Goal: Task Accomplishment & Management: Complete application form

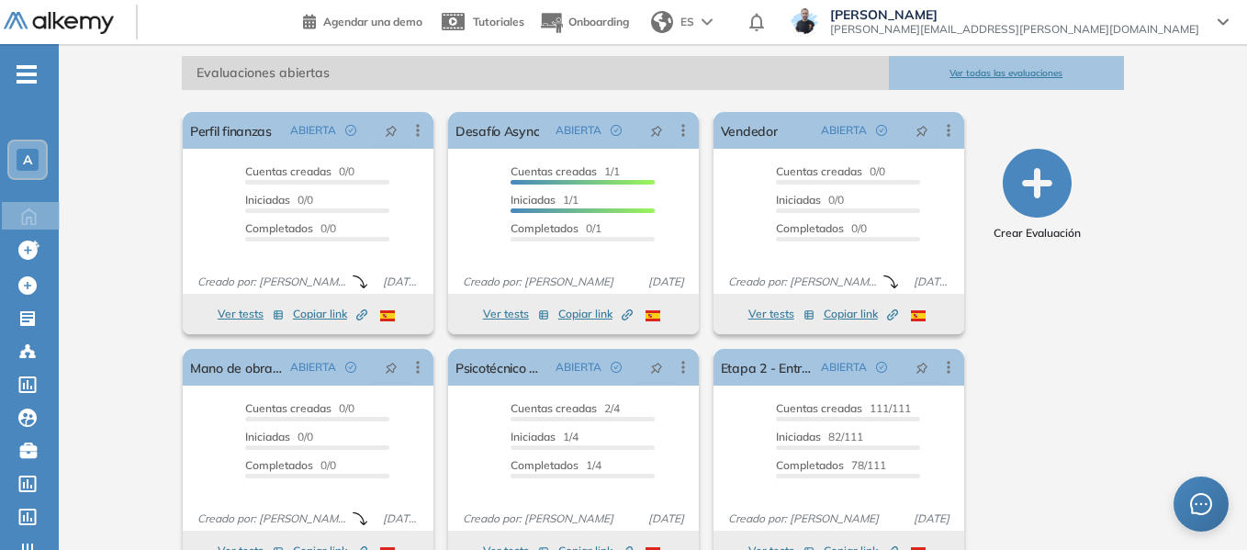
scroll to position [275, 0]
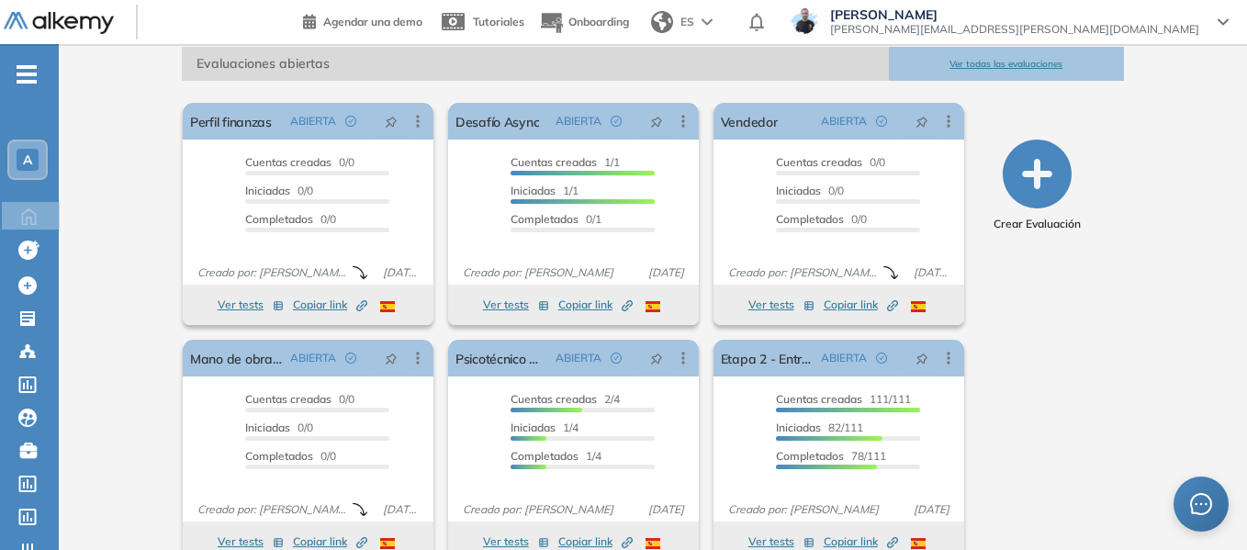
click at [27, 73] on icon "-" at bounding box center [27, 75] width 20 height 4
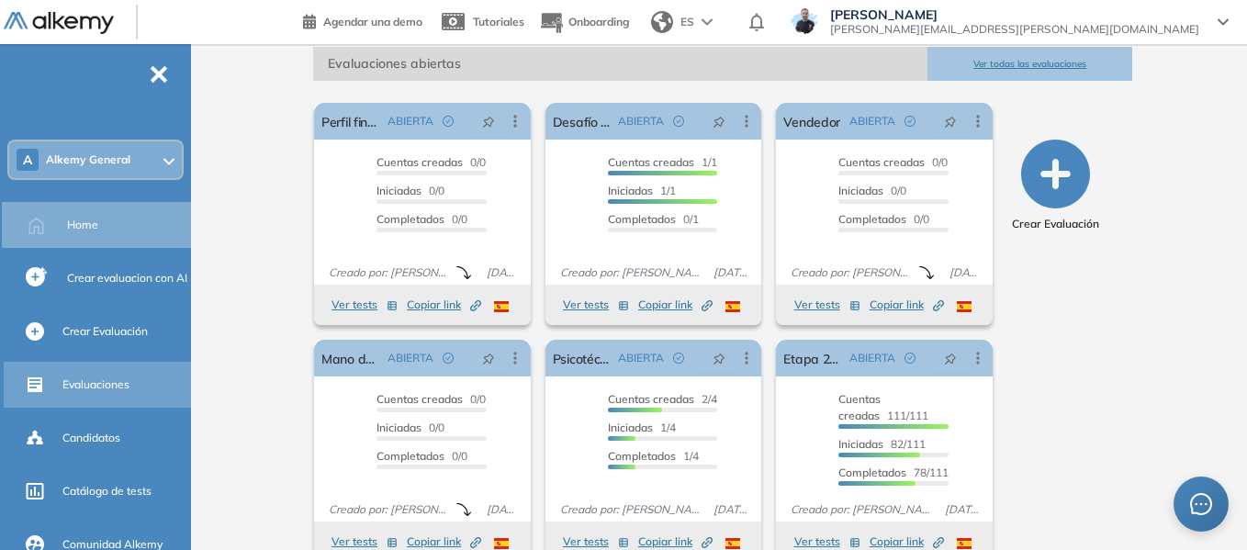
click at [105, 389] on span "Evaluaciones" at bounding box center [95, 384] width 67 height 17
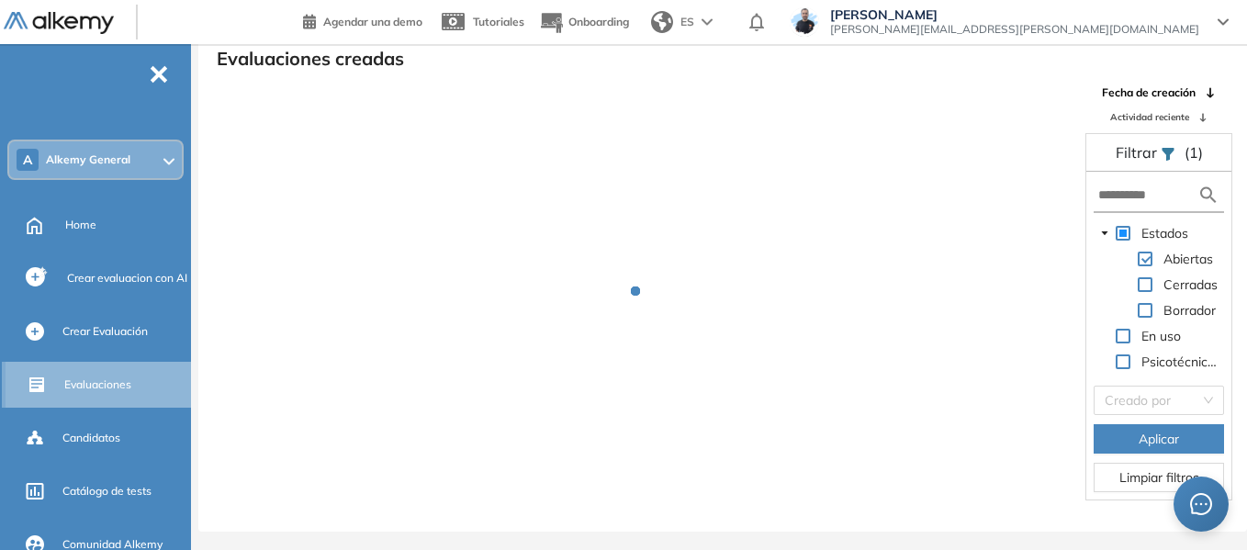
scroll to position [44, 0]
click at [1148, 196] on input "text" at bounding box center [1147, 194] width 99 height 19
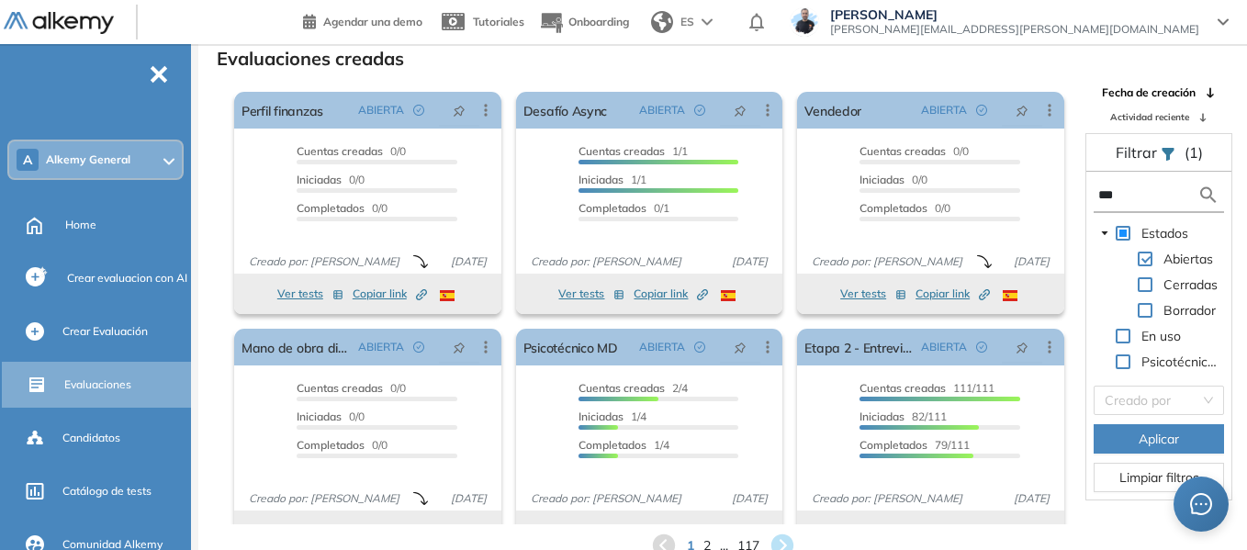
type input "****"
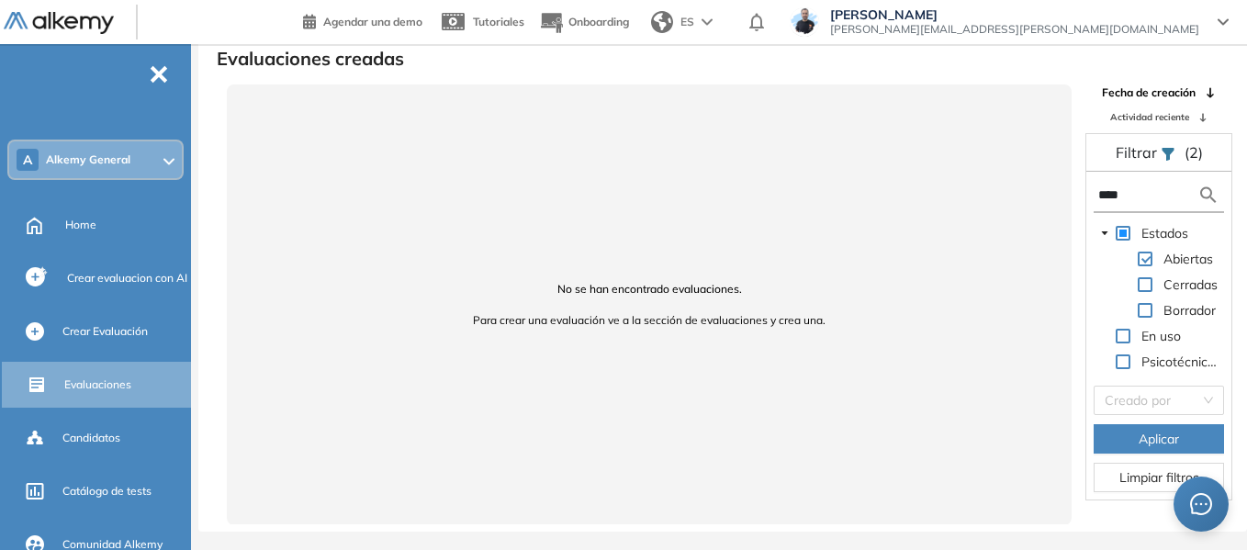
drag, startPoint x: 1115, startPoint y: 198, endPoint x: 1027, endPoint y: 193, distance: 87.4
click at [1027, 193] on div "No se han encontrado evaluaciones. Para crear una evaluación ve a la sección de…" at bounding box center [722, 304] width 1047 height 440
click at [1128, 185] on input "text" at bounding box center [1147, 194] width 99 height 19
type input "**"
click at [1160, 436] on span "Aplicar" at bounding box center [1158, 439] width 40 height 20
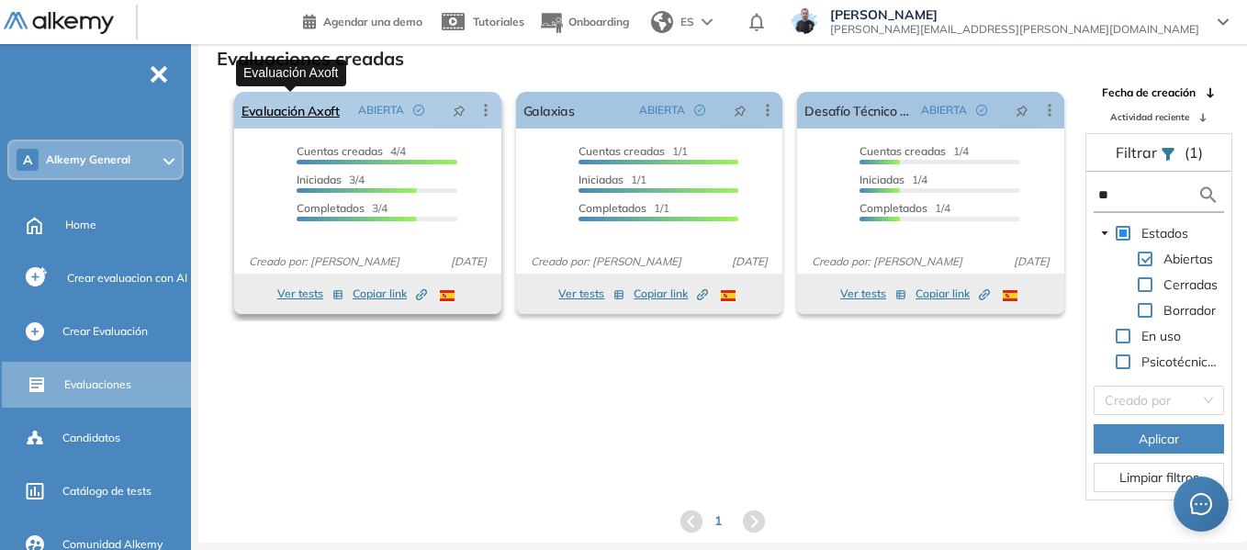
click at [299, 109] on link "Evaluación Axoft" at bounding box center [290, 110] width 98 height 37
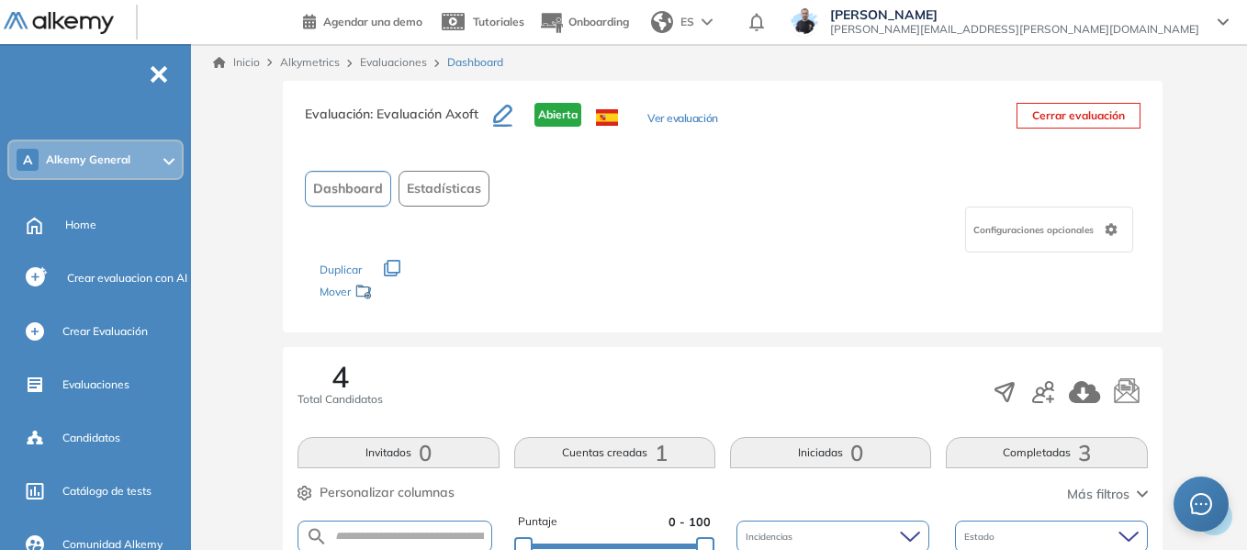
scroll to position [92, 0]
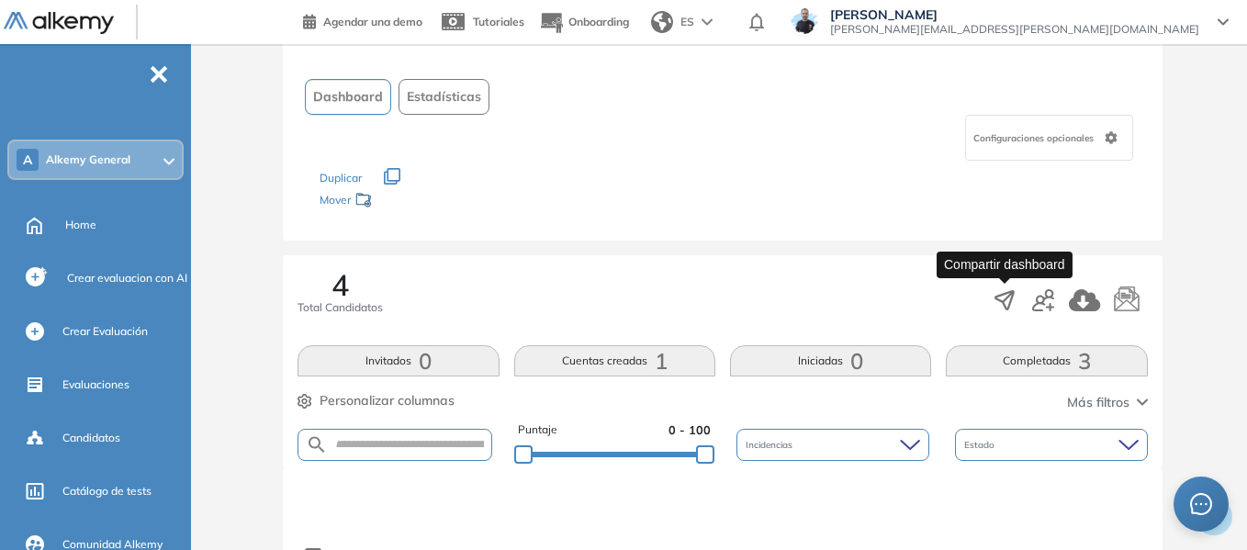
click at [1004, 298] on icon "button" at bounding box center [1004, 300] width 18 height 18
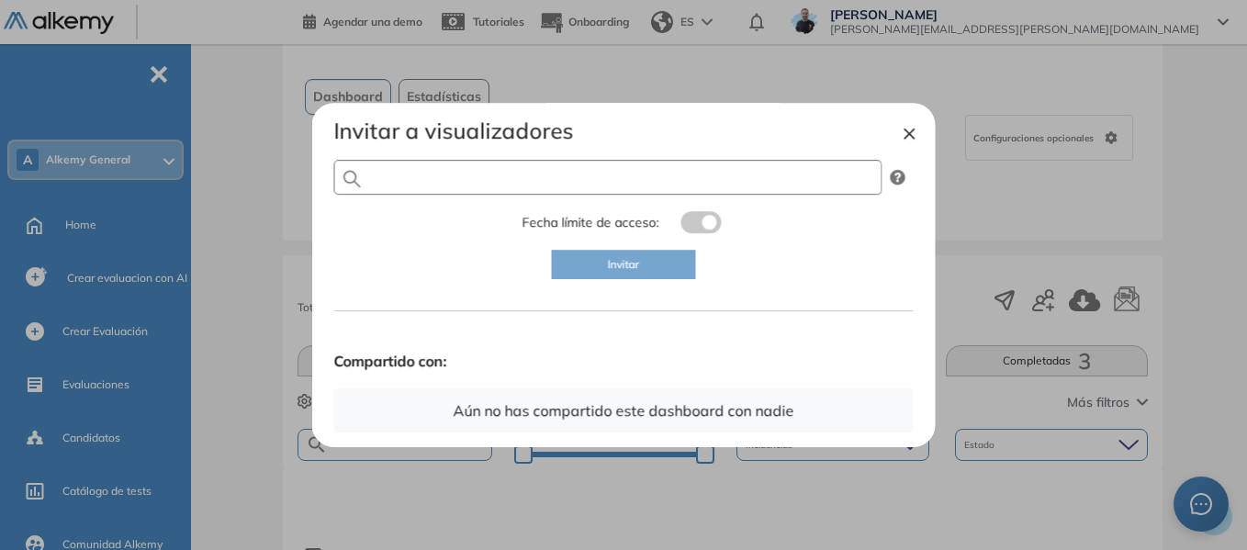
click at [479, 174] on input "text" at bounding box center [608, 177] width 548 height 35
click at [465, 187] on input "text" at bounding box center [608, 177] width 548 height 35
type input "**********"
click at [614, 270] on span "Invitar" at bounding box center [624, 264] width 32 height 17
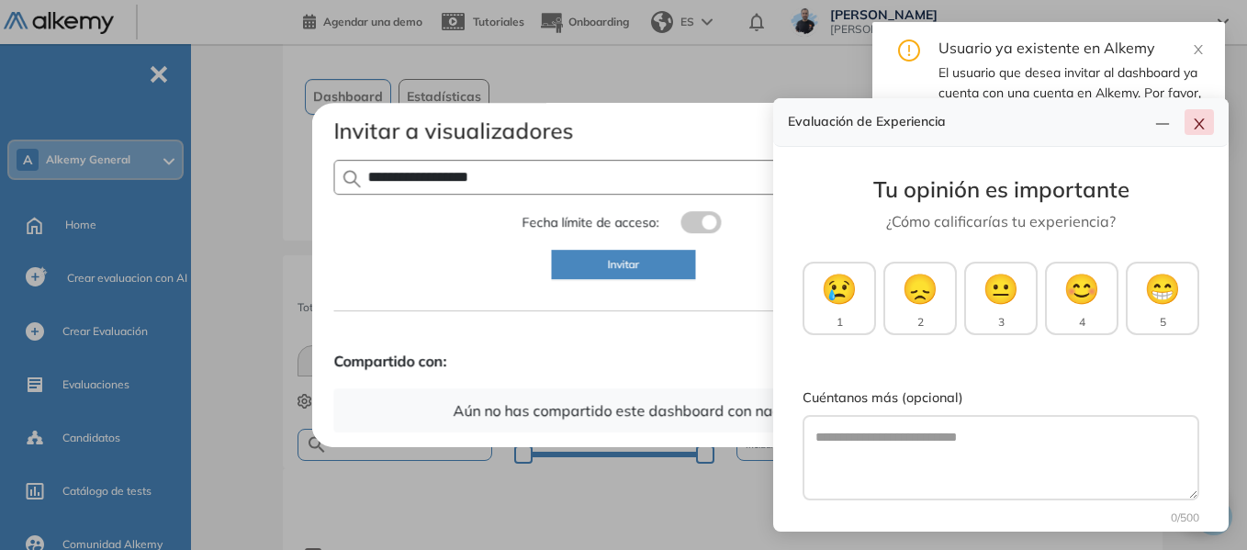
click at [1205, 122] on icon "close" at bounding box center [1199, 124] width 15 height 15
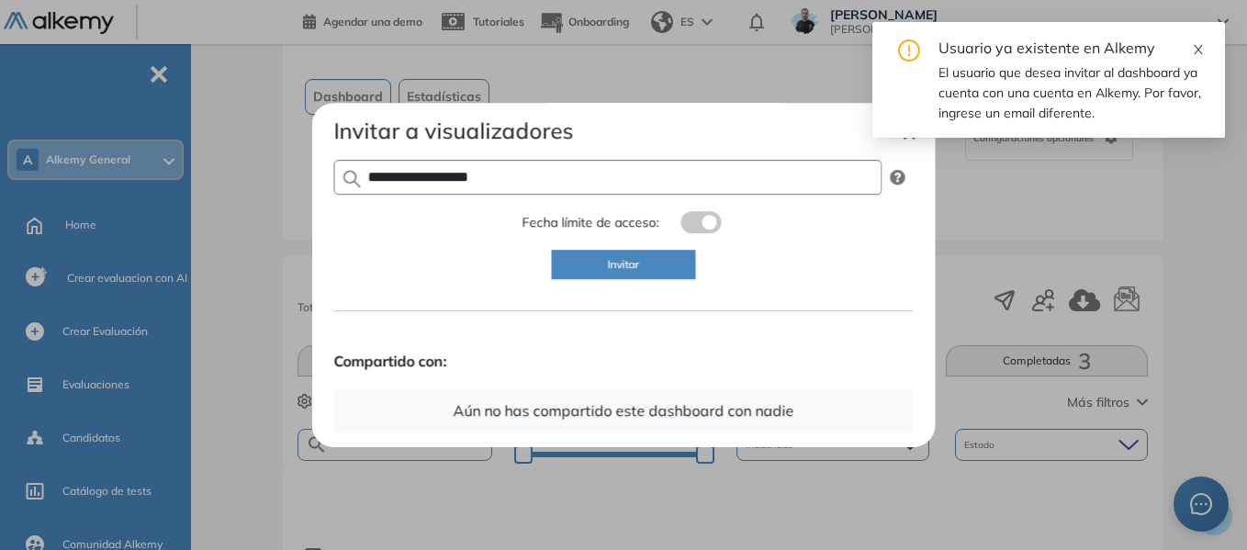
click at [1192, 48] on icon "close" at bounding box center [1198, 49] width 13 height 13
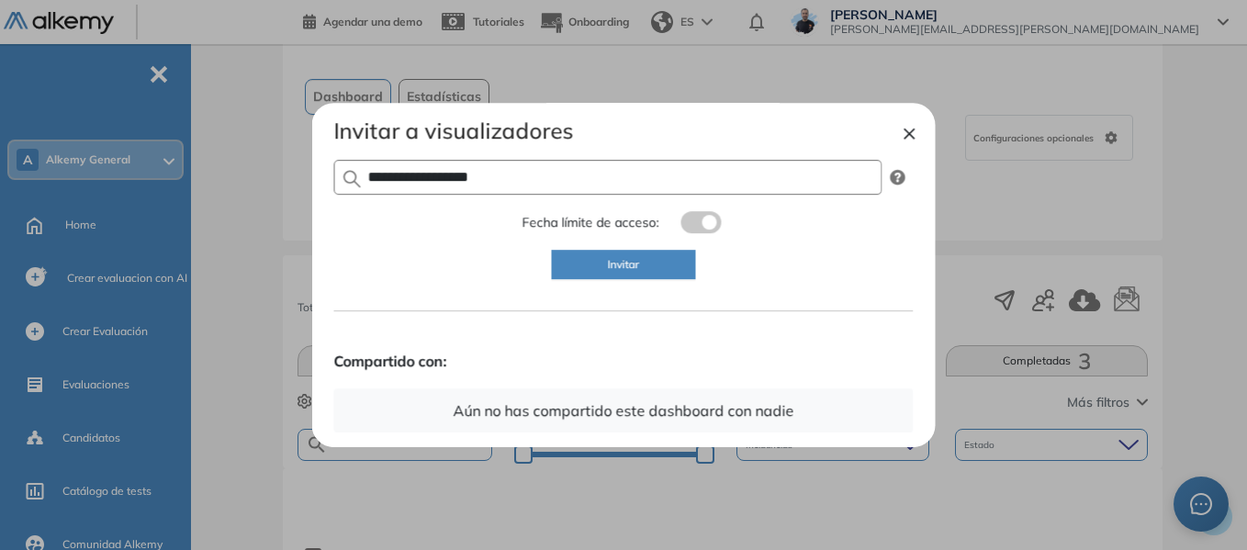
click at [921, 129] on div "**********" at bounding box center [623, 275] width 623 height 345
click at [915, 127] on button "×" at bounding box center [909, 132] width 15 height 22
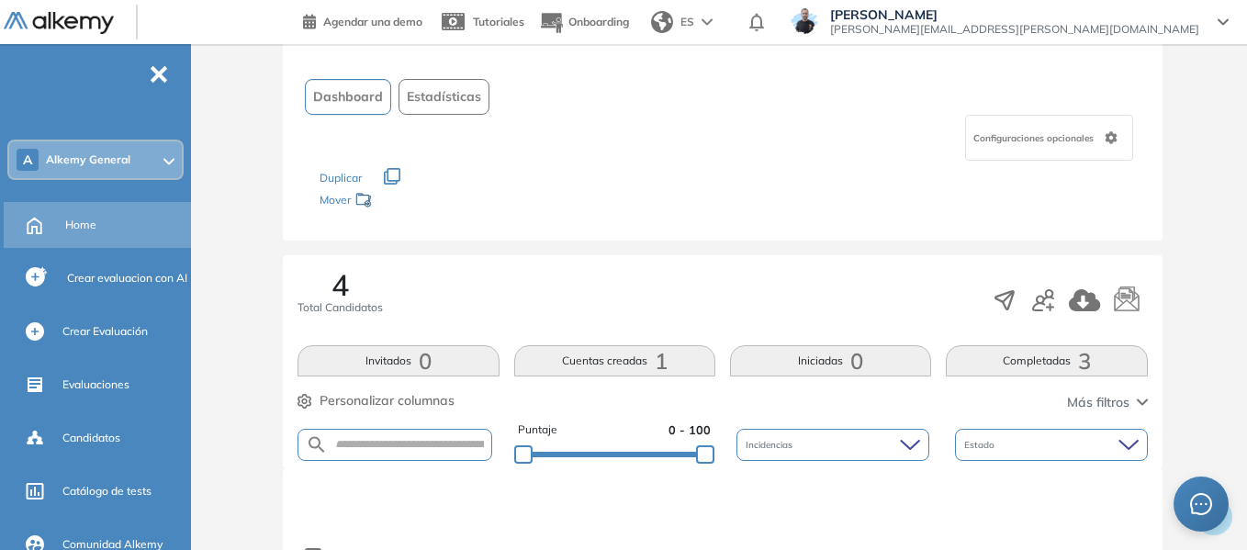
click at [89, 230] on span "Home" at bounding box center [80, 225] width 31 height 17
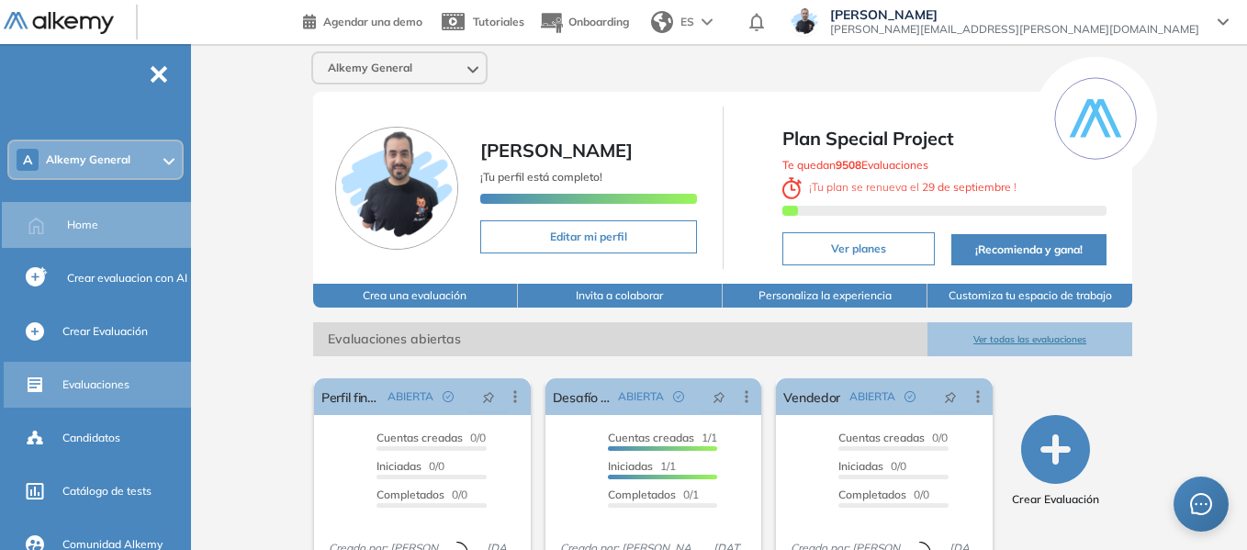
click at [113, 391] on span "Evaluaciones" at bounding box center [95, 384] width 67 height 17
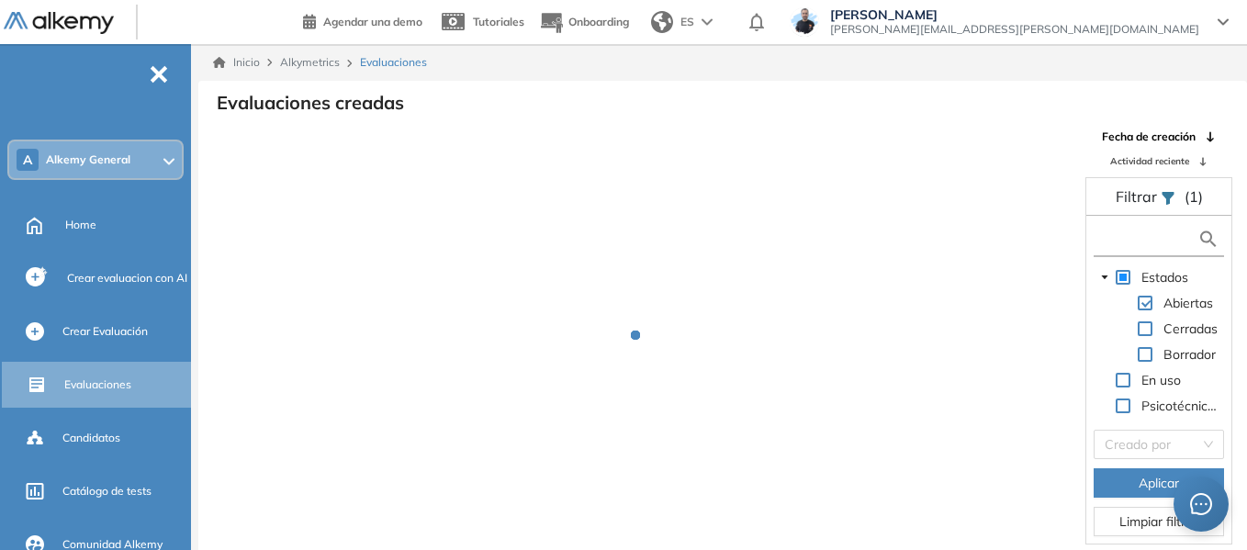
click at [1146, 239] on input "text" at bounding box center [1147, 239] width 99 height 19
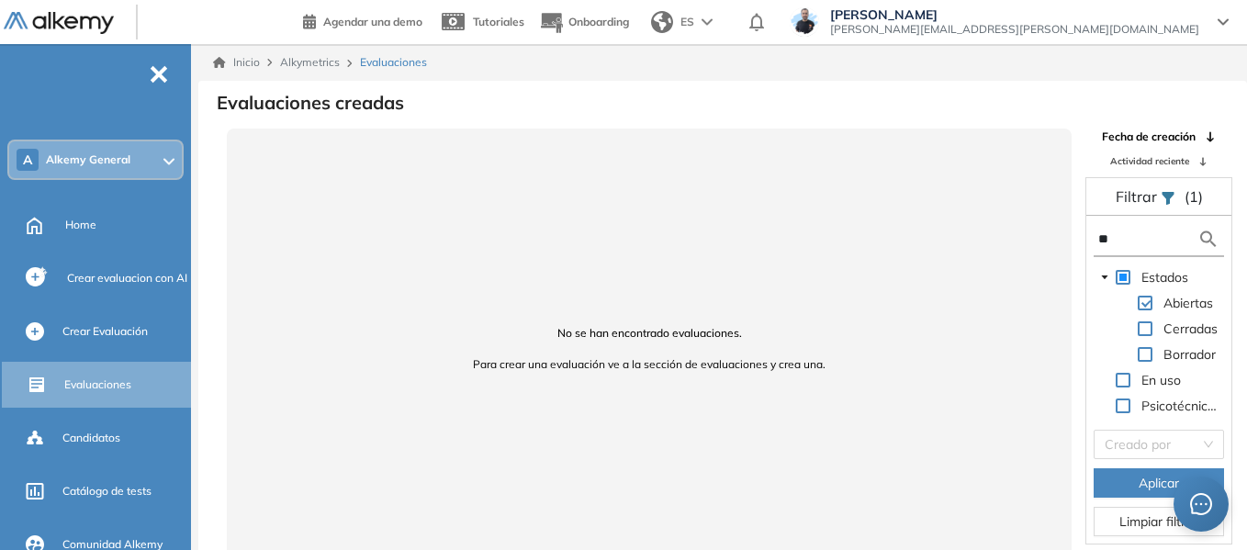
type input "*"
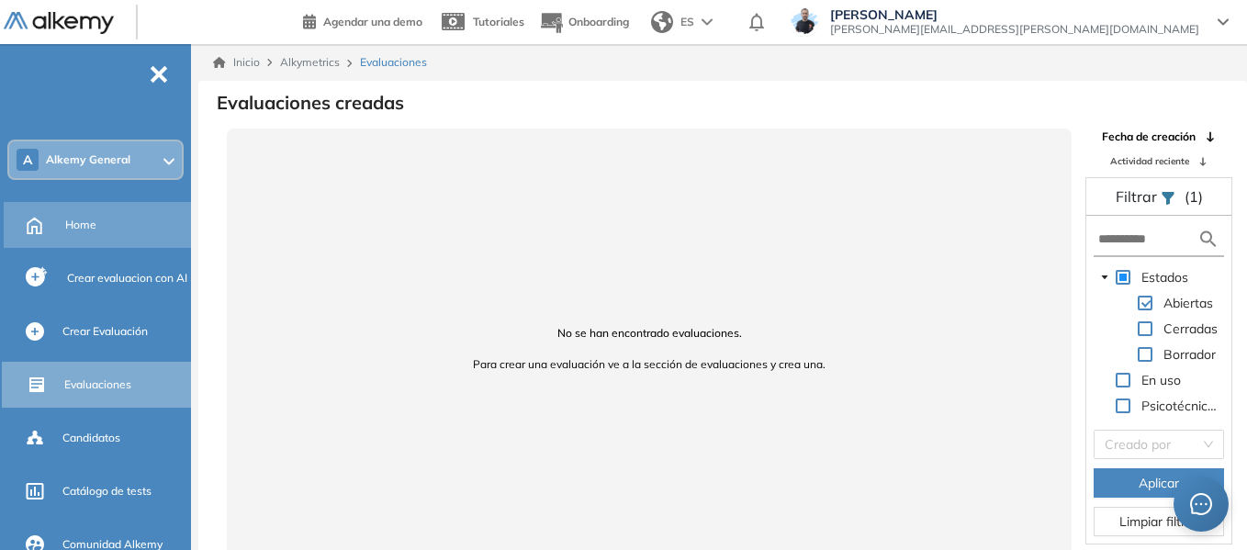
click at [99, 227] on div "Home" at bounding box center [126, 224] width 122 height 31
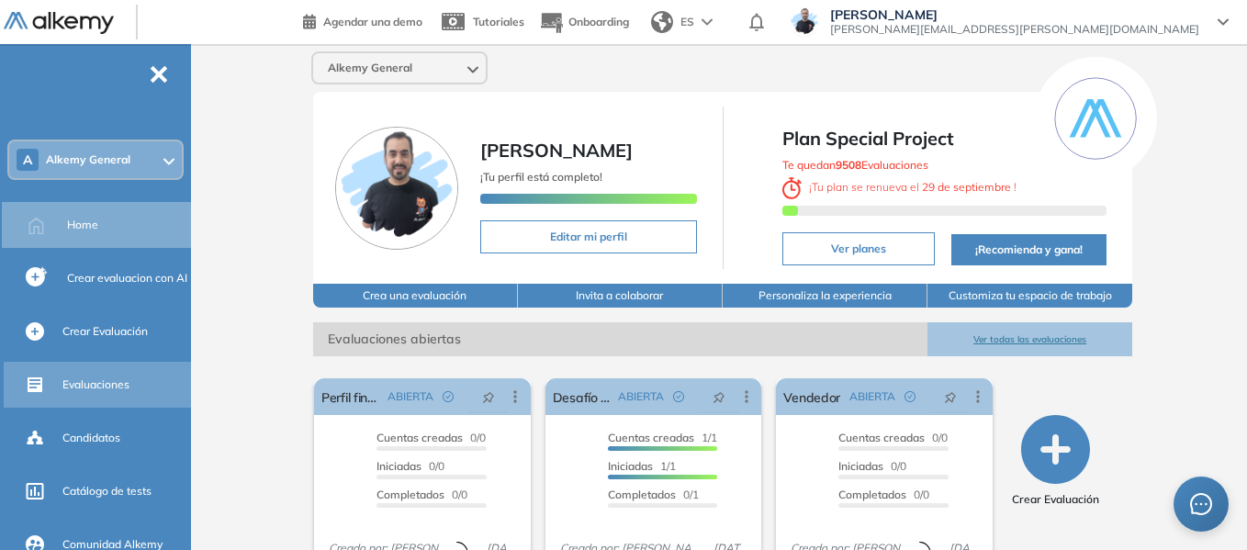
click at [113, 372] on div "Evaluaciones" at bounding box center [124, 384] width 125 height 31
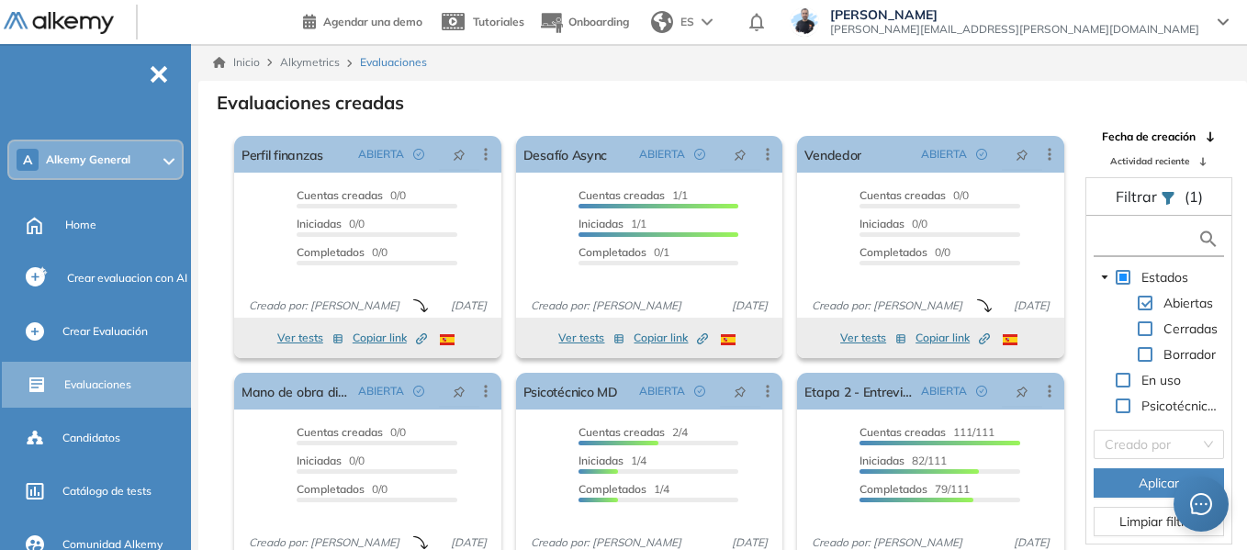
click at [1158, 240] on input "text" at bounding box center [1147, 239] width 99 height 19
type input "**"
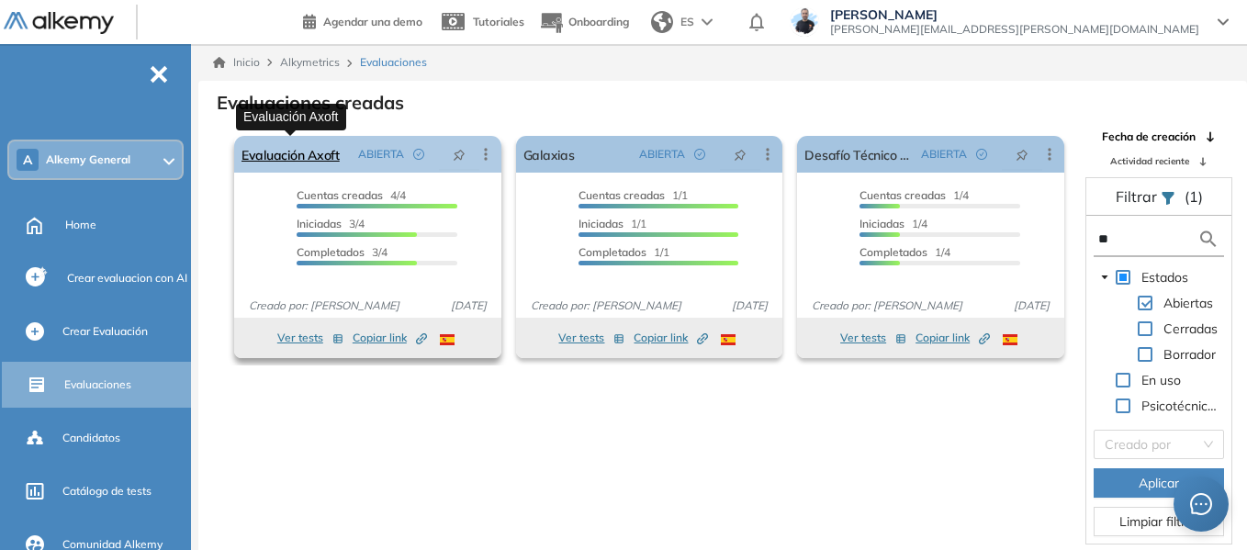
click at [297, 159] on link "Evaluación Axoft" at bounding box center [290, 154] width 98 height 37
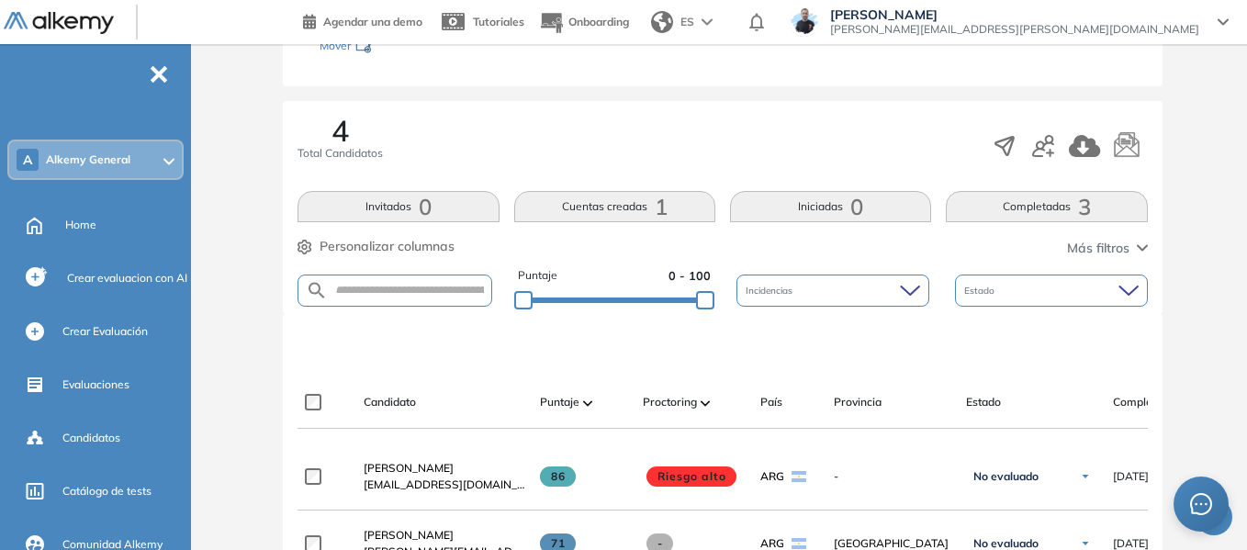
scroll to position [598, 0]
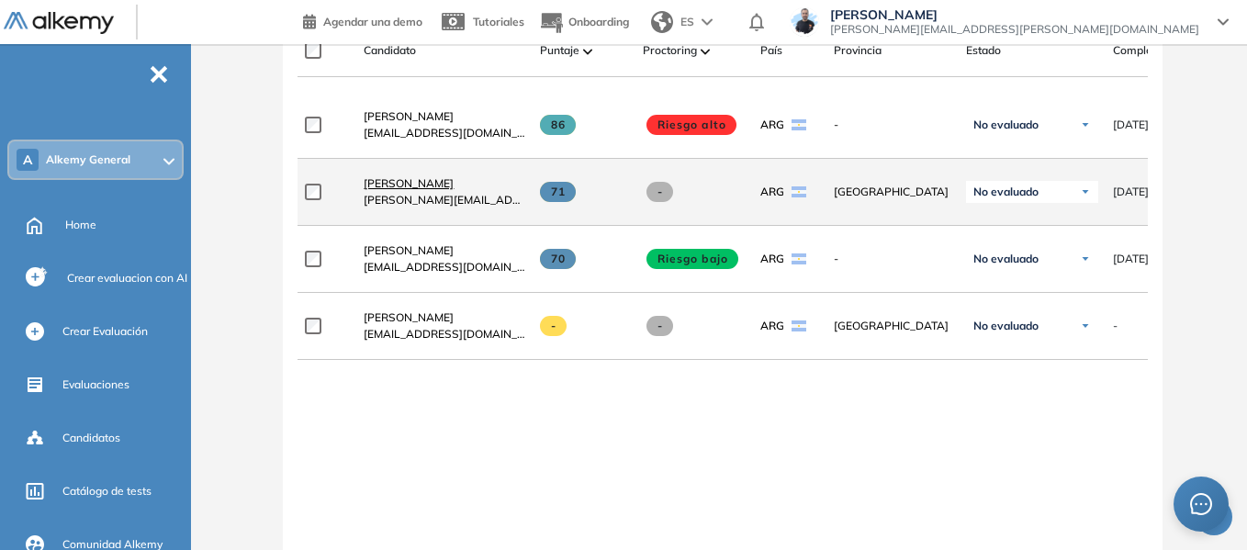
click at [409, 190] on span "Mariano Ezequiel Fina" at bounding box center [409, 183] width 90 height 14
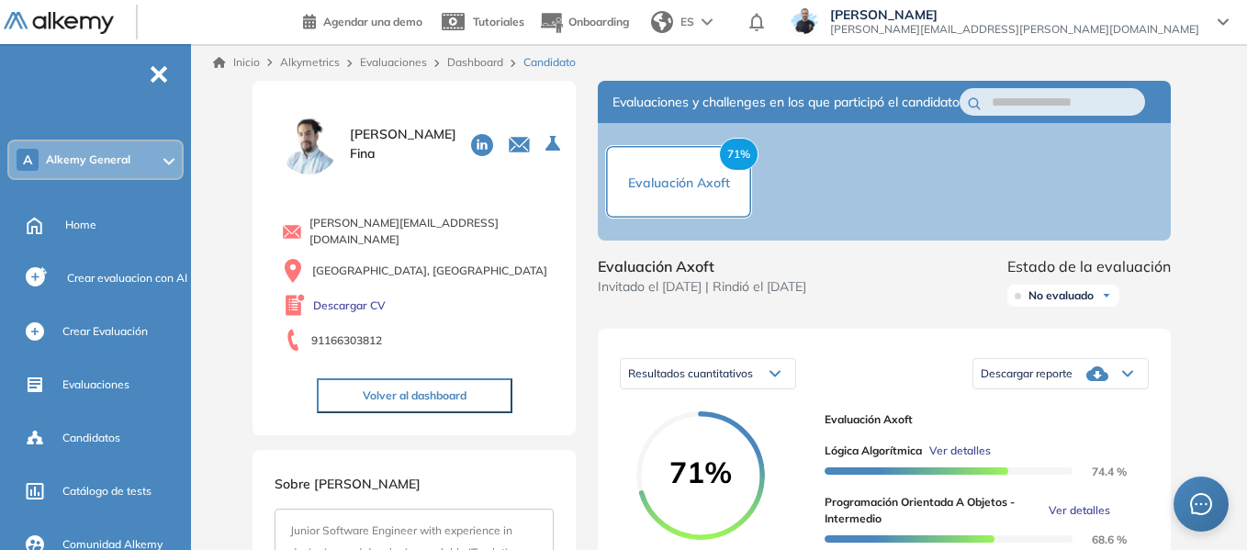
click at [479, 67] on link "Dashboard" at bounding box center [475, 62] width 56 height 14
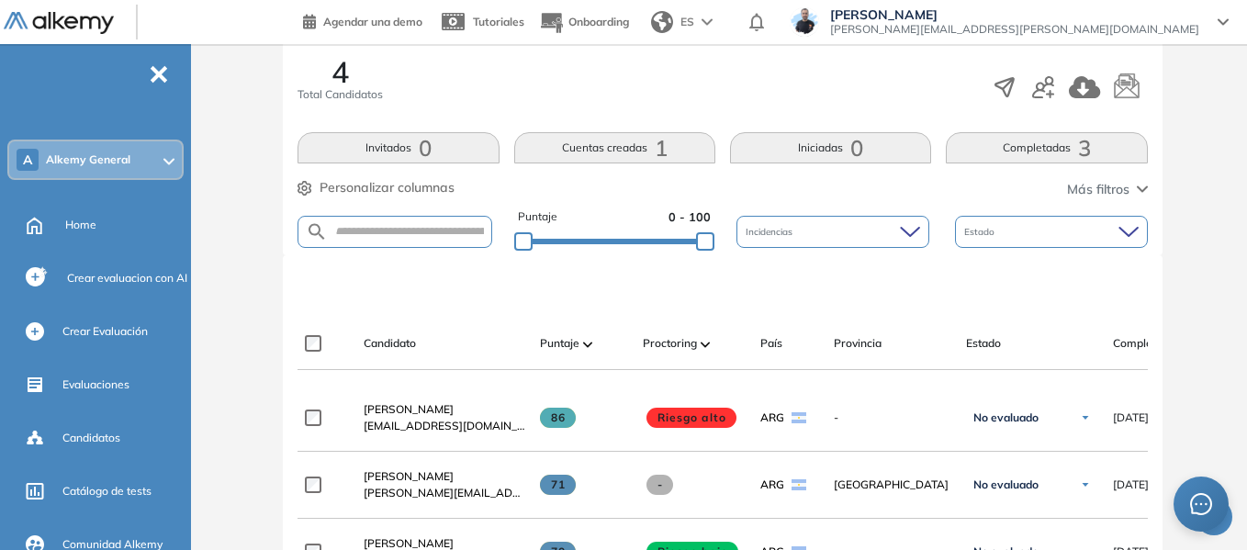
scroll to position [322, 0]
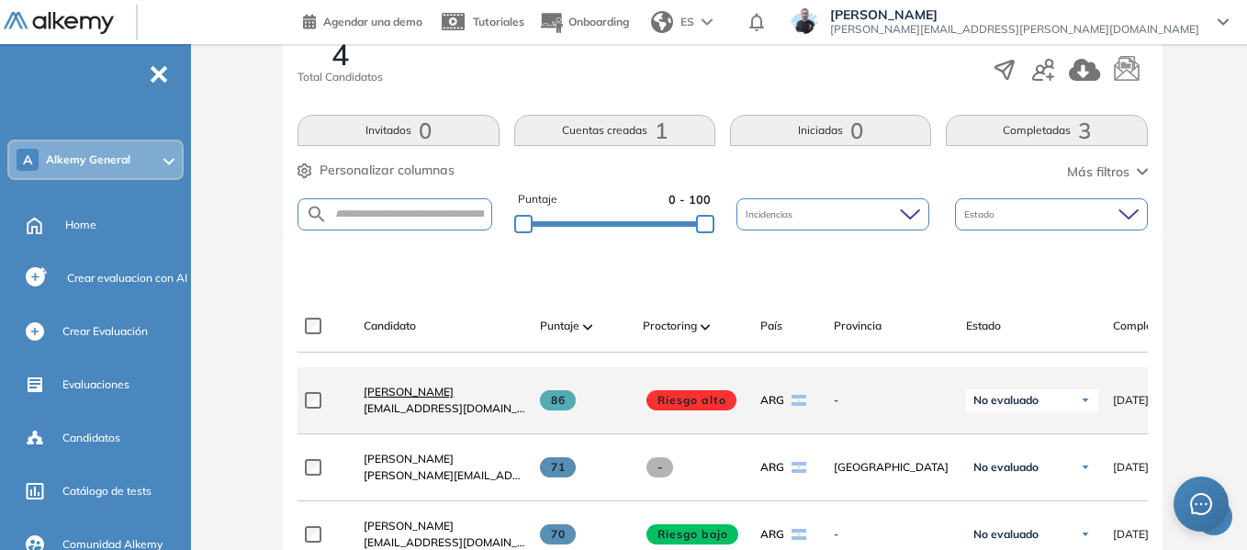
click at [415, 398] on span "David Olivo" at bounding box center [409, 392] width 90 height 14
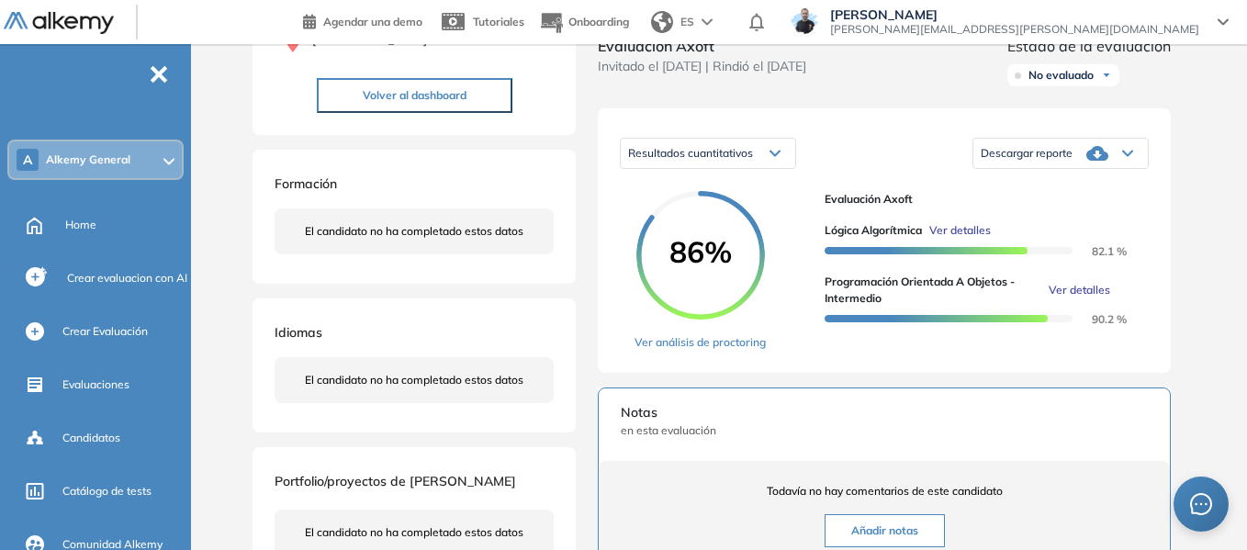
scroll to position [275, 0]
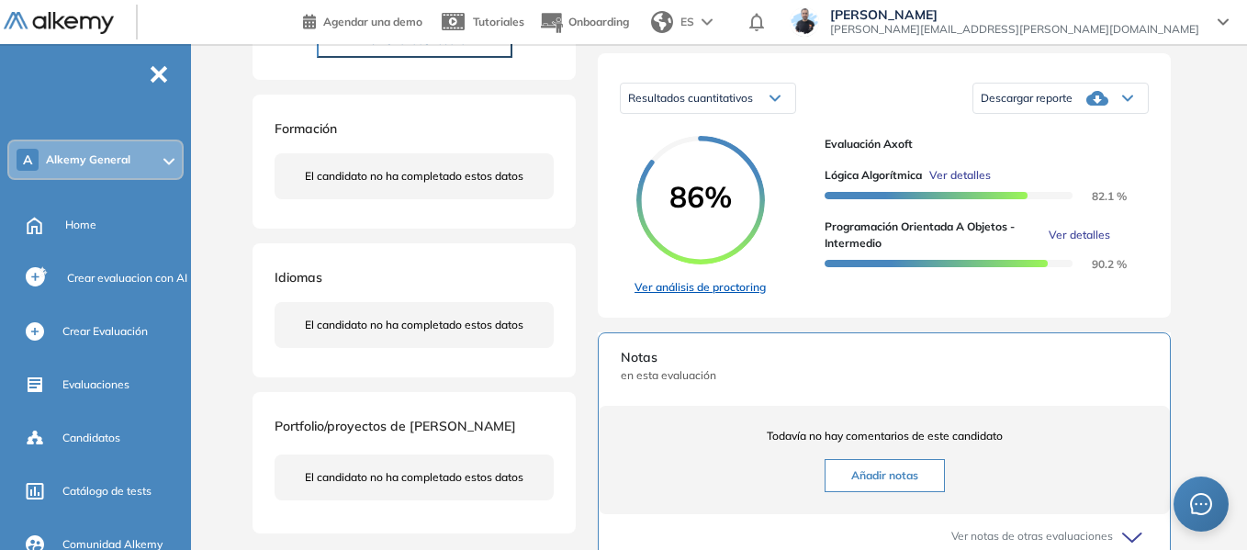
click at [723, 296] on link "Ver análisis de proctoring" at bounding box center [699, 287] width 131 height 17
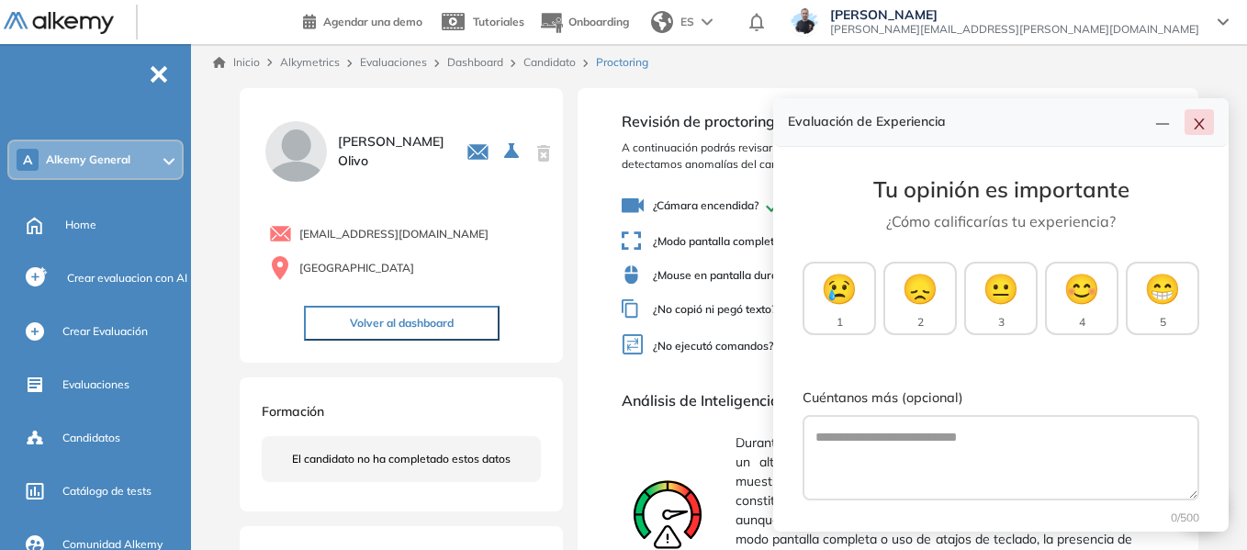
click at [1208, 126] on button "button" at bounding box center [1198, 122] width 29 height 26
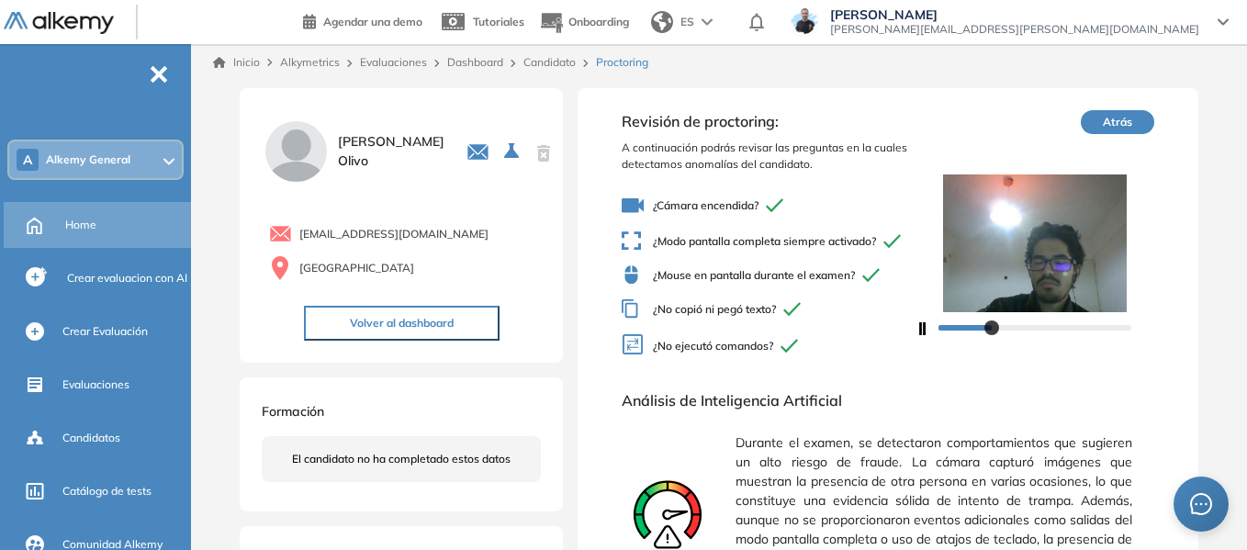
click at [86, 226] on span "Home" at bounding box center [80, 225] width 31 height 17
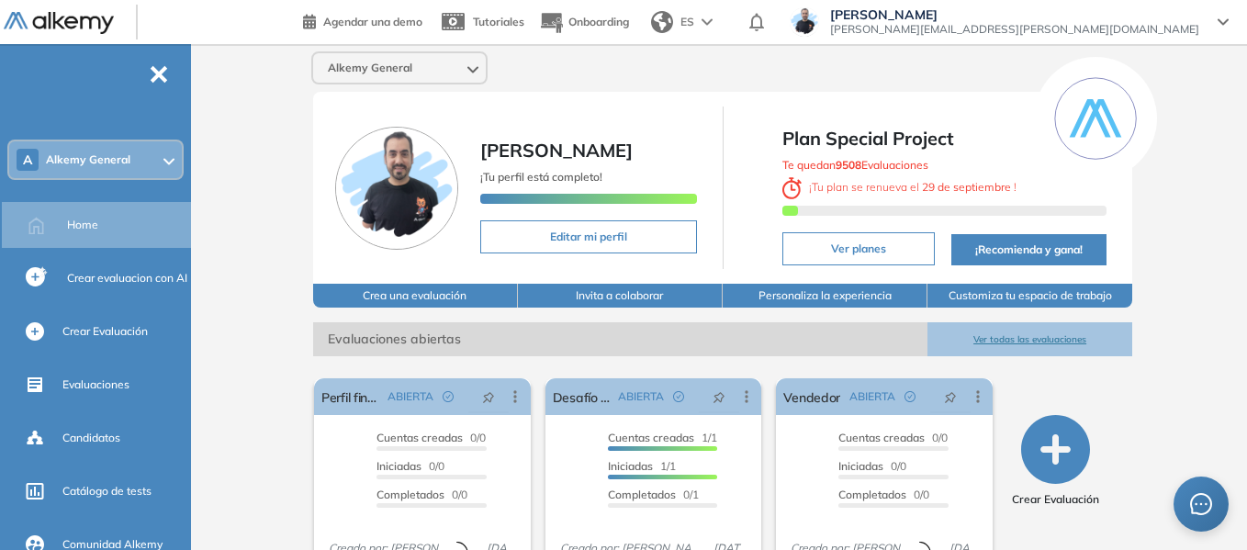
click at [231, 95] on div "Alkemy General Miguel Gomez ¡Tu perfil está completo! Editar mi perfil Plan Spe…" at bounding box center [722, 451] width 1048 height 815
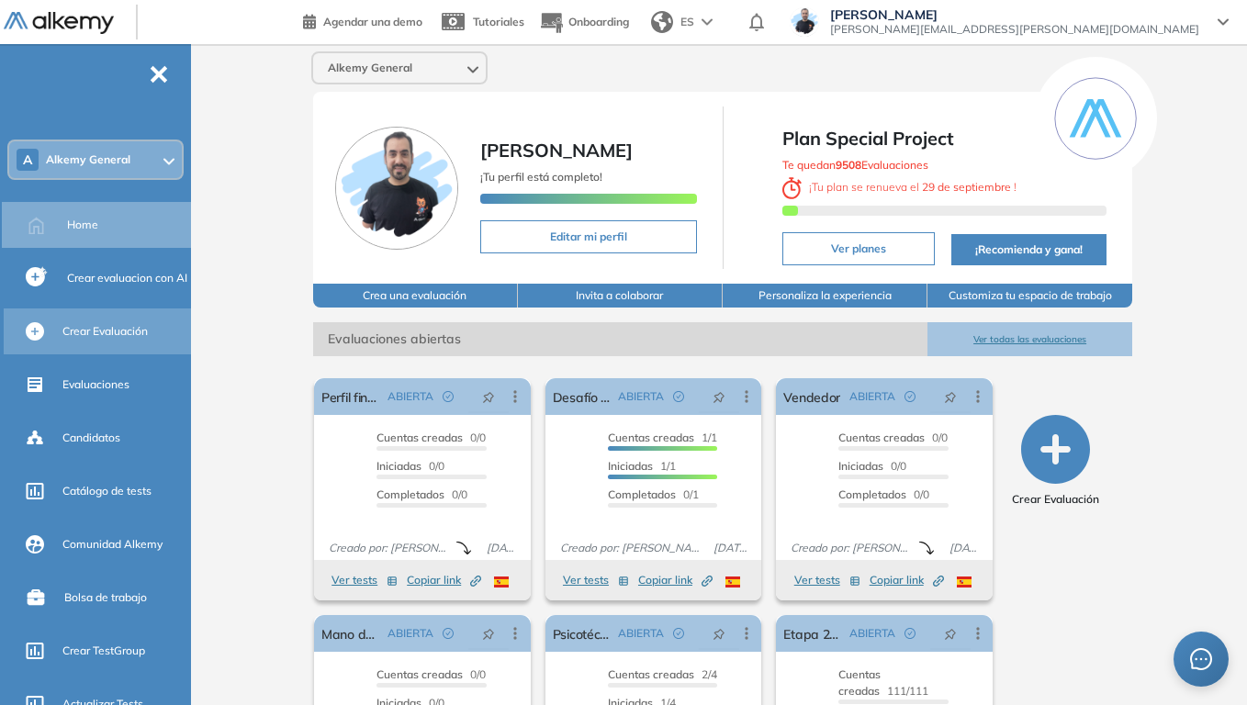
click at [125, 328] on span "Crear Evaluación" at bounding box center [104, 331] width 85 height 17
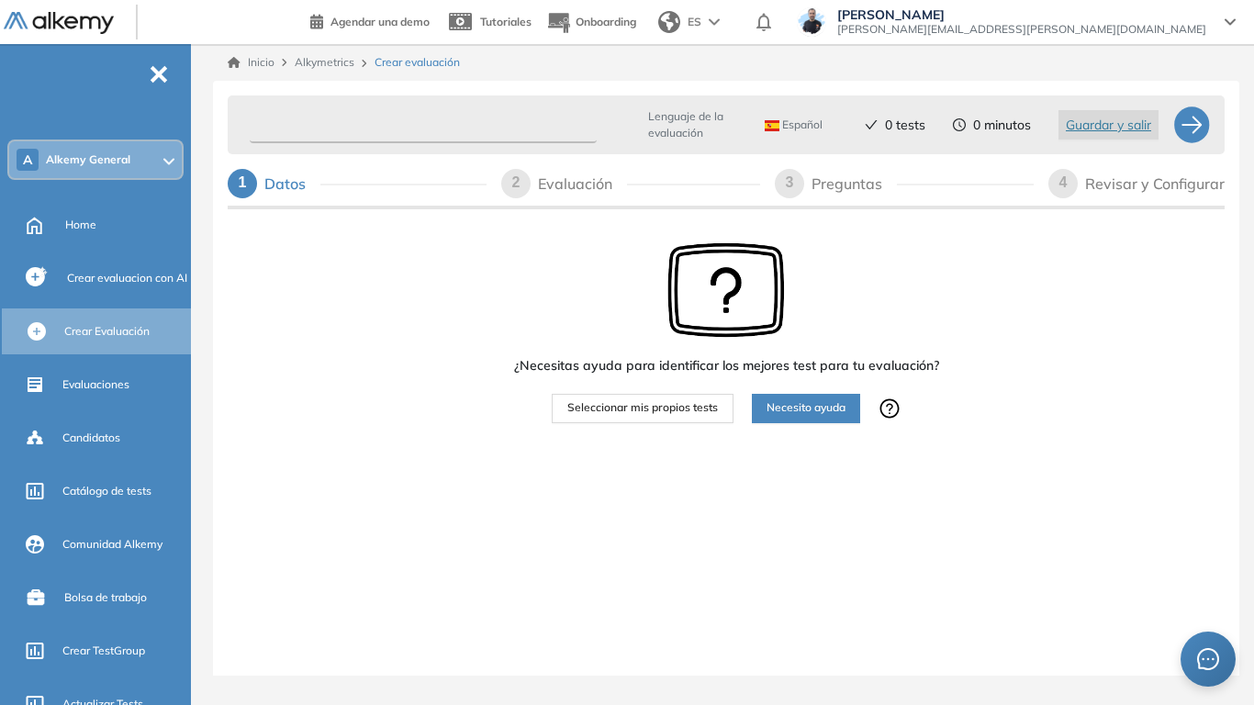
click at [362, 129] on input "text" at bounding box center [423, 125] width 347 height 36
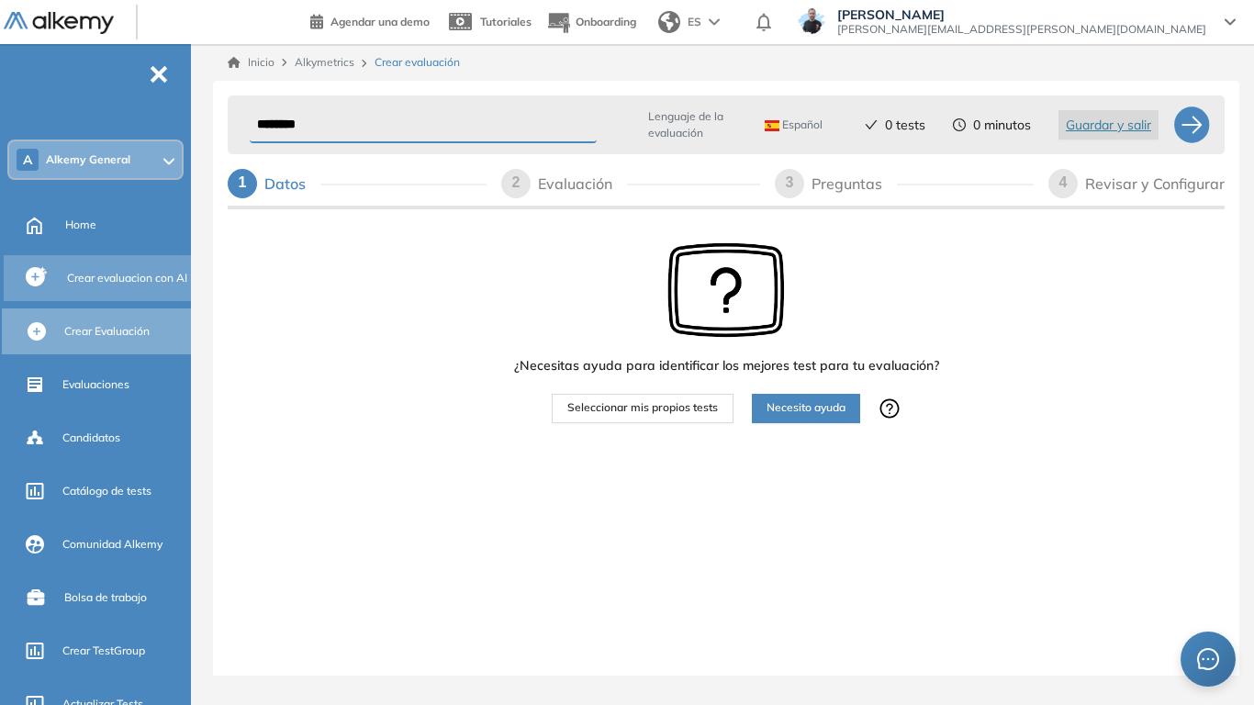
type input "********"
click at [106, 278] on span "Crear evaluacion con AI" at bounding box center [127, 278] width 120 height 17
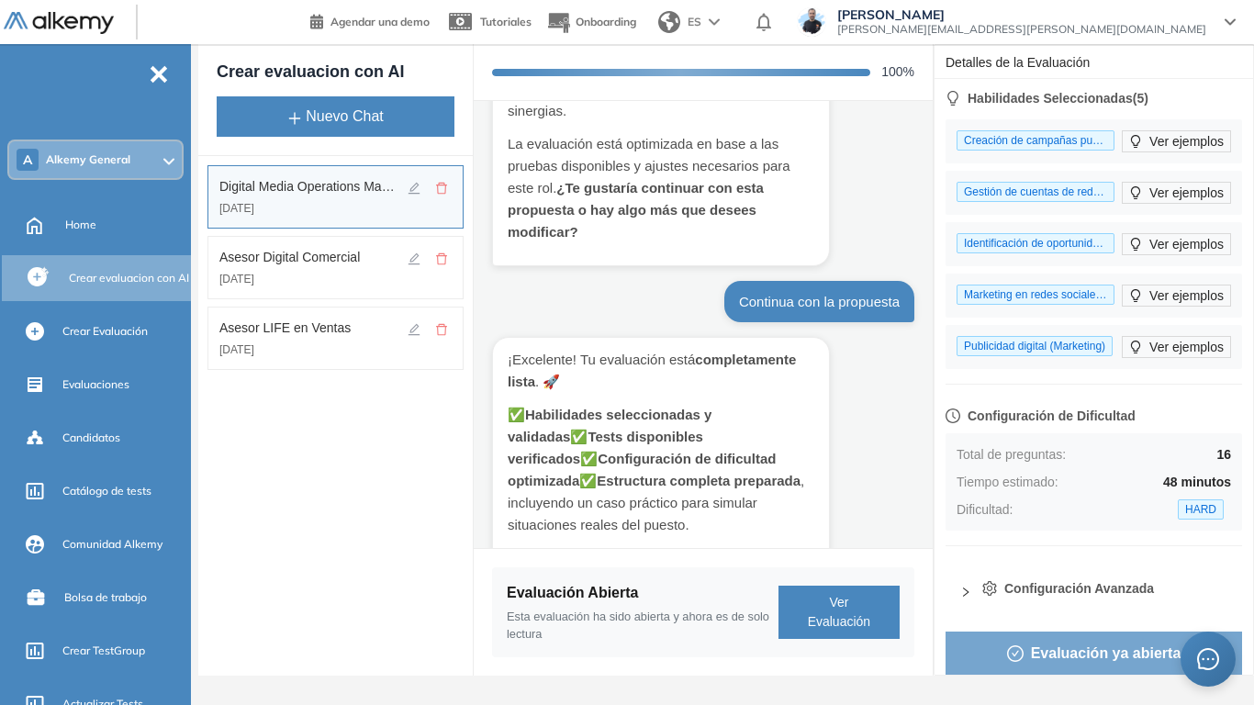
scroll to position [3196, 0]
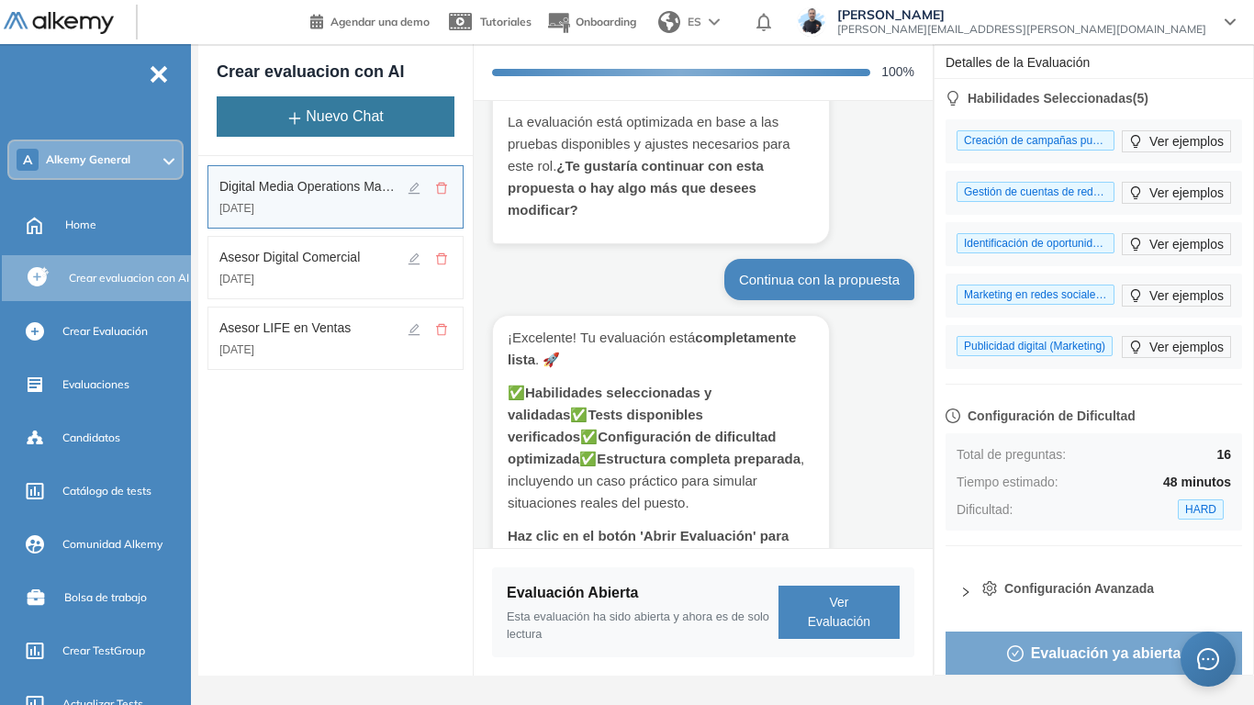
click at [374, 106] on button "Nuevo Chat" at bounding box center [336, 116] width 238 height 40
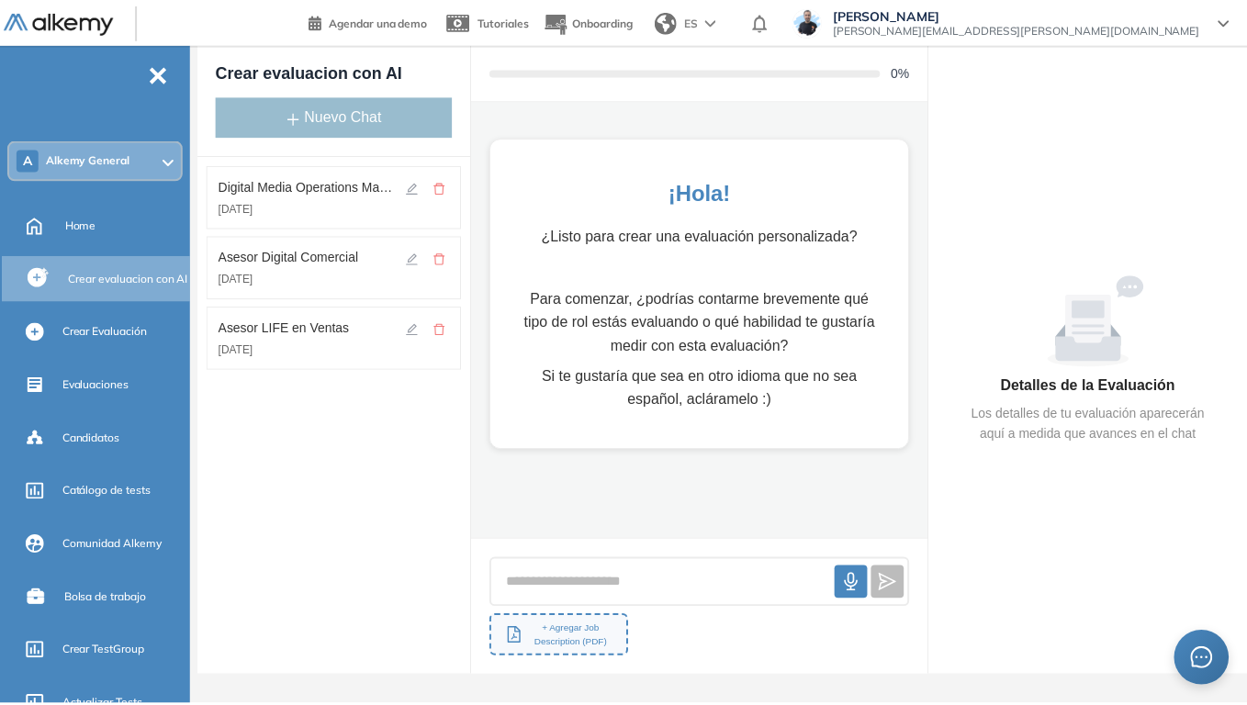
scroll to position [0, 0]
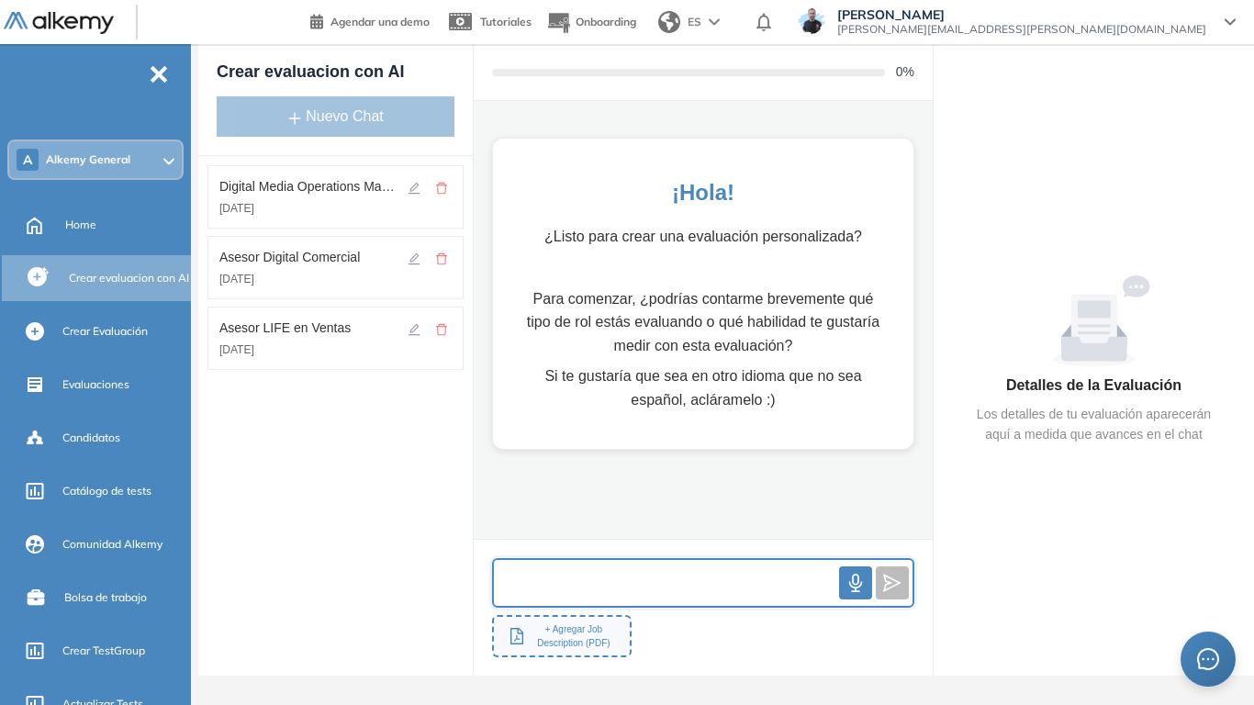
click at [594, 549] on input "text" at bounding box center [666, 583] width 345 height 39
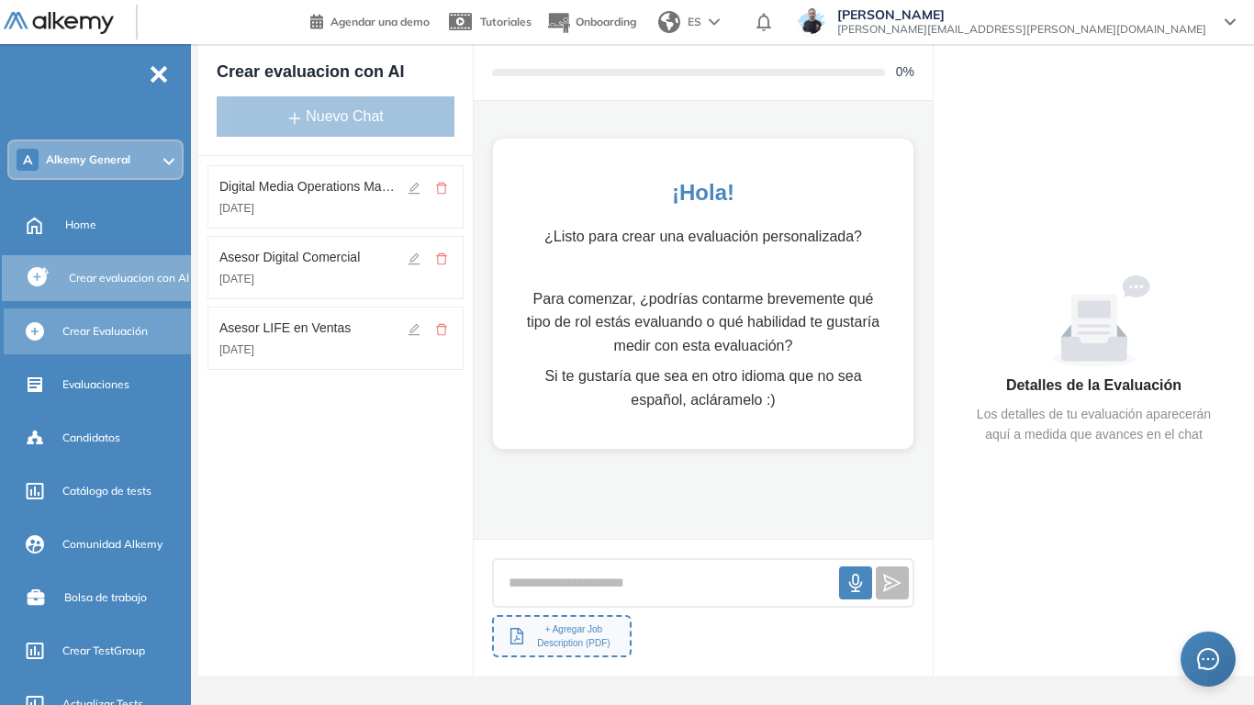
click at [105, 338] on span "Crear Evaluación" at bounding box center [104, 331] width 85 height 17
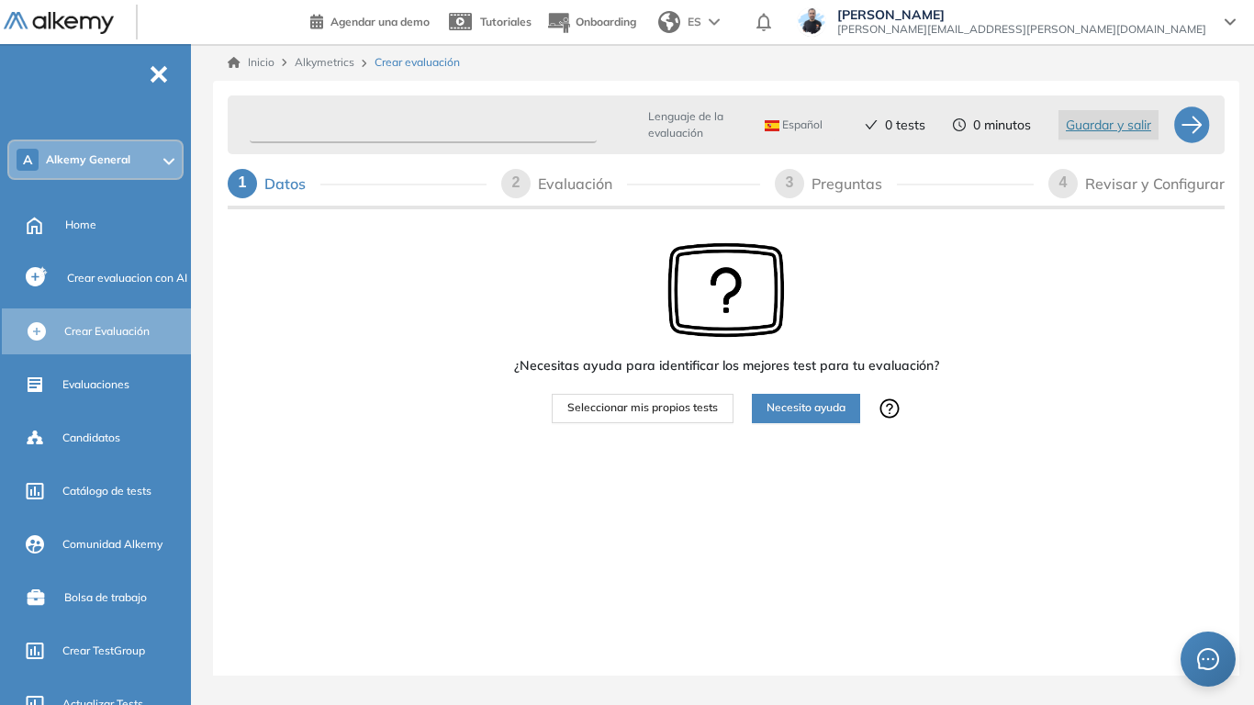
click at [409, 119] on input "text" at bounding box center [423, 125] width 347 height 36
click at [342, 127] on input "text" at bounding box center [423, 125] width 347 height 36
type input "********"
click at [663, 403] on span "Seleccionar mis propios tests" at bounding box center [642, 407] width 151 height 17
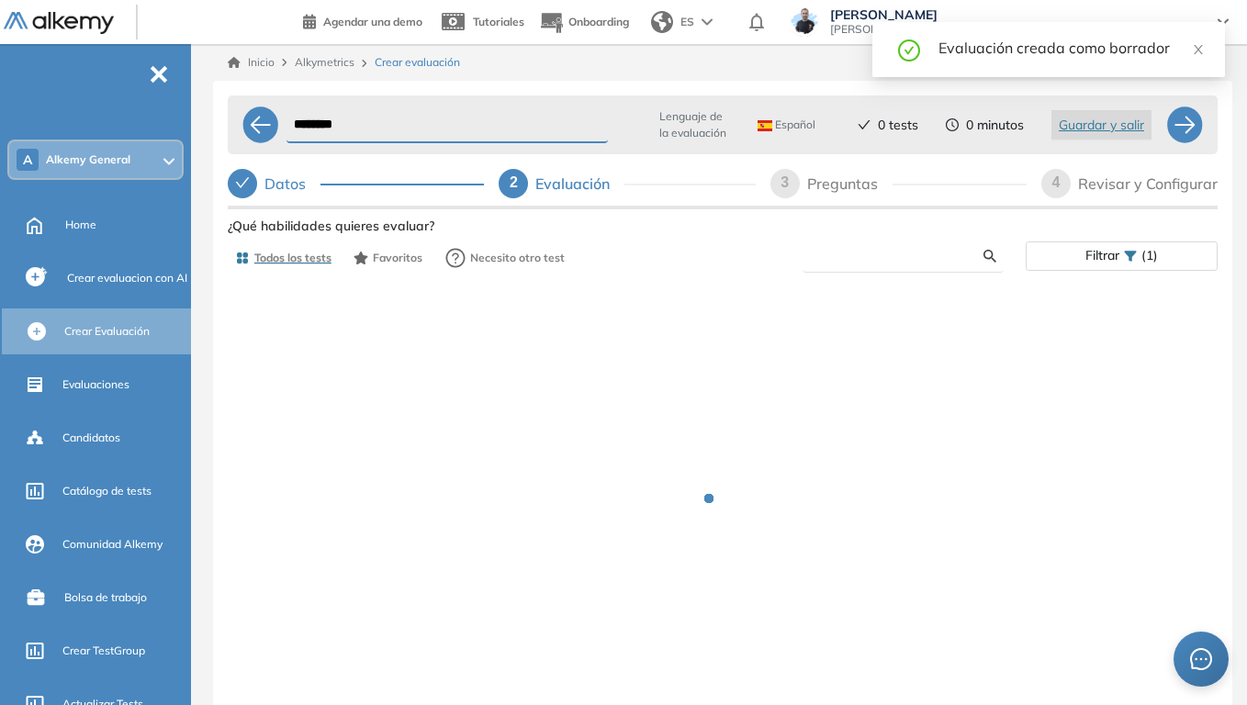
click at [880, 252] on input "text" at bounding box center [900, 256] width 166 height 17
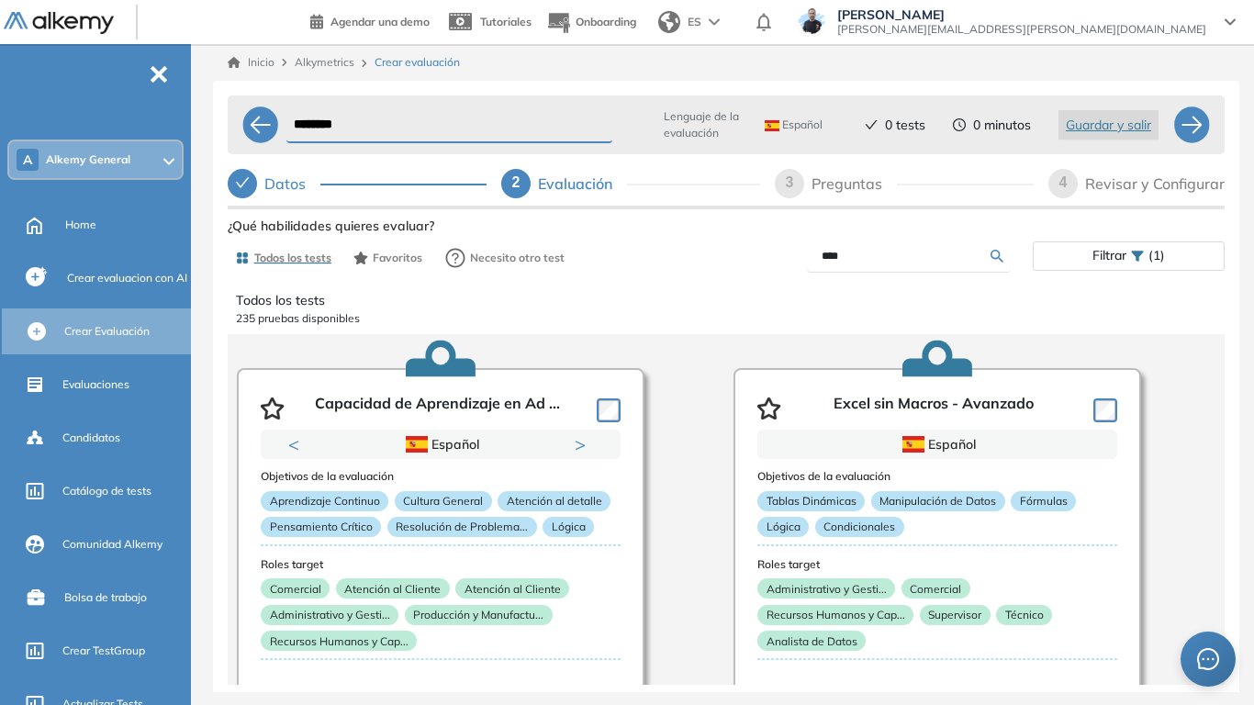
type input "****"
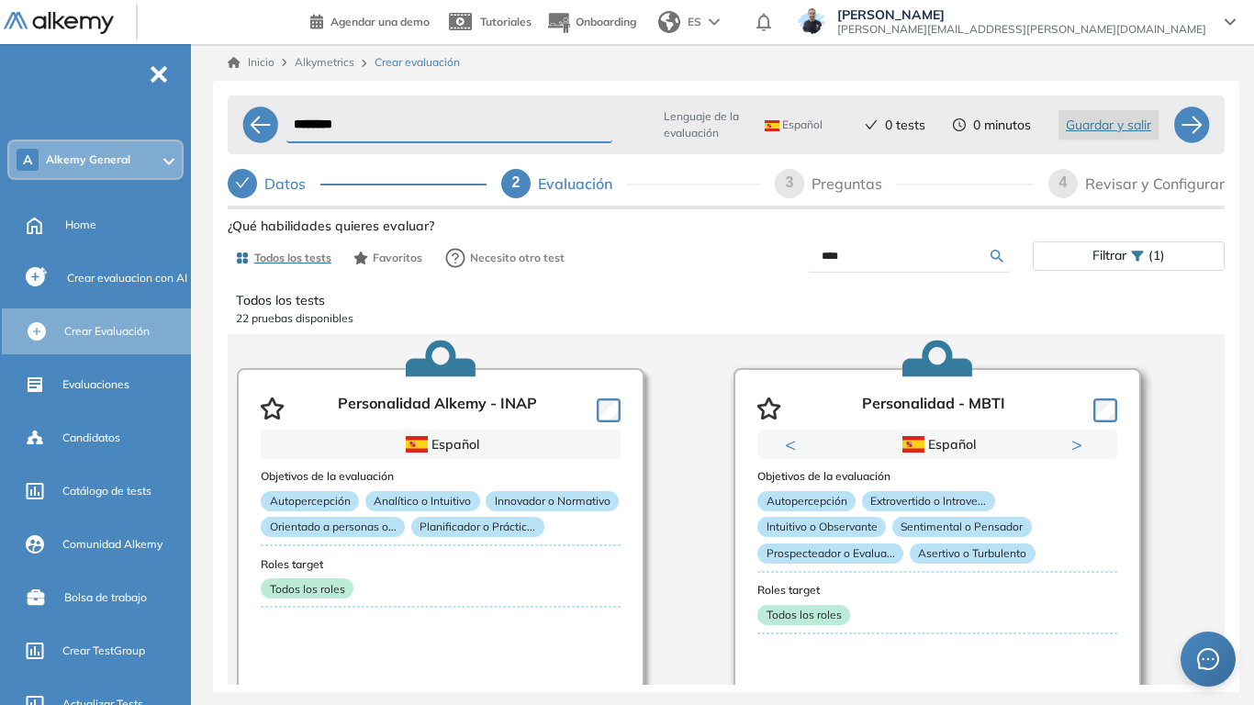
click at [1086, 407] on div at bounding box center [1101, 409] width 31 height 28
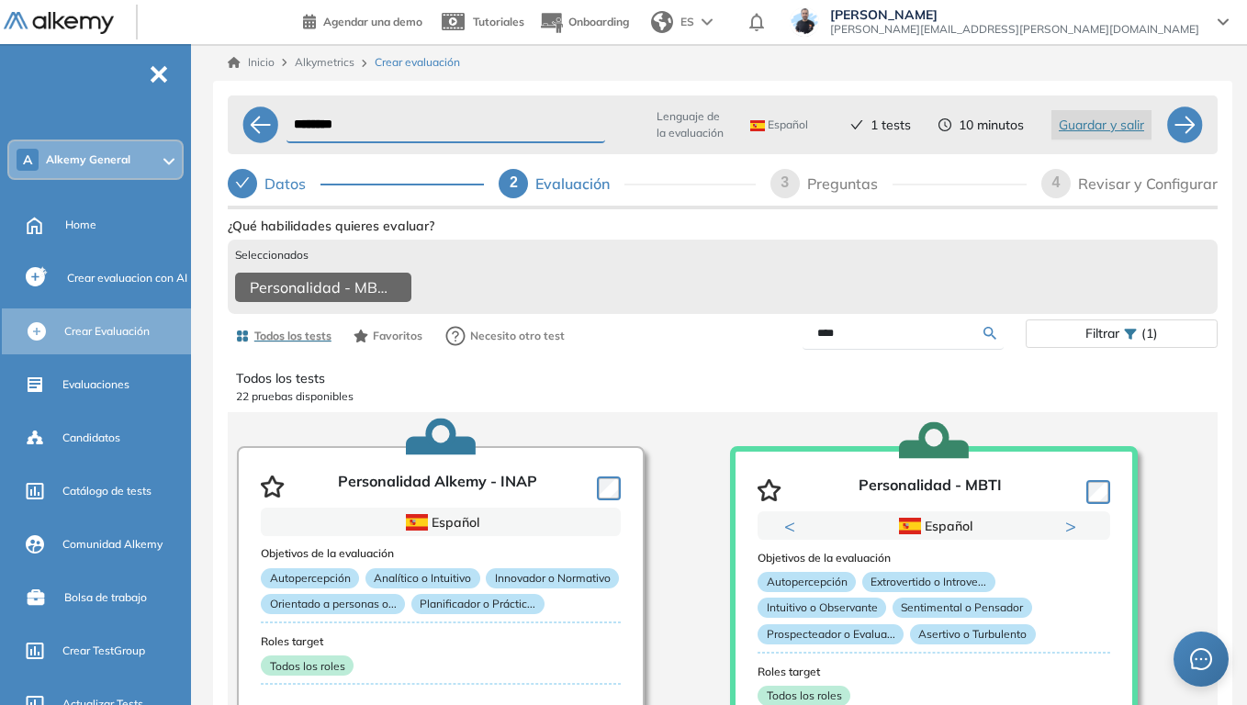
drag, startPoint x: 851, startPoint y: 350, endPoint x: 710, endPoint y: 367, distance: 142.5
click at [710, 367] on div "Ver preguntas de muestra Demo Experiencia Starter Validado undefined minutos Pr…" at bounding box center [723, 550] width 990 height 675
type input "****"
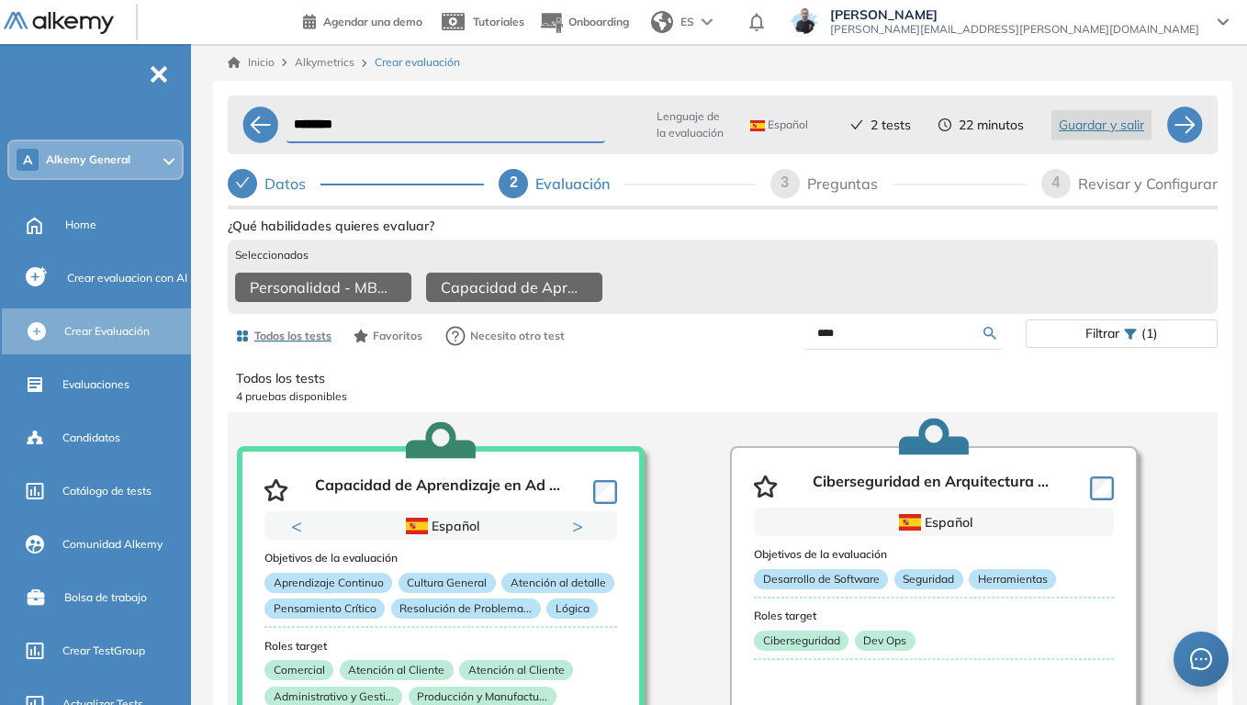
drag, startPoint x: 886, startPoint y: 349, endPoint x: 756, endPoint y: 344, distance: 130.5
click at [756, 344] on div "****" at bounding box center [874, 334] width 303 height 32
type input "*"
type input "****"
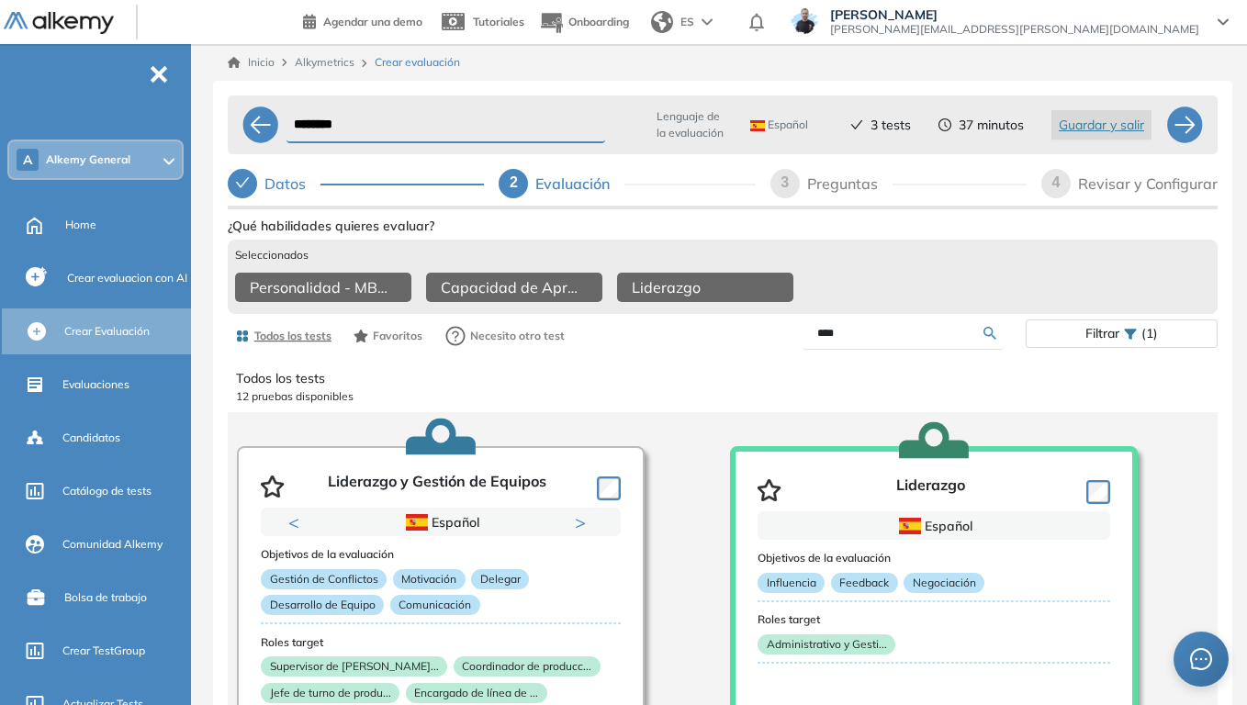
click at [750, 334] on div "****" at bounding box center [874, 334] width 303 height 32
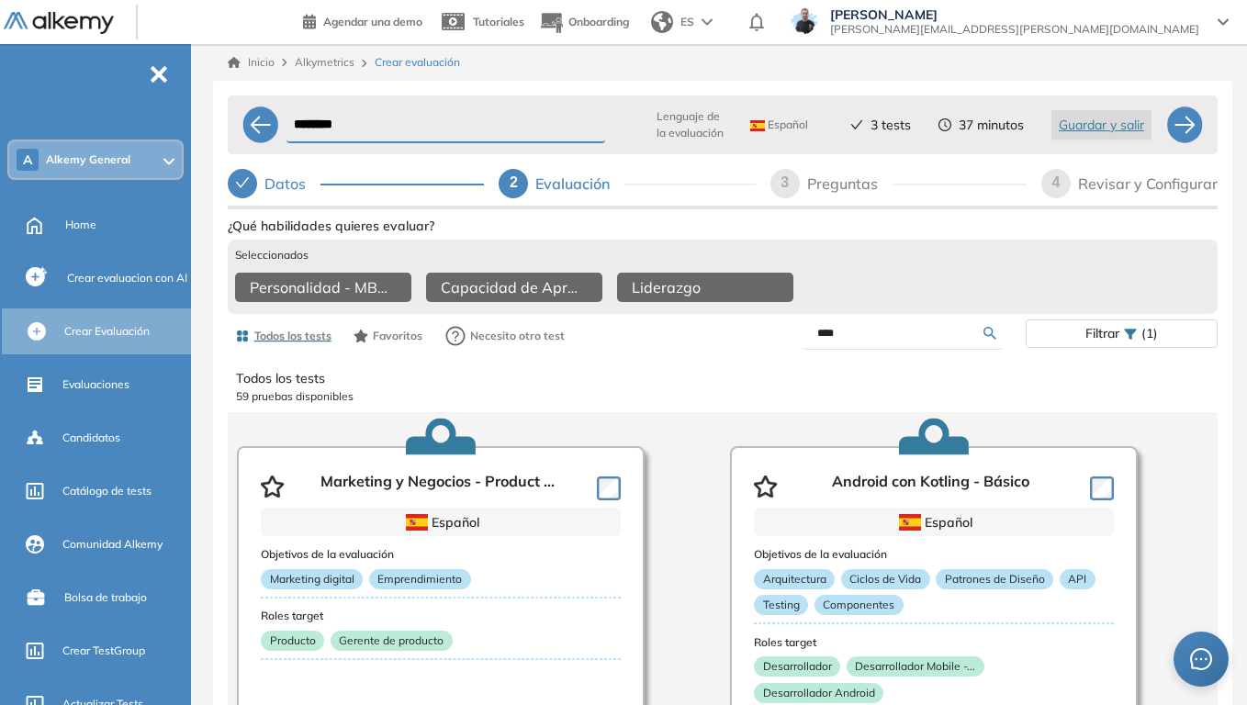
click at [858, 342] on input "****" at bounding box center [900, 333] width 166 height 17
click at [867, 342] on input "****" at bounding box center [900, 333] width 166 height 17
type input "***"
click at [868, 342] on input "***" at bounding box center [900, 333] width 166 height 17
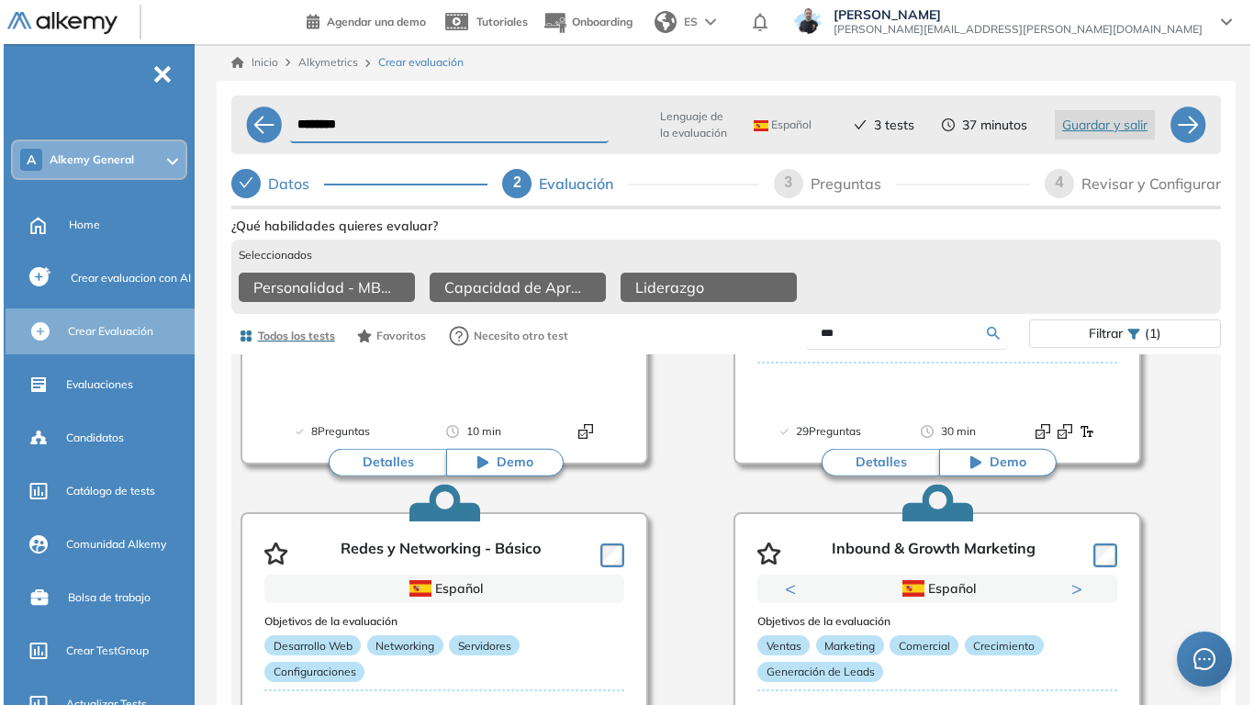
scroll to position [459, 0]
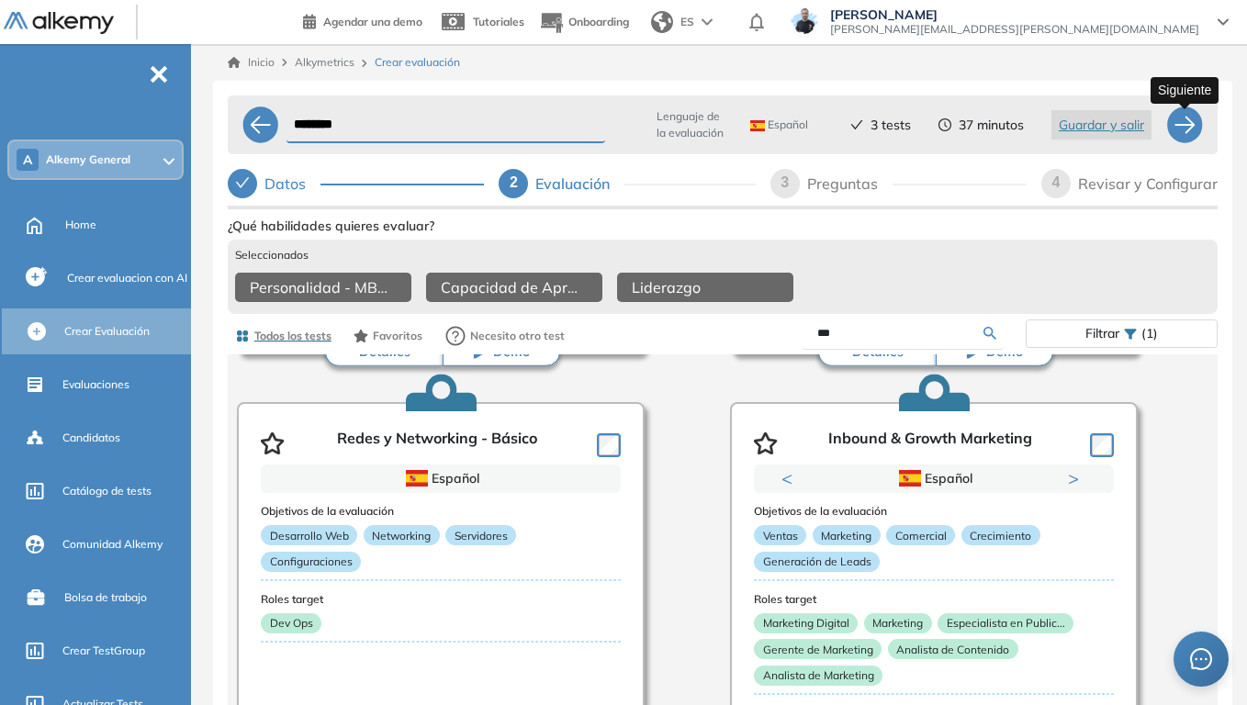
click at [1182, 123] on div at bounding box center [1184, 124] width 37 height 37
select select "*****"
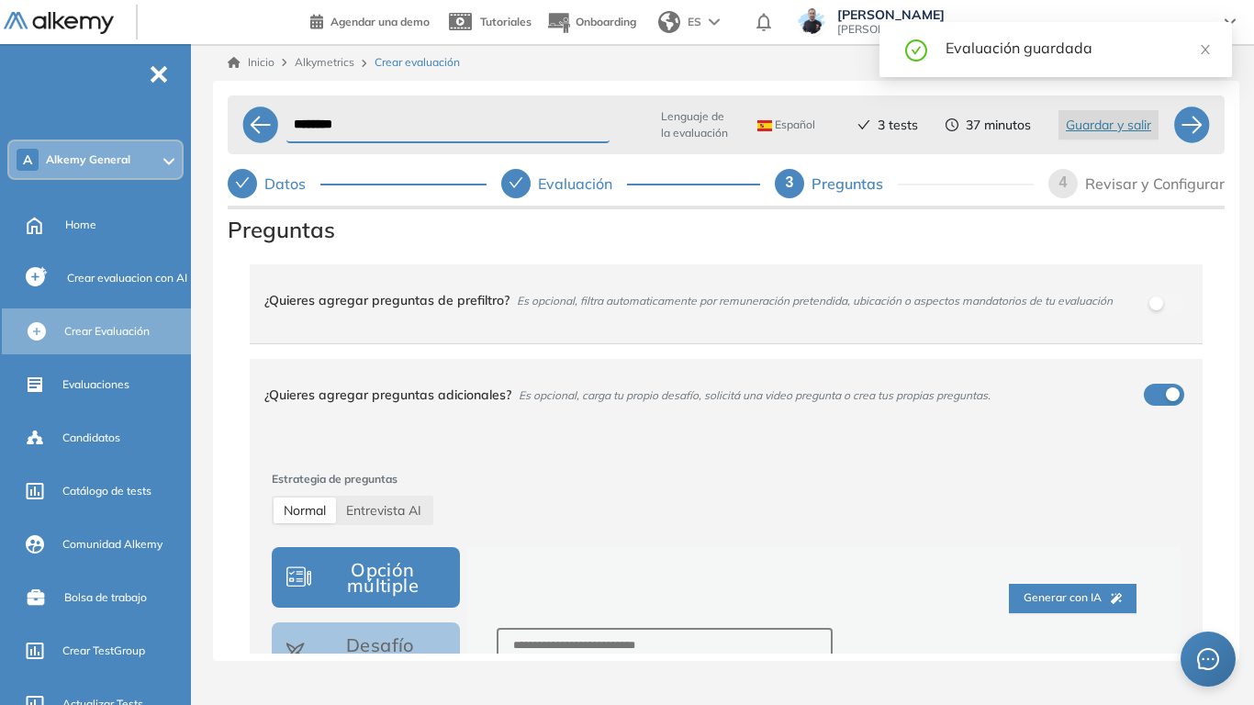
click at [211, 290] on div "Inicio Alkymetrics Crear evaluación ******** Lenguaje de la evaluación Español …" at bounding box center [726, 360] width 1056 height 632
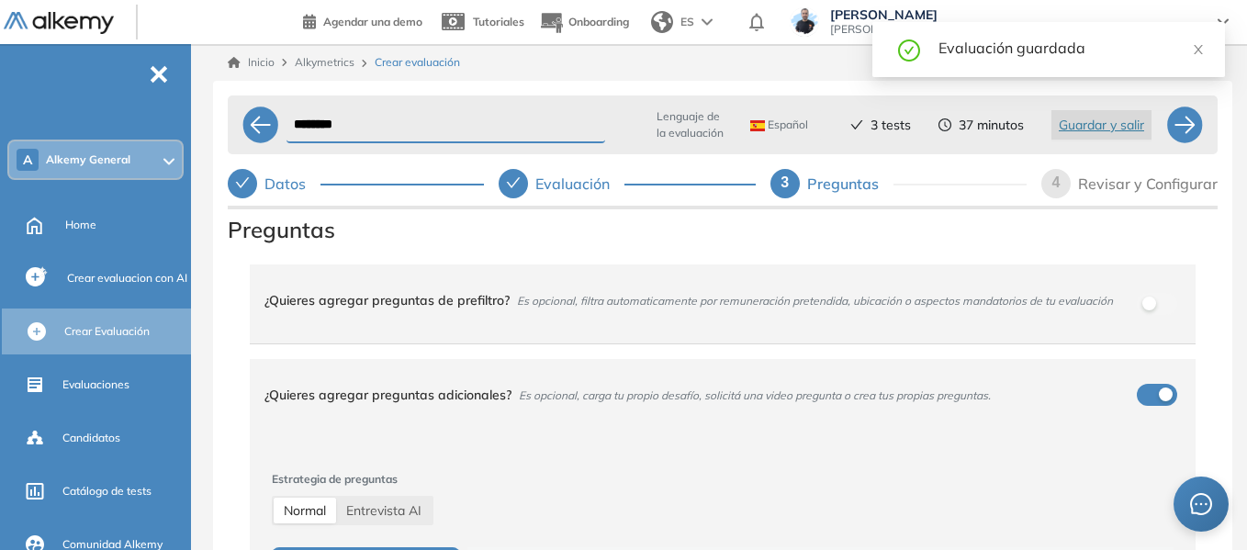
click at [217, 171] on div "******** Lenguaje de la evaluación Español Español Inglés Portugués 3 tests 37 …" at bounding box center [722, 371] width 1019 height 580
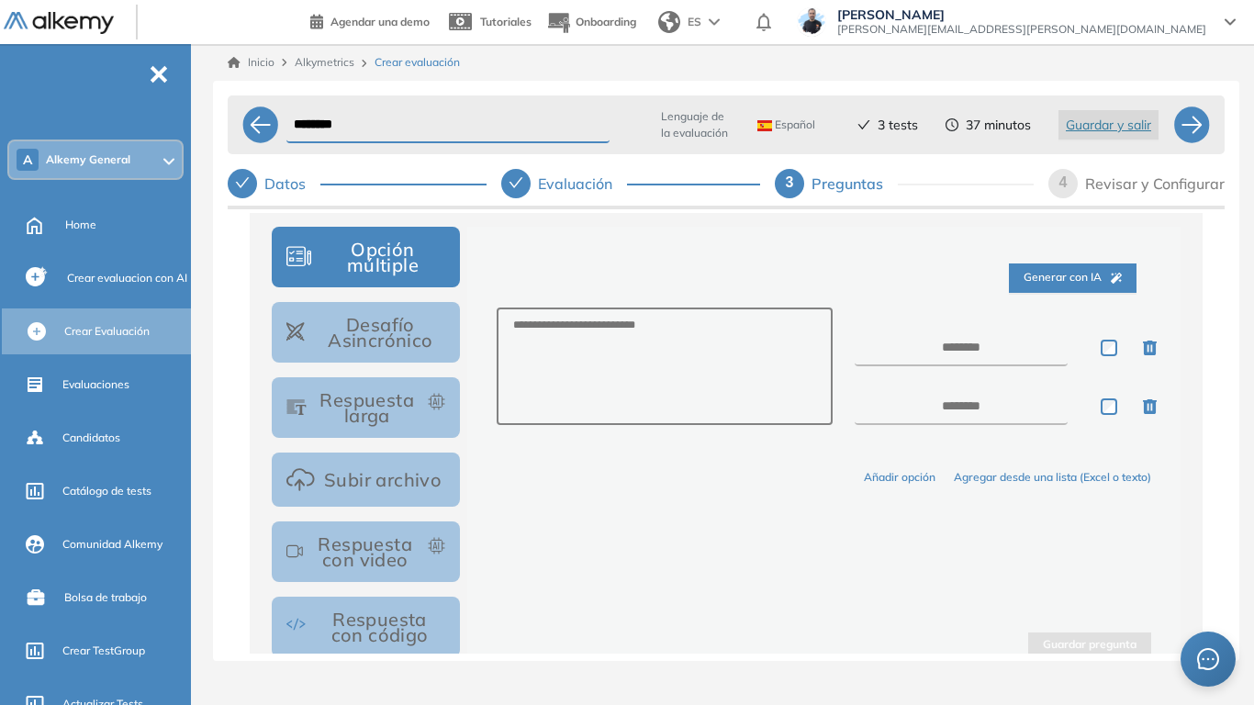
scroll to position [275, 0]
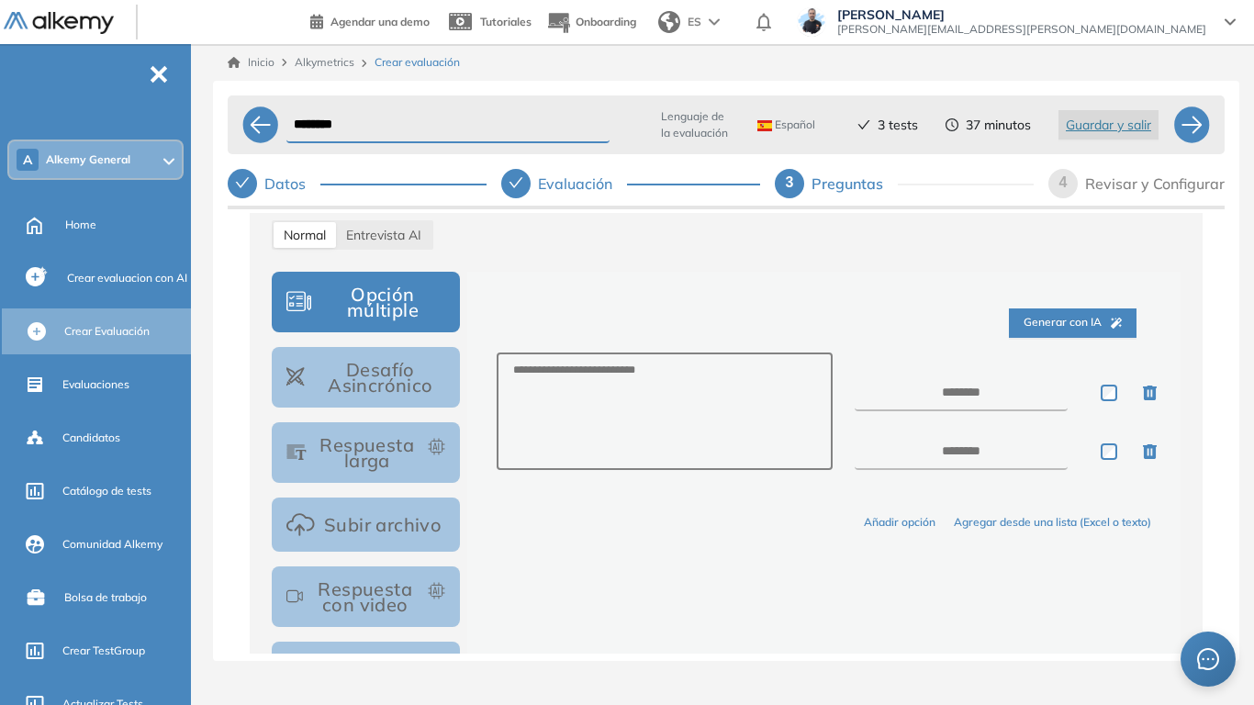
click at [410, 323] on button "Opción múltiple" at bounding box center [366, 302] width 188 height 61
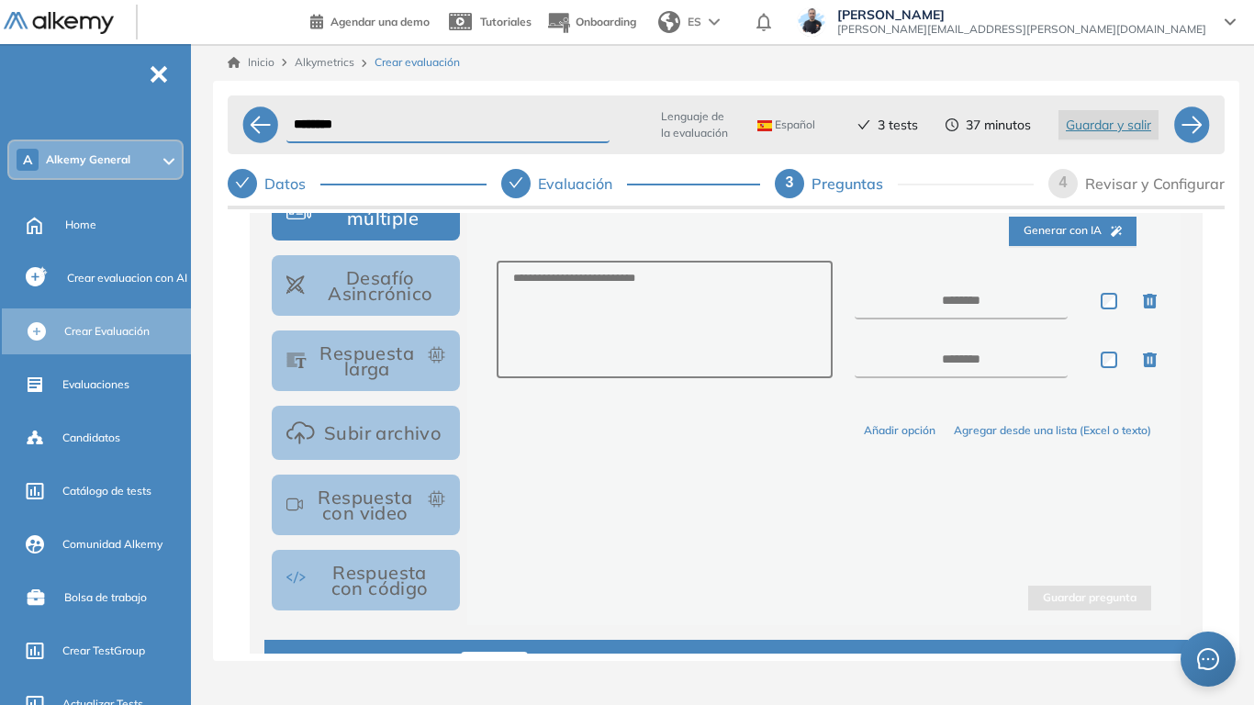
click at [389, 360] on button "Respuesta larga" at bounding box center [366, 361] width 188 height 61
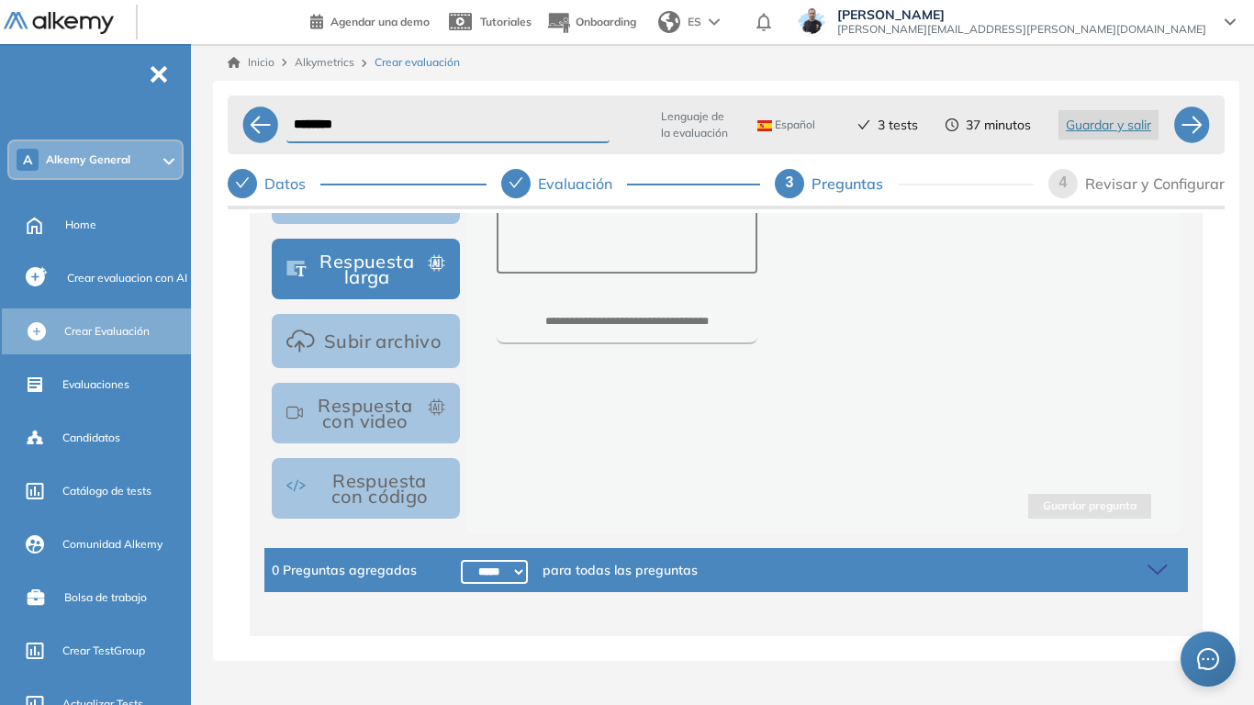
click at [403, 341] on button "Subir archivo" at bounding box center [366, 341] width 188 height 54
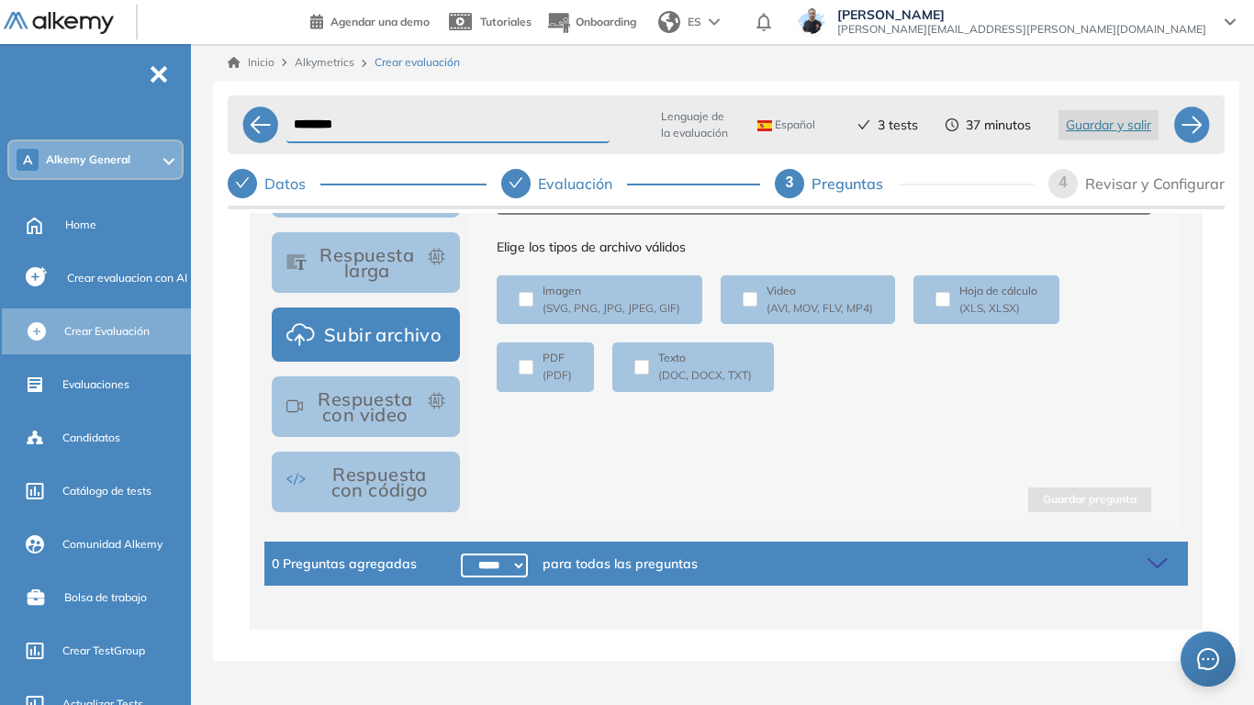
click at [392, 420] on button "Respuesta con video" at bounding box center [366, 406] width 188 height 61
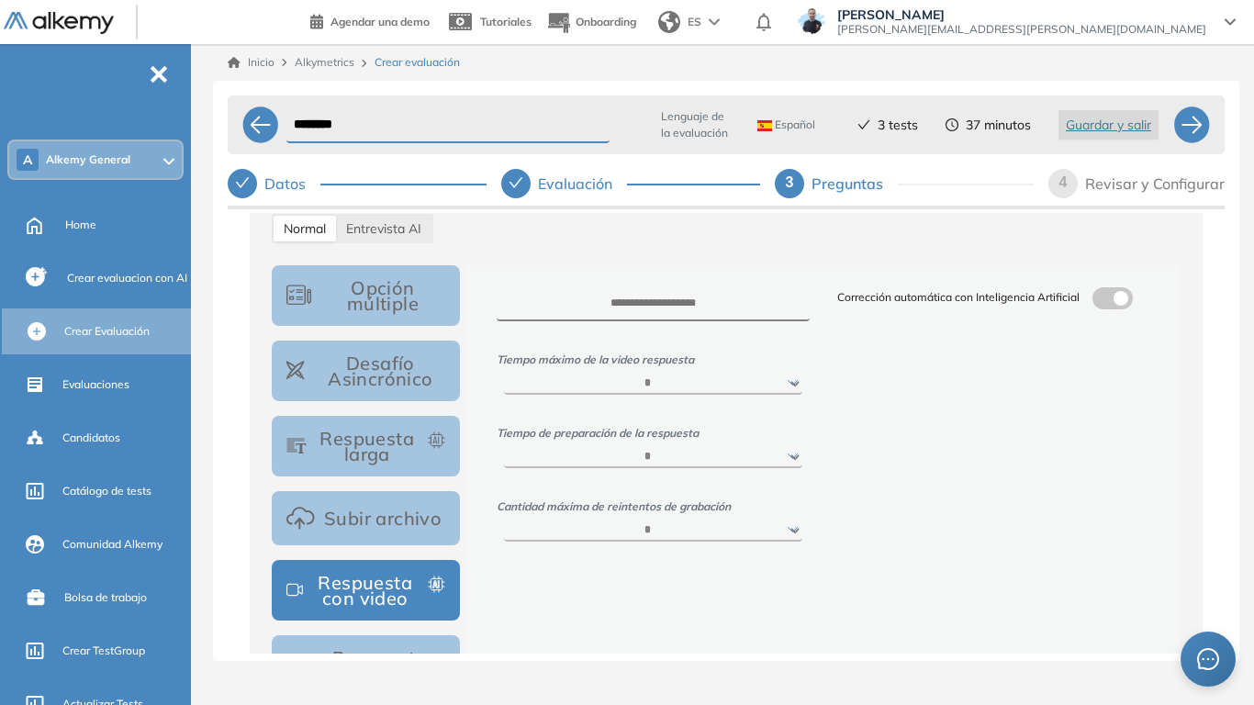
scroll to position [374, 0]
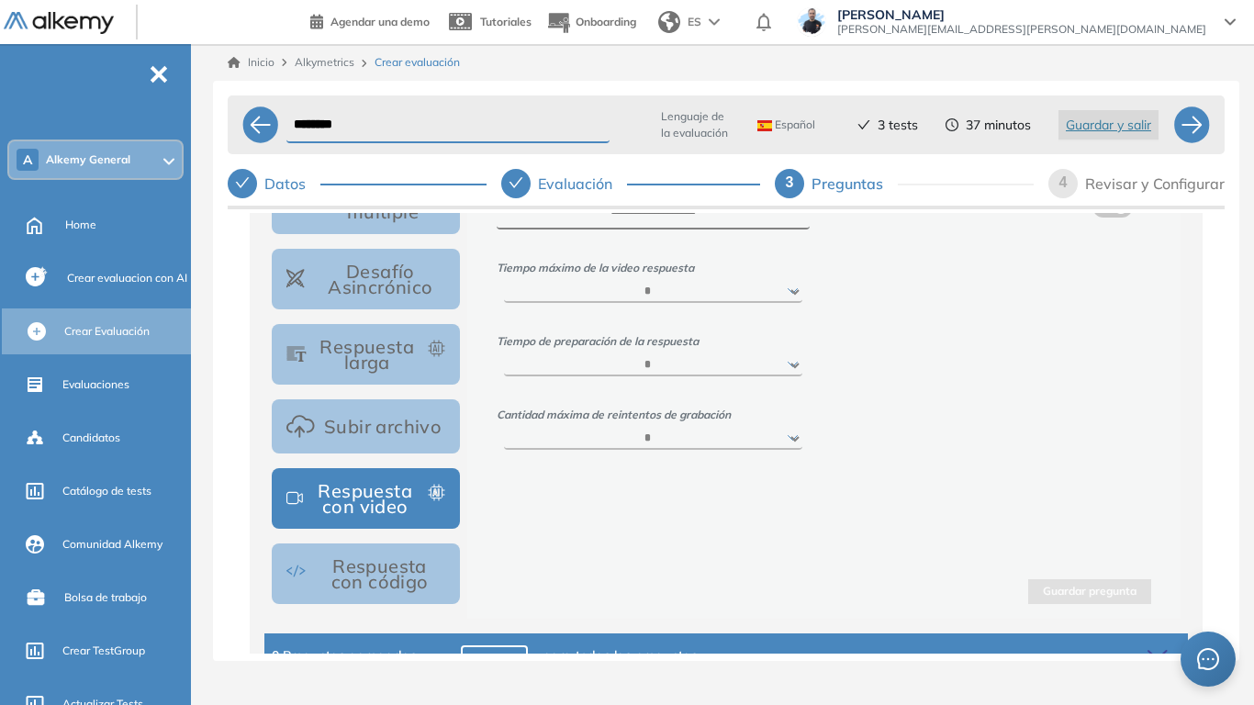
click at [383, 549] on button "Respuesta con código" at bounding box center [366, 574] width 188 height 61
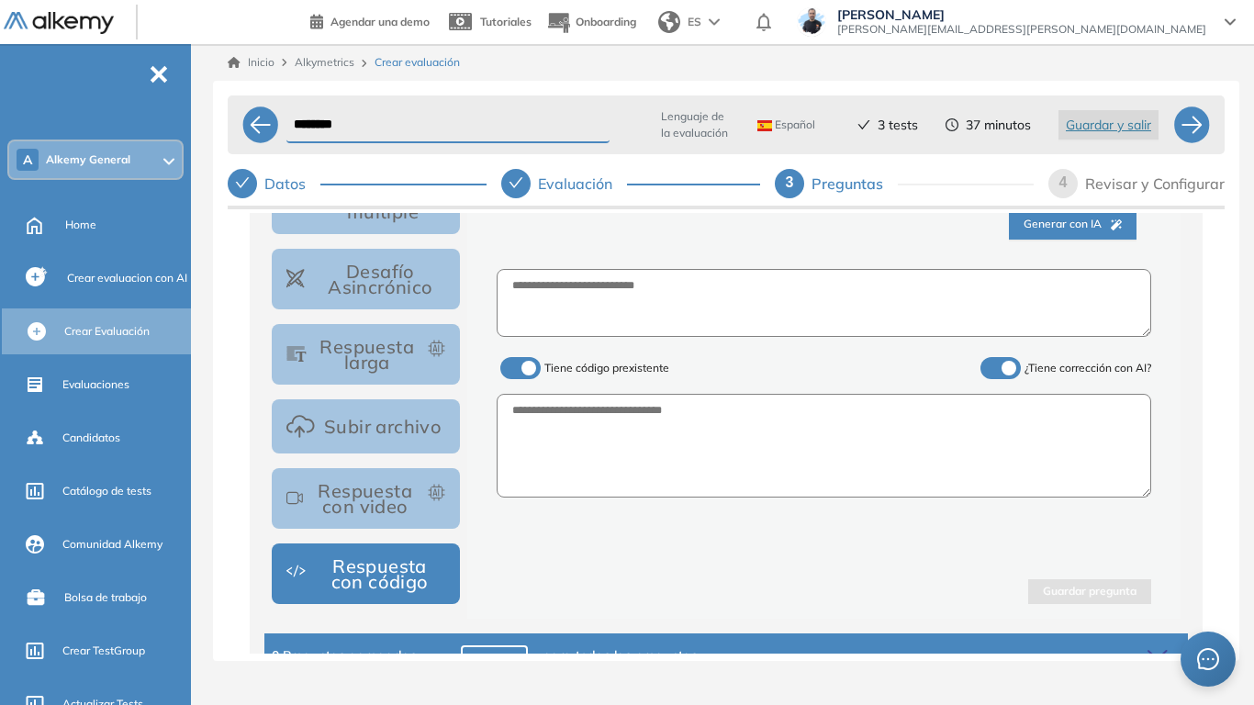
click at [413, 301] on button "Desafío Asincrónico" at bounding box center [366, 279] width 188 height 61
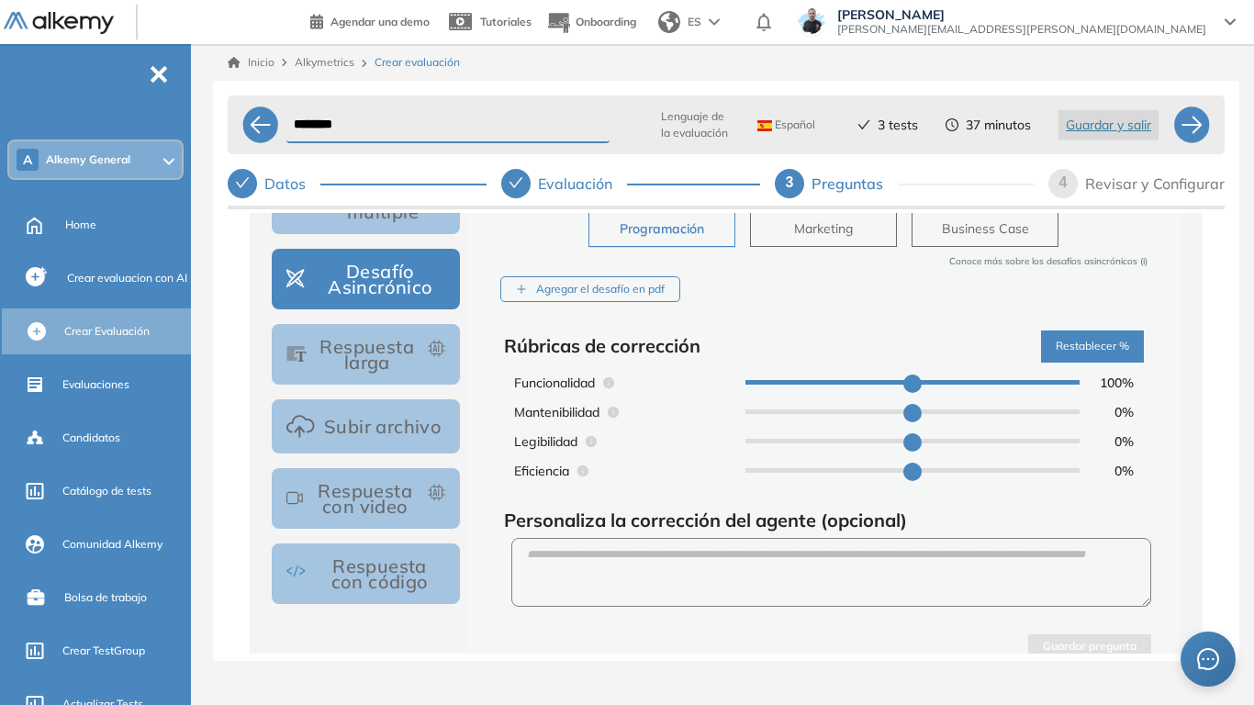
click at [406, 358] on button "Respuesta larga" at bounding box center [366, 354] width 188 height 61
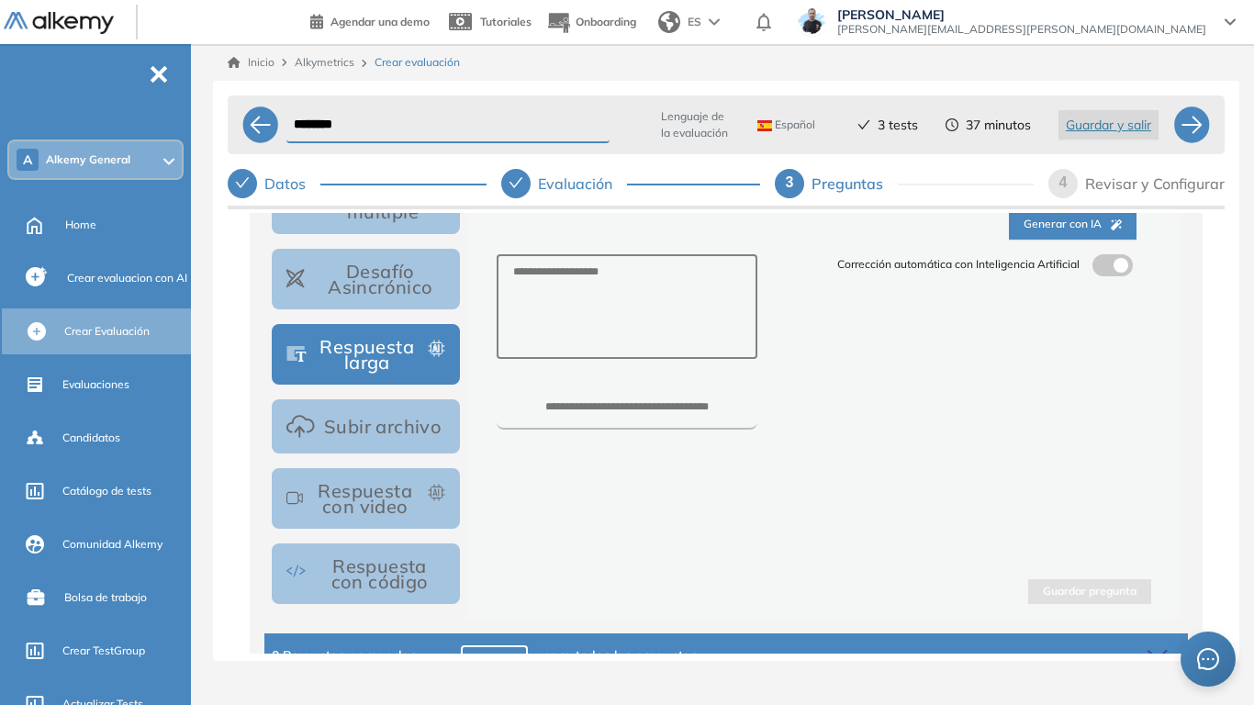
click at [387, 500] on button "Respuesta con video" at bounding box center [366, 498] width 188 height 61
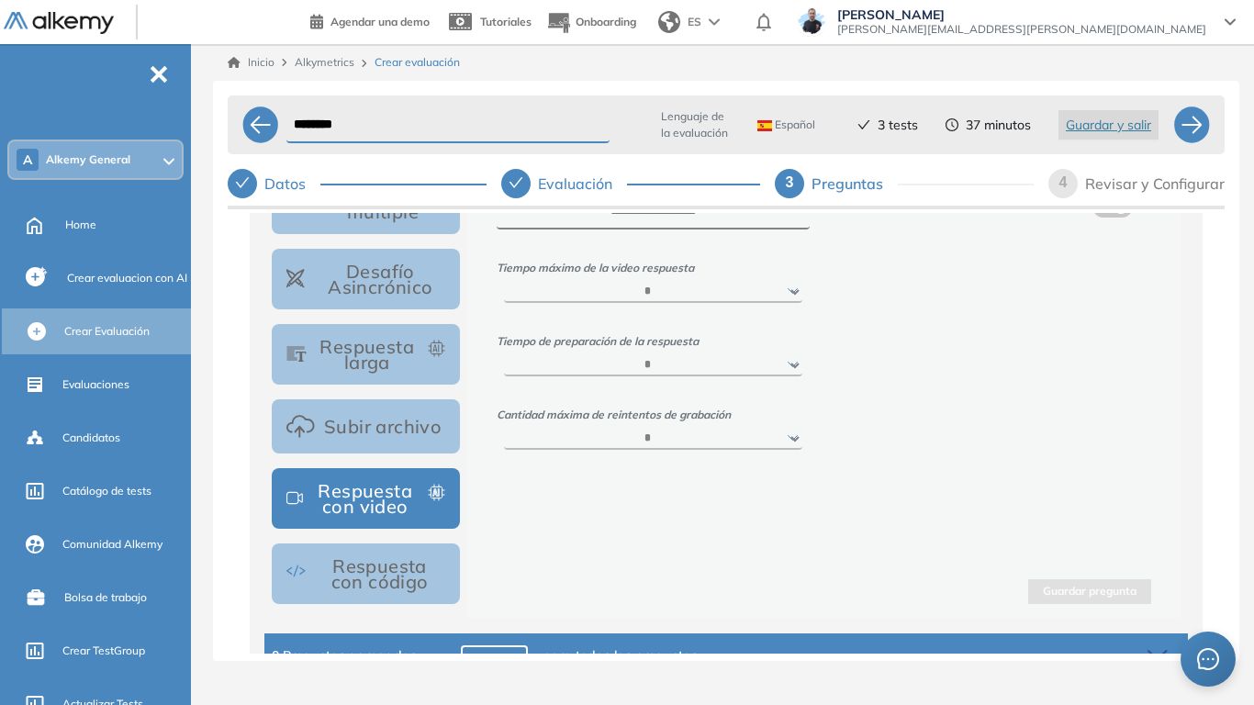
scroll to position [282, 0]
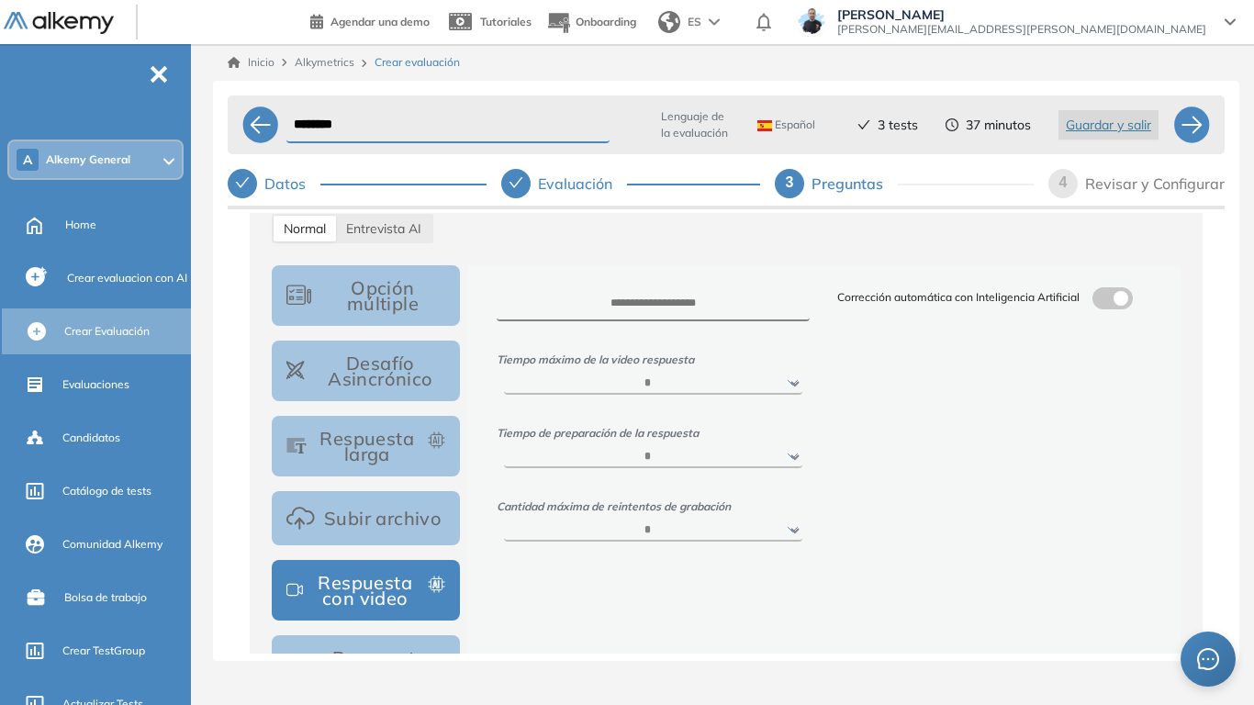
click at [1112, 305] on label at bounding box center [1113, 298] width 40 height 22
click at [857, 412] on textarea at bounding box center [994, 433] width 314 height 69
click at [1107, 302] on span at bounding box center [1100, 294] width 15 height 15
click at [1198, 136] on div at bounding box center [1191, 124] width 37 height 37
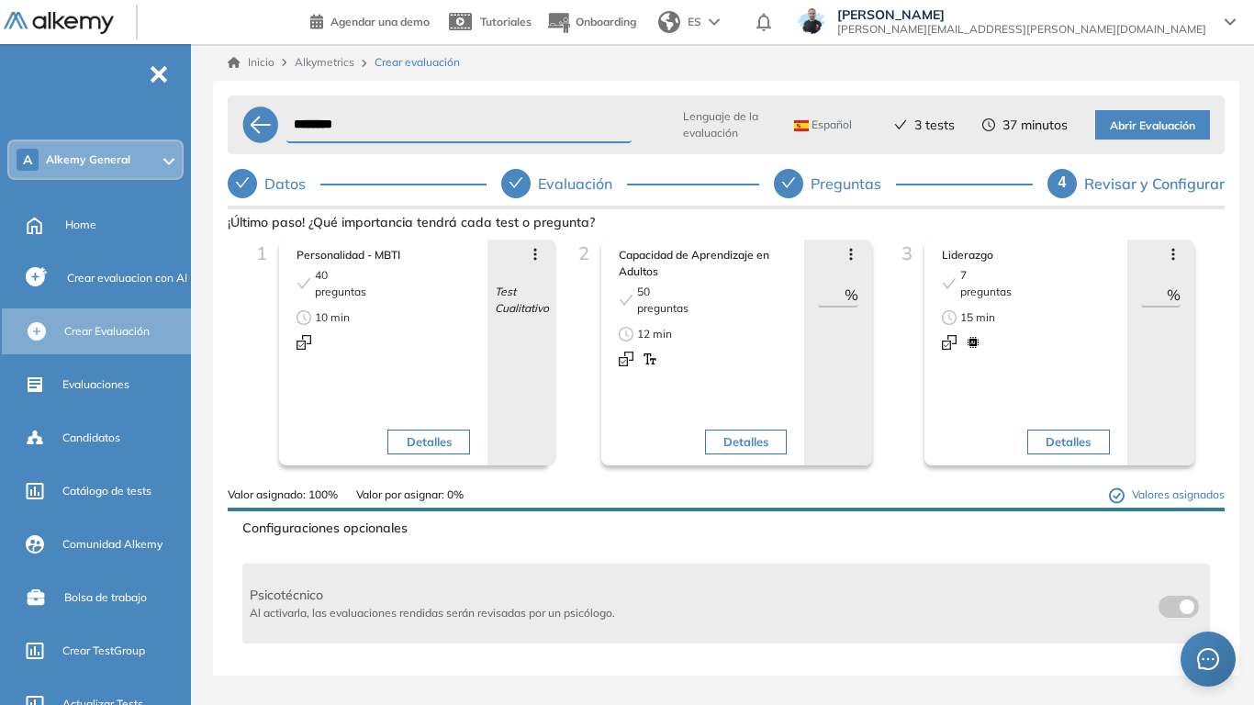
drag, startPoint x: 1142, startPoint y: 297, endPoint x: 1167, endPoint y: 297, distance: 24.8
click at [1167, 297] on div "** %" at bounding box center [1161, 296] width 40 height 24
type input "**"
drag, startPoint x: 817, startPoint y: 292, endPoint x: 842, endPoint y: 297, distance: 25.4
click at [842, 297] on div "** %" at bounding box center [838, 296] width 40 height 24
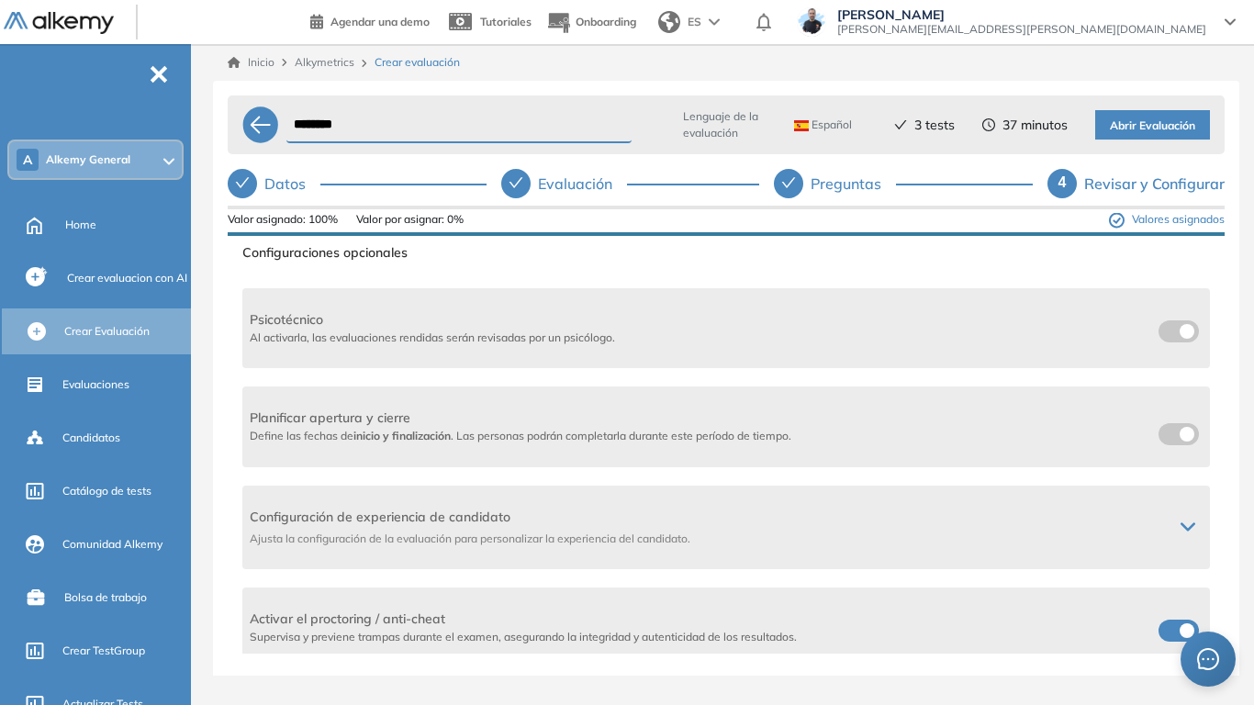
scroll to position [459, 0]
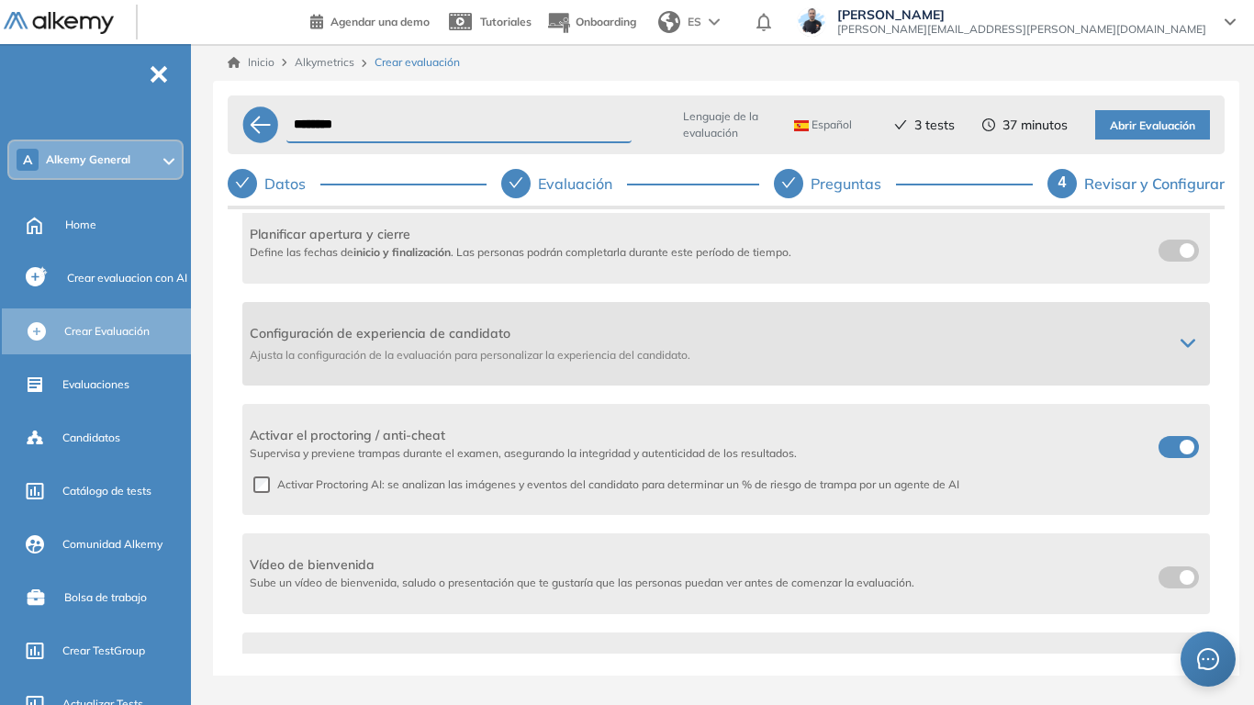
type input "**"
click at [1178, 332] on div "Configuración de experiencia de candidato Ajusta la configuración de la evaluac…" at bounding box center [726, 344] width 968 height 84
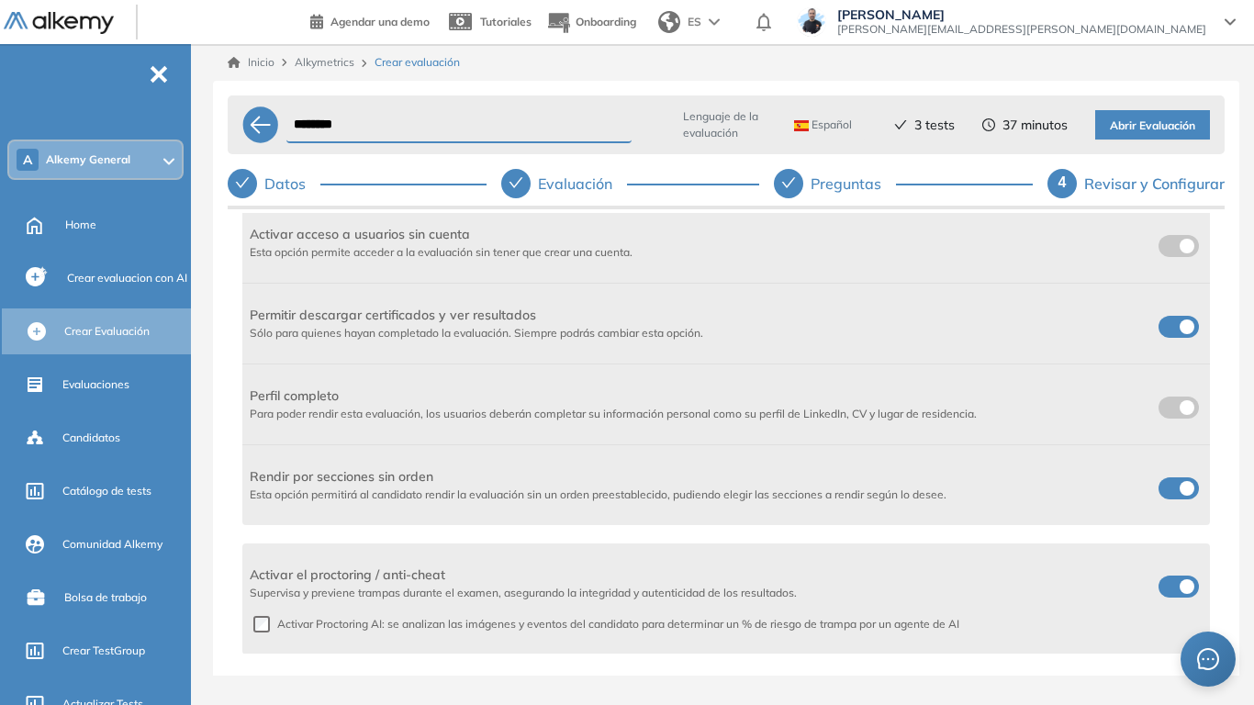
scroll to position [551, 0]
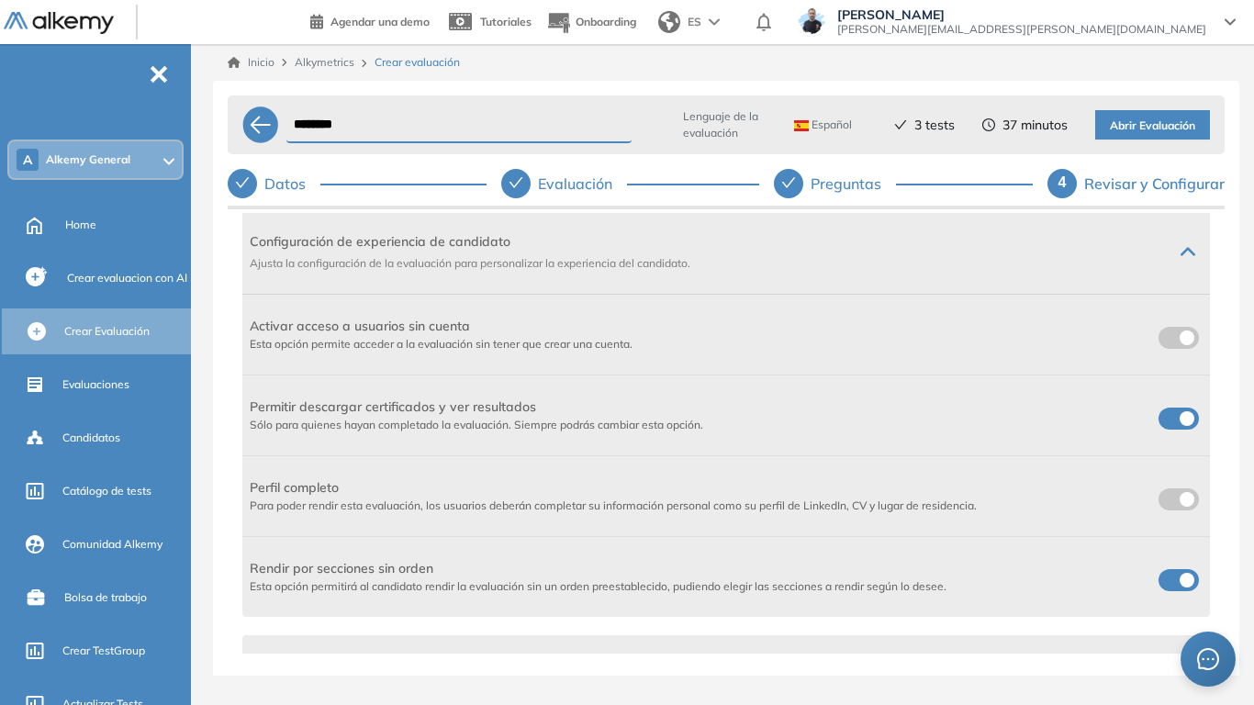
click at [1171, 329] on label at bounding box center [1179, 338] width 40 height 22
click at [1167, 420] on label at bounding box center [1179, 419] width 40 height 22
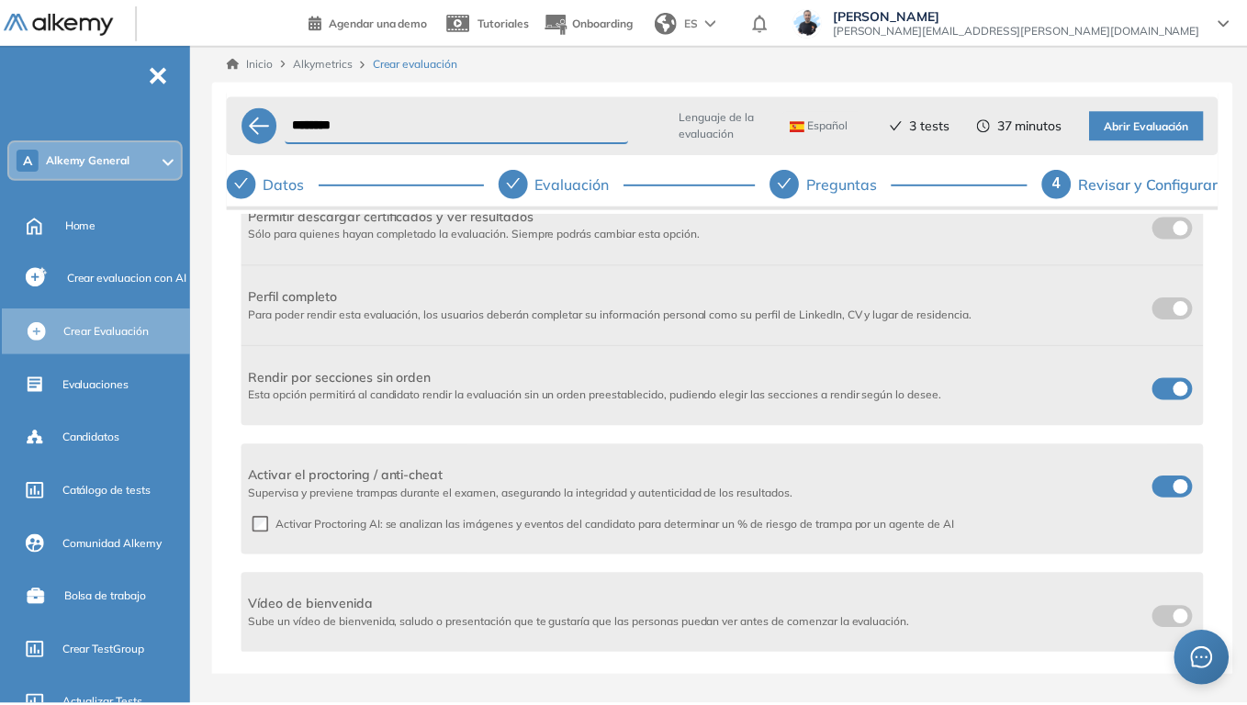
scroll to position [841, 0]
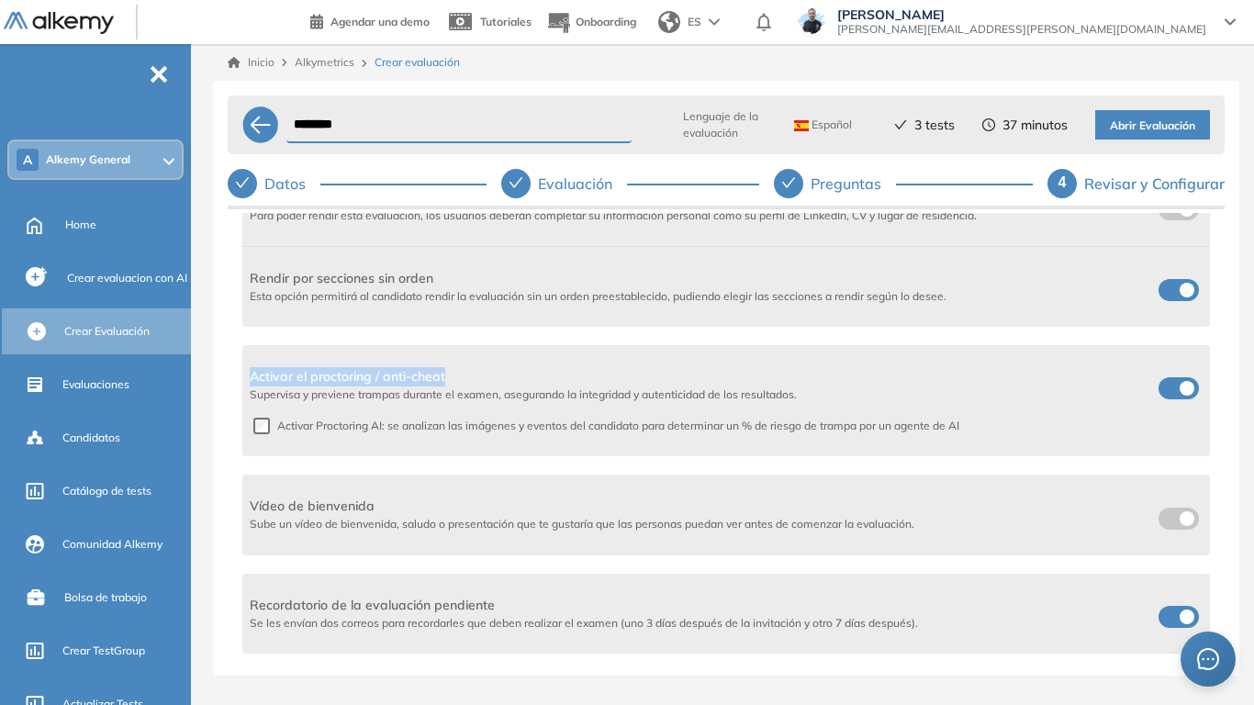
drag, startPoint x: 251, startPoint y: 376, endPoint x: 444, endPoint y: 376, distance: 193.7
click at [444, 376] on span "Activar el proctoring / anti-cheat" at bounding box center [523, 376] width 547 height 19
click at [506, 370] on span "Activar el proctoring / anti-cheat" at bounding box center [523, 376] width 547 height 19
click at [1171, 129] on span "Abrir Evaluación" at bounding box center [1152, 126] width 85 height 17
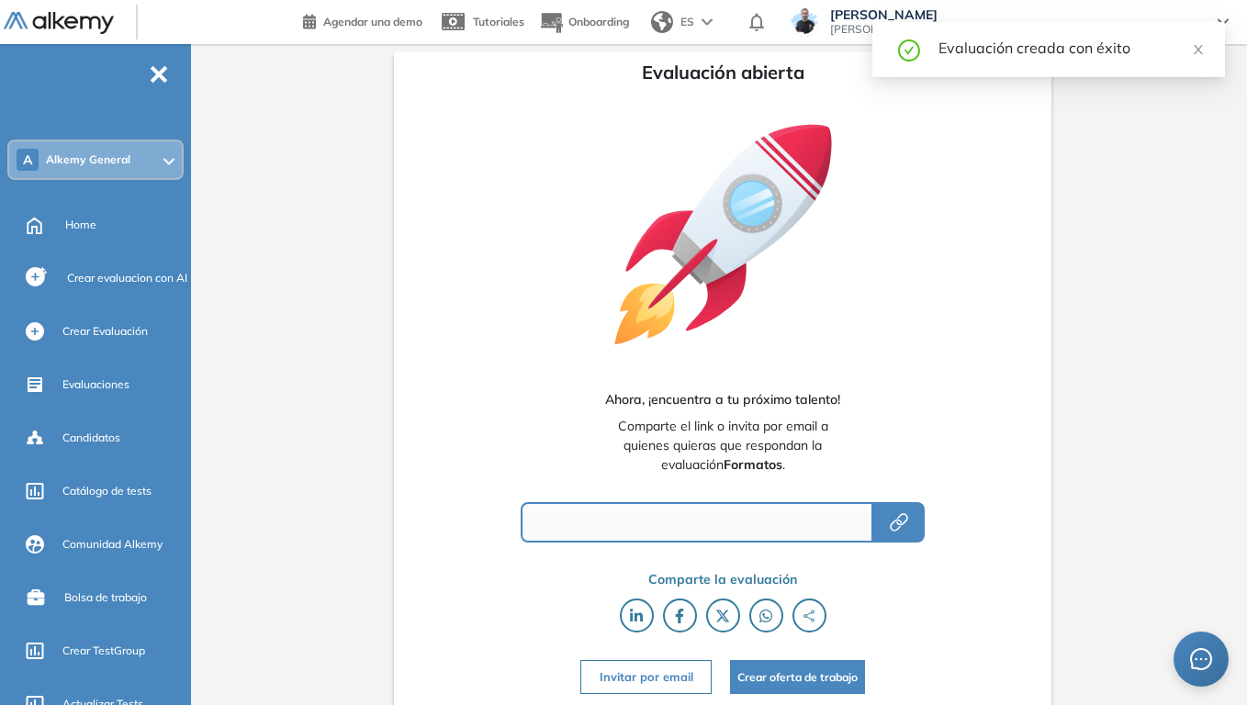
type input "**********"
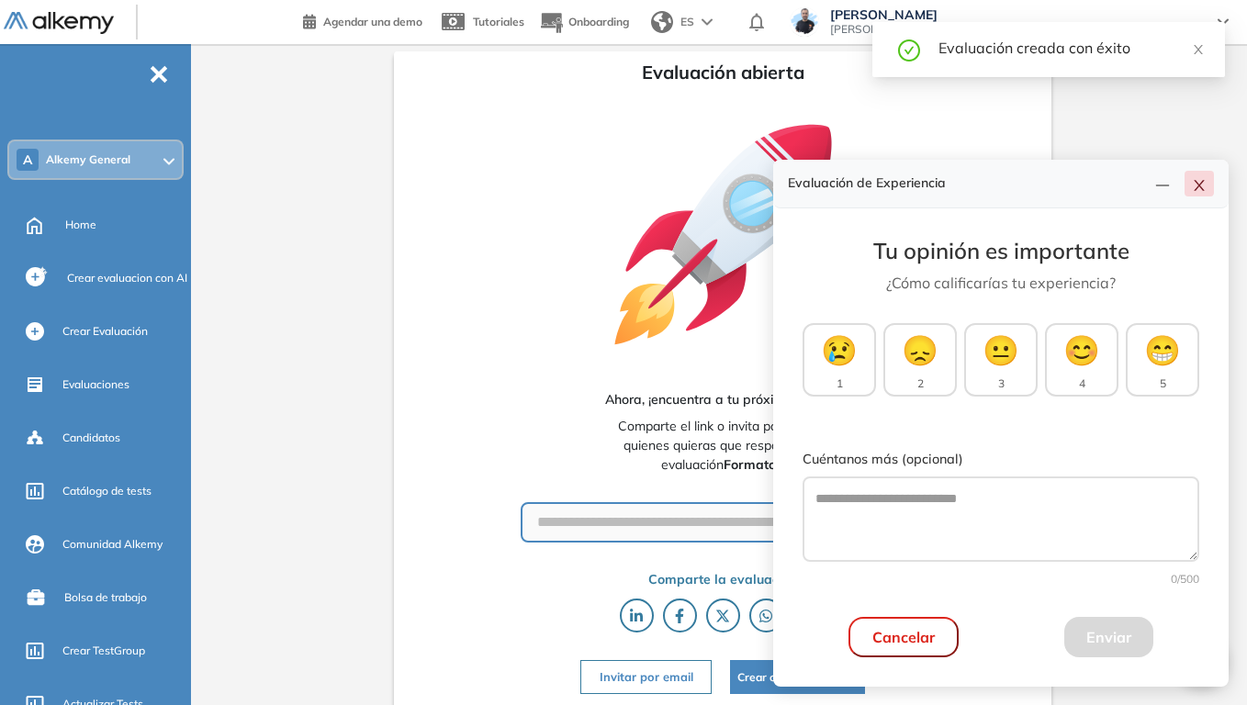
click at [1192, 193] on button "button" at bounding box center [1198, 184] width 29 height 26
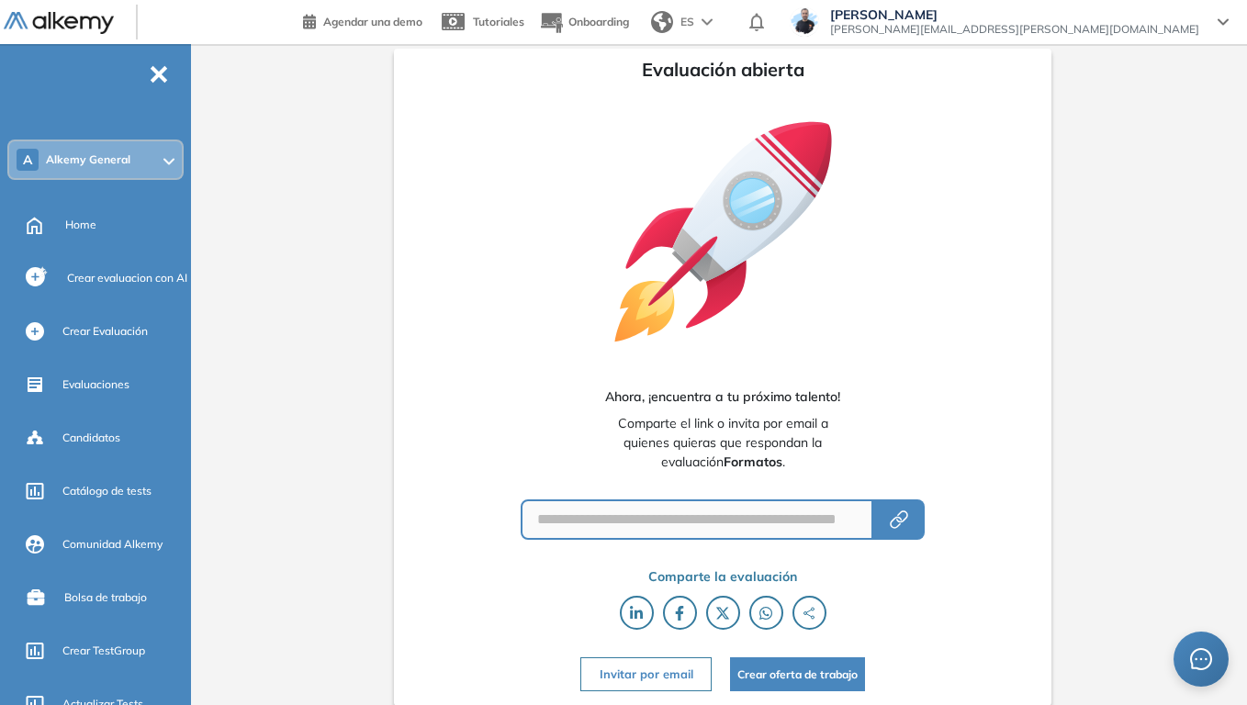
scroll to position [4, 0]
click at [657, 549] on button "Invitar por email" at bounding box center [645, 673] width 130 height 34
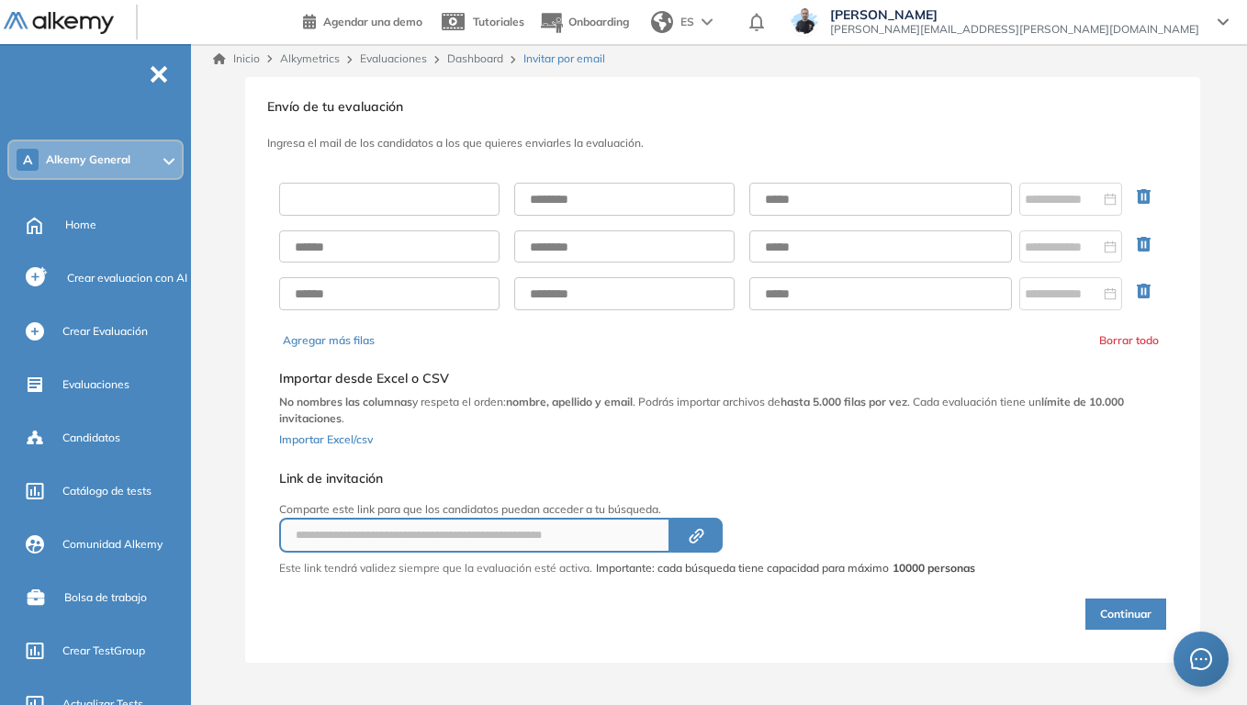
click at [372, 192] on input "text" at bounding box center [389, 199] width 220 height 33
click at [601, 211] on input "text" at bounding box center [624, 199] width 220 height 33
type input "*****"
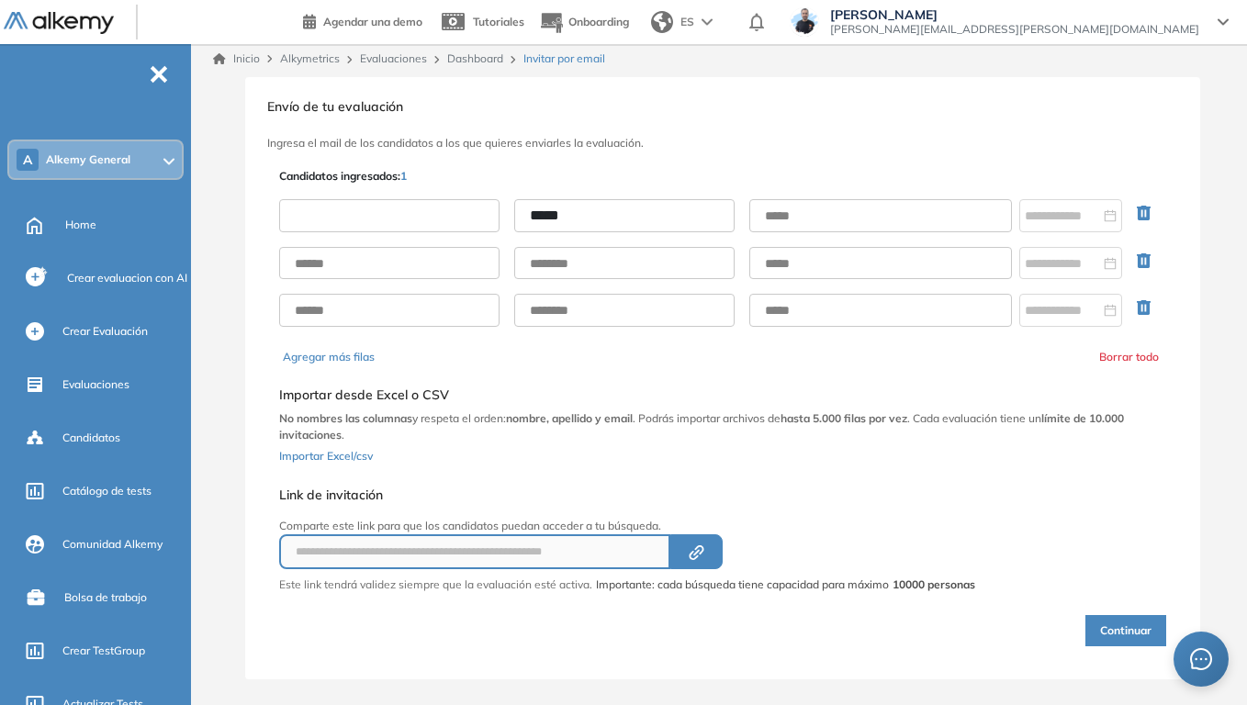
click at [445, 211] on input "text" at bounding box center [389, 215] width 220 height 33
type input "******"
click at [872, 211] on input "text" at bounding box center [880, 215] width 263 height 33
type input "**********"
click at [1124, 549] on button "Continuar" at bounding box center [1125, 630] width 81 height 31
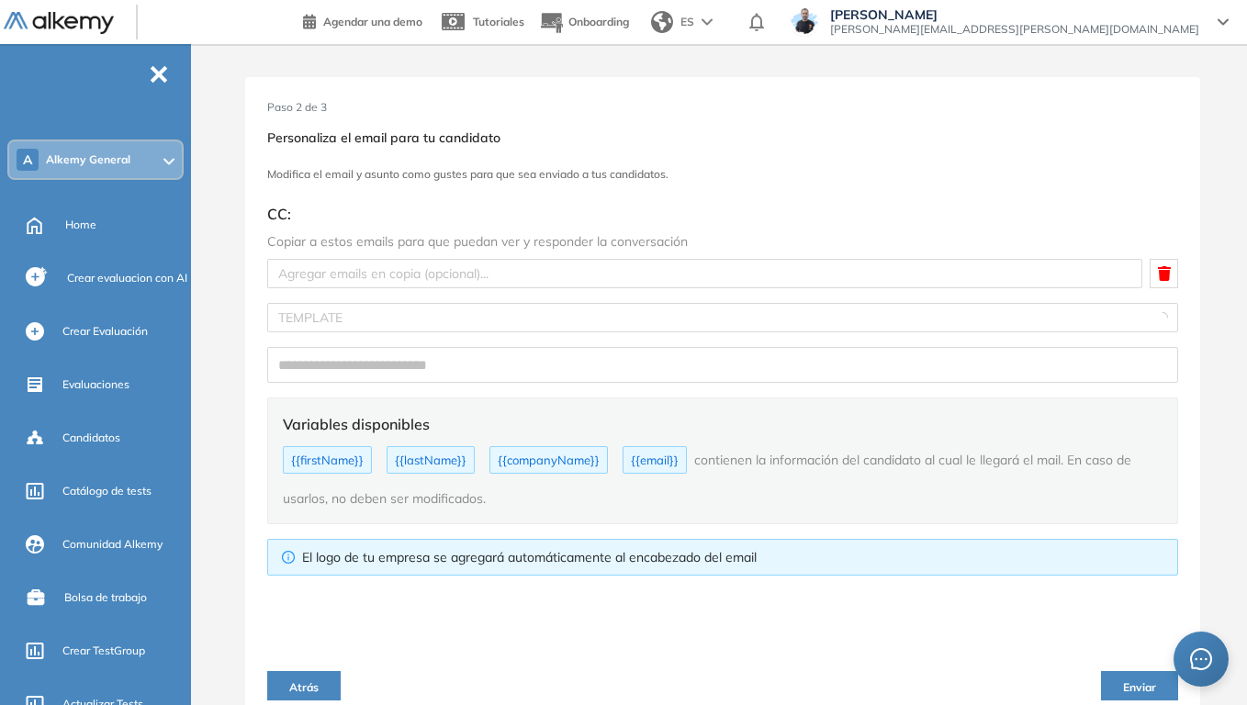
type input "**********"
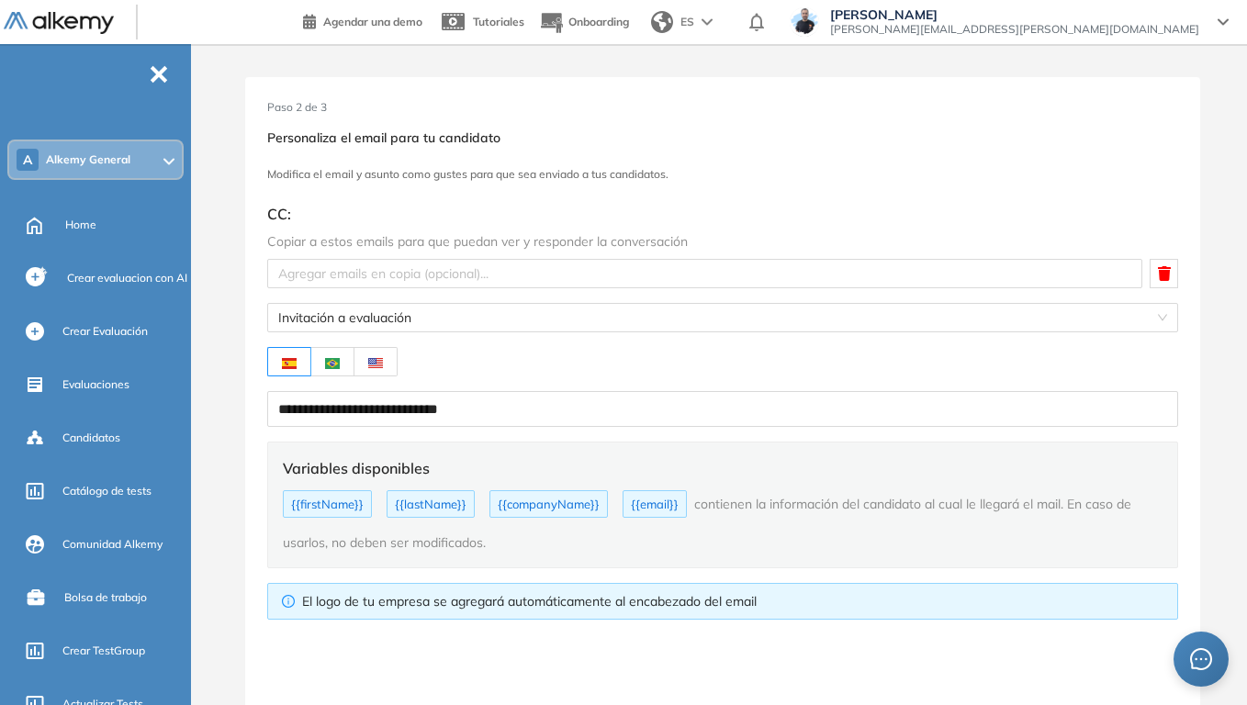
type textarea "**********"
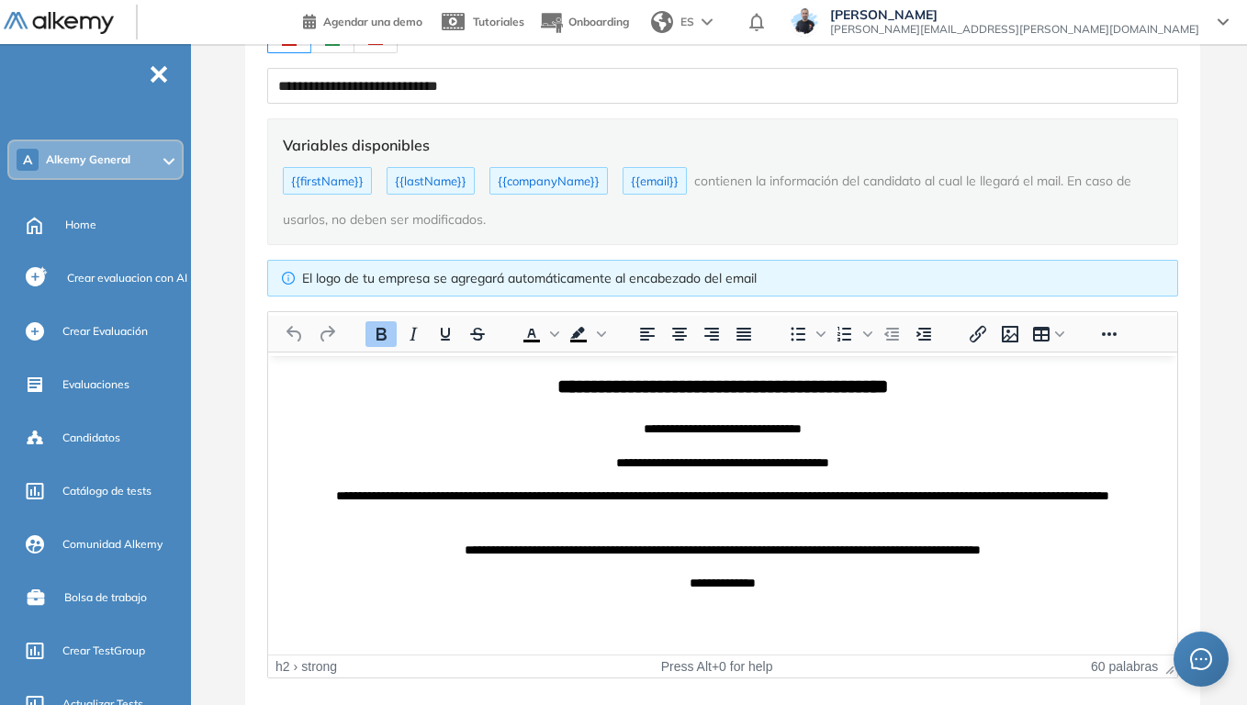
scroll to position [21, 0]
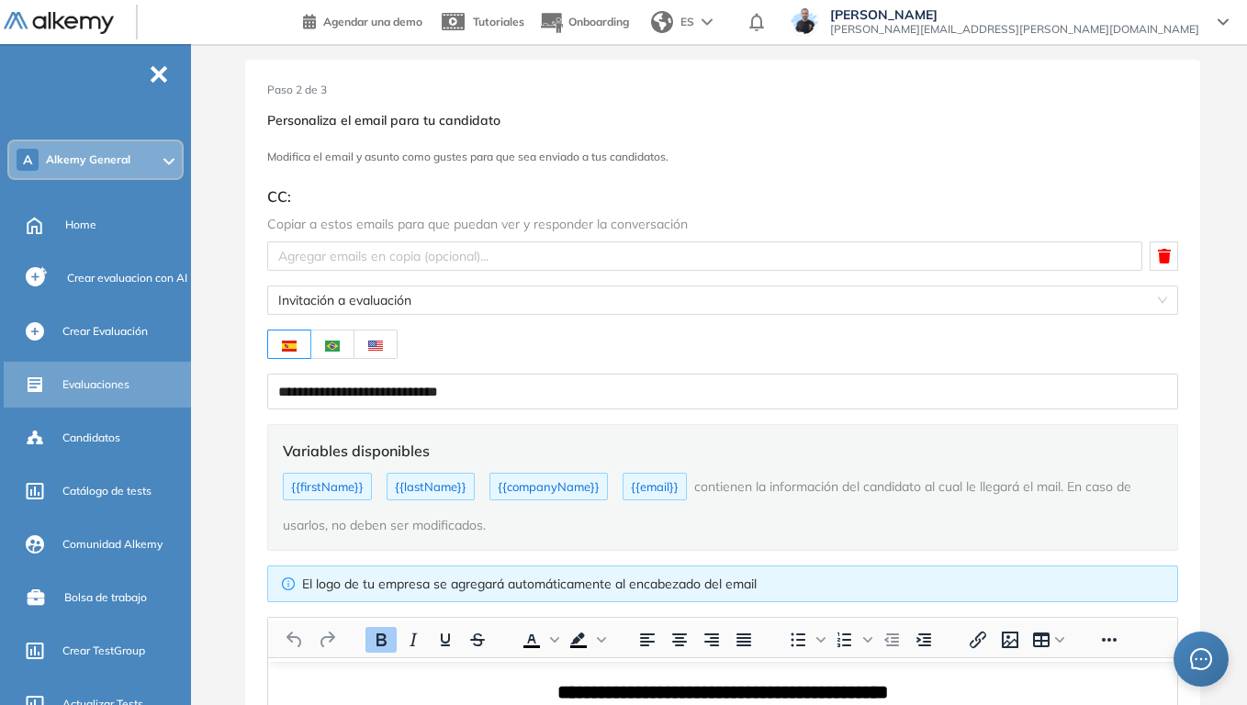
click at [95, 398] on div "Evaluaciones" at bounding box center [124, 384] width 125 height 31
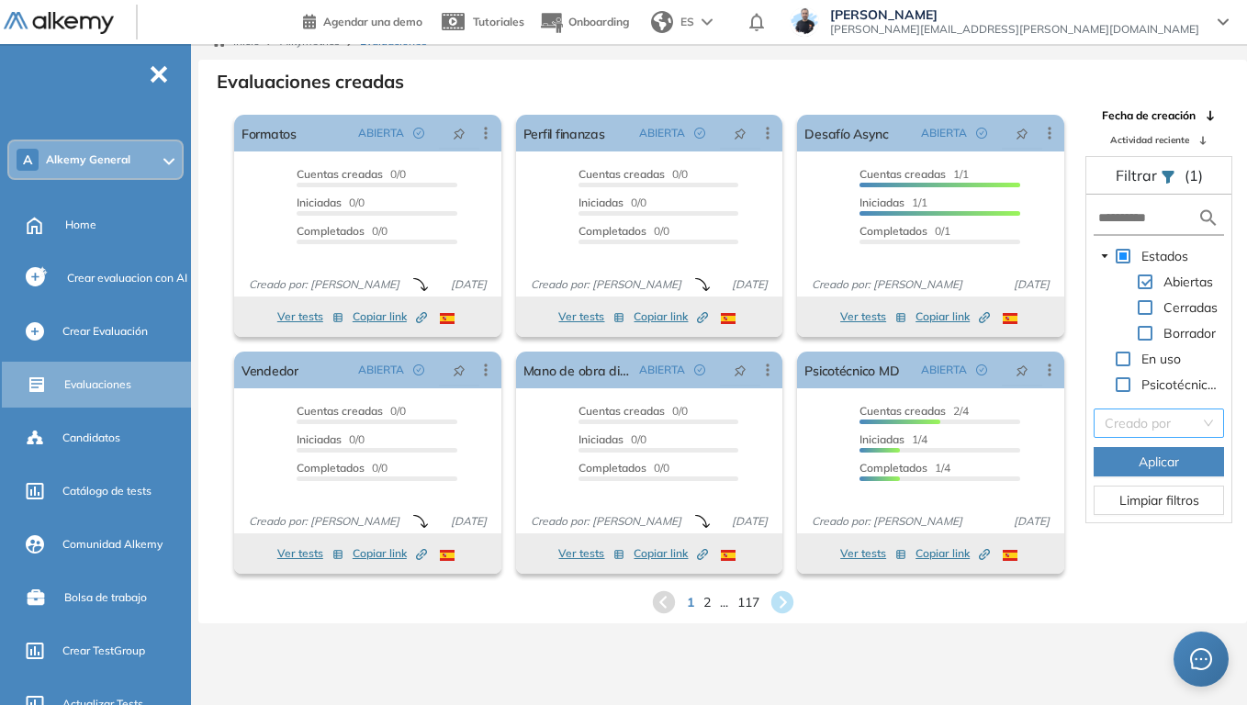
click at [1124, 421] on input "search" at bounding box center [1151, 423] width 95 height 28
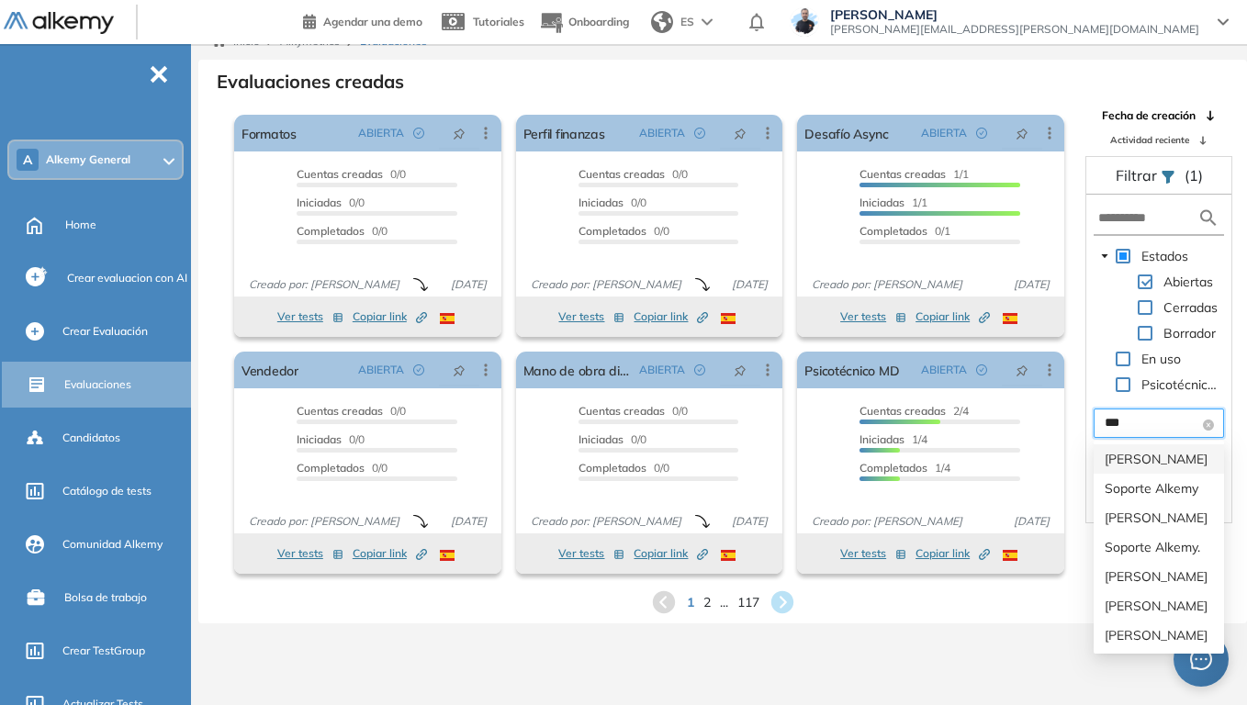
type input "****"
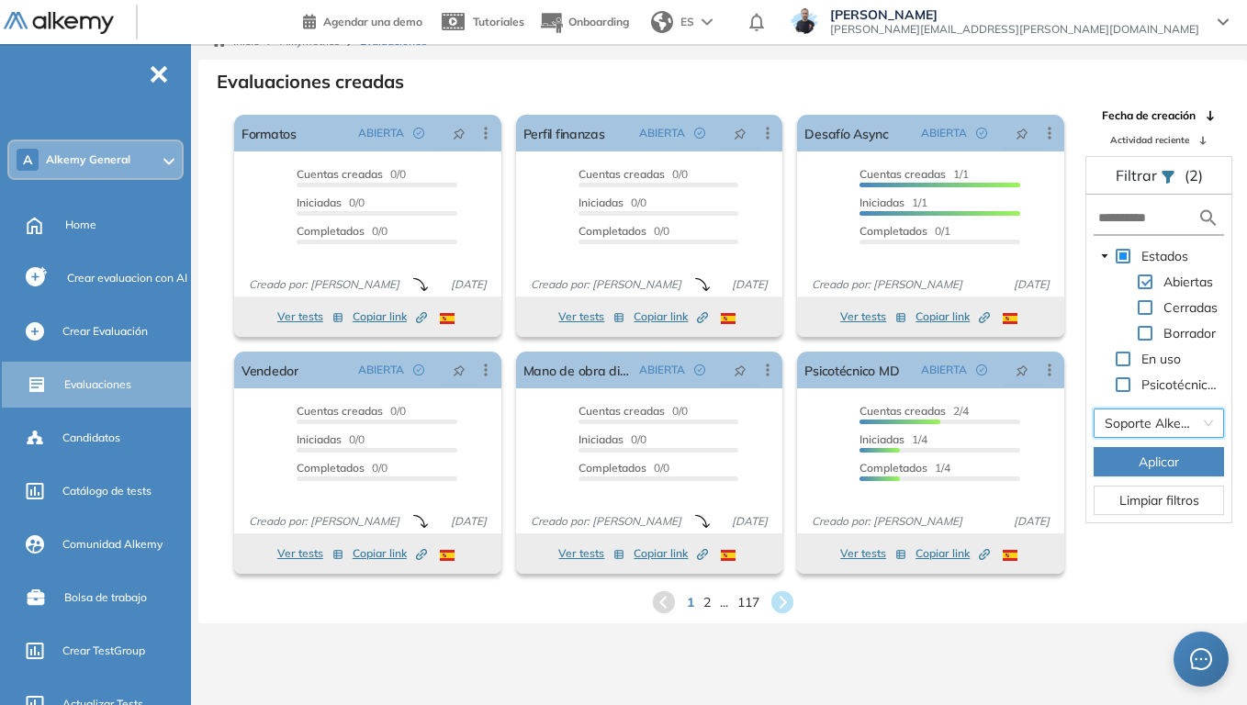
click at [1162, 502] on span "Limpiar filtros" at bounding box center [1159, 500] width 80 height 20
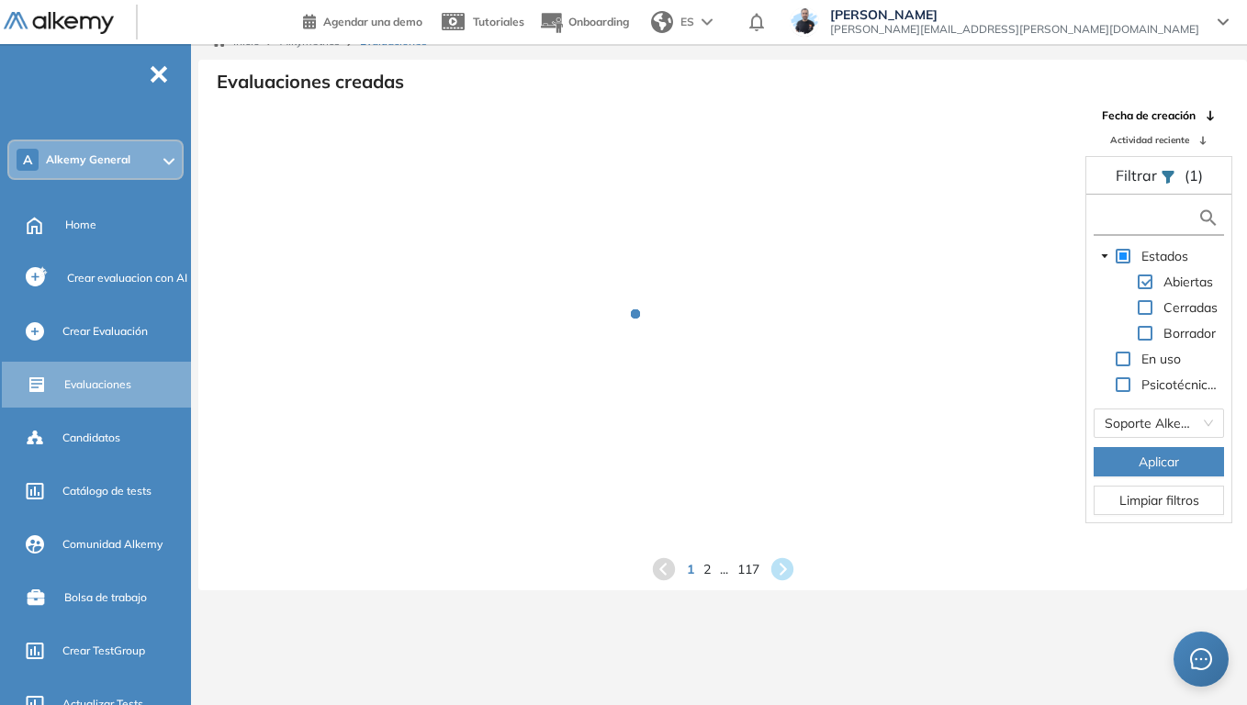
click at [1156, 217] on input "text" at bounding box center [1147, 217] width 99 height 19
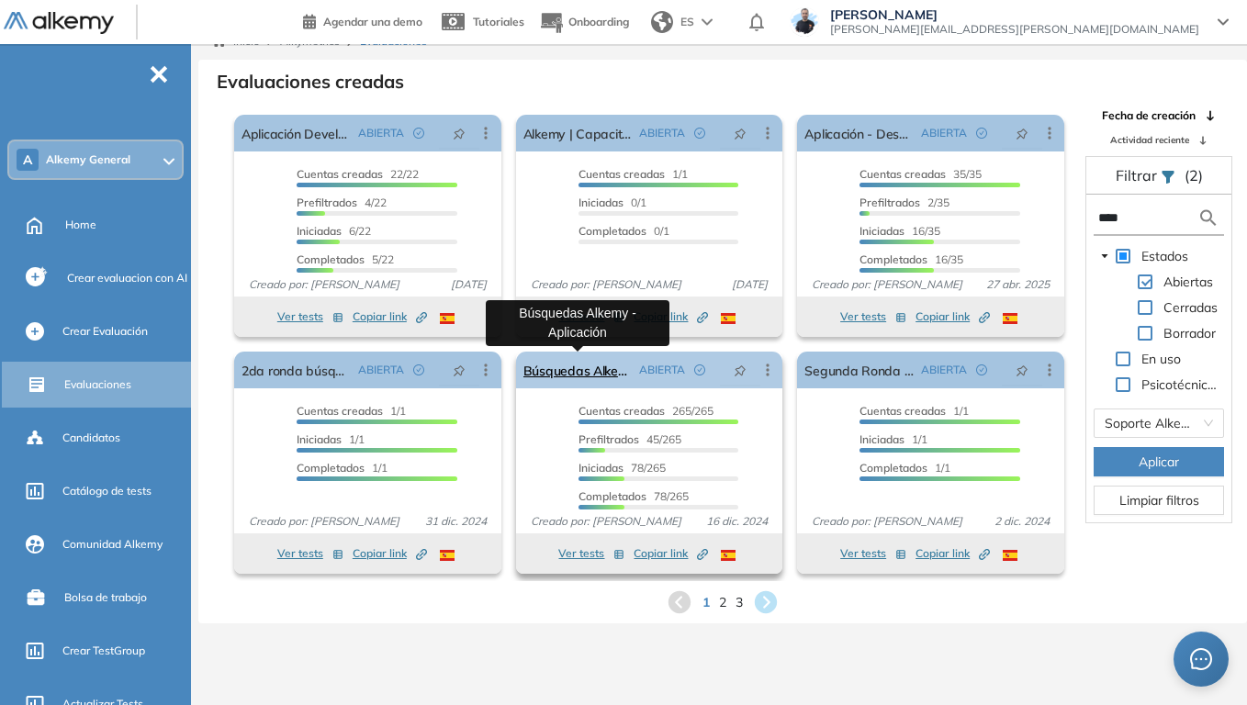
type input "****"
click at [565, 368] on link "Búsquedas Alkemy - Aplicación" at bounding box center [577, 370] width 109 height 37
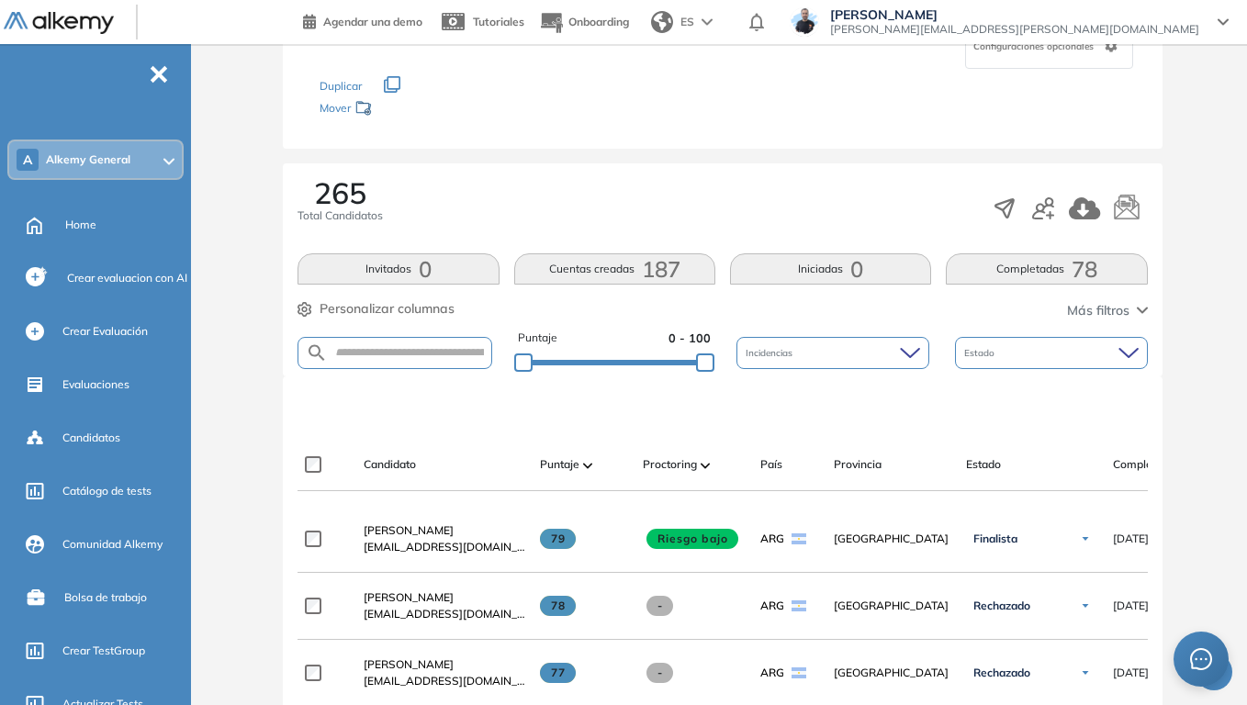
scroll to position [275, 0]
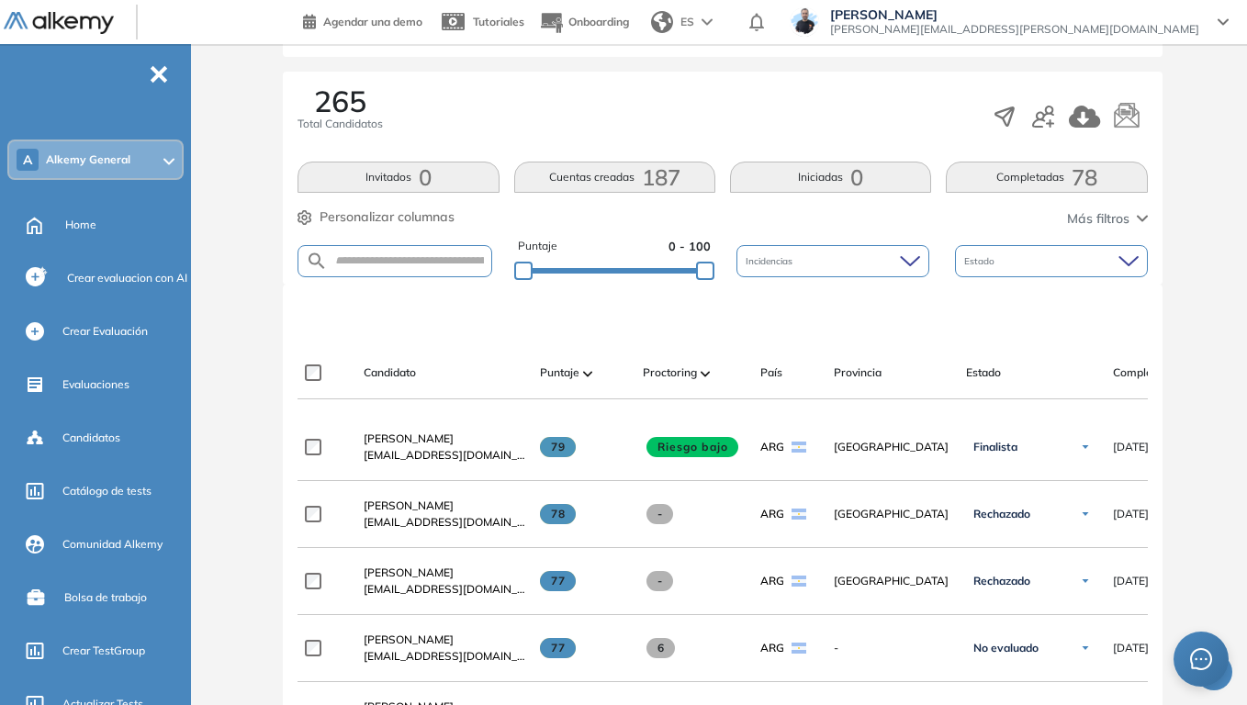
click at [1086, 177] on span "78" at bounding box center [1084, 177] width 26 height 0
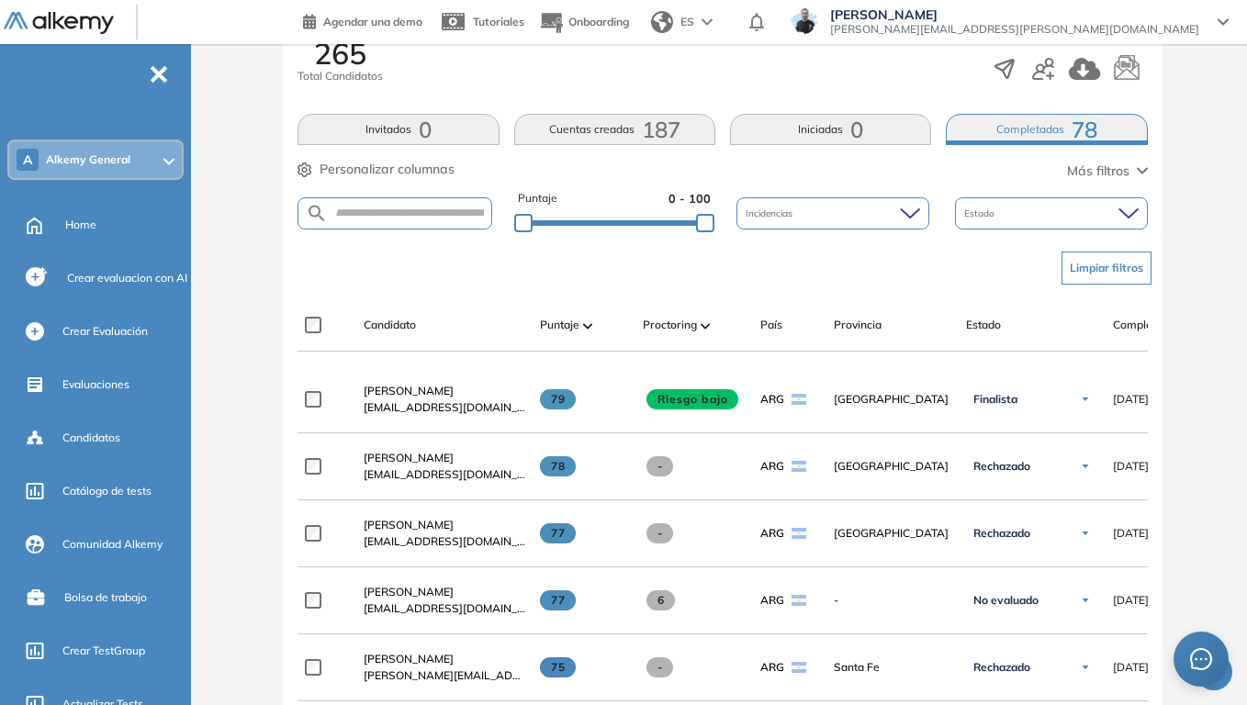
scroll to position [367, 0]
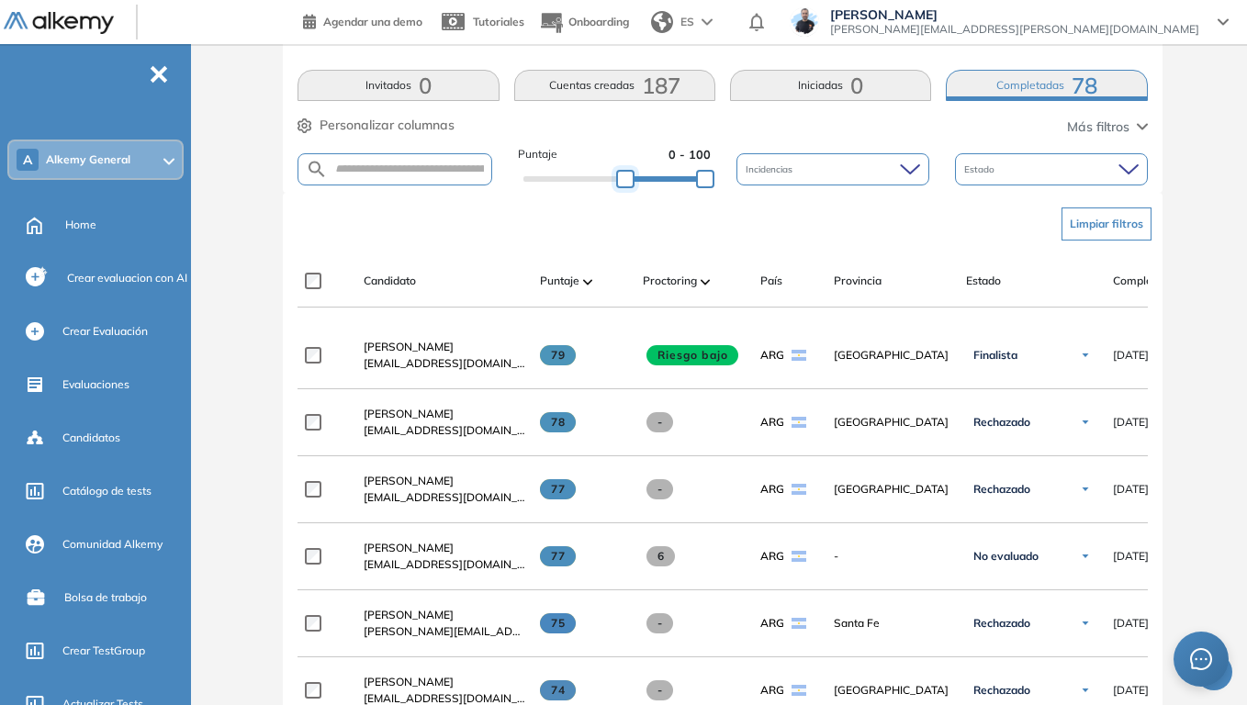
drag, startPoint x: 527, startPoint y: 184, endPoint x: 629, endPoint y: 188, distance: 102.0
click at [629, 188] on div at bounding box center [625, 179] width 18 height 18
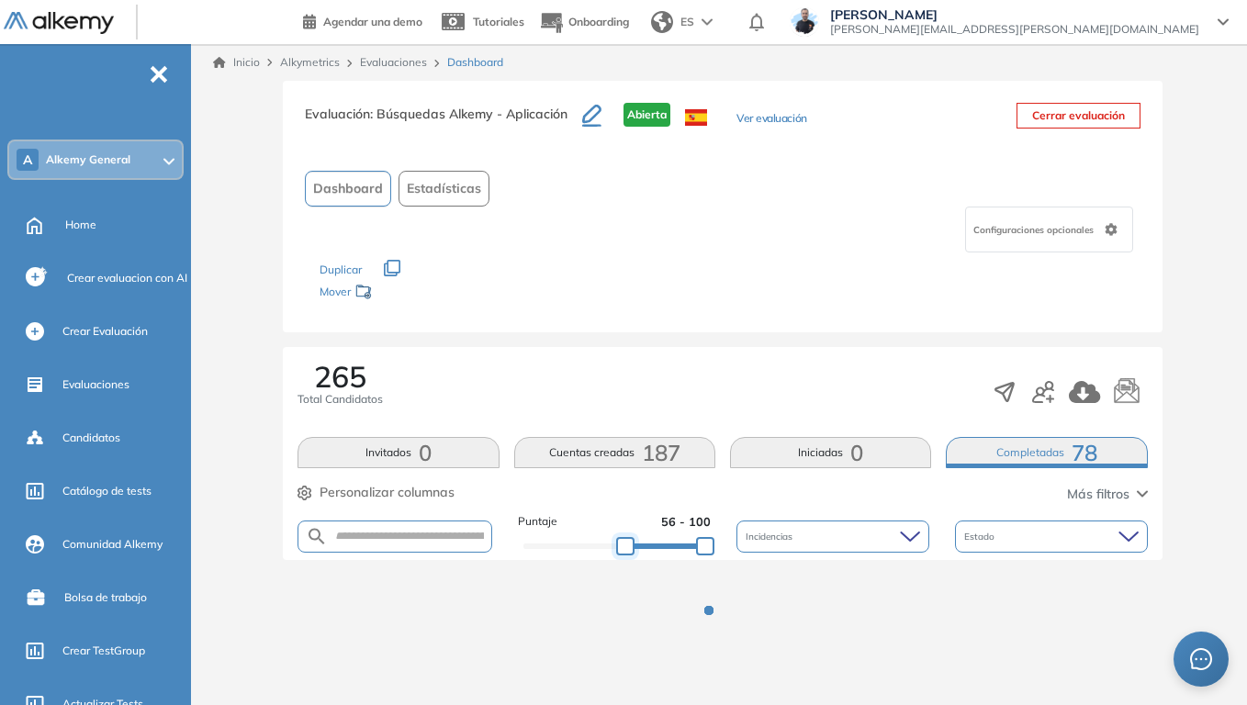
scroll to position [0, 0]
click at [436, 180] on span "Estadísticas" at bounding box center [445, 188] width 74 height 19
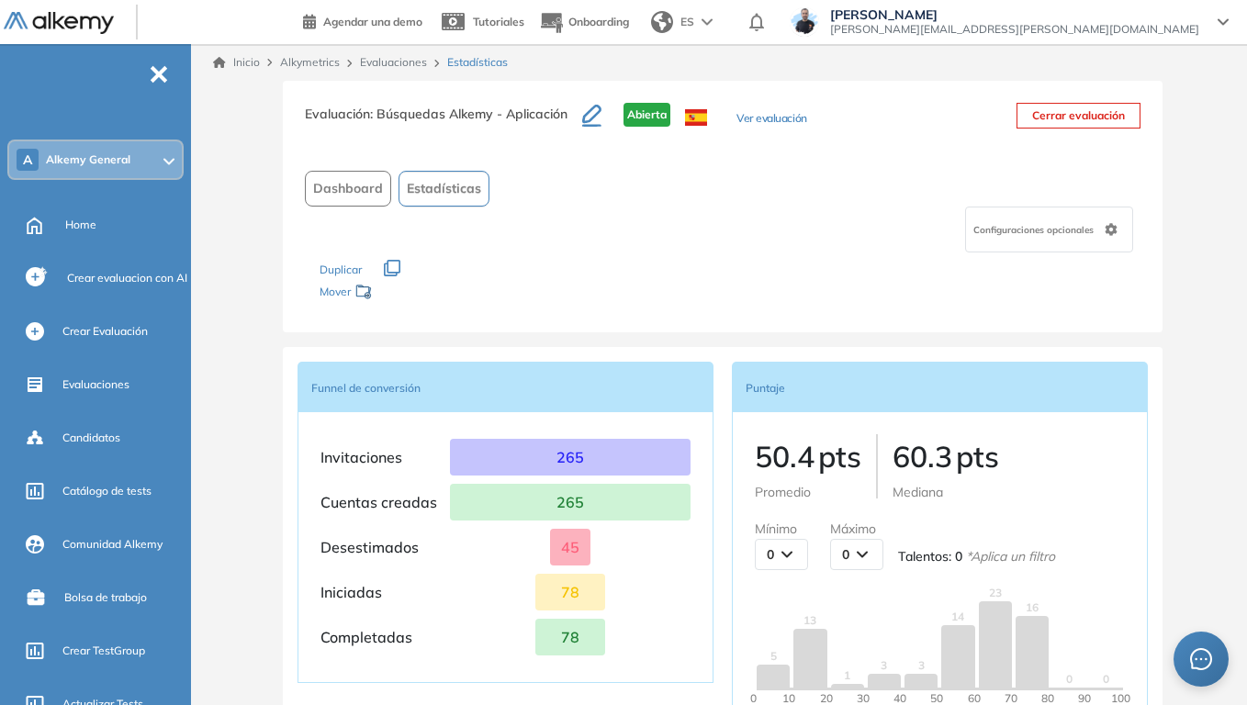
click at [316, 200] on button "Dashboard" at bounding box center [348, 189] width 86 height 36
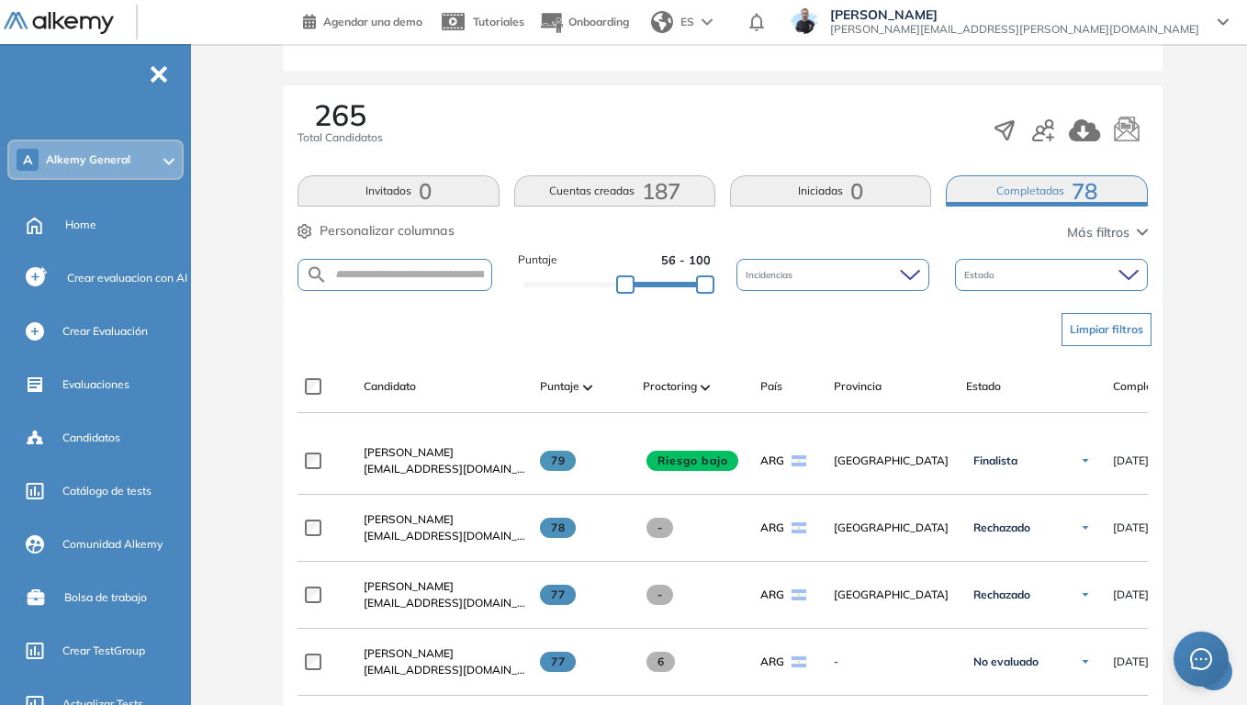
scroll to position [367, 0]
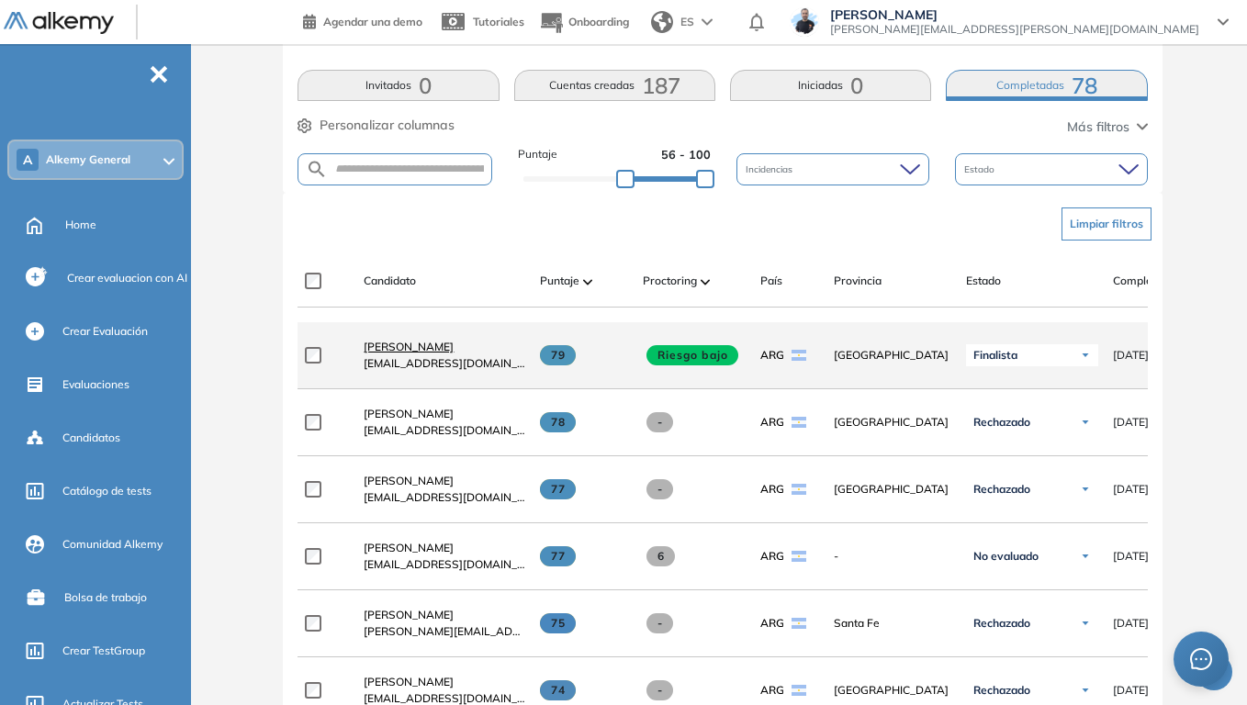
click at [411, 353] on span "[PERSON_NAME]" at bounding box center [409, 347] width 90 height 14
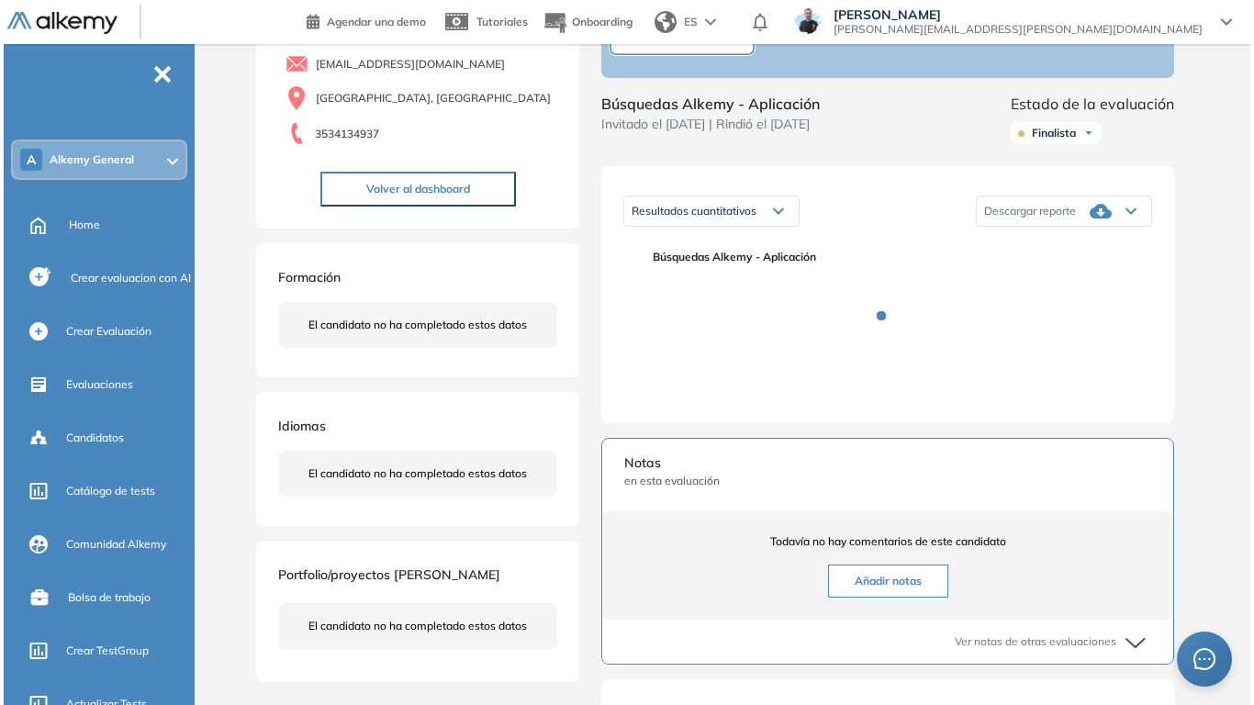
scroll to position [184, 0]
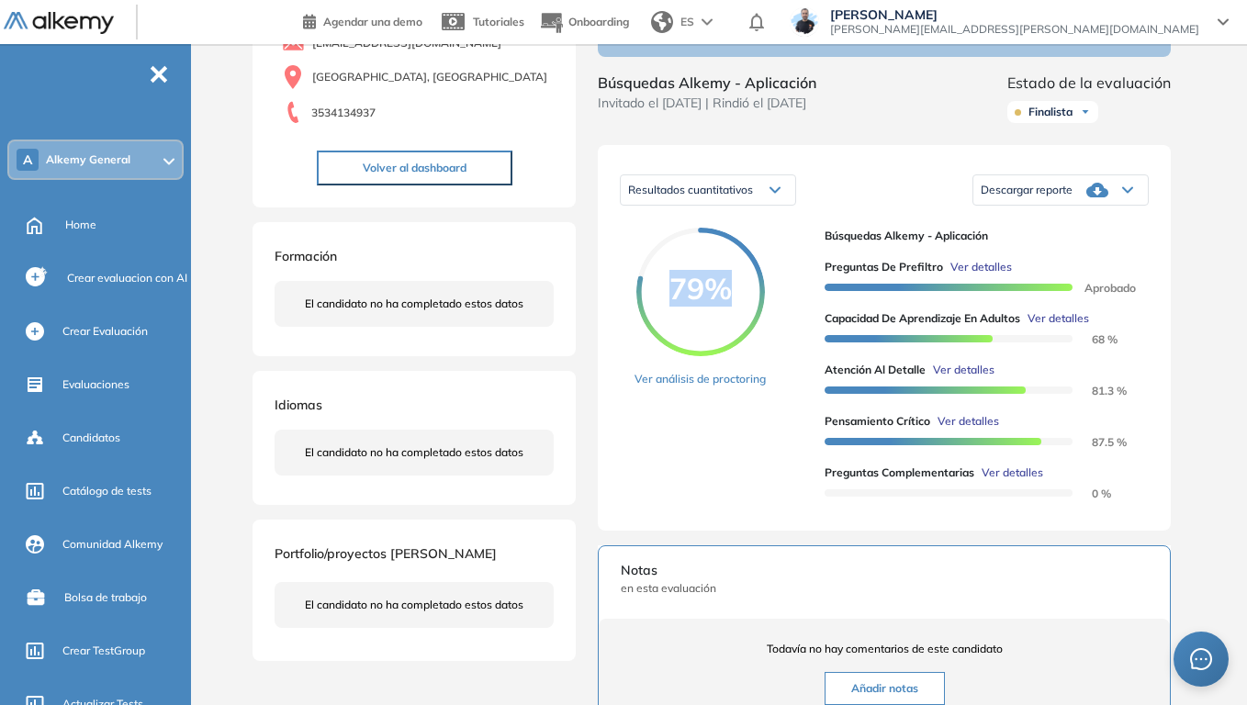
drag, startPoint x: 670, startPoint y: 298, endPoint x: 721, endPoint y: 301, distance: 50.6
click at [721, 301] on span "79%" at bounding box center [700, 288] width 129 height 29
click at [1076, 244] on span "Búsquedas Alkemy - Aplicación" at bounding box center [978, 236] width 309 height 17
click at [1071, 327] on span "Ver detalles" at bounding box center [1058, 318] width 62 height 17
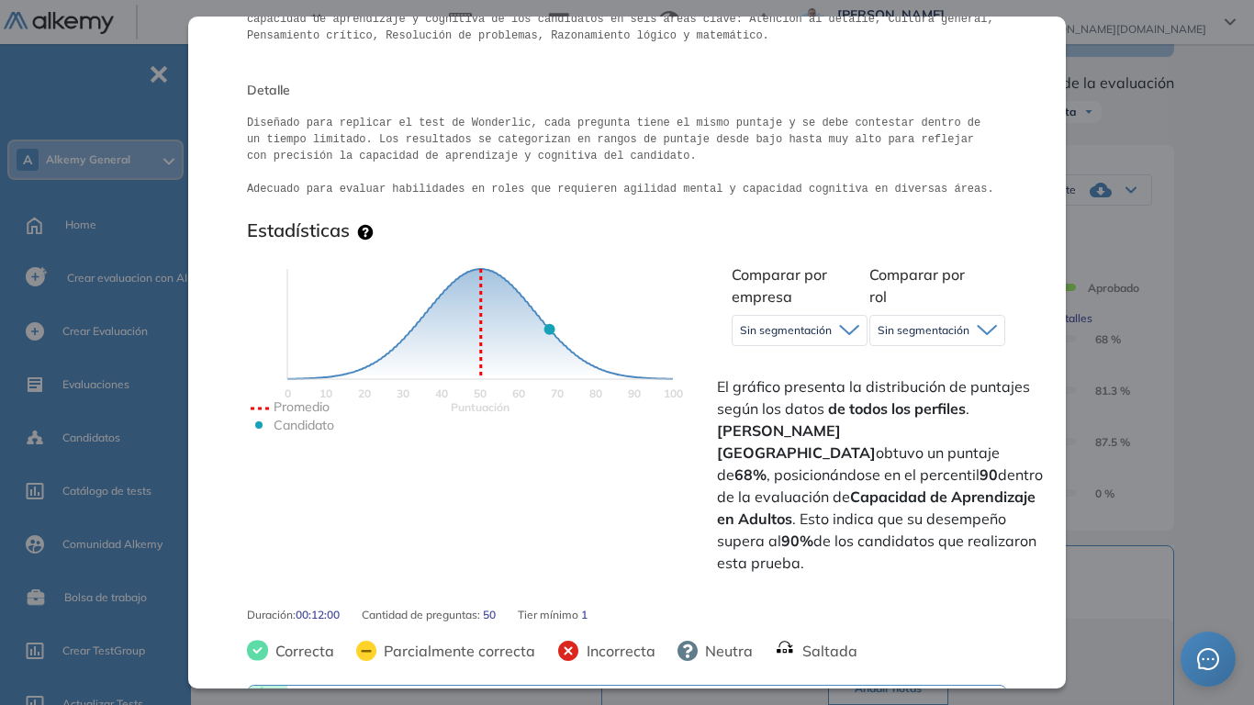
scroll to position [367, 0]
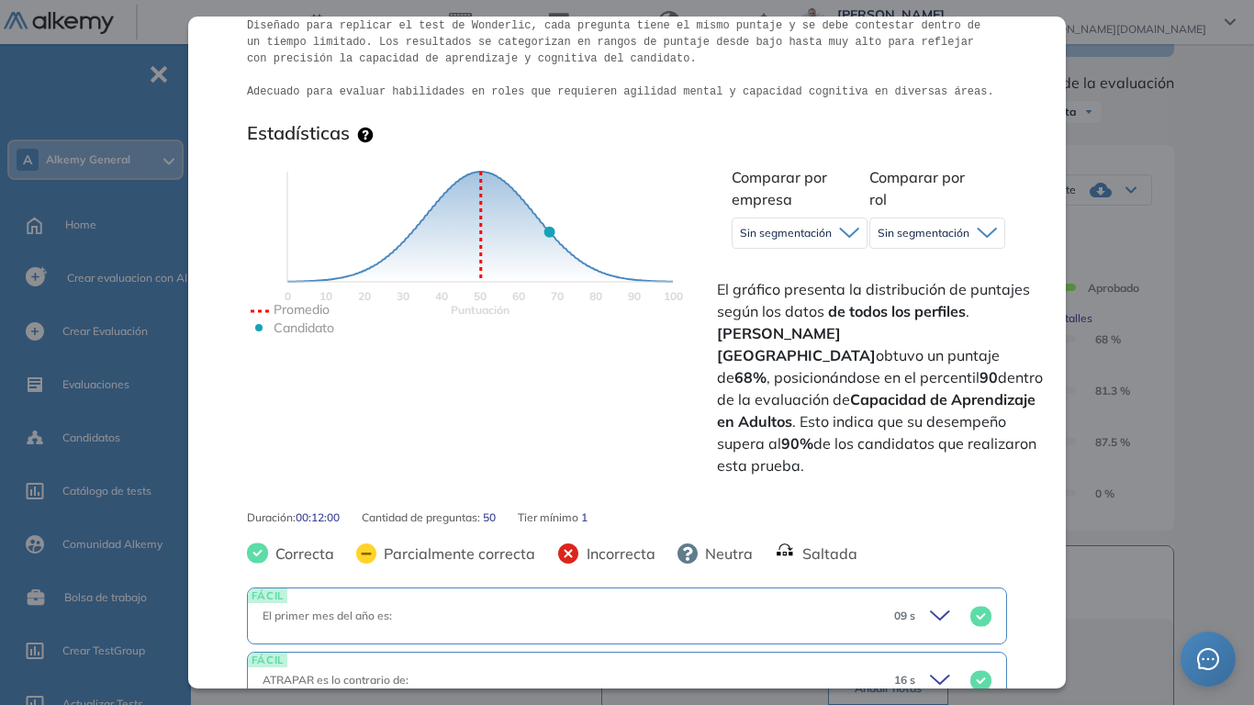
click at [855, 235] on icon at bounding box center [849, 233] width 20 height 12
click at [766, 308] on li "Alkemy" at bounding box center [759, 306] width 36 height 18
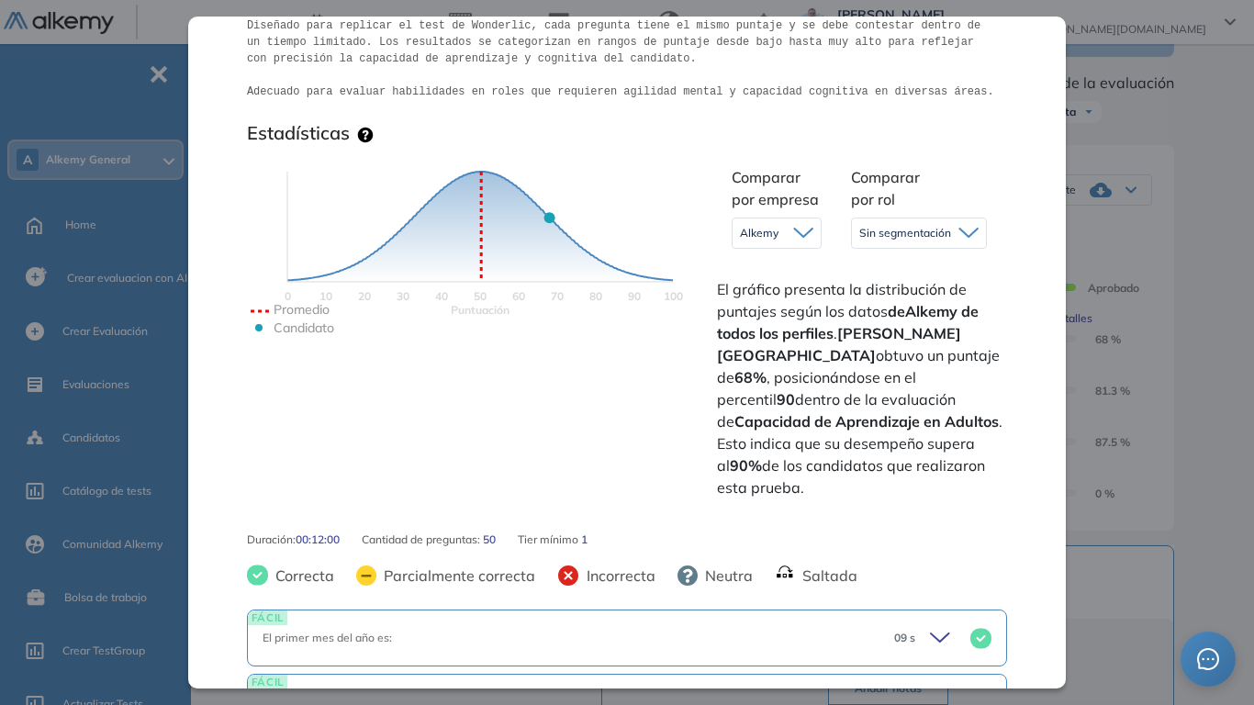
click at [958, 235] on icon at bounding box center [968, 233] width 20 height 12
click at [776, 291] on div "Comparar por empresa Alkemy Sin segmentación Alkemy Comparar por rol Sin segmen…" at bounding box center [860, 330] width 294 height 343
drag, startPoint x: 868, startPoint y: 380, endPoint x: 895, endPoint y: 377, distance: 27.7
click at [895, 377] on span "El gráfico presenta la distribución de puntajes según los datos de Alkemy de to…" at bounding box center [860, 388] width 286 height 220
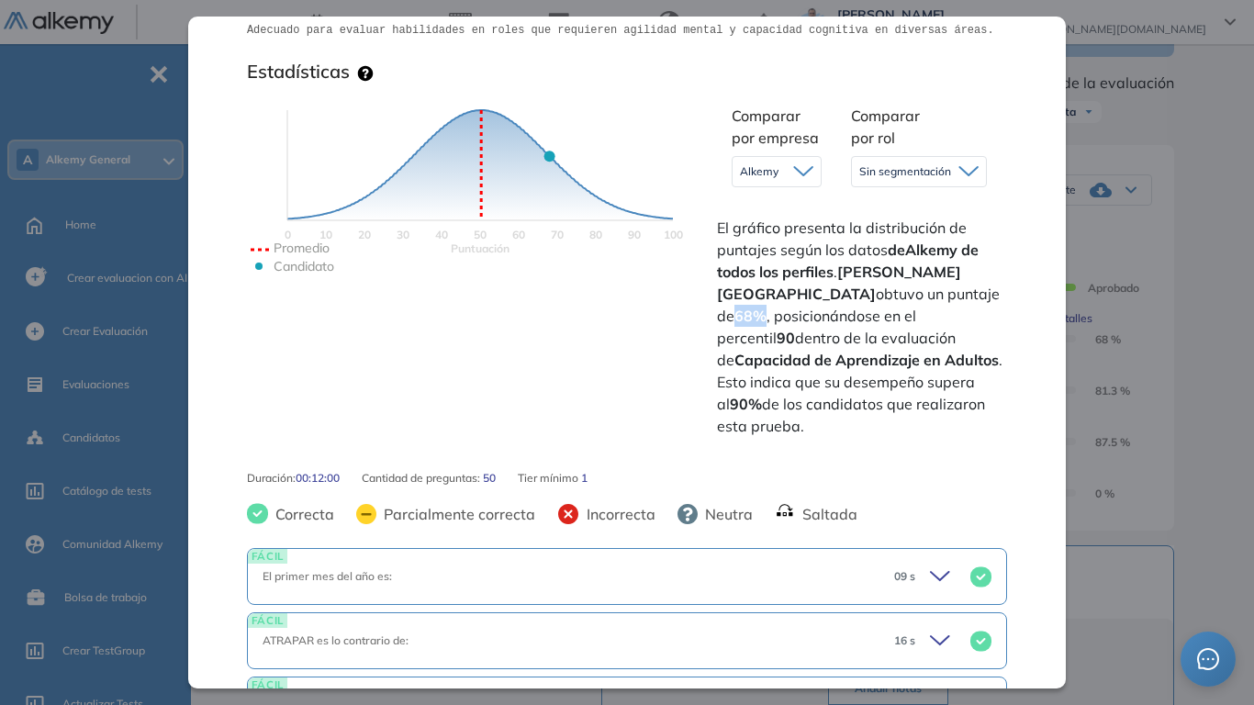
scroll to position [459, 0]
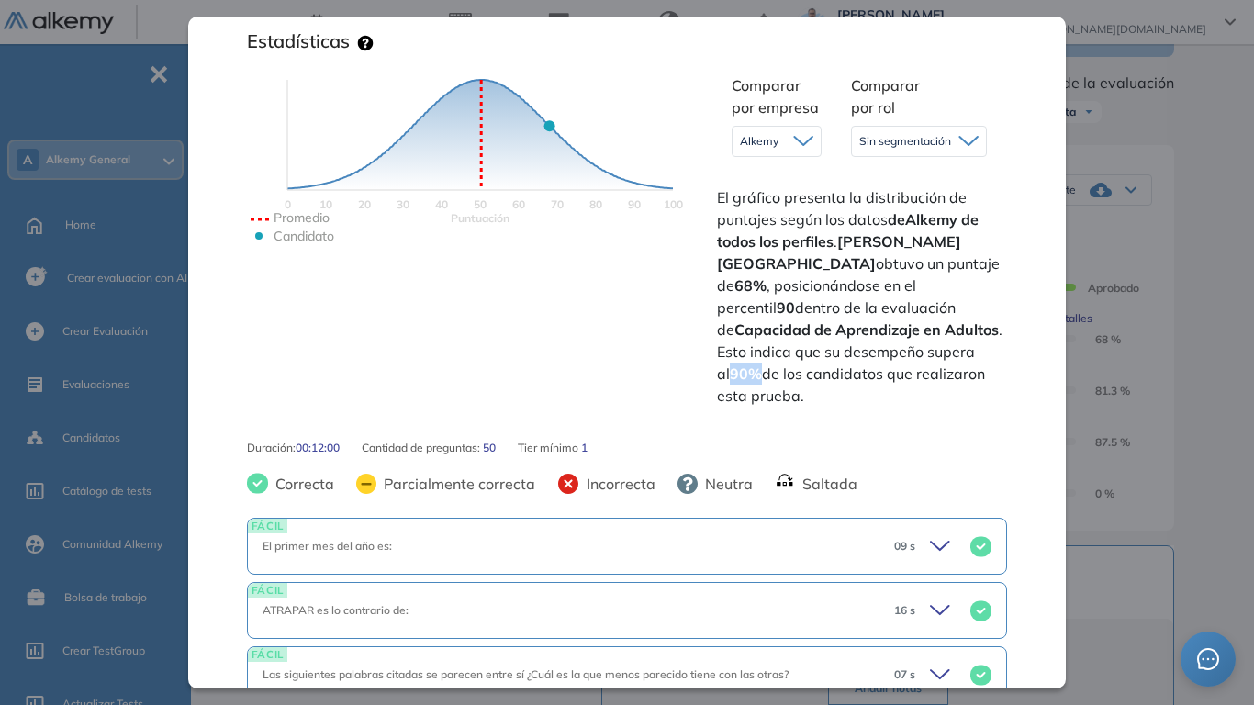
drag, startPoint x: 886, startPoint y: 377, endPoint x: 911, endPoint y: 376, distance: 24.8
click at [762, 376] on strong "90%" at bounding box center [746, 373] width 32 height 18
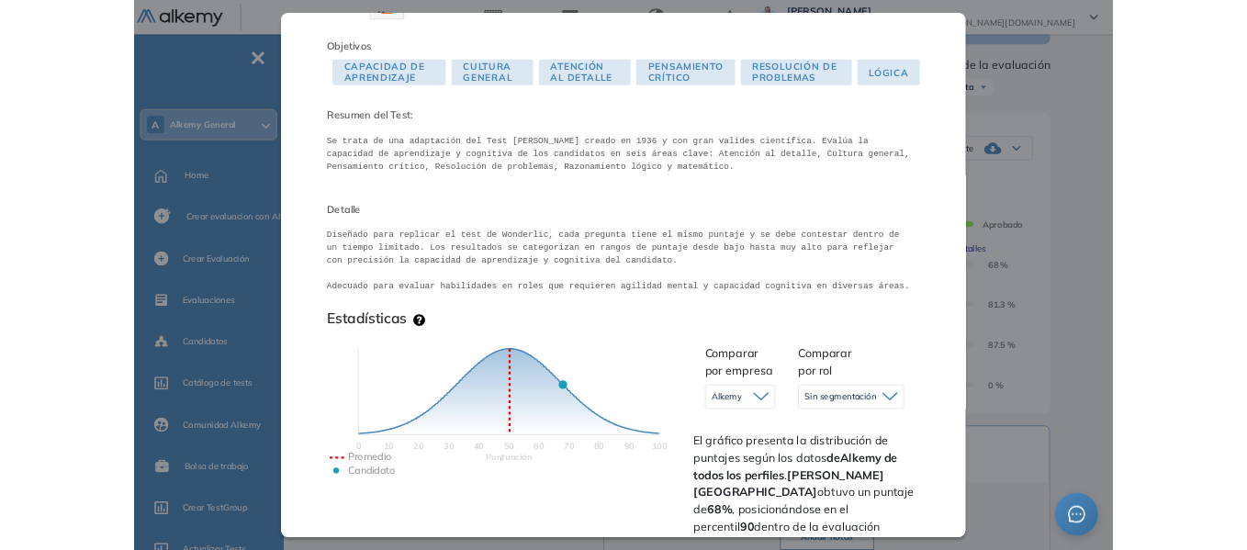
scroll to position [0, 0]
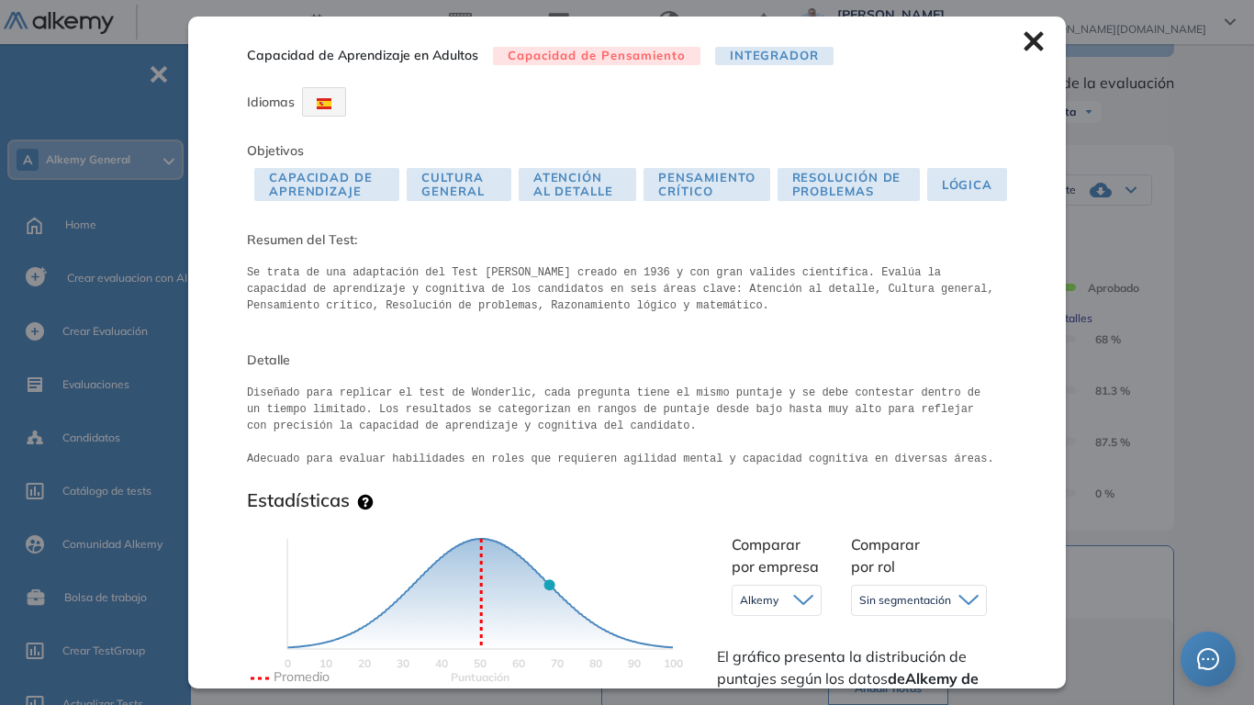
click at [1024, 39] on icon at bounding box center [1033, 41] width 19 height 19
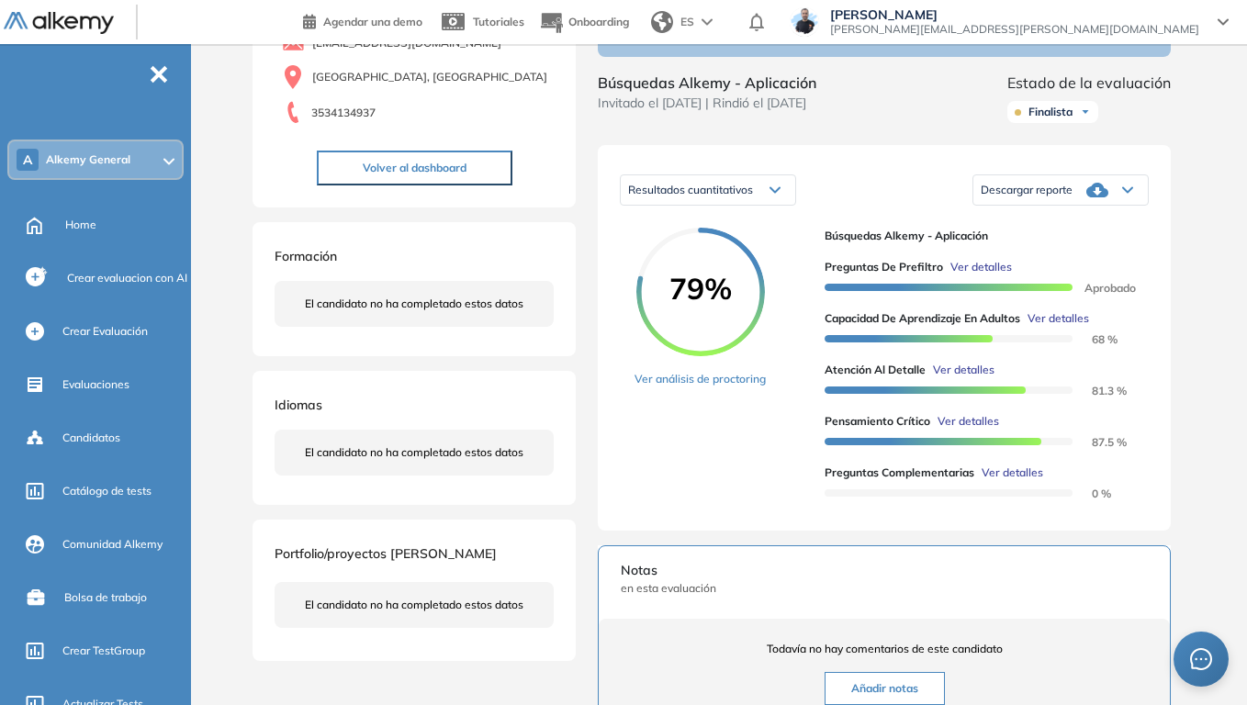
click at [1044, 208] on div "Descargar reporte" at bounding box center [1060, 190] width 174 height 37
click at [1082, 265] on li "Descargar informe resumido" at bounding box center [1049, 256] width 137 height 18
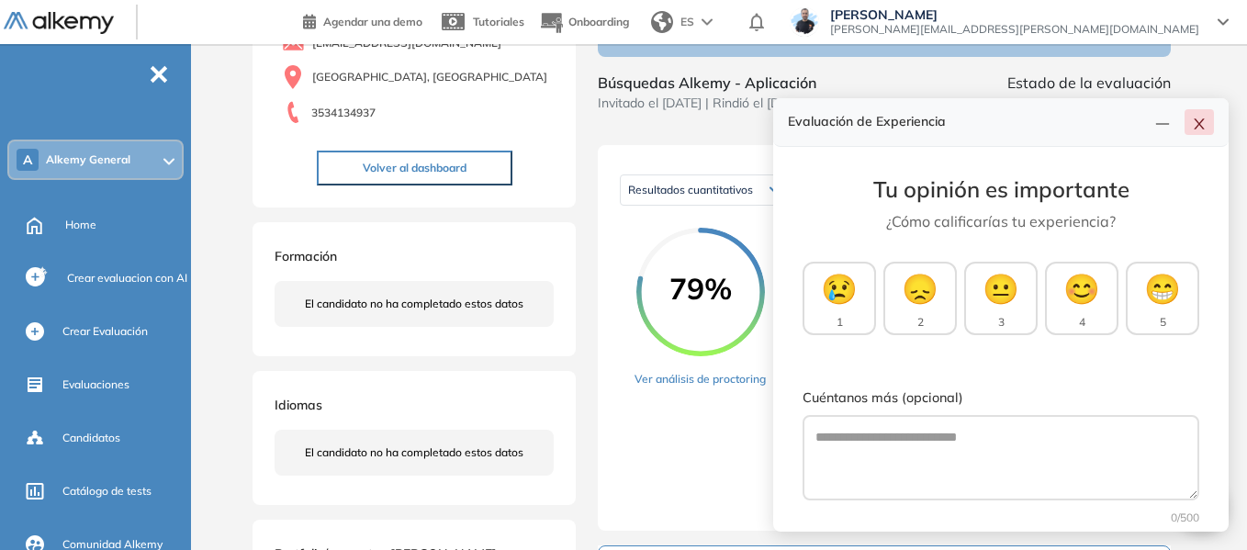
click at [1208, 129] on button "button" at bounding box center [1198, 122] width 29 height 26
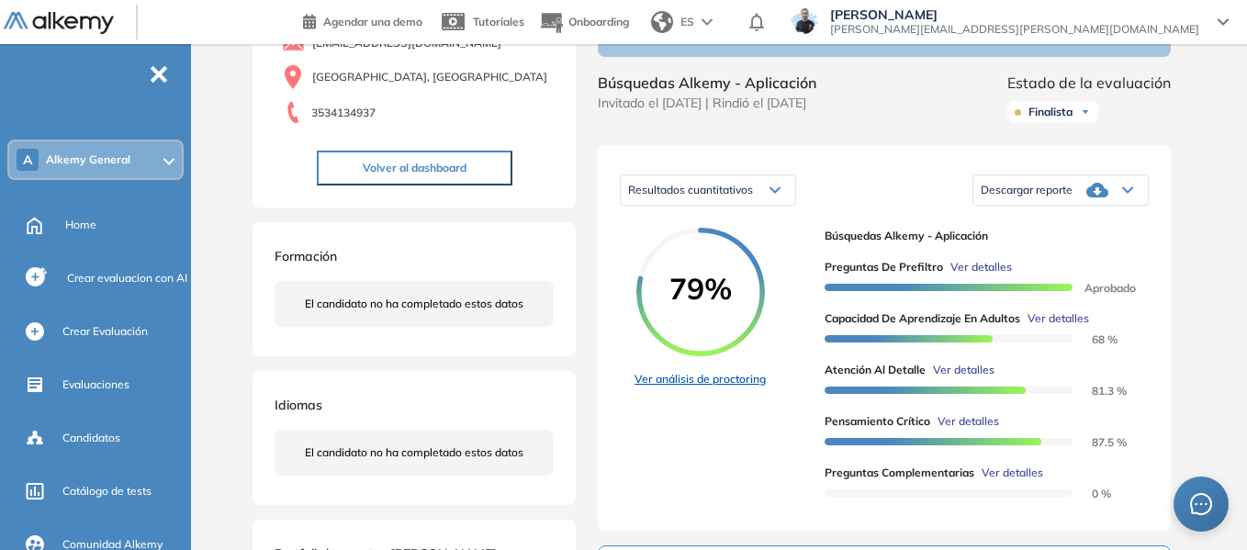
click at [711, 387] on link "Ver análisis de proctoring" at bounding box center [699, 379] width 131 height 17
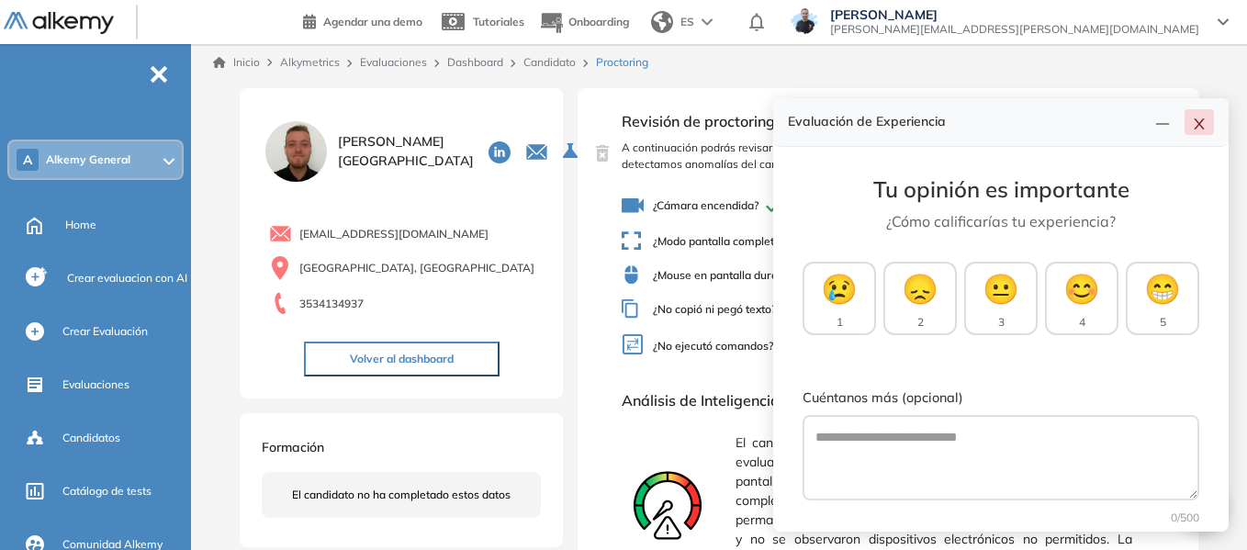
click at [1198, 126] on icon "close" at bounding box center [1199, 124] width 15 height 15
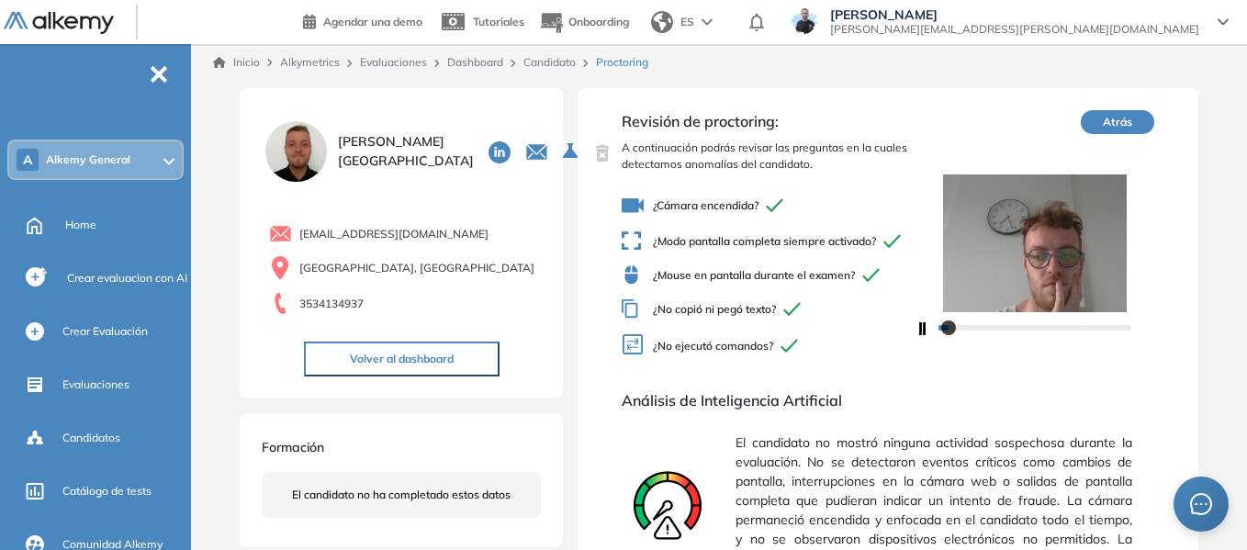
scroll to position [92, 0]
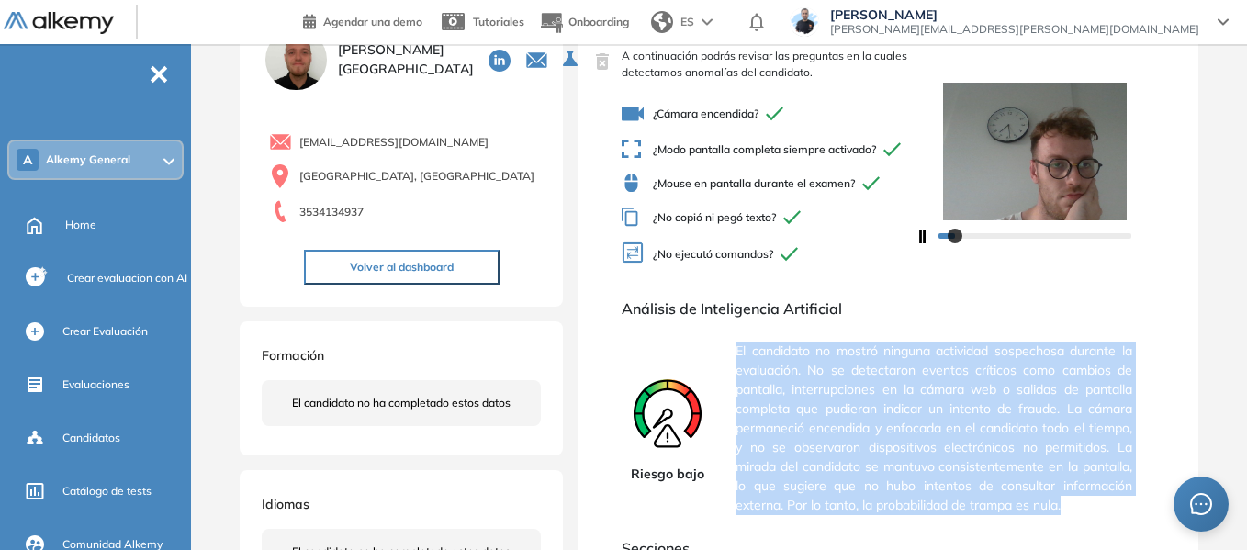
drag, startPoint x: 737, startPoint y: 368, endPoint x: 1074, endPoint y: 524, distance: 371.3
click at [1074, 522] on span "El candidato no mostró ninguna actividad sospechosa durante la evaluación. No s…" at bounding box center [933, 428] width 397 height 188
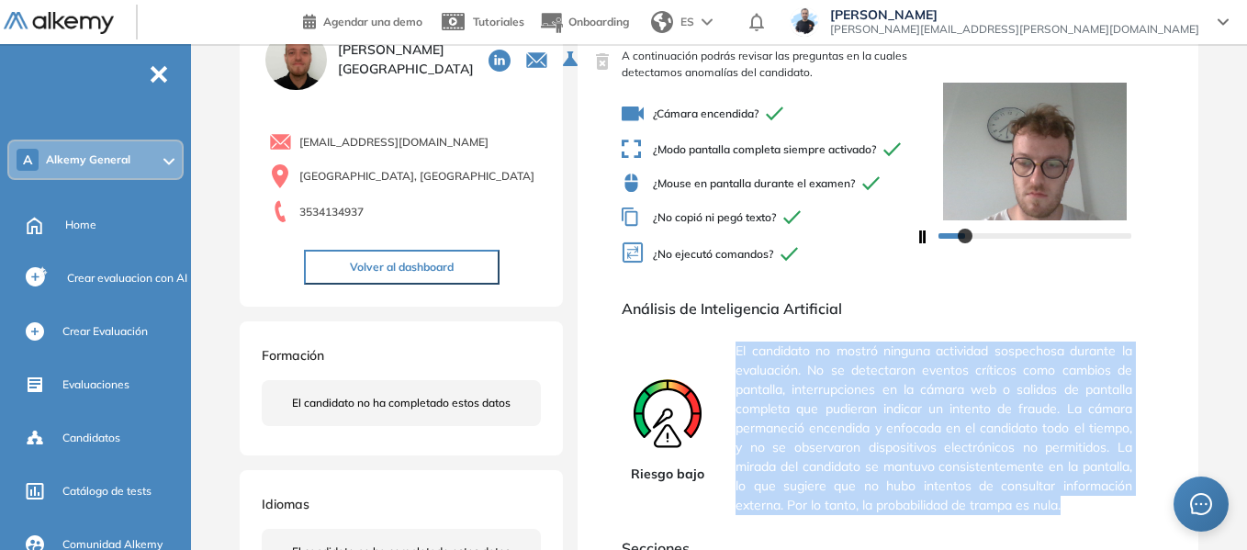
click at [824, 439] on span "El candidato no mostró ninguna actividad sospechosa durante la evaluación. No s…" at bounding box center [933, 428] width 397 height 188
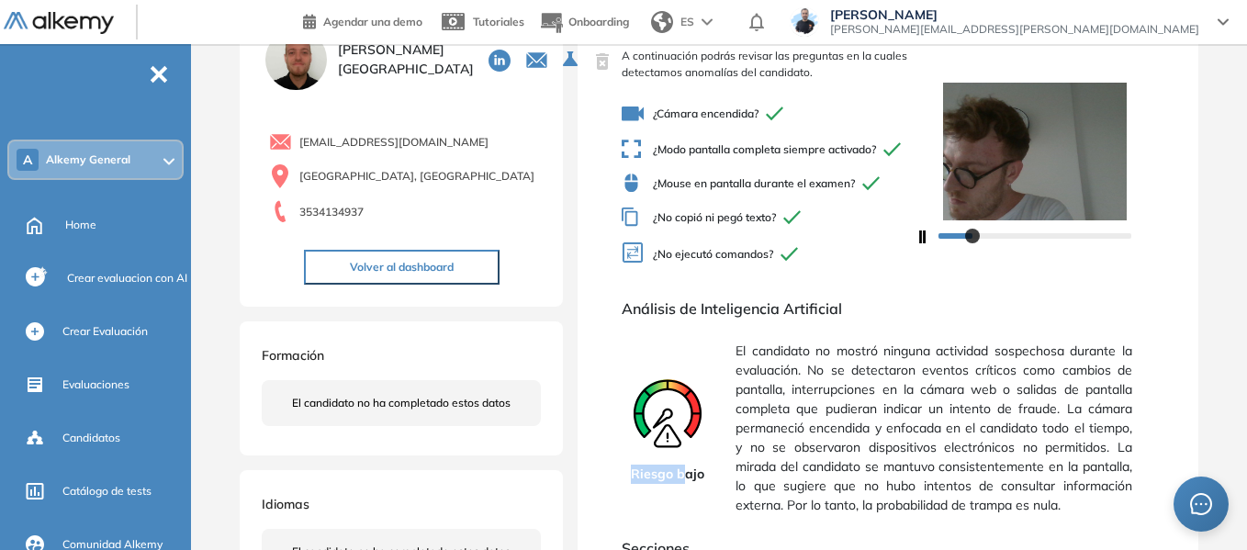
drag, startPoint x: 634, startPoint y: 485, endPoint x: 686, endPoint y: 480, distance: 51.6
click at [686, 480] on span "Riesgo bajo" at bounding box center [667, 474] width 73 height 19
click at [771, 425] on span "El candidato no mostró ninguna actividad sospechosa durante la evaluación. No s…" at bounding box center [933, 428] width 397 height 188
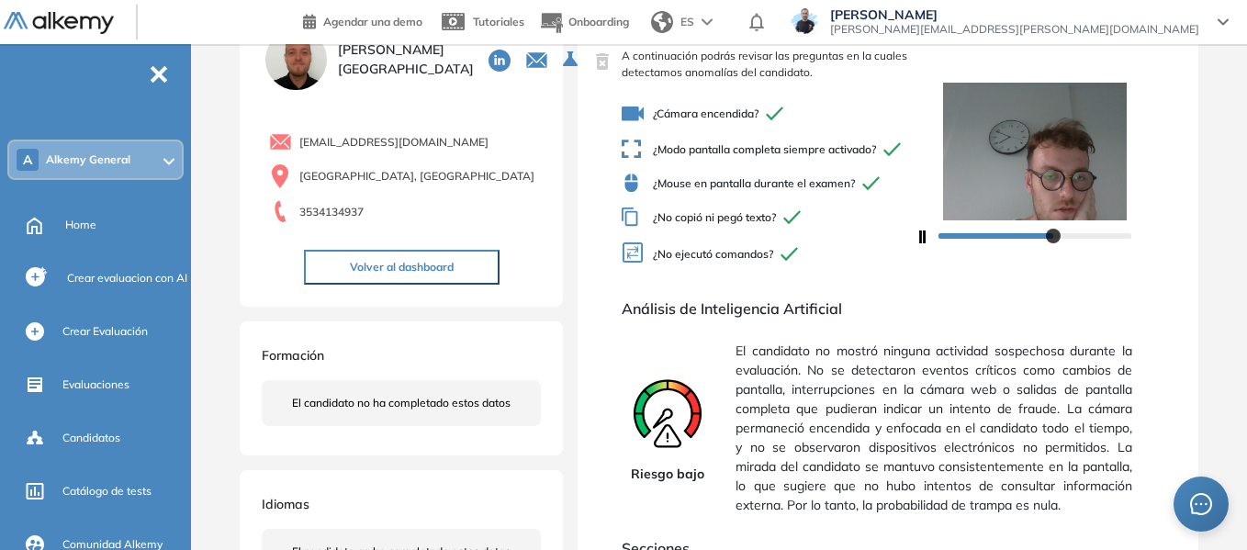
scroll to position [0, 0]
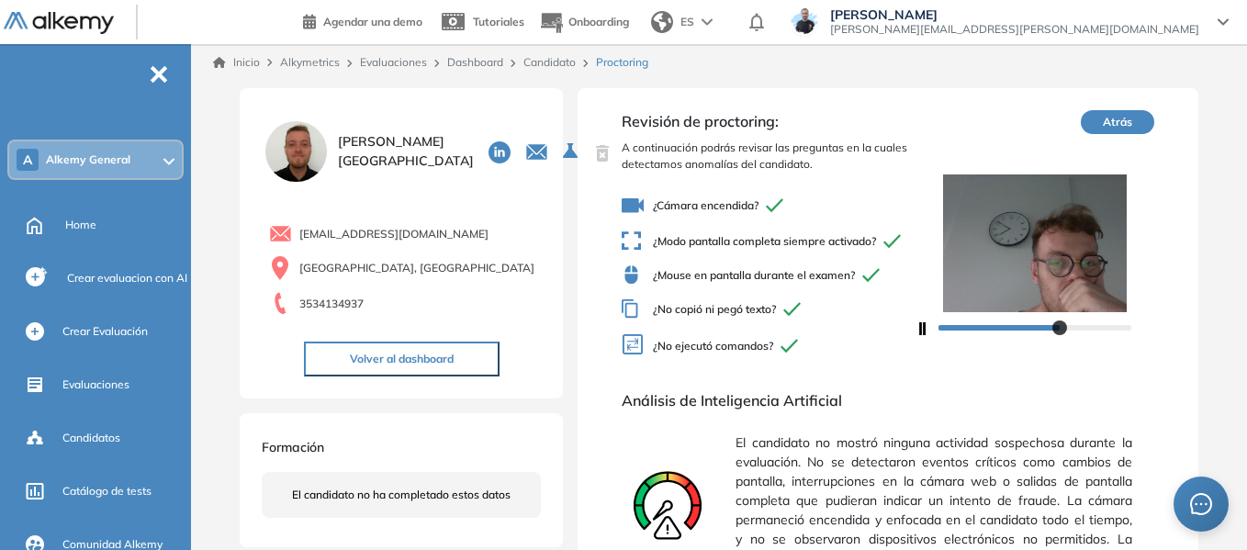
click at [550, 60] on link "Candidato" at bounding box center [549, 62] width 52 height 14
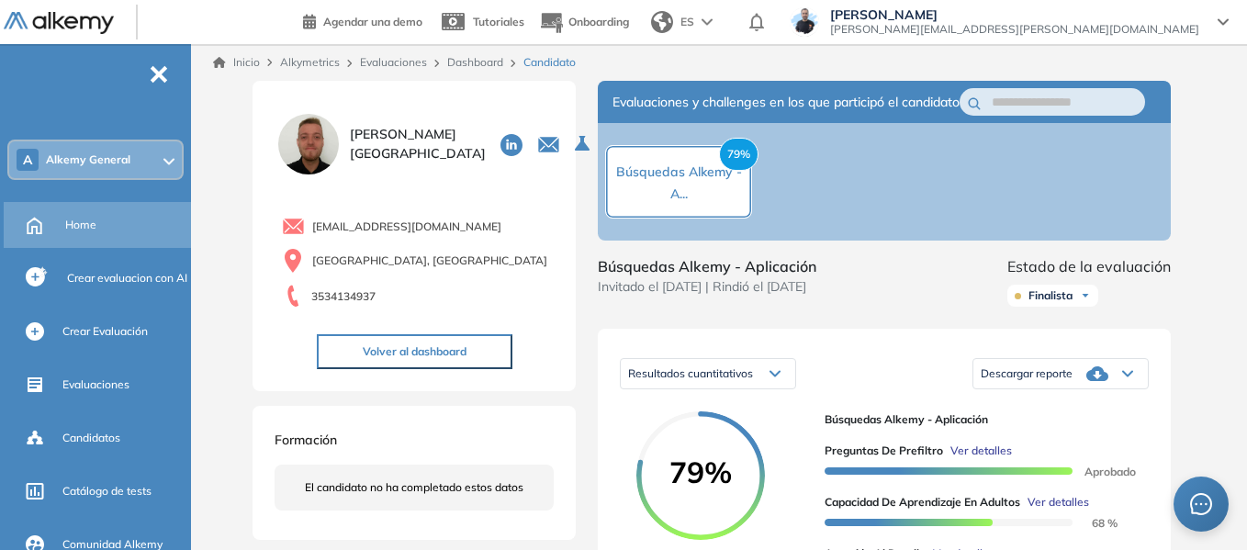
click at [99, 221] on div "Home" at bounding box center [126, 224] width 122 height 31
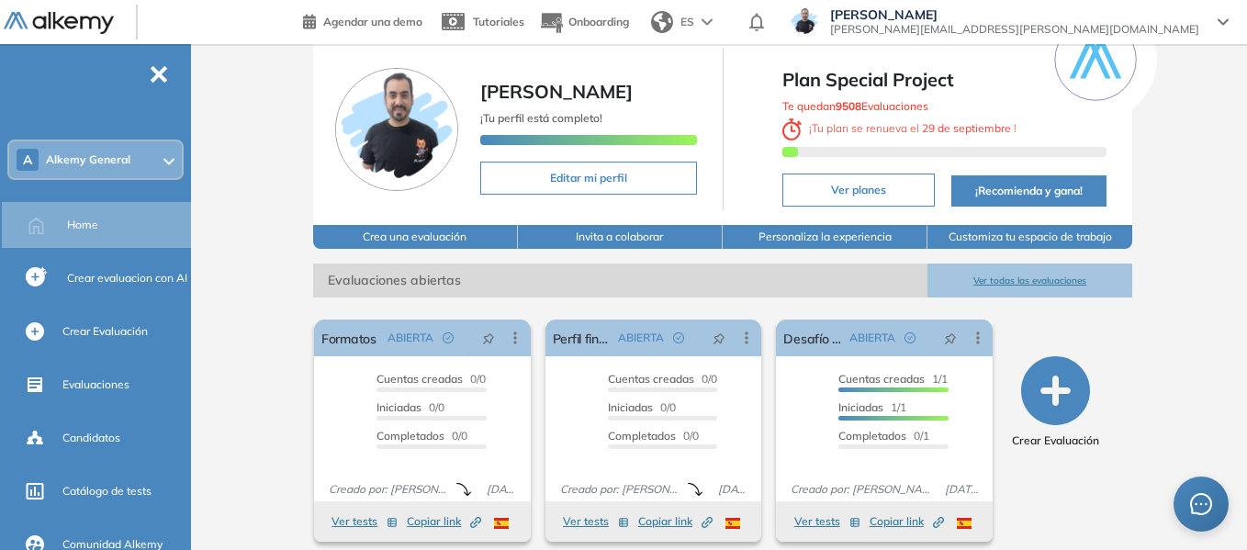
scroll to position [92, 0]
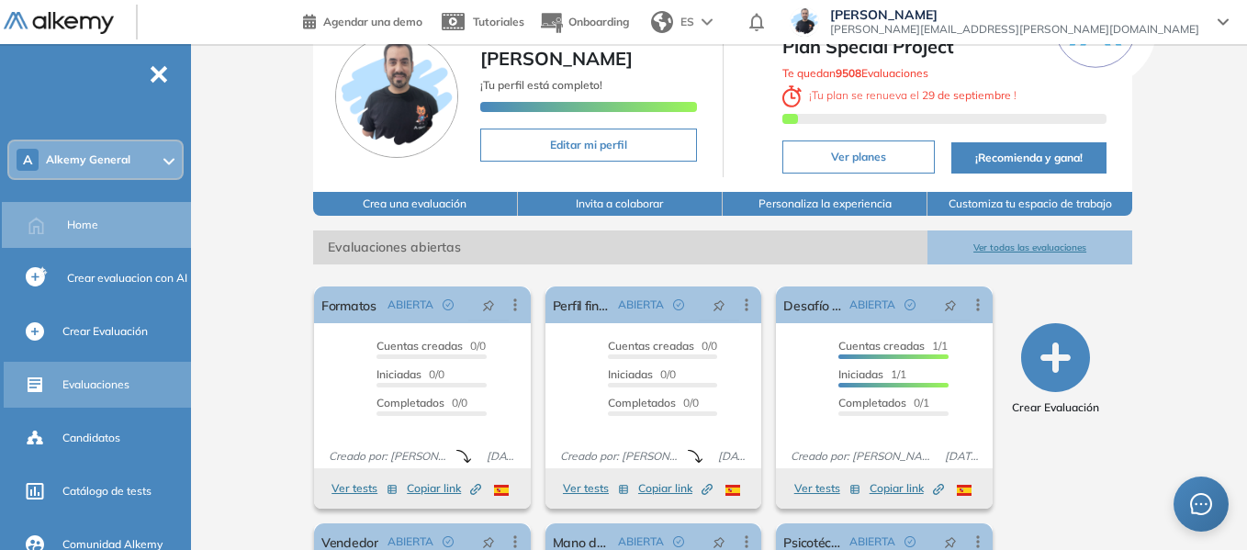
click at [111, 381] on span "Evaluaciones" at bounding box center [95, 384] width 67 height 17
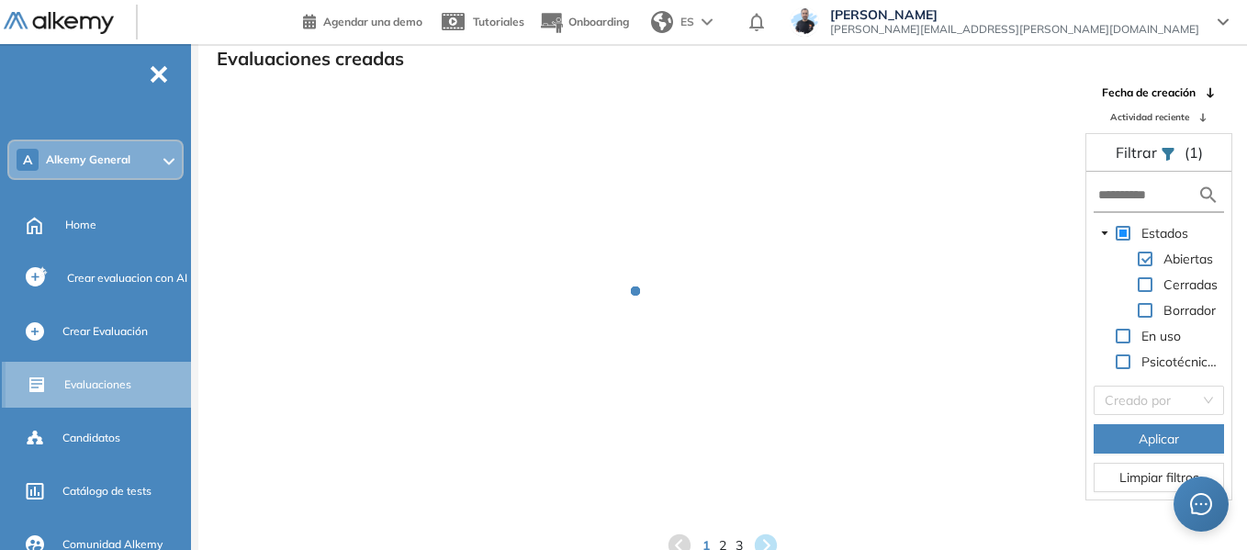
scroll to position [44, 0]
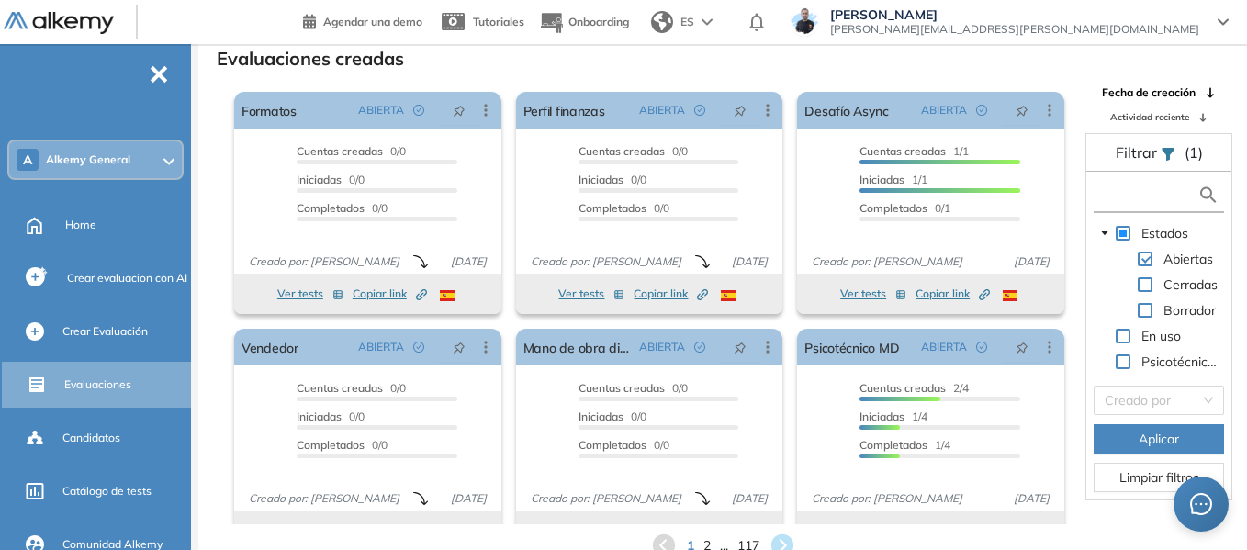
click at [1138, 192] on input "text" at bounding box center [1147, 194] width 99 height 19
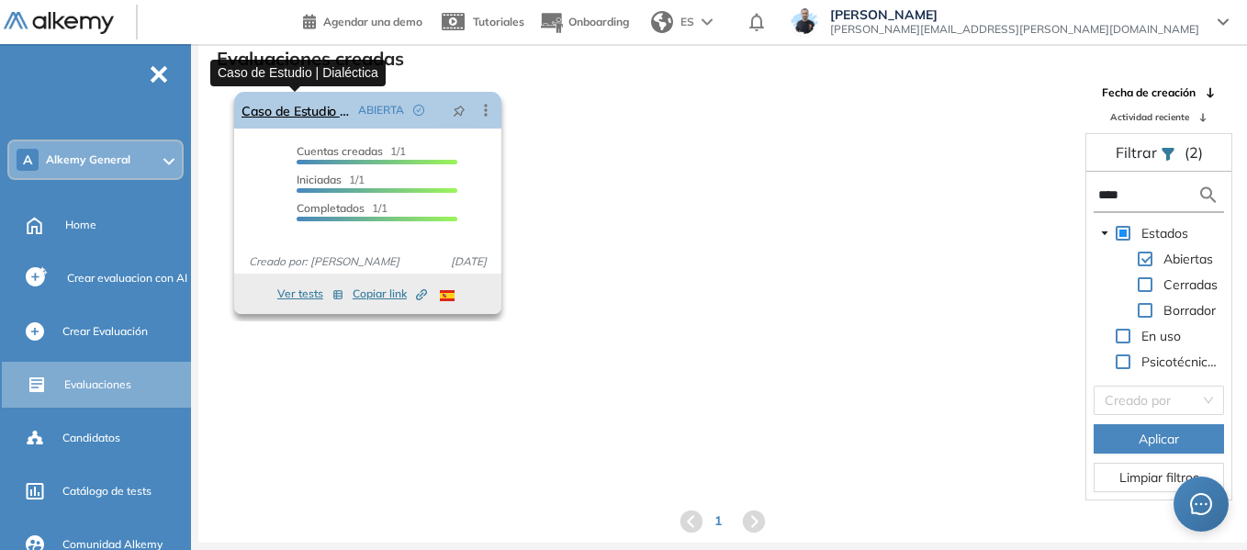
type input "****"
click at [324, 104] on link "Caso de Estudio | Dialéctica" at bounding box center [295, 110] width 109 height 37
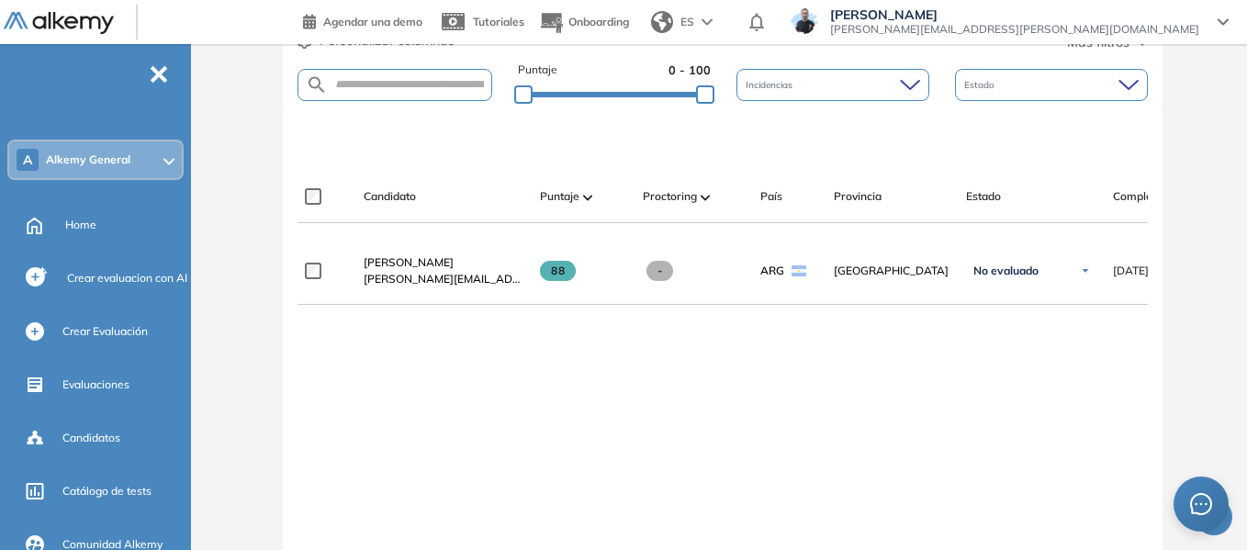
scroll to position [459, 0]
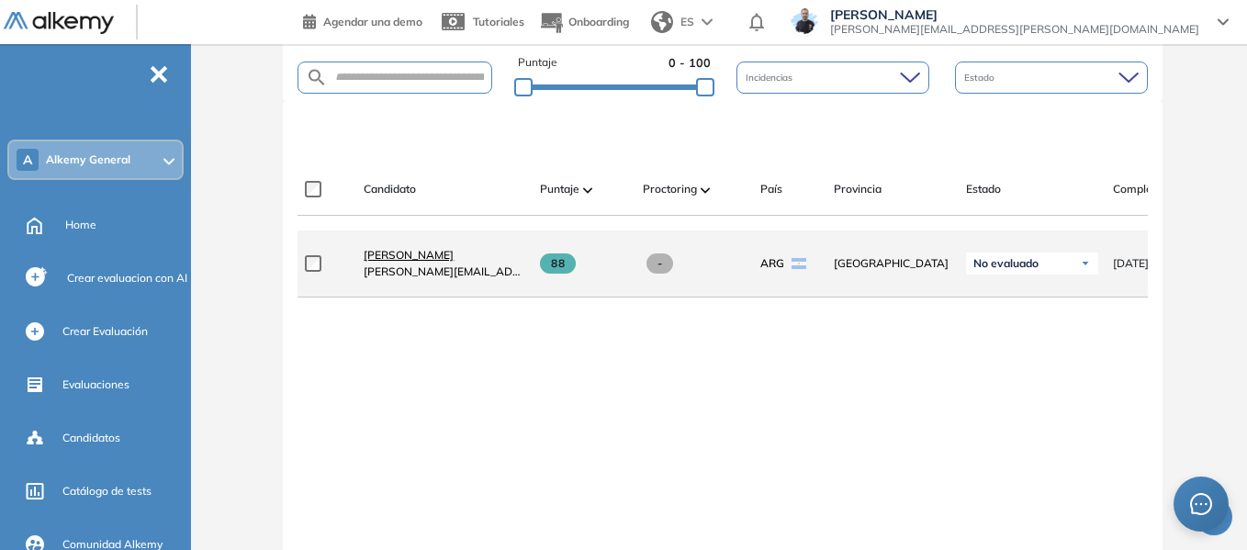
click at [431, 262] on span "[PERSON_NAME]" at bounding box center [409, 255] width 90 height 14
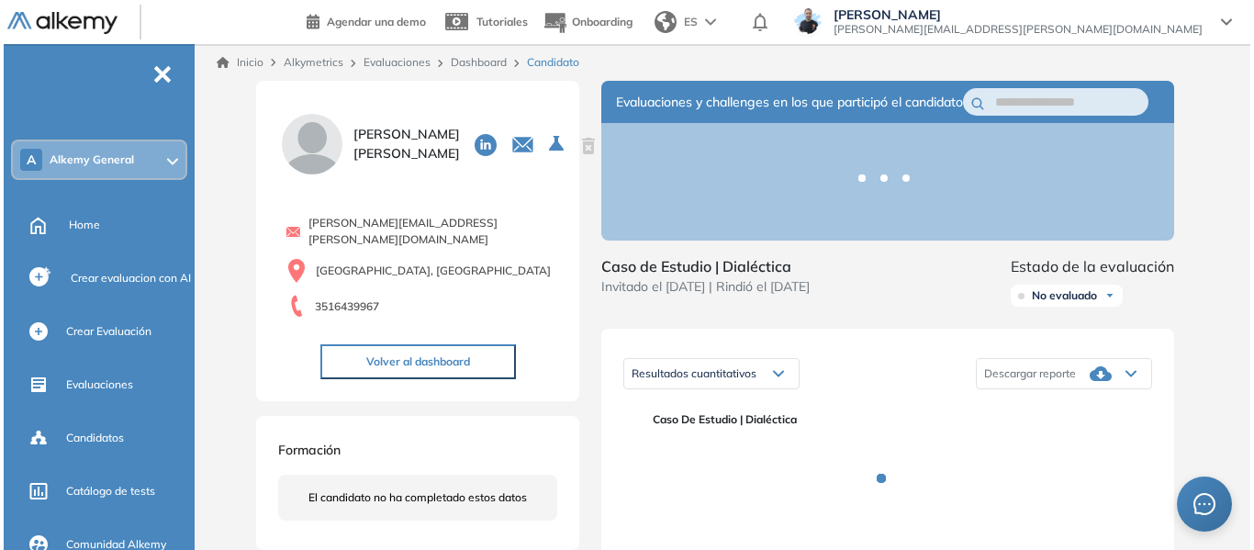
scroll to position [275, 0]
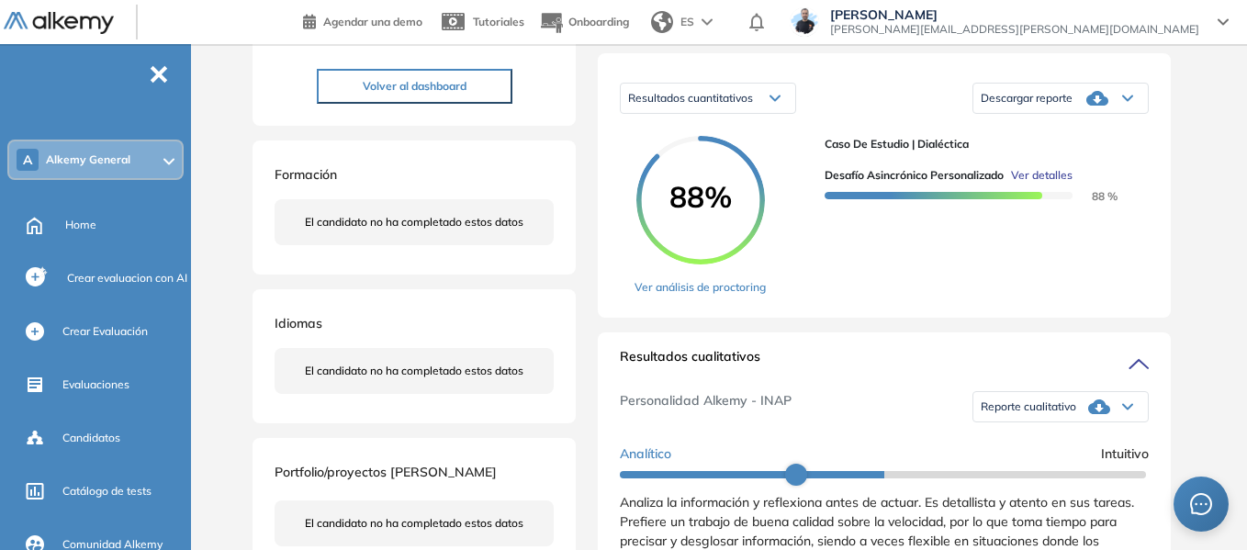
click at [1045, 184] on span "Ver detalles" at bounding box center [1042, 175] width 62 height 17
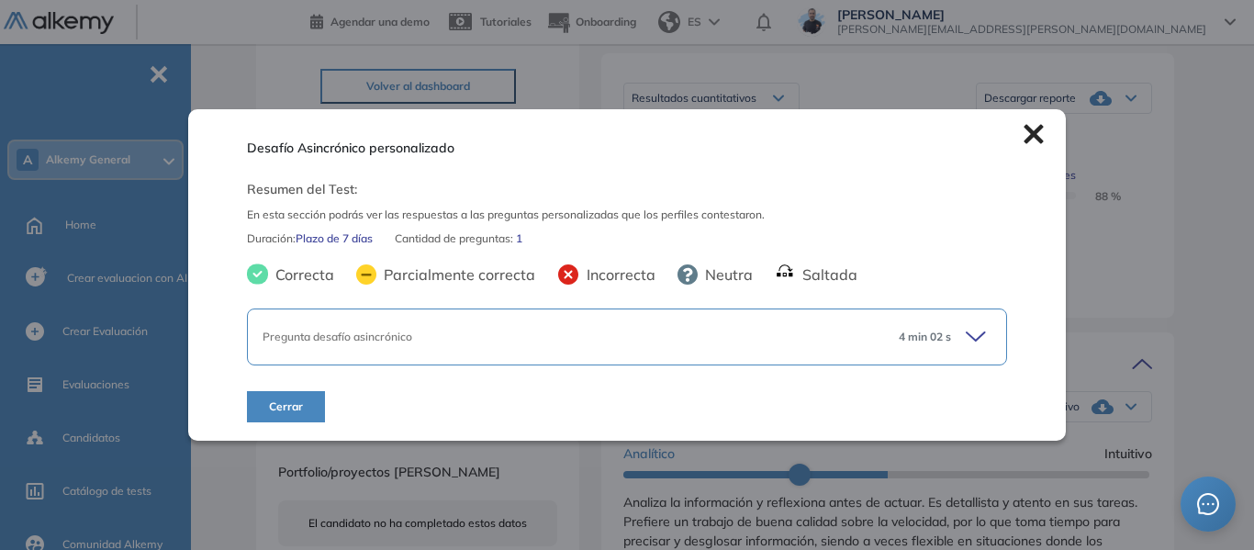
click at [977, 336] on icon at bounding box center [979, 337] width 26 height 26
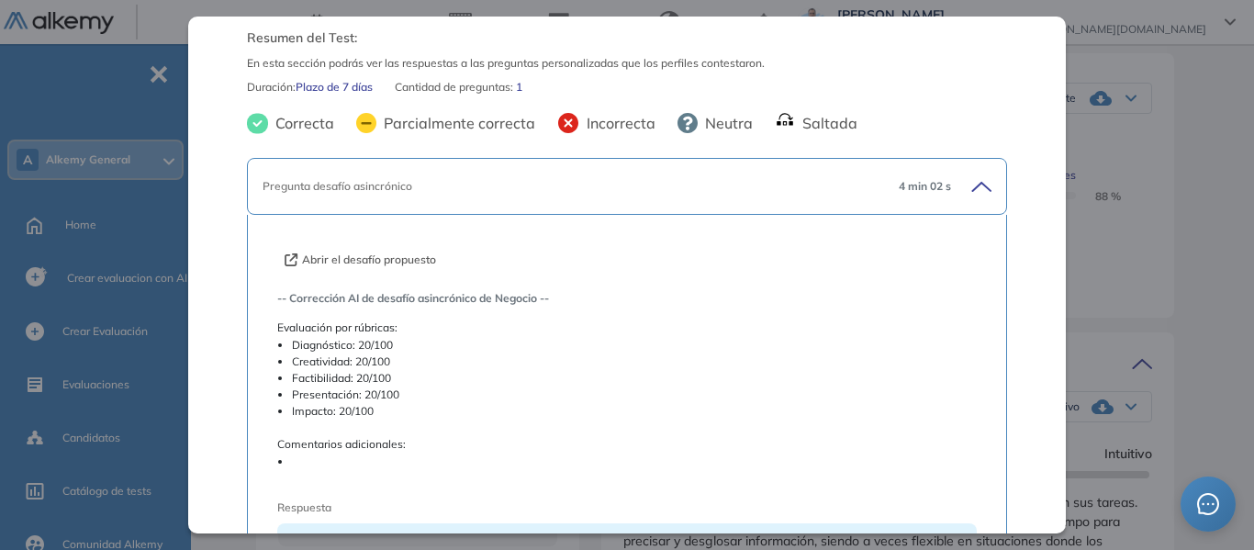
scroll to position [92, 0]
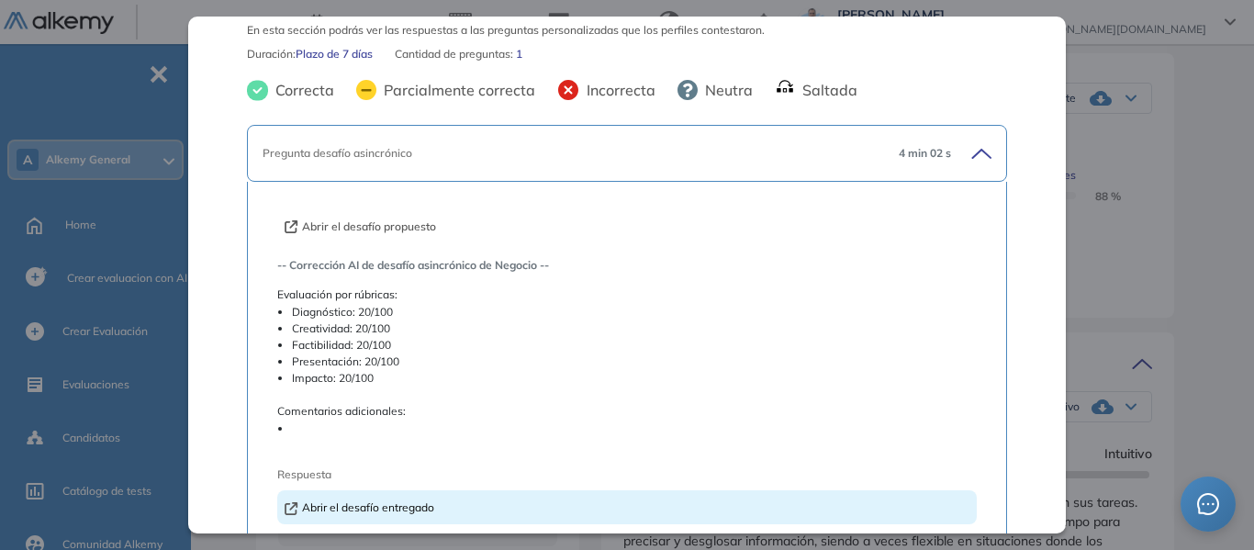
click at [420, 225] on button "Abrir el desafío propuesto" at bounding box center [360, 227] width 151 height 17
drag, startPoint x: 295, startPoint y: 308, endPoint x: 400, endPoint y: 382, distance: 128.6
click at [400, 382] on ul "Diagnóstico: 20/100 Creatividad: 20/100 Factibilidad: 20/100 Presentación: 20/1…" at bounding box center [627, 345] width 700 height 83
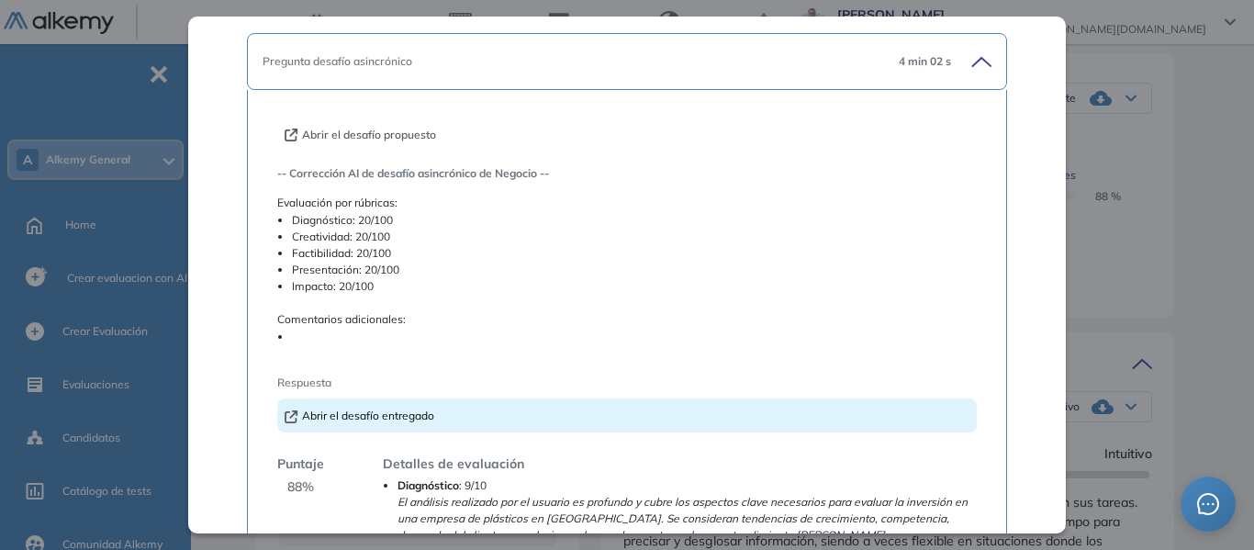
click at [299, 334] on li at bounding box center [634, 337] width 685 height 17
click at [412, 413] on link "Abrir el desafío entregado" at bounding box center [360, 416] width 150 height 14
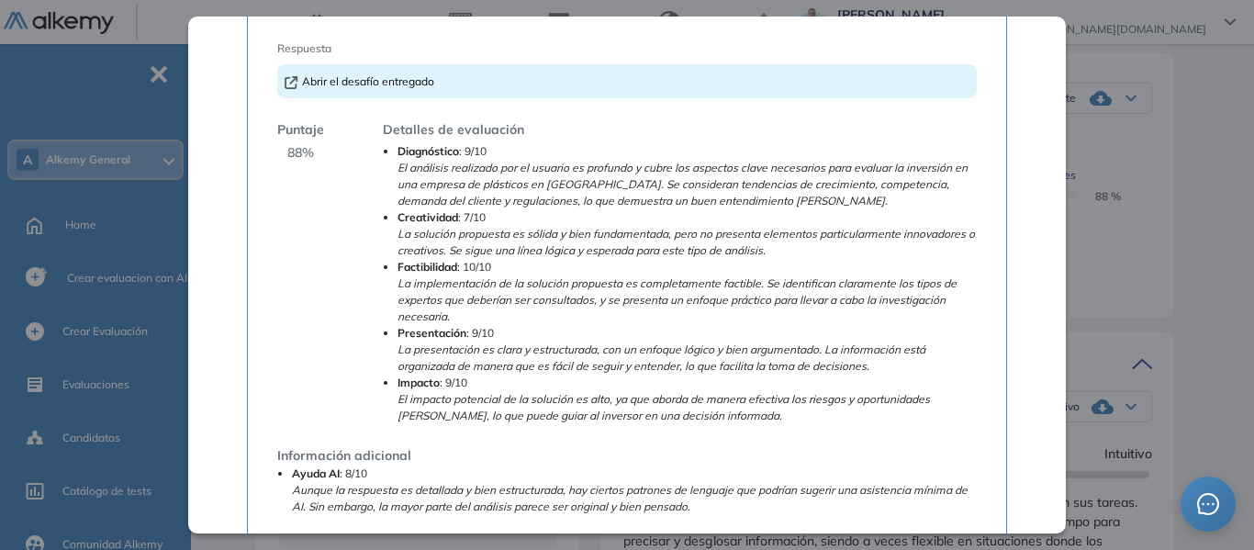
scroll to position [551, 0]
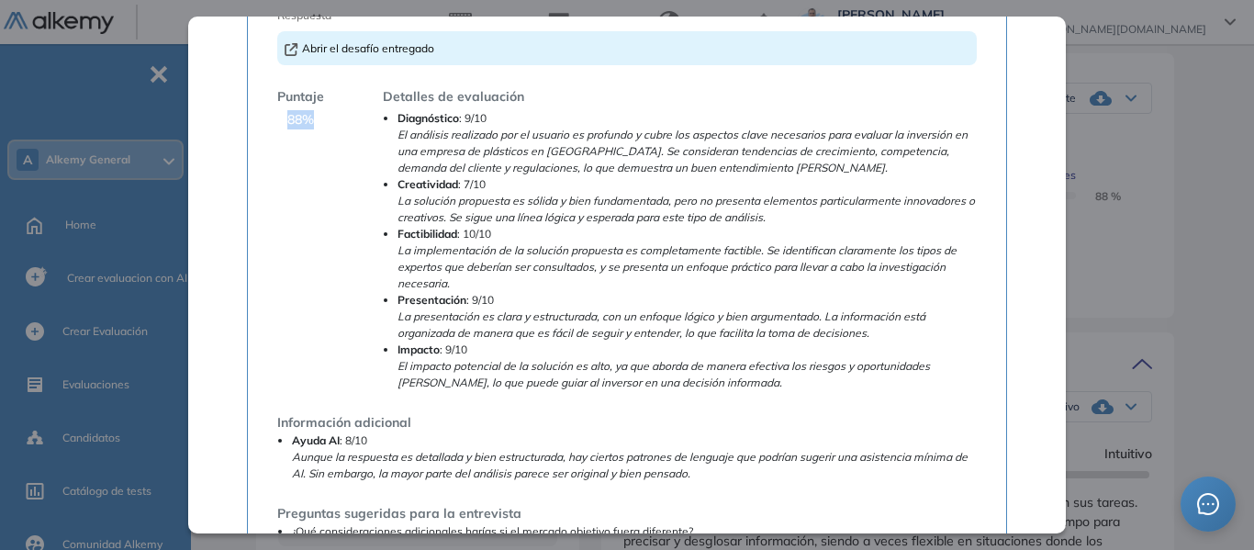
drag, startPoint x: 285, startPoint y: 120, endPoint x: 314, endPoint y: 119, distance: 29.4
click at [314, 119] on div "Puntaje 88 %" at bounding box center [300, 239] width 47 height 304
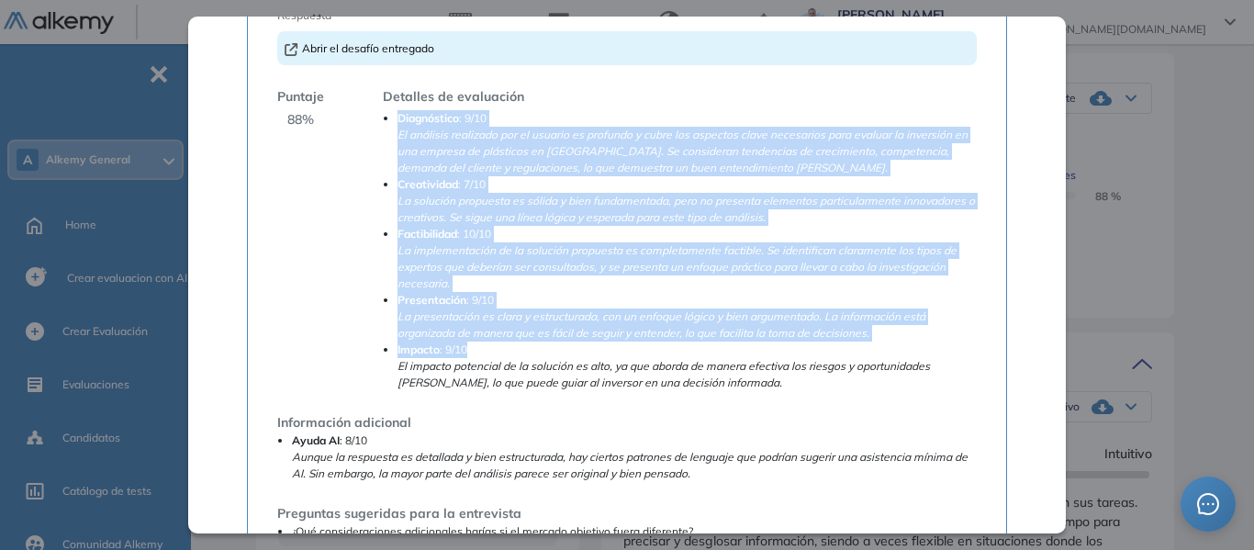
drag, startPoint x: 399, startPoint y: 124, endPoint x: 487, endPoint y: 348, distance: 240.4
click at [487, 348] on ul "Diagnóstico : 9/10 El análisis realizado por el usuario es profundo y cubre los…" at bounding box center [680, 250] width 594 height 281
click at [487, 348] on li "Impacto : 9/10 El impacto potencial de la solución es alto, ya que aborda de ma…" at bounding box center [687, 367] width 579 height 50
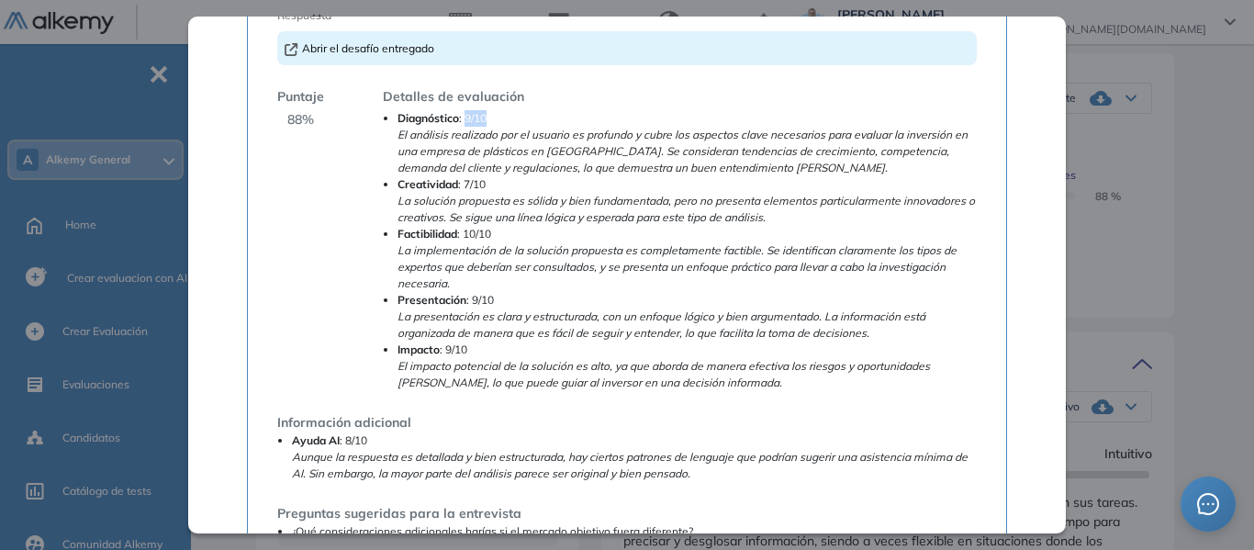
drag, startPoint x: 465, startPoint y: 115, endPoint x: 487, endPoint y: 116, distance: 22.1
click at [487, 116] on li "Diagnóstico : 9/10 El análisis realizado por el usuario es profundo y cubre los…" at bounding box center [687, 143] width 579 height 66
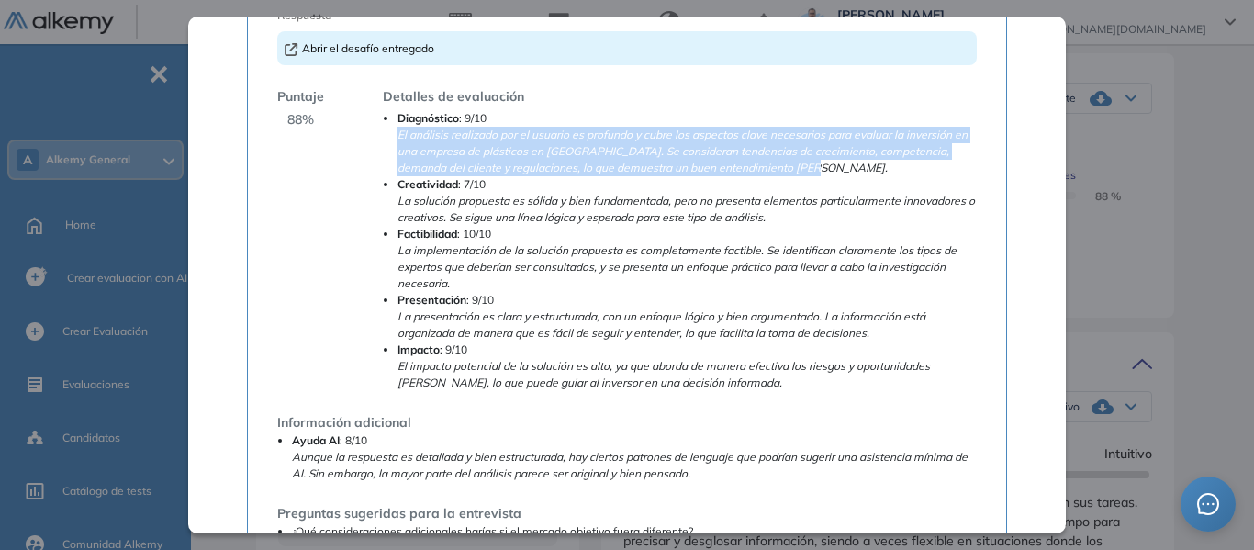
drag, startPoint x: 398, startPoint y: 132, endPoint x: 787, endPoint y: 171, distance: 391.2
click at [787, 171] on li "Diagnóstico : 9/10 El análisis realizado por el usuario es profundo y cubre los…" at bounding box center [687, 143] width 579 height 66
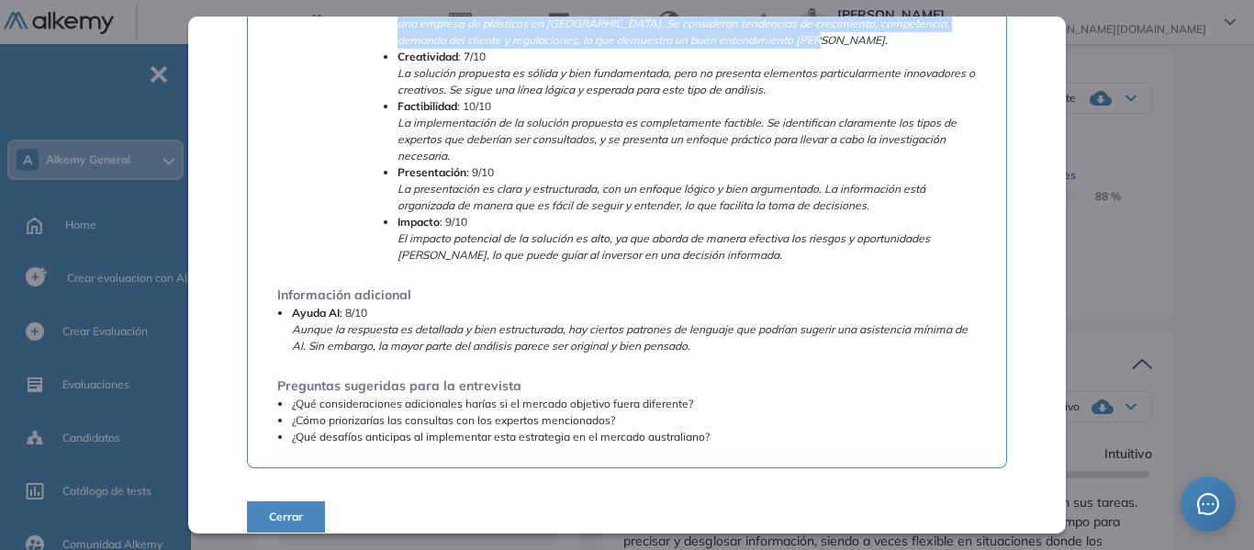
scroll to position [696, 0]
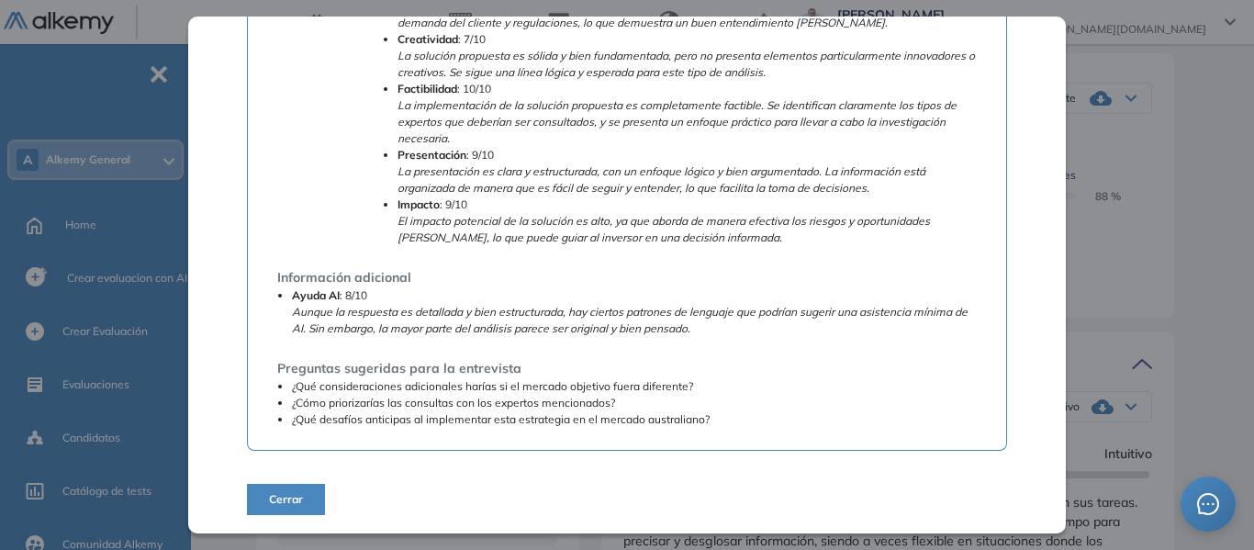
click at [380, 301] on li "Ayuda AI : 8/10 Aunque la respuesta es detallada y bien estructurada, hay ciert…" at bounding box center [634, 312] width 685 height 50
click at [298, 498] on span "Cerrar" at bounding box center [286, 499] width 34 height 17
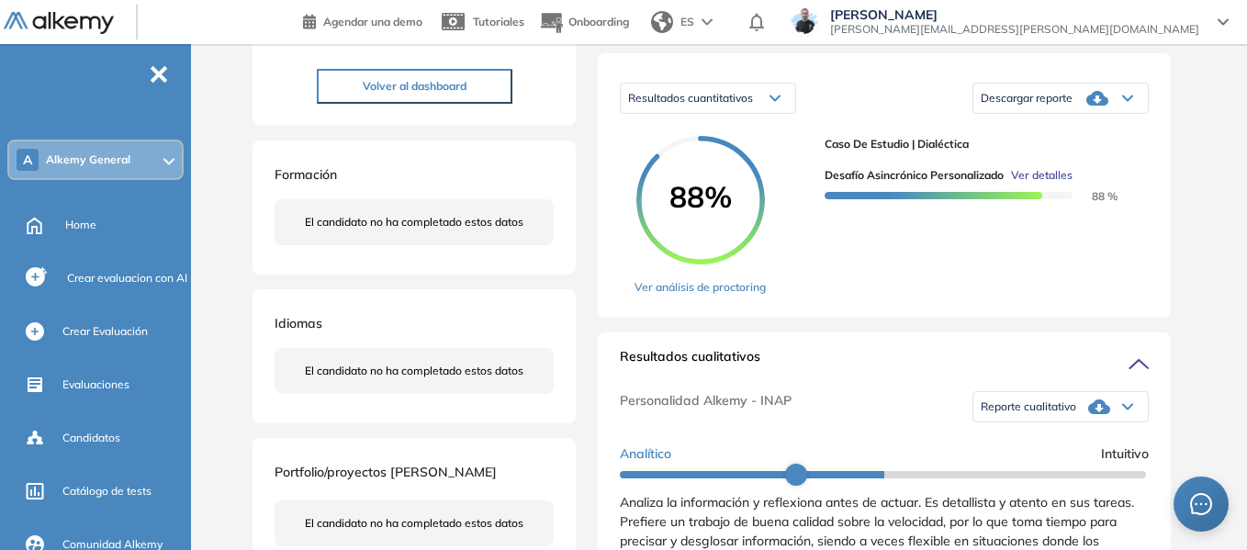
scroll to position [0, 0]
click at [92, 225] on span "Home" at bounding box center [80, 225] width 31 height 17
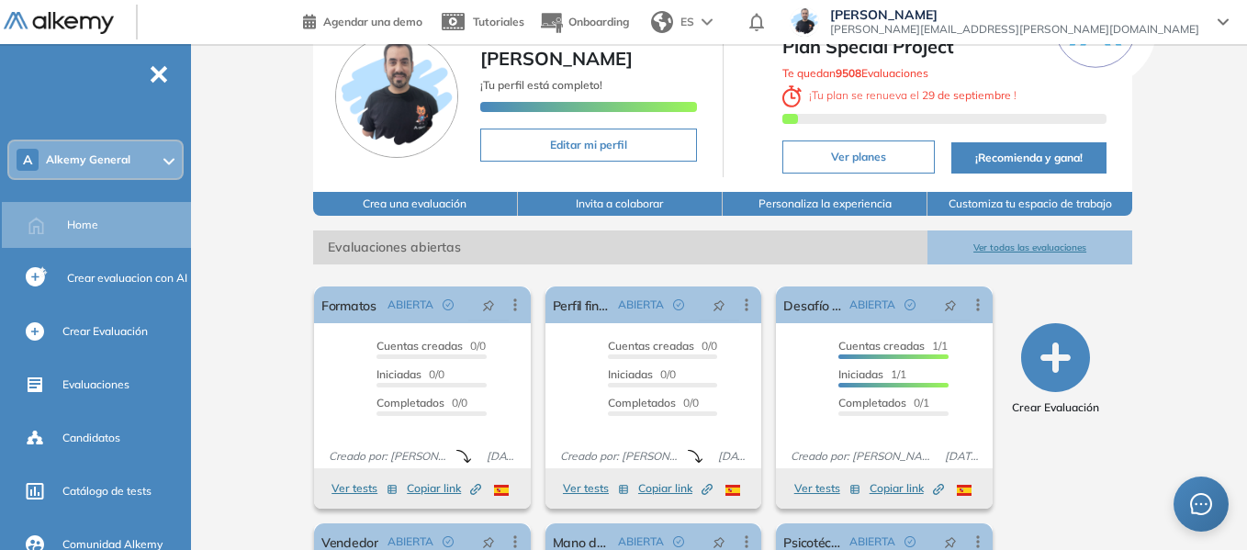
scroll to position [184, 0]
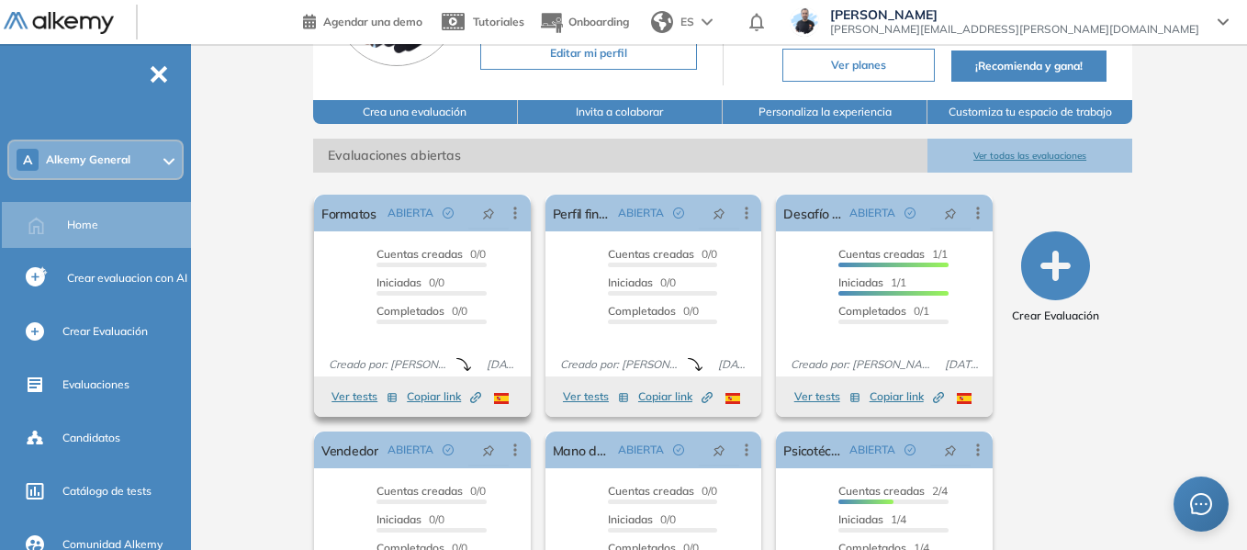
click at [360, 393] on button "Ver tests" at bounding box center [364, 397] width 66 height 22
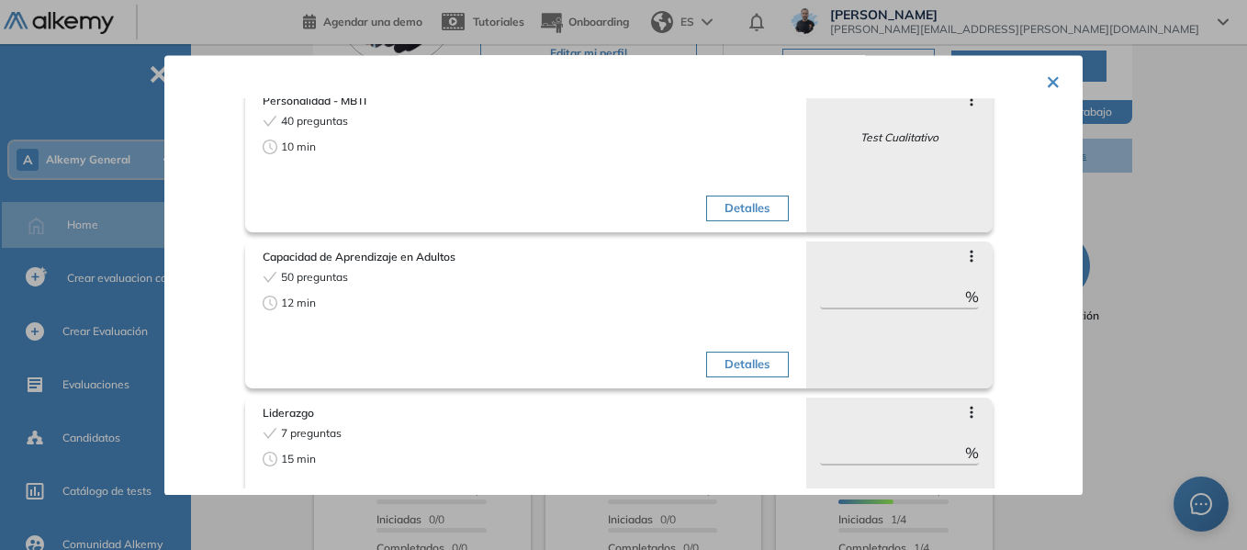
scroll to position [0, 0]
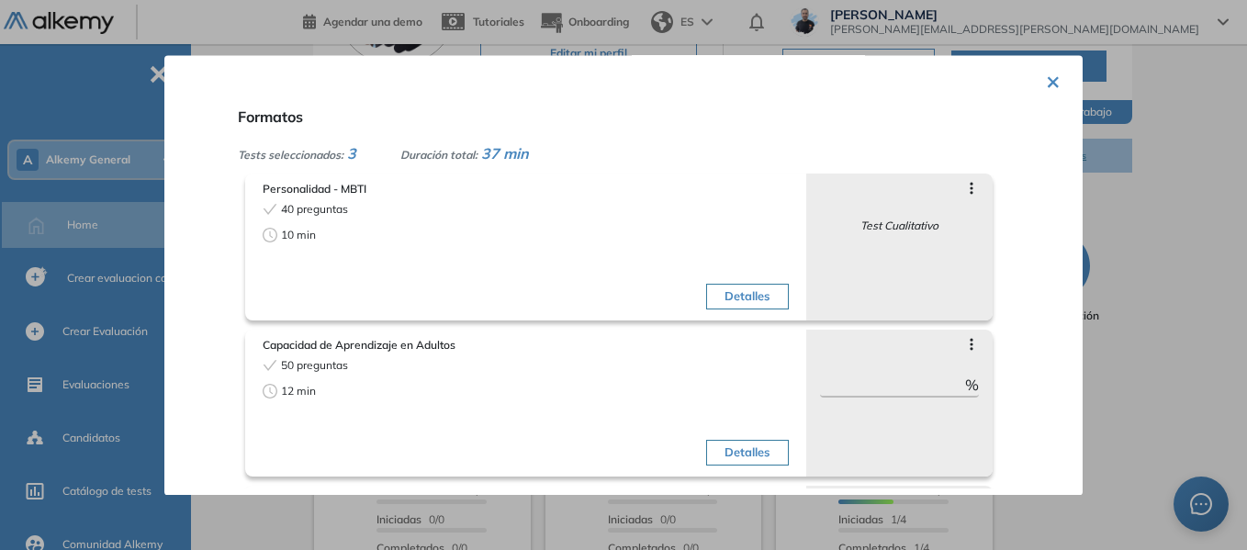
click at [1046, 85] on button "×" at bounding box center [1053, 80] width 15 height 36
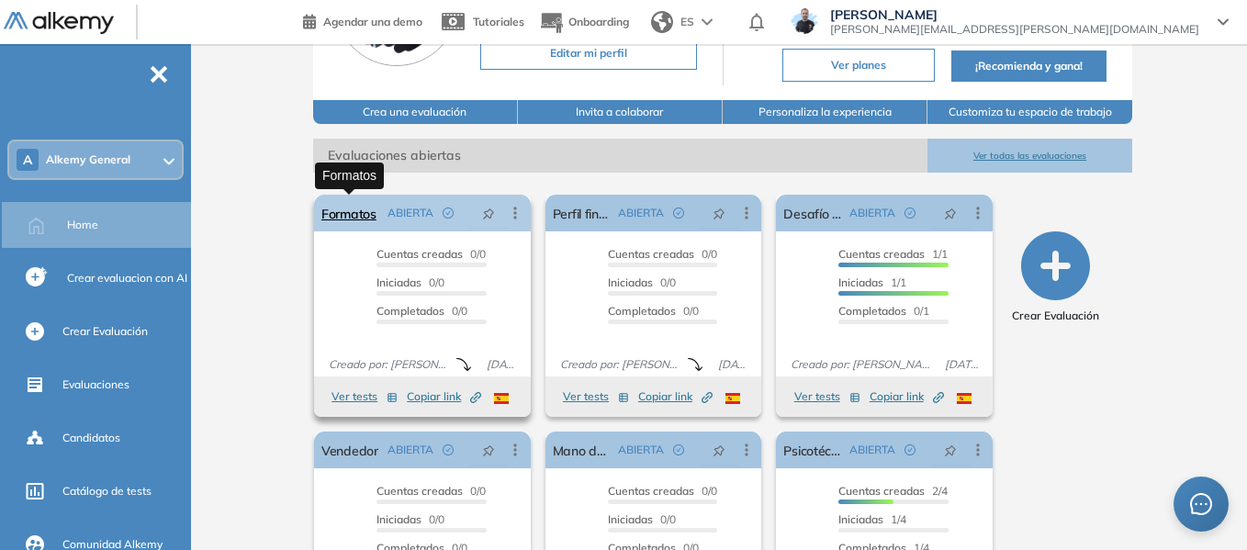
click at [345, 222] on link "Formatos" at bounding box center [348, 213] width 55 height 37
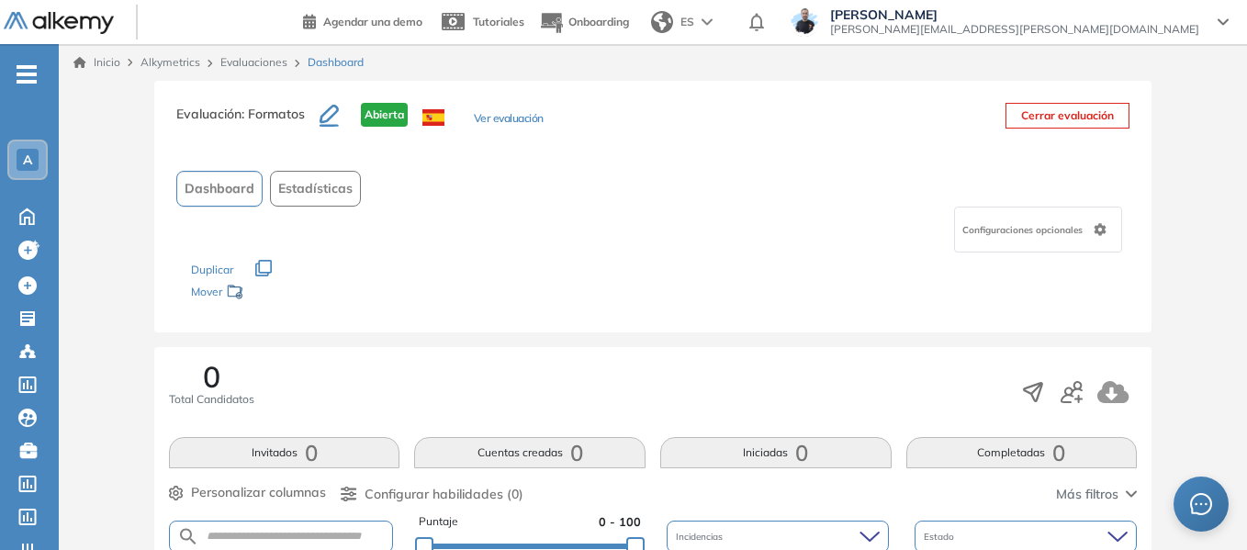
click at [32, 165] on span "A" at bounding box center [27, 159] width 9 height 15
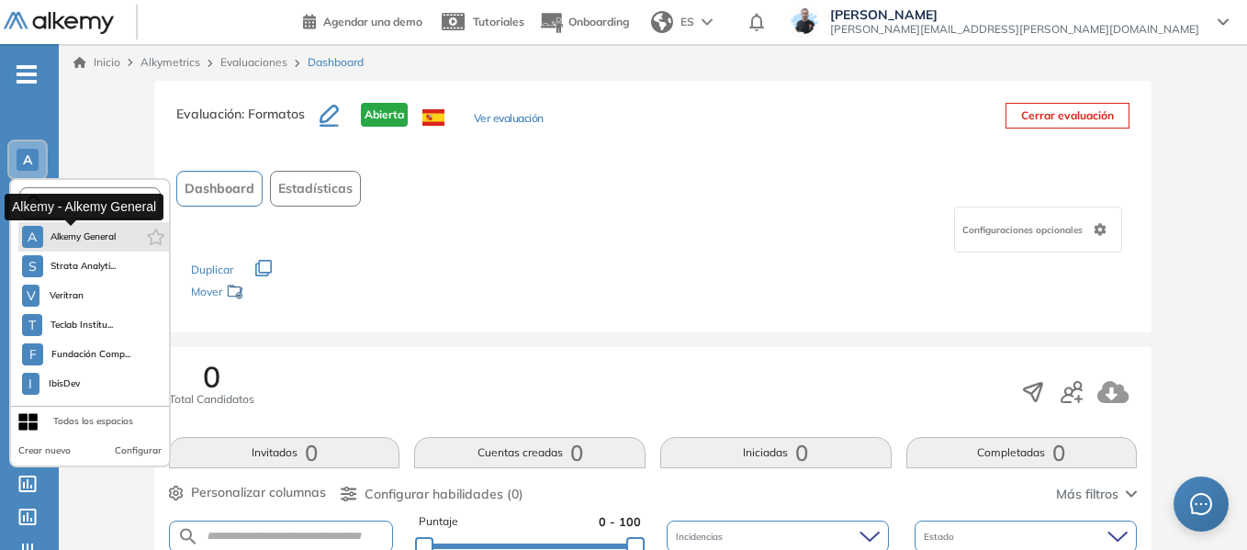
click at [81, 233] on span "Alkemy General" at bounding box center [83, 237] width 66 height 15
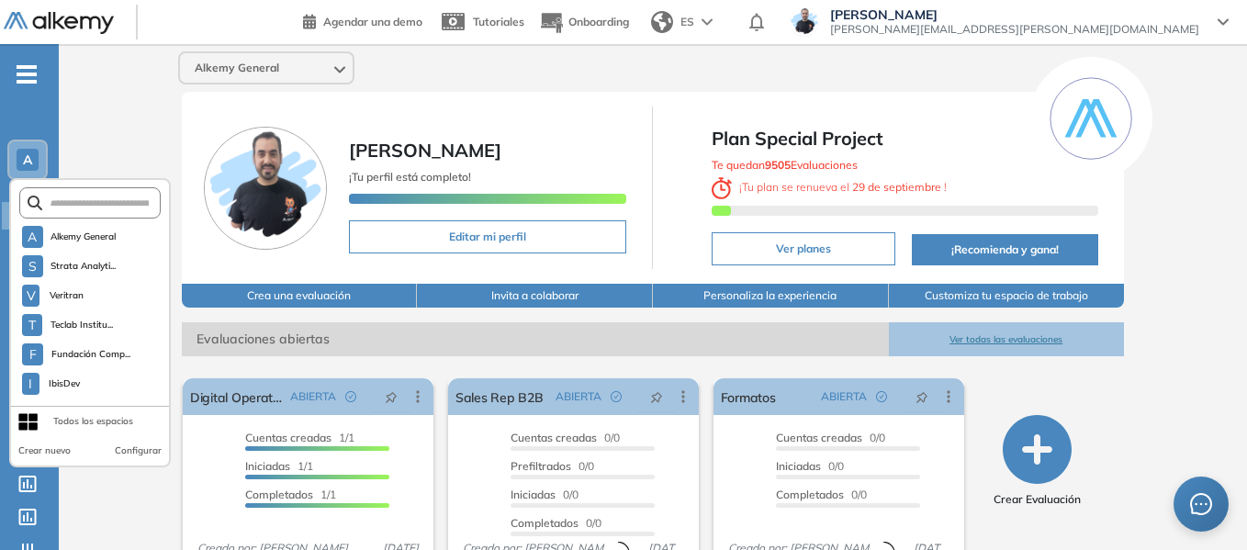
drag, startPoint x: 125, startPoint y: 118, endPoint x: 132, endPoint y: 127, distance: 11.8
click at [125, 118] on div "Alkemy General [PERSON_NAME] ¡Tu perfil está completo! Editar mi perfil Plan Sp…" at bounding box center [653, 451] width 1188 height 815
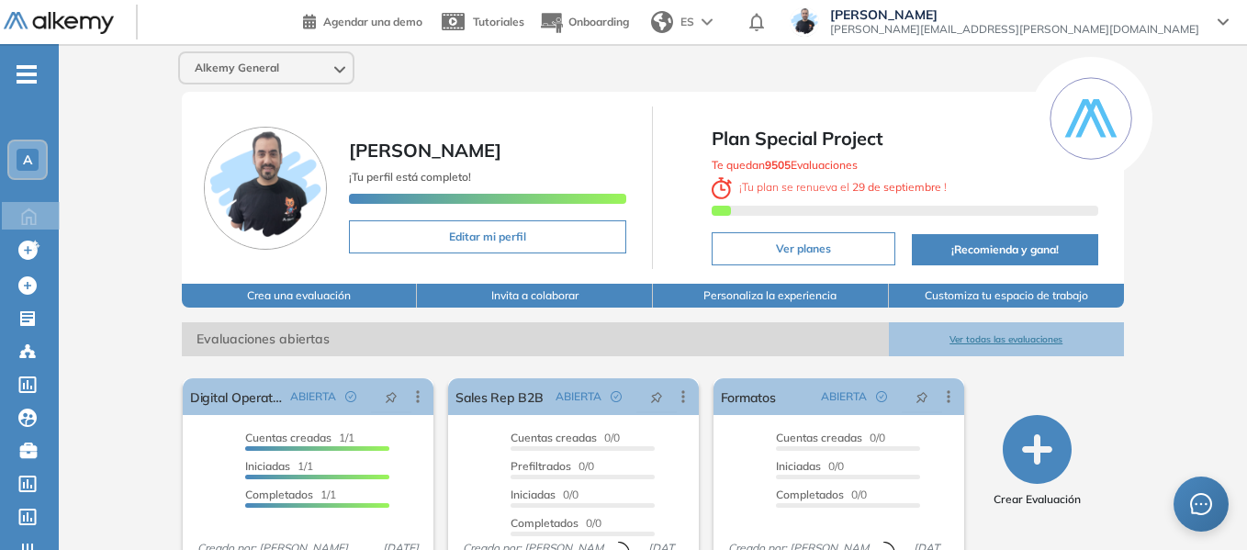
scroll to position [92, 0]
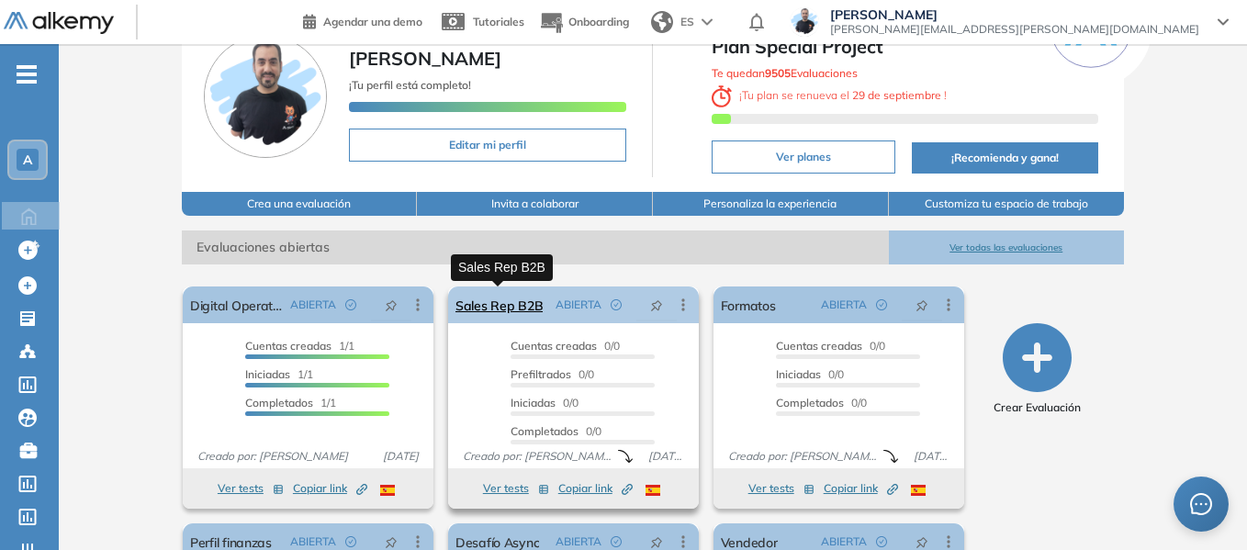
click at [514, 300] on link "Sales Rep B2B" at bounding box center [499, 304] width 88 height 37
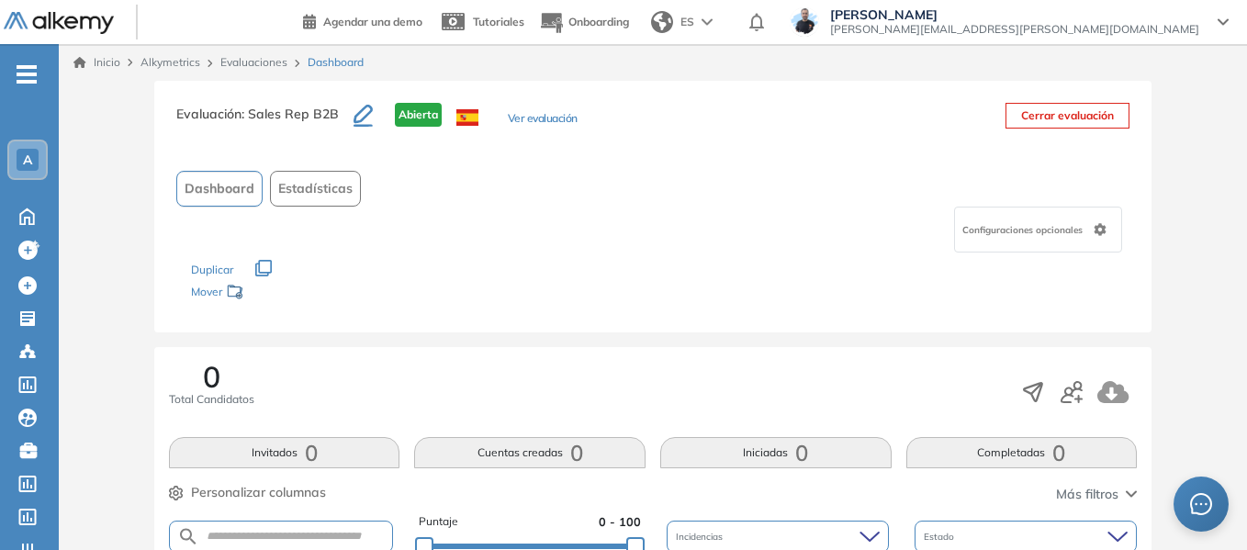
click at [539, 113] on button "Ver evaluación" at bounding box center [543, 119] width 70 height 19
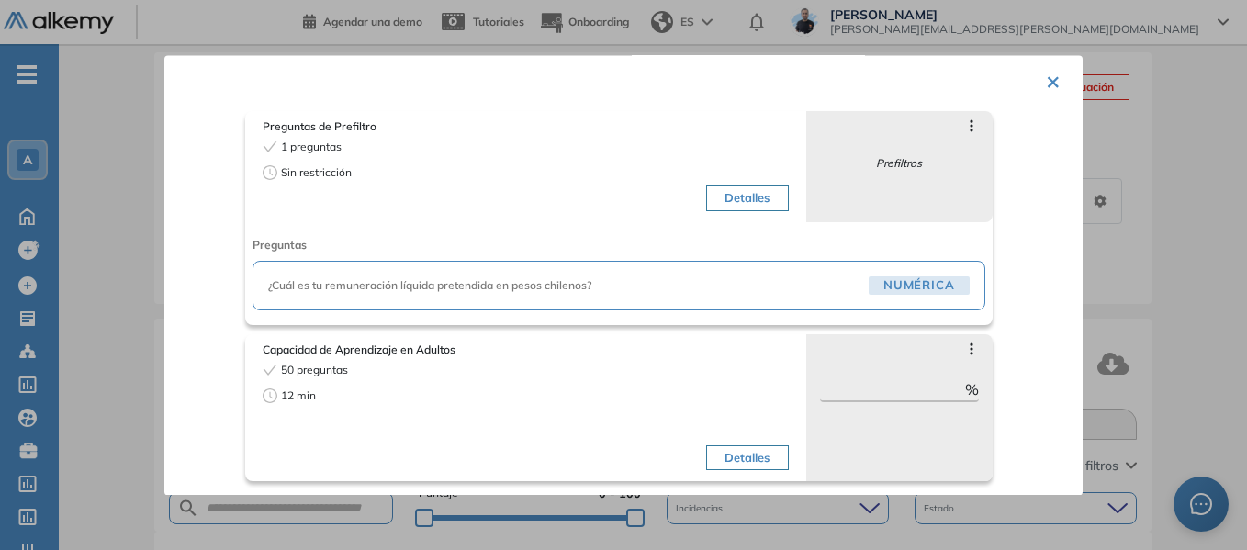
scroll to position [63, 0]
click at [529, 286] on span "¿Cuál es tu remuneración líquida pretendida en pesos chilenos?" at bounding box center [564, 284] width 593 height 17
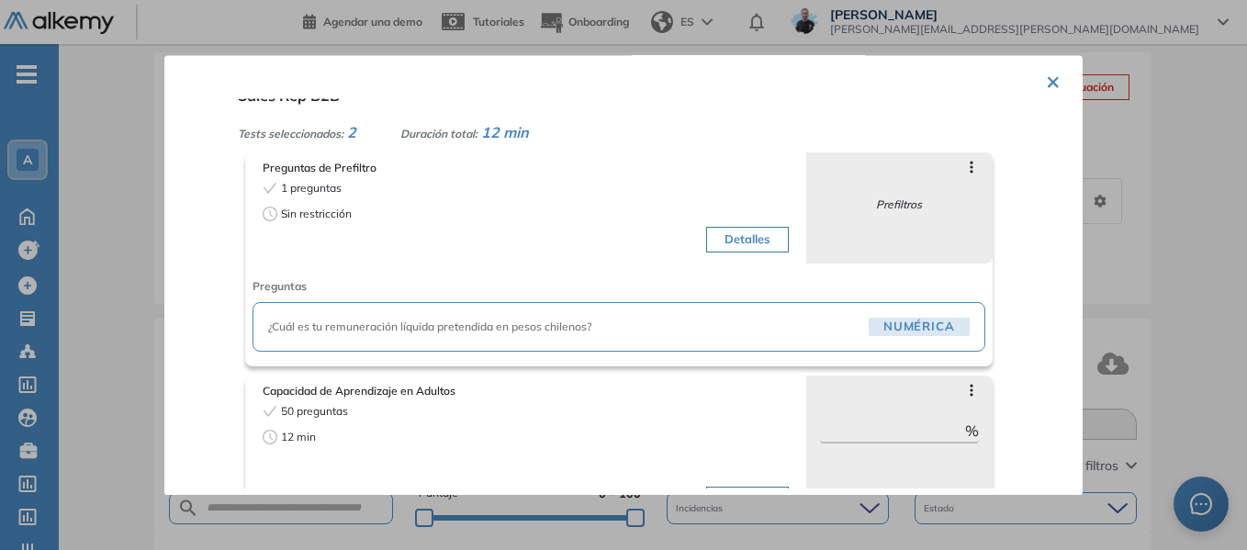
scroll to position [0, 0]
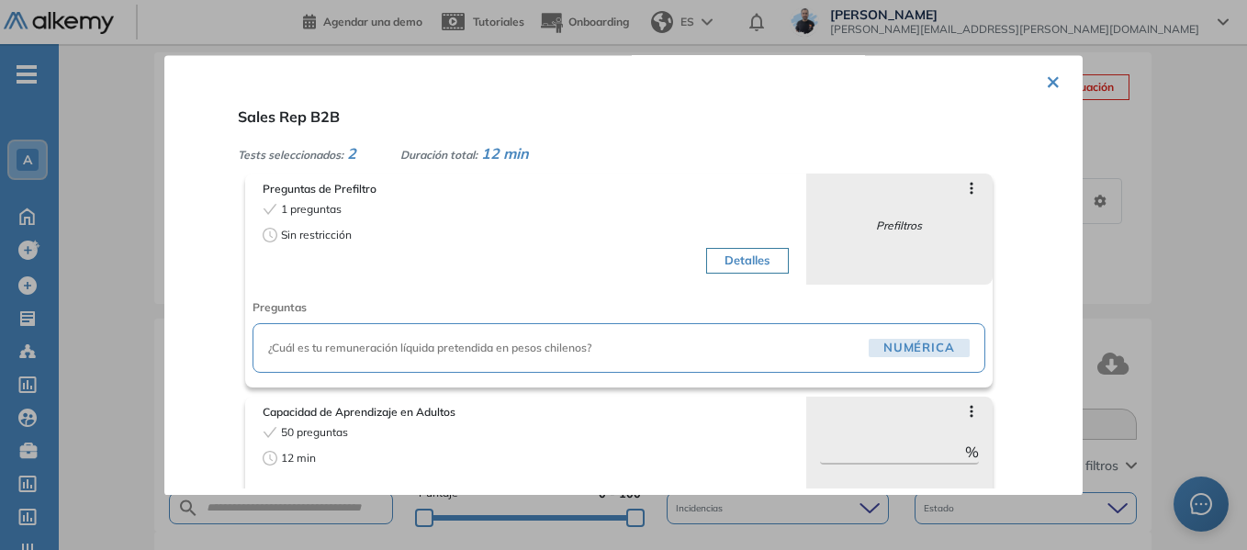
click at [1047, 85] on button "×" at bounding box center [1053, 80] width 15 height 36
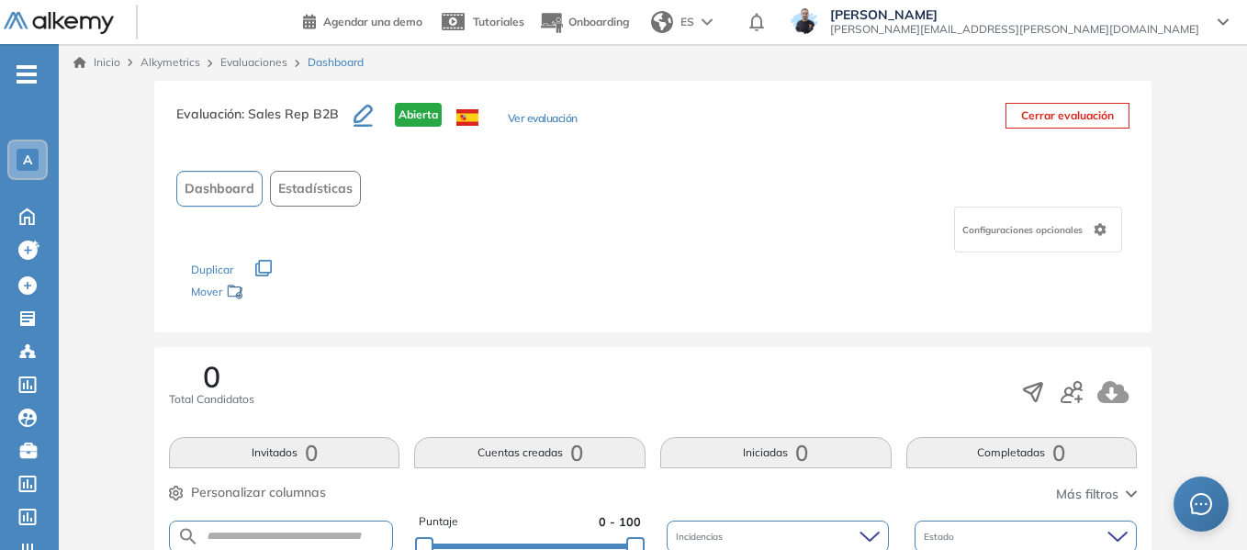
click at [111, 59] on link "Inicio" at bounding box center [96, 62] width 47 height 17
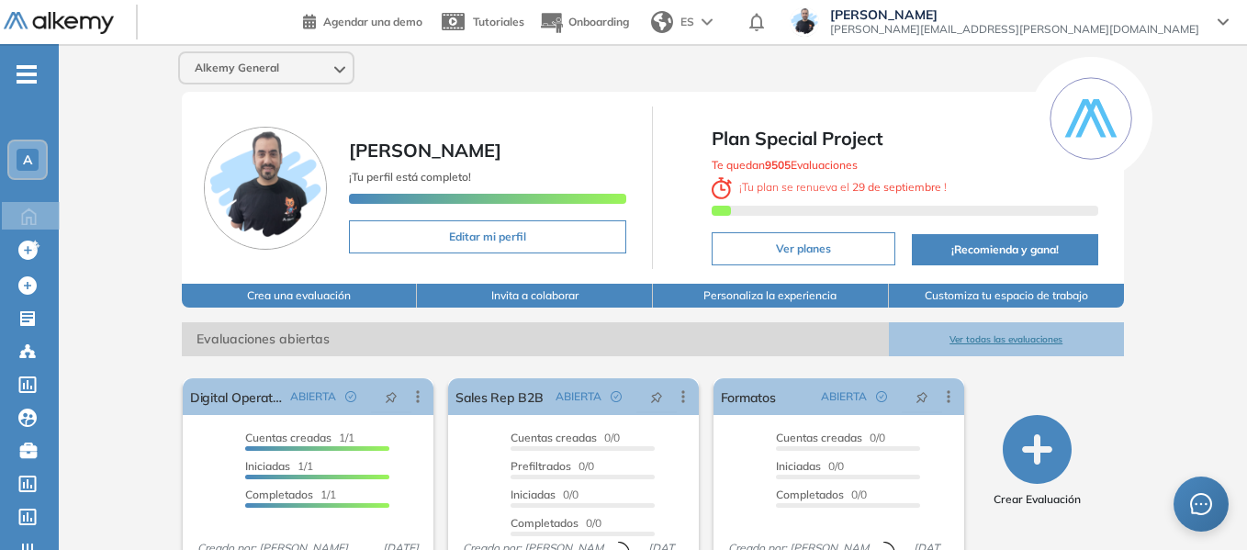
click at [26, 171] on div "A" at bounding box center [27, 159] width 37 height 37
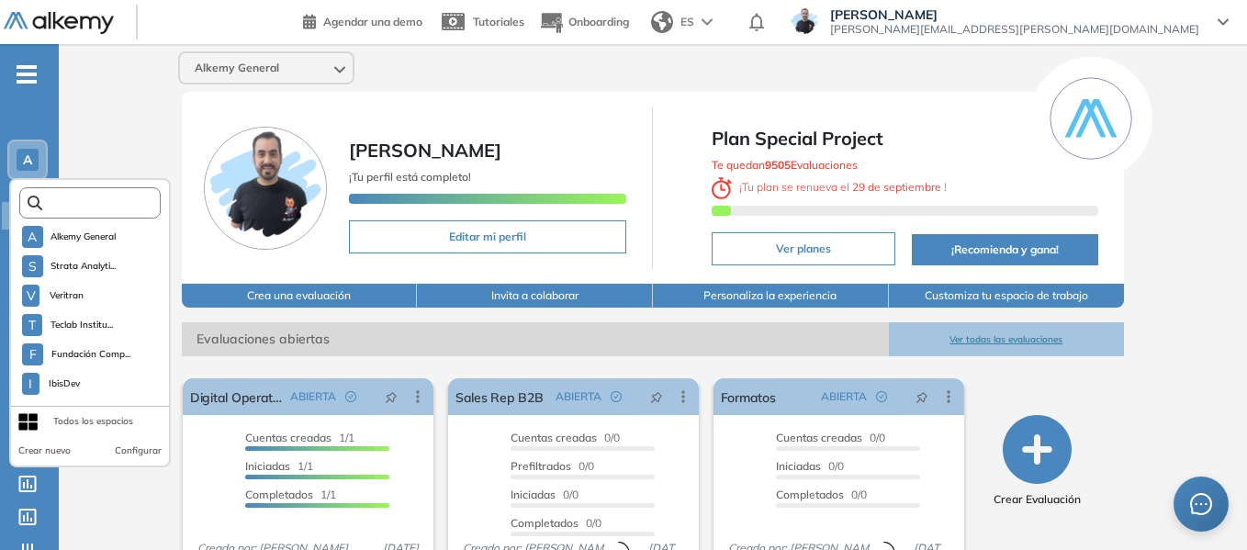
click at [78, 201] on input "text" at bounding box center [95, 203] width 106 height 14
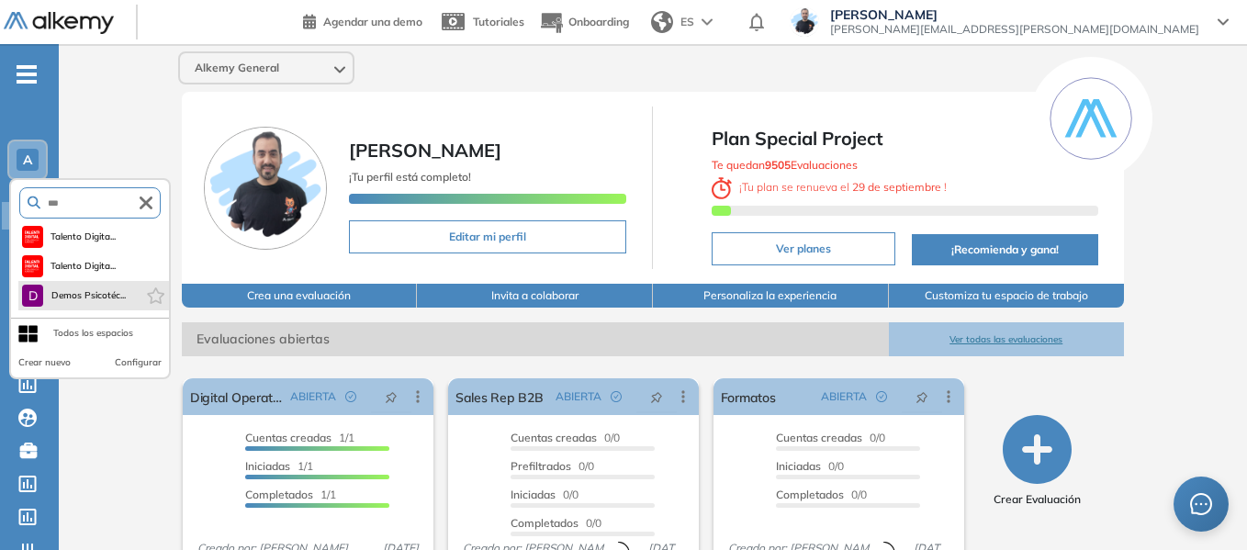
type input "***"
click at [70, 284] on li "D Demos Psicotéc..." at bounding box center [93, 295] width 151 height 29
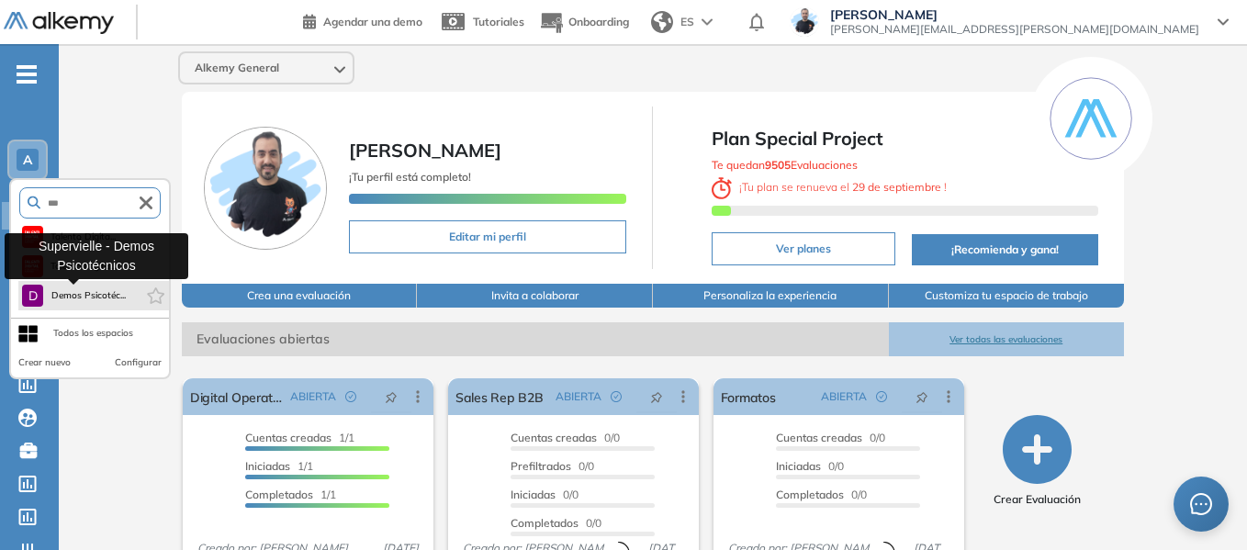
click at [99, 299] on span "Demos Psicotéc..." at bounding box center [87, 295] width 75 height 15
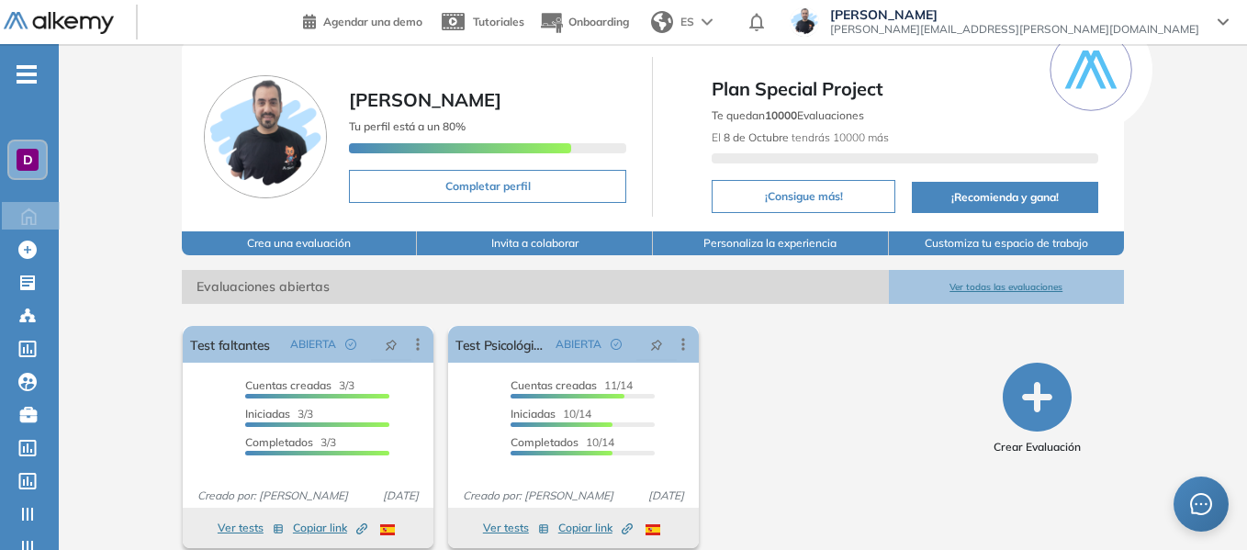
scroll to position [70, 0]
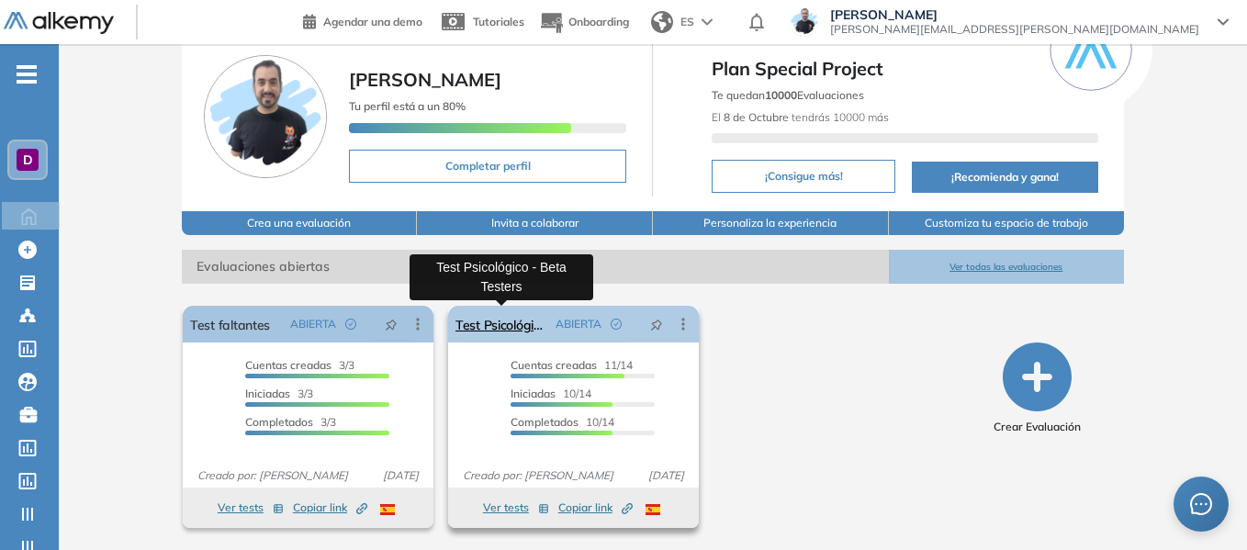
click at [512, 331] on link "Test Psicológico - Beta Testers" at bounding box center [501, 324] width 93 height 37
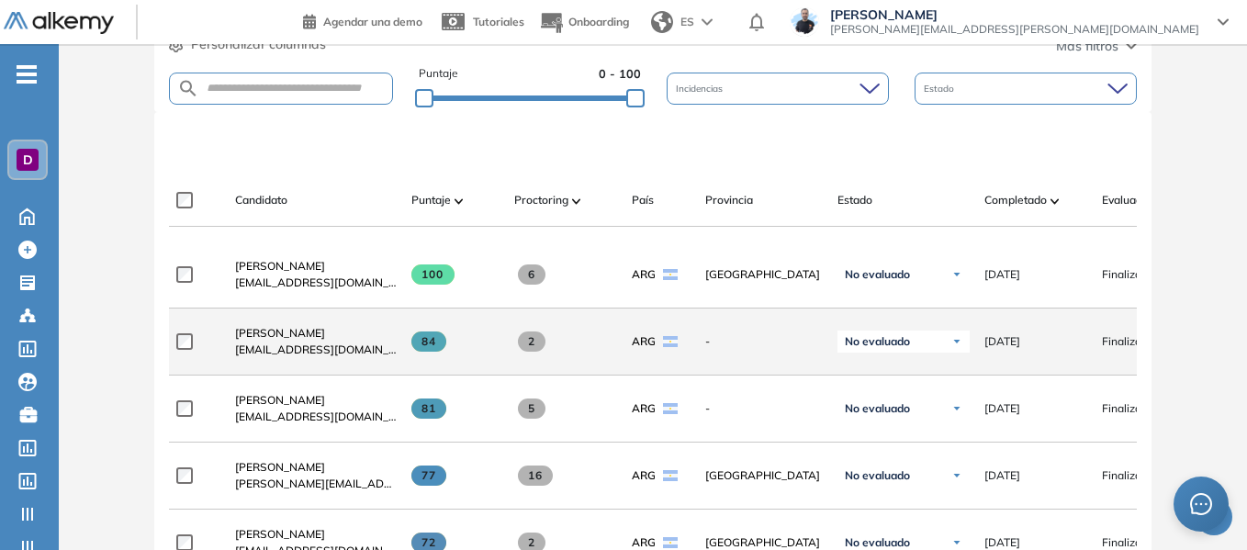
scroll to position [551, 0]
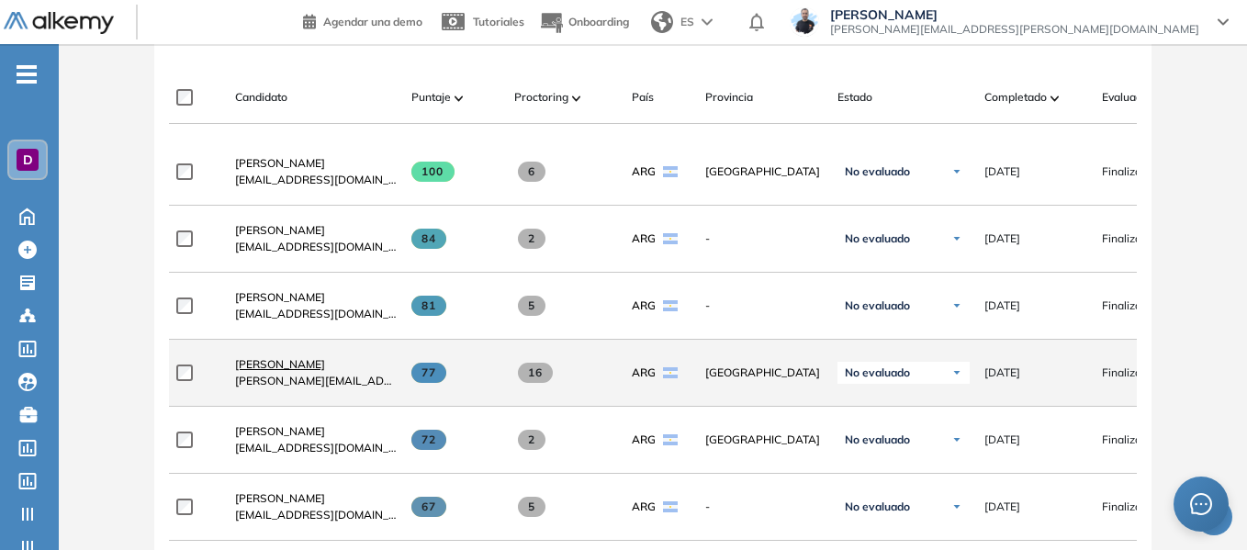
click at [282, 370] on span "[PERSON_NAME]" at bounding box center [280, 364] width 90 height 14
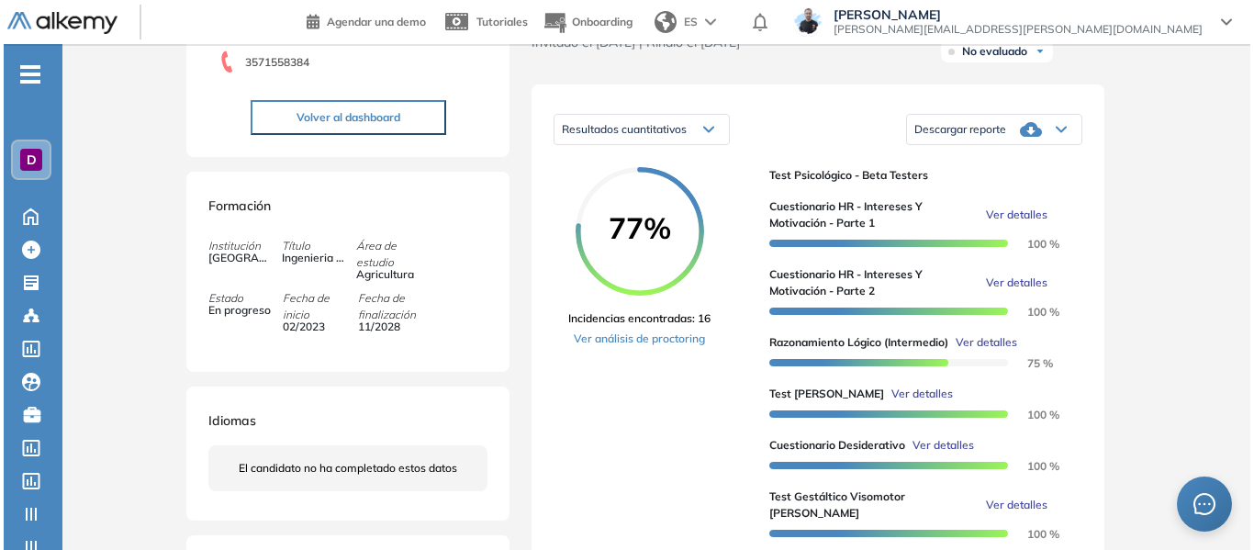
scroll to position [275, 0]
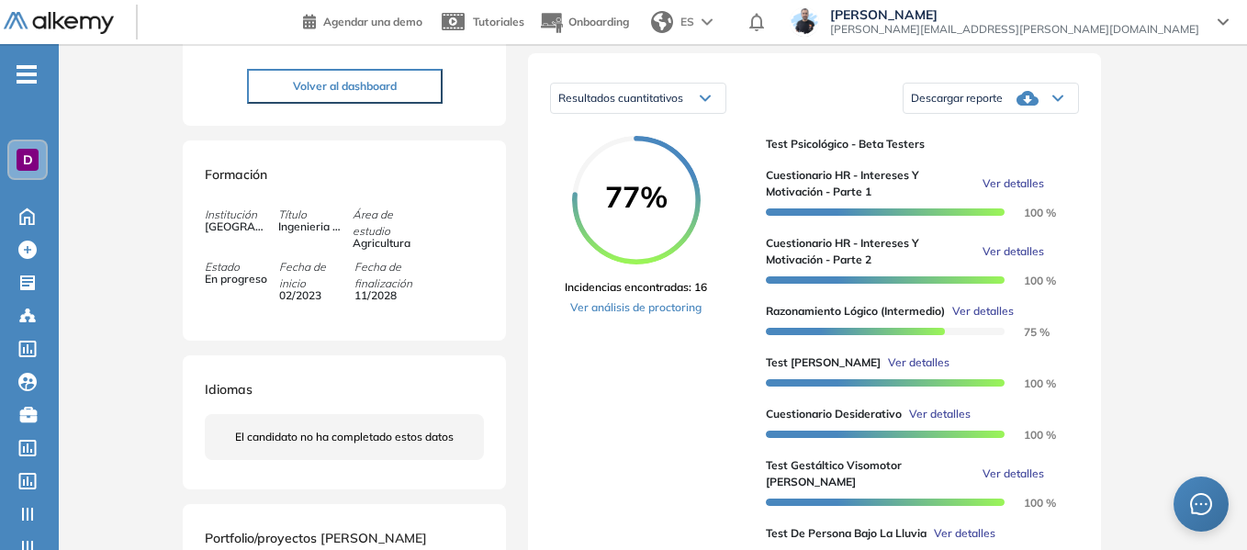
click at [1001, 192] on span "Ver detalles" at bounding box center [1013, 183] width 62 height 17
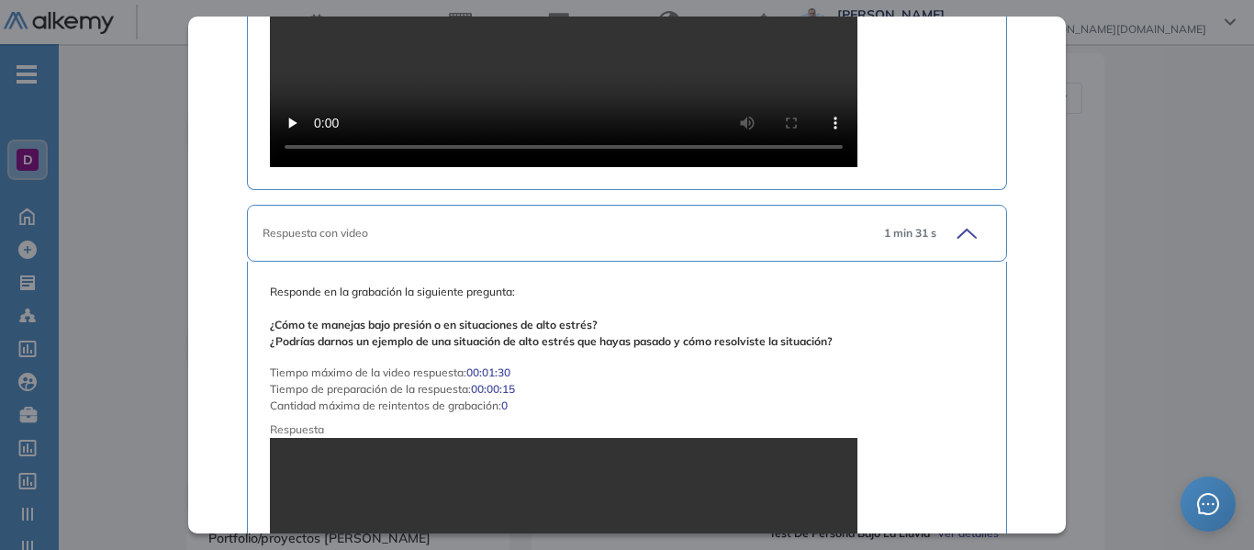
scroll to position [4499, 0]
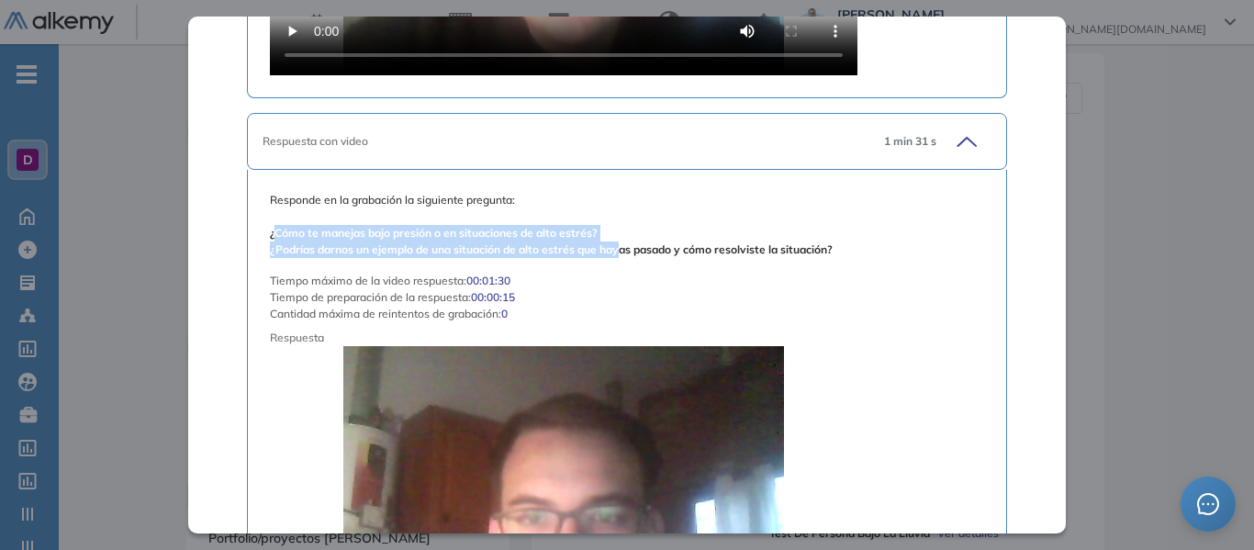
drag, startPoint x: 272, startPoint y: 217, endPoint x: 622, endPoint y: 227, distance: 349.9
click at [622, 227] on b "¿Cómo te manejas bajo presión o en situaciones de alto estrés? ¿Podrías darnos …" at bounding box center [551, 241] width 563 height 30
click at [588, 235] on b "¿Cómo te manejas bajo presión o en situaciones de alto estrés? ¿Podrías darnos …" at bounding box center [551, 241] width 563 height 30
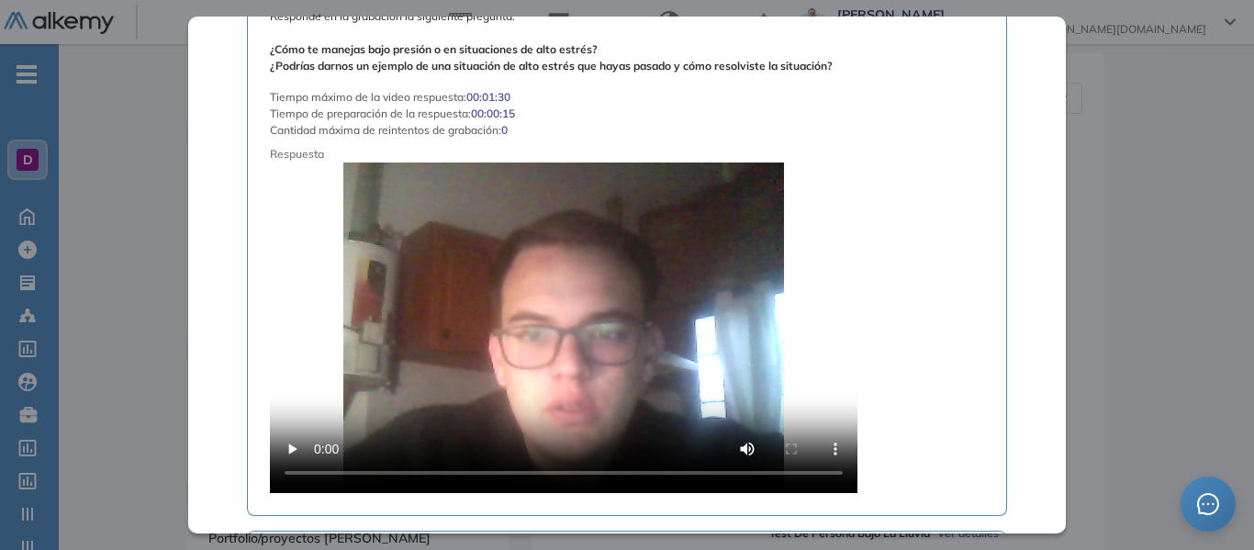
scroll to position [4774, 0]
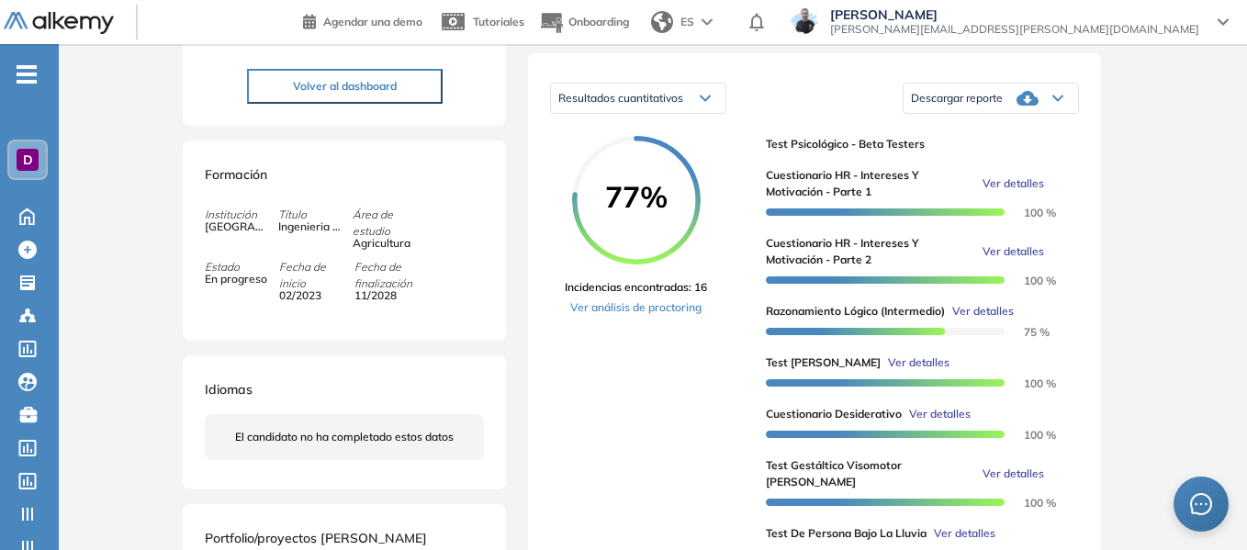
click at [1180, 168] on div "Inicio Alkymetrics Evaluaciones Dashboard Candidato Cuestionario HR - Intereses…" at bounding box center [653, 474] width 1188 height 1411
click at [992, 260] on span "Ver detalles" at bounding box center [1013, 251] width 62 height 17
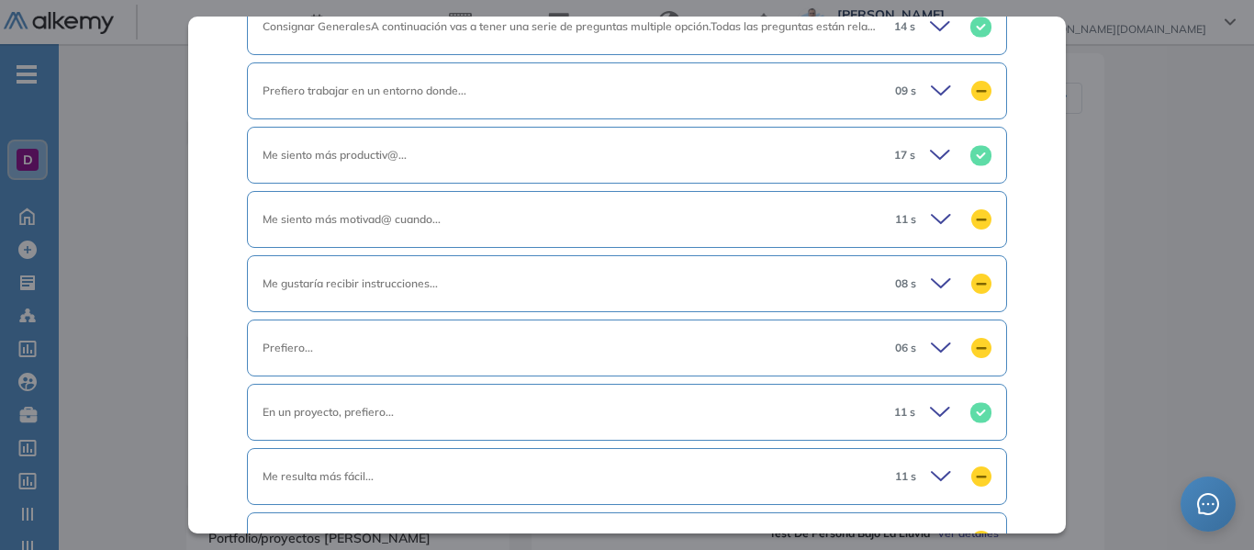
scroll to position [695, 0]
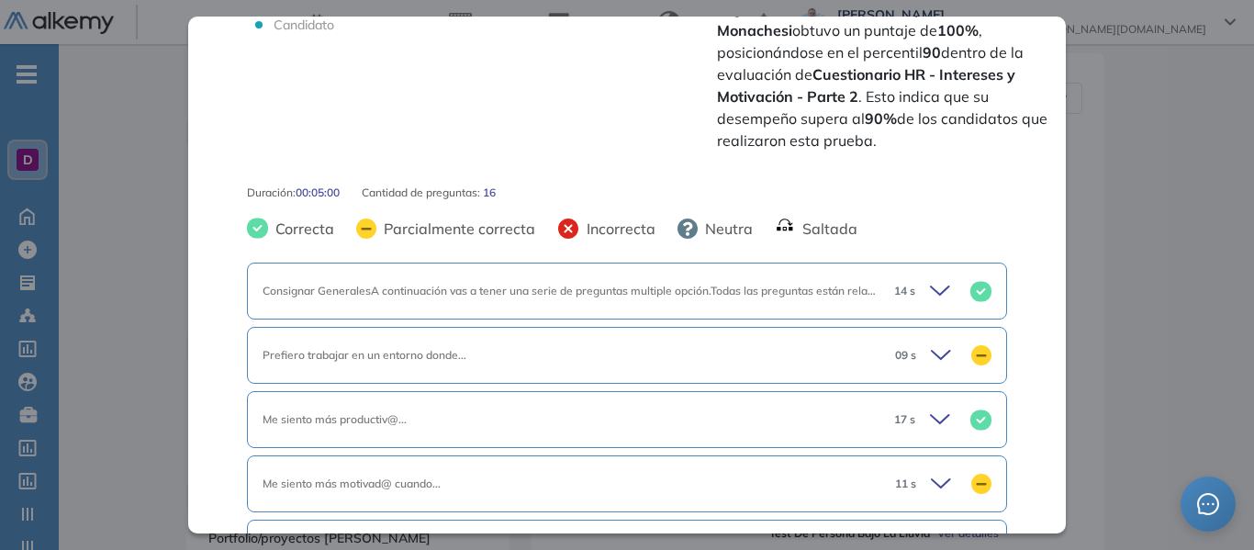
click at [935, 304] on icon at bounding box center [943, 291] width 26 height 26
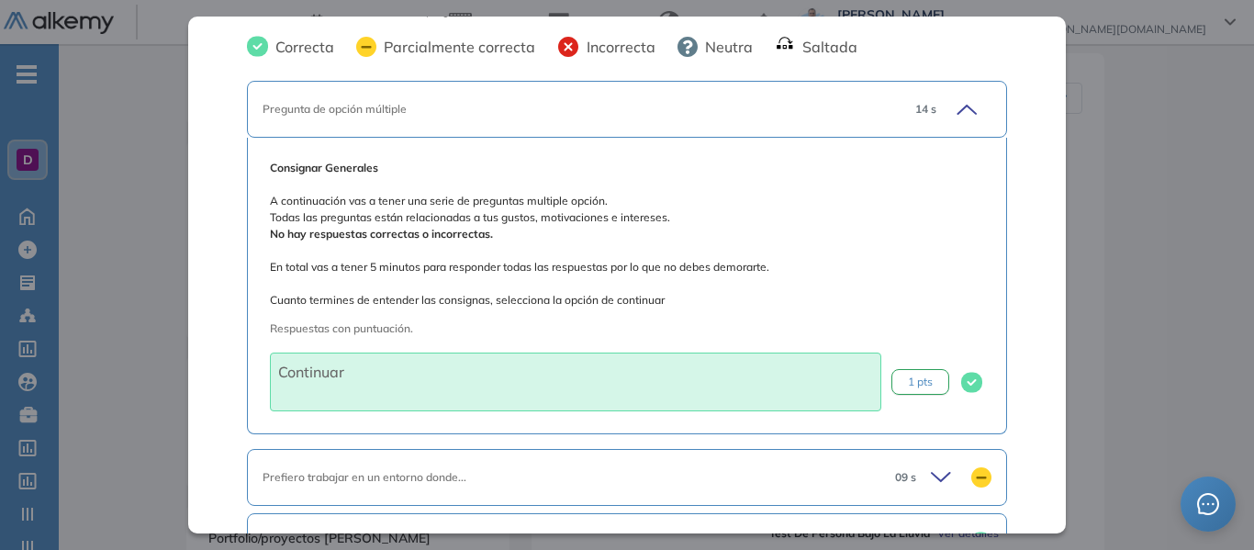
scroll to position [879, 0]
click at [932, 487] on icon at bounding box center [944, 476] width 26 height 26
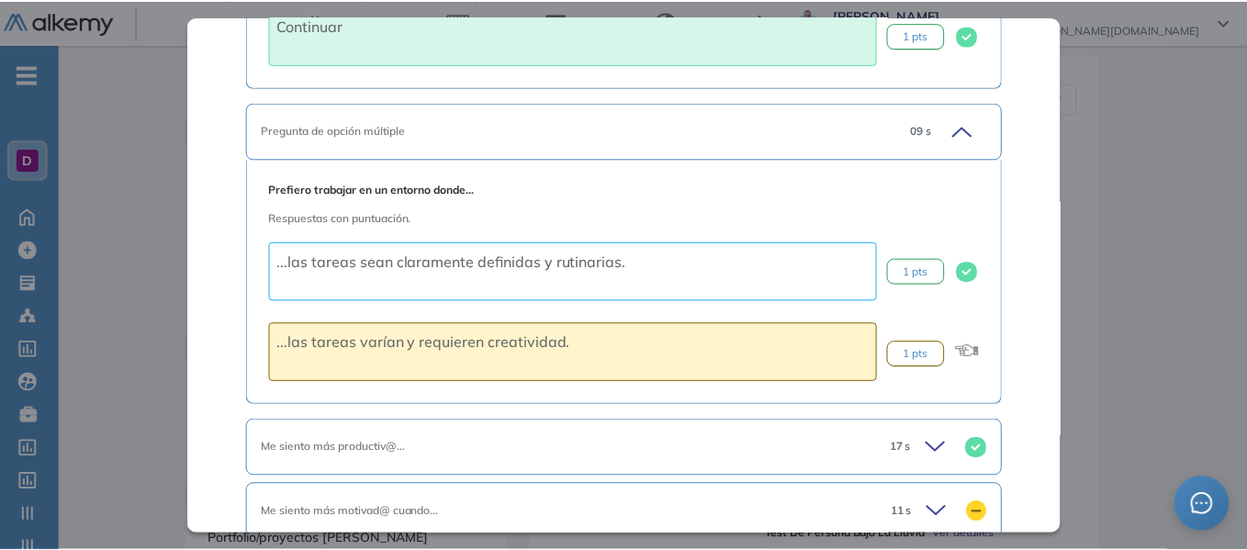
scroll to position [1246, 0]
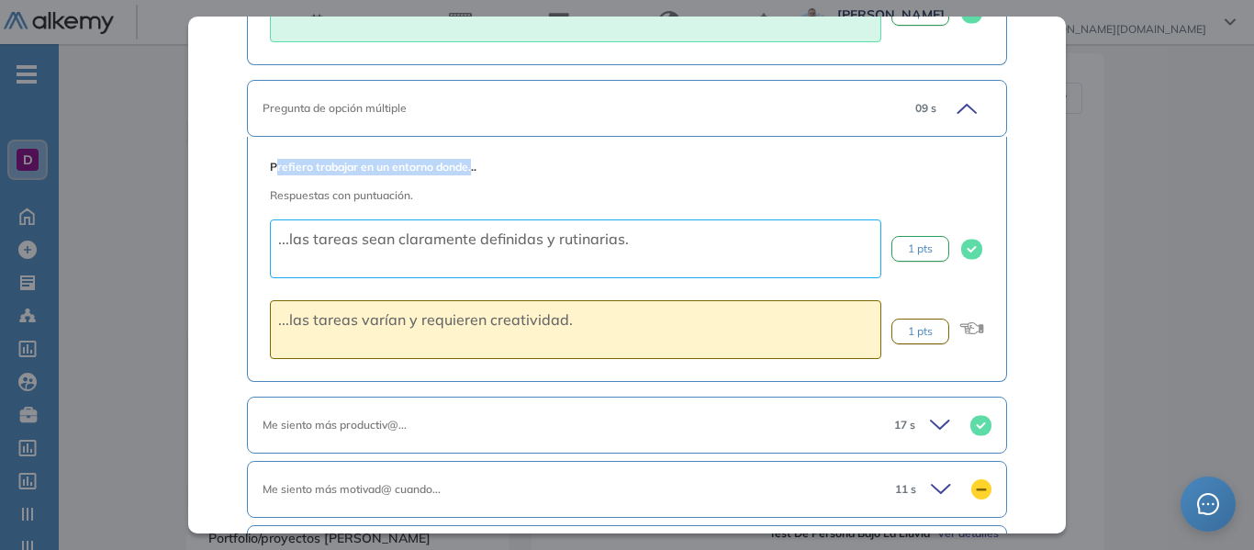
drag, startPoint x: 277, startPoint y: 169, endPoint x: 469, endPoint y: 150, distance: 192.8
click at [469, 150] on div "Prefiero trabajar en un entorno donde... Respuestas con puntuación. ...las tare…" at bounding box center [627, 259] width 760 height 245
click at [1161, 167] on div "Inicio Alkymetrics Evaluaciones Dashboard Candidato Cuestionario HR - Intereses…" at bounding box center [656, 474] width 1195 height 1411
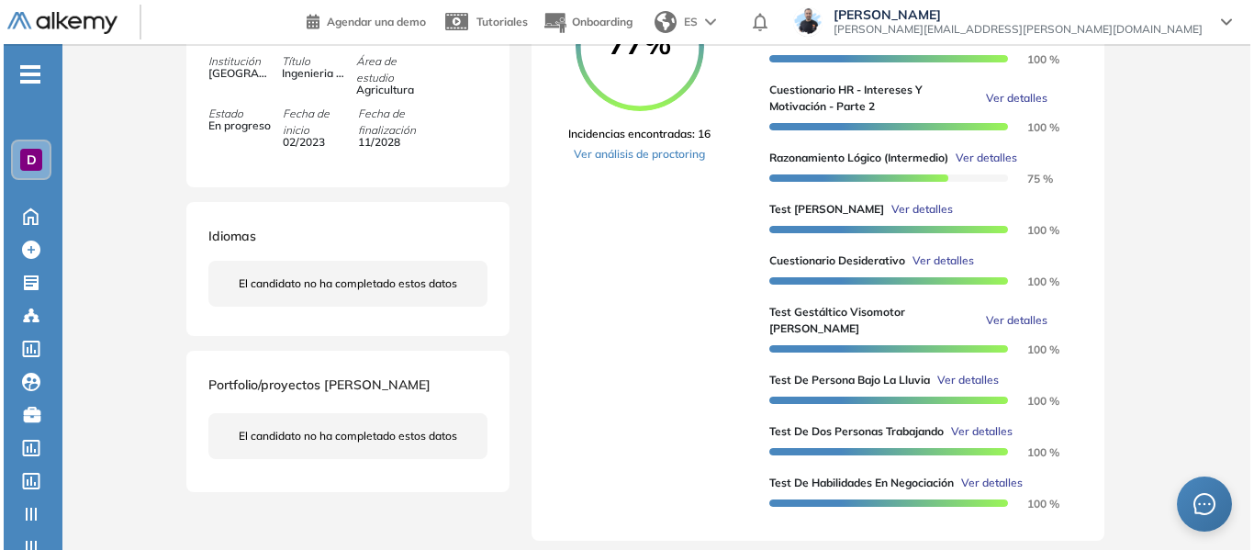
scroll to position [459, 0]
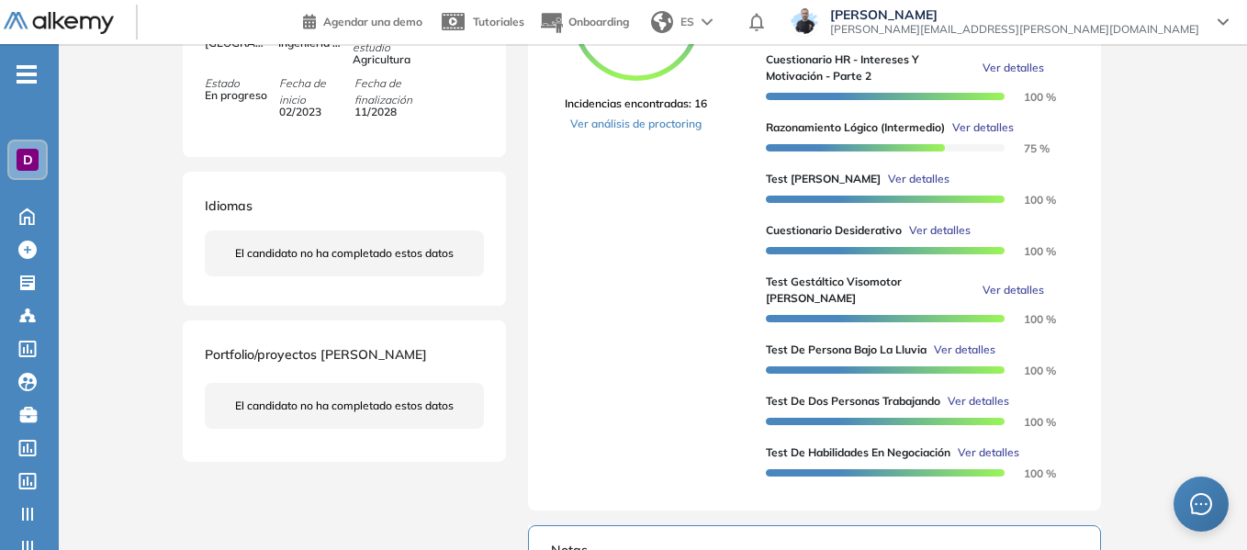
click at [909, 187] on span "Ver detalles" at bounding box center [919, 179] width 62 height 17
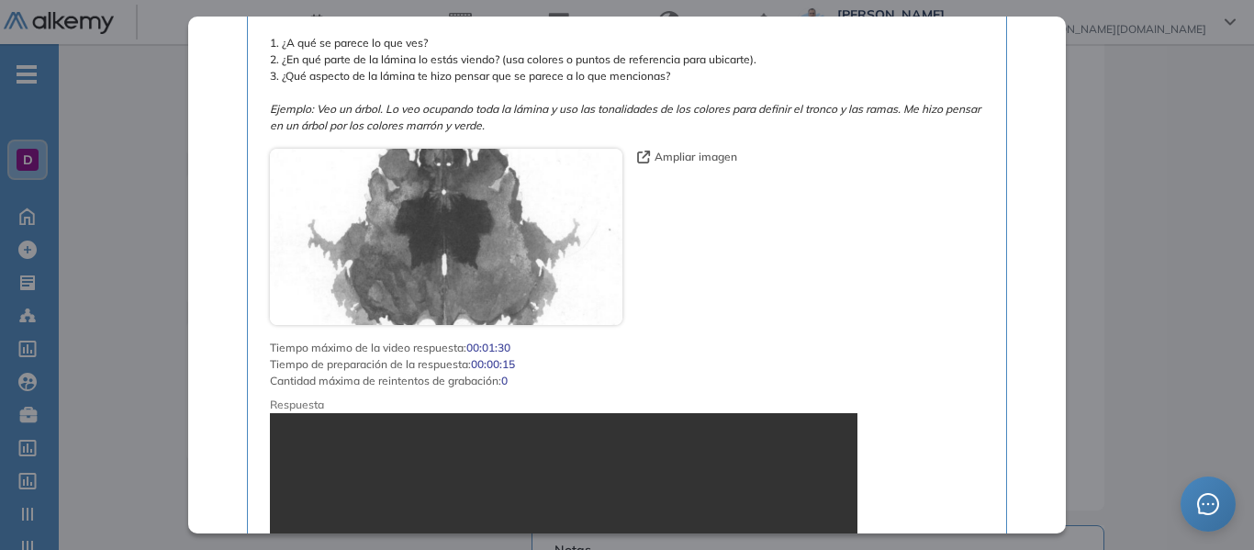
scroll to position [1137, 0]
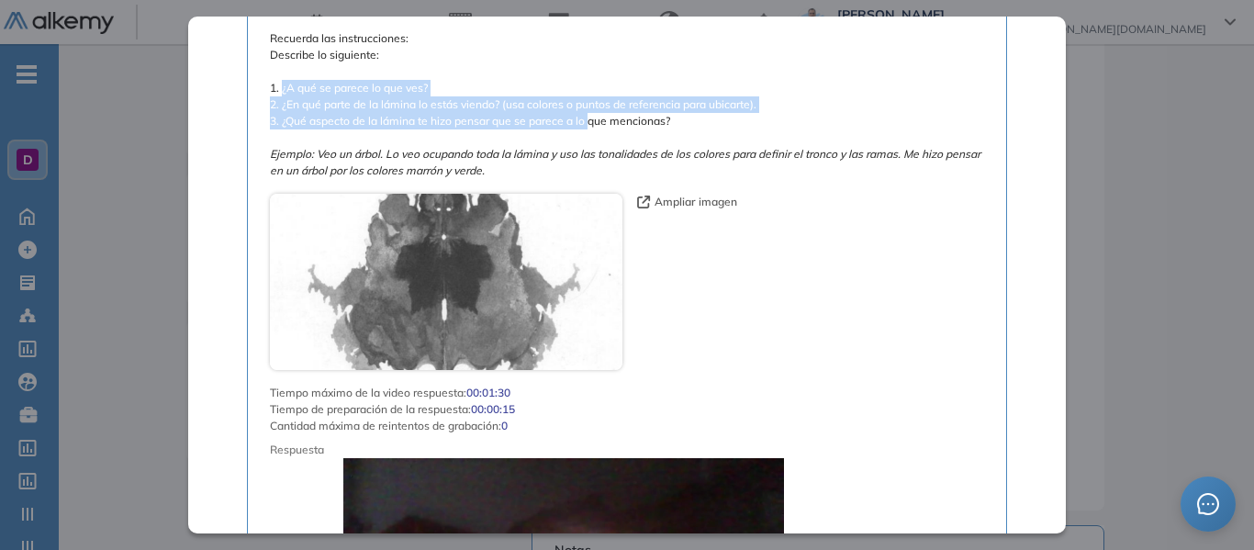
drag, startPoint x: 282, startPoint y: 92, endPoint x: 591, endPoint y: 117, distance: 310.4
click at [591, 117] on span "A continuación, verás una lámina. Debes describir una sola cosa que puedas ver …" at bounding box center [627, 63] width 714 height 231
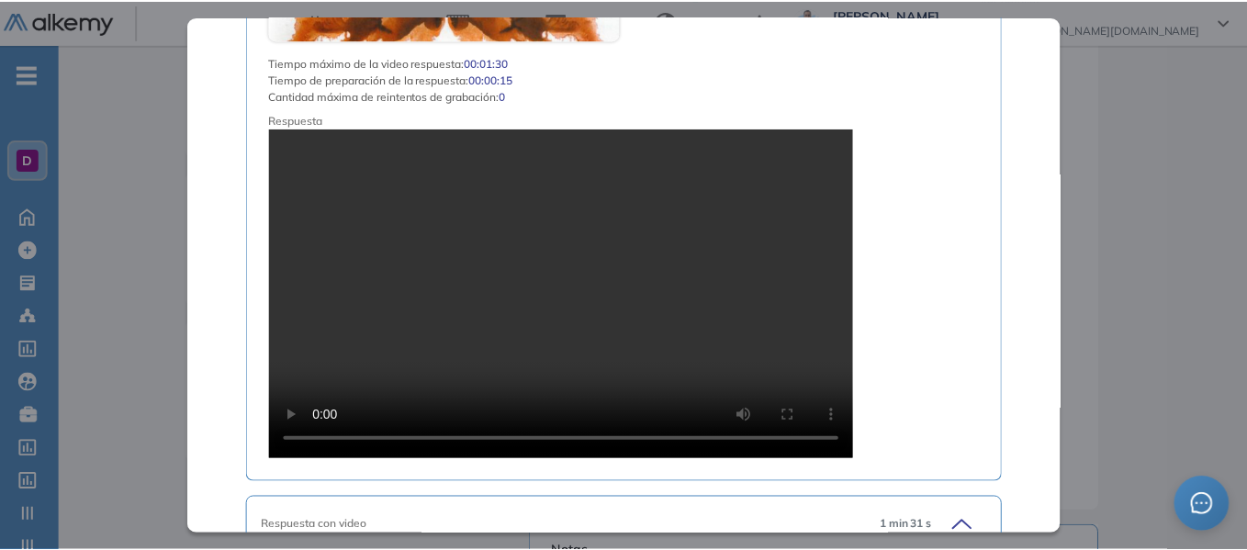
scroll to position [2514, 0]
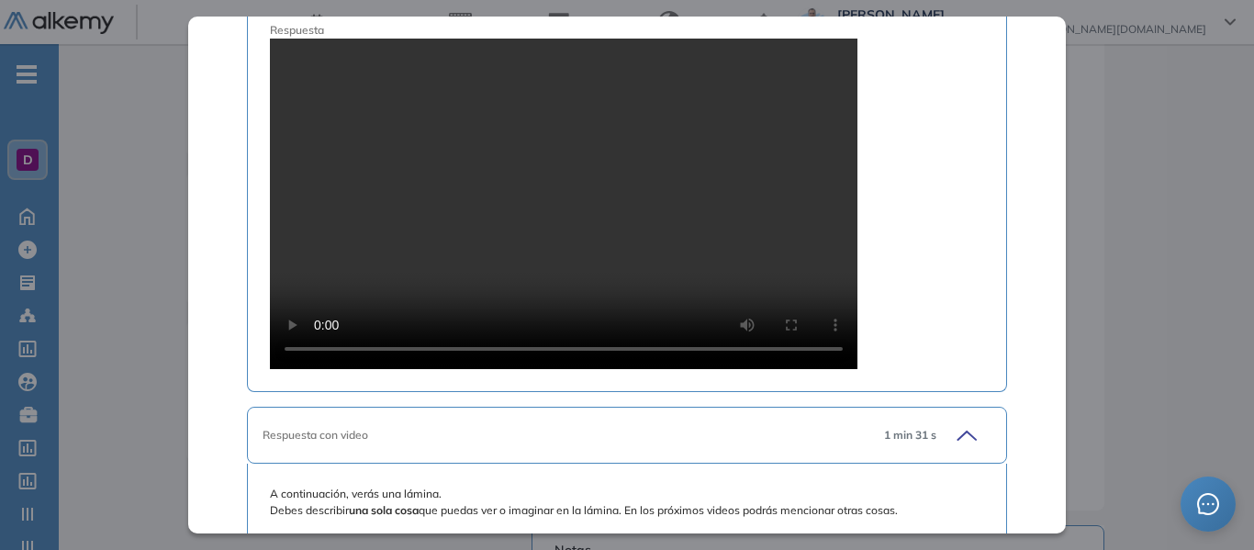
click at [1129, 187] on div "Test [PERSON_NAME] Recursos Humanos y Capacitación Intermedio Idiomas Objetivos…" at bounding box center [656, 287] width 955 height 1330
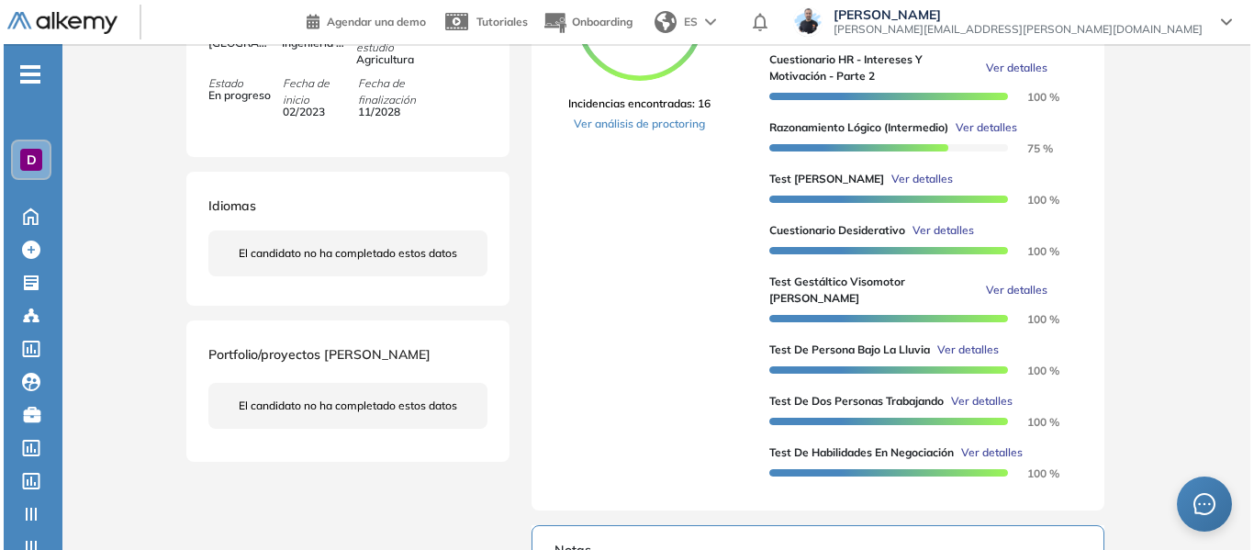
scroll to position [551, 0]
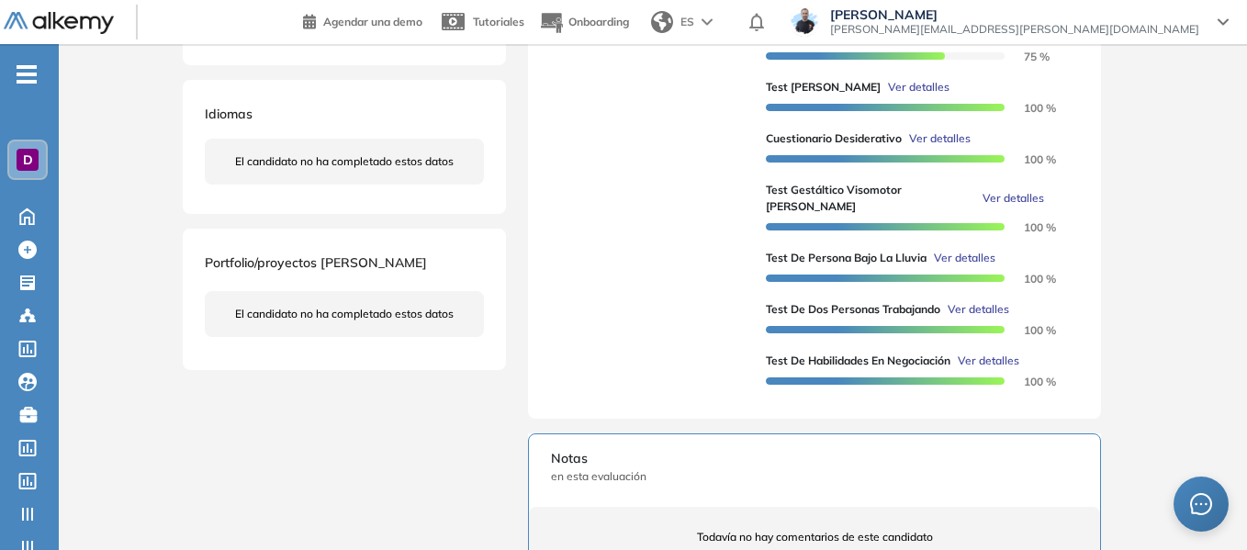
click at [963, 255] on span "Ver detalles" at bounding box center [965, 258] width 62 height 17
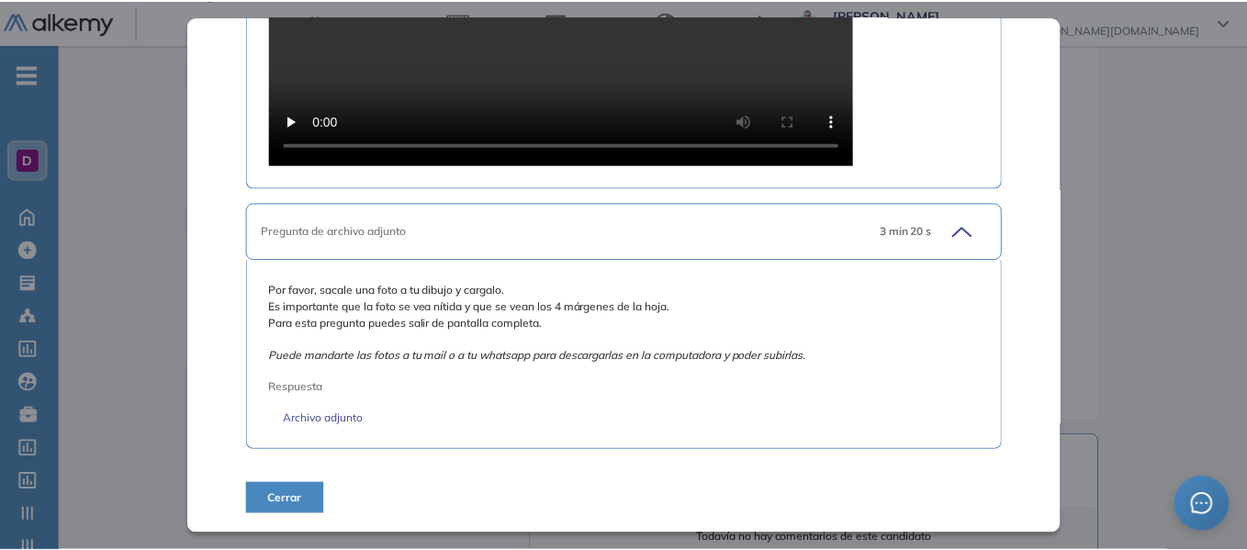
scroll to position [1485, 0]
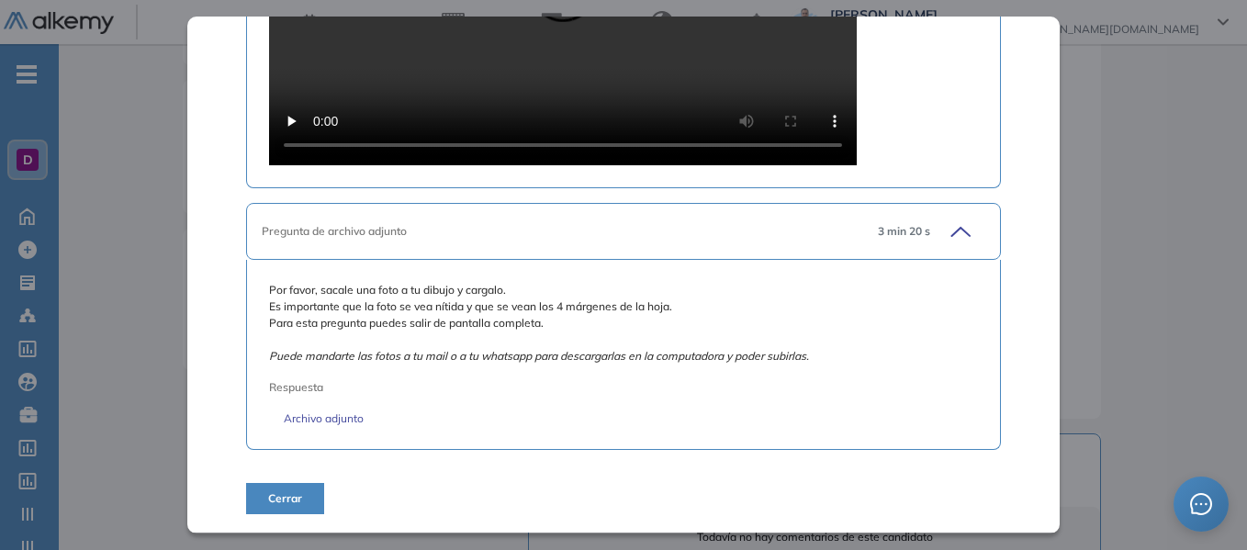
click at [1183, 213] on div "Inicio Alkymetrics Evaluaciones Dashboard Candidato Test de Persona Bajo la Llu…" at bounding box center [653, 198] width 1188 height 1411
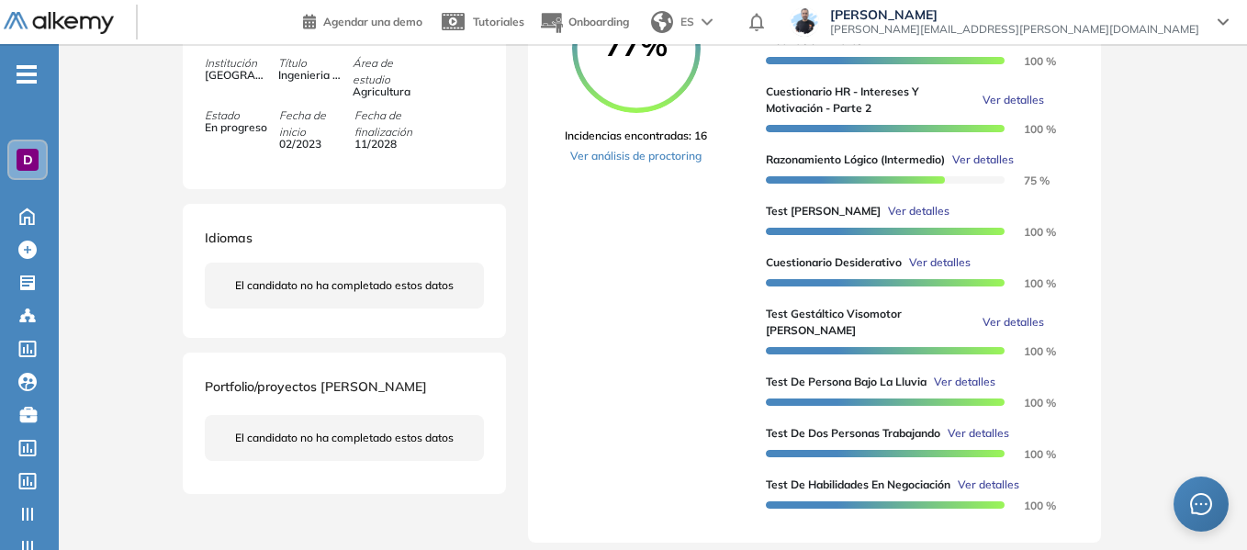
scroll to position [459, 0]
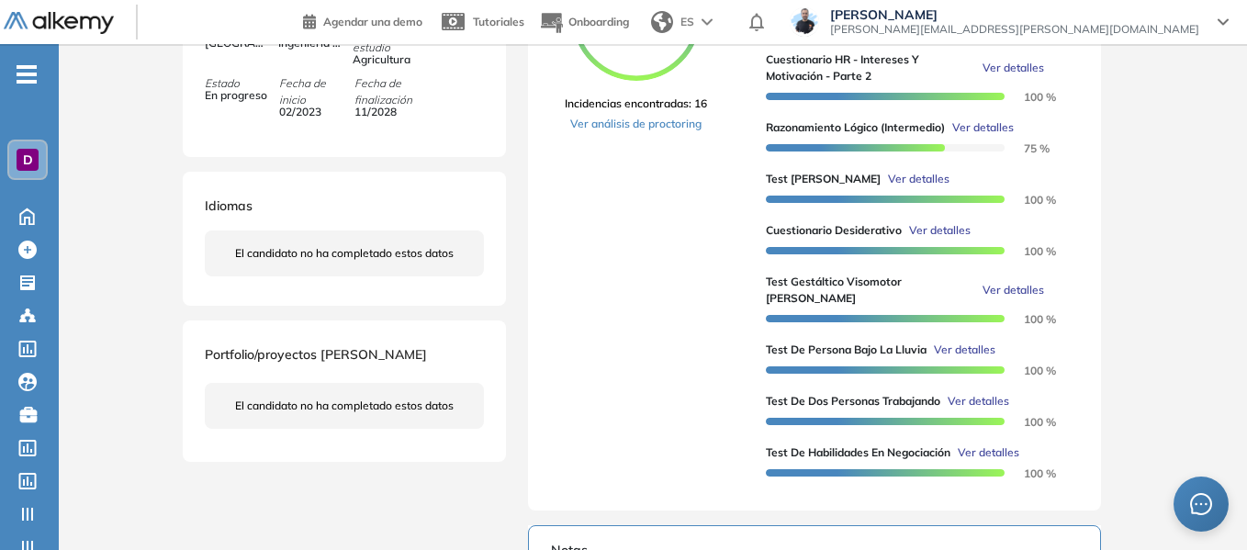
click at [32, 159] on span "D" at bounding box center [28, 159] width 10 height 15
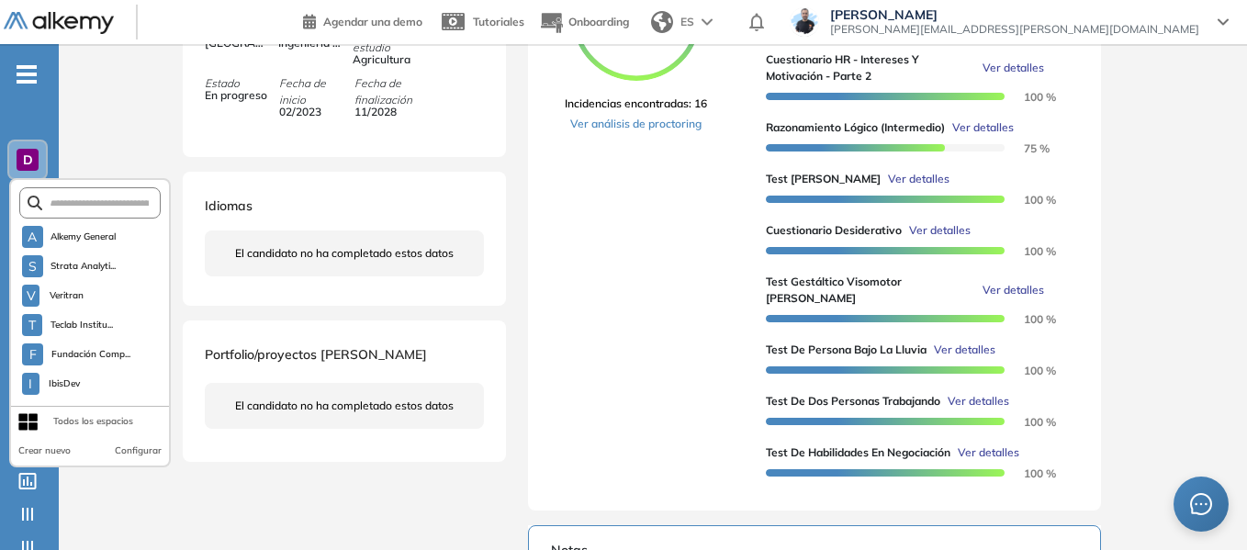
click at [746, 234] on div "77% Incidencias encontradas: 16 Ver análisis de proctoring" at bounding box center [658, 220] width 186 height 536
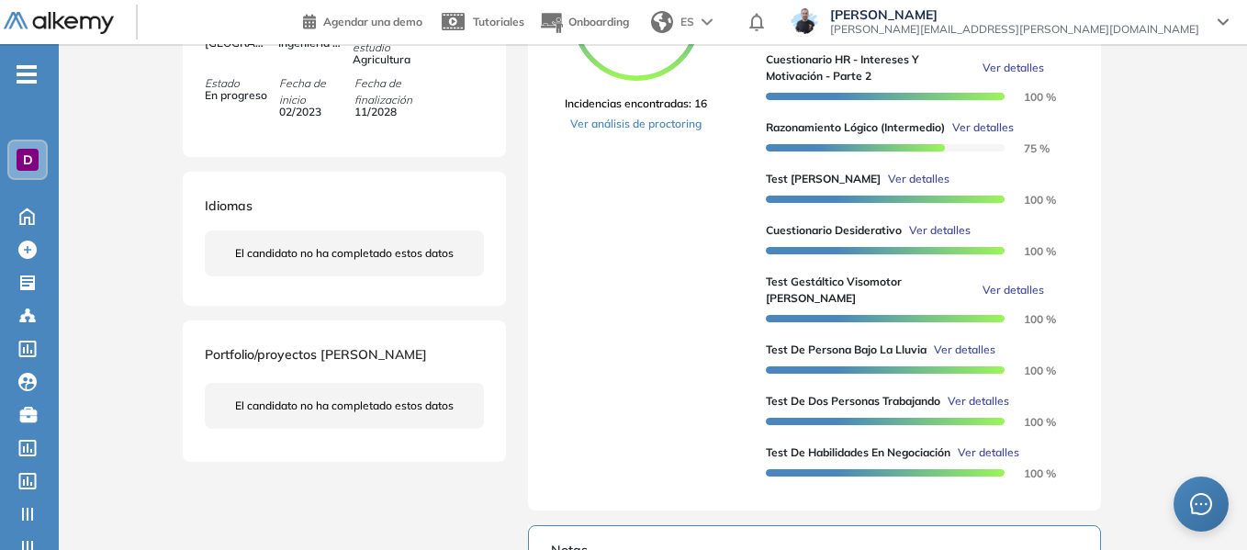
click at [32, 153] on span "D" at bounding box center [28, 159] width 10 height 15
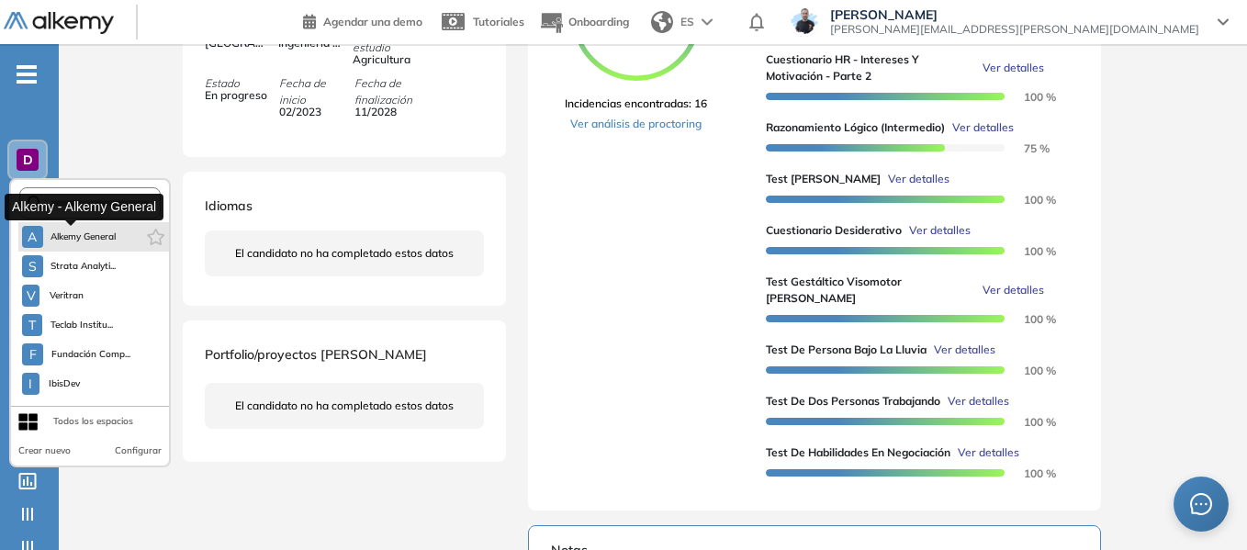
click at [80, 240] on span "Alkemy General" at bounding box center [83, 237] width 66 height 15
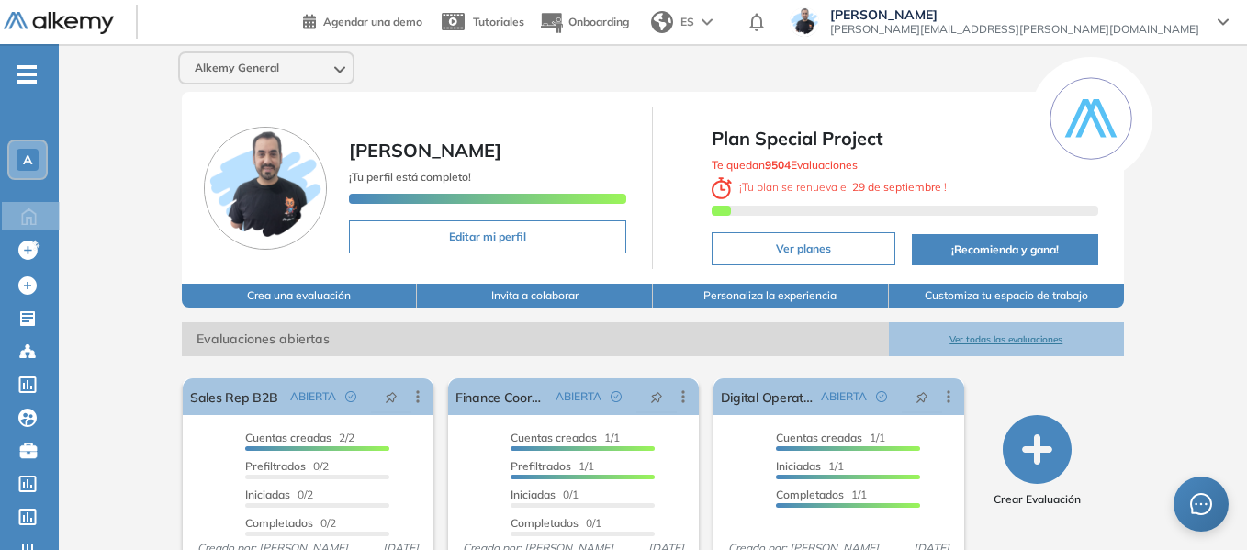
click at [24, 74] on icon "-" at bounding box center [27, 75] width 20 height 4
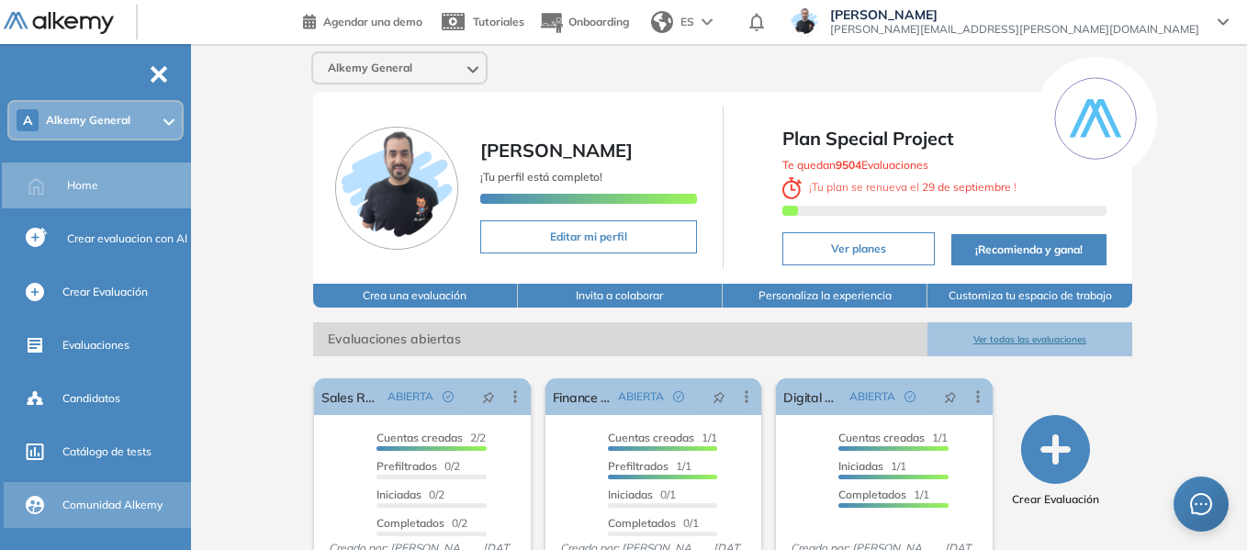
scroll to position [184, 0]
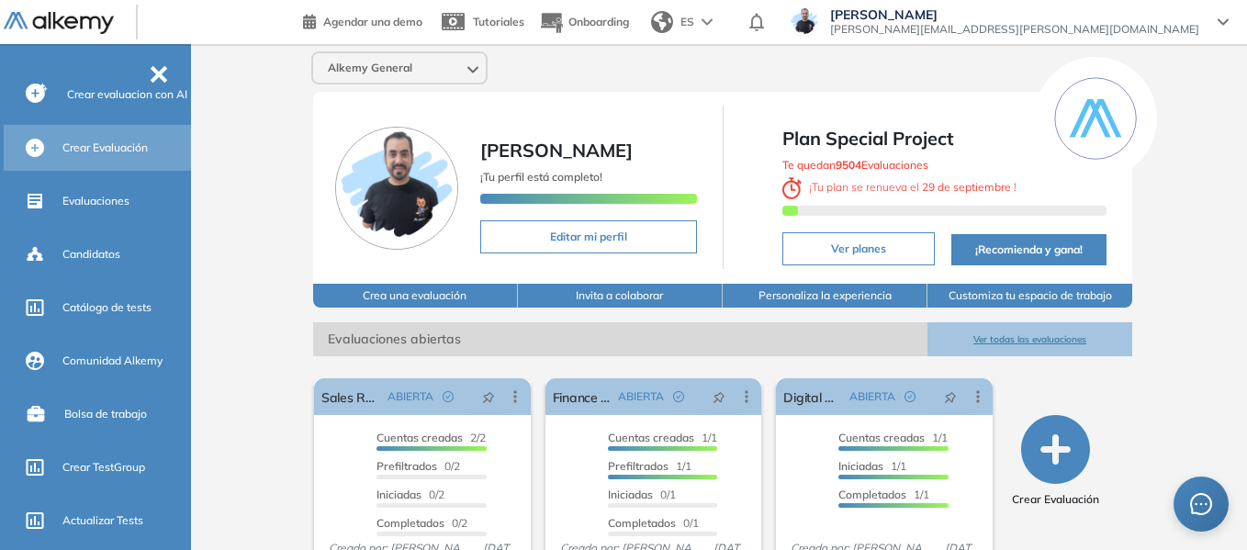
click at [116, 152] on span "Crear Evaluación" at bounding box center [104, 148] width 85 height 17
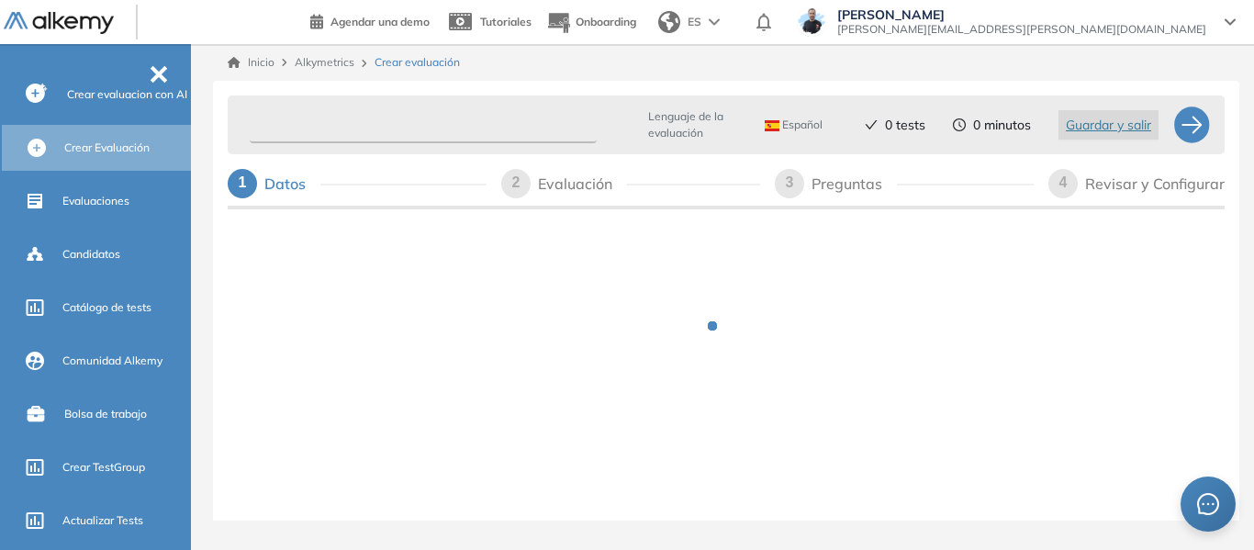
click at [347, 125] on input "text" at bounding box center [423, 125] width 347 height 36
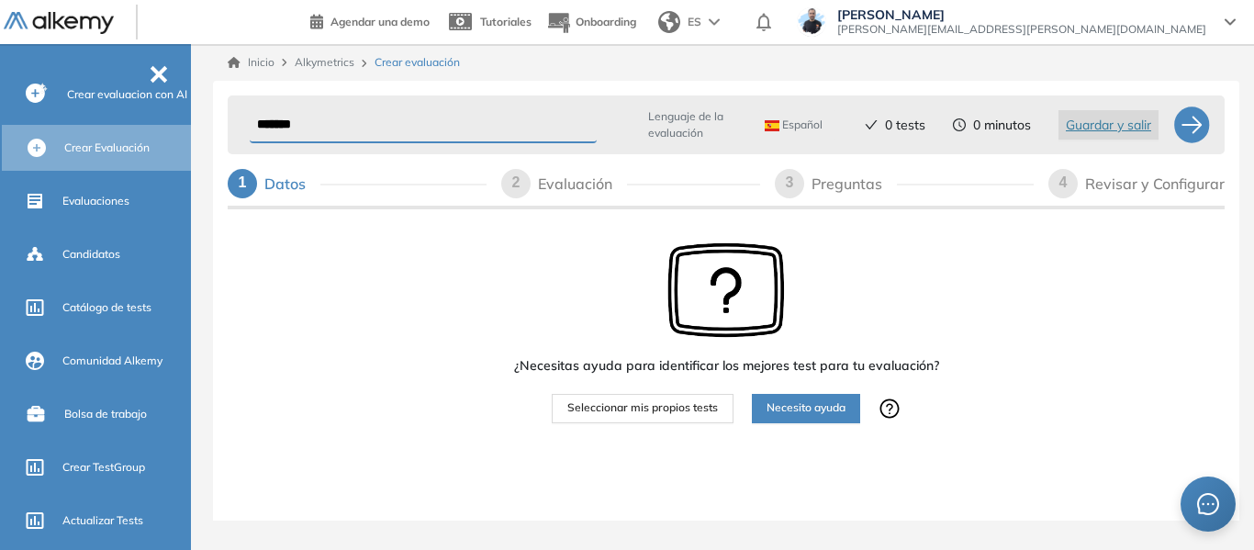
click at [347, 125] on input "******" at bounding box center [423, 125] width 347 height 36
type input "********"
click at [696, 420] on button "Seleccionar mis propios tests" at bounding box center [643, 408] width 182 height 29
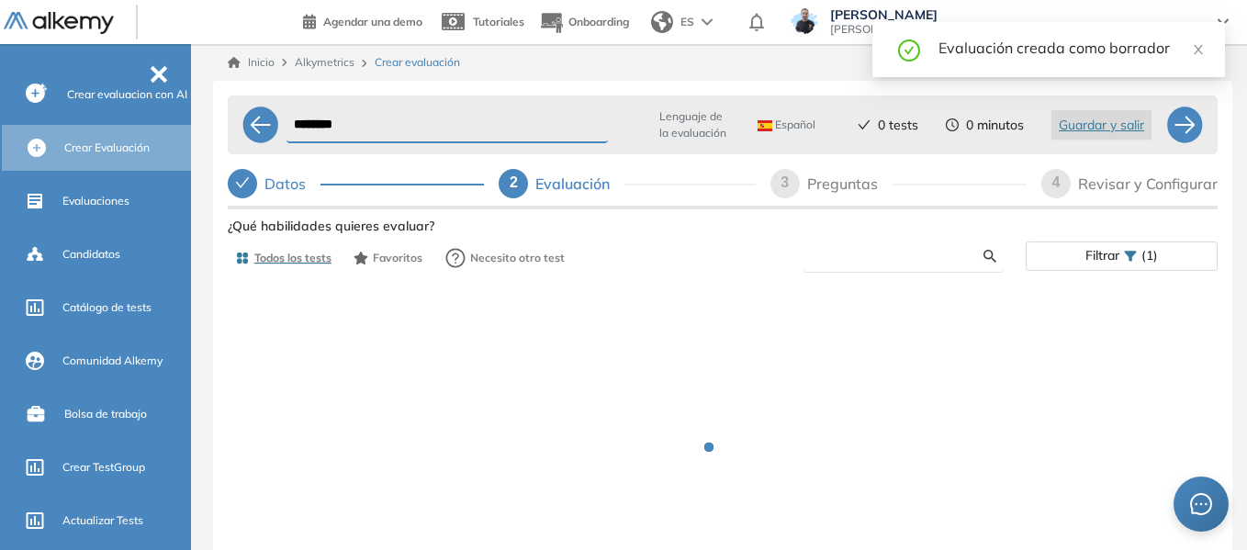
click at [884, 255] on input "text" at bounding box center [900, 256] width 166 height 17
type input "*"
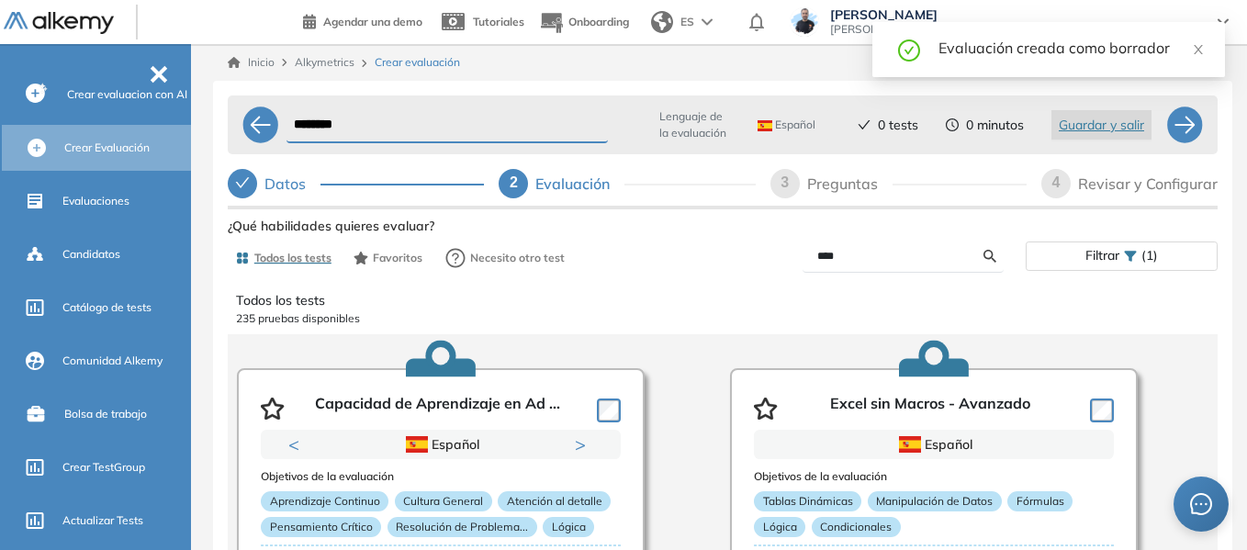
type input "****"
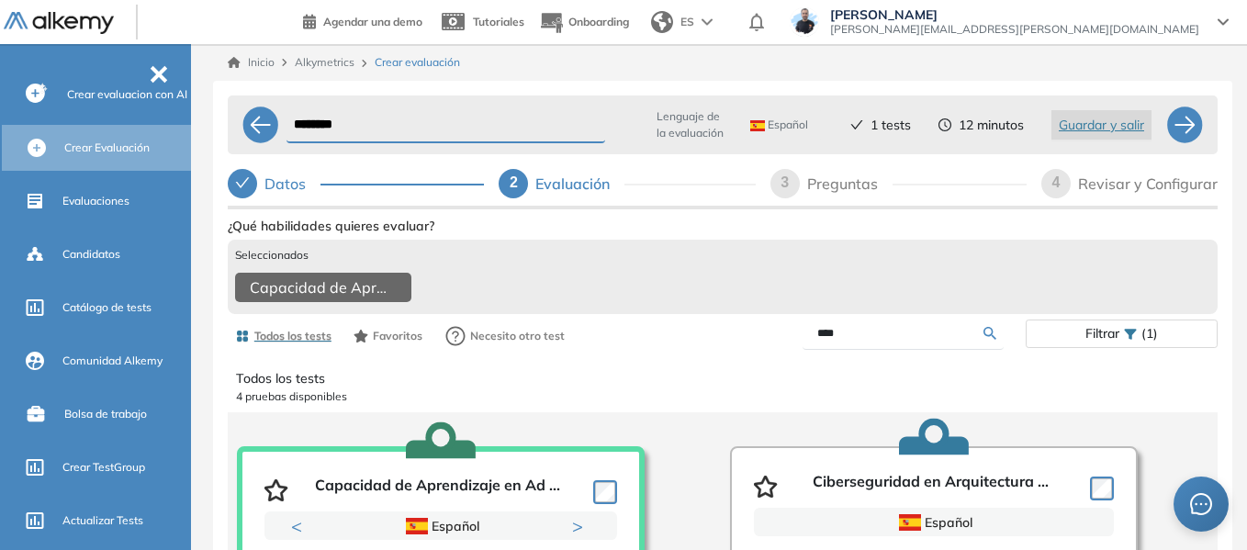
drag, startPoint x: 862, startPoint y: 348, endPoint x: 732, endPoint y: 351, distance: 130.4
click at [732, 350] on div "****" at bounding box center [874, 334] width 303 height 32
type input "******"
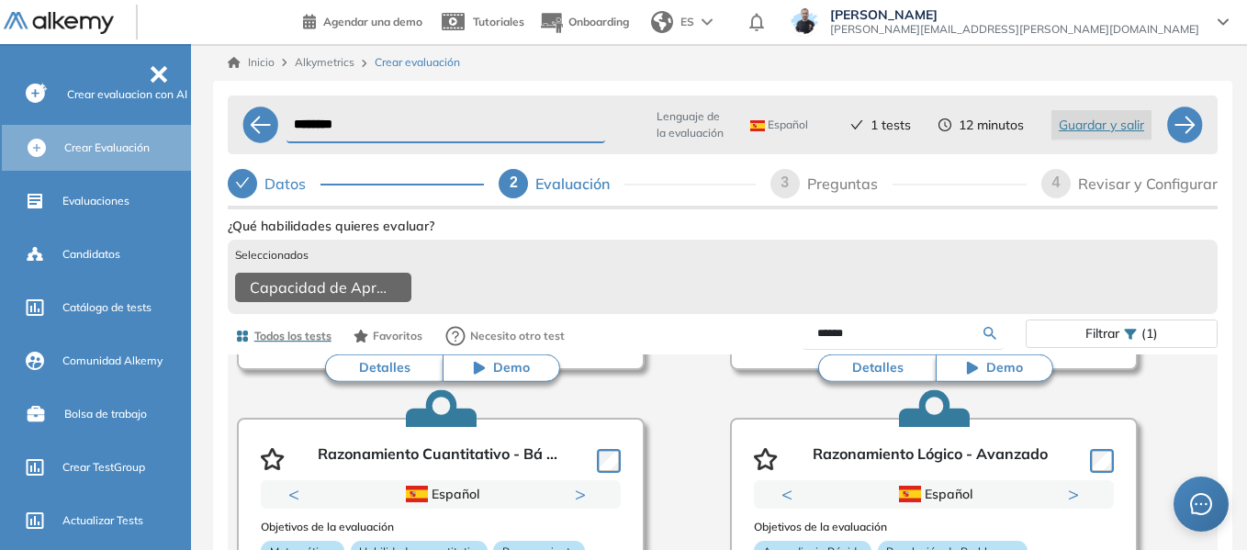
scroll to position [367, 0]
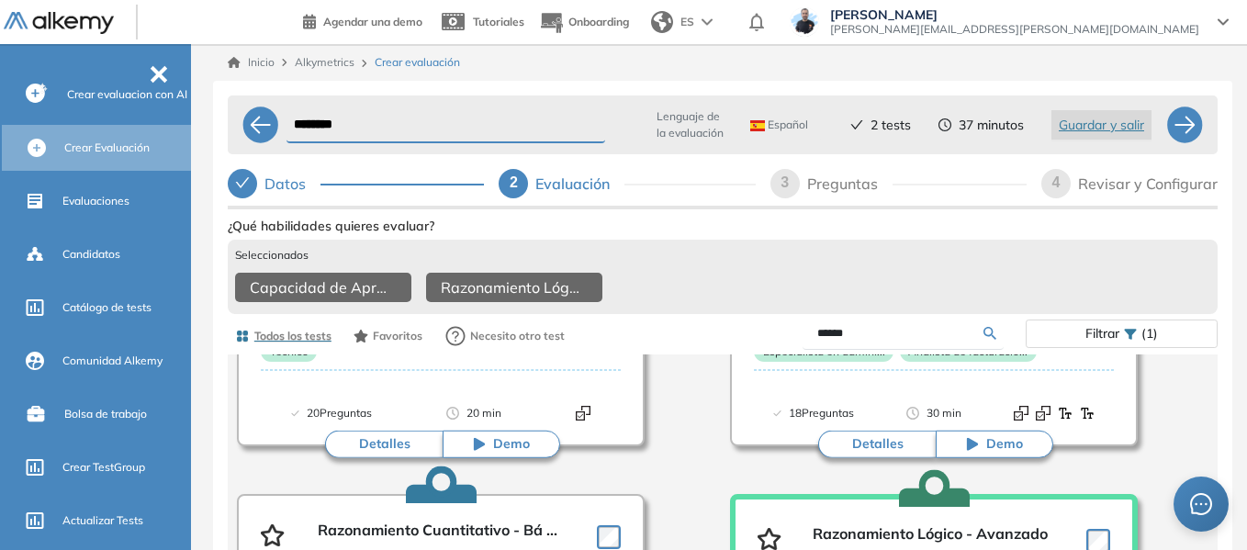
drag, startPoint x: 885, startPoint y: 353, endPoint x: 754, endPoint y: 365, distance: 131.9
click at [754, 354] on div "Todos los tests Favoritos Necesito otro test ****** Filtrar (1)" at bounding box center [723, 336] width 990 height 37
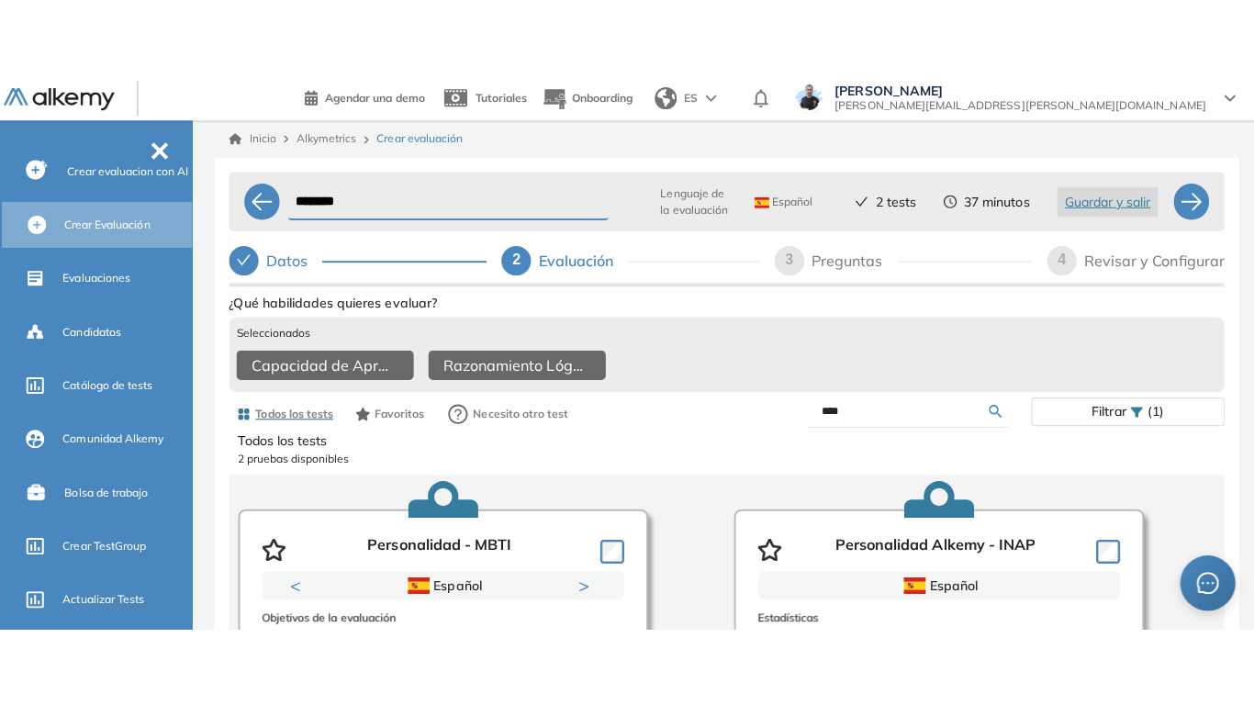
scroll to position [0, 0]
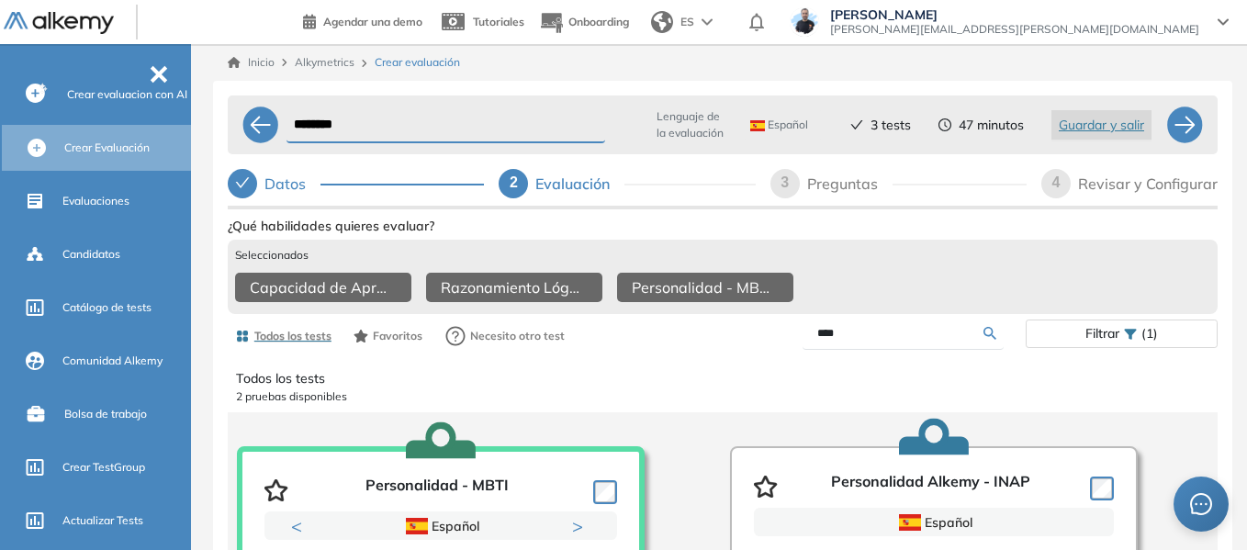
drag, startPoint x: 861, startPoint y: 348, endPoint x: 723, endPoint y: 372, distance: 139.8
click at [724, 372] on div "Ver preguntas de muestra Demo Experiencia Starter Validado undefined minutos Pr…" at bounding box center [723, 505] width 990 height 585
type input "*****"
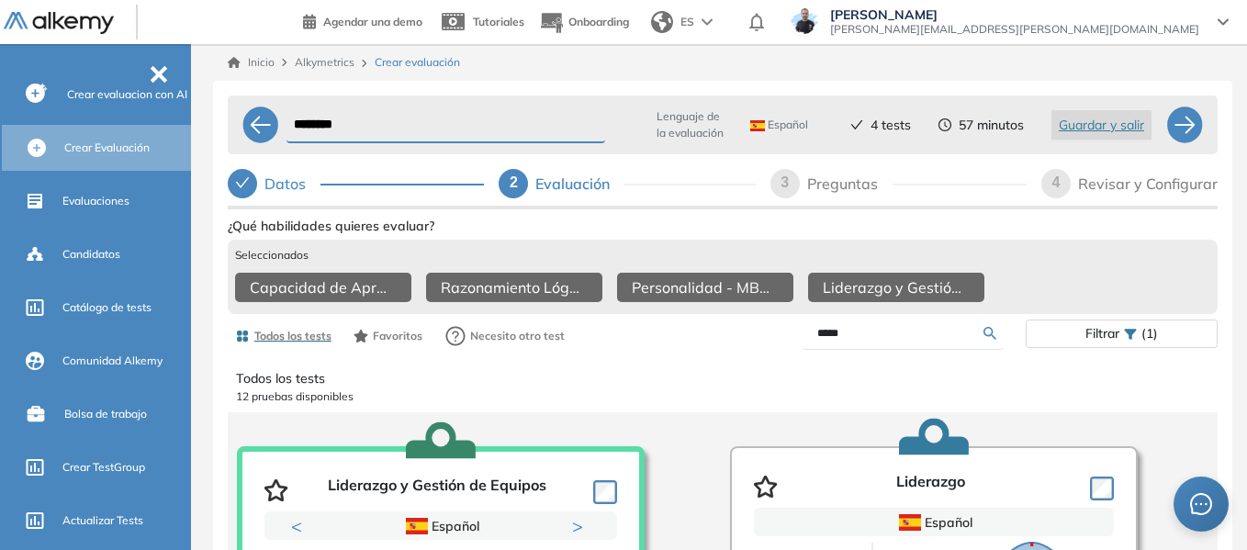
drag, startPoint x: 852, startPoint y: 352, endPoint x: 765, endPoint y: 355, distance: 87.3
click at [765, 350] on div "*****" at bounding box center [874, 334] width 303 height 32
type input "*****"
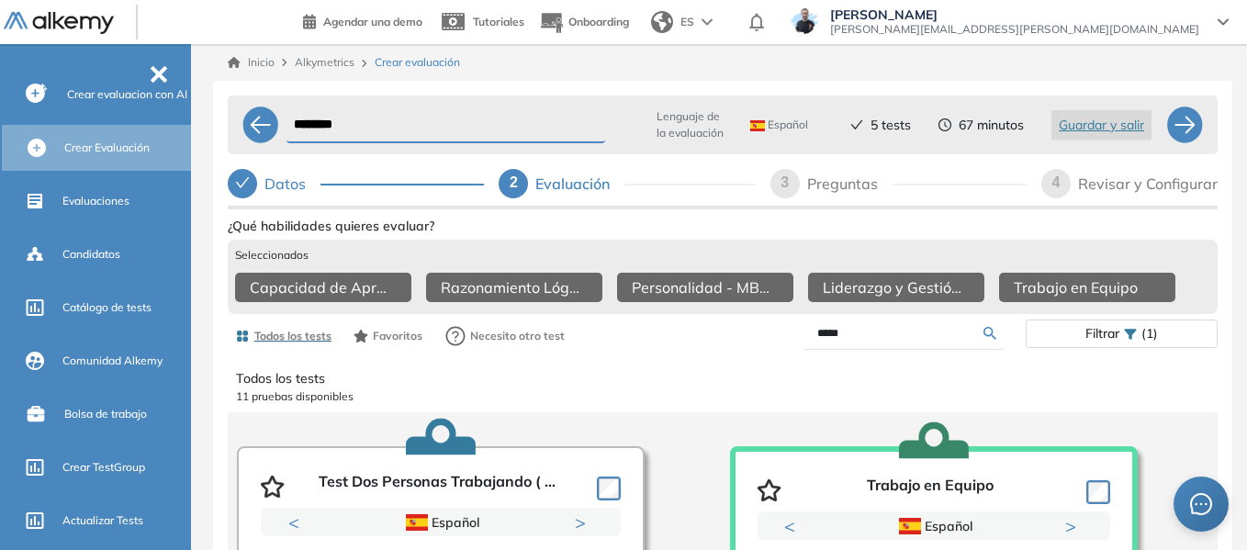
drag, startPoint x: 866, startPoint y: 345, endPoint x: 729, endPoint y: 330, distance: 137.7
click at [728, 330] on div "Todos los tests Favoritos Necesito otro test ***** Filtrar (1)" at bounding box center [723, 336] width 990 height 37
type input "****"
drag, startPoint x: 840, startPoint y: 342, endPoint x: 753, endPoint y: 356, distance: 88.3
click at [753, 350] on div "****" at bounding box center [874, 334] width 303 height 32
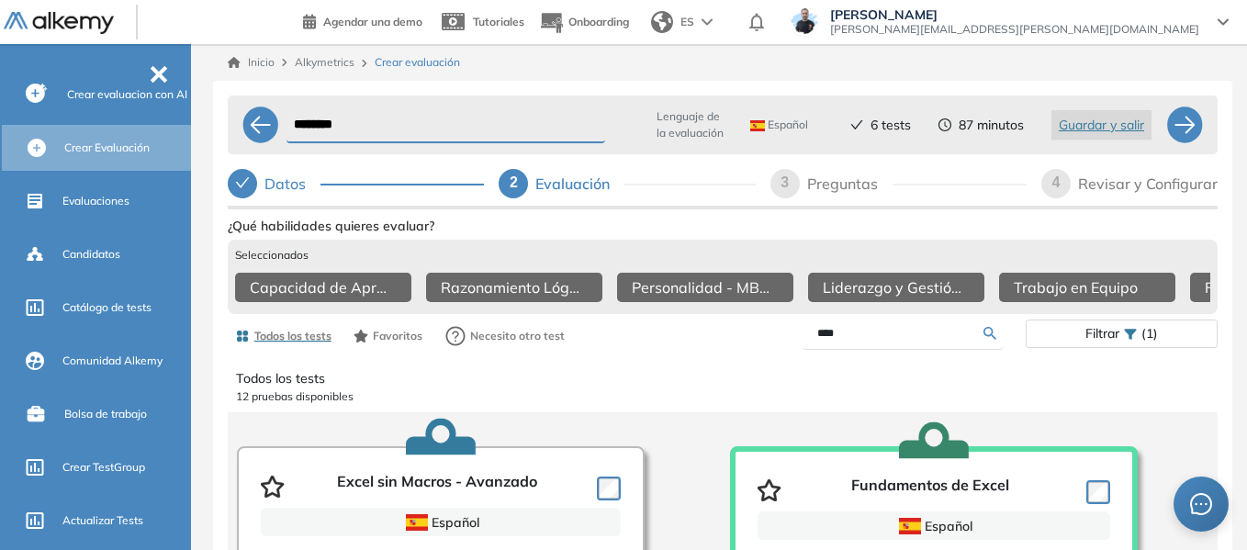
type input "****"
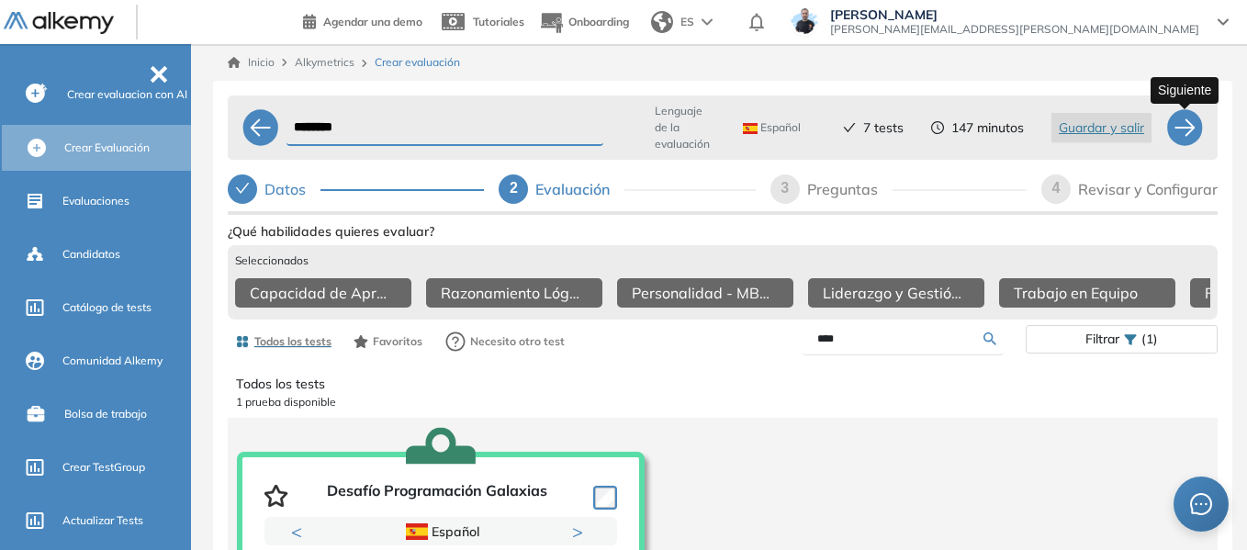
click at [1194, 129] on div at bounding box center [1184, 127] width 37 height 37
select select "*****"
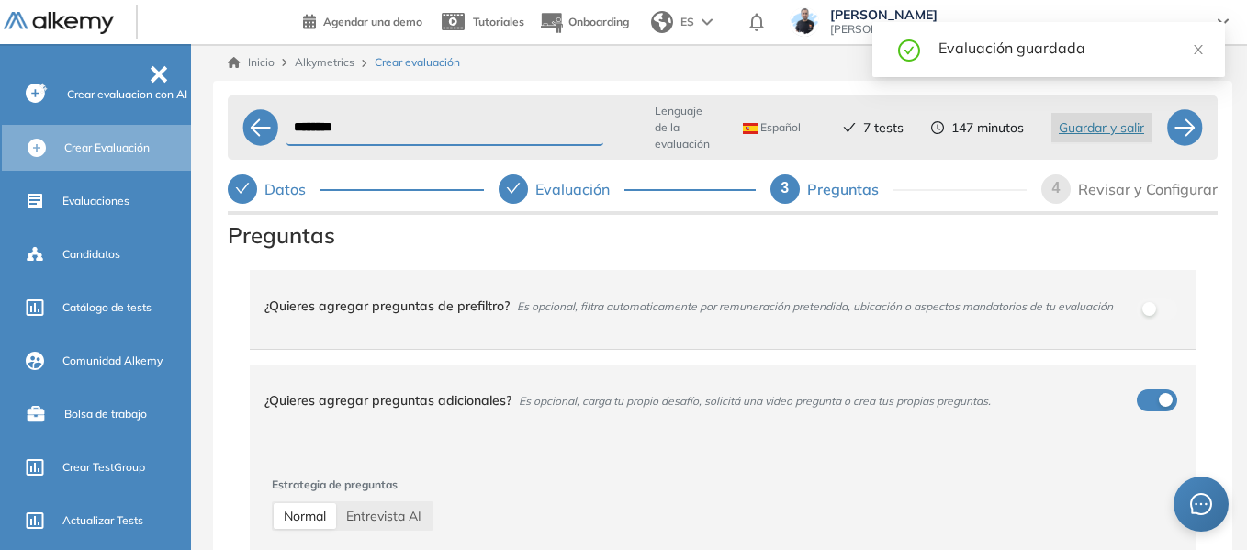
click at [220, 147] on div "******** Lenguaje de la evaluación Español Español Inglés Portugués 7 tests 147…" at bounding box center [722, 374] width 1019 height 586
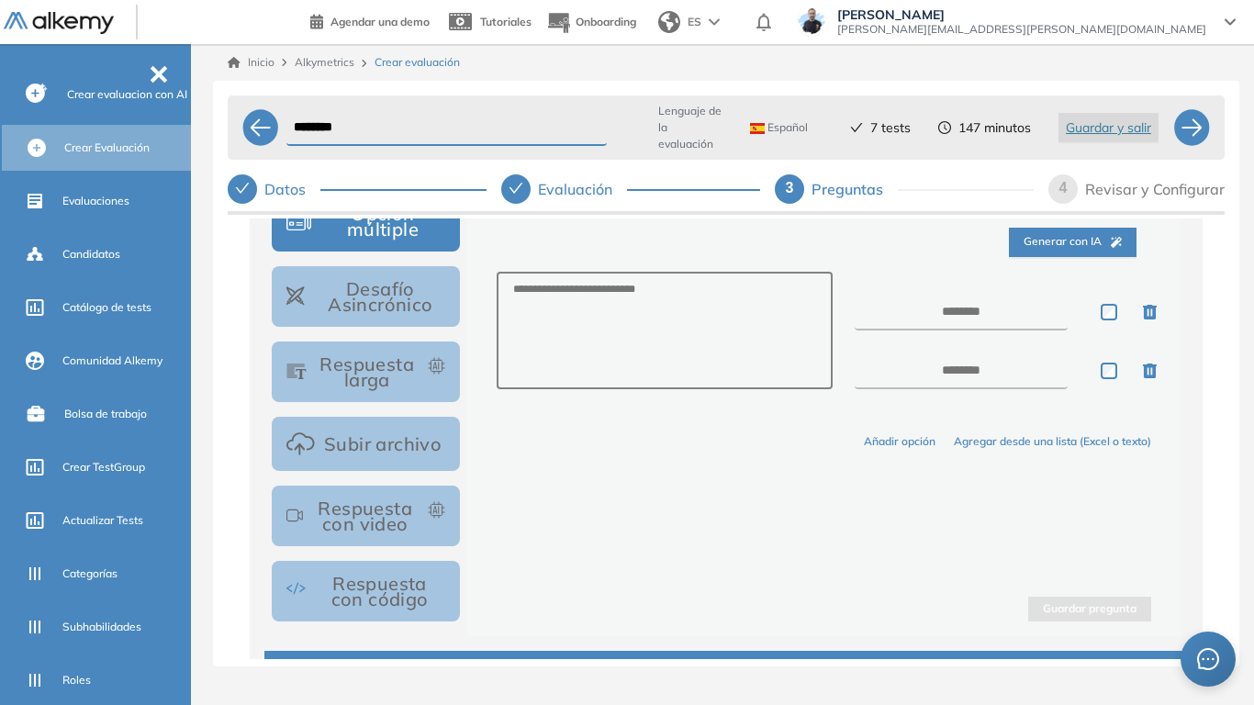
scroll to position [275, 0]
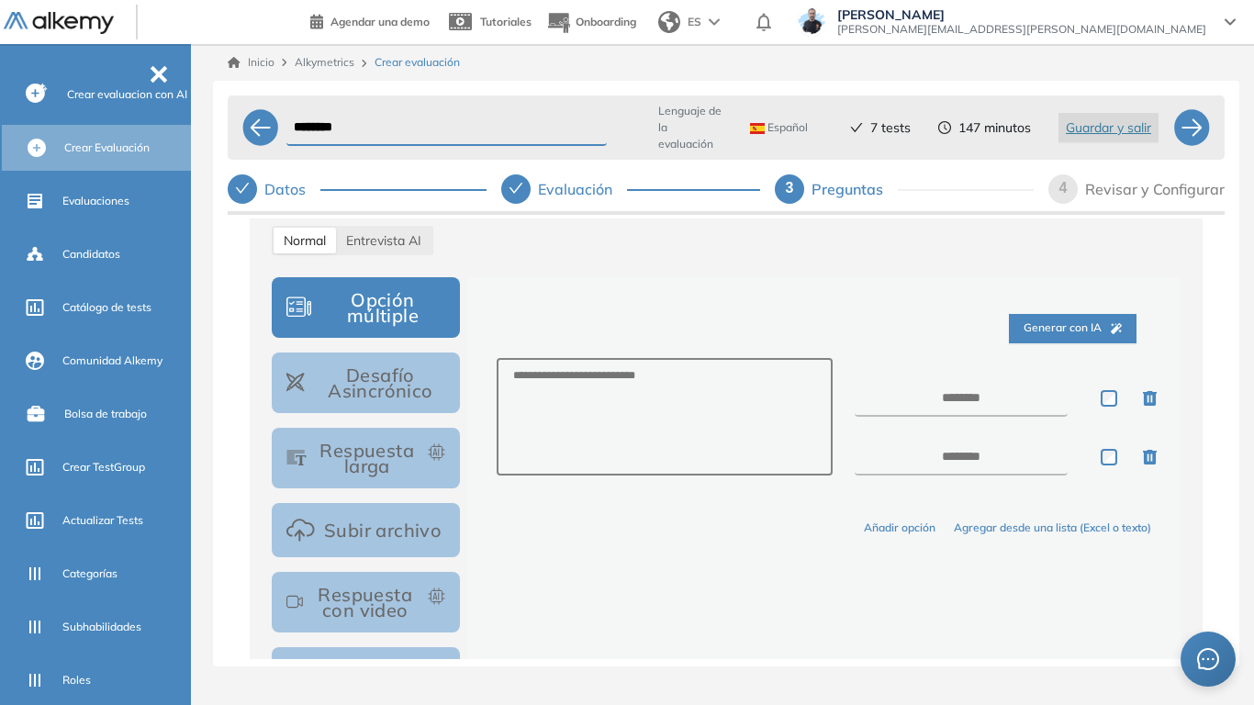
click at [383, 397] on button "Desafío Asincrónico" at bounding box center [366, 383] width 188 height 61
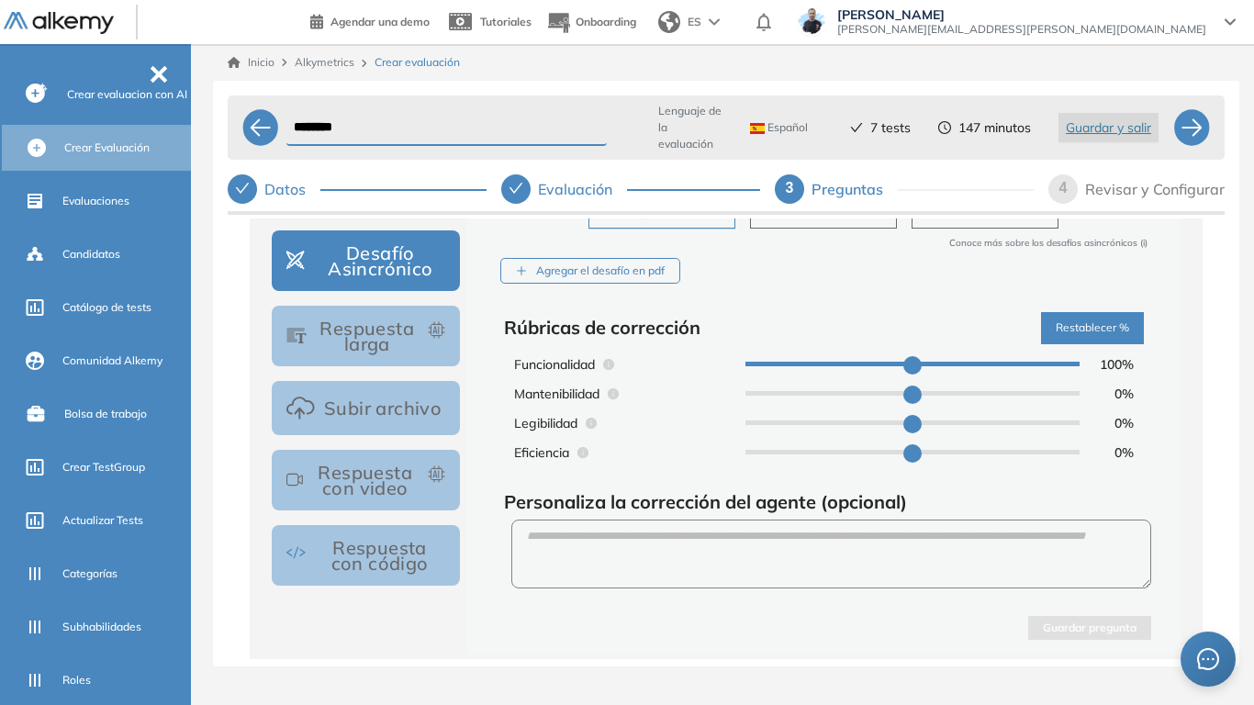
scroll to position [367, 0]
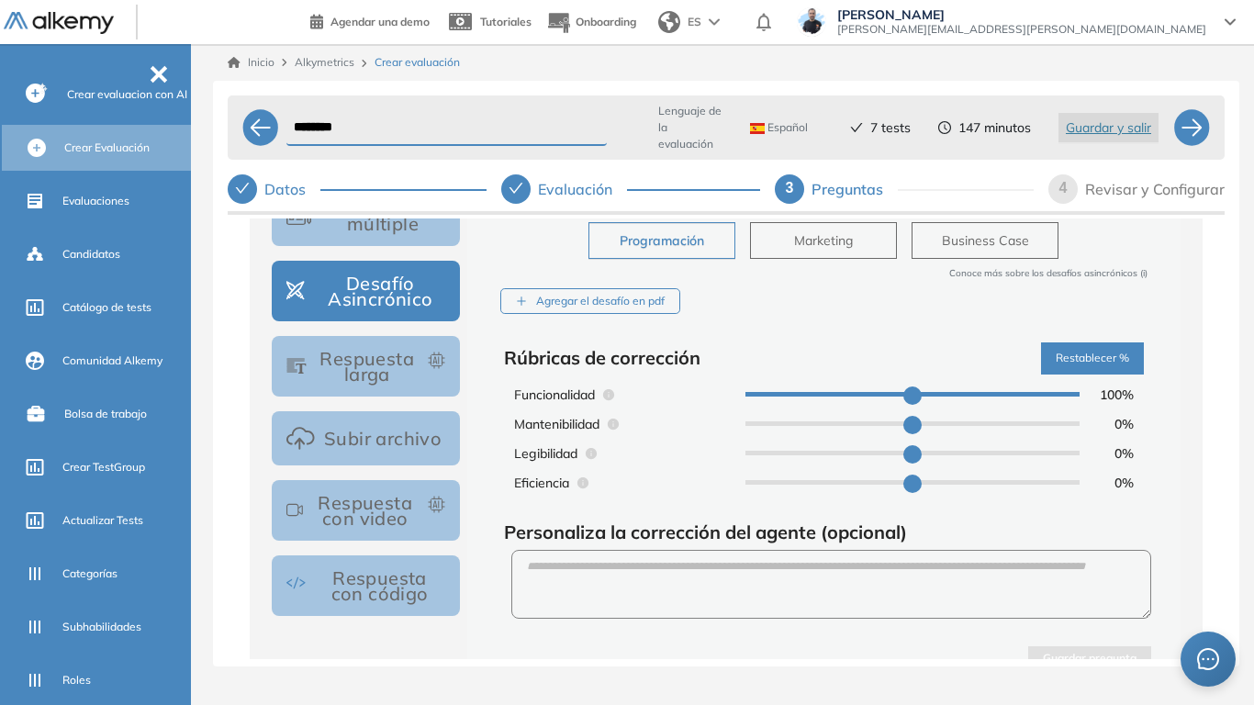
type input "**"
type input "*"
type input "**"
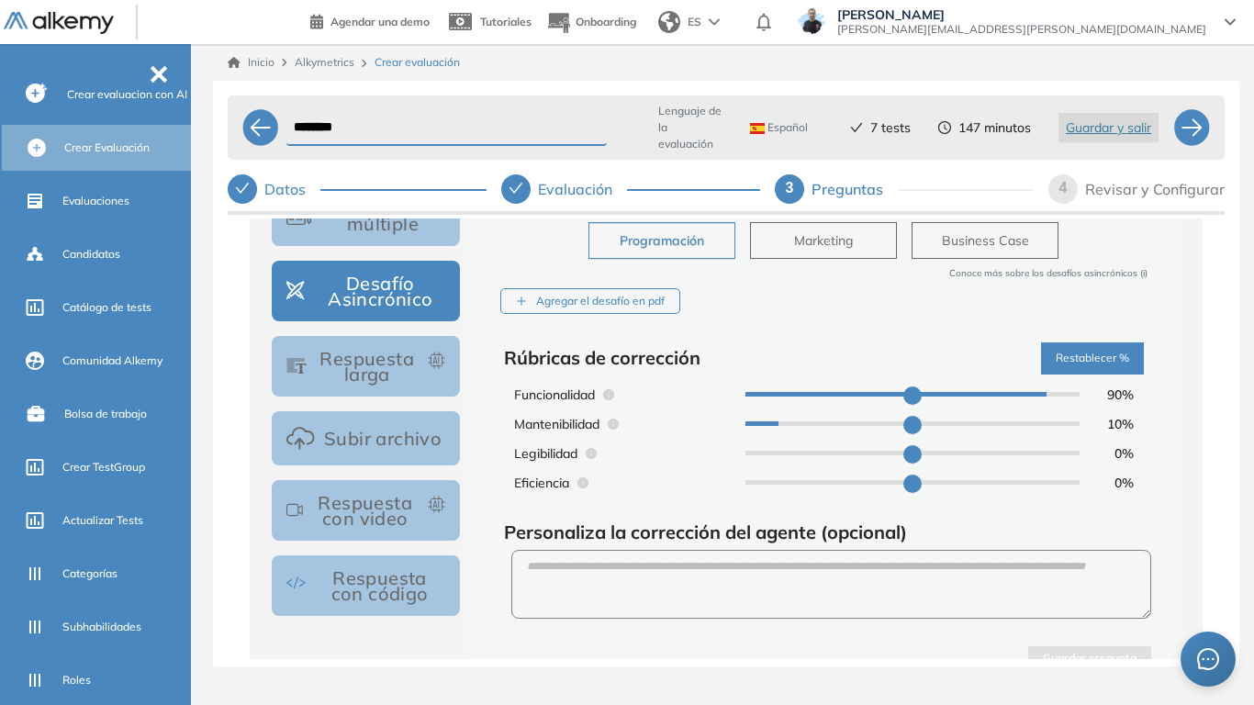
type input "**"
drag, startPoint x: 752, startPoint y: 424, endPoint x: 810, endPoint y: 424, distance: 57.8
type input "**"
click at [810, 424] on input "range" at bounding box center [912, 423] width 334 height 5
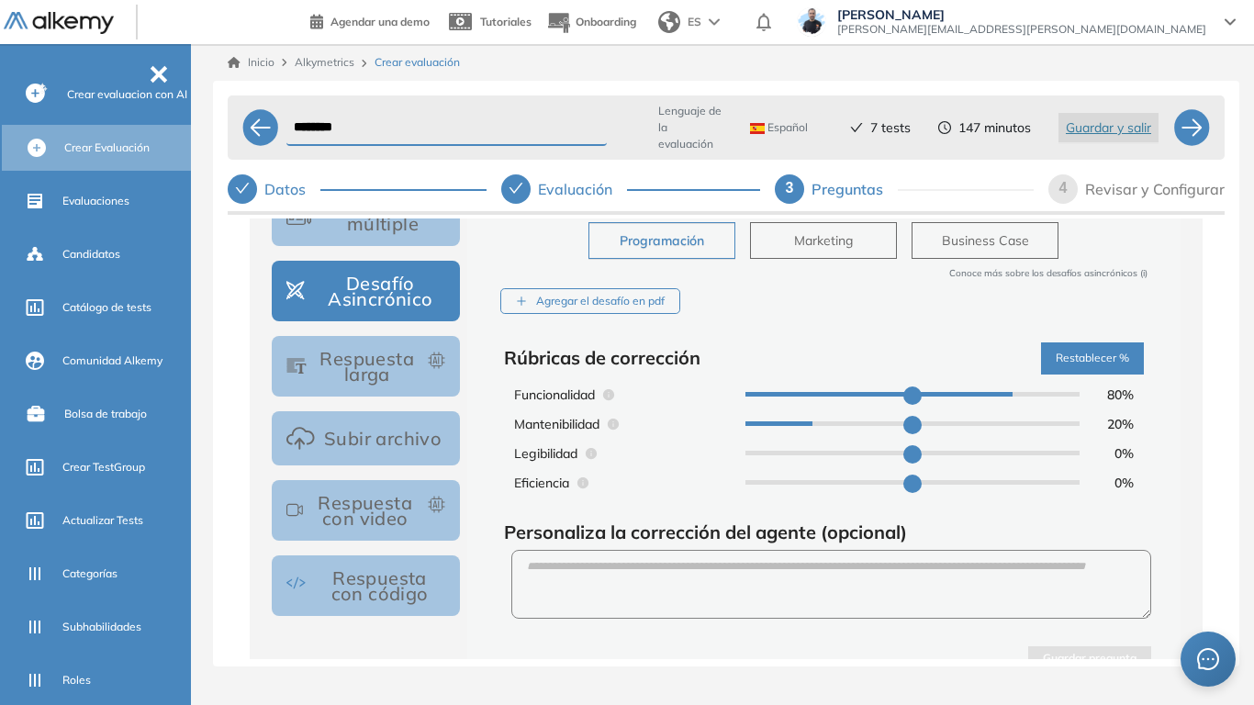
click at [379, 549] on button "Respuesta con código" at bounding box center [366, 585] width 188 height 61
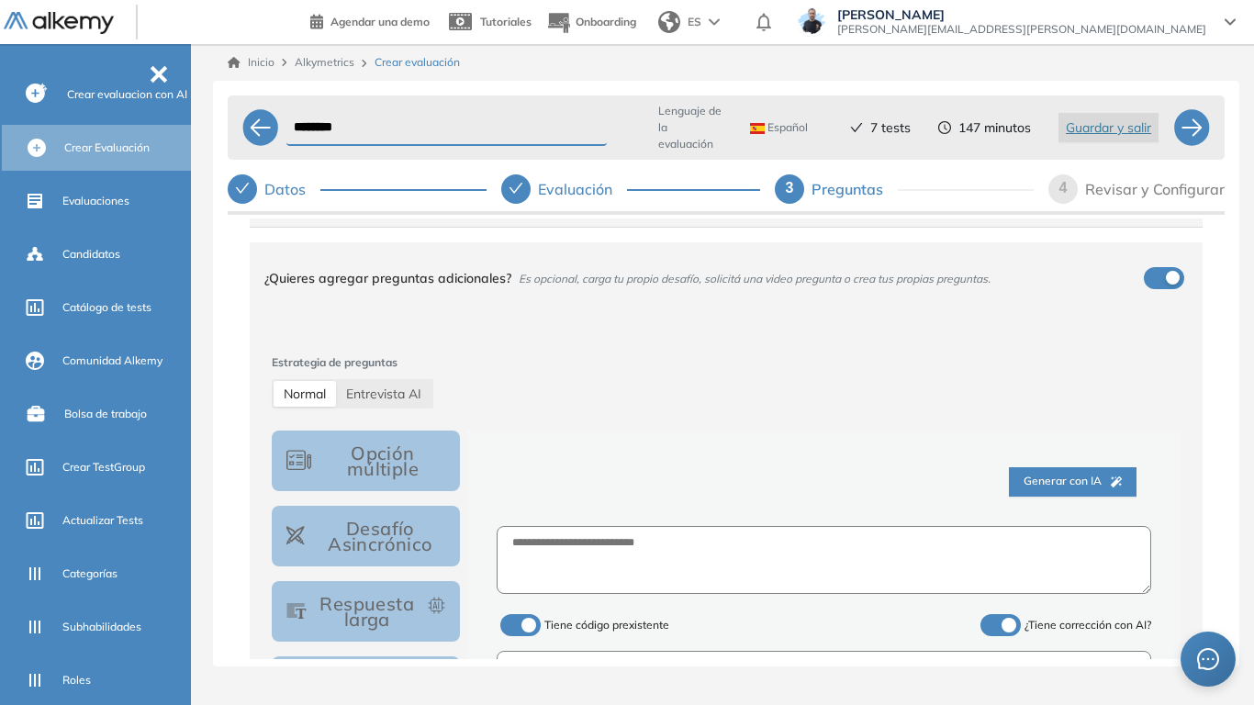
scroll to position [92, 0]
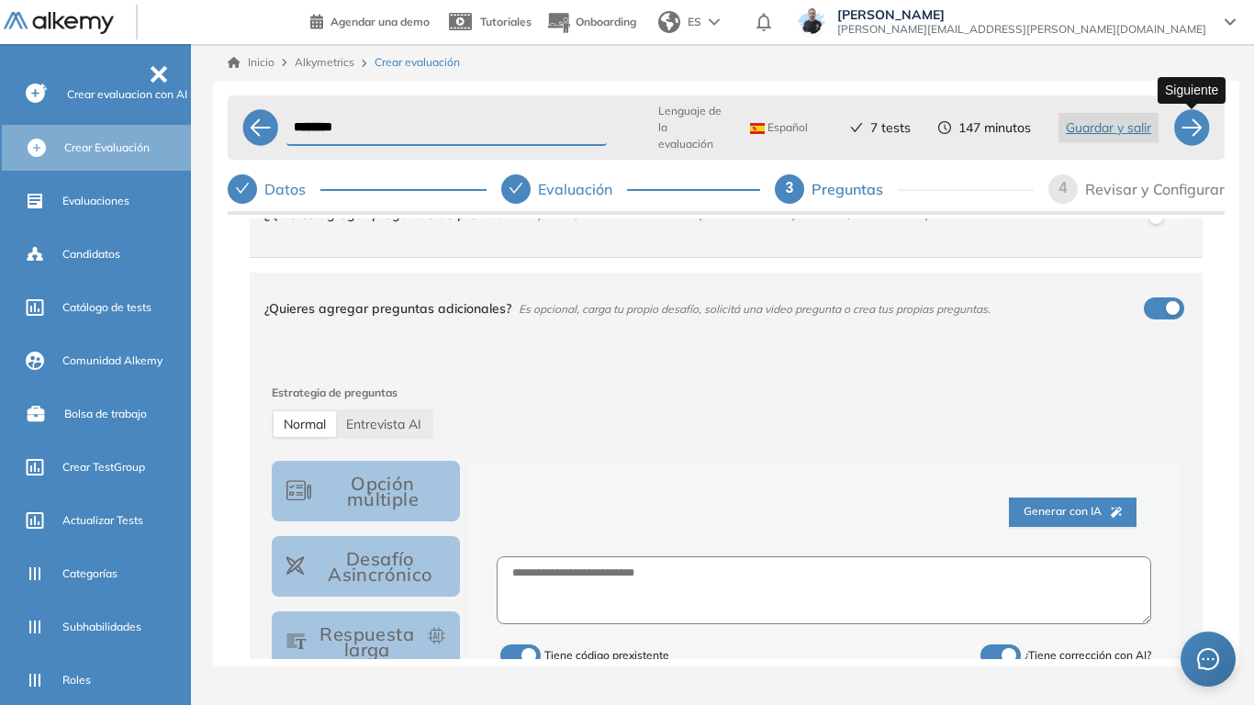
click at [1190, 129] on div at bounding box center [1191, 127] width 37 height 37
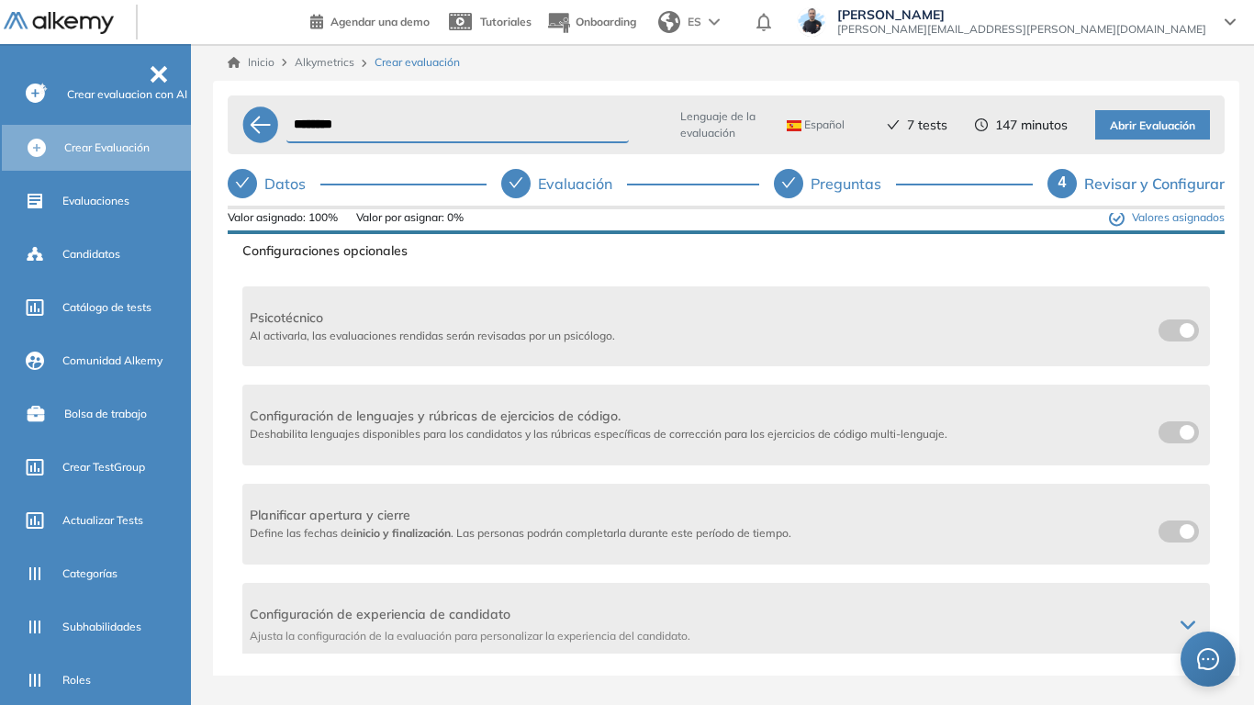
scroll to position [826, 0]
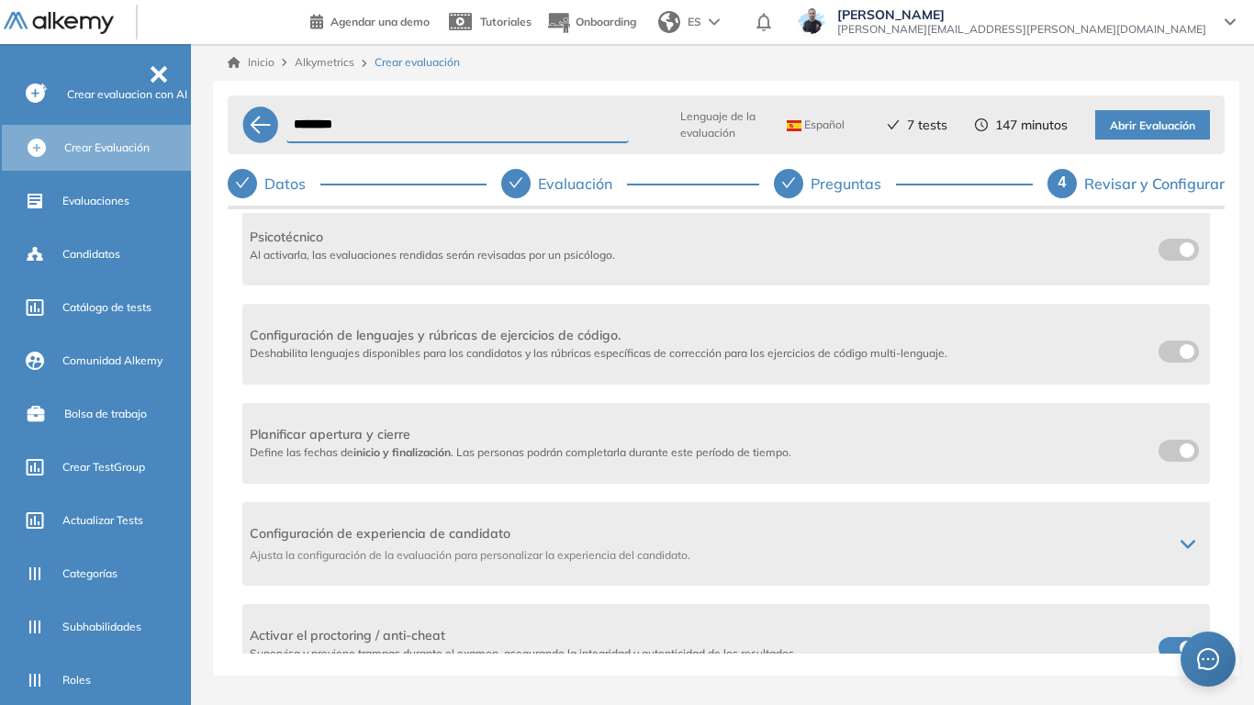
click at [1160, 341] on span at bounding box center [1166, 348] width 15 height 15
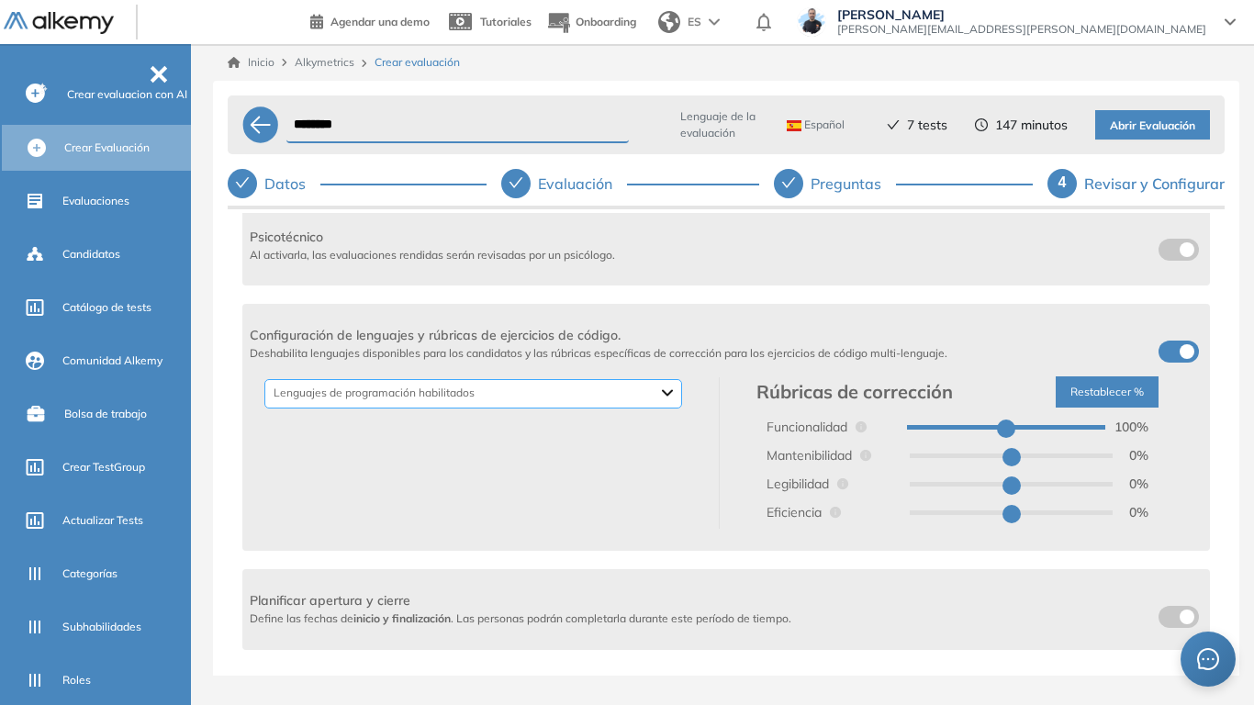
click at [355, 379] on div "Backend Crypto Data Science Data Base Dev Ops Genéricos Mobile Otros Frontend D…" at bounding box center [473, 393] width 418 height 29
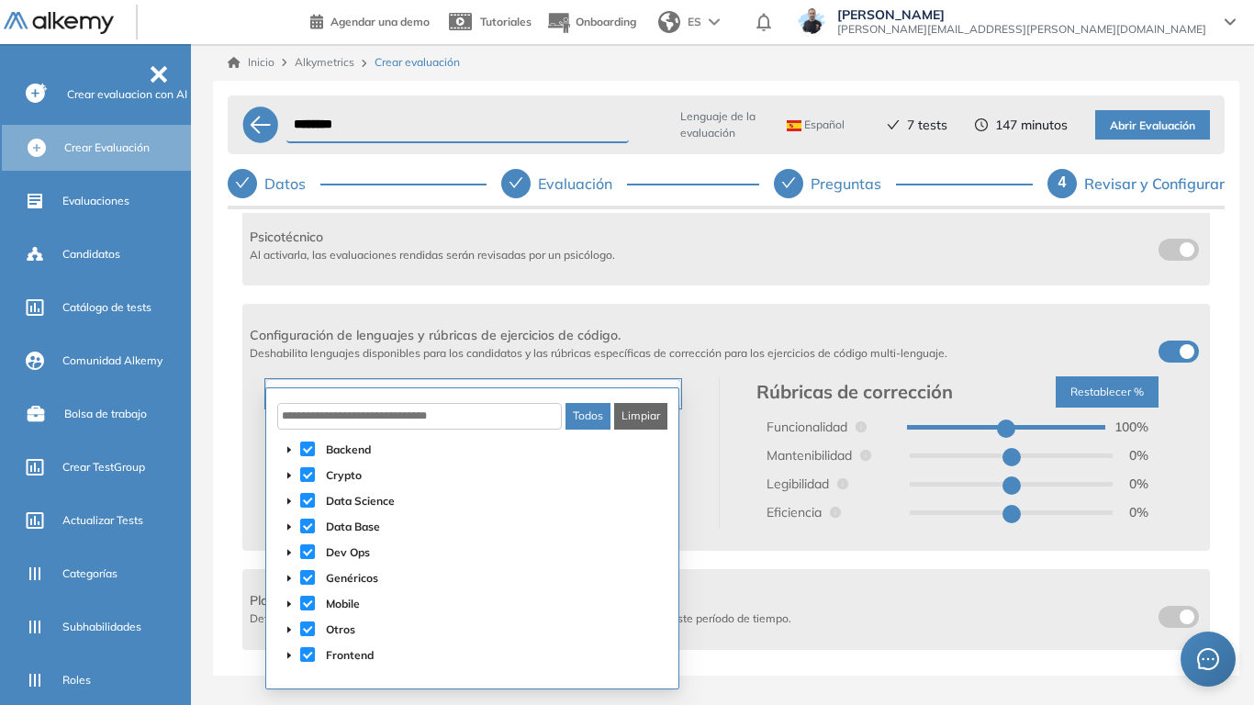
click at [626, 416] on button "Limpiar" at bounding box center [640, 416] width 53 height 27
click at [400, 420] on input "text" at bounding box center [419, 416] width 285 height 27
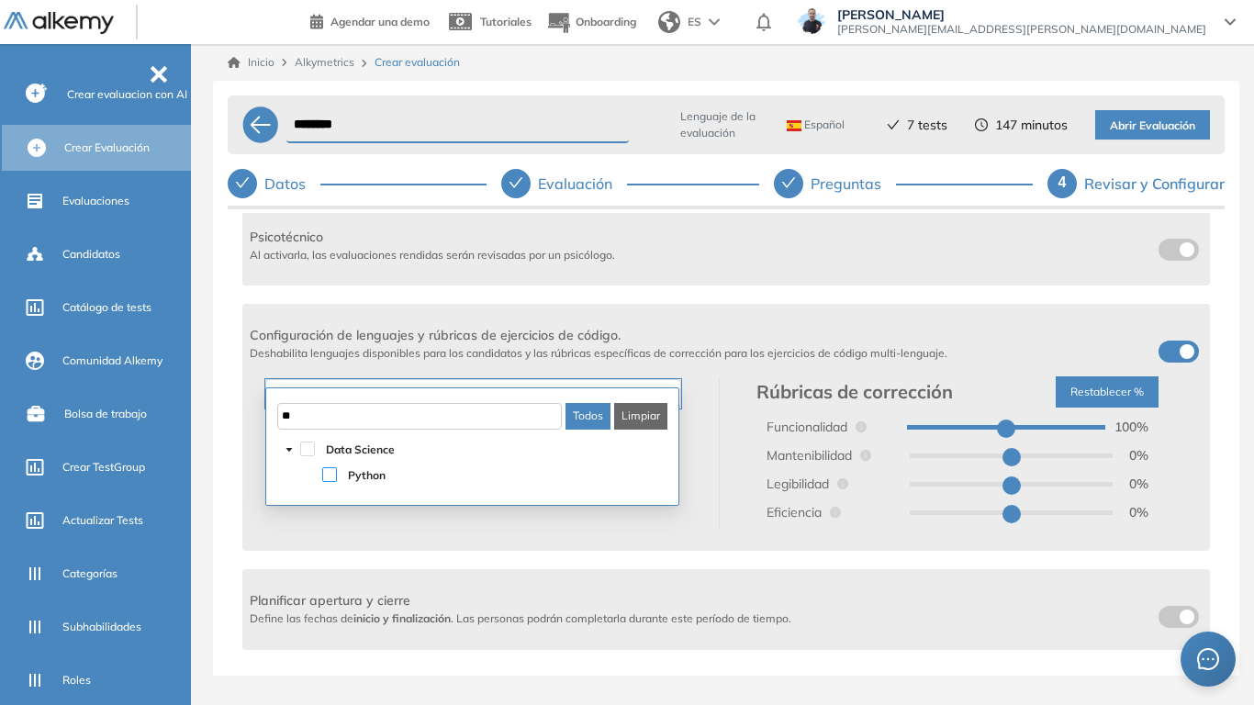
click at [326, 476] on span at bounding box center [329, 474] width 15 height 15
type input "**"
click at [701, 461] on div "Python Data Science Lenguajes de programación habilitados" at bounding box center [485, 452] width 470 height 151
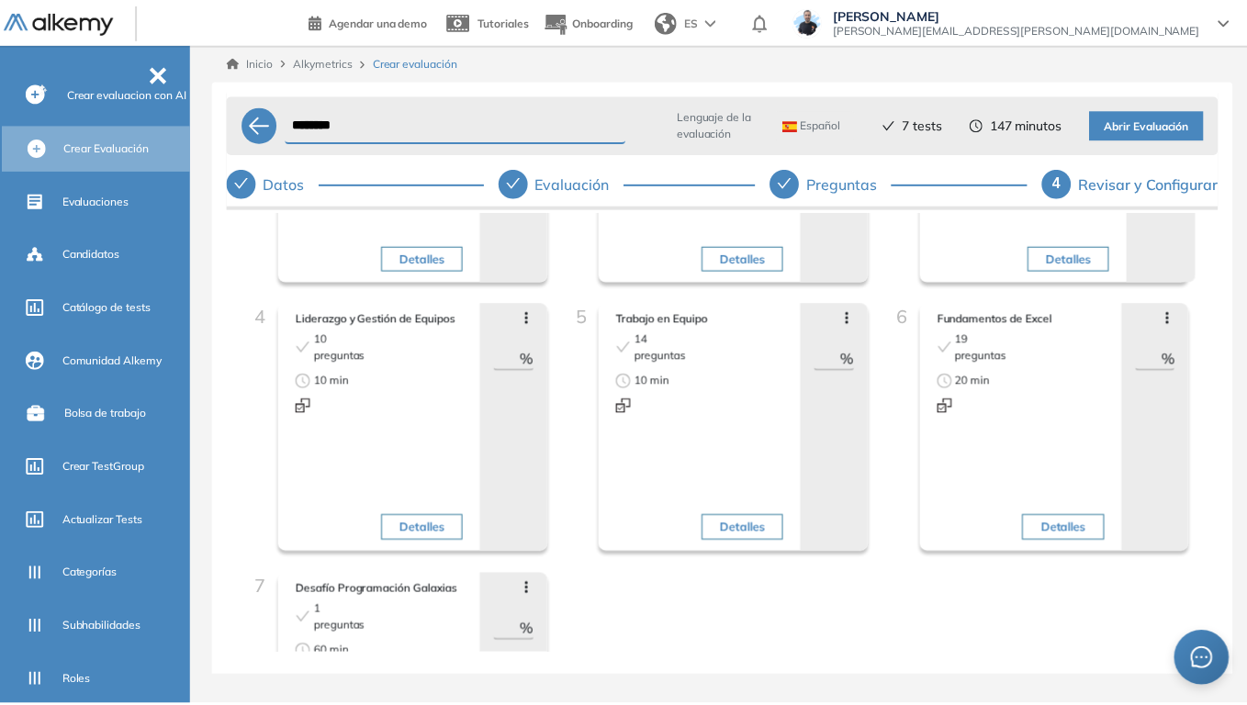
scroll to position [0, 0]
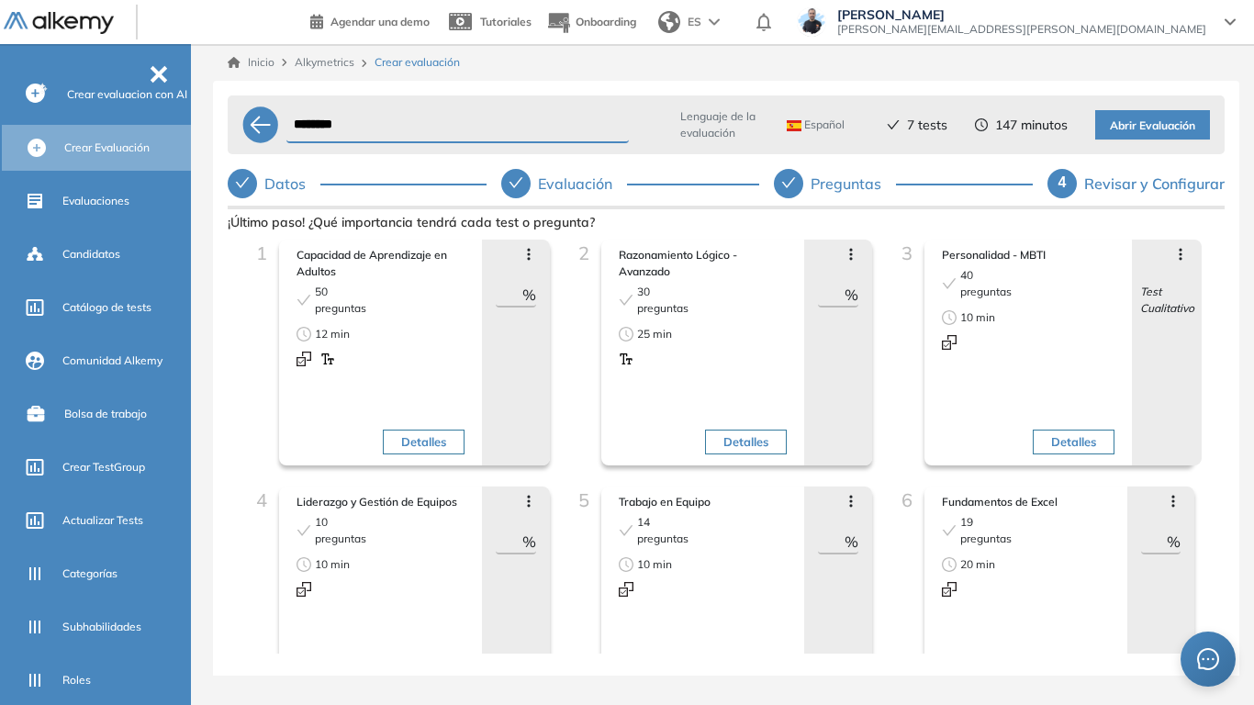
click at [1150, 123] on span "Abrir Evaluación" at bounding box center [1152, 126] width 85 height 17
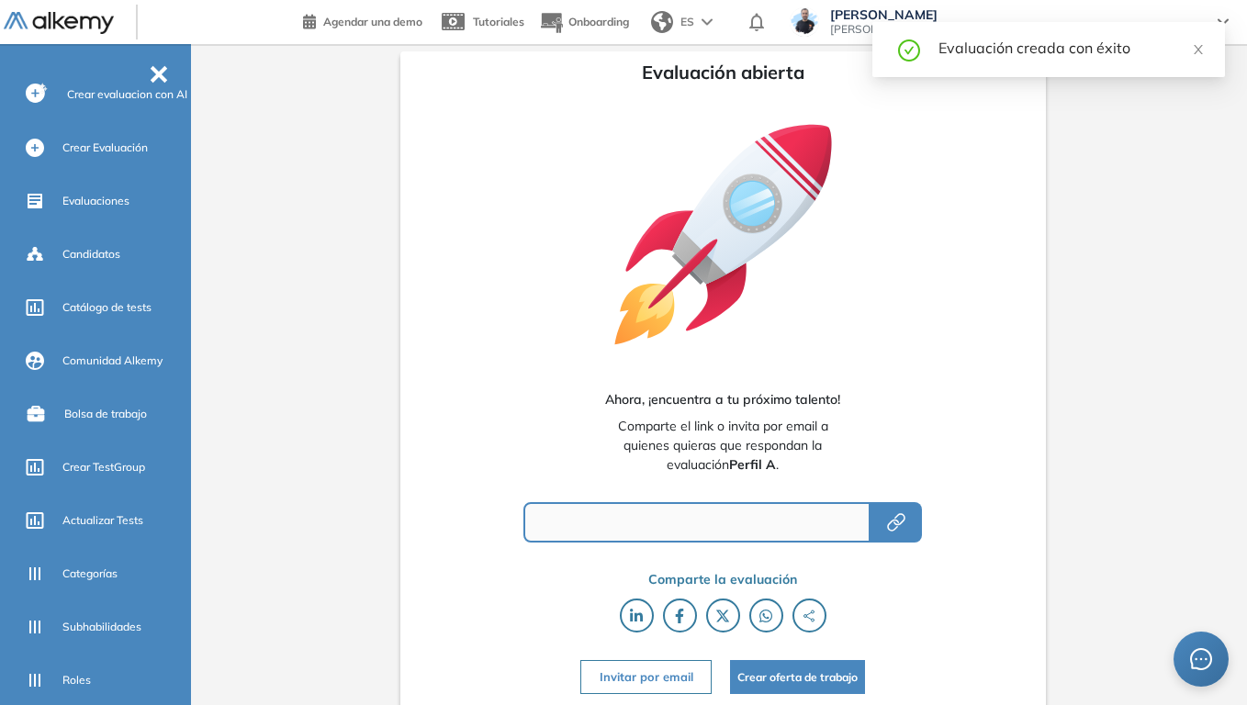
type input "**********"
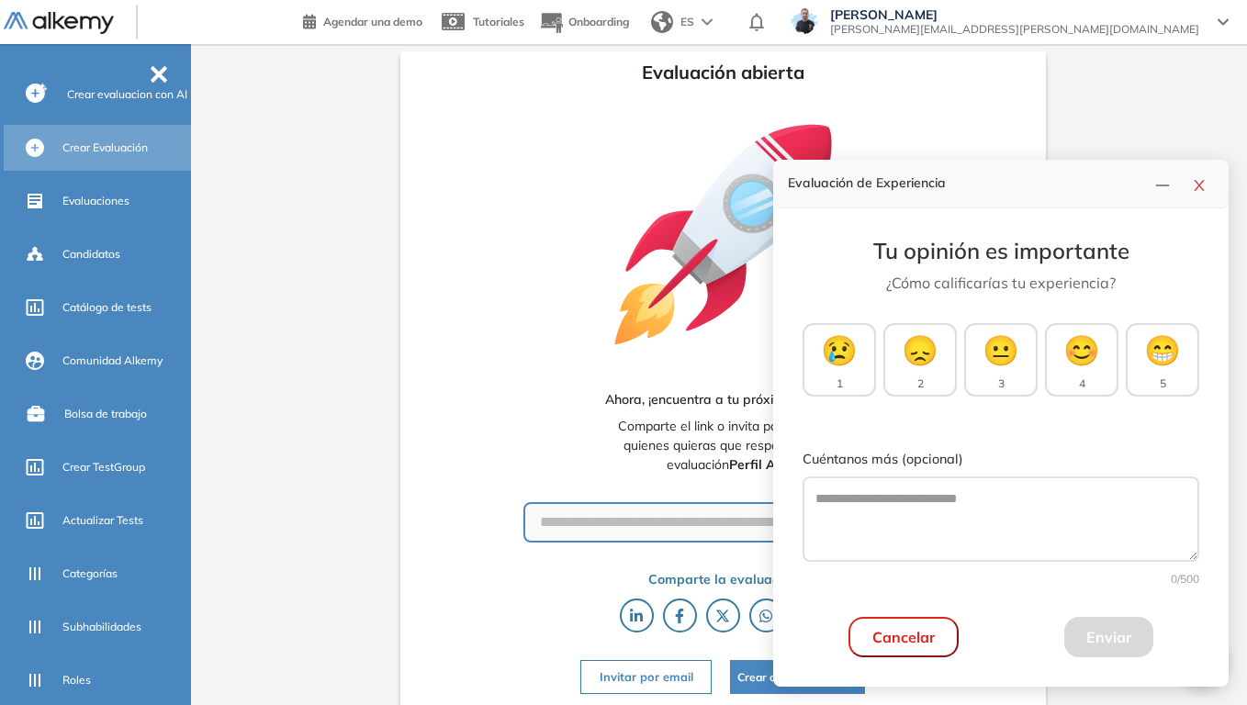
click at [124, 155] on span "Crear Evaluación" at bounding box center [104, 148] width 85 height 17
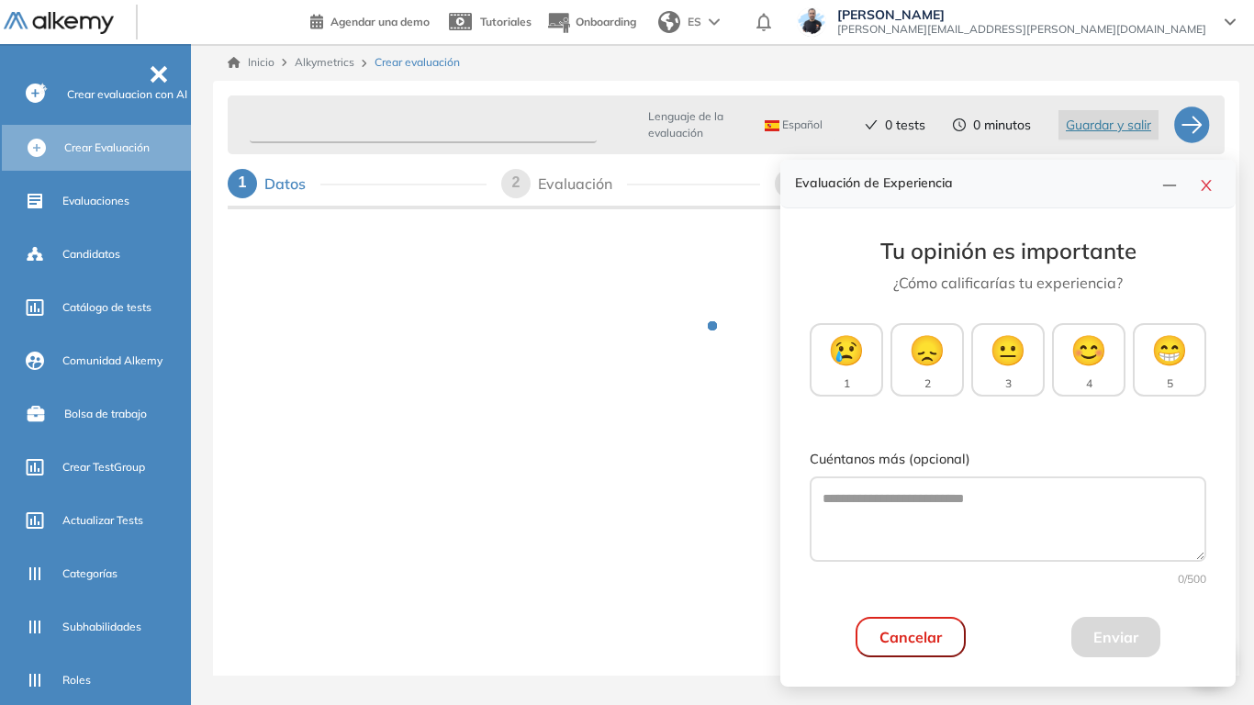
click at [422, 118] on input "text" at bounding box center [423, 125] width 347 height 36
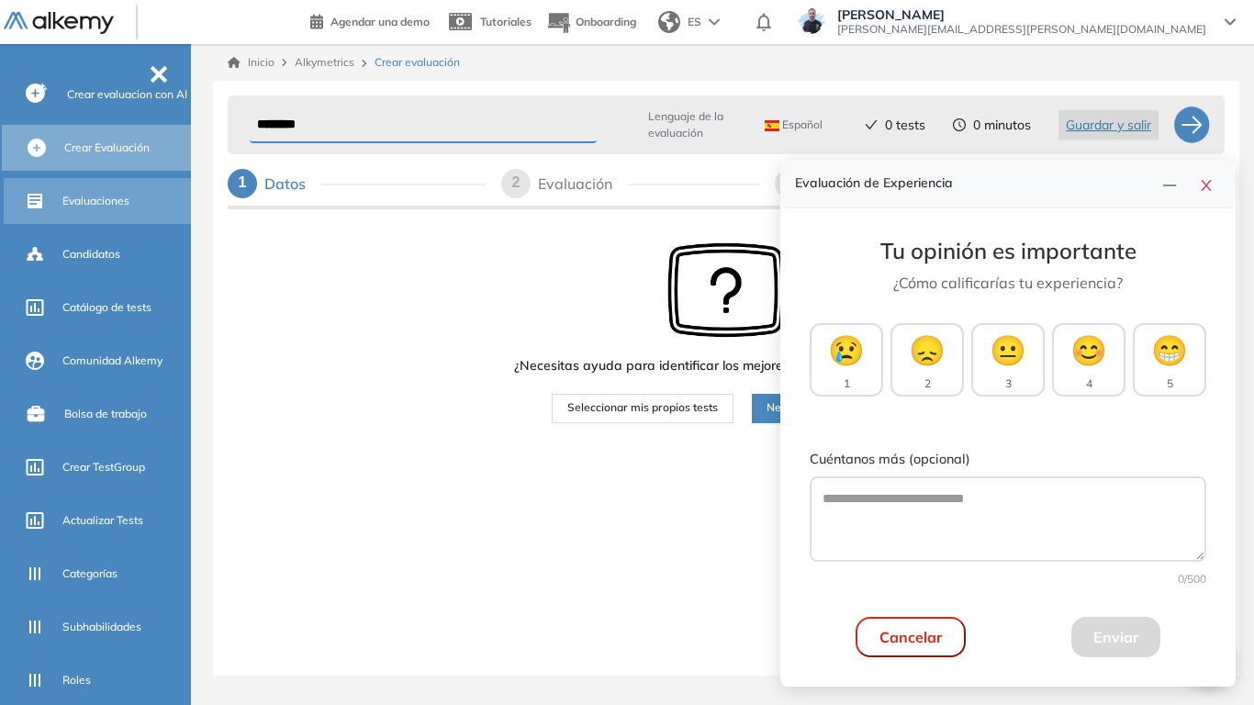
type input "********"
click at [105, 207] on span "Evaluaciones" at bounding box center [95, 201] width 67 height 17
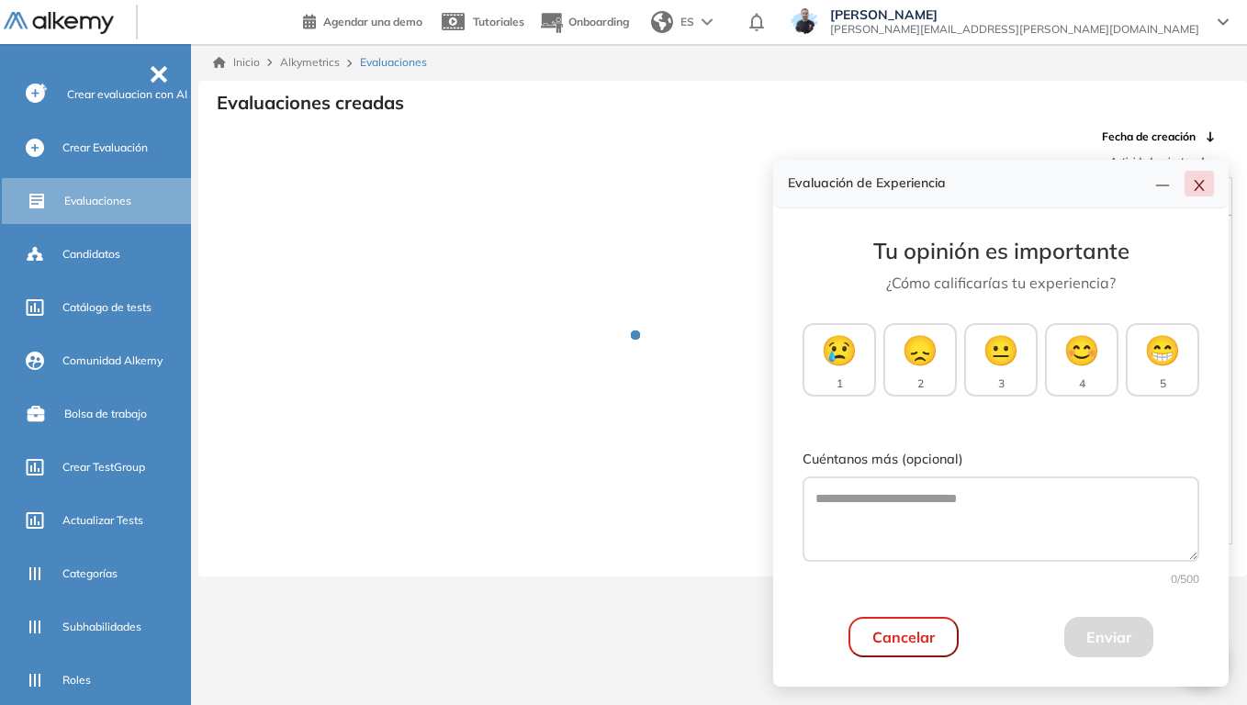
click at [1206, 191] on button "button" at bounding box center [1198, 184] width 29 height 26
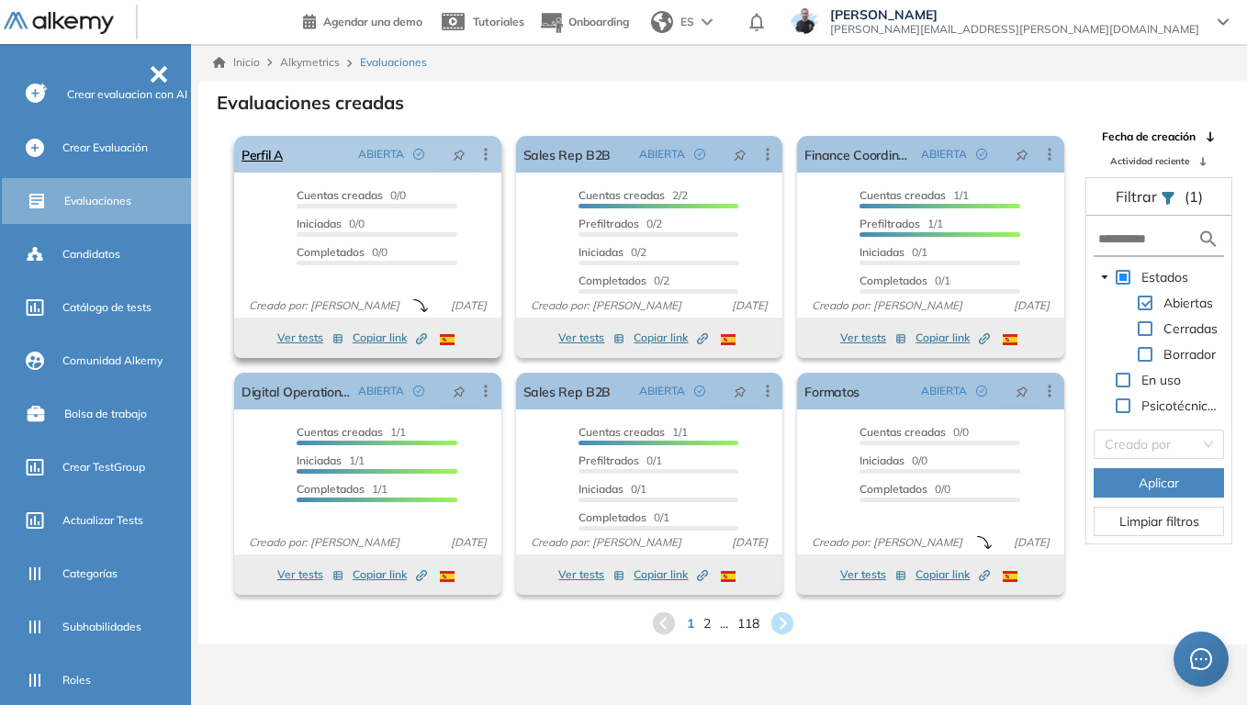
click at [486, 152] on icon at bounding box center [485, 154] width 18 height 18
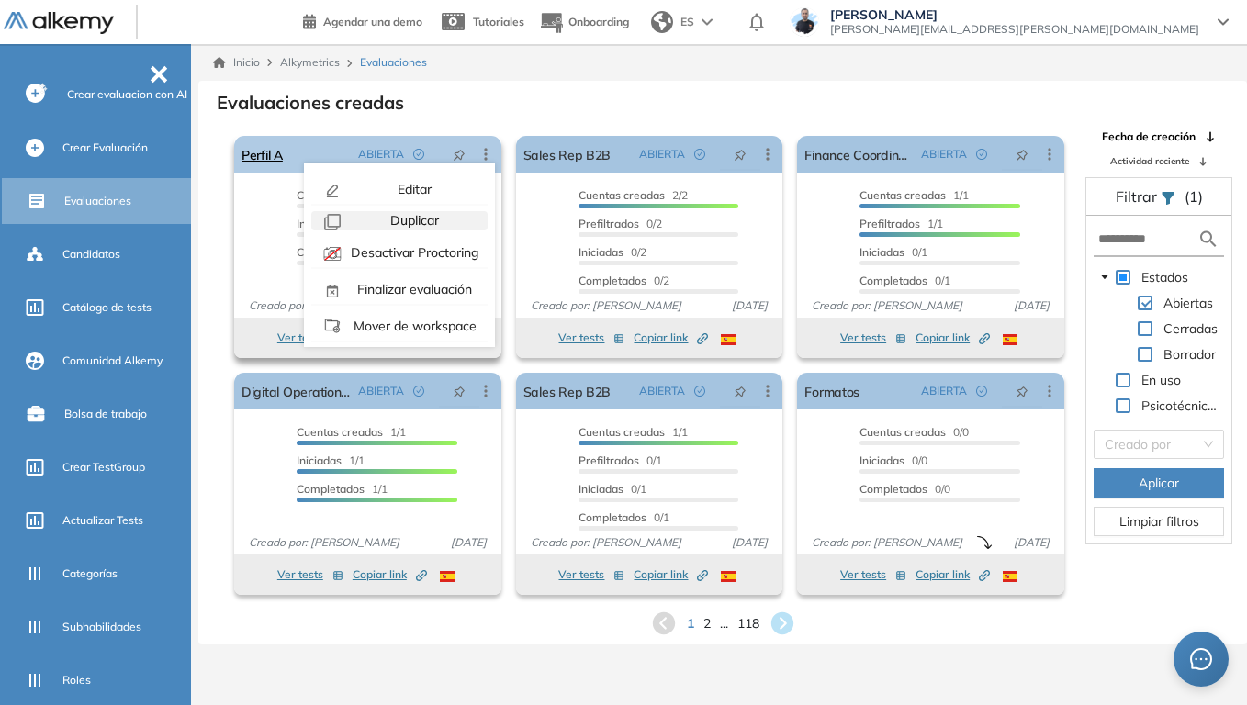
click at [421, 216] on span "Duplicar" at bounding box center [413, 220] width 52 height 17
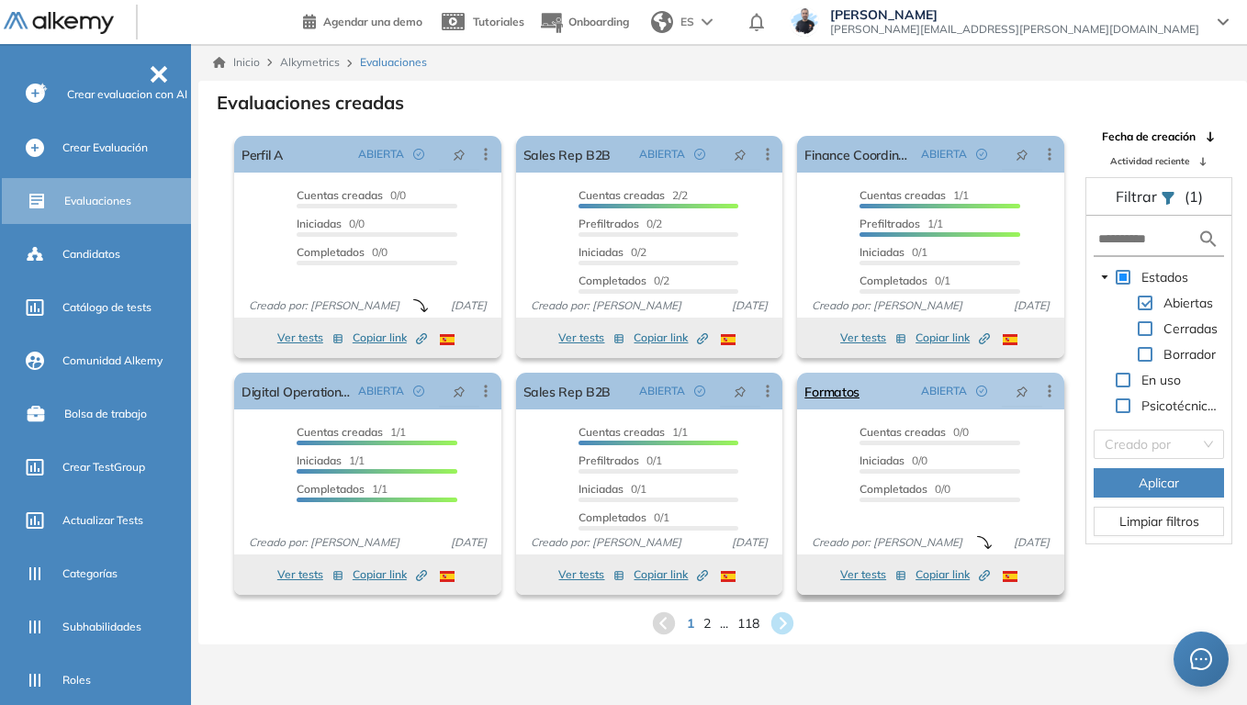
click at [1046, 392] on icon at bounding box center [1049, 391] width 18 height 18
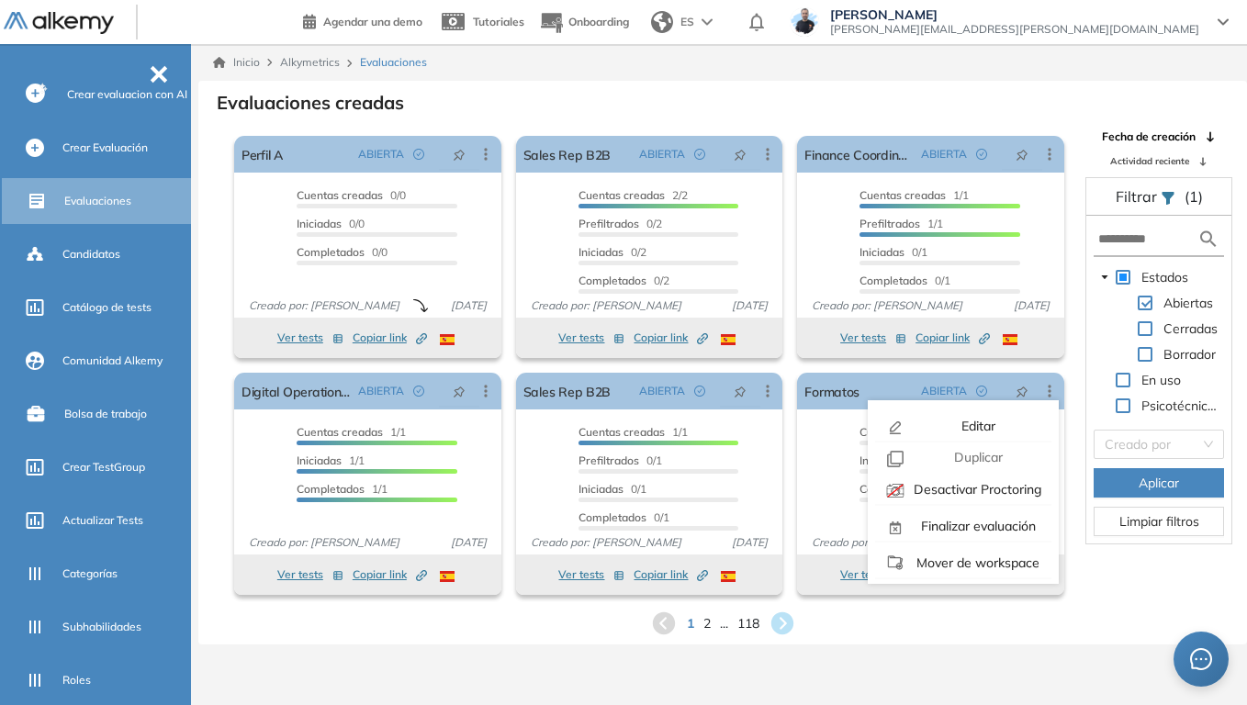
click at [217, 234] on div "El proctoring será activado ¡Importante!: Los usuarios que ya realizaron la eva…" at bounding box center [635, 366] width 872 height 474
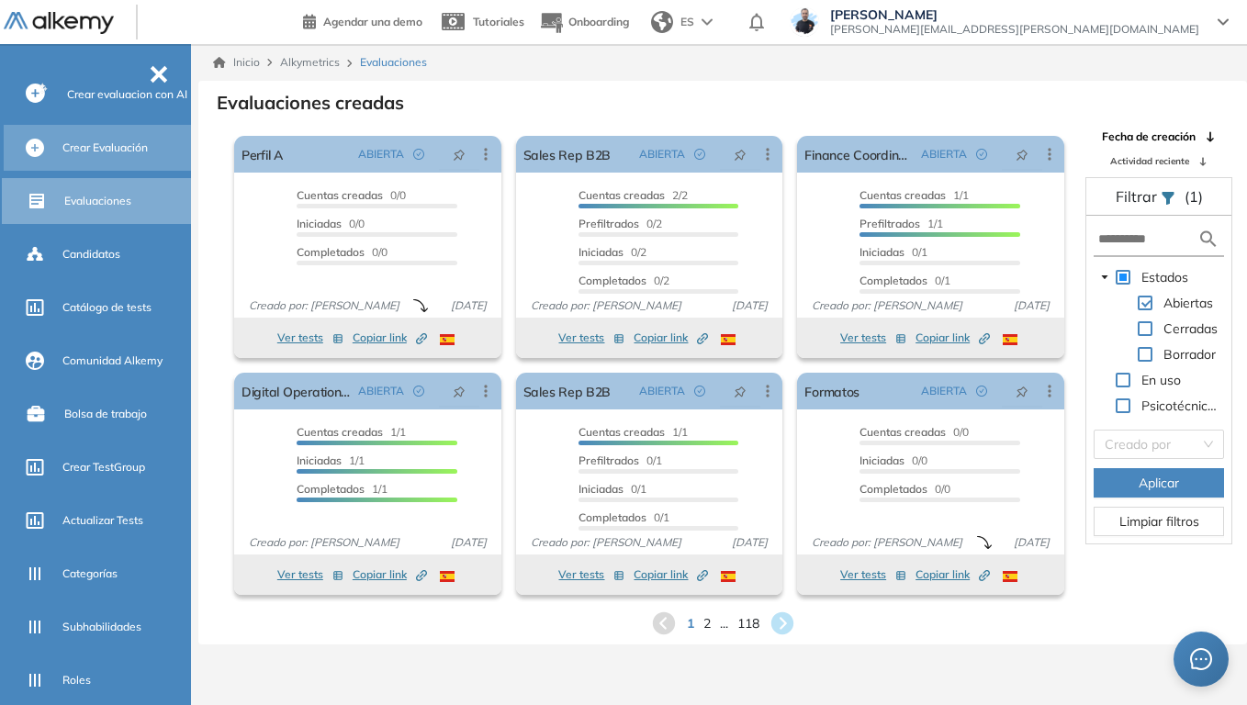
click at [93, 159] on div "Crear Evaluación" at bounding box center [124, 147] width 125 height 31
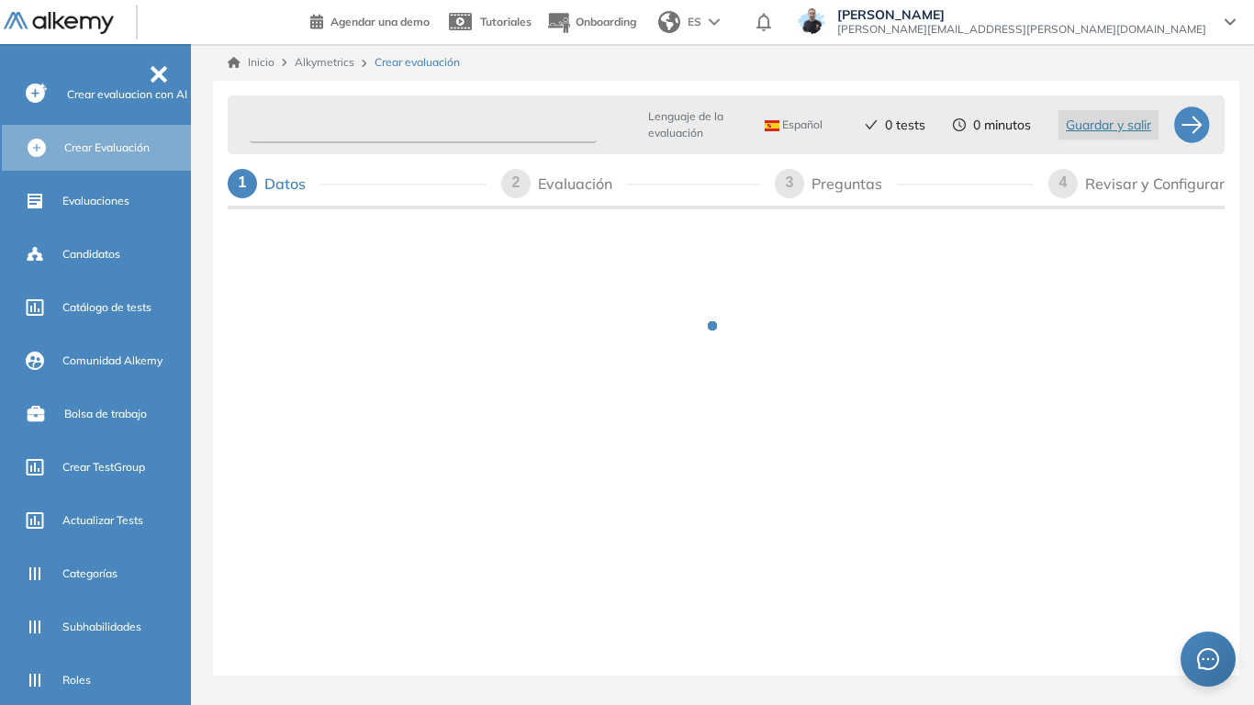
click at [433, 126] on input "text" at bounding box center [423, 125] width 347 height 36
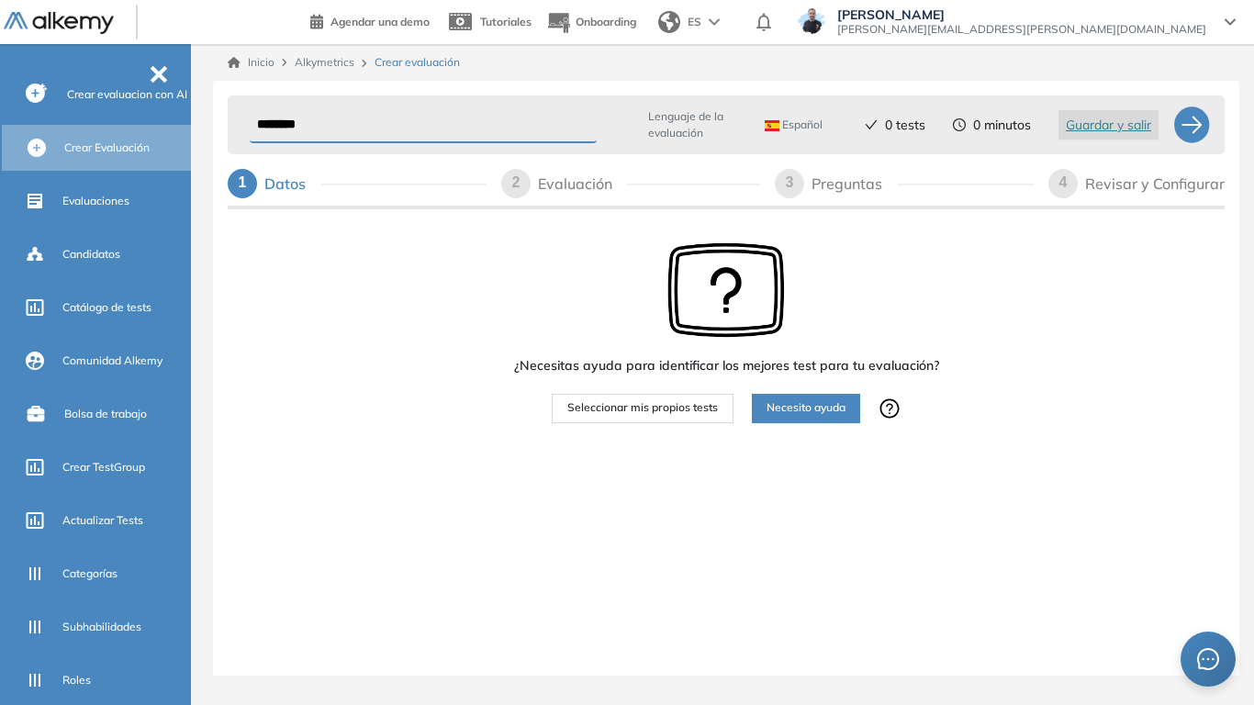
type input "********"
click at [686, 405] on span "Seleccionar mis propios tests" at bounding box center [642, 407] width 151 height 17
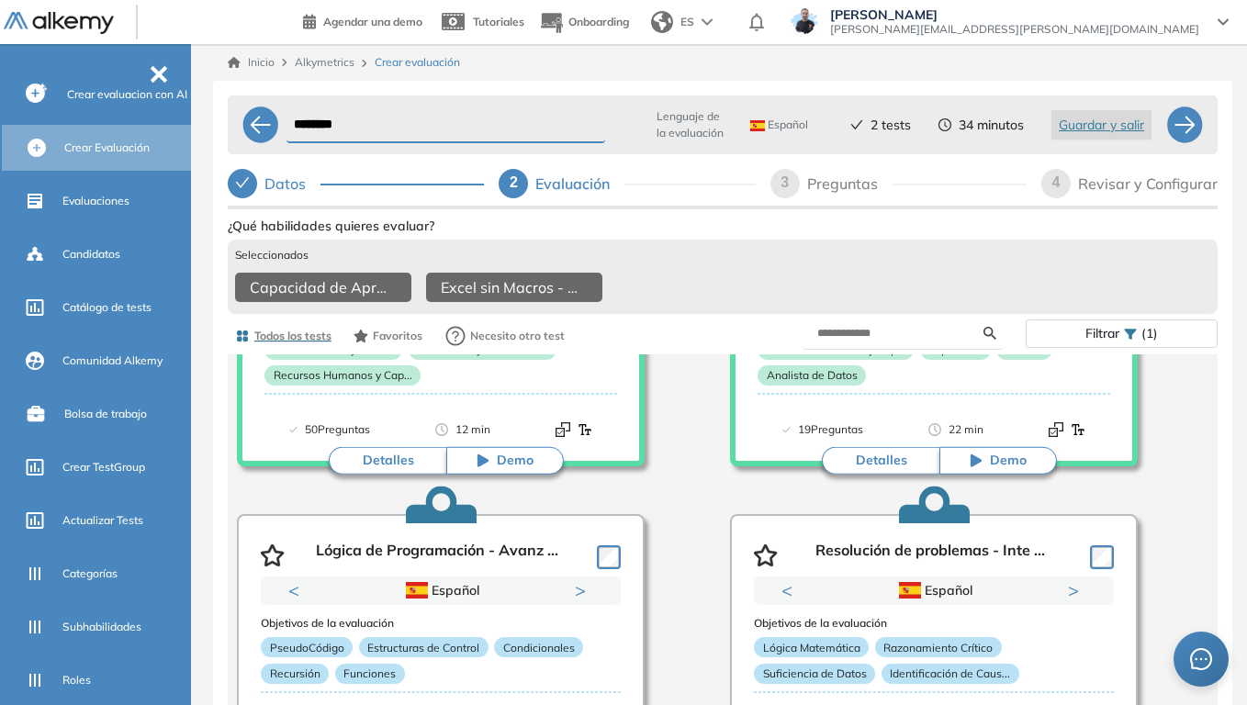
scroll to position [367, 0]
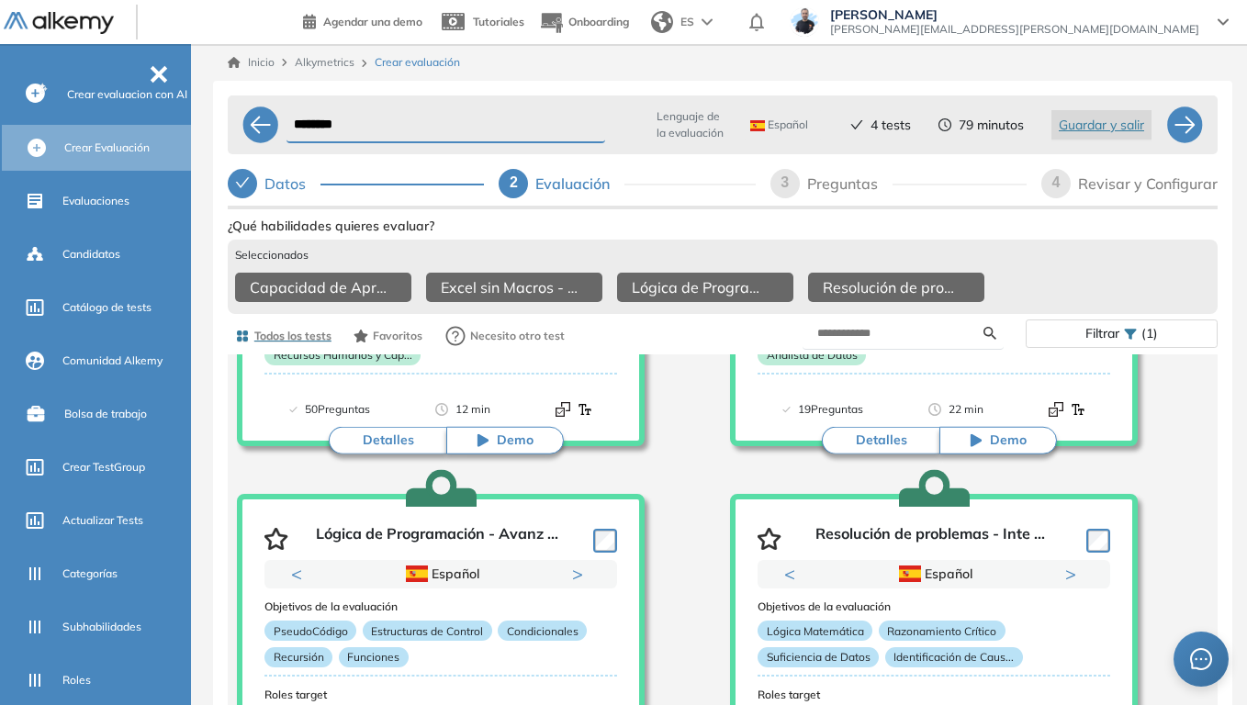
click at [827, 187] on div "Preguntas" at bounding box center [849, 183] width 85 height 29
select select "*****"
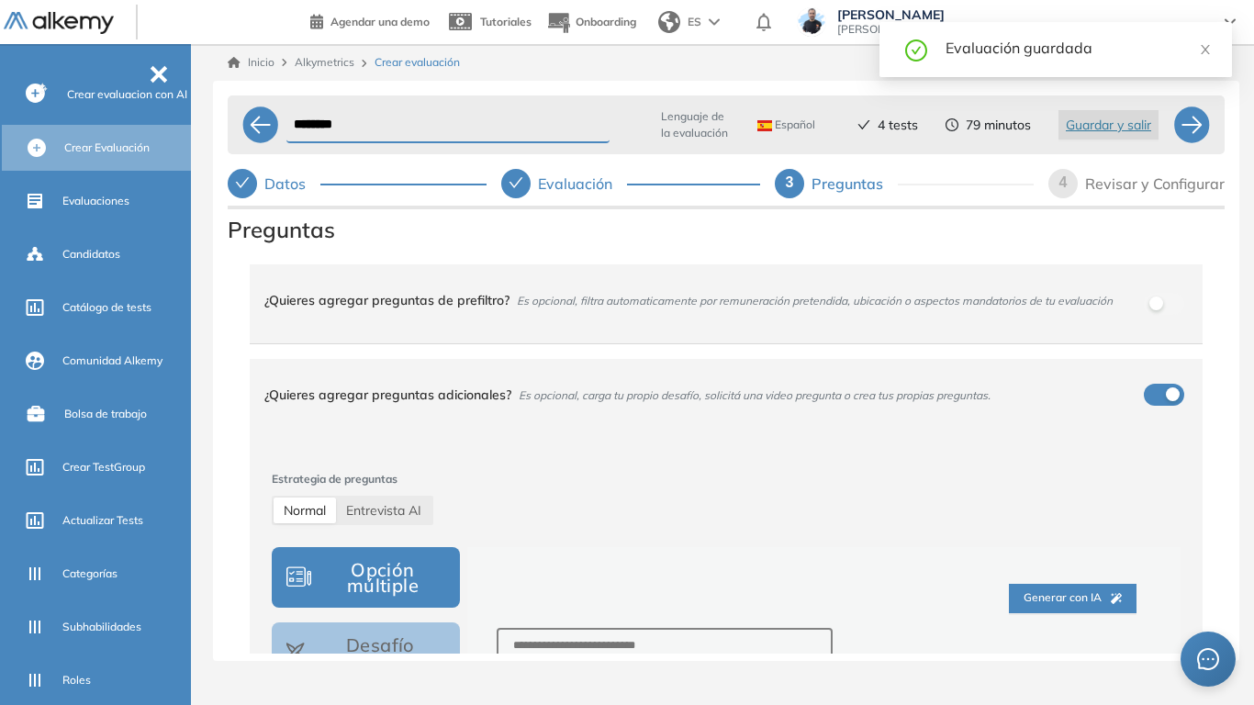
click at [1109, 184] on div "Revisar y Configurar" at bounding box center [1155, 183] width 140 height 29
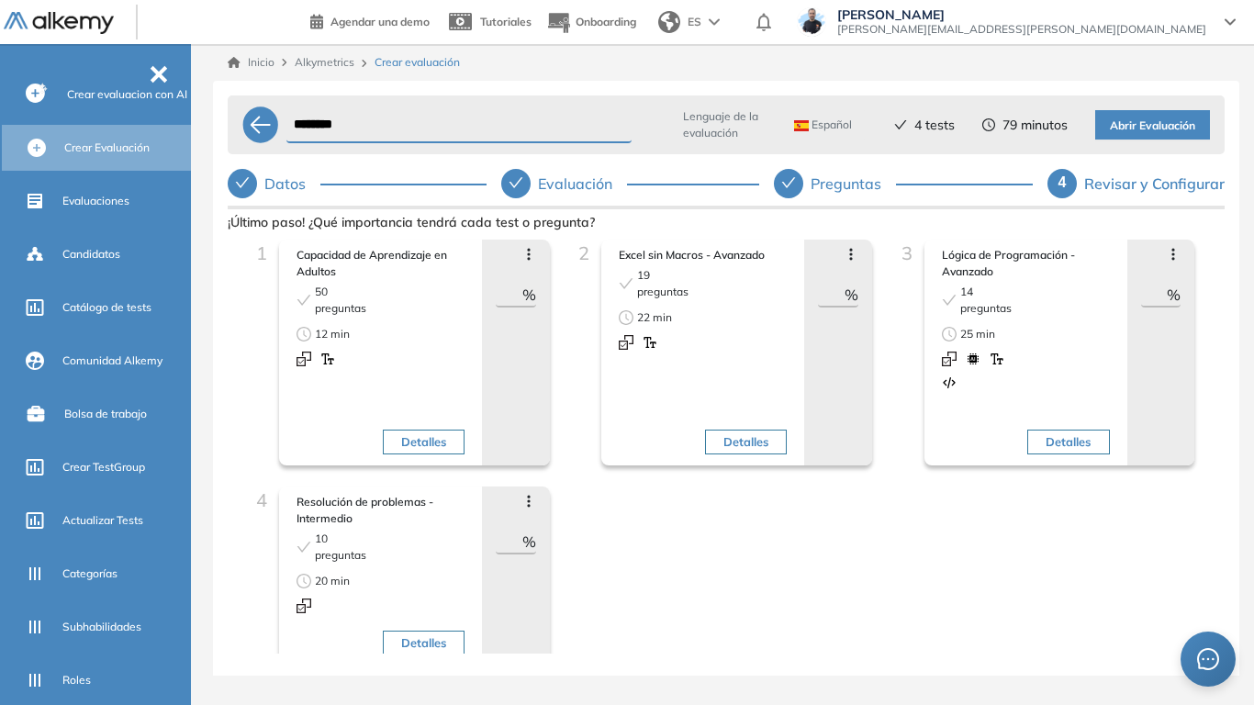
drag, startPoint x: 1140, startPoint y: 292, endPoint x: 1171, endPoint y: 304, distance: 32.6
click at [1171, 304] on div "** %" at bounding box center [1161, 296] width 40 height 24
type input "**"
click at [517, 542] on input "**" at bounding box center [509, 542] width 27 height 22
type input "**"
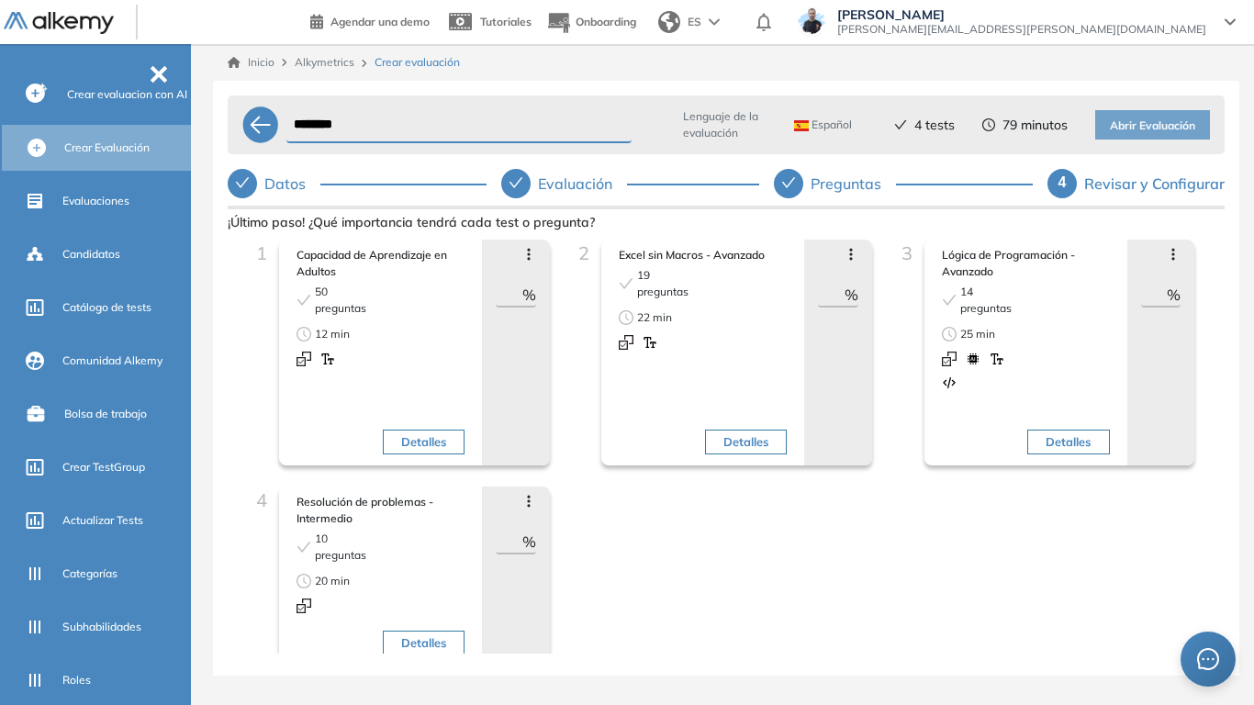
drag, startPoint x: 502, startPoint y: 286, endPoint x: 523, endPoint y: 290, distance: 21.4
click at [523, 290] on div "** %" at bounding box center [516, 296] width 40 height 24
type input "**"
drag, startPoint x: 821, startPoint y: 297, endPoint x: 859, endPoint y: 297, distance: 38.6
click at [859, 297] on div "Avanzar posición Retroceder posición Saltar preguntas Eliminar ** %" at bounding box center [838, 353] width 68 height 226
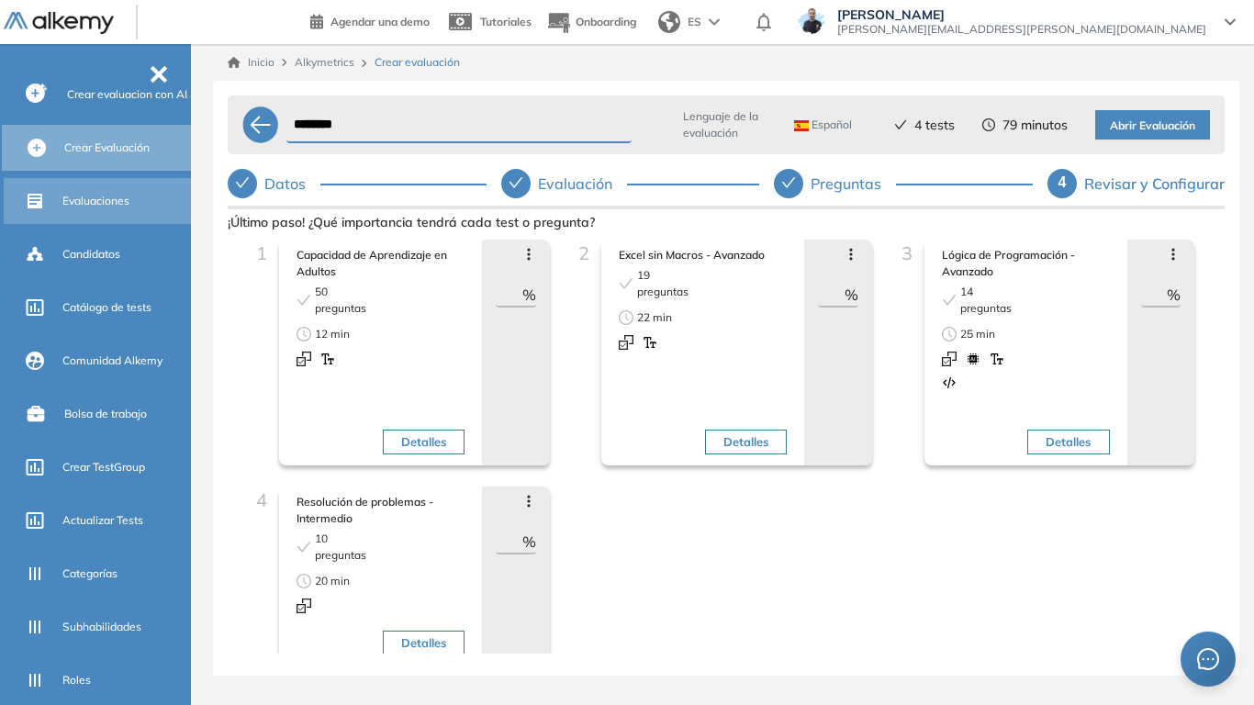
type input "**"
click at [107, 201] on span "Evaluaciones" at bounding box center [95, 201] width 67 height 17
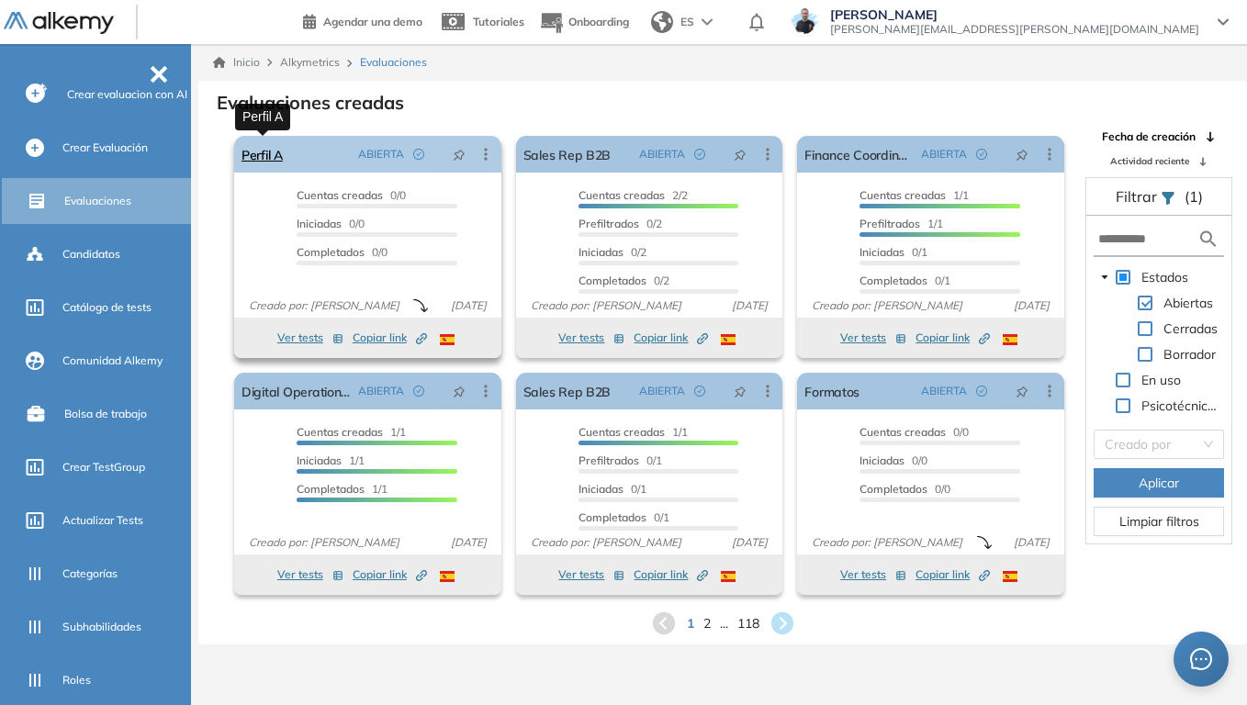
click at [267, 153] on link "Perfil A" at bounding box center [261, 154] width 41 height 37
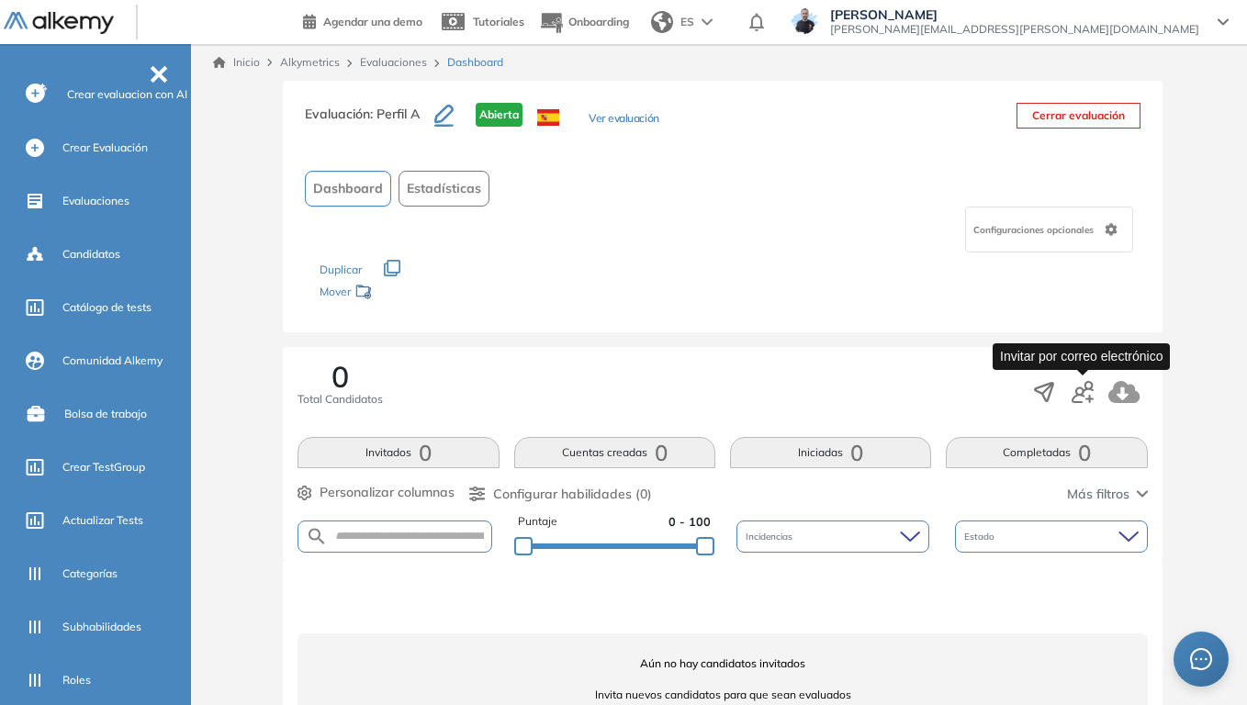
click at [1089, 393] on icon "button" at bounding box center [1082, 392] width 22 height 22
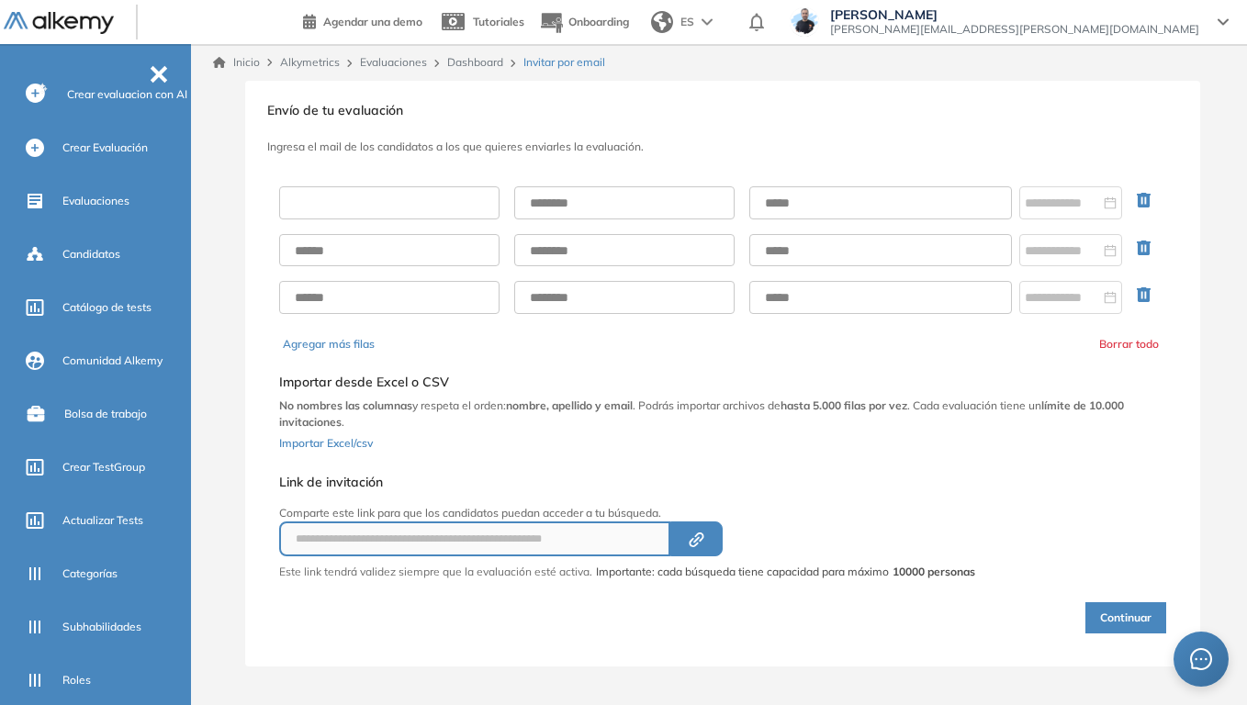
drag, startPoint x: 388, startPoint y: 210, endPoint x: 391, endPoint y: 219, distance: 9.6
click at [388, 210] on input "text" at bounding box center [389, 202] width 220 height 33
type input "******"
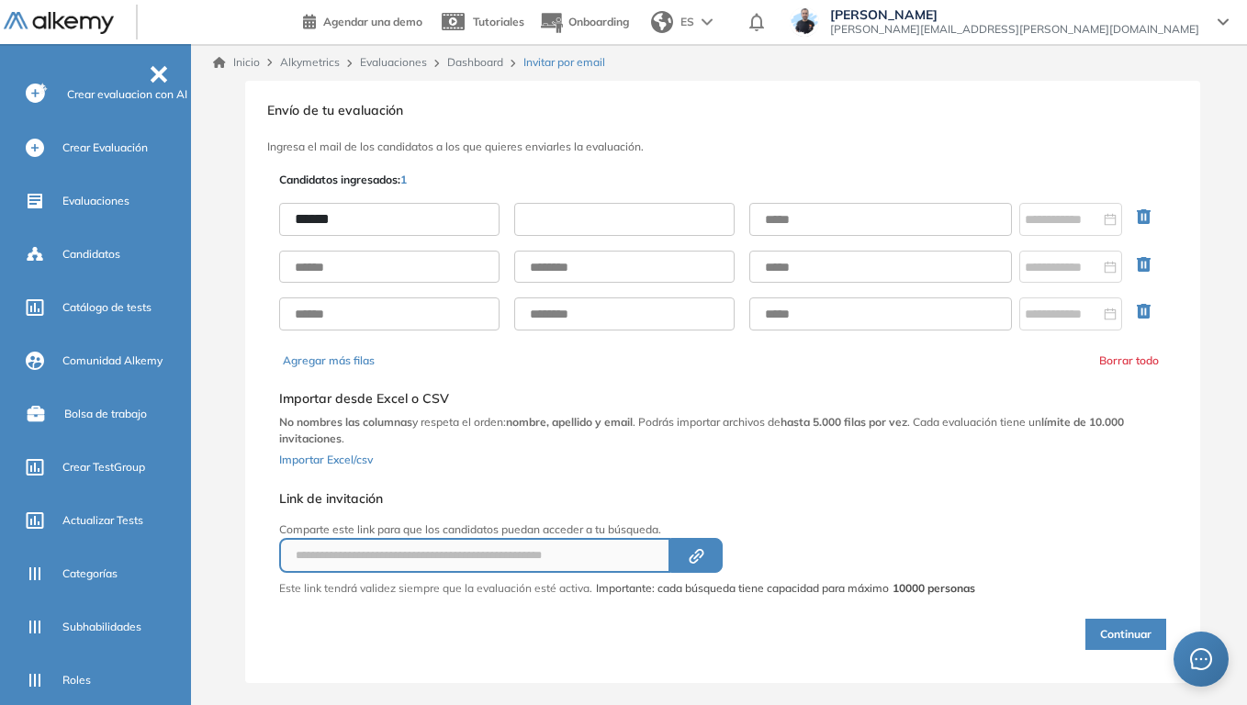
click at [625, 231] on input "text" at bounding box center [624, 219] width 220 height 33
type input "*****"
drag, startPoint x: 824, startPoint y: 222, endPoint x: 835, endPoint y: 233, distance: 16.2
click at [824, 222] on input "text" at bounding box center [880, 219] width 263 height 33
type input "**********"
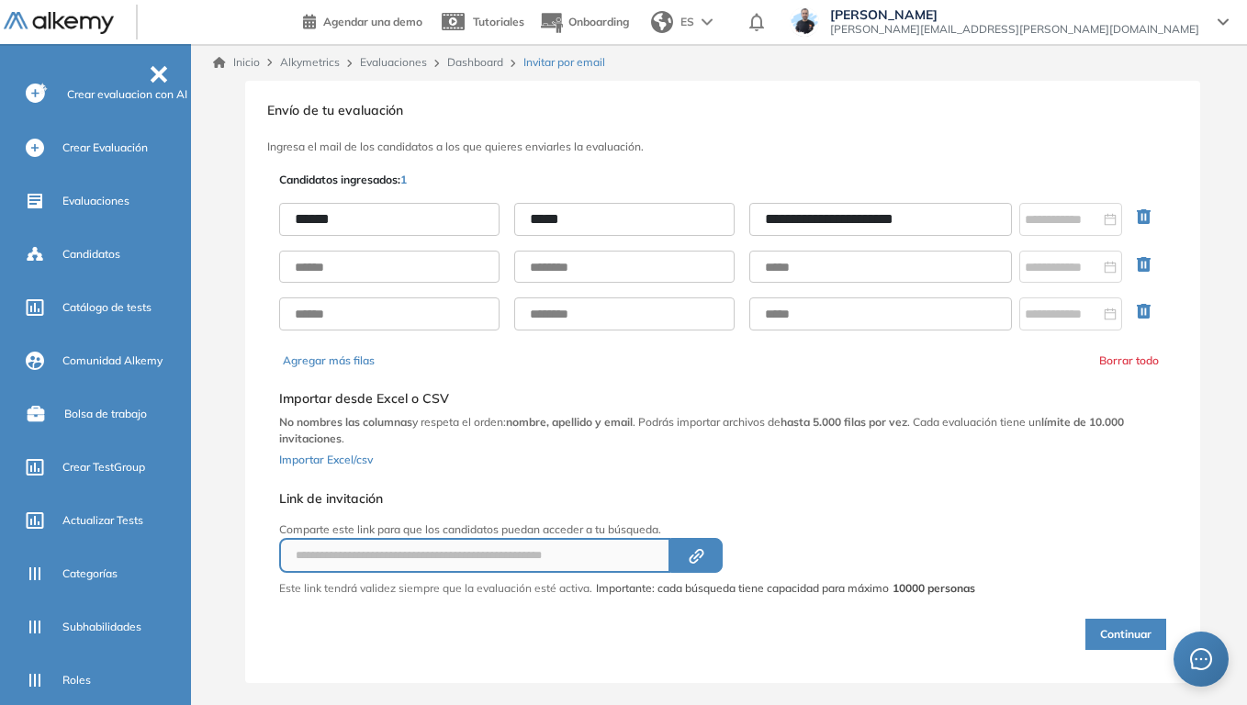
click at [1150, 549] on button "Continuar" at bounding box center [1125, 634] width 81 height 31
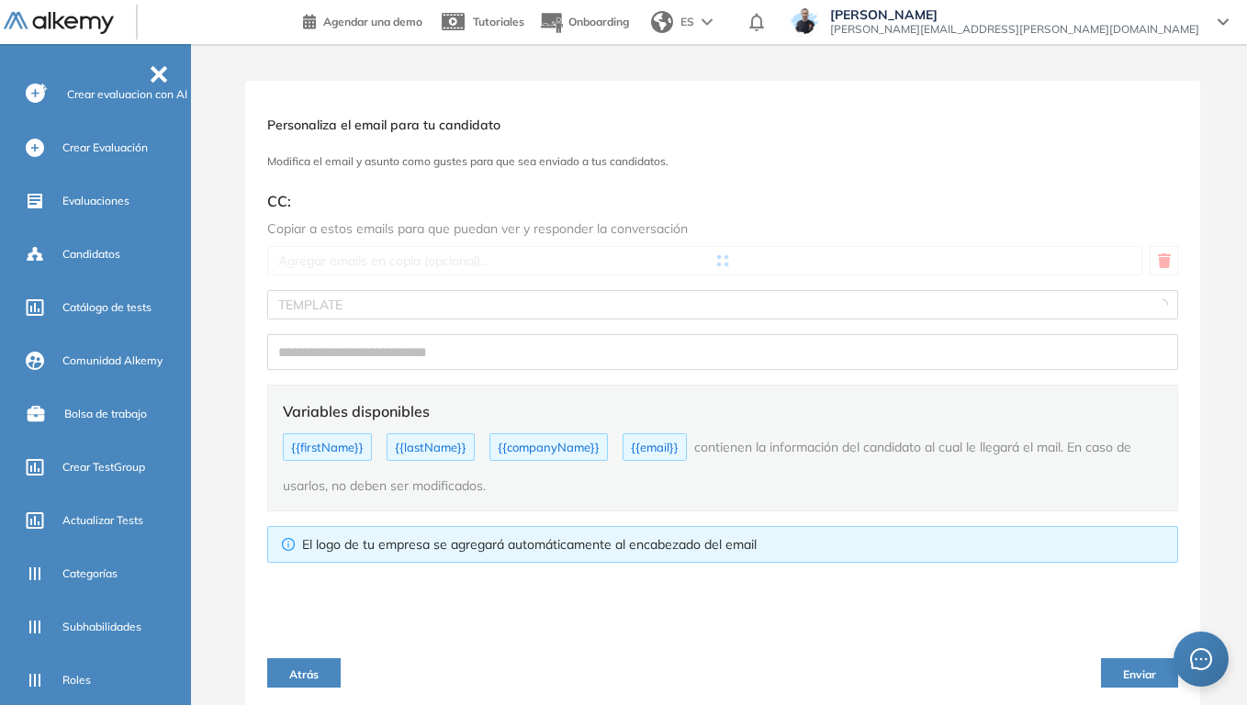
type input "**********"
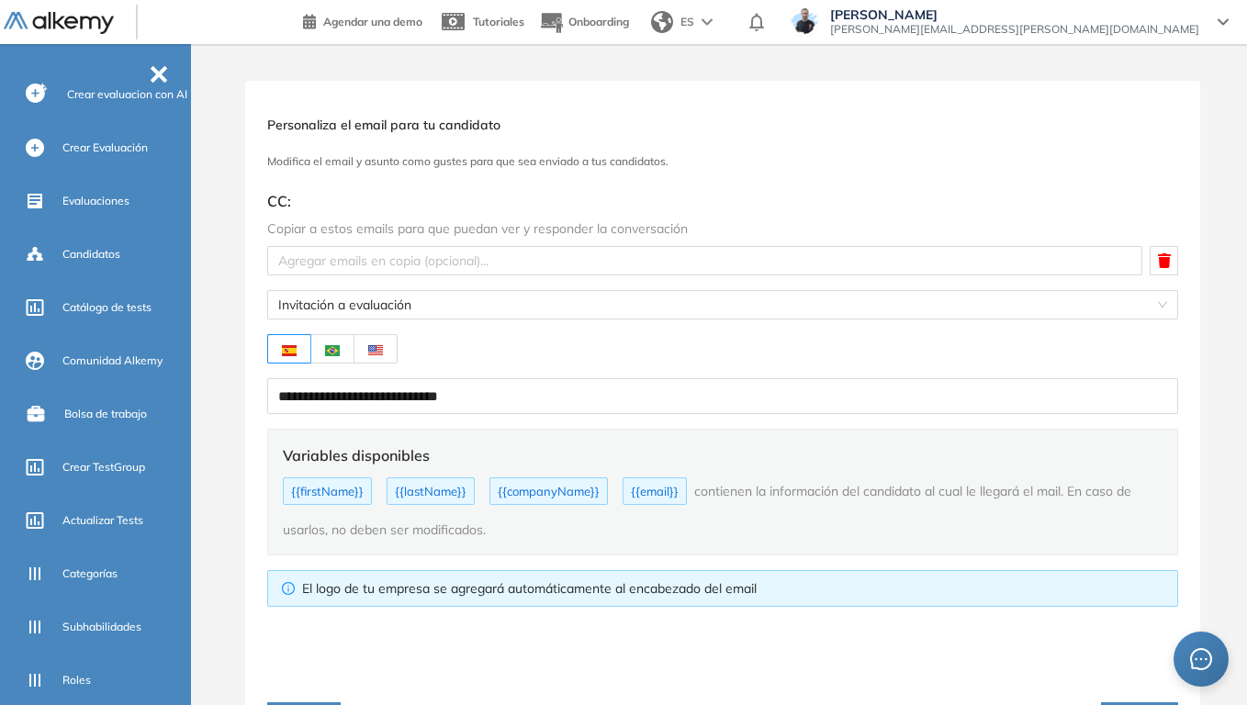
type textarea "**********"
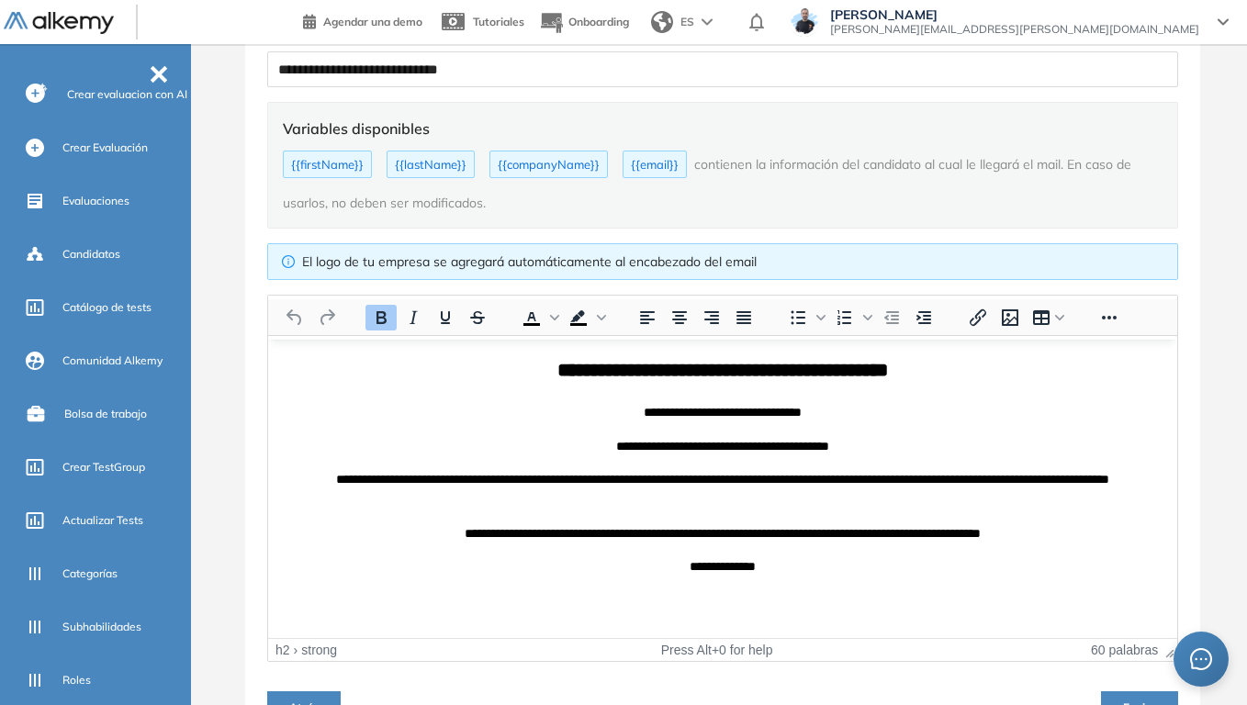
scroll to position [372, 0]
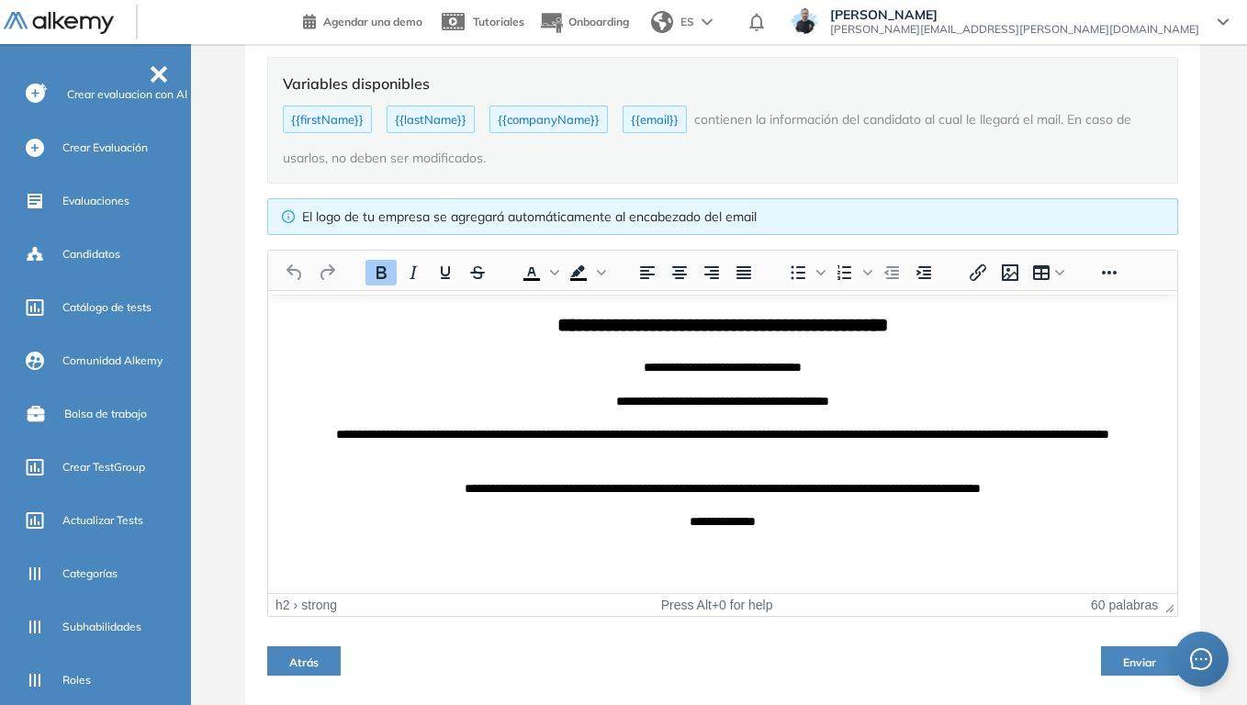
click at [319, 549] on button "Atrás" at bounding box center [303, 660] width 73 height 29
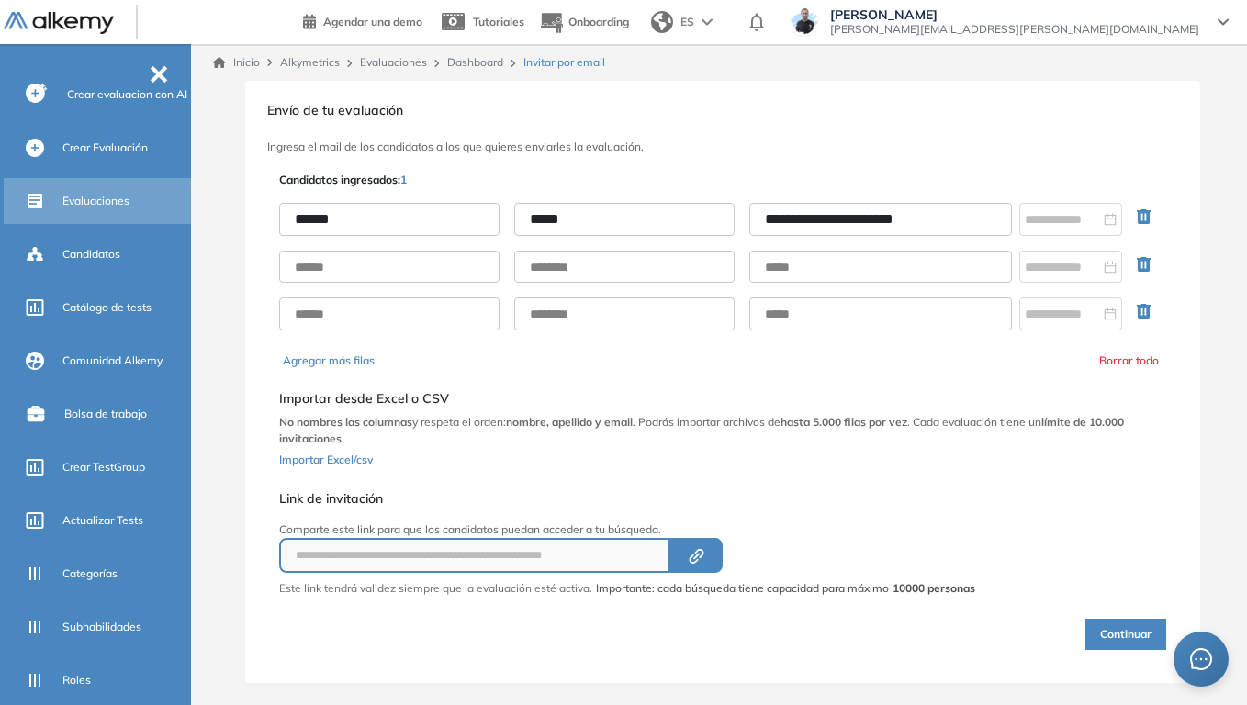
click at [84, 186] on div "Evaluaciones" at bounding box center [124, 200] width 125 height 31
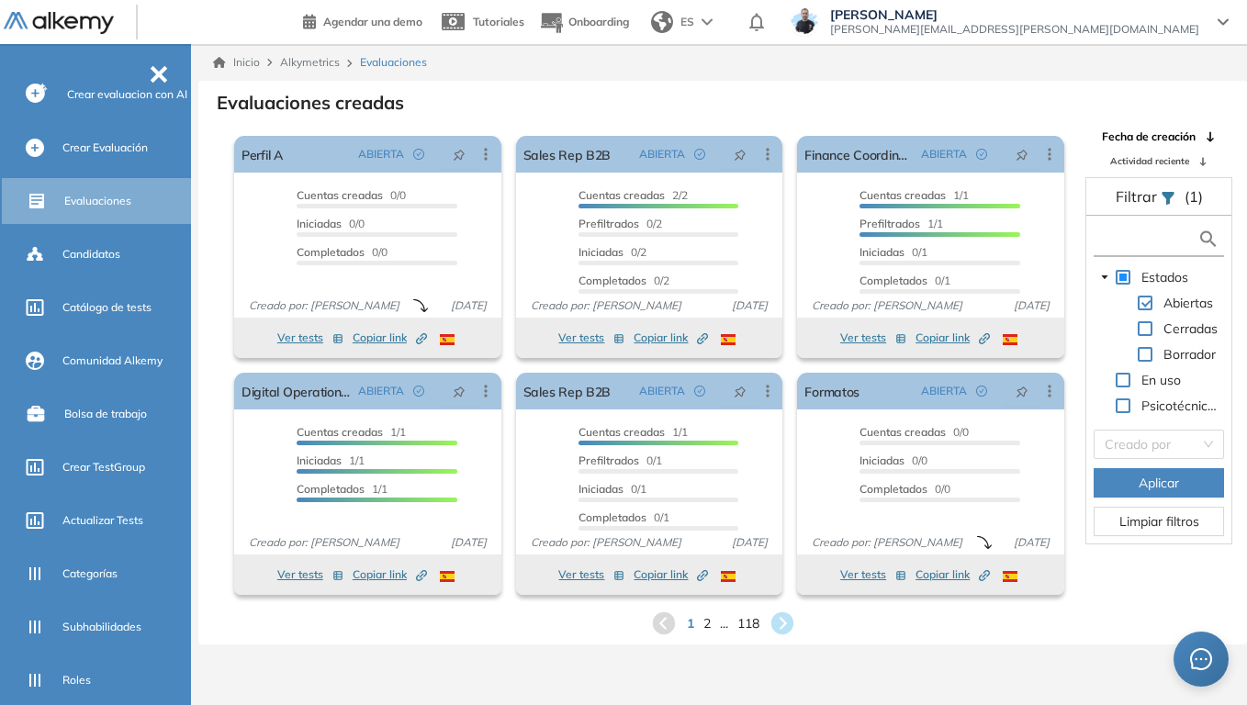
click at [1099, 238] on input "text" at bounding box center [1147, 239] width 99 height 19
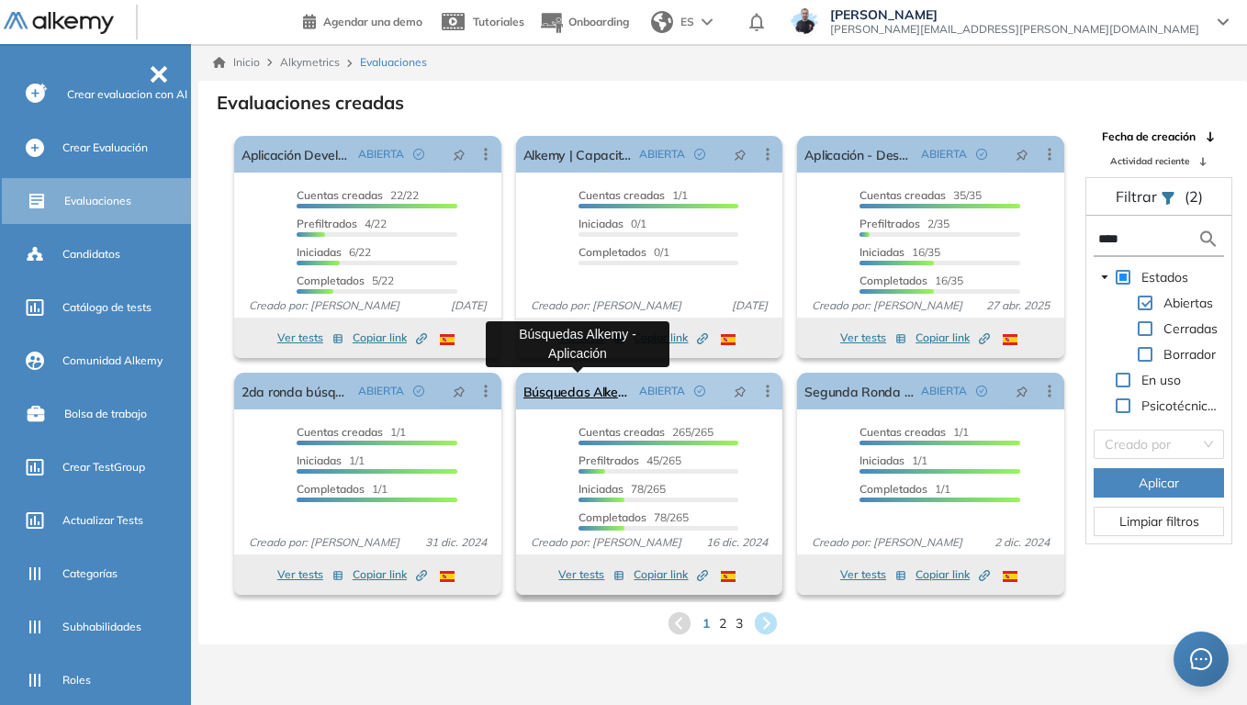
type input "****"
click at [597, 379] on link "Búsquedas Alkemy - Aplicación" at bounding box center [577, 391] width 109 height 37
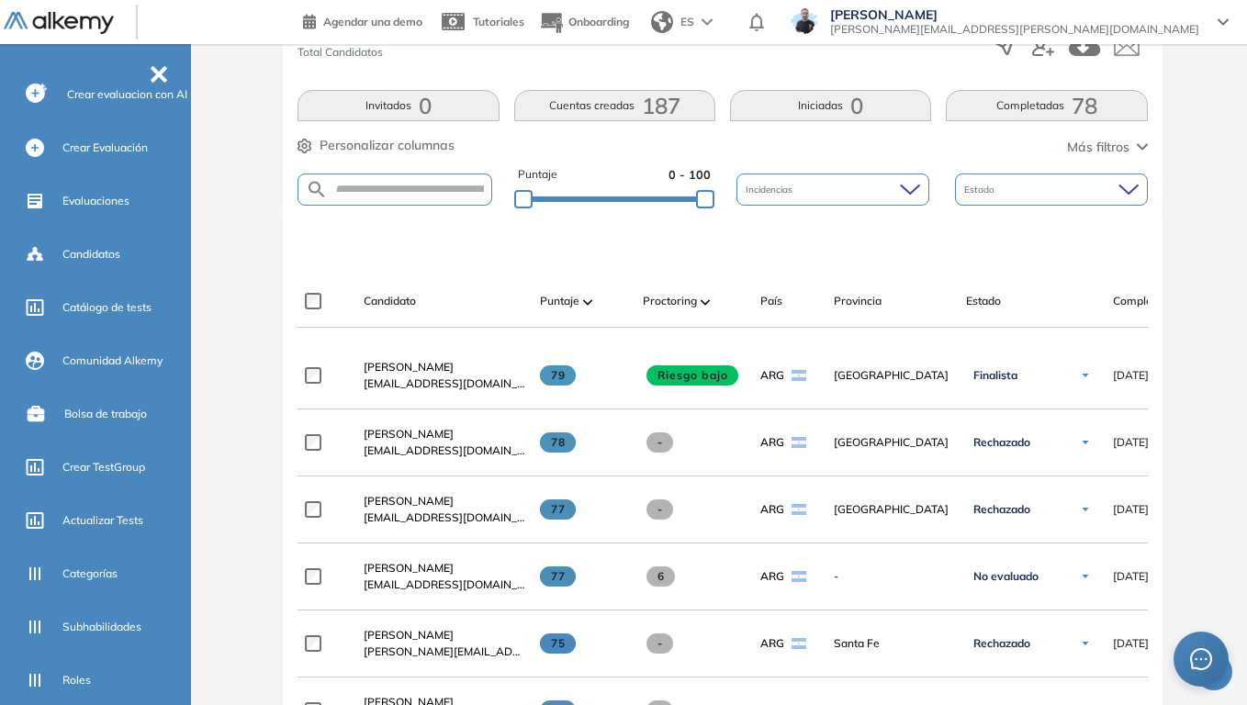
scroll to position [367, 0]
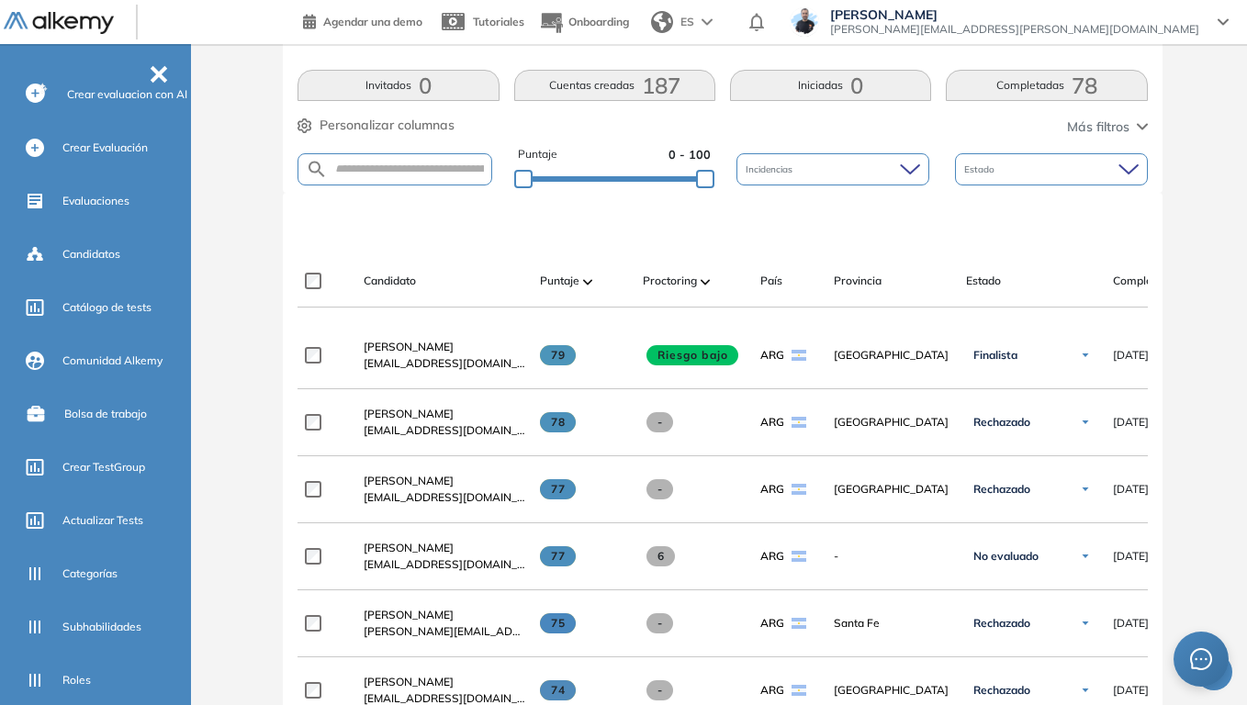
click at [1026, 93] on button "Completadas 78" at bounding box center [1046, 85] width 201 height 31
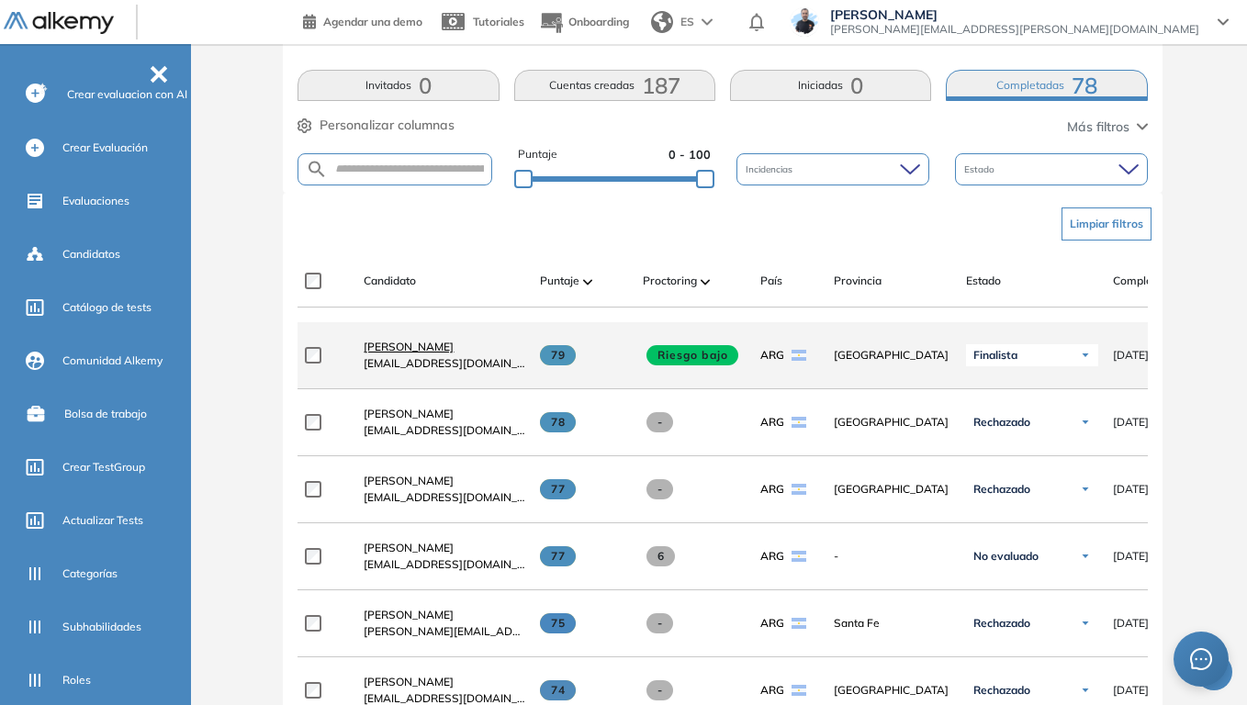
click at [427, 352] on span "[PERSON_NAME]" at bounding box center [409, 347] width 90 height 14
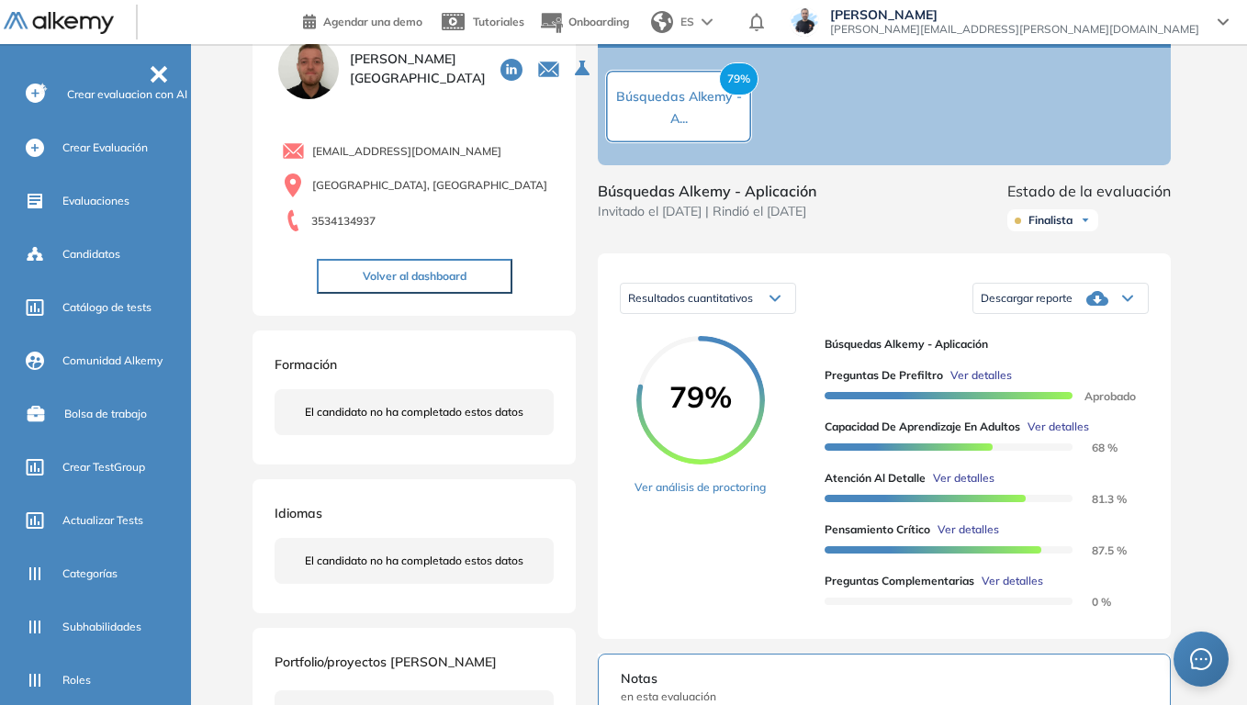
scroll to position [184, 0]
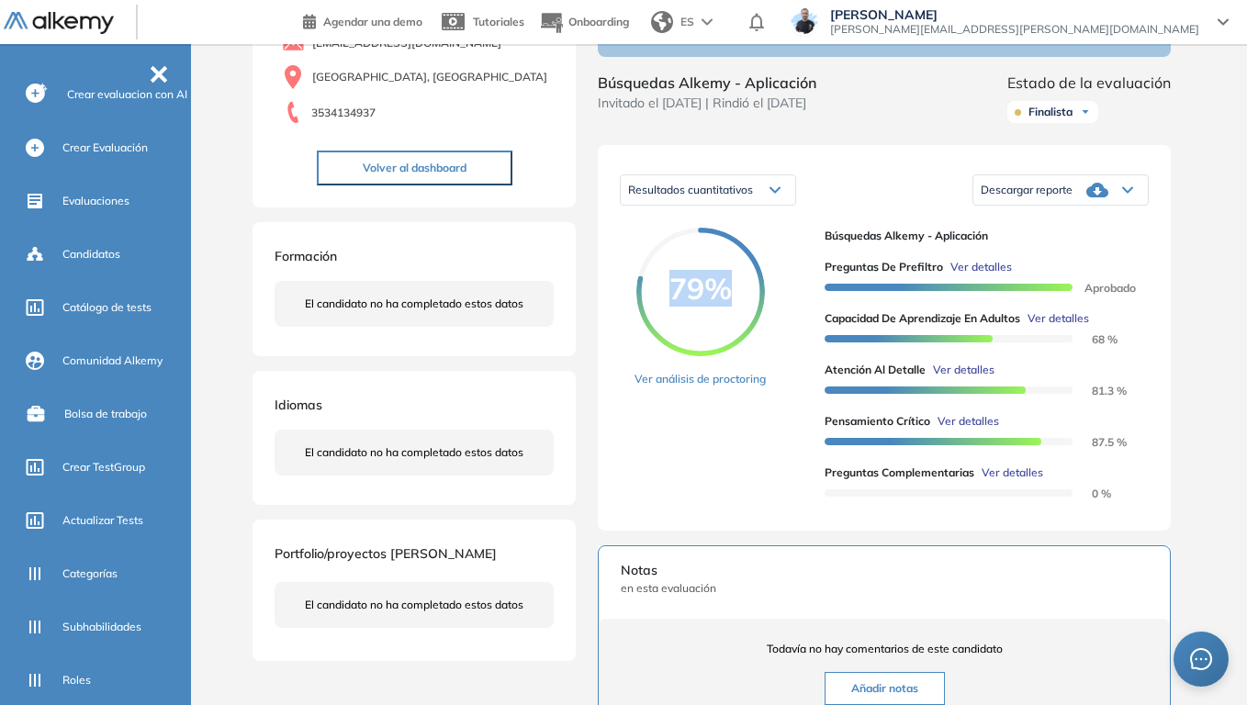
drag, startPoint x: 674, startPoint y: 313, endPoint x: 734, endPoint y: 312, distance: 59.7
click at [734, 303] on span "79%" at bounding box center [700, 288] width 129 height 29
click at [802, 283] on div "79% Ver análisis de proctoring" at bounding box center [721, 368] width 175 height 281
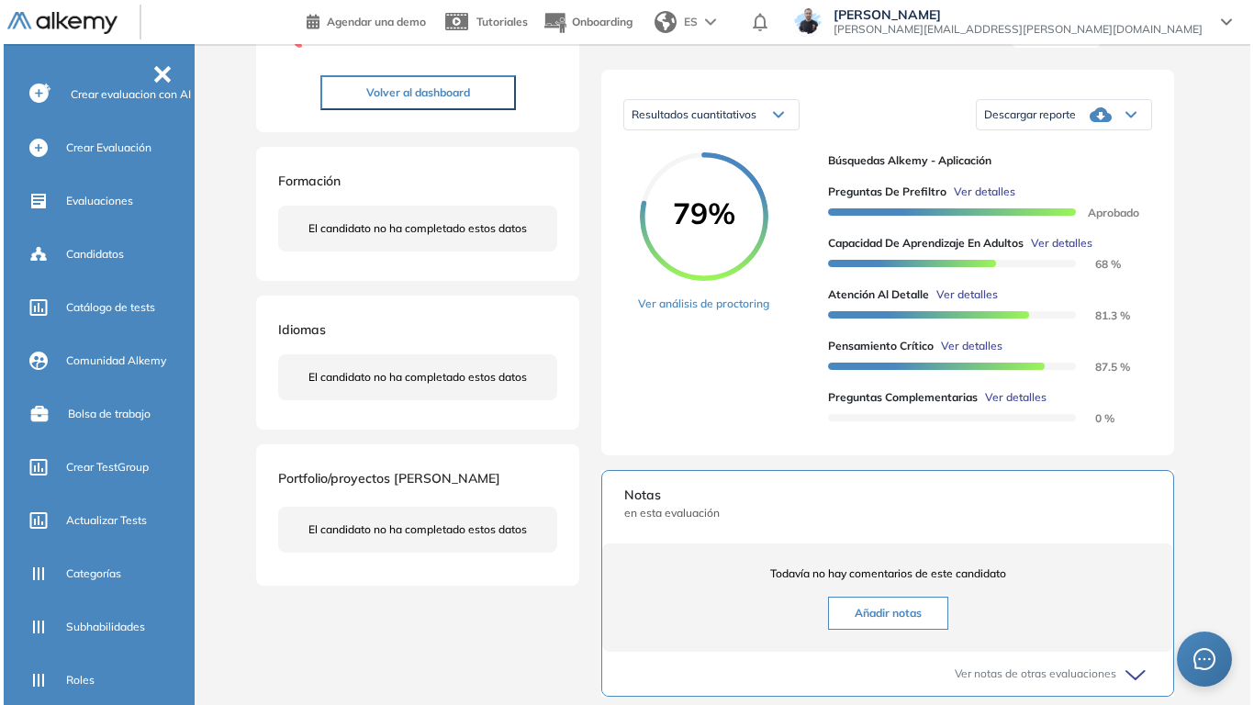
scroll to position [275, 0]
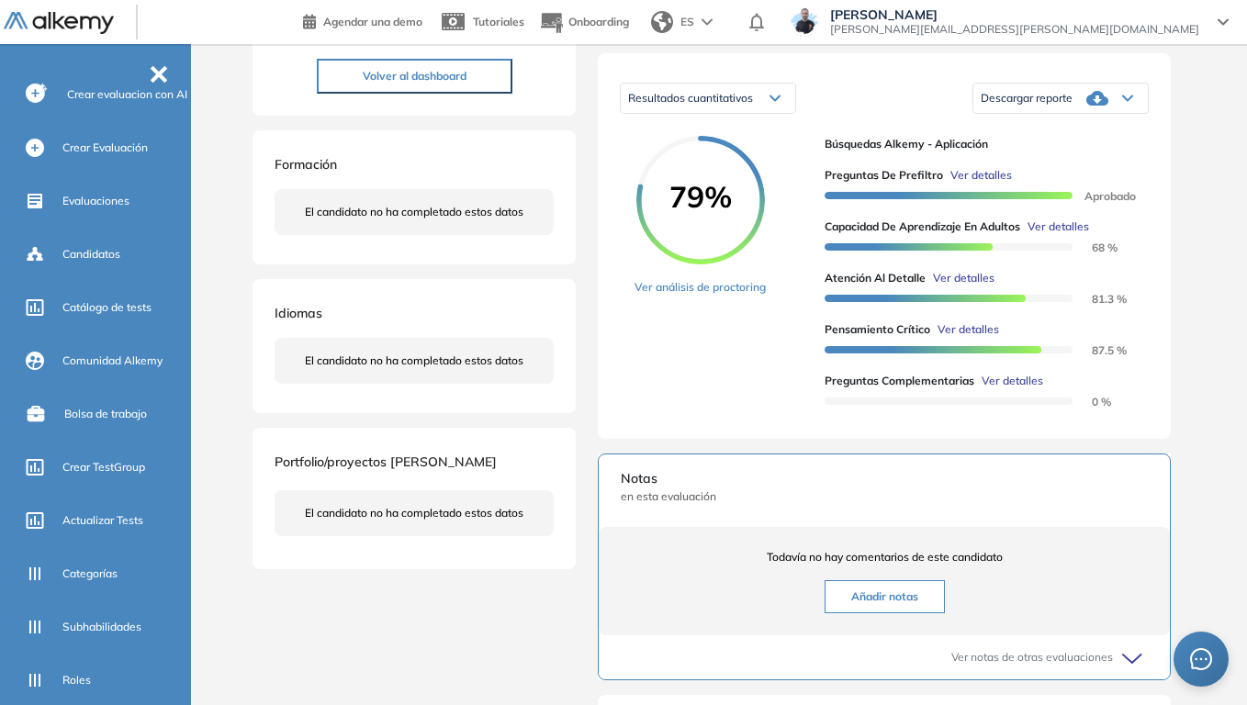
click at [1082, 235] on span "Ver detalles" at bounding box center [1058, 227] width 62 height 17
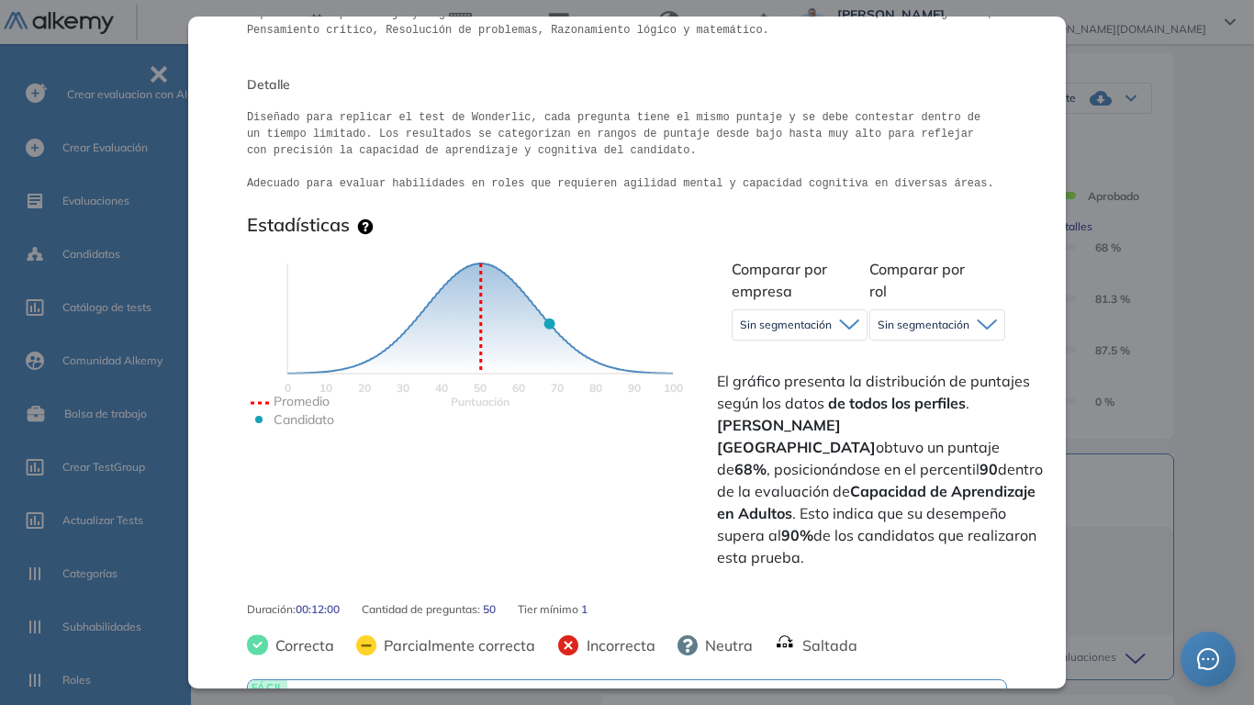
click at [815, 327] on span "Sin segmentación" at bounding box center [786, 325] width 92 height 15
click at [948, 327] on span "Sin segmentación" at bounding box center [924, 325] width 92 height 15
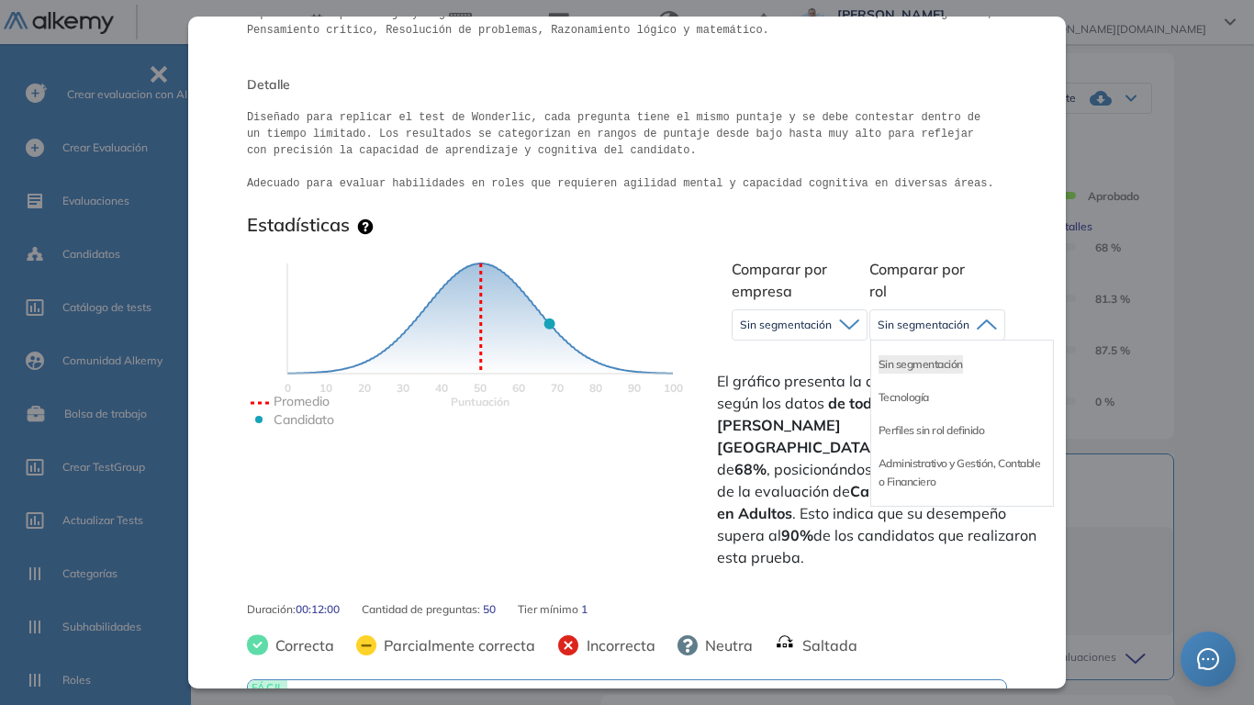
click at [748, 336] on div "Sin segmentación" at bounding box center [800, 324] width 134 height 29
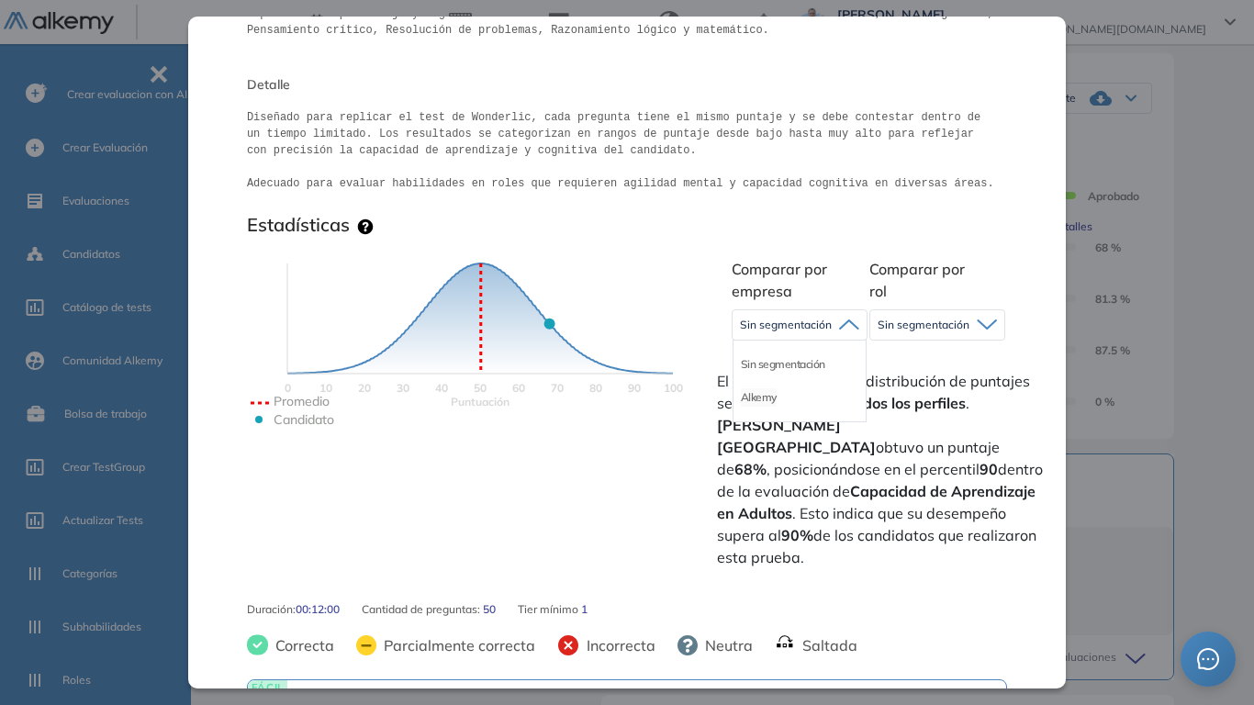
click at [766, 392] on li "Alkemy" at bounding box center [759, 397] width 36 height 18
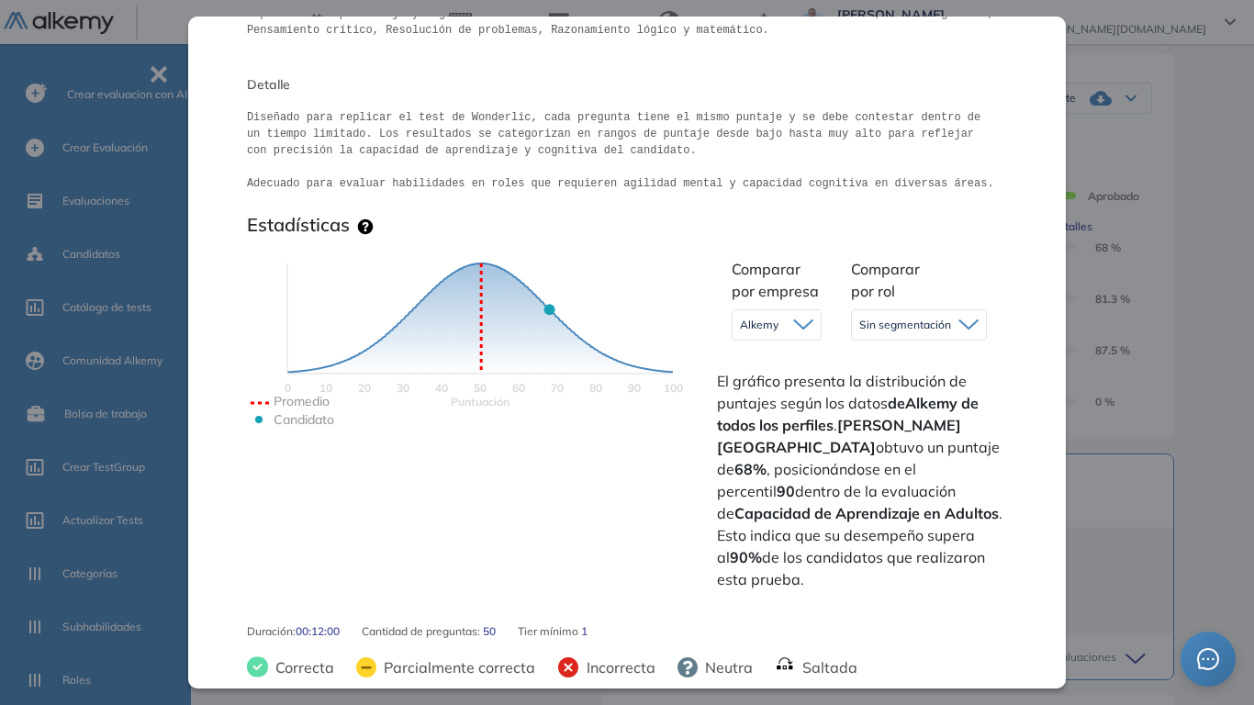
click at [902, 328] on span "Sin segmentación" at bounding box center [905, 325] width 92 height 15
click at [911, 406] on li "Perfiles sin rol definido" at bounding box center [913, 397] width 106 height 18
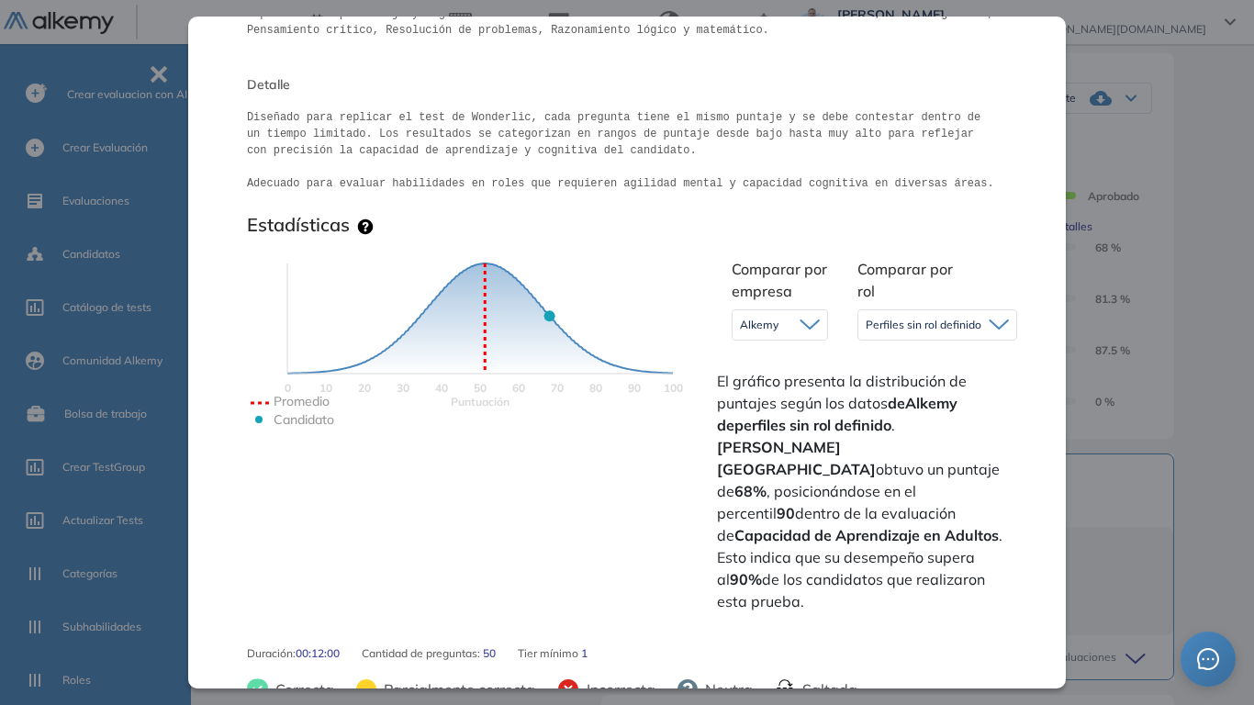
click at [656, 278] on icon "Puntuación 0 10 20 30 40 50 60 70 80 90 100 Promedio Candidato" at bounding box center [480, 364] width 459 height 275
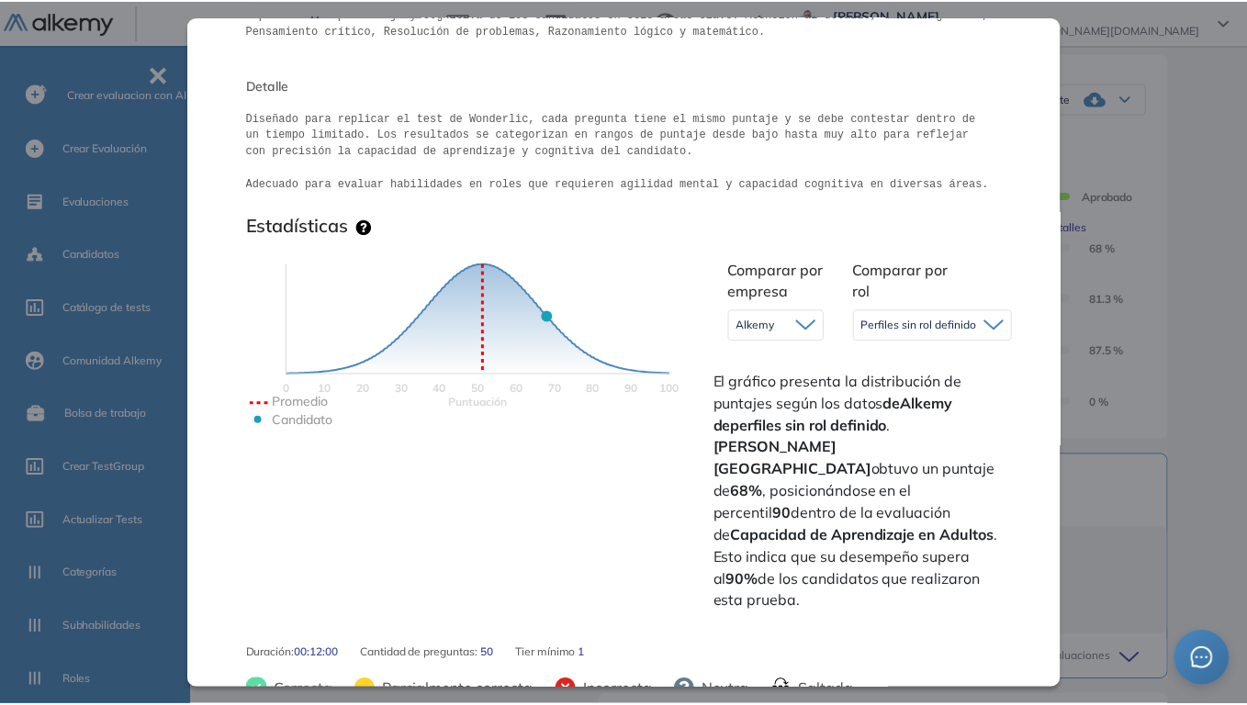
scroll to position [367, 0]
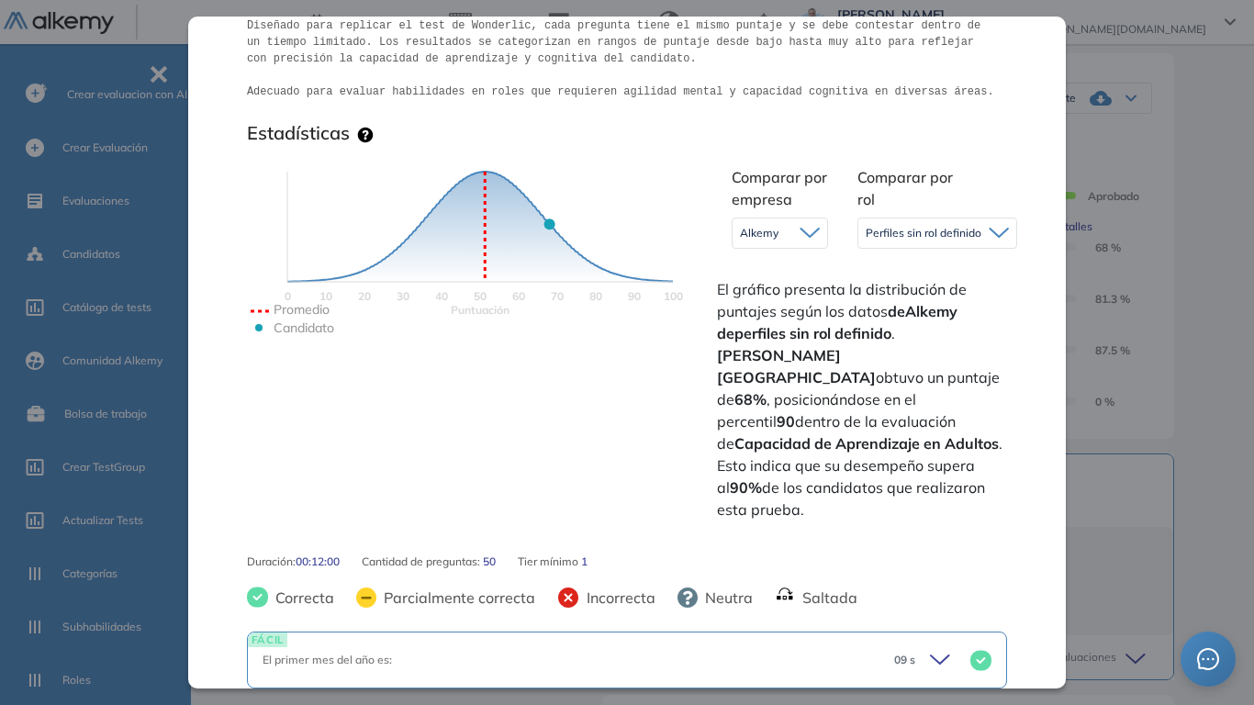
click at [885, 353] on span "El gráfico presenta la distribución de puntajes según los datos de Alkemy de pe…" at bounding box center [867, 399] width 301 height 242
drag, startPoint x: 816, startPoint y: 379, endPoint x: 935, endPoint y: 368, distance: 118.9
click at [935, 368] on span "El gráfico presenta la distribución de puntajes según los datos de Alkemy de pe…" at bounding box center [867, 399] width 301 height 242
click at [865, 411] on span "El gráfico presenta la distribución de puntajes según los datos de Alkemy de pe…" at bounding box center [867, 399] width 301 height 242
drag, startPoint x: 720, startPoint y: 442, endPoint x: 649, endPoint y: 381, distance: 93.1
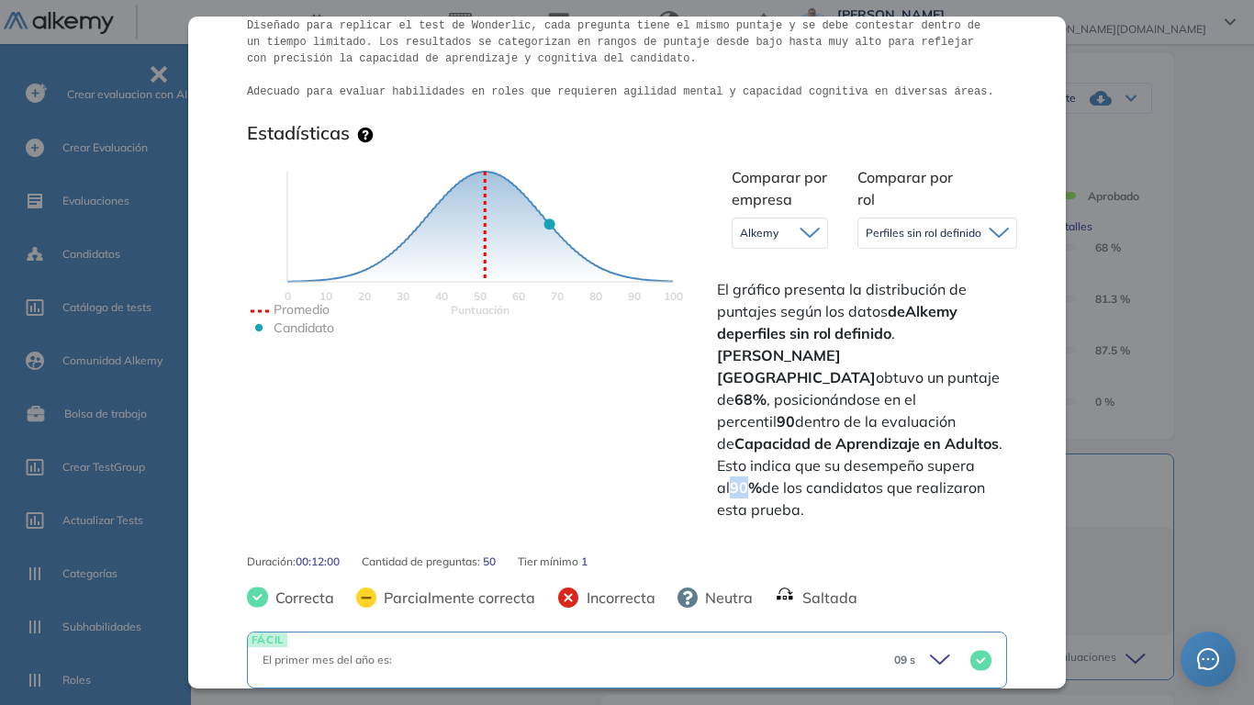
click at [736, 478] on strong "90%" at bounding box center [746, 487] width 32 height 18
drag, startPoint x: 1187, startPoint y: 107, endPoint x: 533, endPoint y: 96, distance: 653.8
click at [1187, 107] on div "Capacidad de Aprendizaje en Adultos Capacidad de Pensamiento Integrador Idiomas…" at bounding box center [726, 342] width 955 height 1075
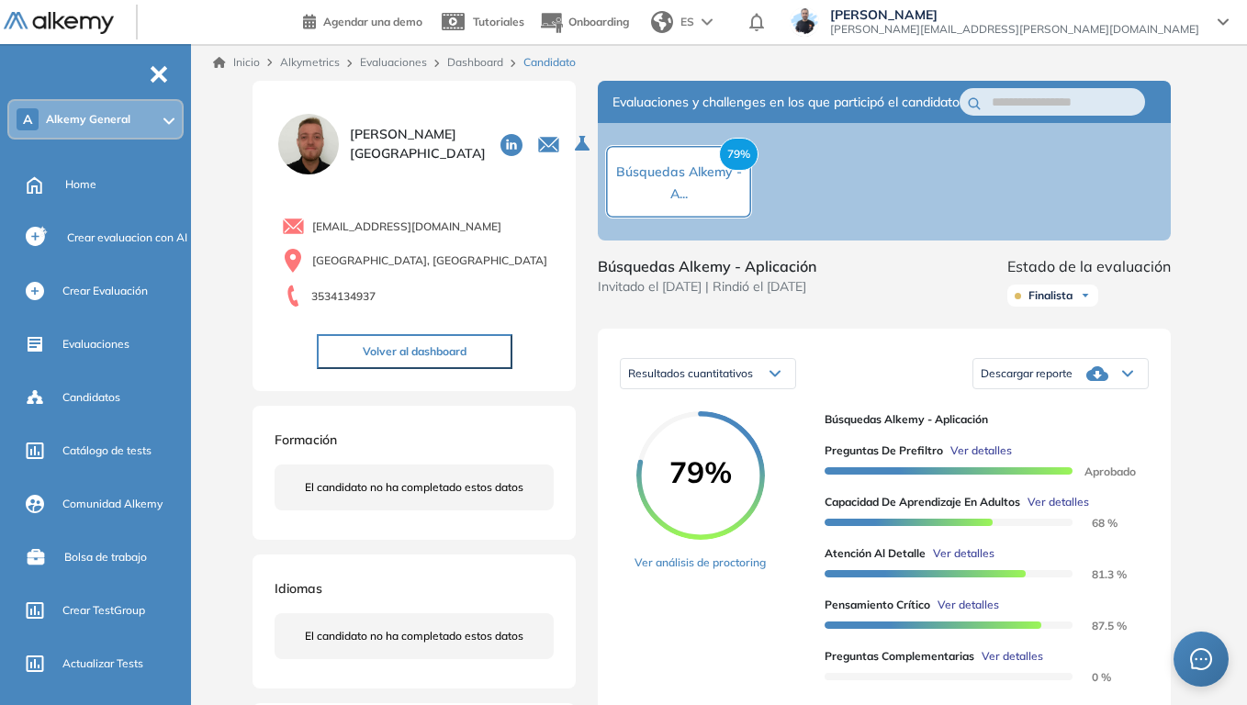
scroll to position [0, 0]
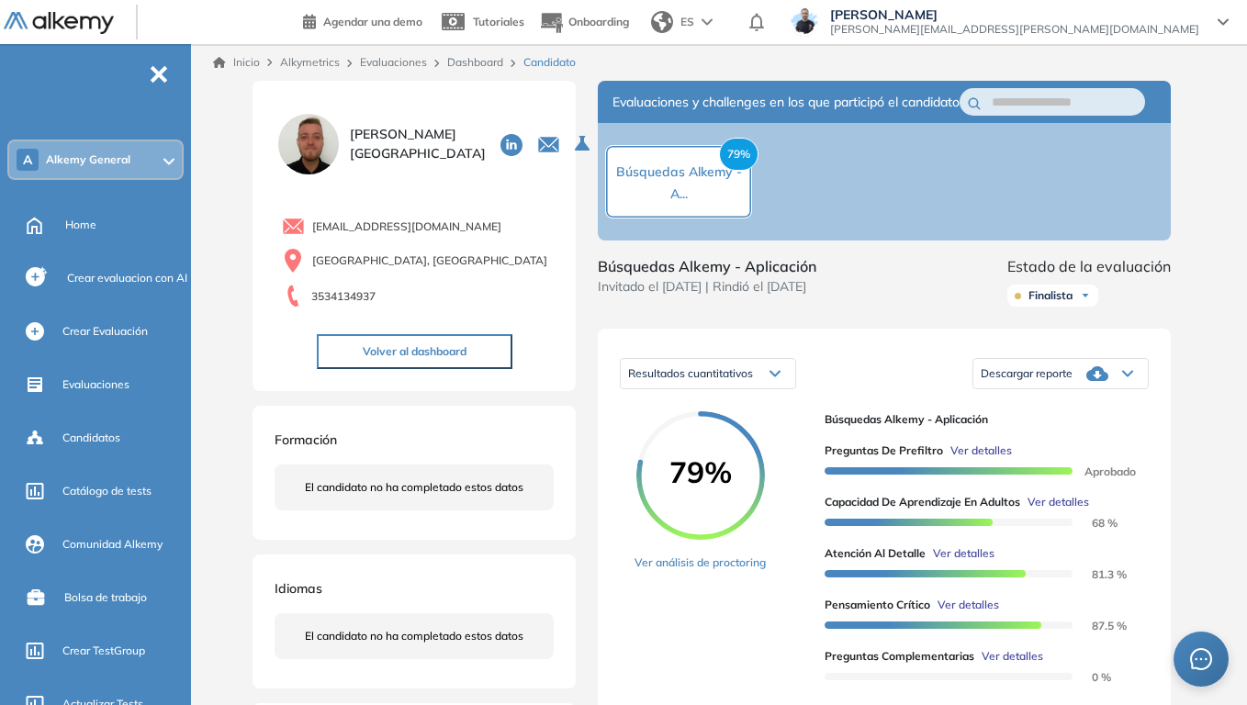
click at [168, 155] on div at bounding box center [168, 159] width 11 height 15
click at [1217, 247] on div "Inicio Alkymetrics Evaluaciones Dashboard Candidato Duración : 00:00:00 Cantida…" at bounding box center [722, 622] width 1048 height 1156
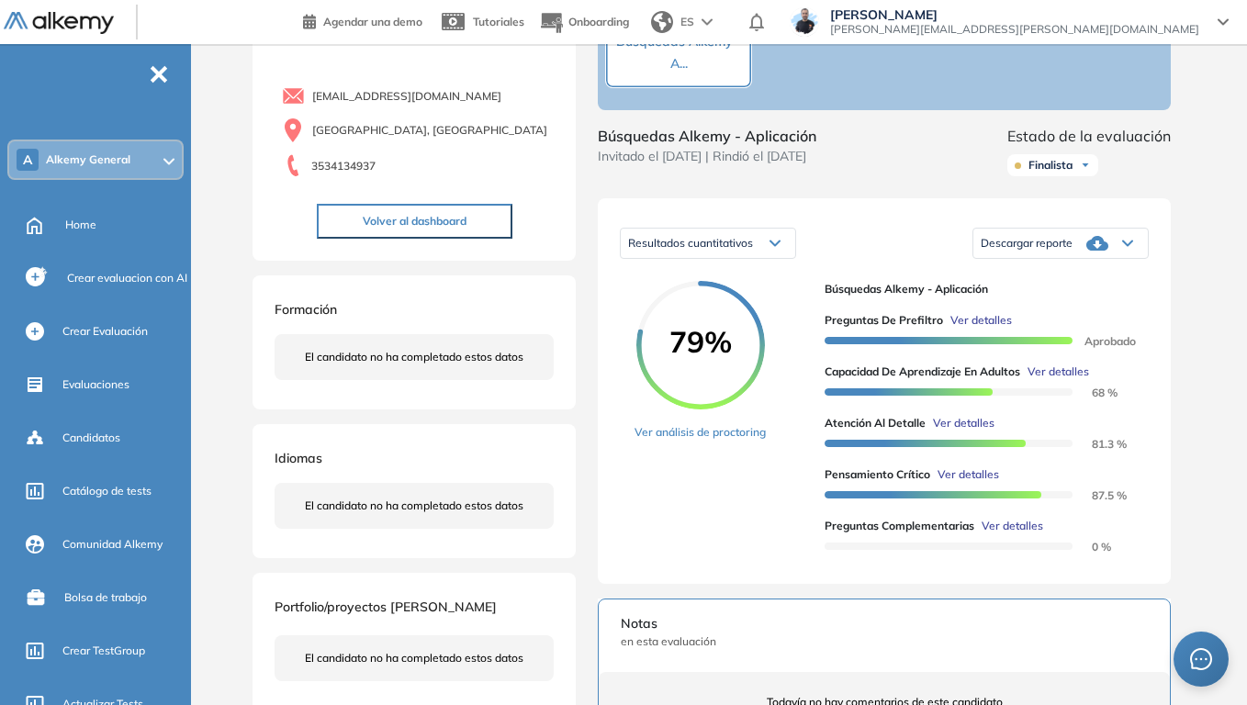
scroll to position [184, 0]
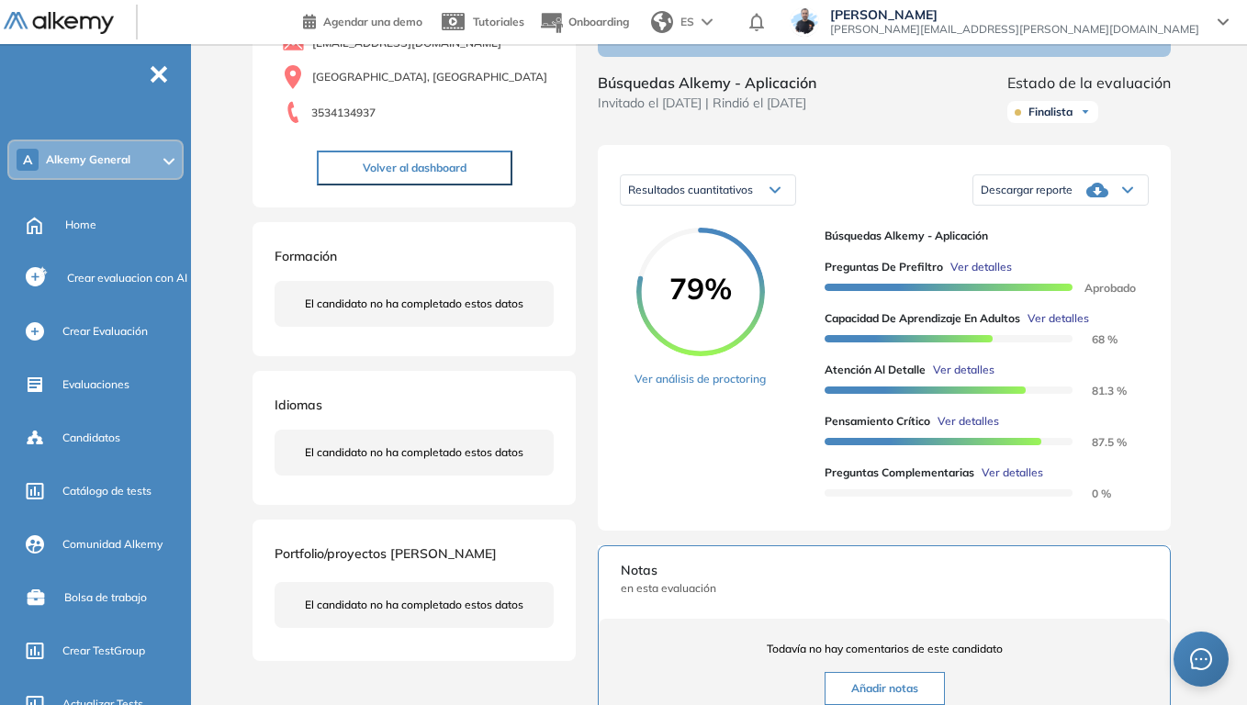
click at [172, 167] on div "A Alkemy General" at bounding box center [95, 159] width 173 height 37
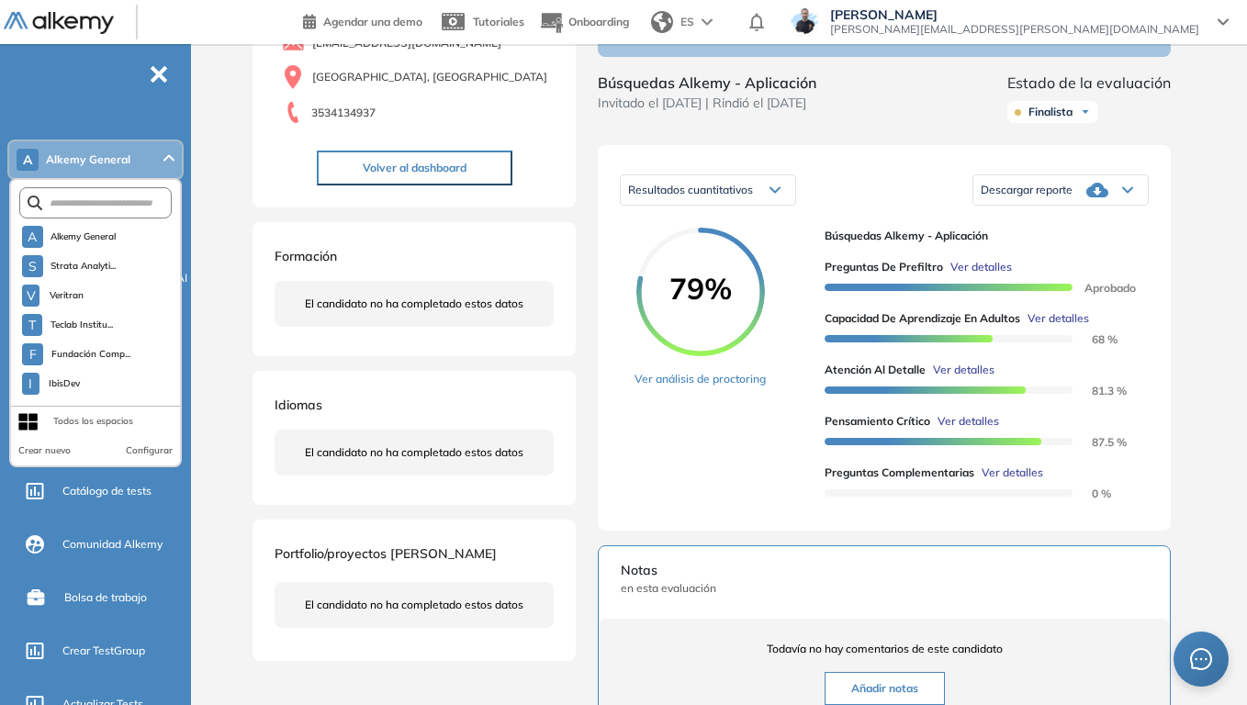
click at [230, 189] on div "Inicio Alkymetrics Evaluaciones Dashboard Candidato Duración : 00:00:00 Cantida…" at bounding box center [722, 438] width 1048 height 1156
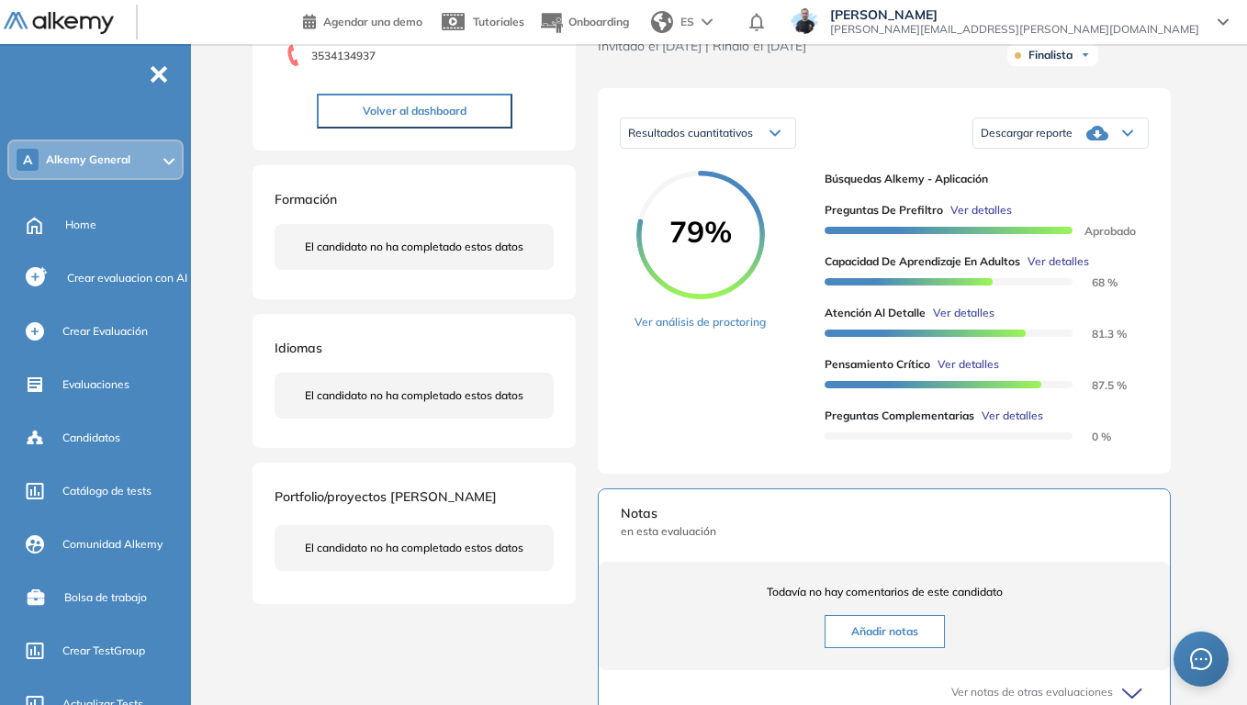
scroll to position [238, 0]
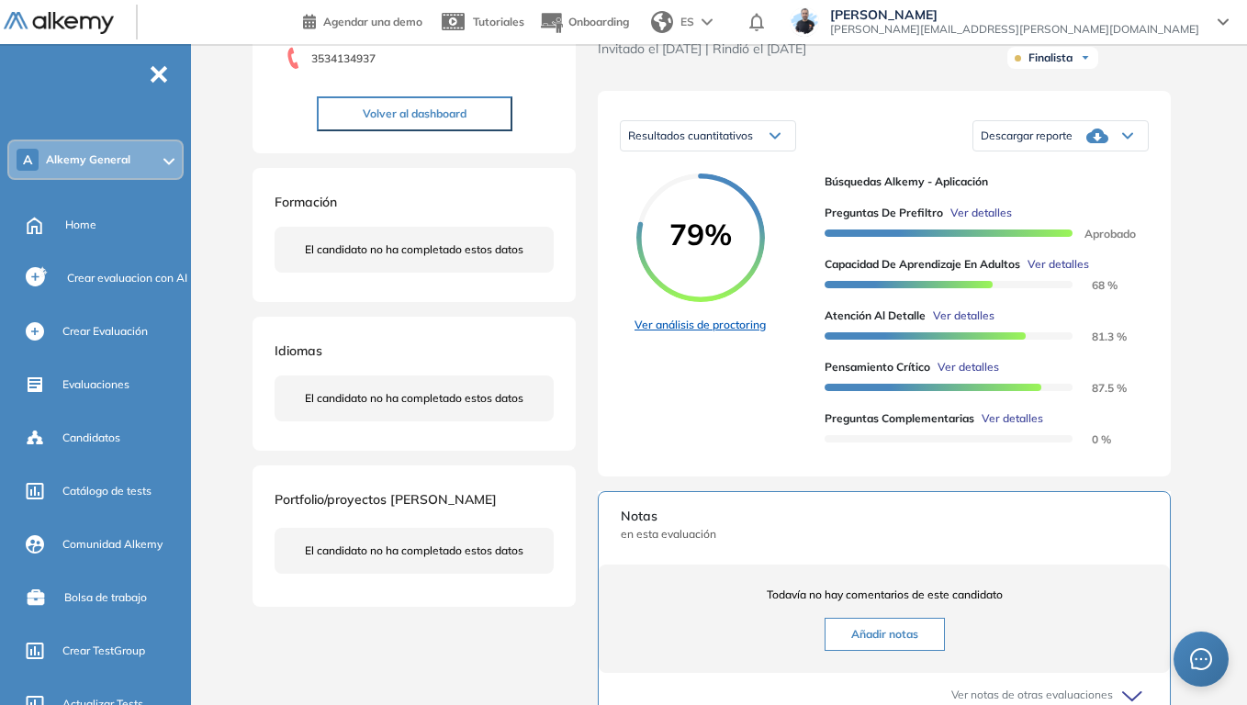
click at [711, 333] on link "Ver análisis de proctoring" at bounding box center [699, 325] width 131 height 17
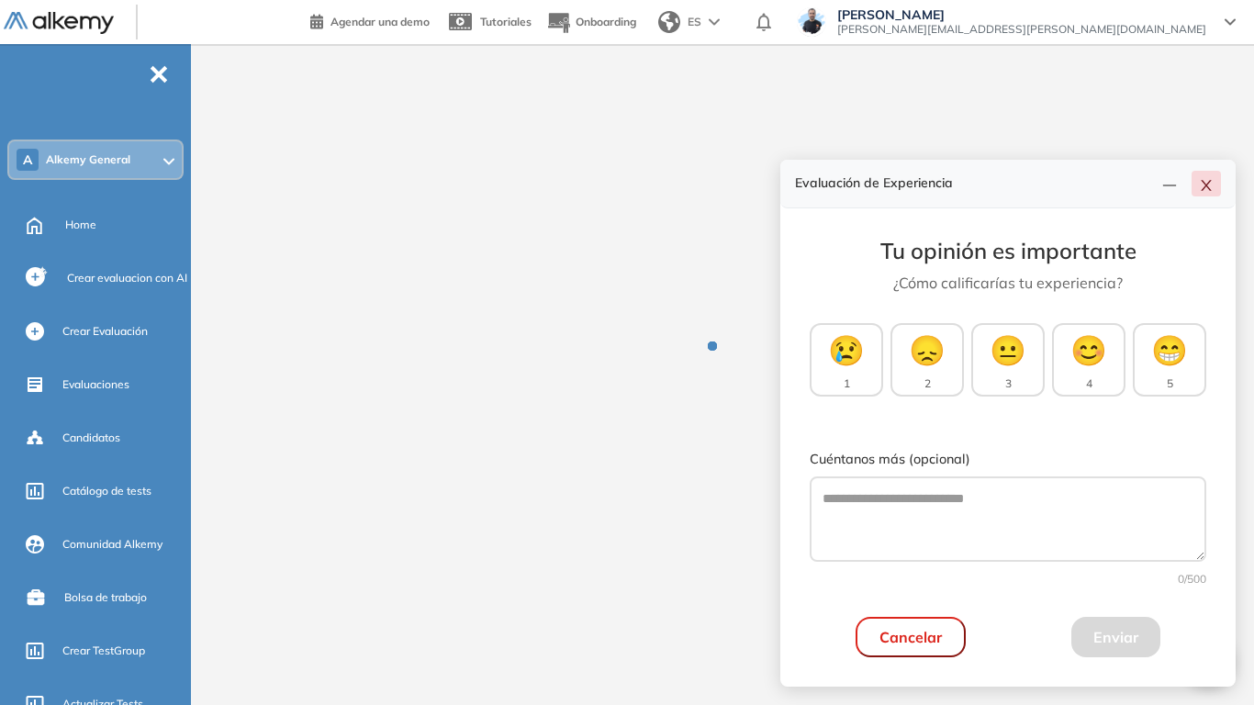
click at [1212, 191] on icon "close" at bounding box center [1206, 185] width 15 height 15
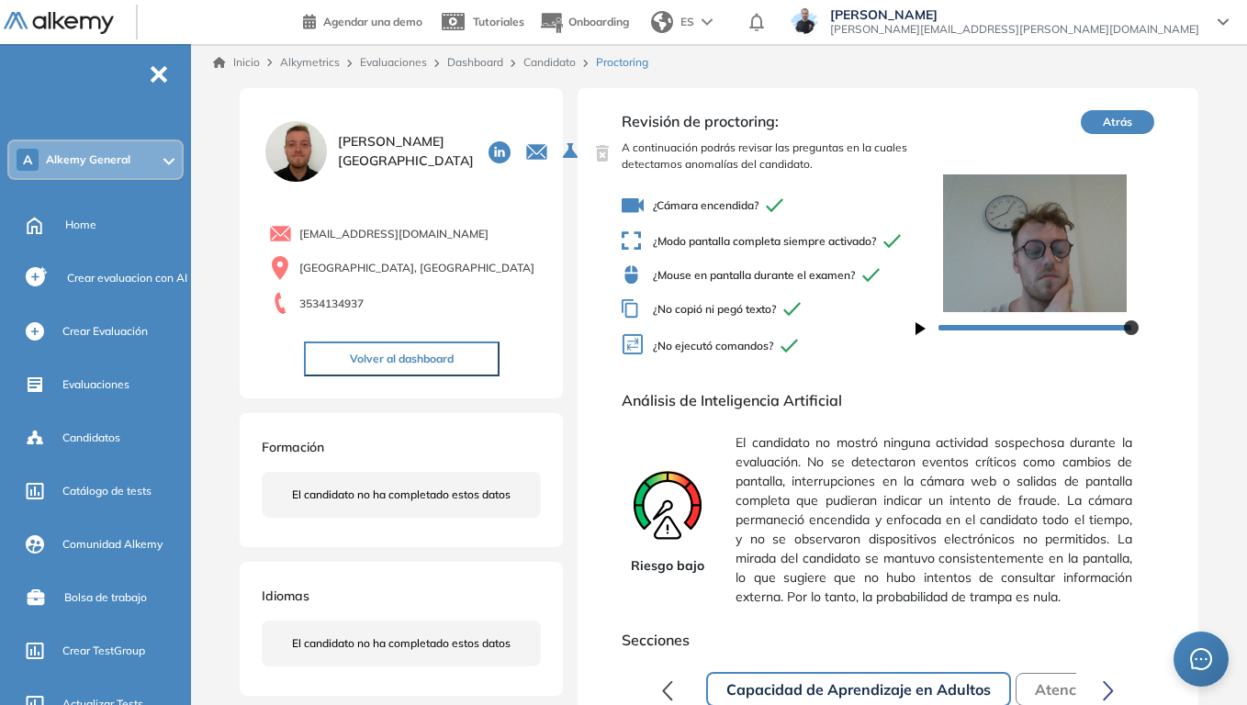
click at [558, 66] on link "Candidato" at bounding box center [549, 62] width 52 height 14
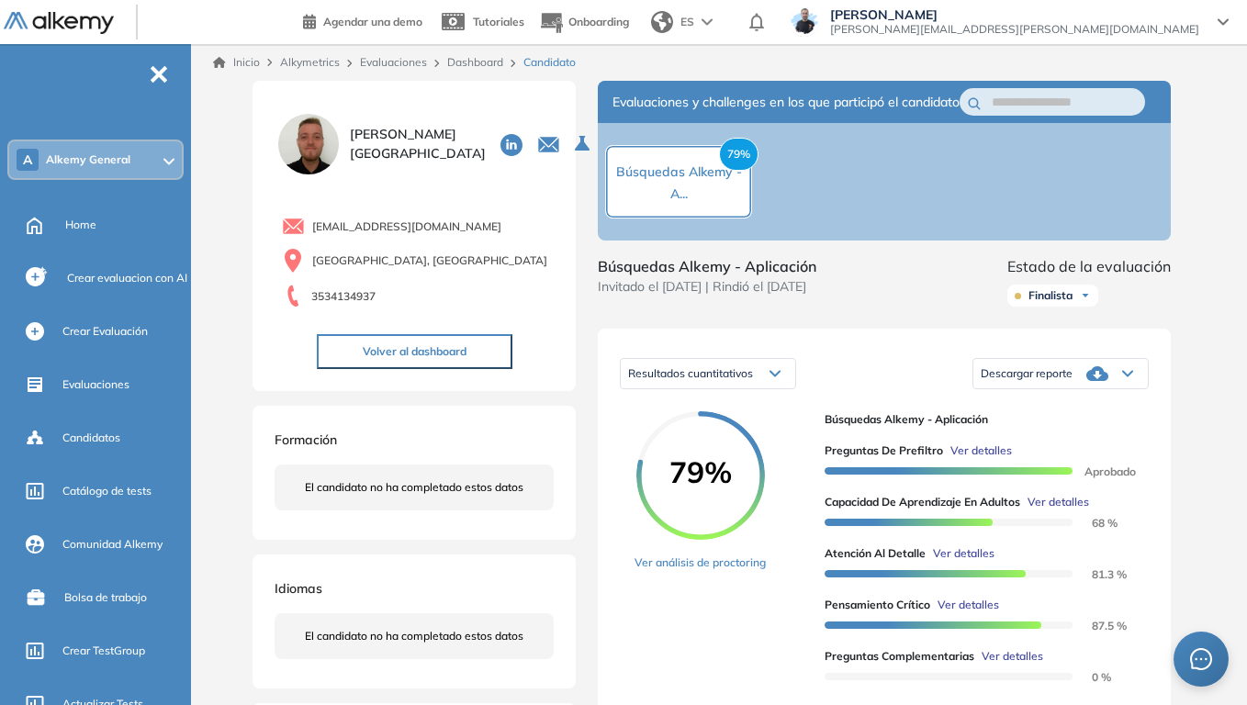
click at [1124, 377] on icon at bounding box center [1127, 373] width 11 height 7
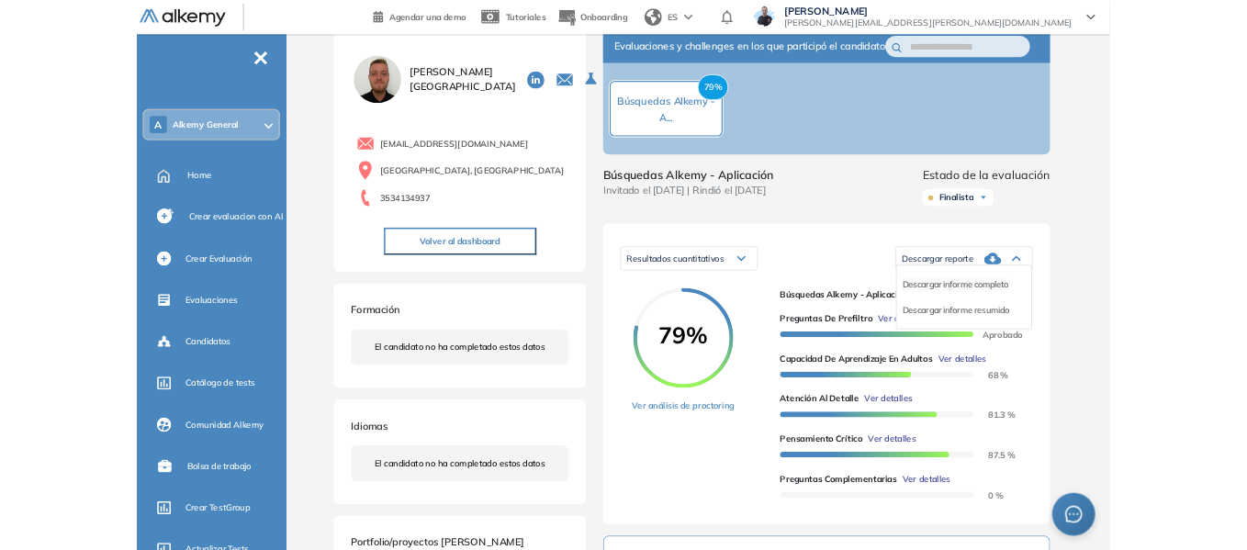
scroll to position [92, 0]
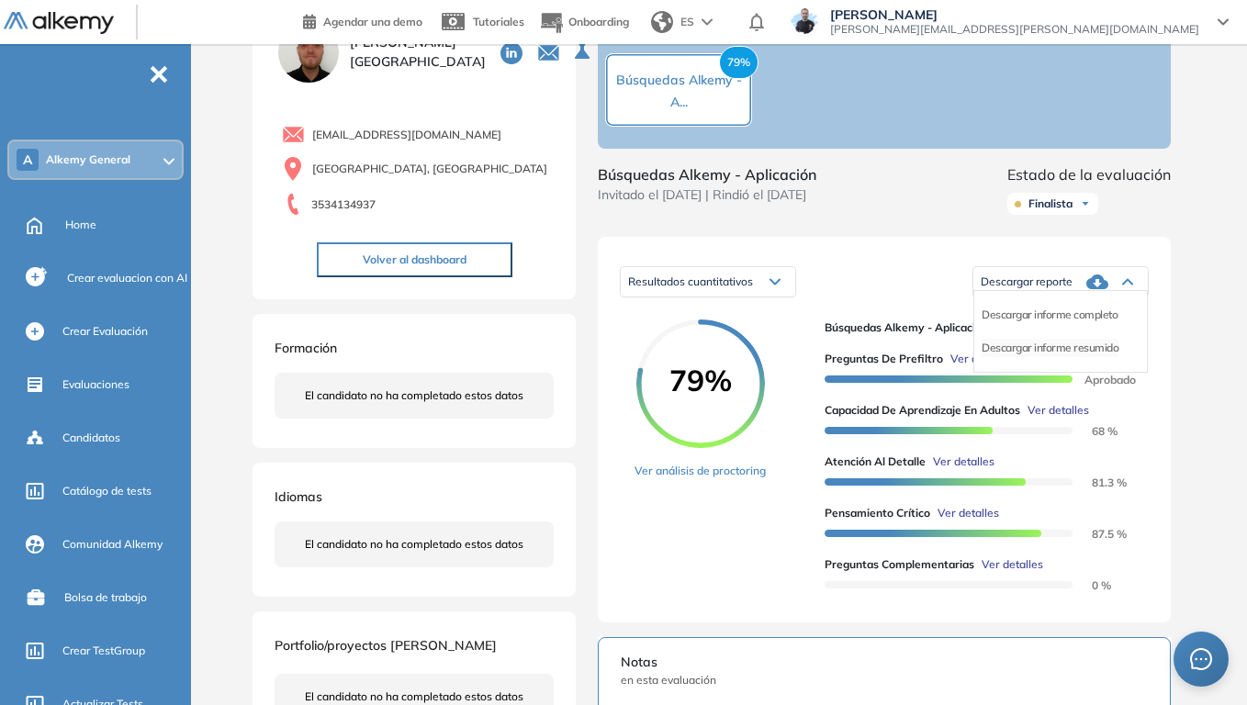
click at [1093, 357] on li "Descargar informe resumido" at bounding box center [1049, 348] width 137 height 18
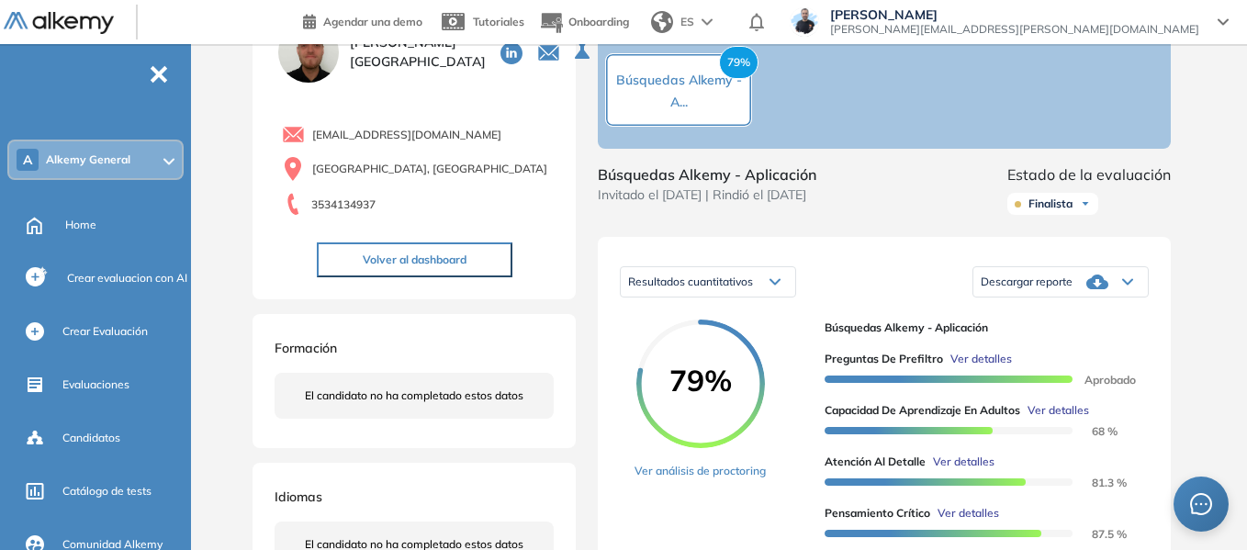
click at [1054, 300] on div "Descargar reporte" at bounding box center [1060, 281] width 174 height 37
click at [1068, 313] on li "Descargar informe completo" at bounding box center [1049, 304] width 136 height 18
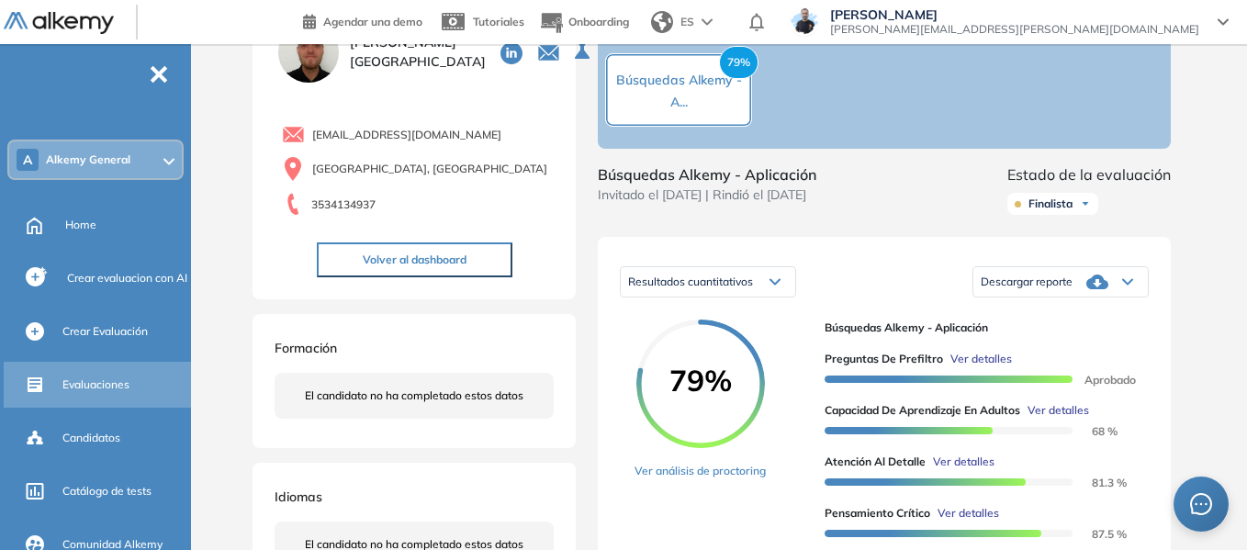
click at [114, 397] on div "Evaluaciones" at bounding box center [124, 384] width 125 height 31
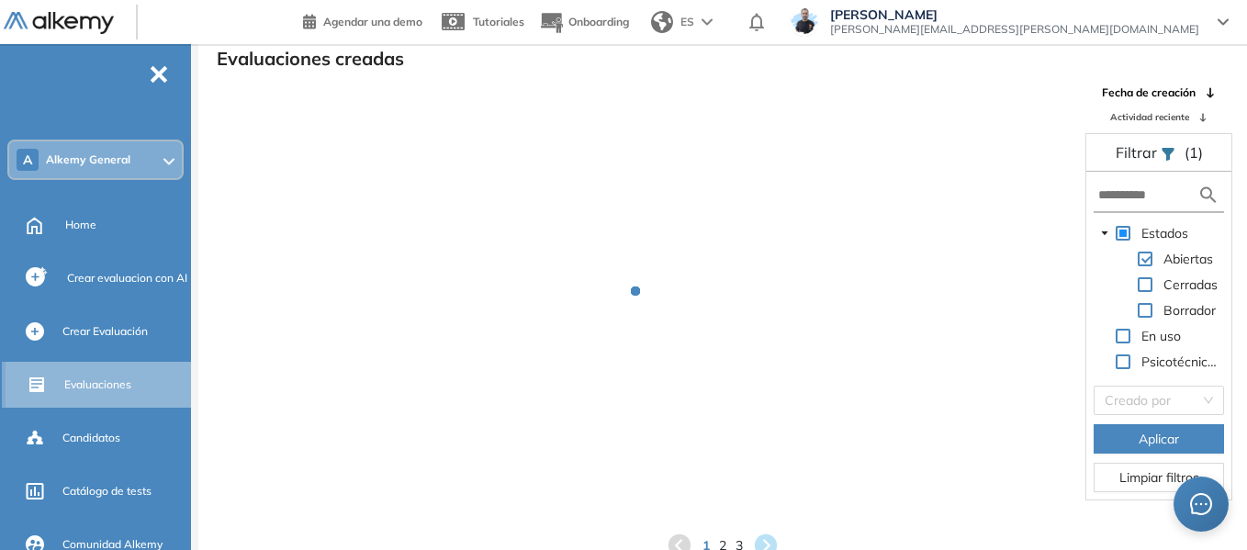
scroll to position [44, 0]
click at [1119, 191] on input "text" at bounding box center [1147, 194] width 99 height 19
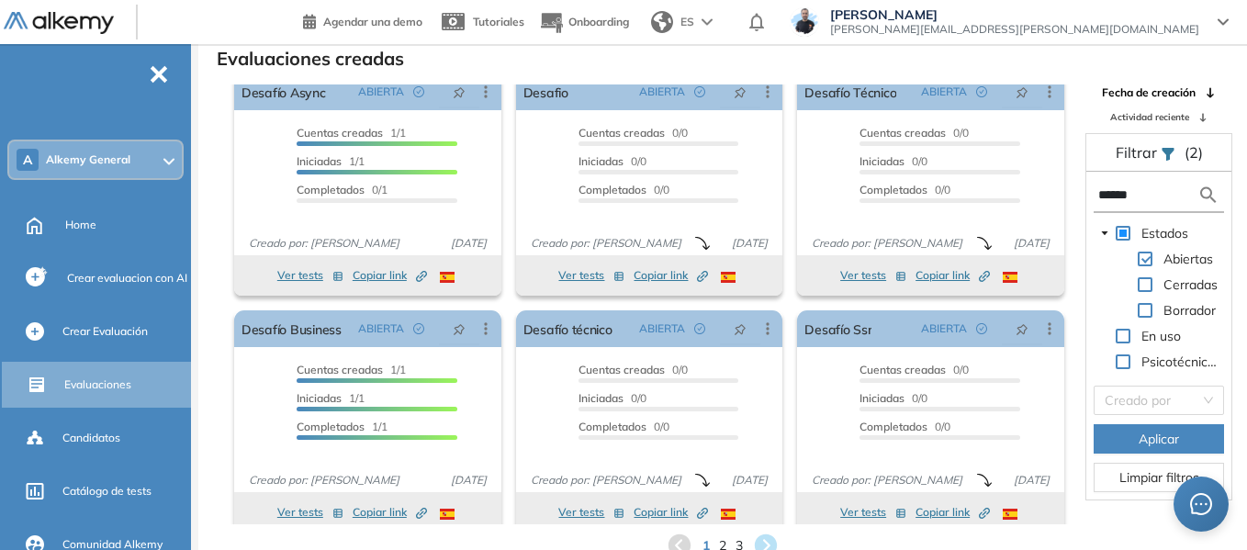
scroll to position [34, 0]
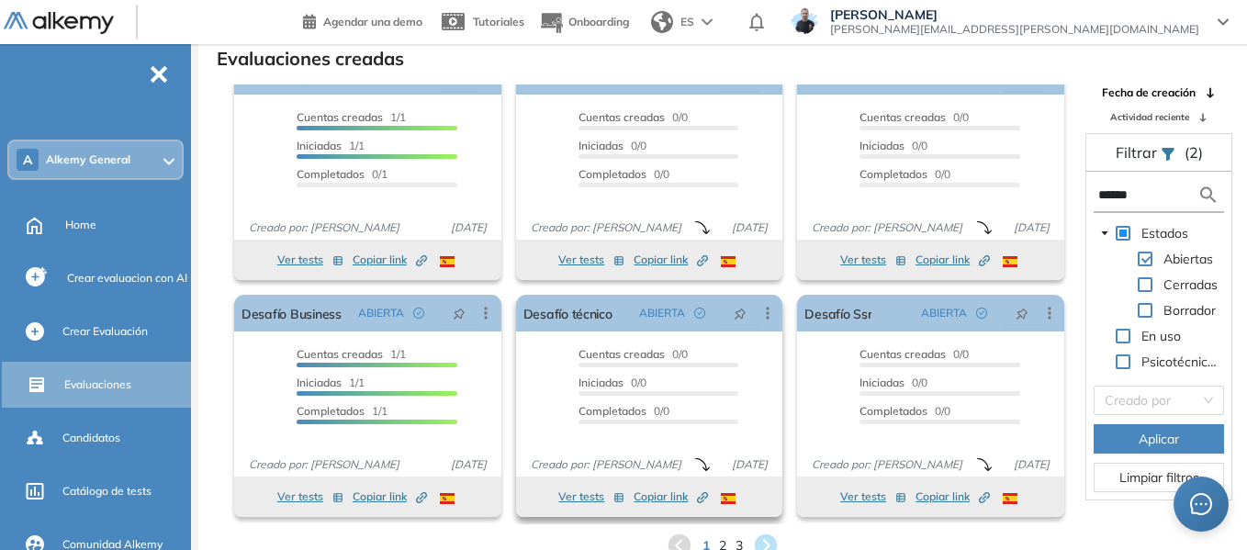
type input "******"
drag, startPoint x: 720, startPoint y: 500, endPoint x: 719, endPoint y: 542, distance: 41.3
click at [719, 542] on span "2" at bounding box center [723, 545] width 8 height 21
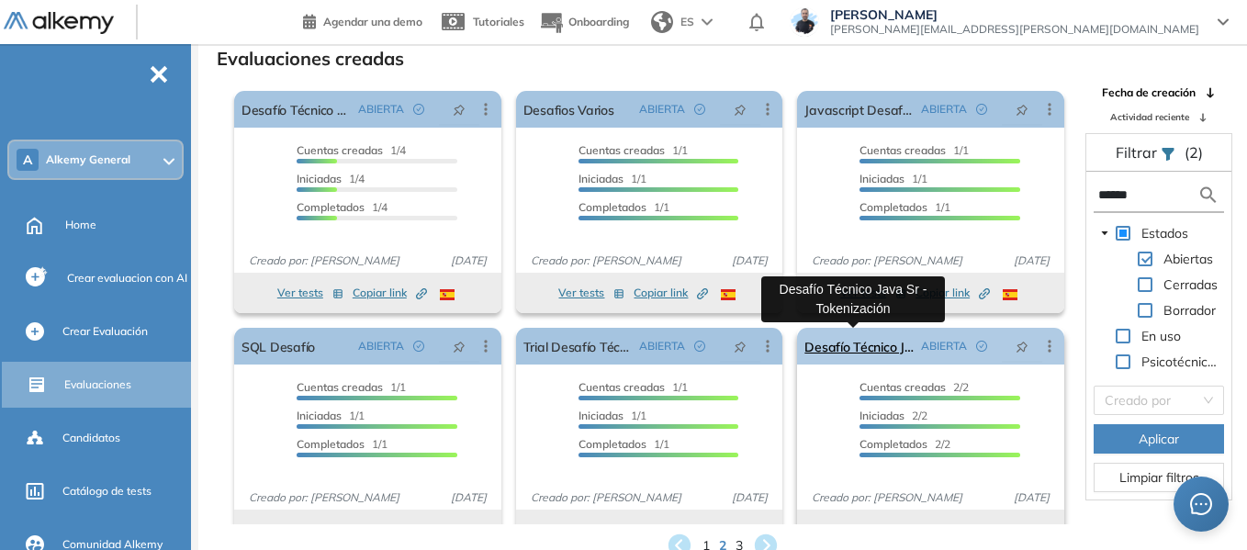
click at [870, 347] on link "Desafío Técnico Java Sr - Tokenización" at bounding box center [858, 346] width 109 height 37
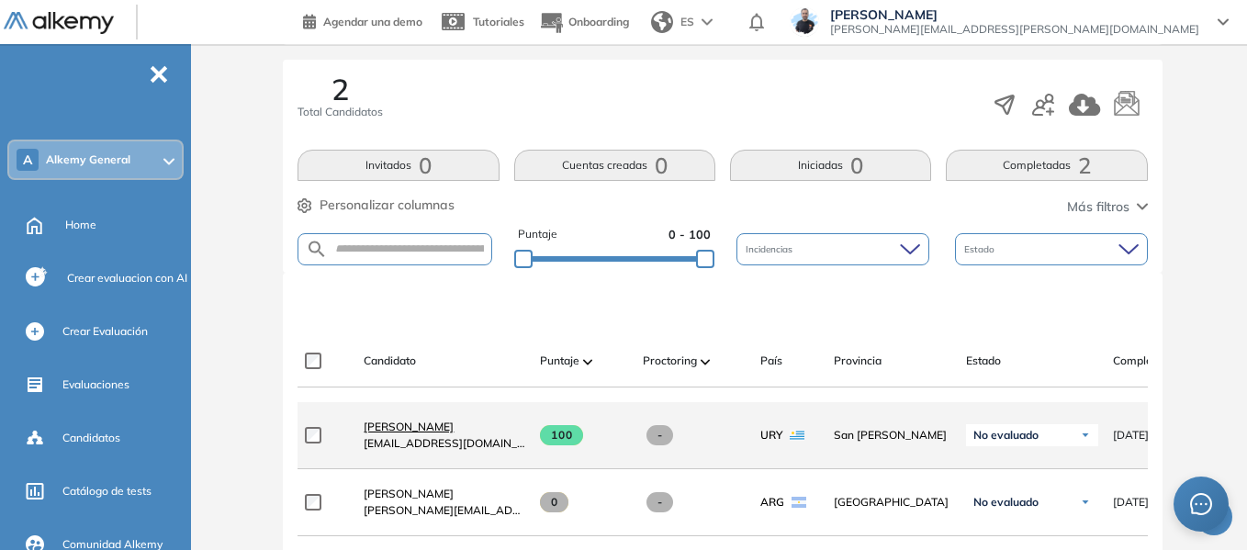
scroll to position [322, 0]
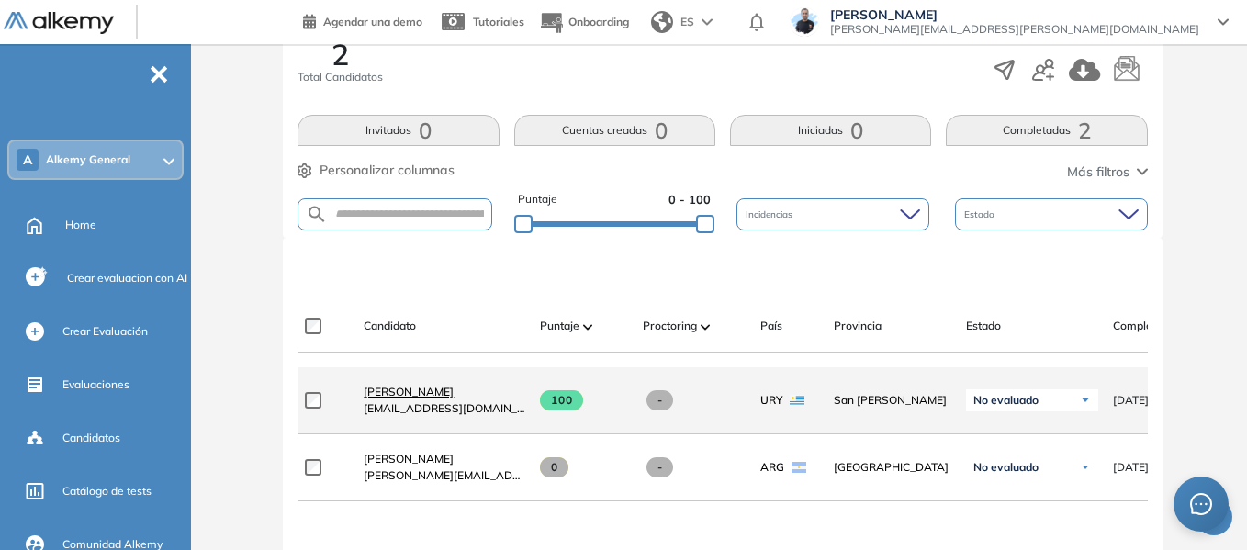
click at [412, 398] on span "[PERSON_NAME]" at bounding box center [409, 392] width 90 height 14
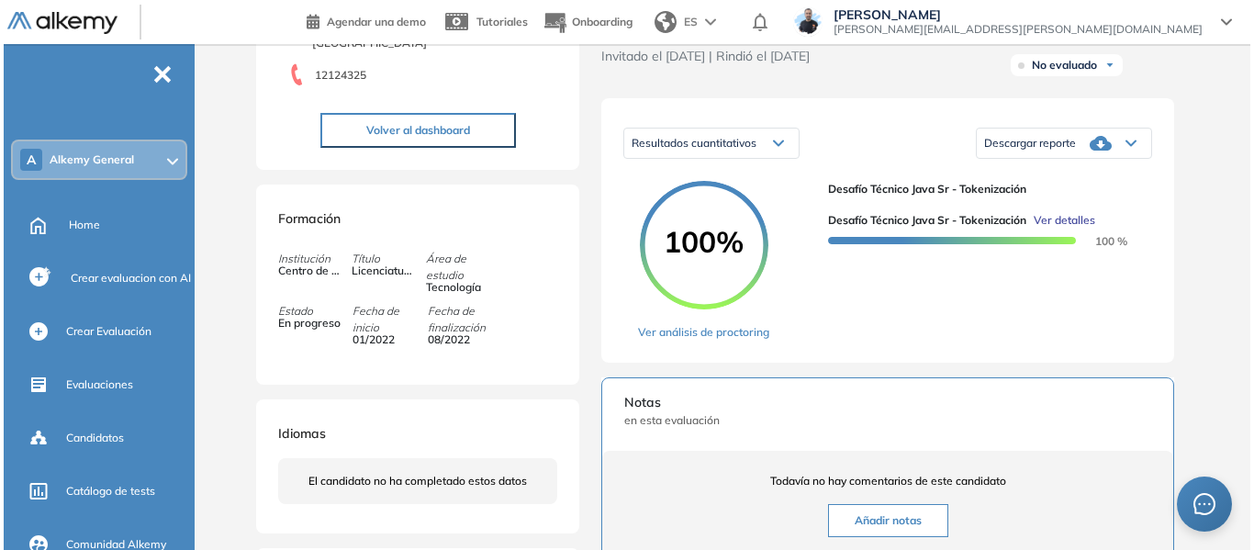
scroll to position [275, 0]
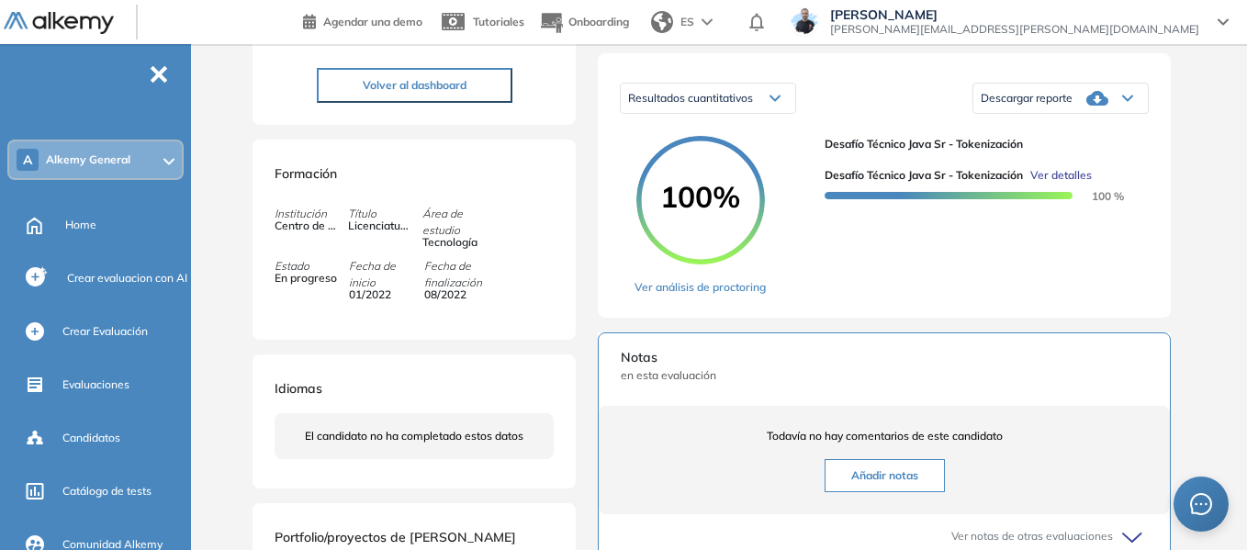
click at [1068, 184] on span "Ver detalles" at bounding box center [1061, 175] width 62 height 17
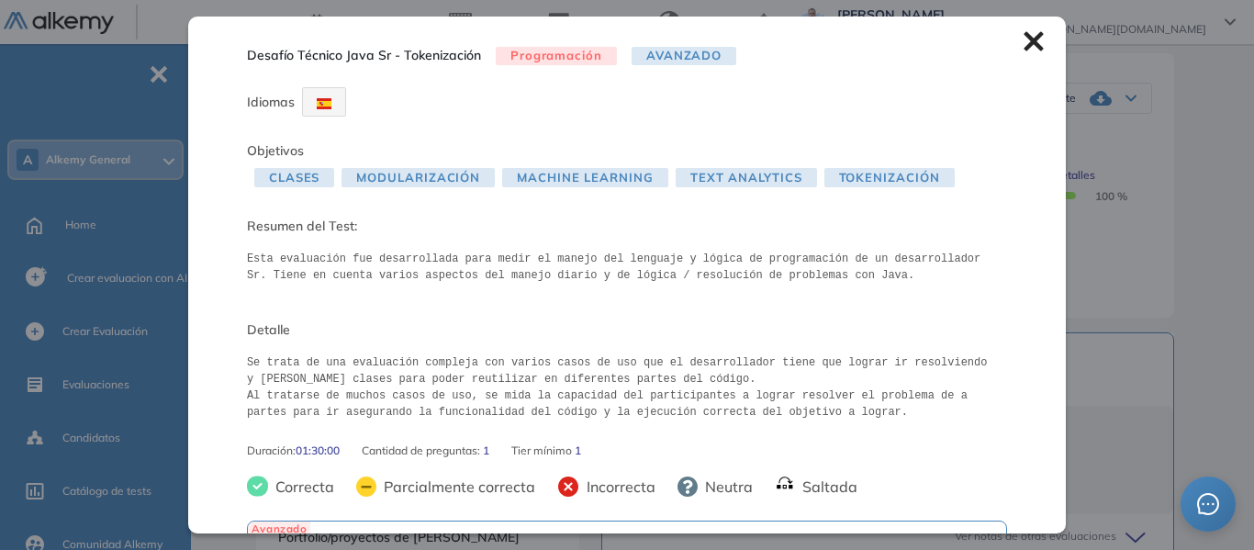
scroll to position [119, 0]
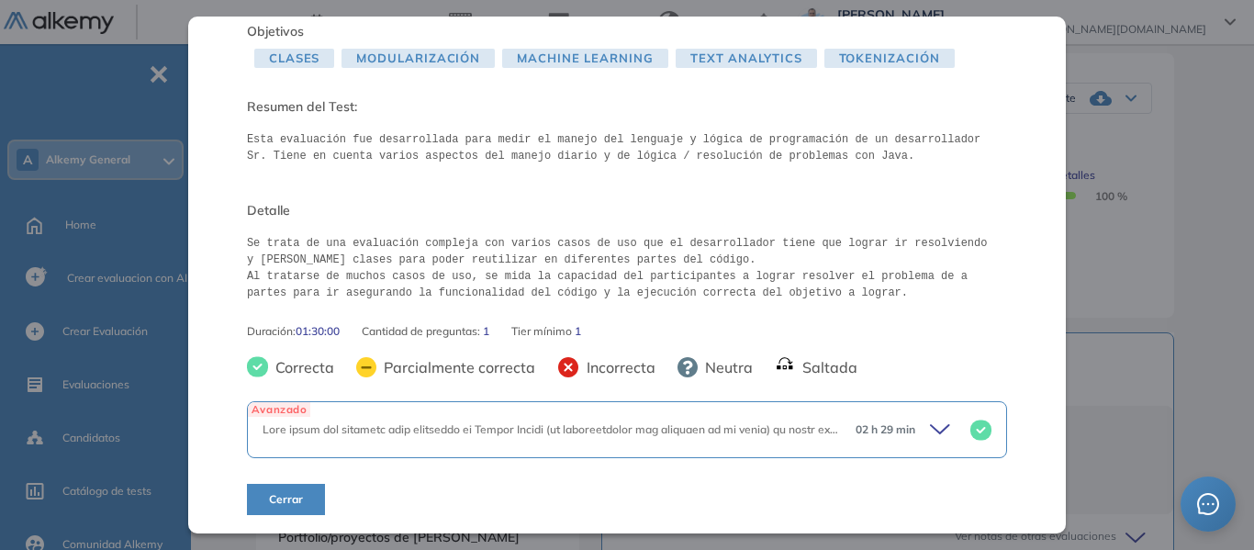
click at [930, 425] on icon at bounding box center [943, 430] width 26 height 26
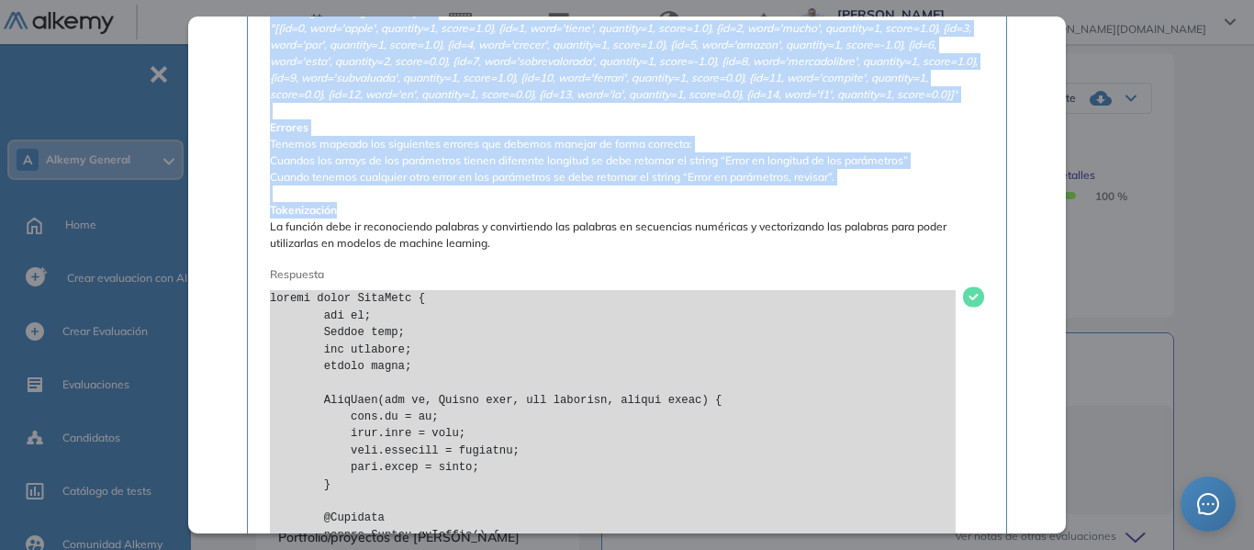
scroll to position [1037, 0]
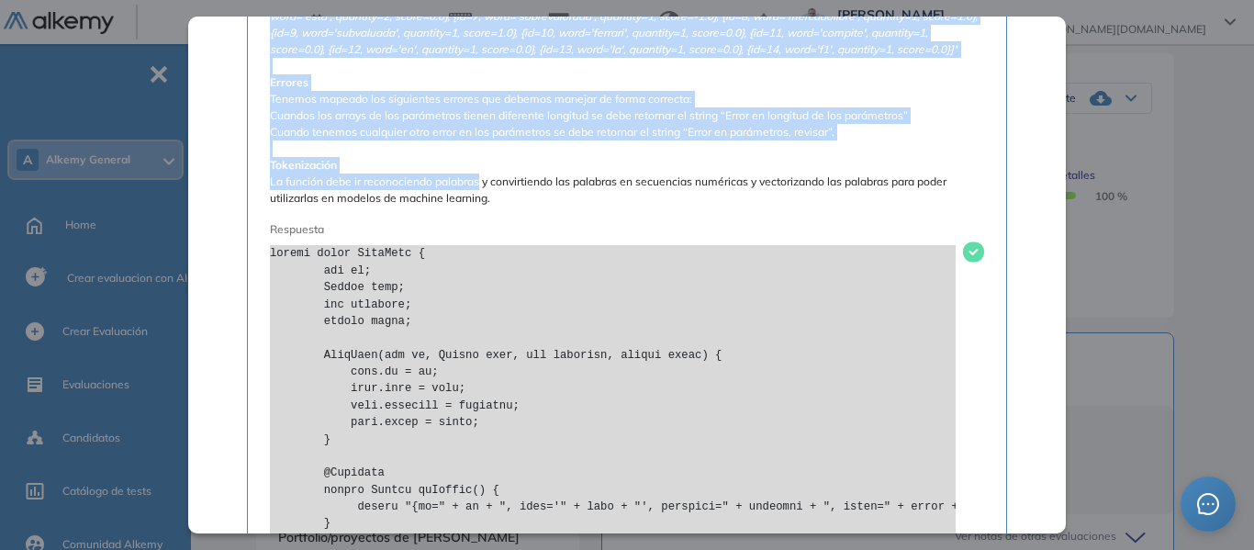
drag, startPoint x: 271, startPoint y: 118, endPoint x: 478, endPoint y: 211, distance: 227.3
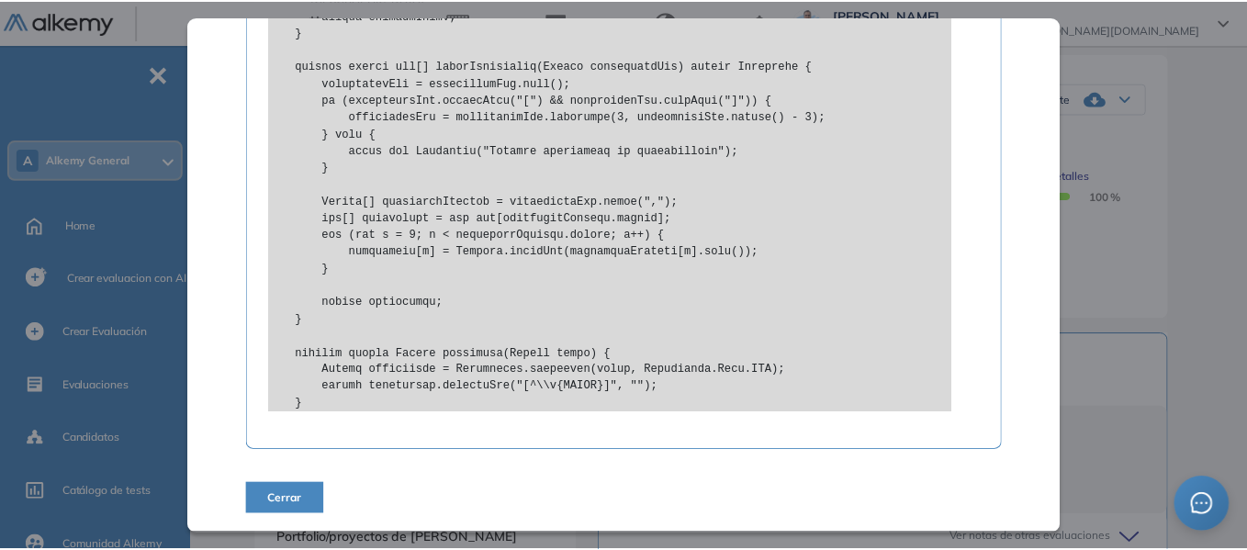
scroll to position [2910, 0]
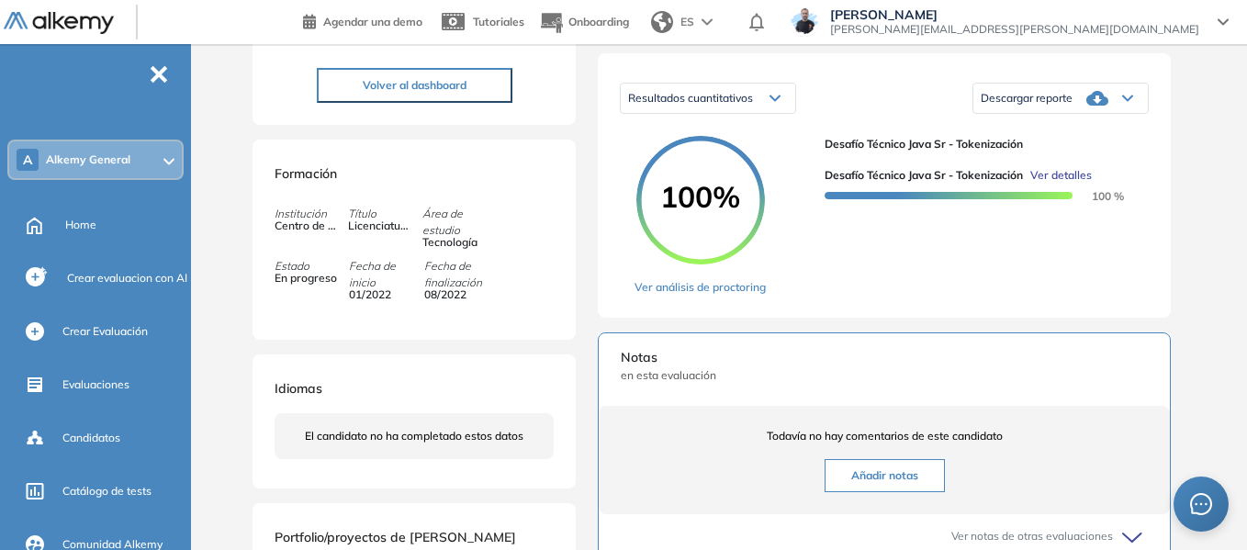
click at [1201, 275] on div "Inicio Alkymetrics Evaluaciones Dashboard Candidato Desafío Técnico Java Sr - T…" at bounding box center [722, 296] width 1048 height 1055
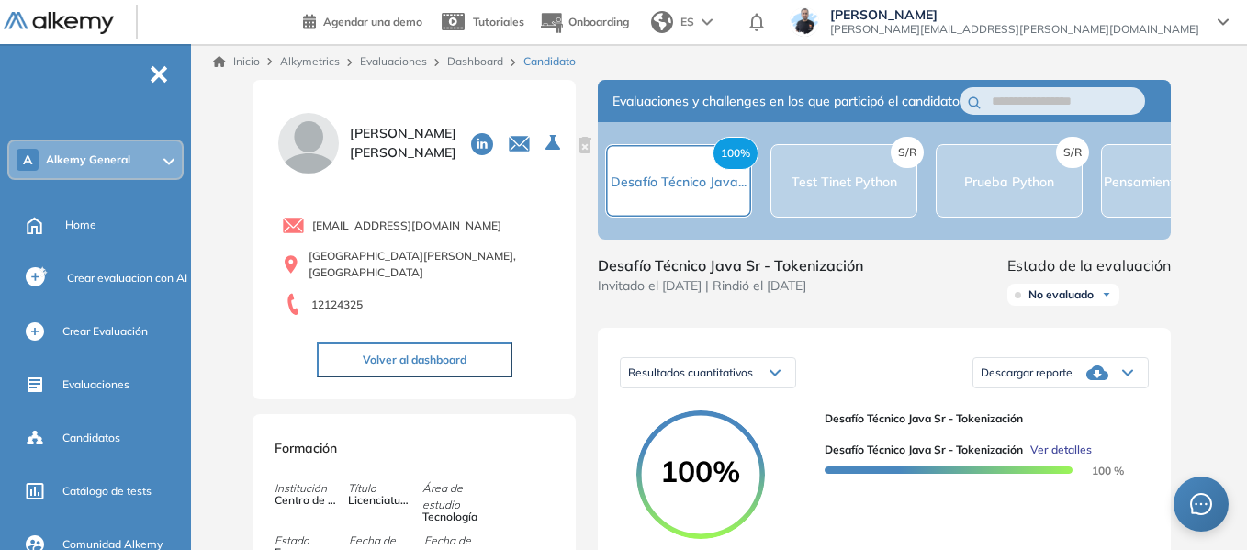
scroll to position [0, 0]
click at [470, 65] on link "Dashboard" at bounding box center [475, 62] width 56 height 14
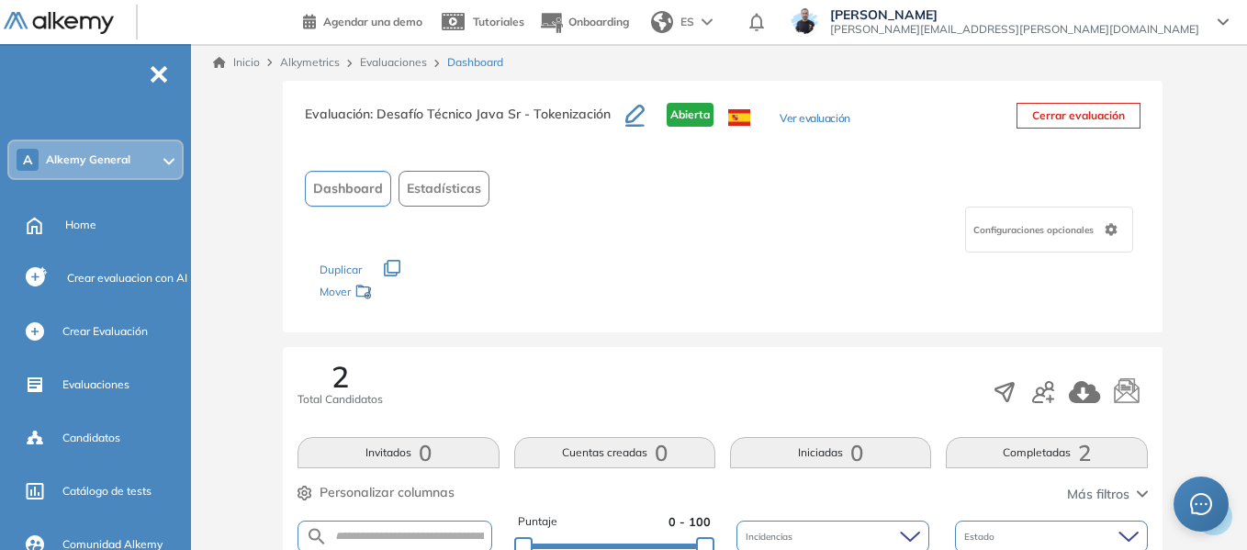
click at [381, 61] on link "Evaluaciones" at bounding box center [393, 62] width 67 height 14
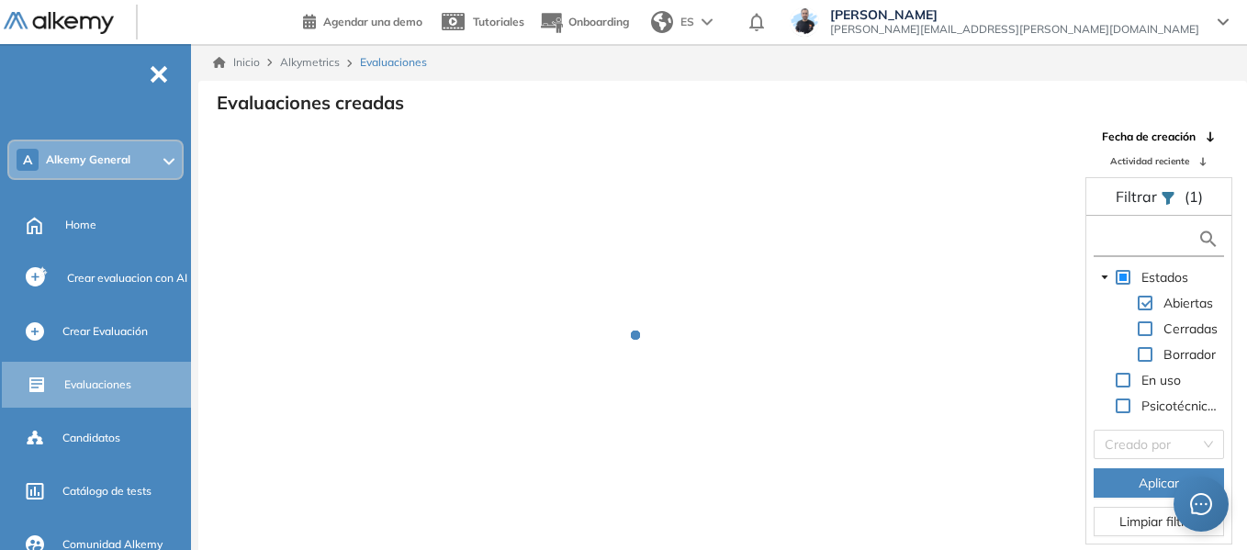
click at [1154, 240] on input "text" at bounding box center [1147, 239] width 99 height 19
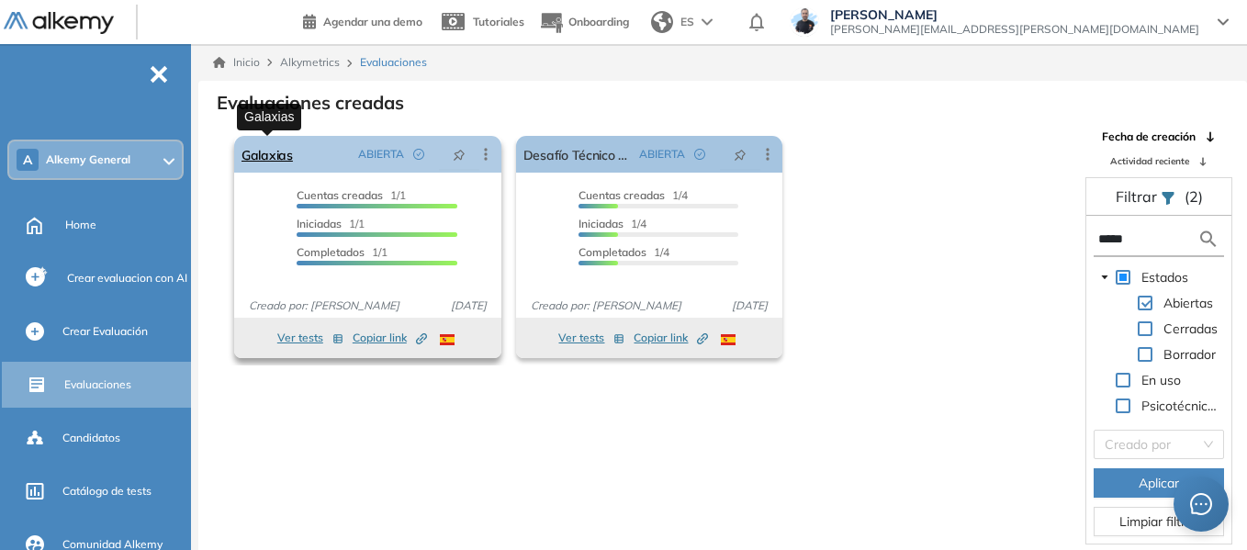
type input "*****"
click at [275, 153] on link "Galaxias" at bounding box center [266, 154] width 51 height 37
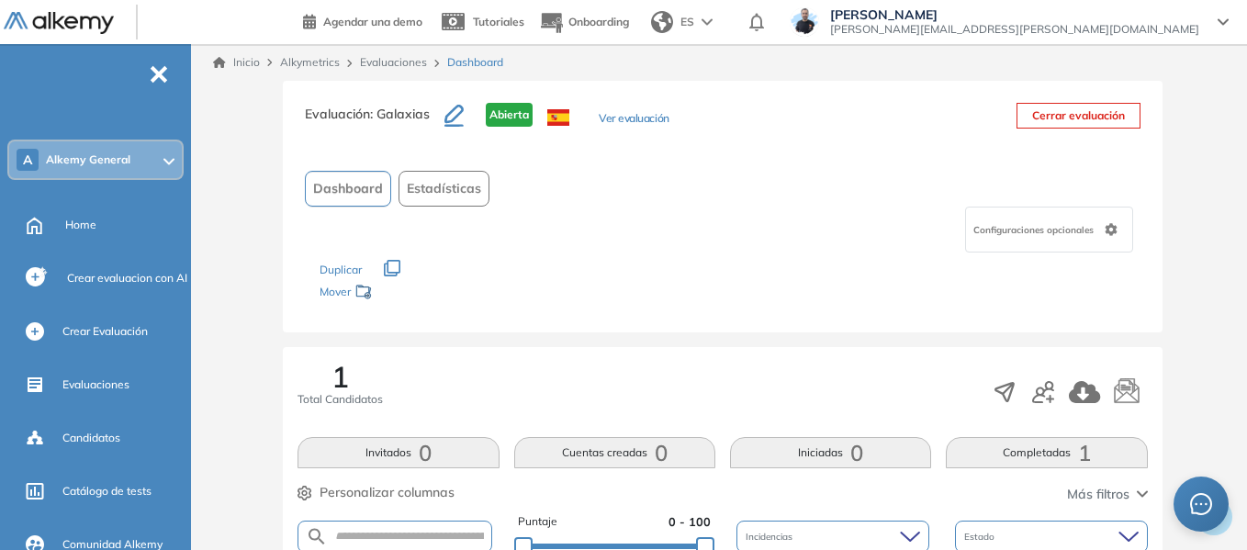
click at [408, 69] on div "Evaluaciones" at bounding box center [396, 62] width 87 height 17
click at [405, 66] on link "Evaluaciones" at bounding box center [393, 62] width 67 height 14
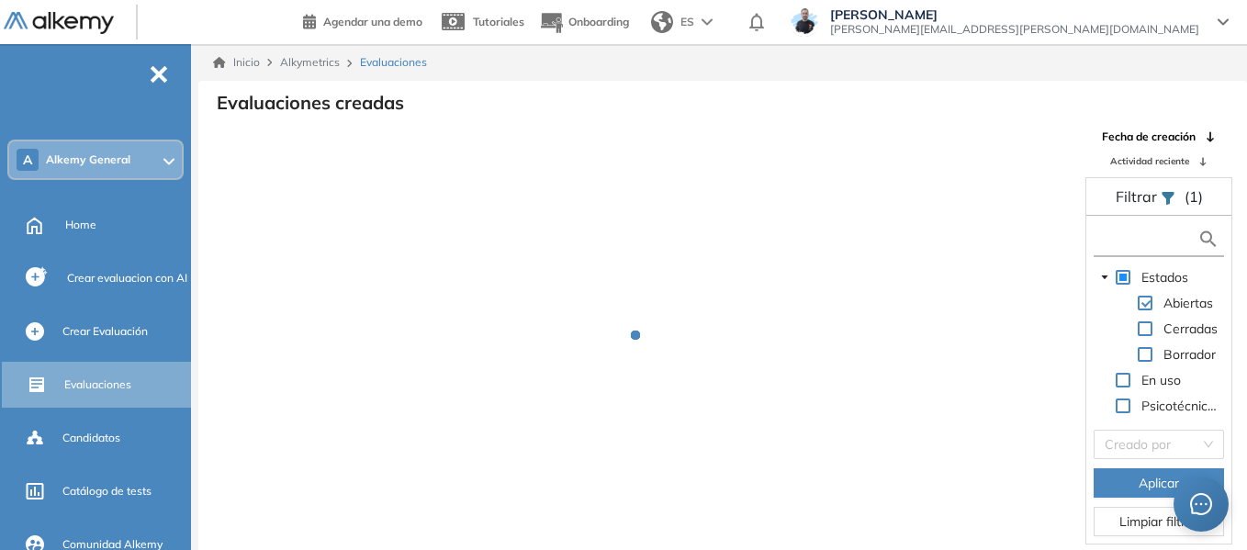
click at [1121, 238] on input "text" at bounding box center [1147, 239] width 99 height 19
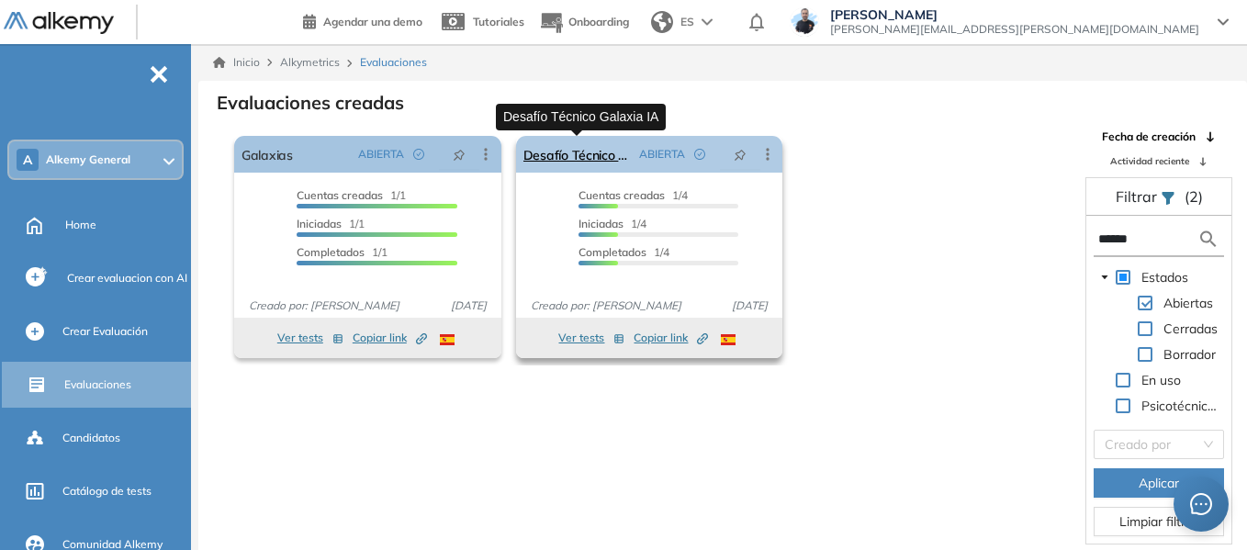
type input "******"
click at [562, 155] on link "Desafío Técnico Galaxia IA" at bounding box center [577, 154] width 109 height 37
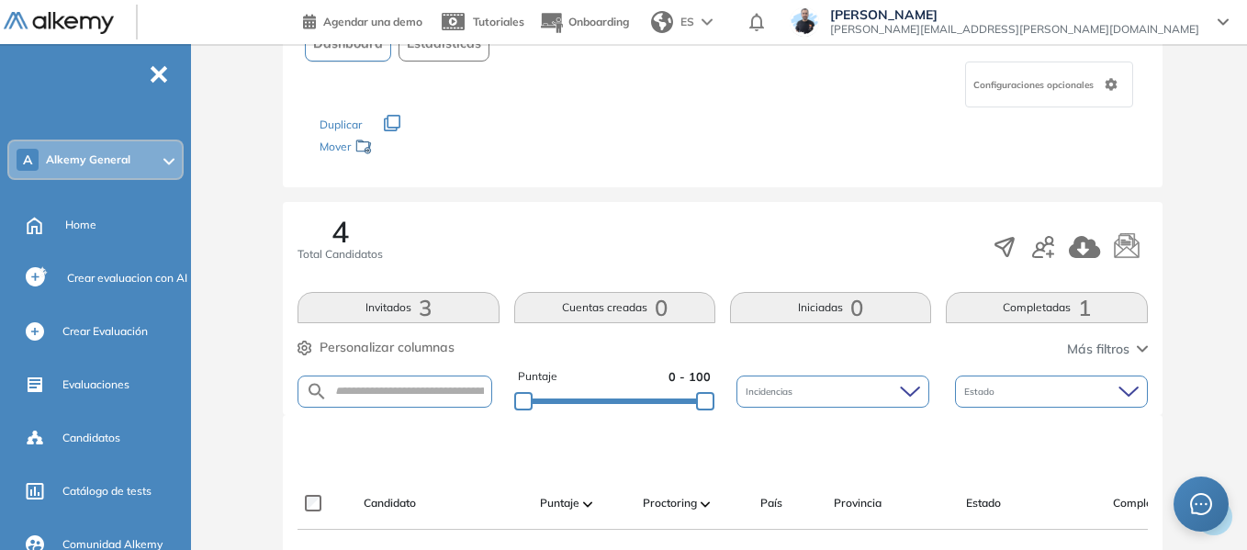
scroll to position [420, 0]
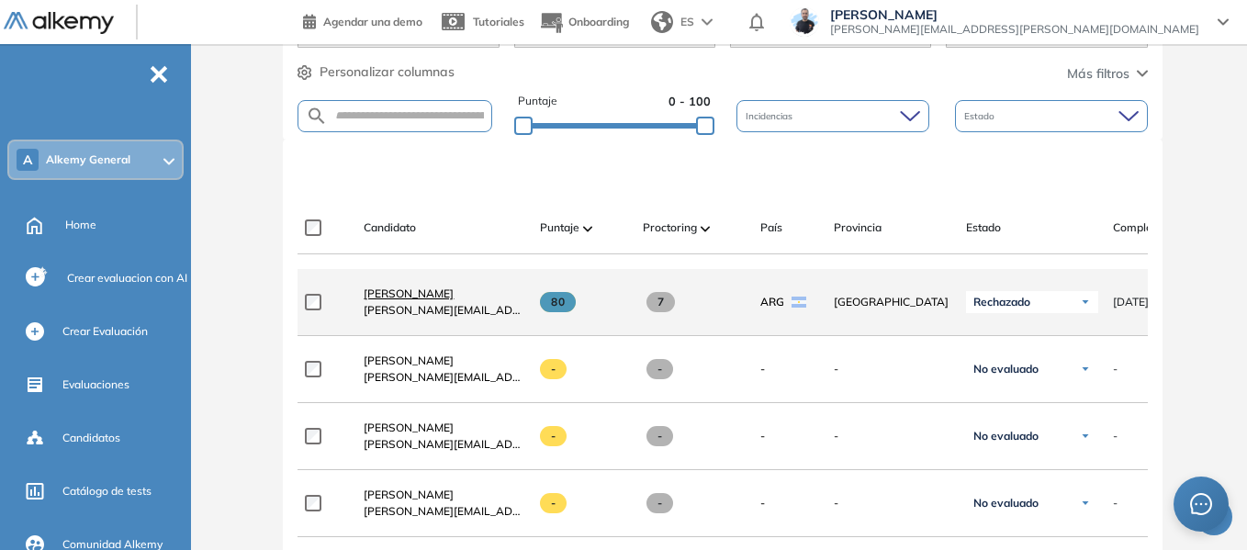
click at [454, 299] on span "[PERSON_NAME]" at bounding box center [409, 293] width 90 height 14
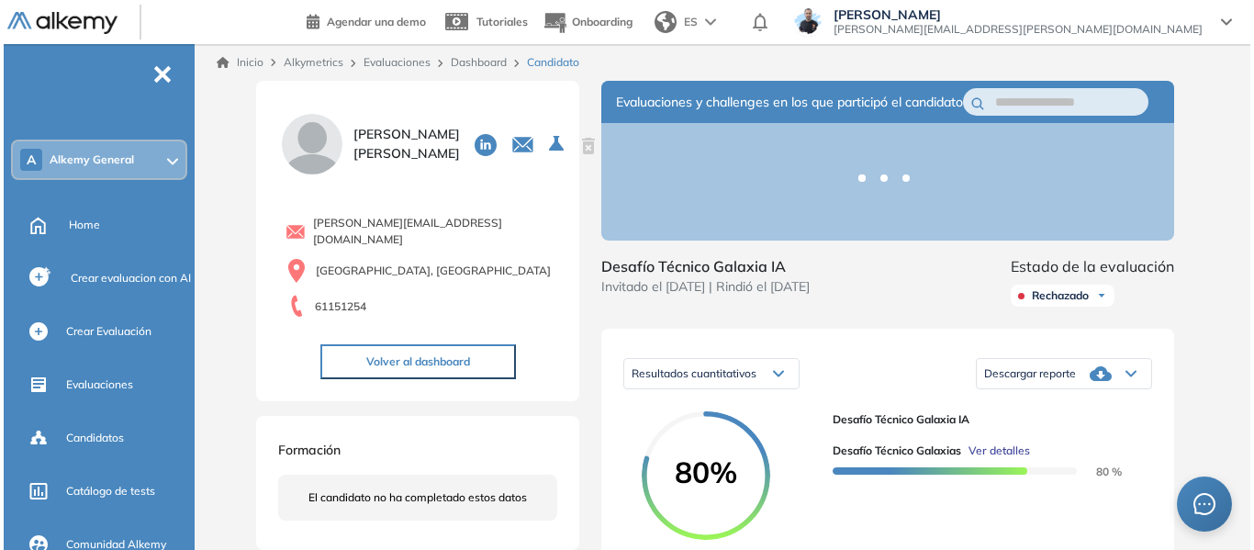
scroll to position [275, 0]
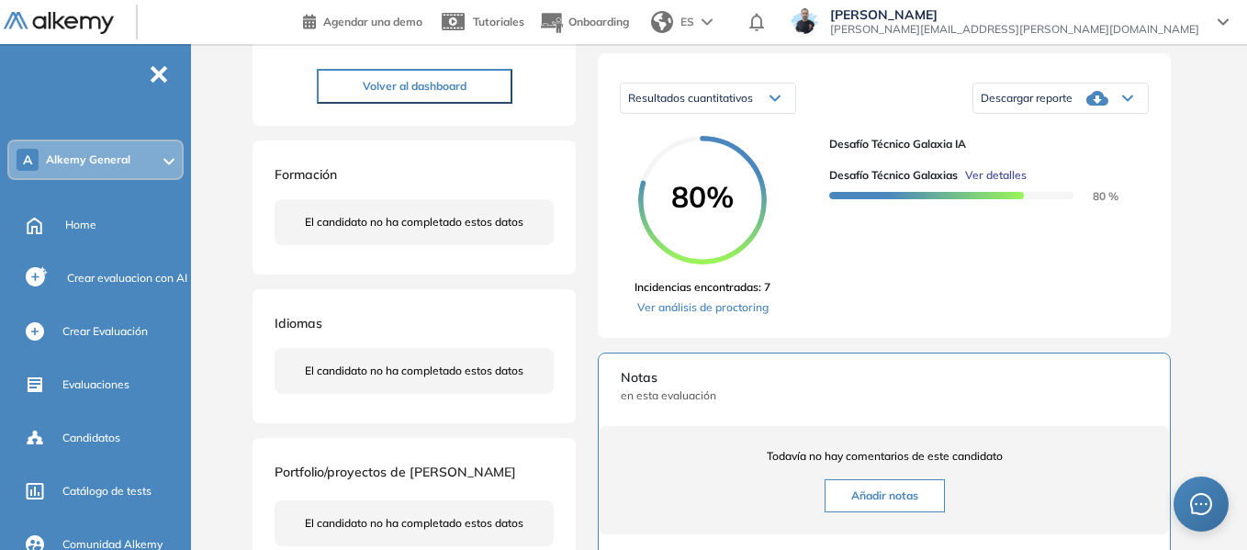
click at [1025, 184] on span "Ver detalles" at bounding box center [996, 175] width 62 height 17
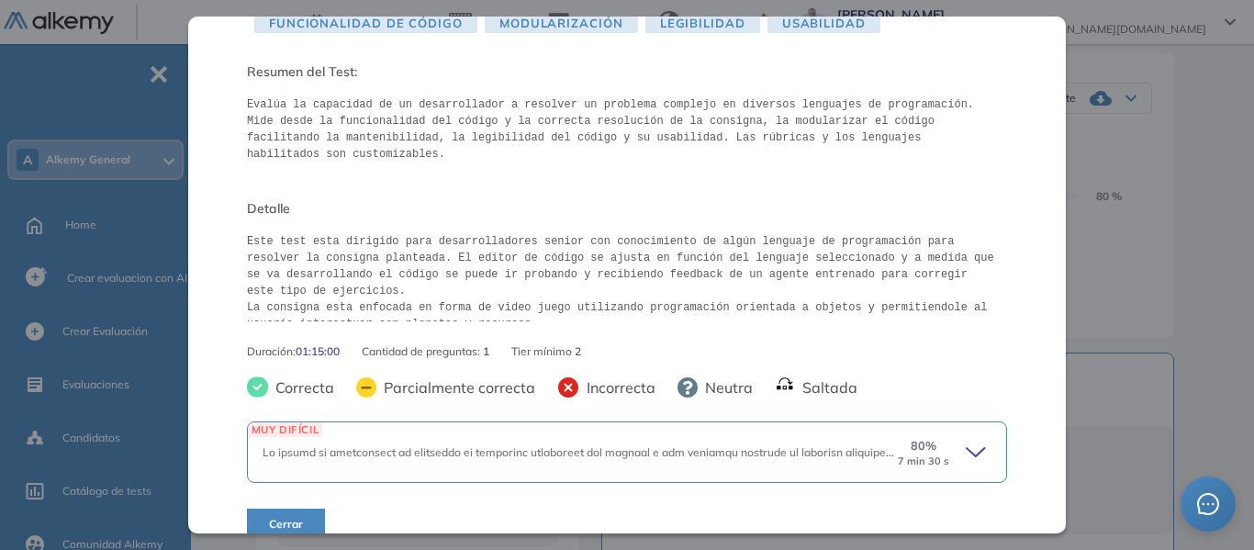
scroll to position [157, 0]
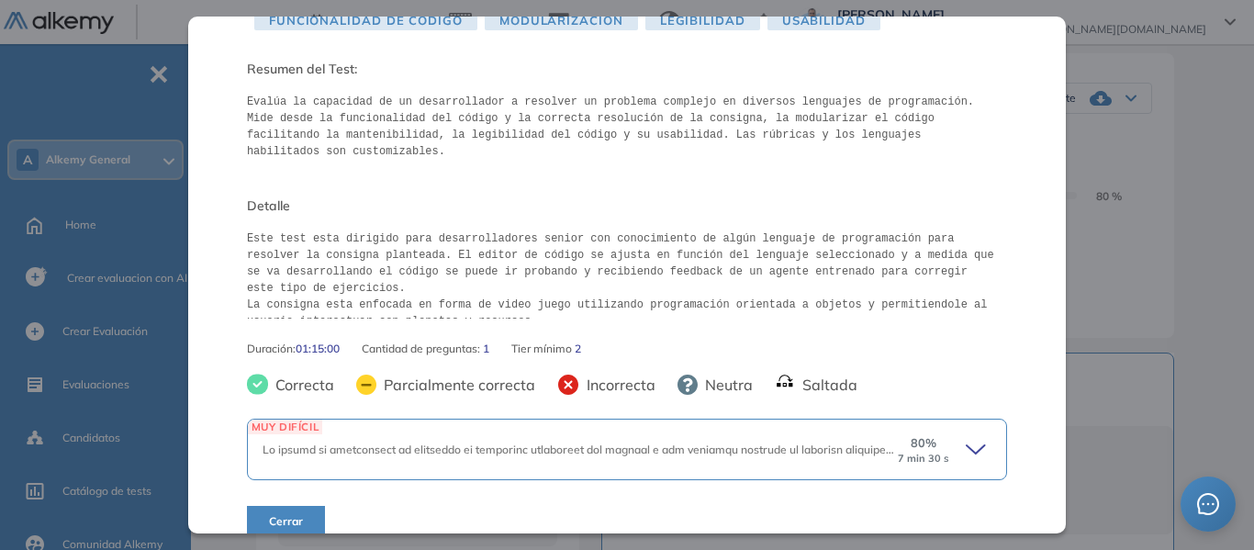
click at [947, 434] on div "80 % 7 min 30 s" at bounding box center [943, 448] width 95 height 29
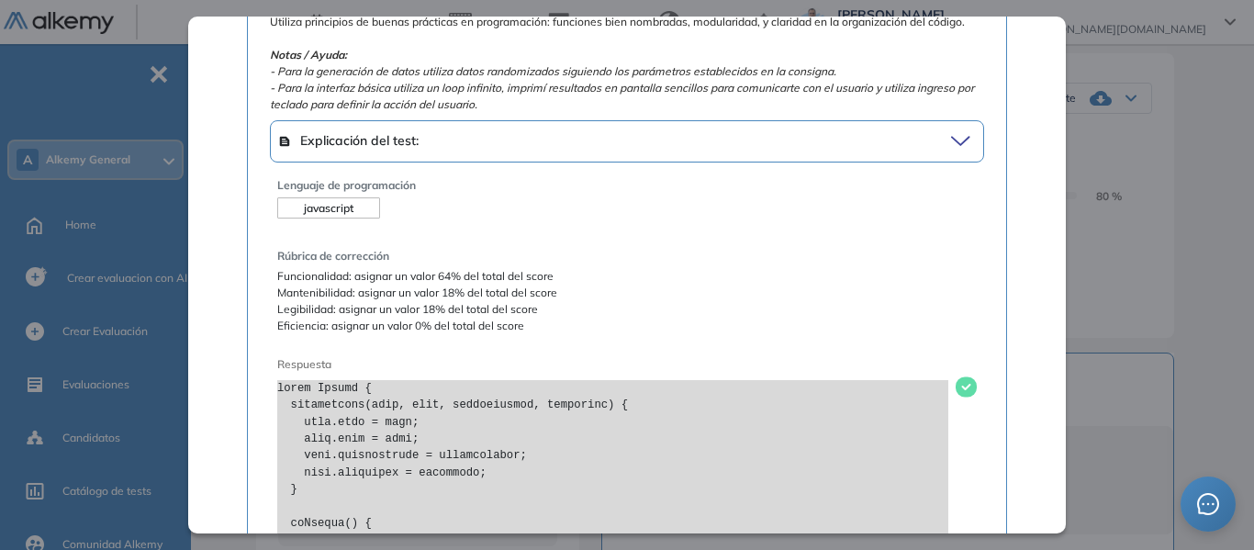
scroll to position [1167, 0]
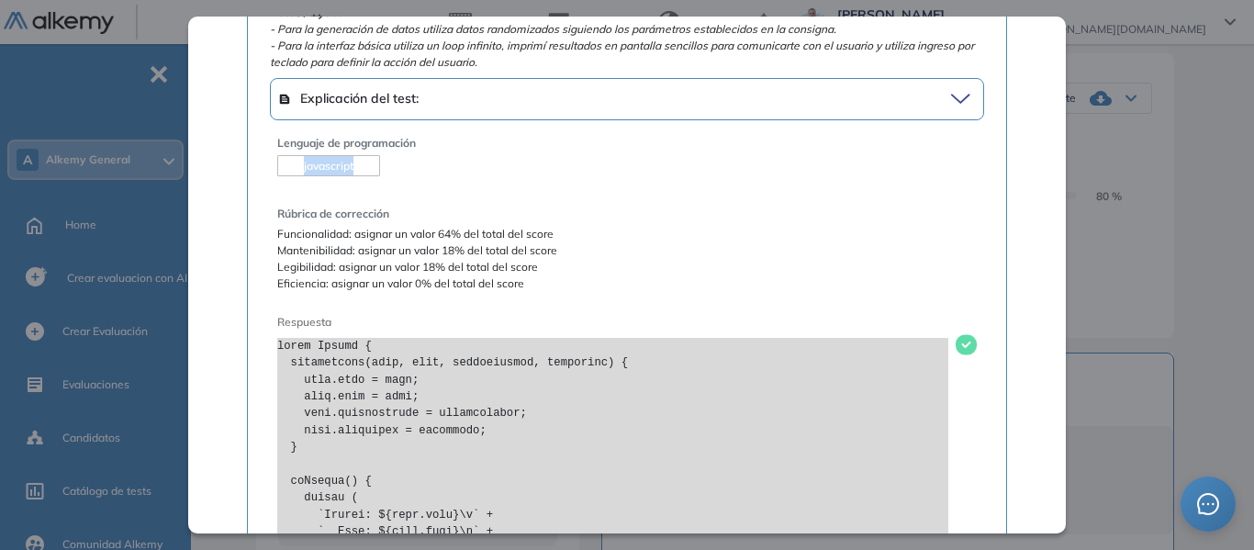
drag, startPoint x: 303, startPoint y: 154, endPoint x: 360, endPoint y: 159, distance: 57.1
click at [360, 159] on div "javascript" at bounding box center [328, 165] width 103 height 21
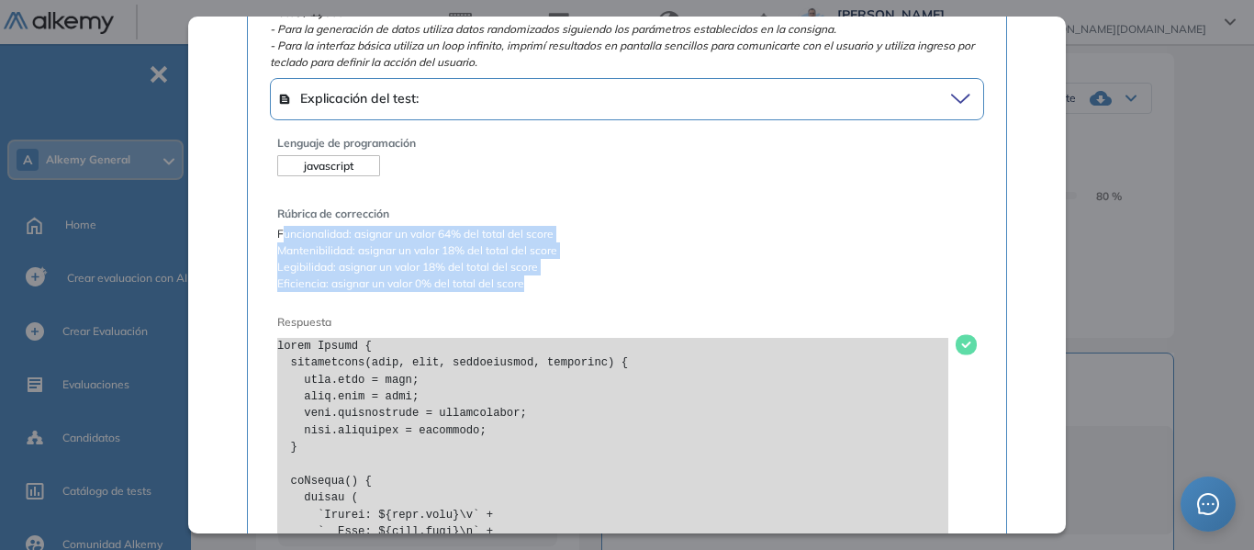
drag, startPoint x: 285, startPoint y: 228, endPoint x: 535, endPoint y: 273, distance: 254.6
click at [535, 273] on span "Funcionalidad: asignar un valor 64% del total del score Mantenibilidad: asignar…" at bounding box center [627, 259] width 700 height 66
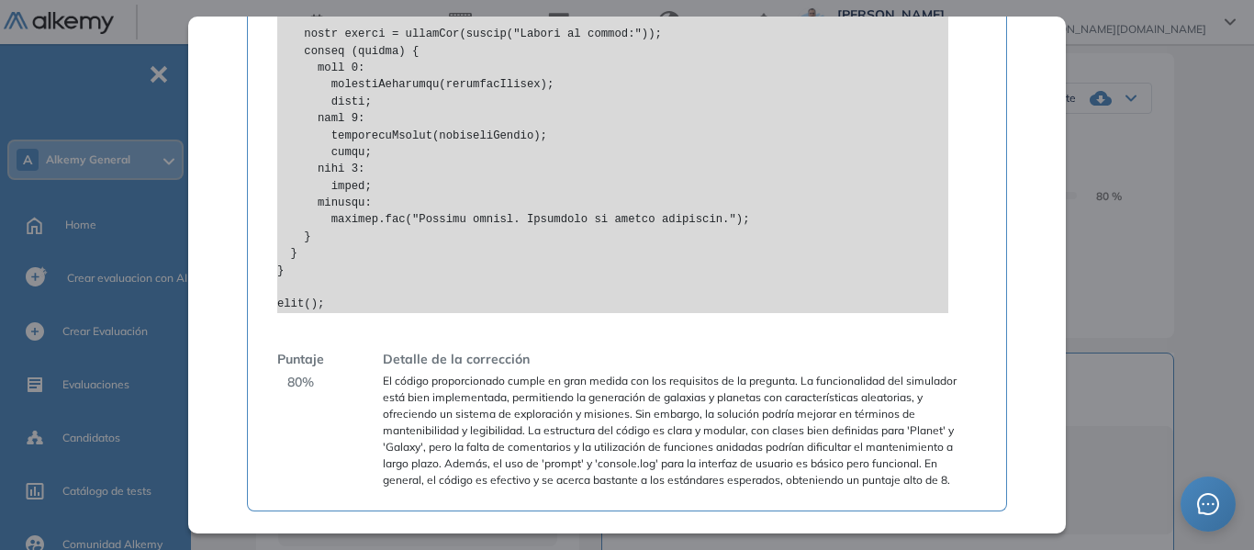
scroll to position [3633, 0]
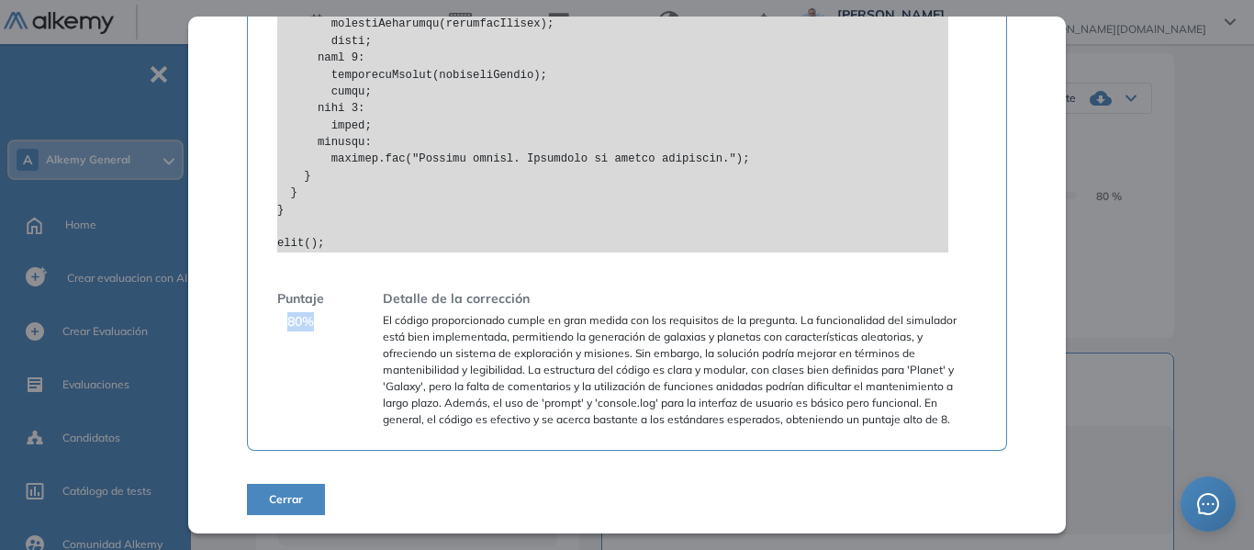
drag, startPoint x: 286, startPoint y: 323, endPoint x: 313, endPoint y: 321, distance: 27.6
click at [313, 321] on span "80 %" at bounding box center [300, 321] width 27 height 19
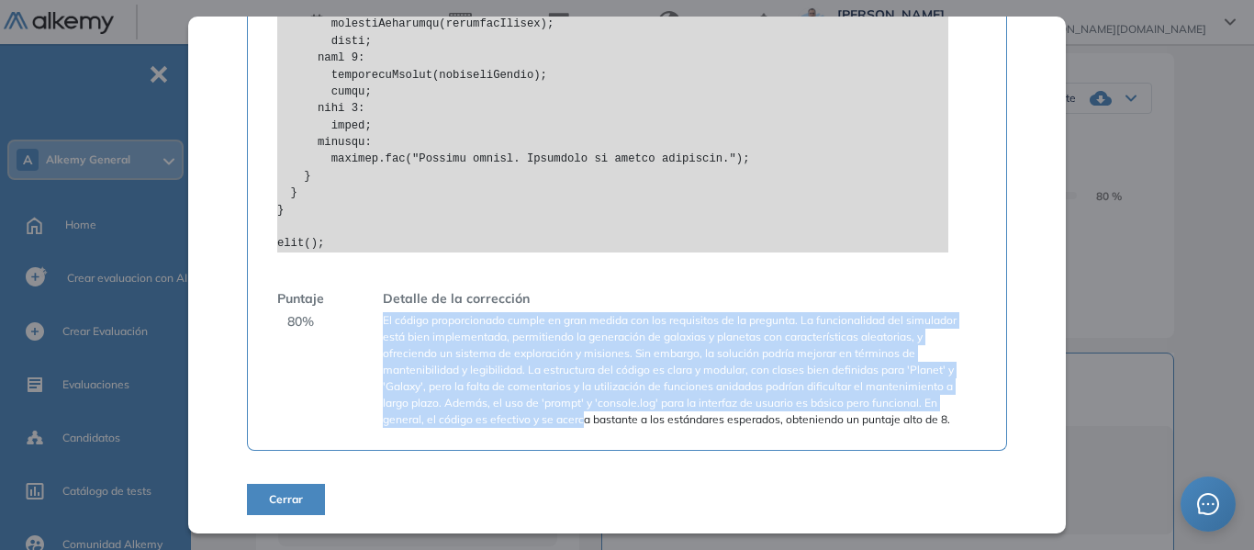
drag, startPoint x: 382, startPoint y: 318, endPoint x: 583, endPoint y: 446, distance: 238.6
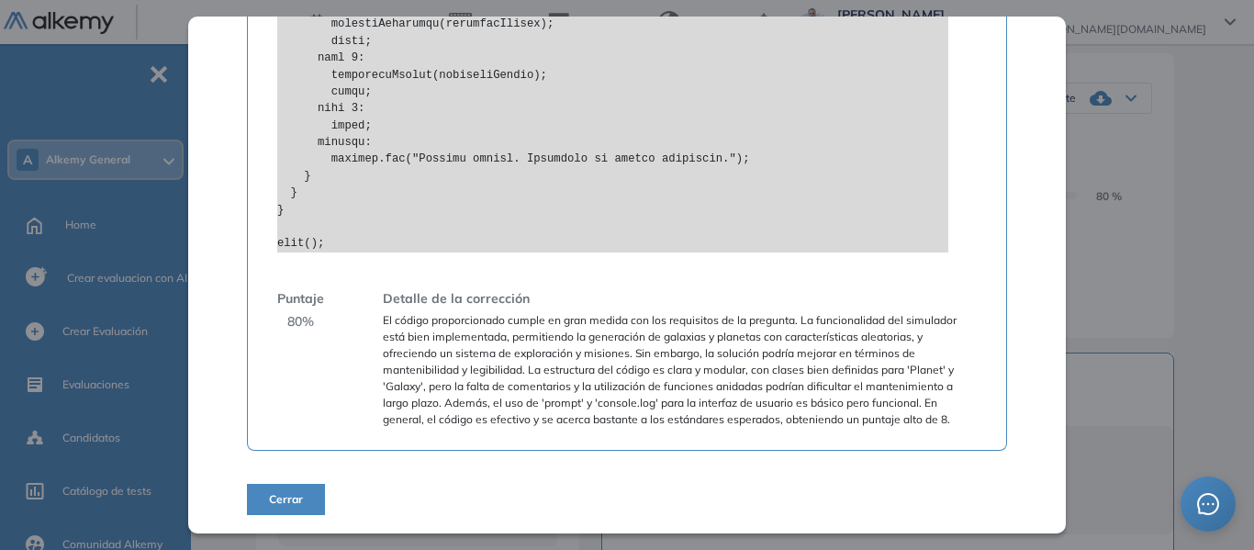
click at [622, 419] on span "El código proporcionado cumple en gran medida con los requisitos de la pregunta…" at bounding box center [680, 370] width 594 height 116
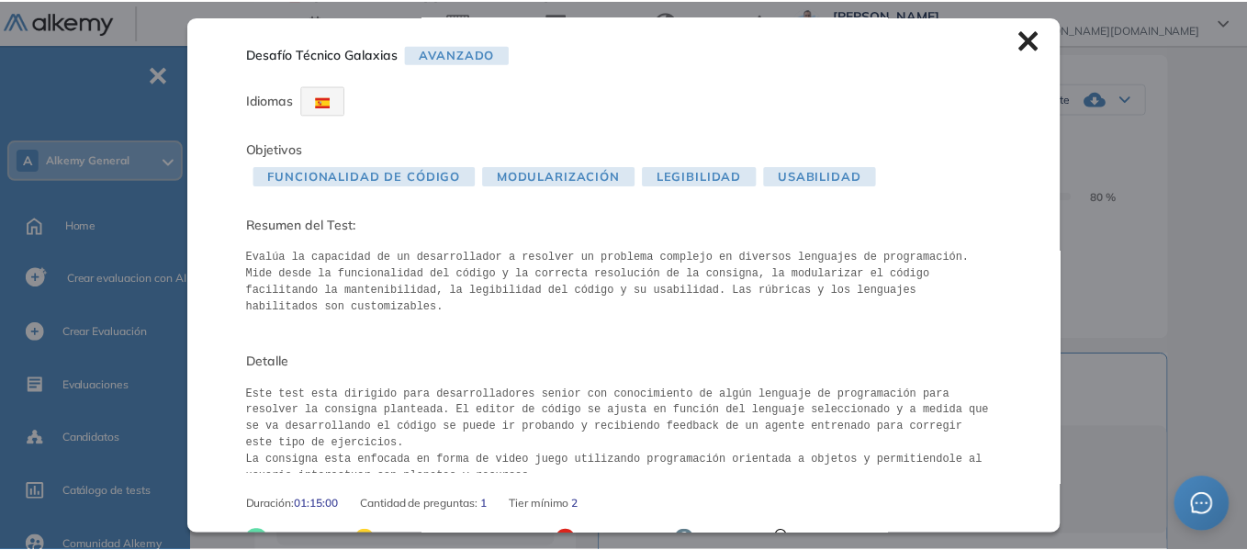
scroll to position [0, 0]
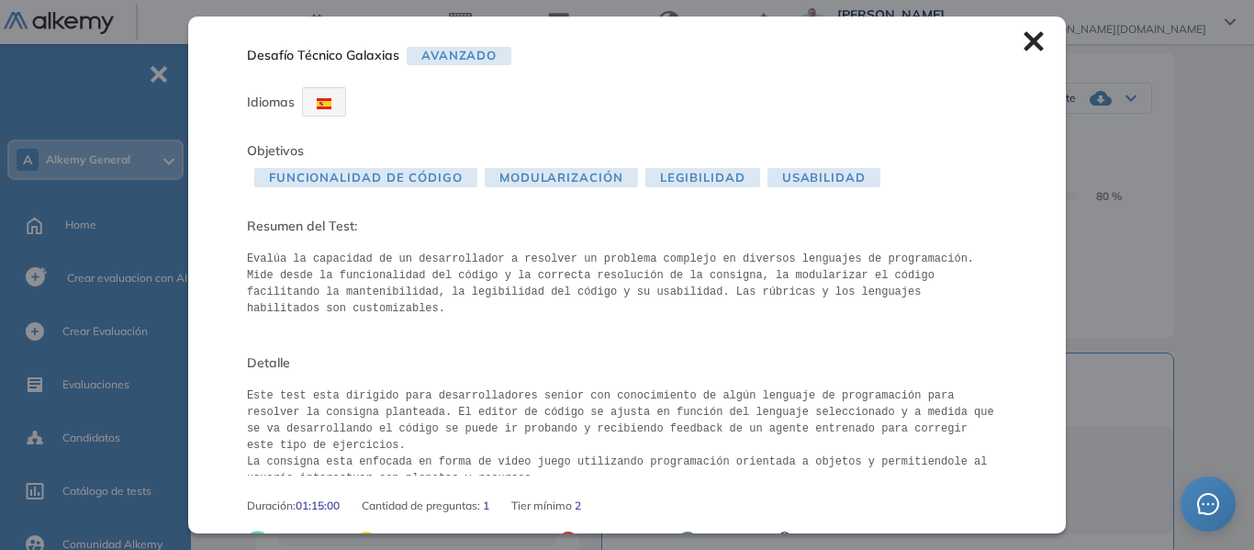
click at [1024, 47] on icon at bounding box center [1033, 41] width 19 height 19
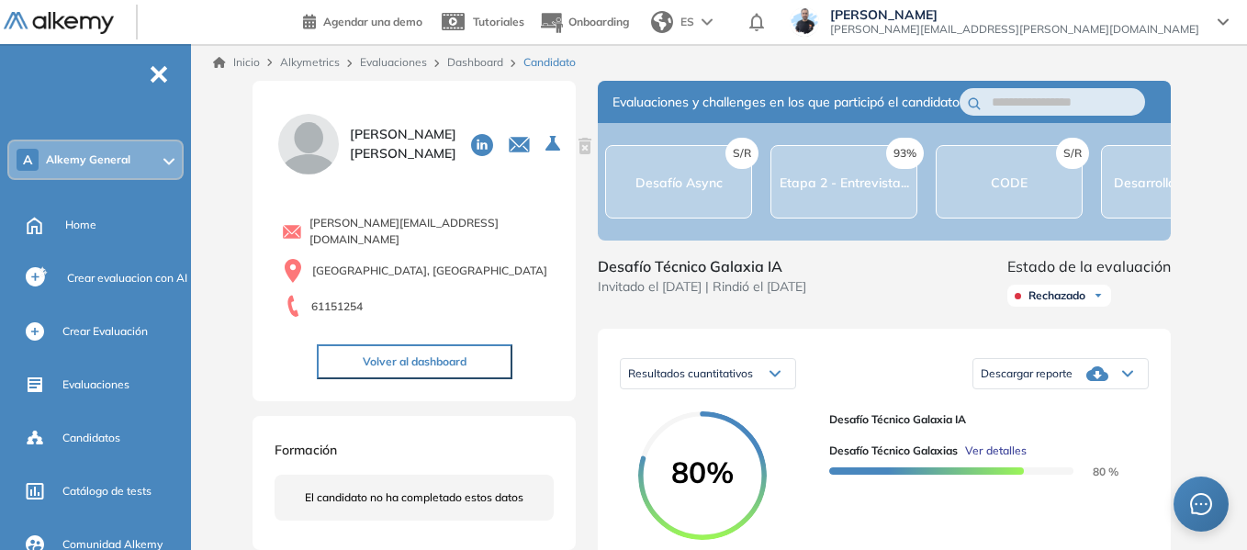
scroll to position [275, 0]
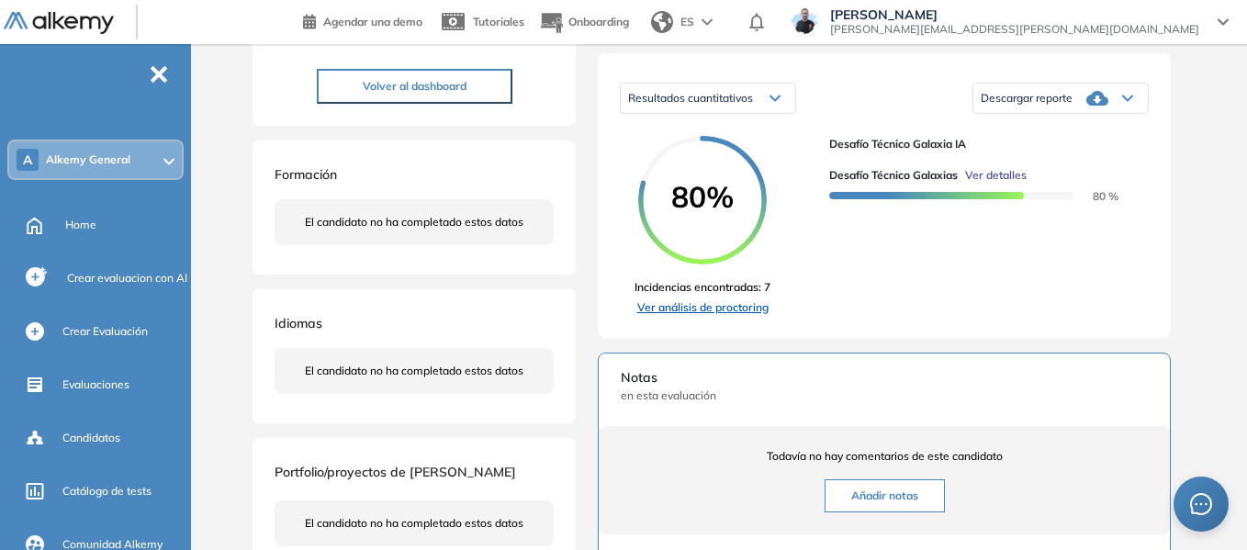
click at [741, 316] on link "Ver análisis de proctoring" at bounding box center [702, 307] width 136 height 17
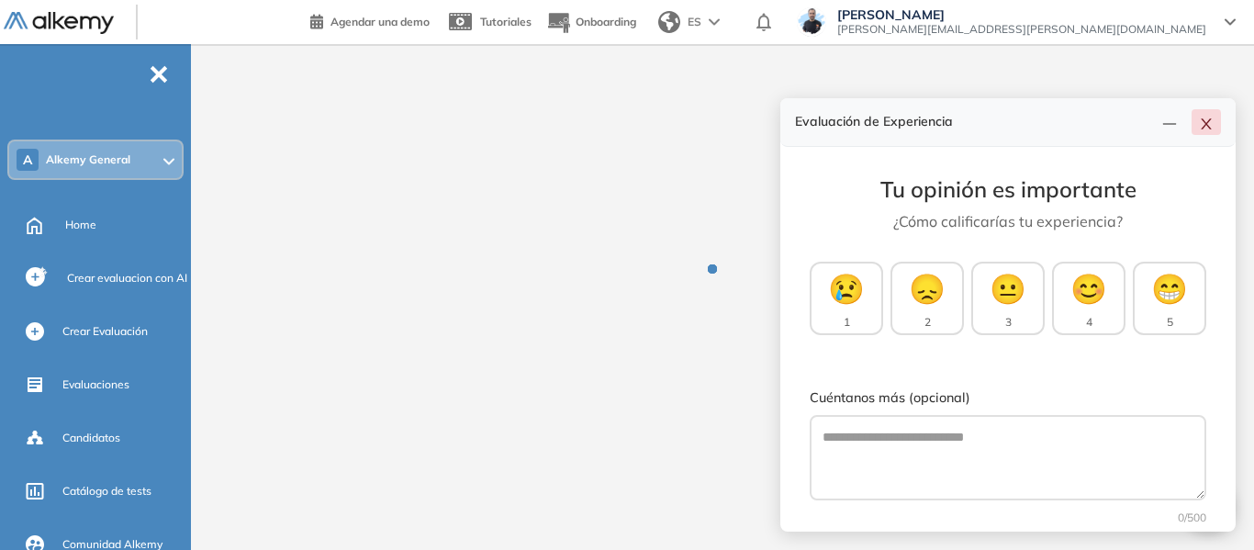
click at [1206, 122] on icon "close" at bounding box center [1206, 124] width 15 height 15
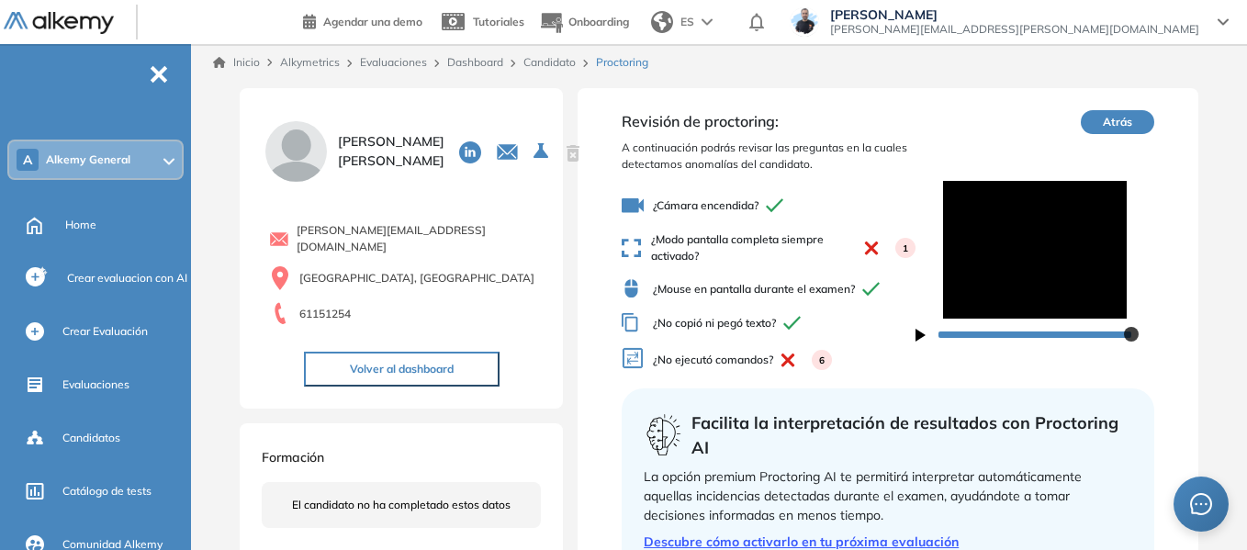
click at [137, 162] on div "A Alkemy General" at bounding box center [95, 159] width 173 height 37
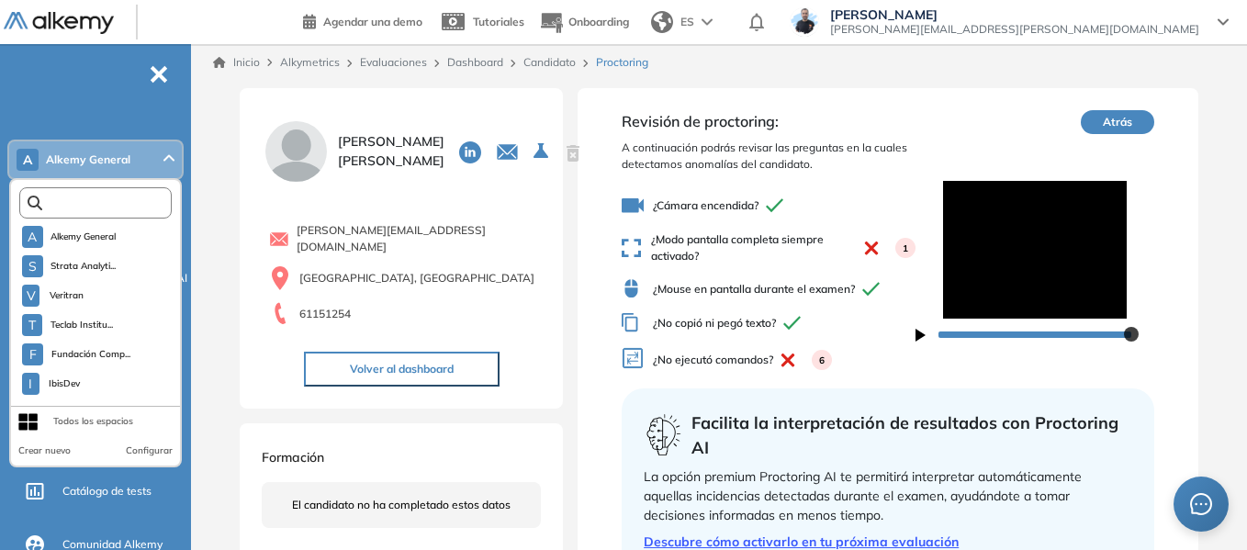
click at [80, 204] on input "text" at bounding box center [99, 203] width 115 height 14
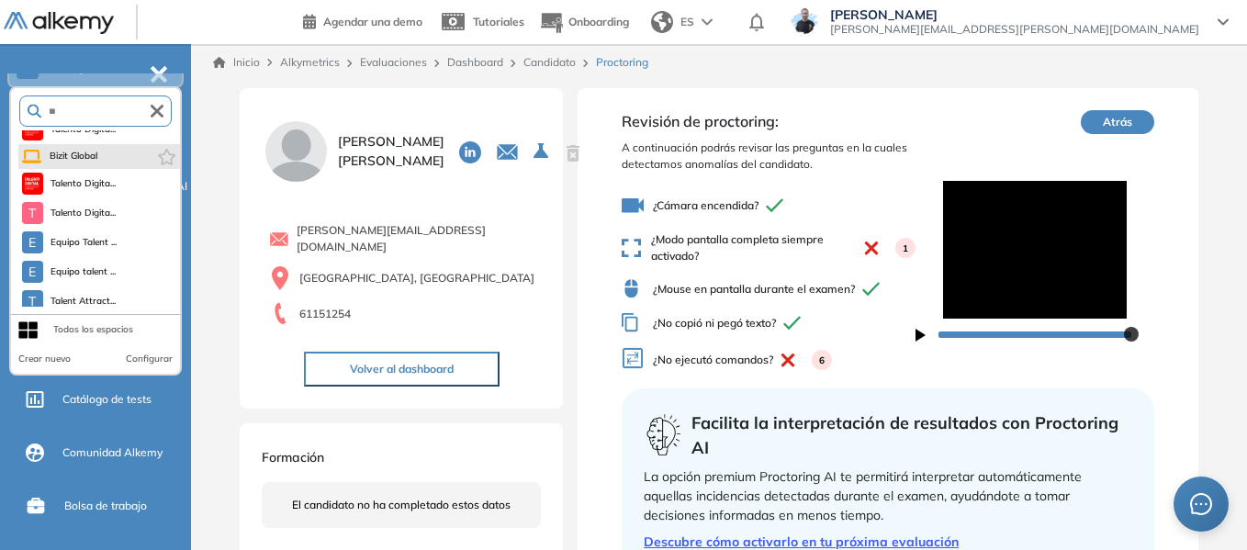
scroll to position [342, 0]
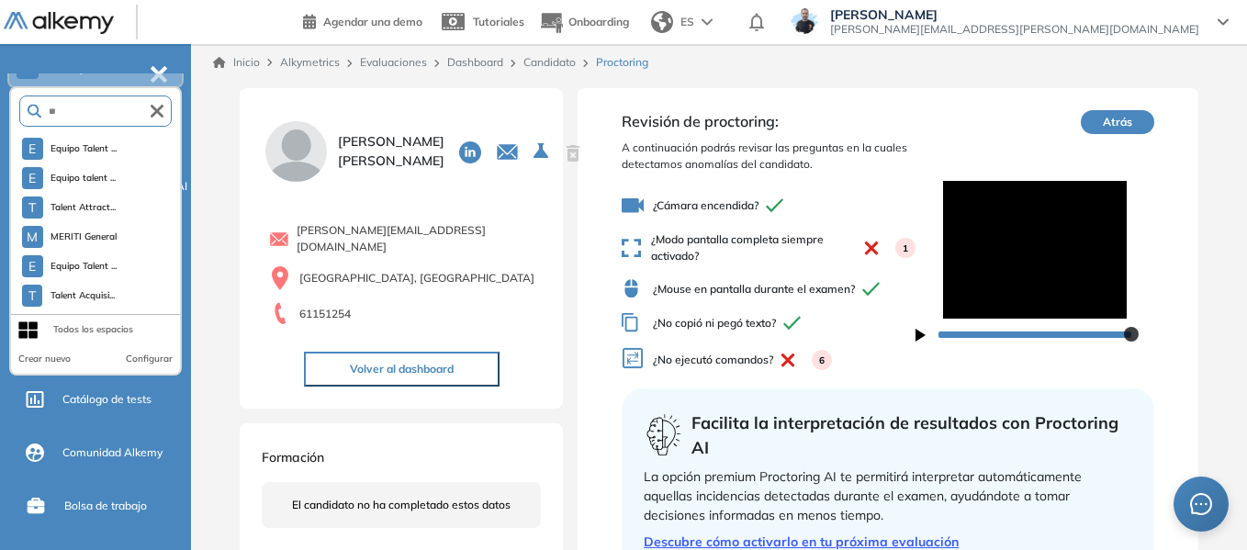
click at [96, 110] on input "**" at bounding box center [95, 112] width 109 height 14
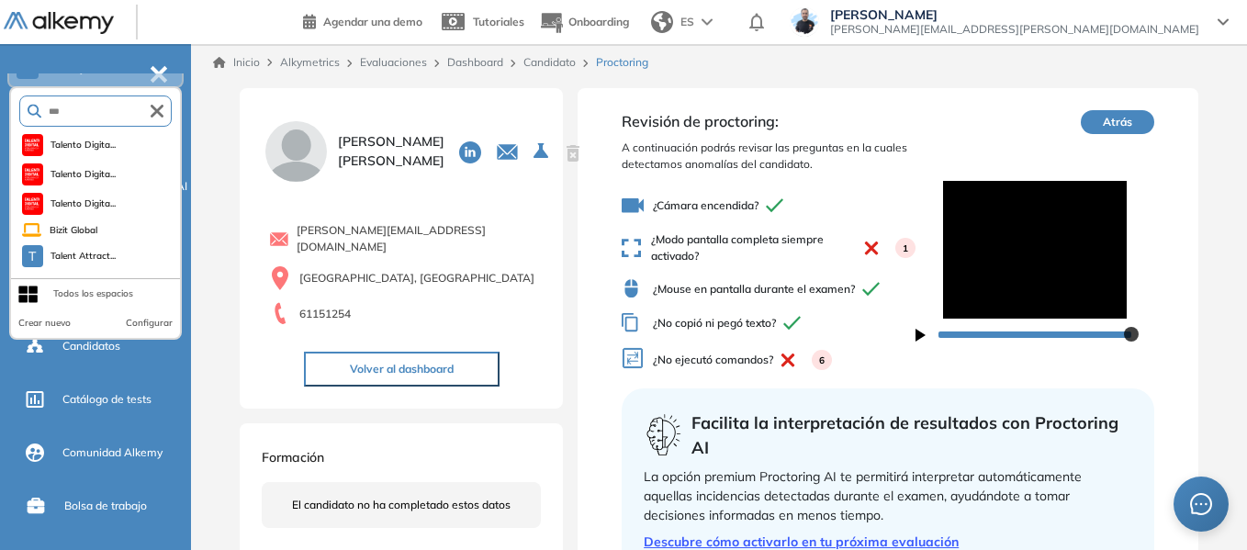
scroll to position [0, 0]
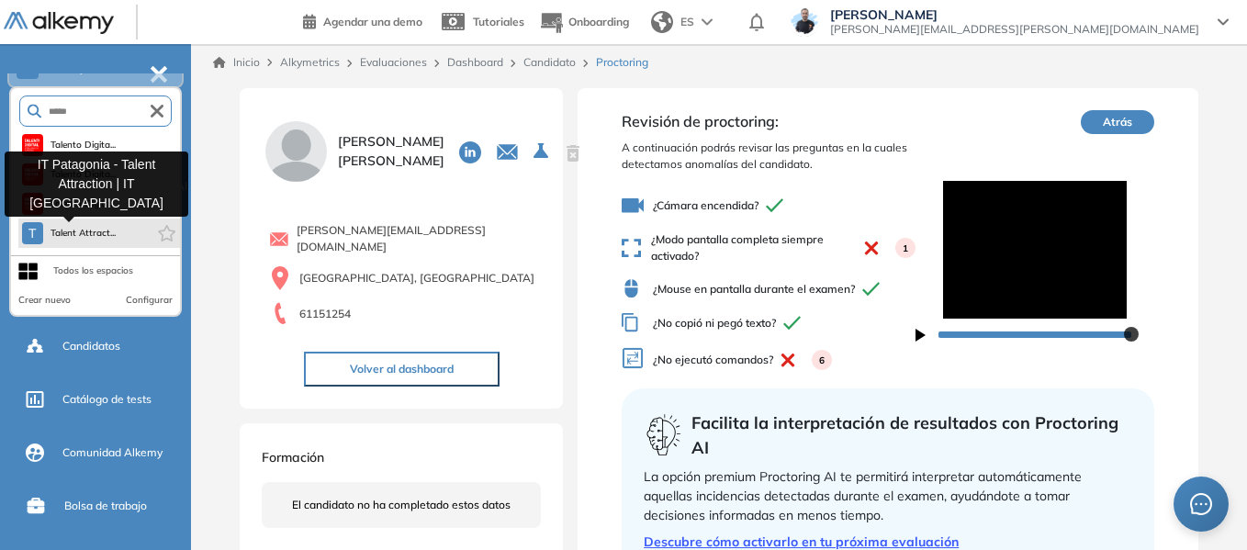
type input "*****"
click at [89, 229] on span "Talent Attract..." at bounding box center [83, 233] width 66 height 15
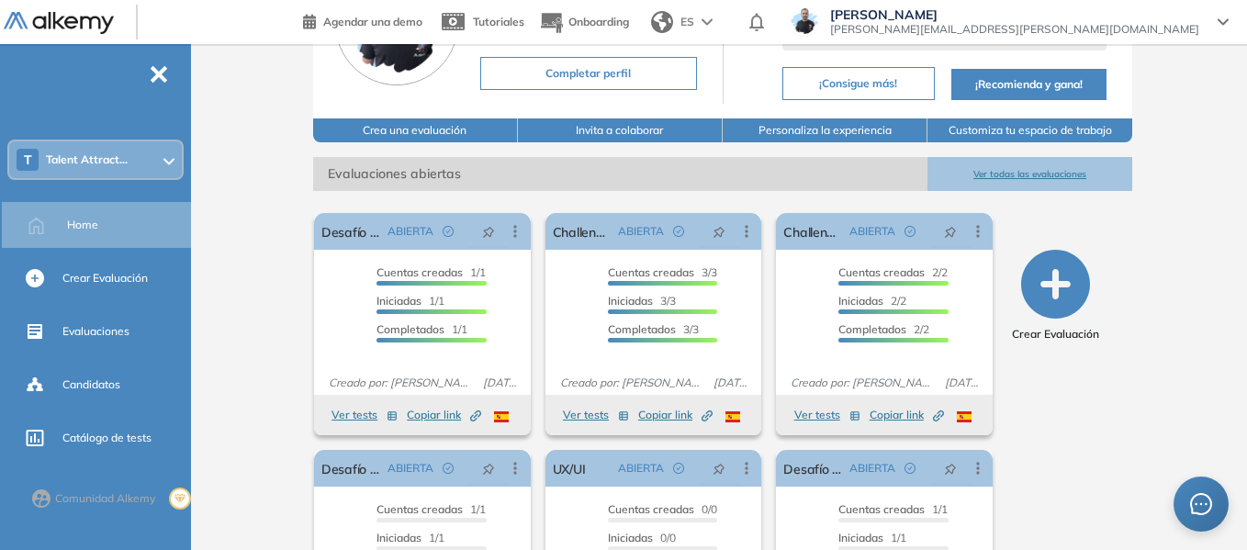
scroll to position [184, 0]
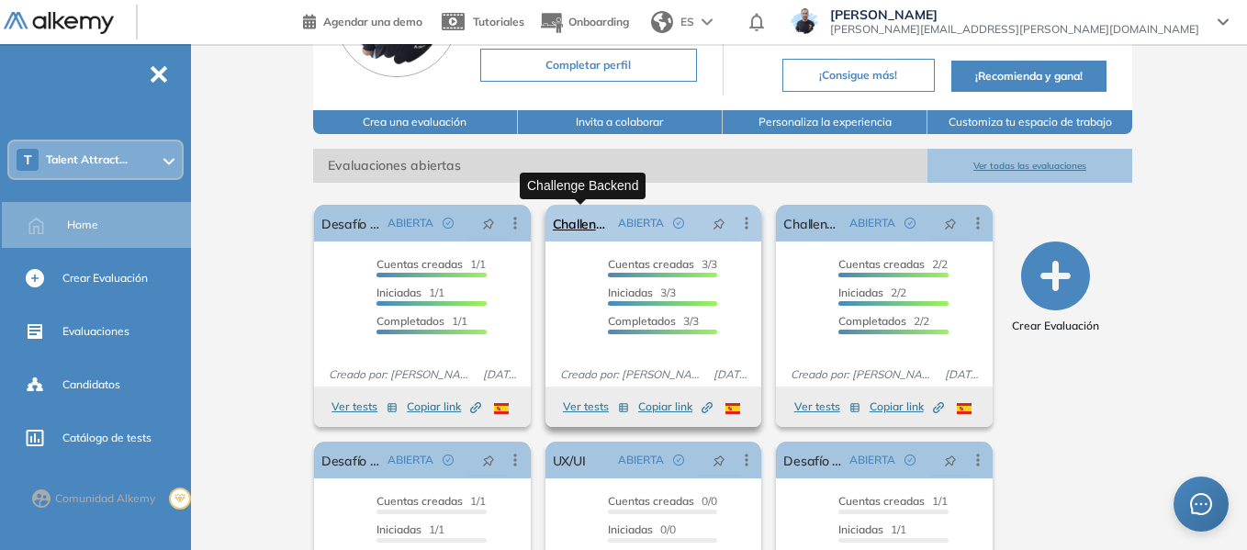
click at [595, 227] on link "Challenge Backend" at bounding box center [582, 223] width 59 height 37
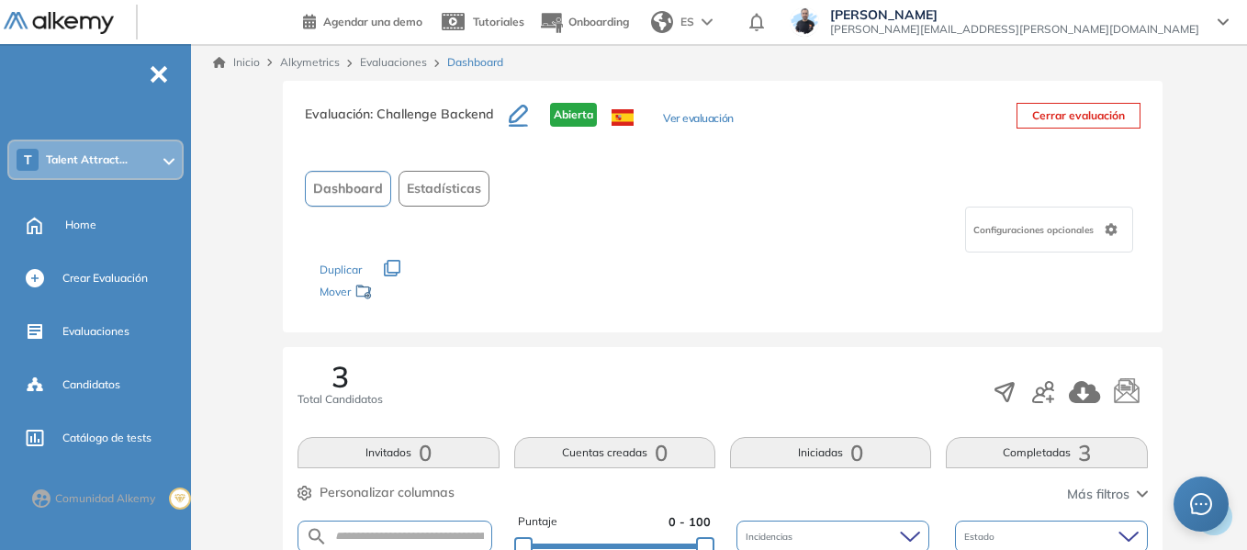
scroll to position [459, 0]
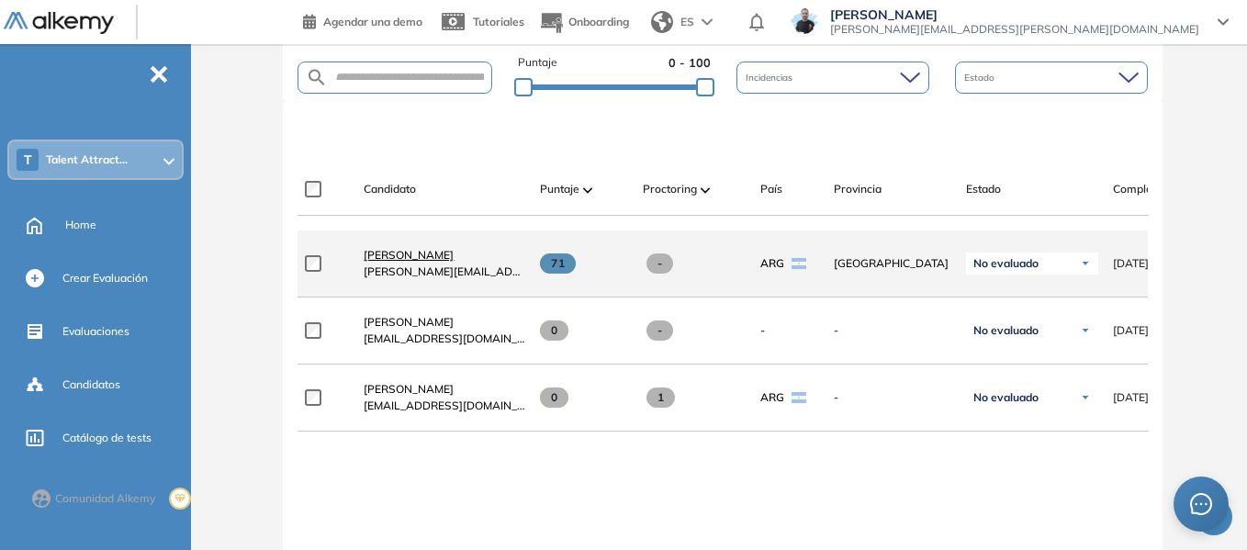
click at [409, 255] on span "[PERSON_NAME]" at bounding box center [409, 255] width 90 height 14
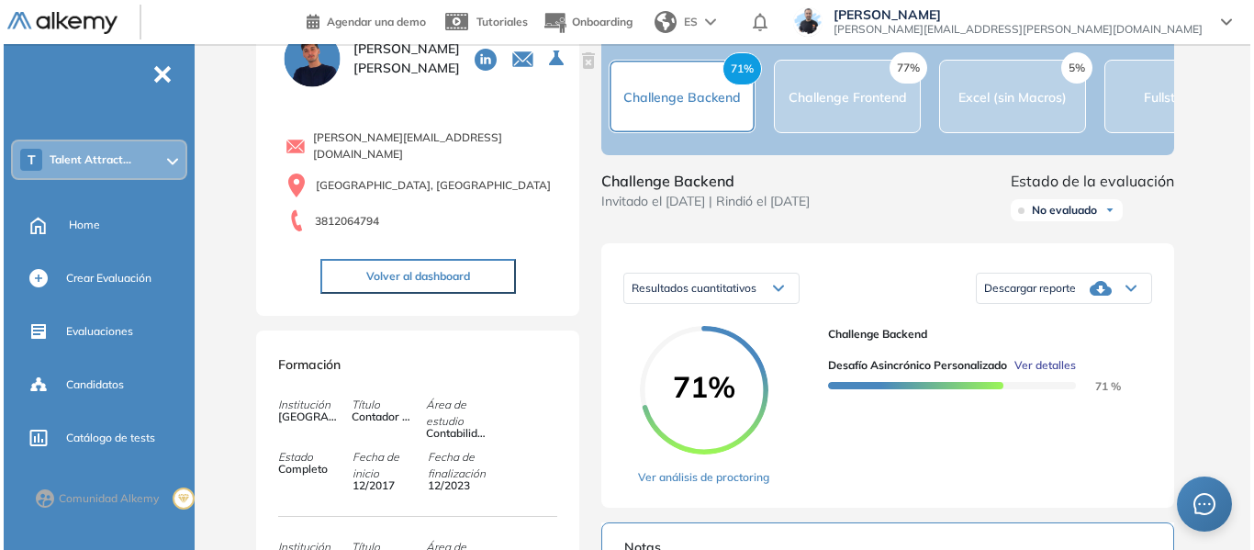
scroll to position [184, 0]
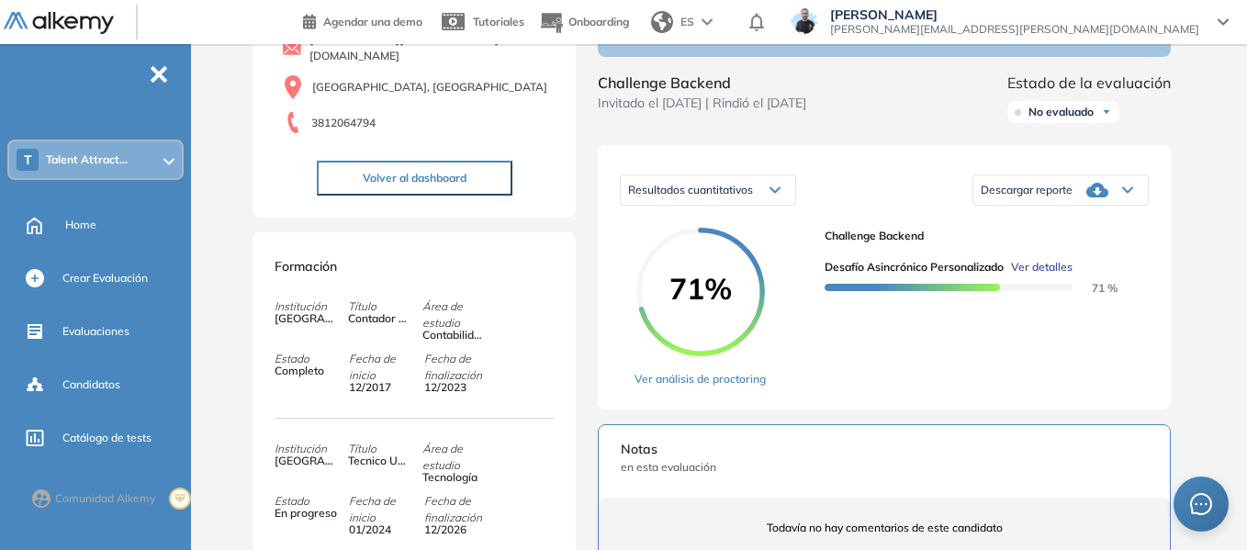
click at [1027, 275] on span "Ver detalles" at bounding box center [1042, 267] width 62 height 17
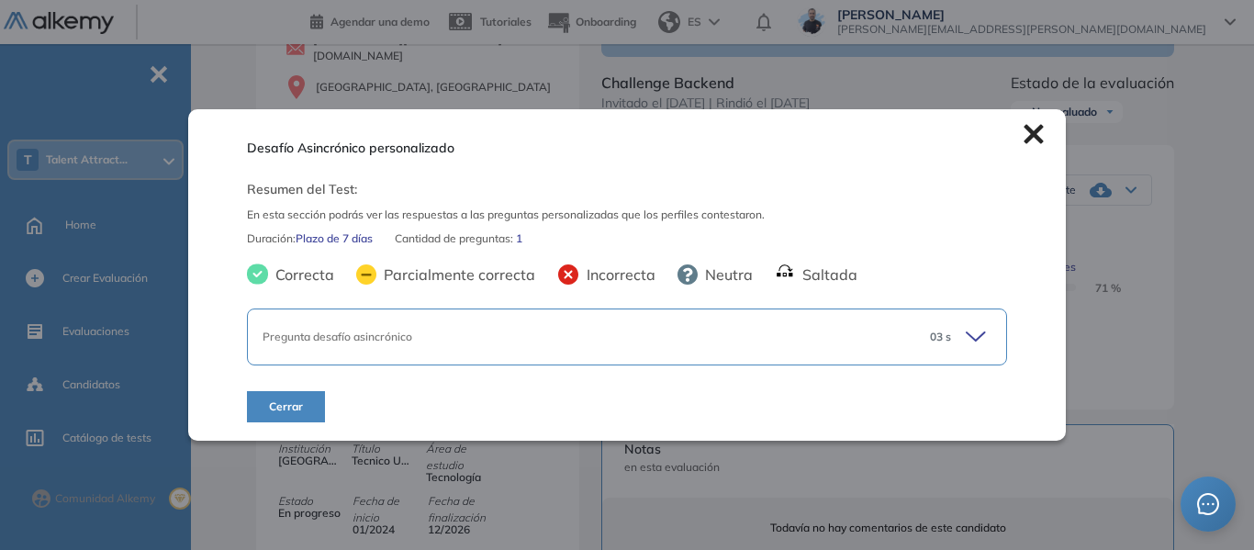
click at [970, 335] on icon at bounding box center [979, 337] width 26 height 26
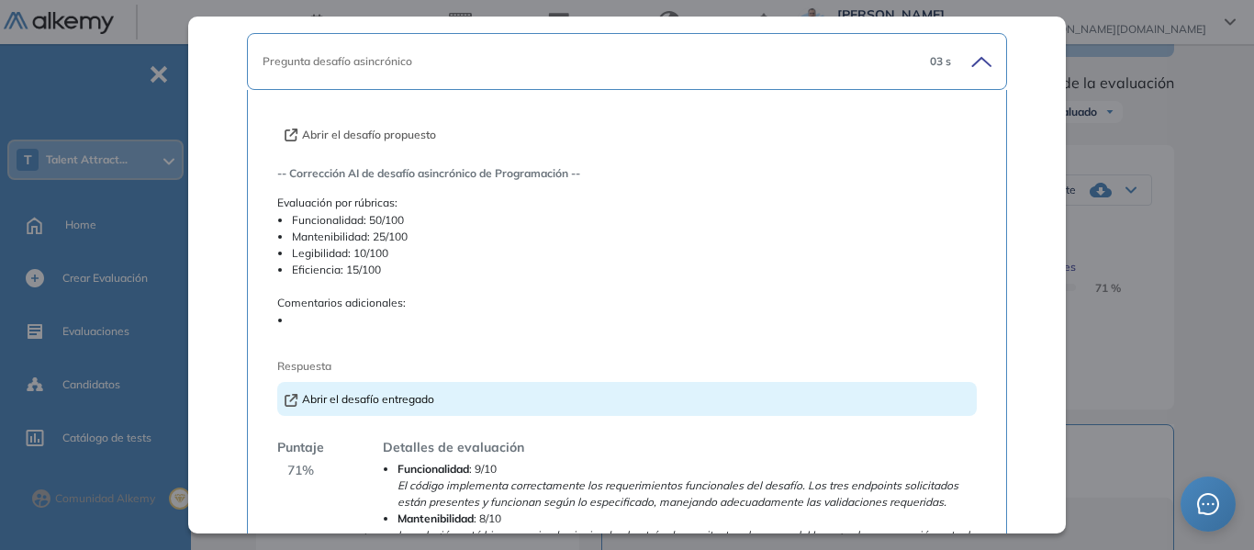
click at [393, 132] on button "Abrir el desafío propuesto" at bounding box center [360, 135] width 151 height 17
click at [405, 401] on link "Abrir el desafío entregado" at bounding box center [360, 399] width 150 height 14
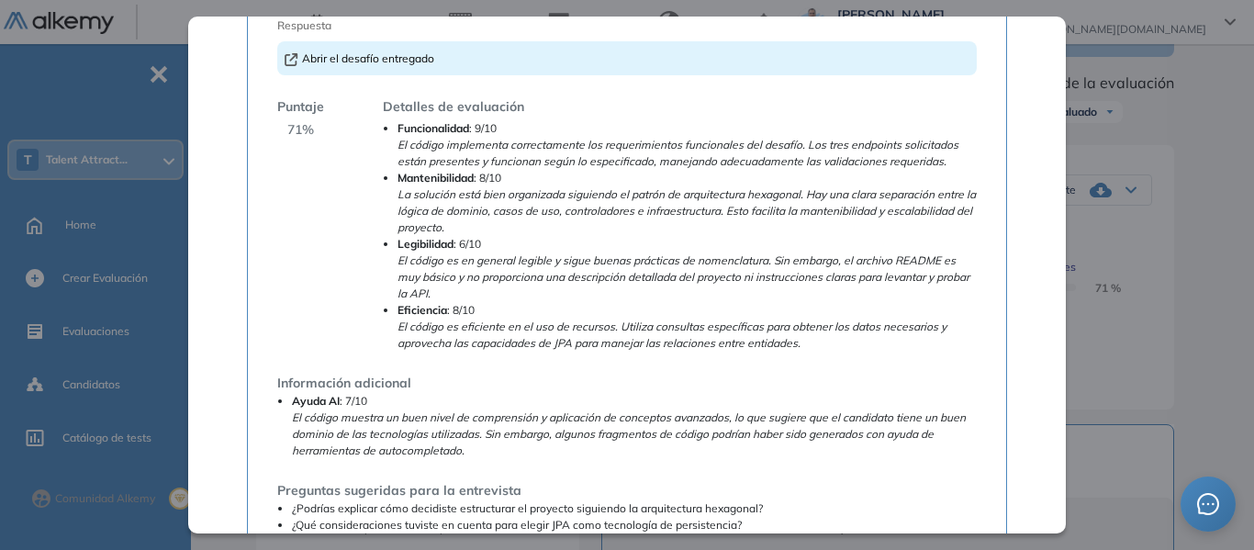
scroll to position [551, 0]
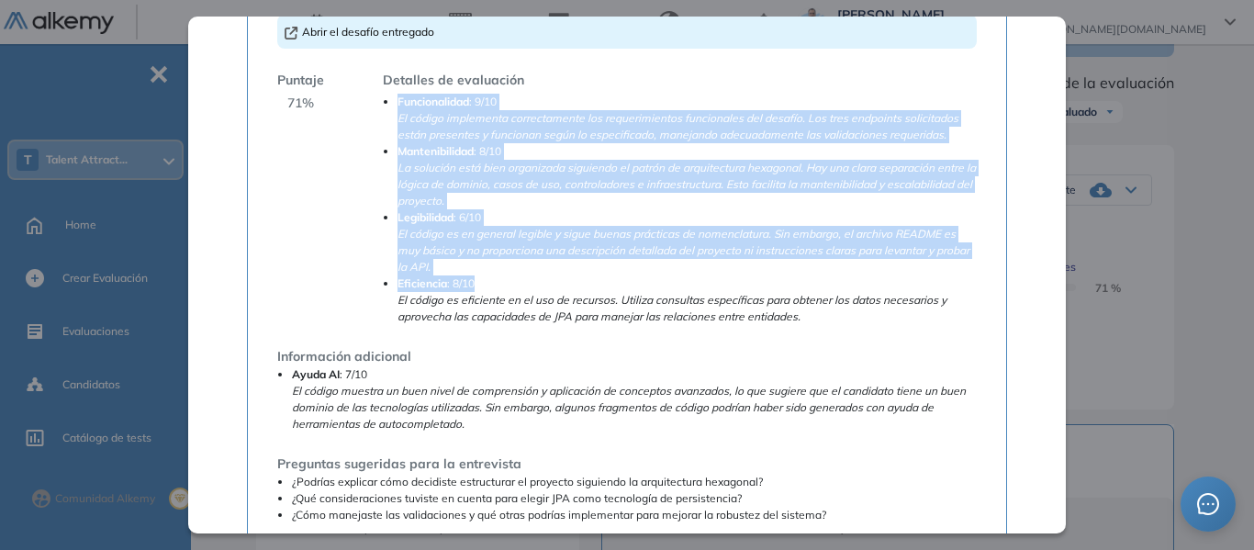
drag, startPoint x: 397, startPoint y: 102, endPoint x: 488, endPoint y: 286, distance: 205.7
click at [488, 286] on ul "Funcionalidad : 9/10 El código implementa correctamente los requerimientos func…" at bounding box center [680, 209] width 594 height 231
click at [513, 277] on li "Eficiencia : 8/10 El código es eficiente en el uso de recursos. Utiliza consult…" at bounding box center [687, 300] width 579 height 50
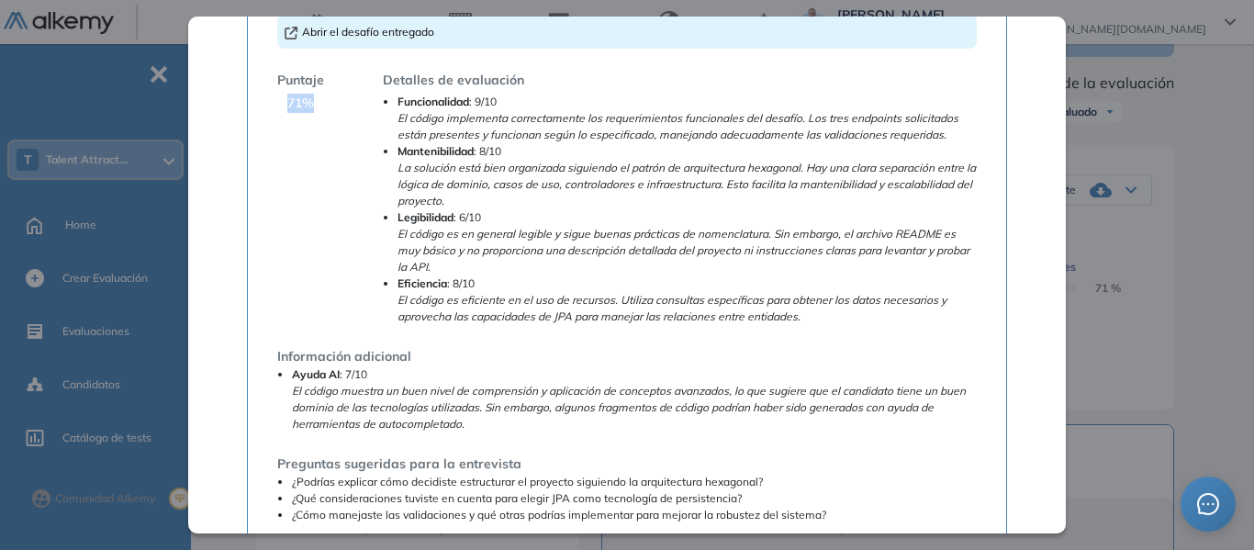
drag, startPoint x: 287, startPoint y: 99, endPoint x: 310, endPoint y: 99, distance: 23.0
click at [310, 99] on span "71 %" at bounding box center [300, 103] width 27 height 19
click at [361, 113] on div "Puntaje 71 % Detalles de evaluación Funcionalidad : 9/10 El código implementa c…" at bounding box center [627, 198] width 700 height 254
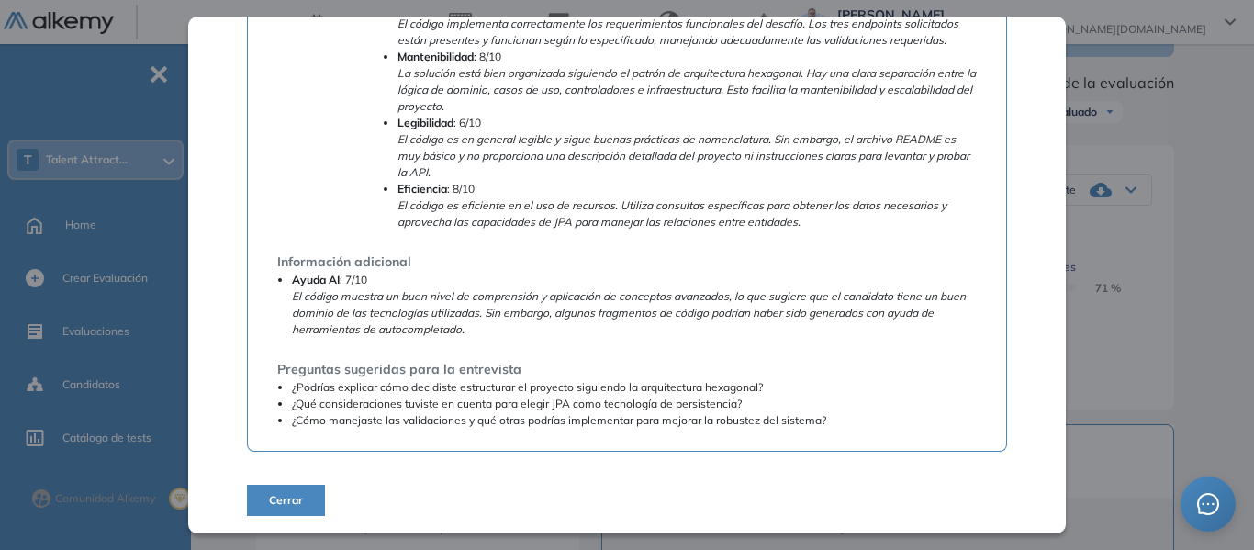
scroll to position [646, 0]
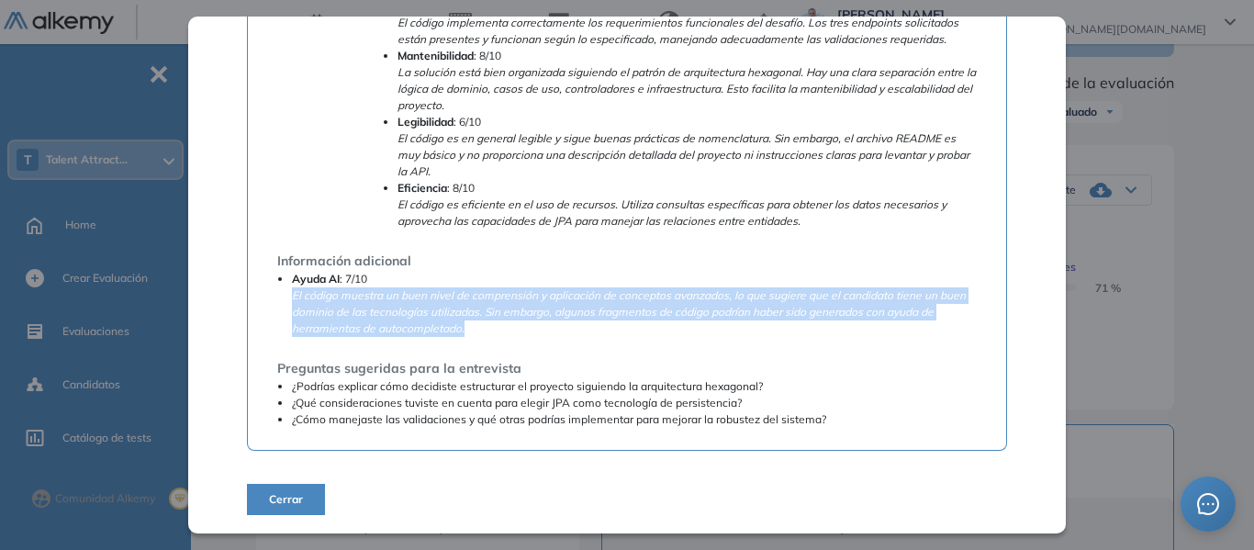
drag, startPoint x: 294, startPoint y: 298, endPoint x: 466, endPoint y: 331, distance: 175.7
click at [466, 331] on li "Ayuda AI : 7/10 El código muestra un buen nivel de comprensión y aplicación de …" at bounding box center [634, 304] width 685 height 66
click at [673, 323] on li "Ayuda AI : 7/10 El código muestra un buen nivel de comprensión y aplicación de …" at bounding box center [634, 304] width 685 height 66
drag, startPoint x: 294, startPoint y: 293, endPoint x: 479, endPoint y: 325, distance: 188.2
click at [479, 325] on li "Ayuda AI : 7/10 El código muestra un buen nivel de comprensión y aplicación de …" at bounding box center [634, 304] width 685 height 66
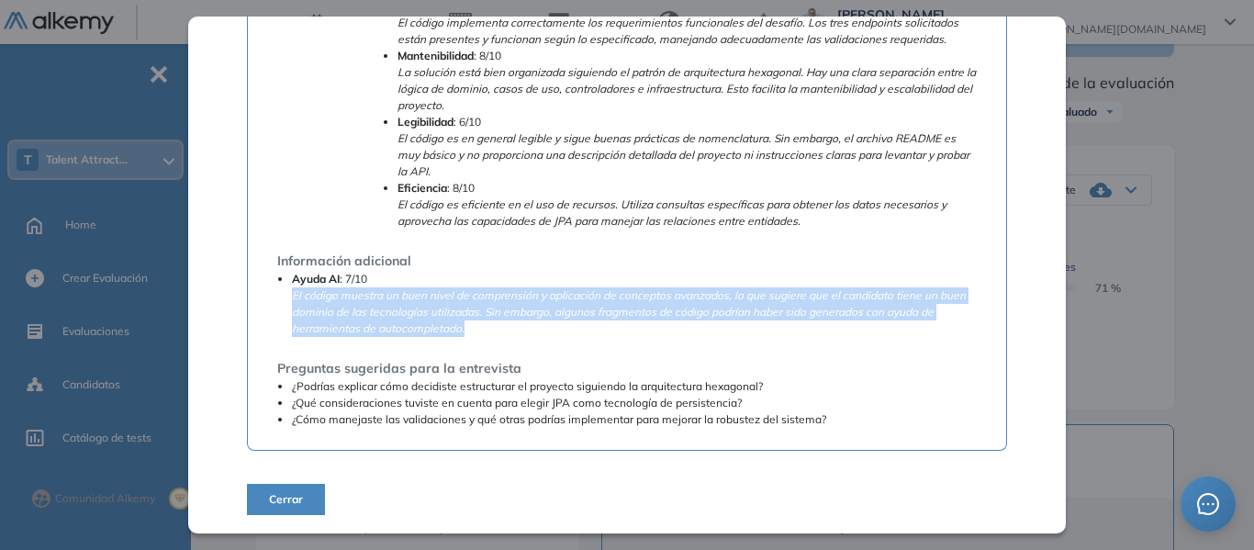
click at [479, 325] on li "Ayuda AI : 7/10 El código muestra un buen nivel de comprensión y aplicación de …" at bounding box center [634, 304] width 685 height 66
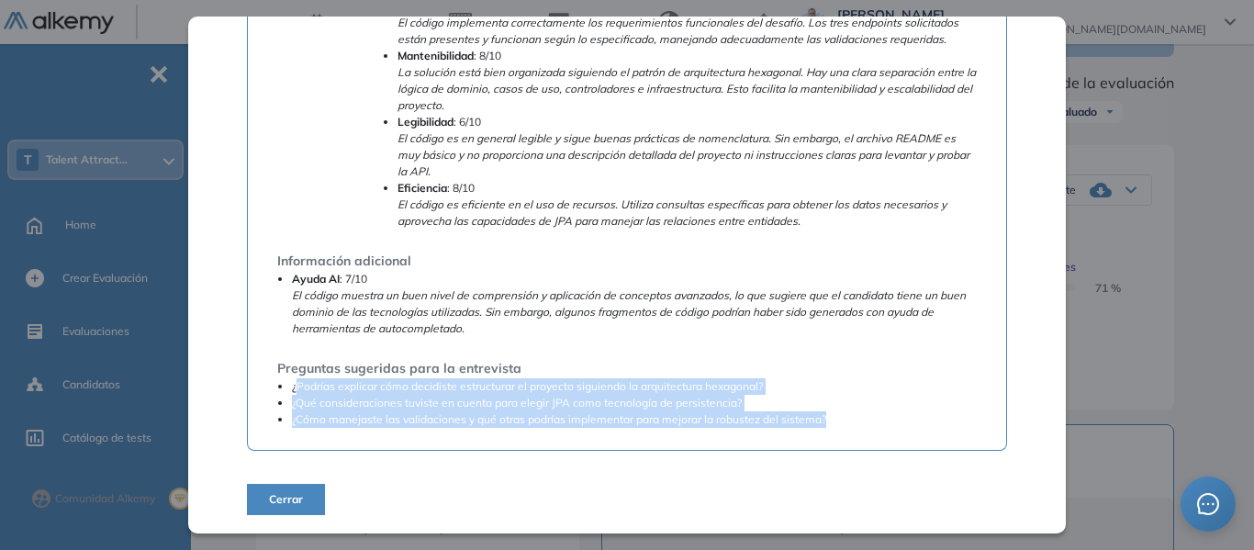
drag, startPoint x: 295, startPoint y: 386, endPoint x: 834, endPoint y: 413, distance: 539.6
click at [834, 413] on ul "¿Podrías explicar cómo decidiste estructurar el proyecto siguiendo la arquitect…" at bounding box center [627, 403] width 700 height 50
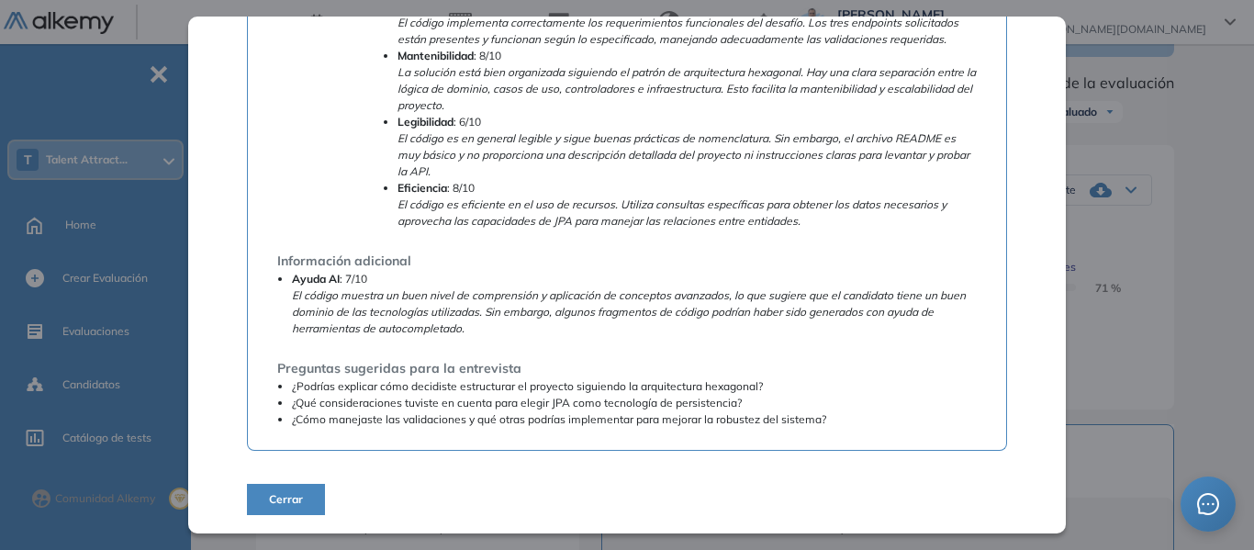
click at [496, 377] on div "Preguntas sugeridas para la entrevista ¿Podrías explicar cómo decidiste estruct…" at bounding box center [627, 393] width 700 height 69
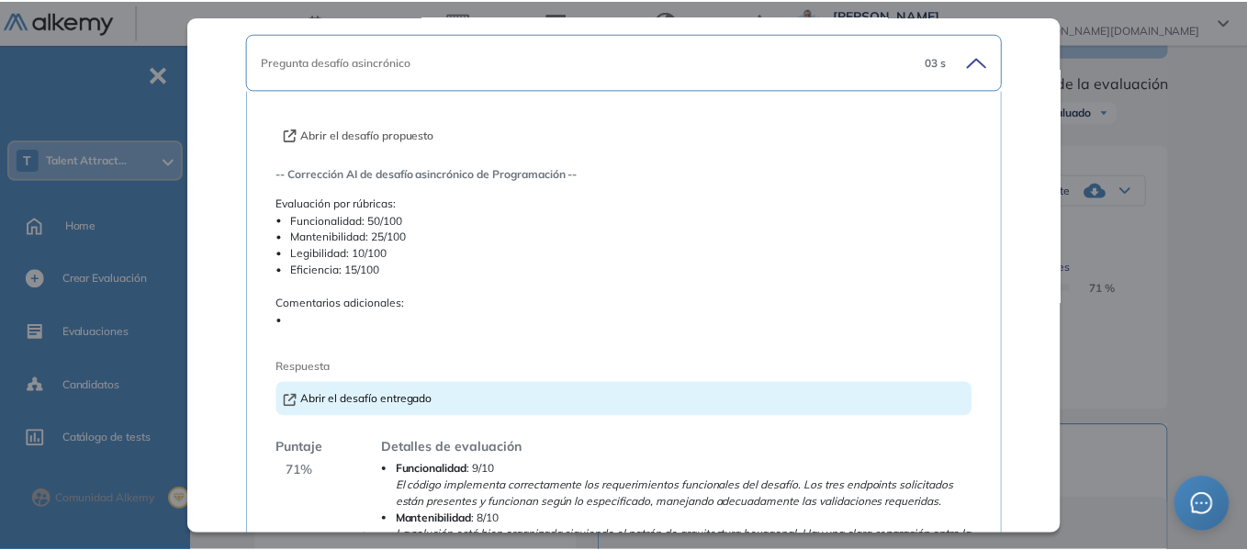
scroll to position [0, 0]
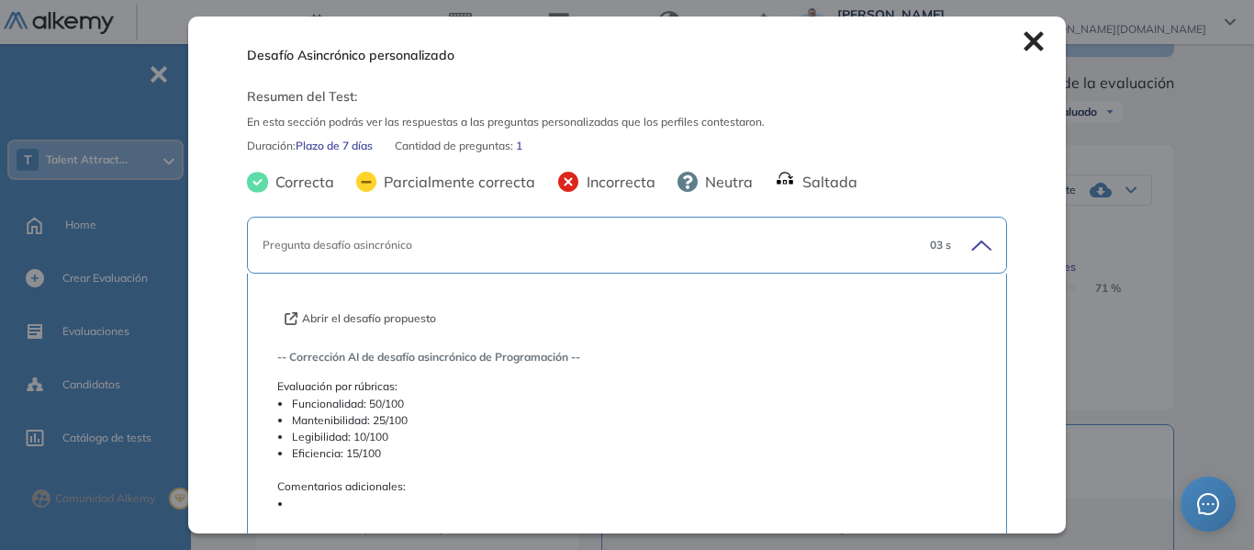
click at [1024, 35] on icon at bounding box center [1033, 41] width 19 height 19
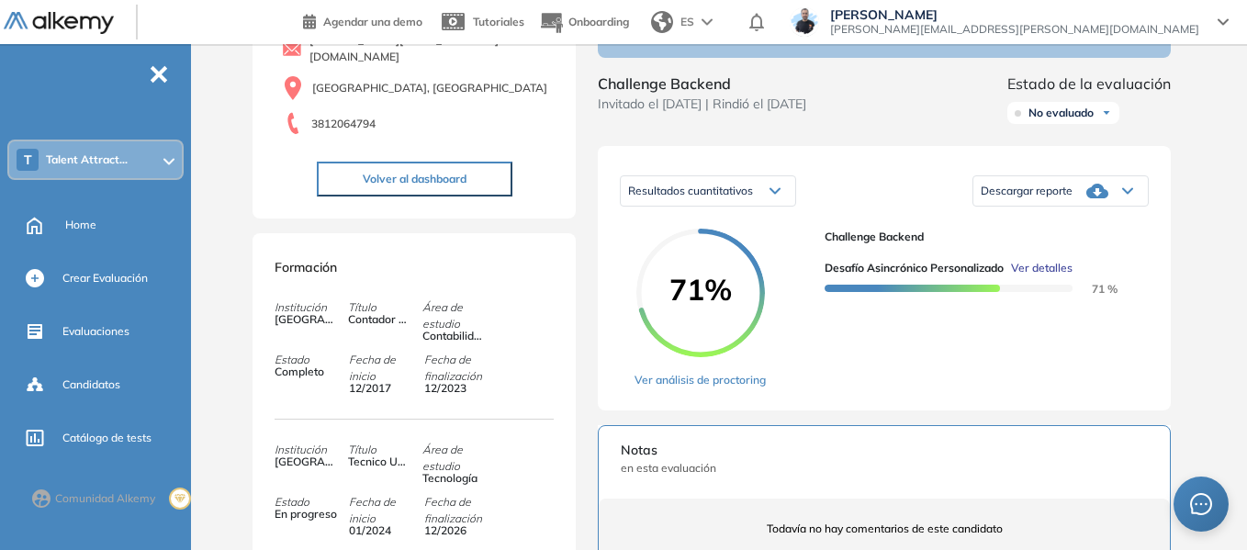
scroll to position [184, 0]
click at [1072, 197] on span "Descargar reporte" at bounding box center [1027, 190] width 92 height 15
click at [1188, 222] on div "Evaluaciones y challenges en los que participó el candidato 71% Challenge Backe…" at bounding box center [884, 374] width 617 height 954
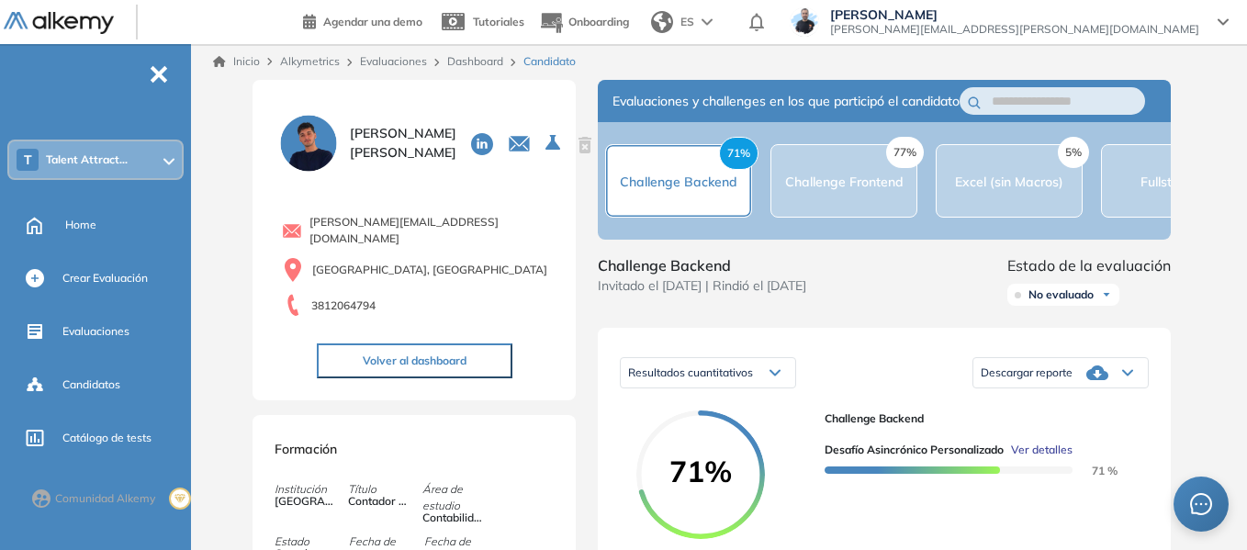
scroll to position [0, 0]
click at [481, 52] on div "Inicio Alkymetrics Evaluaciones Dashboard Candidato" at bounding box center [722, 62] width 1048 height 37
click at [480, 67] on link "Dashboard" at bounding box center [475, 62] width 56 height 14
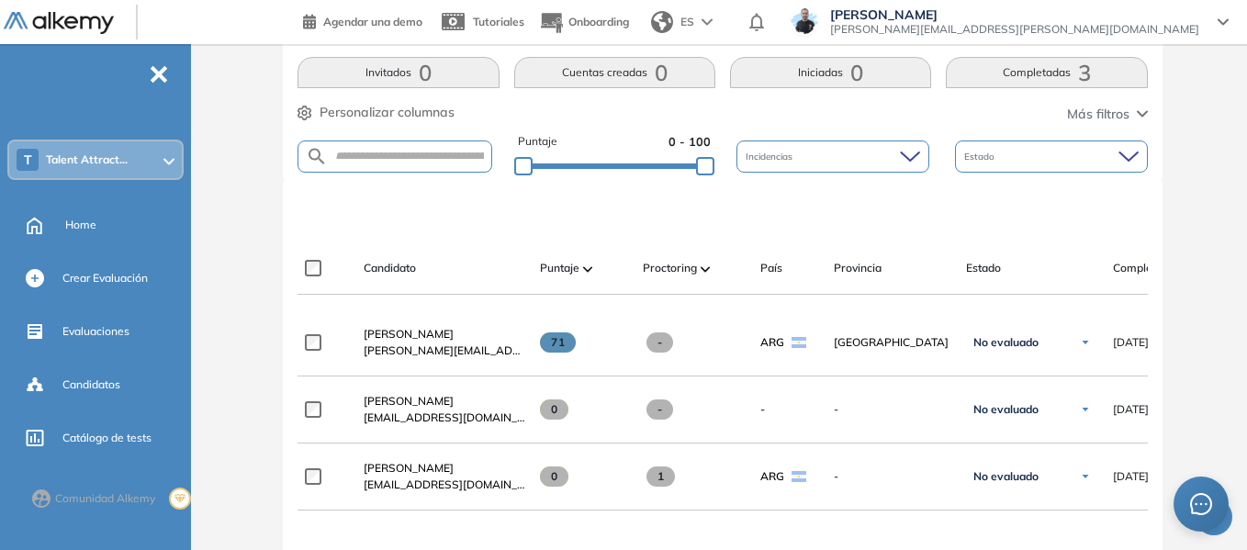
scroll to position [551, 0]
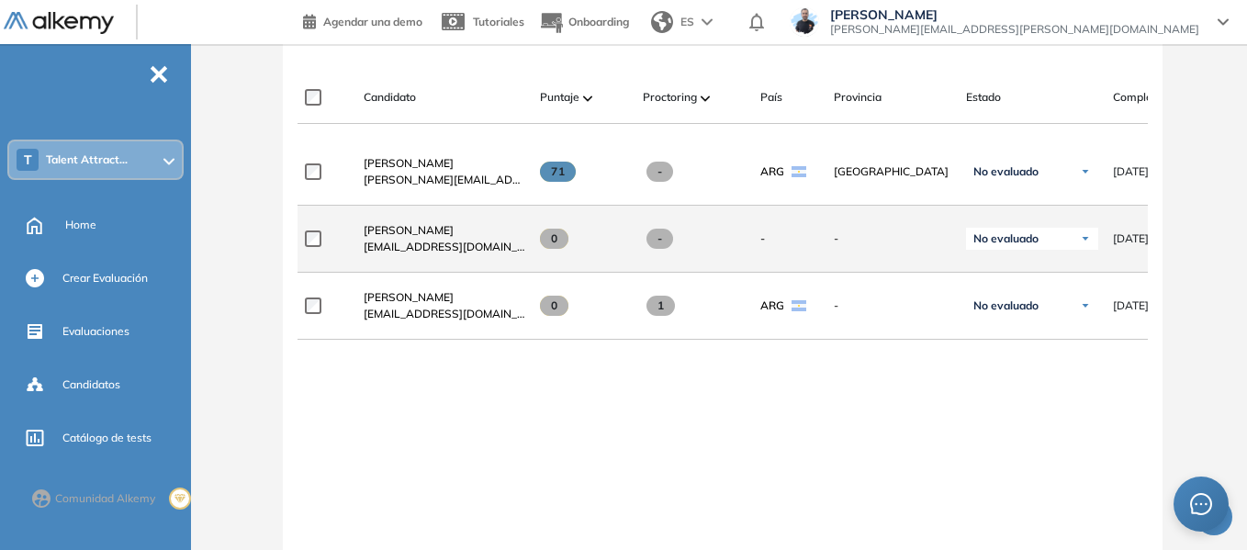
click at [314, 236] on div at bounding box center [327, 239] width 44 height 46
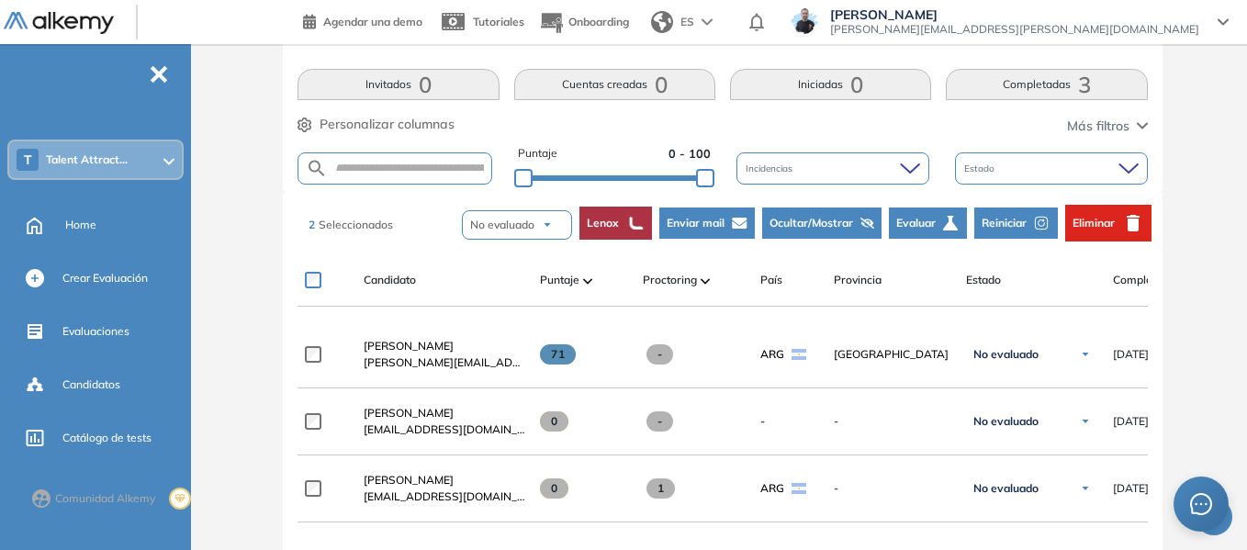
scroll to position [367, 0]
click at [823, 226] on span "Ocultar/Mostrar" at bounding box center [811, 224] width 84 height 17
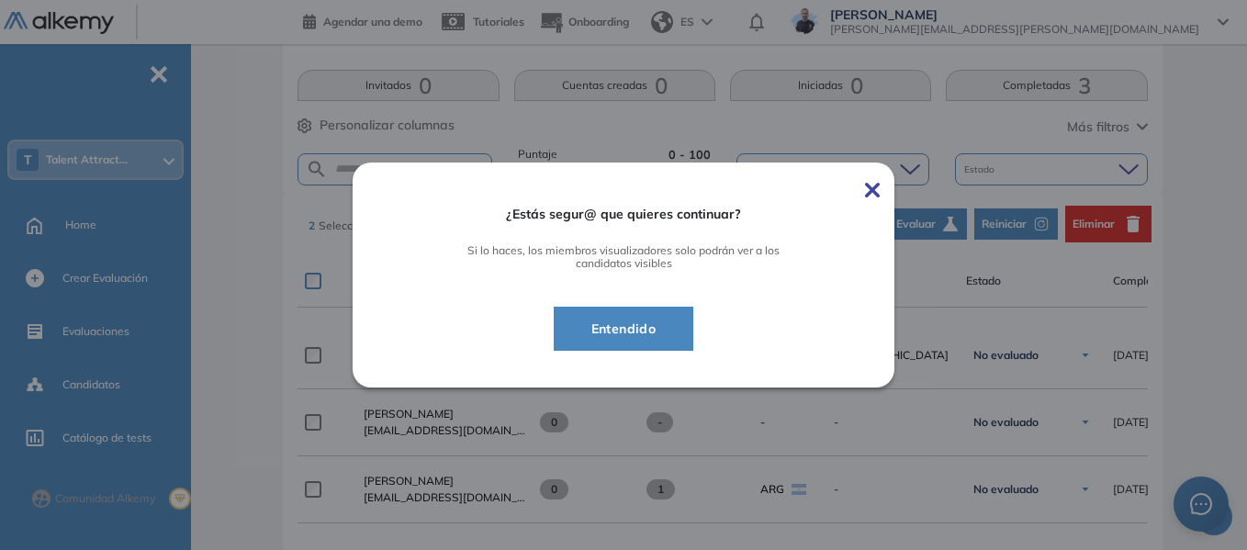
click at [633, 336] on span "Entendido" at bounding box center [624, 329] width 95 height 22
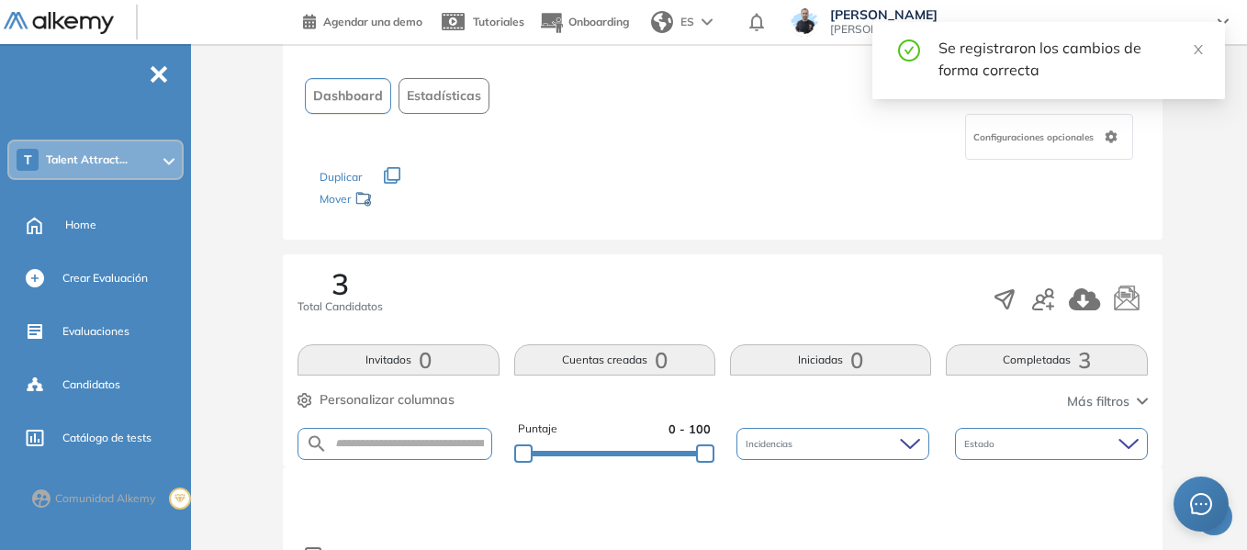
scroll to position [92, 0]
click at [1000, 300] on icon "button" at bounding box center [1004, 300] width 18 height 18
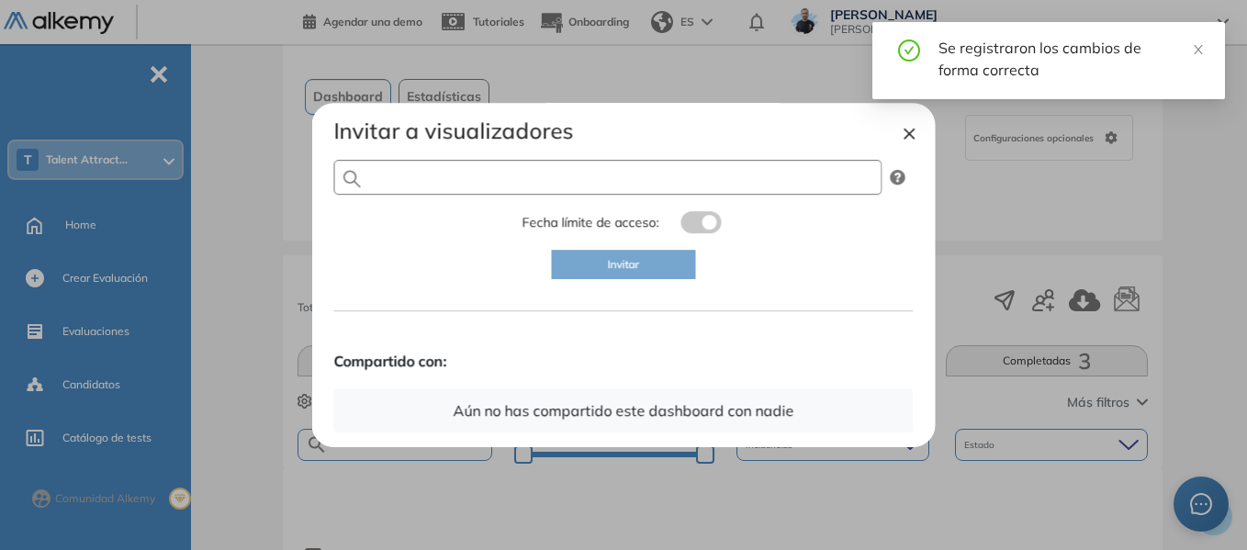
click at [685, 180] on input "text" at bounding box center [608, 177] width 548 height 35
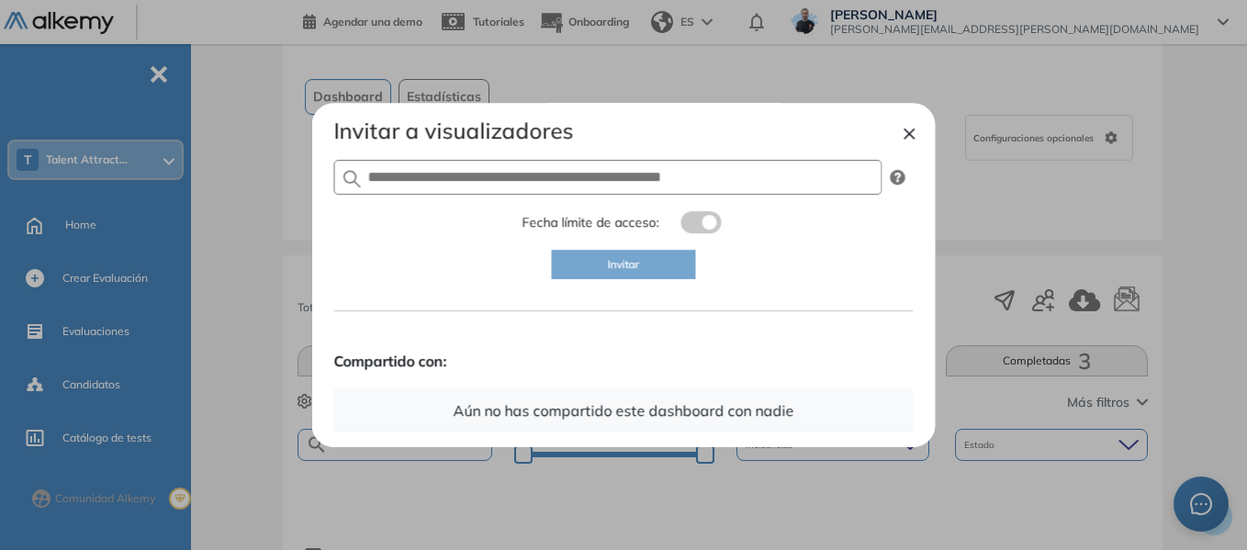
click at [277, 141] on div at bounding box center [623, 275] width 1247 height 550
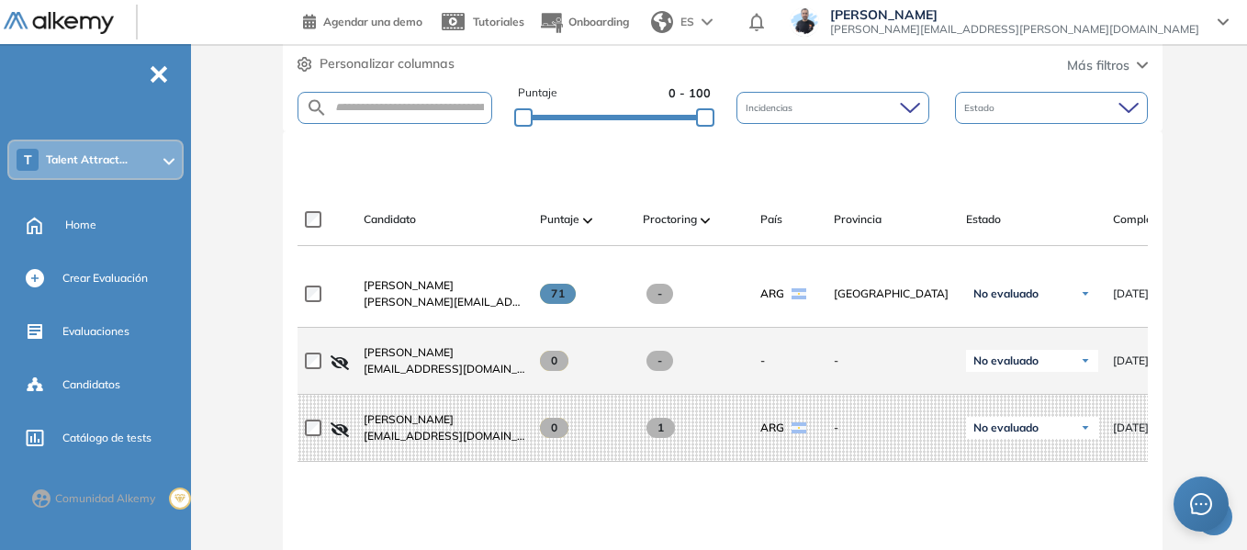
scroll to position [459, 0]
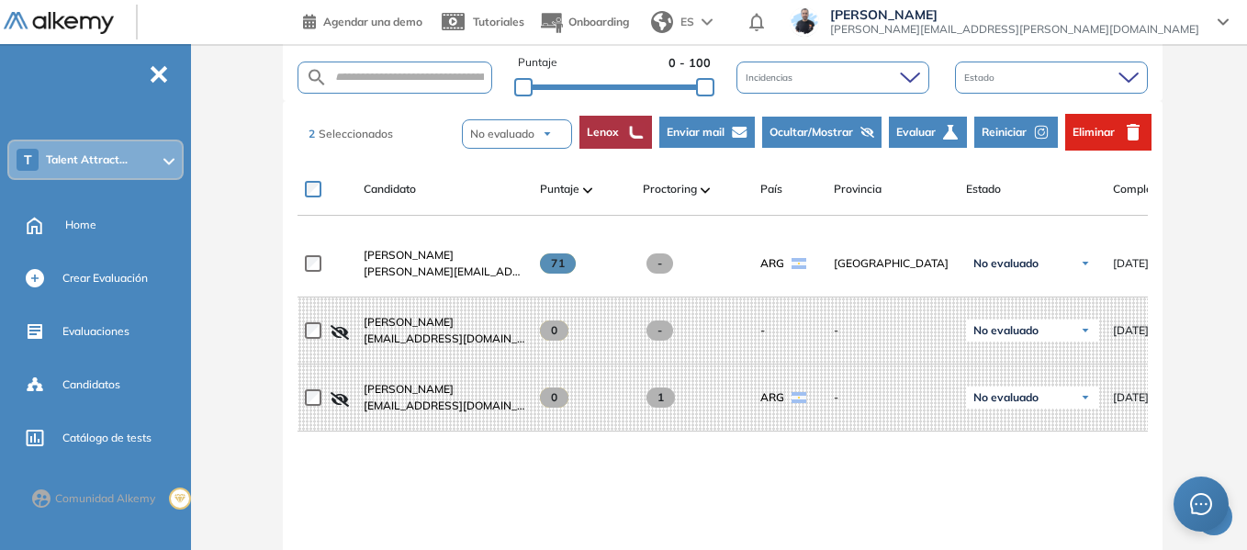
click at [848, 138] on span "Ocultar/Mostrar" at bounding box center [811, 132] width 84 height 17
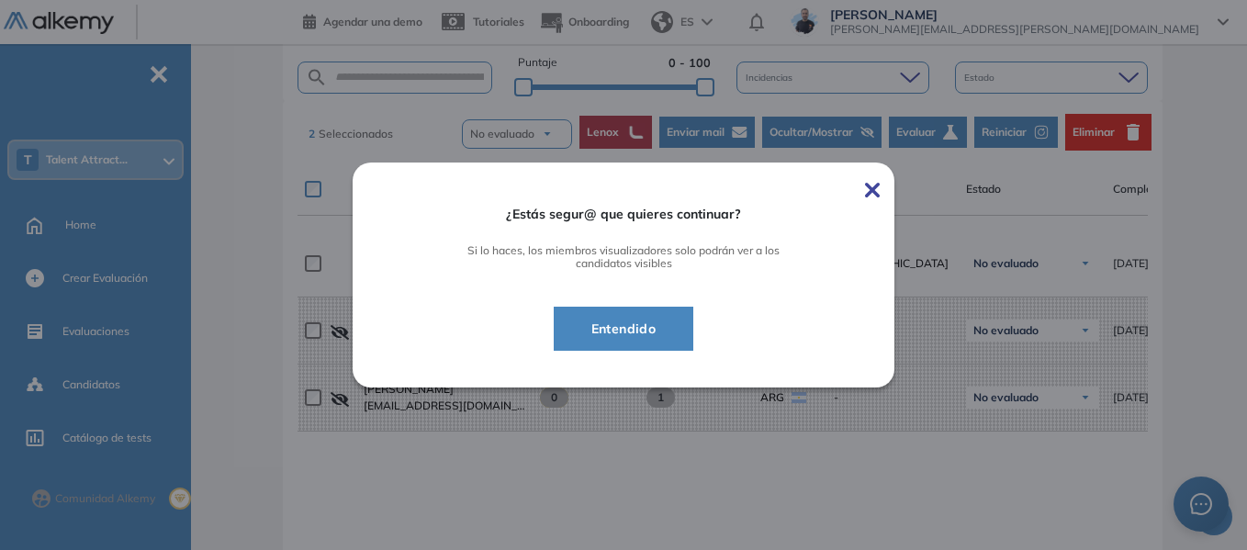
click at [641, 335] on span "Entendido" at bounding box center [624, 329] width 95 height 22
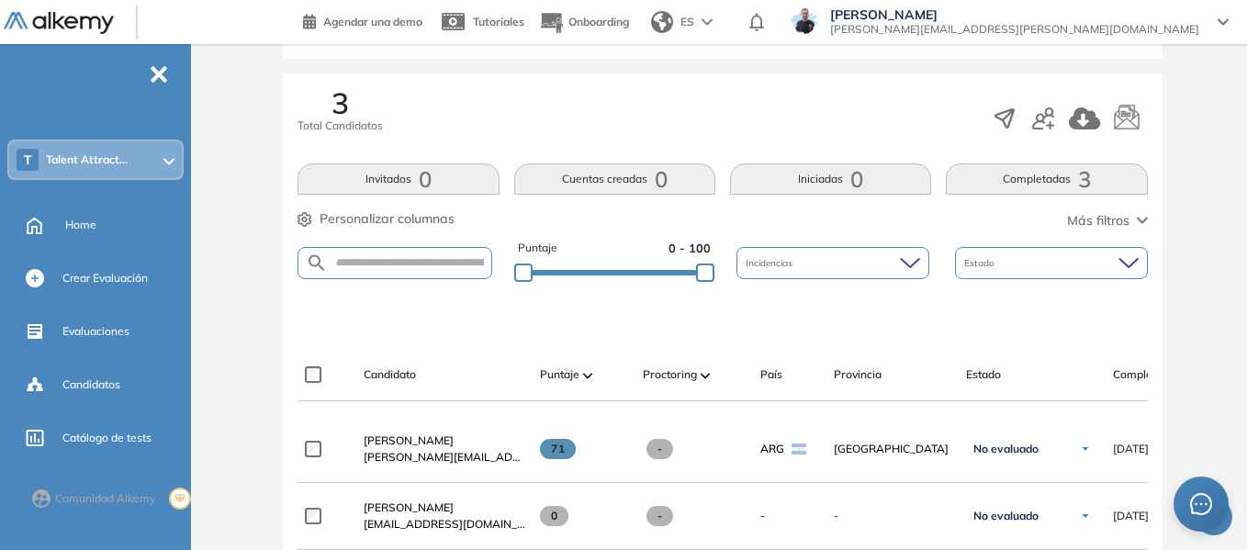
scroll to position [275, 0]
click at [109, 157] on span "Talent Attract..." at bounding box center [87, 159] width 82 height 15
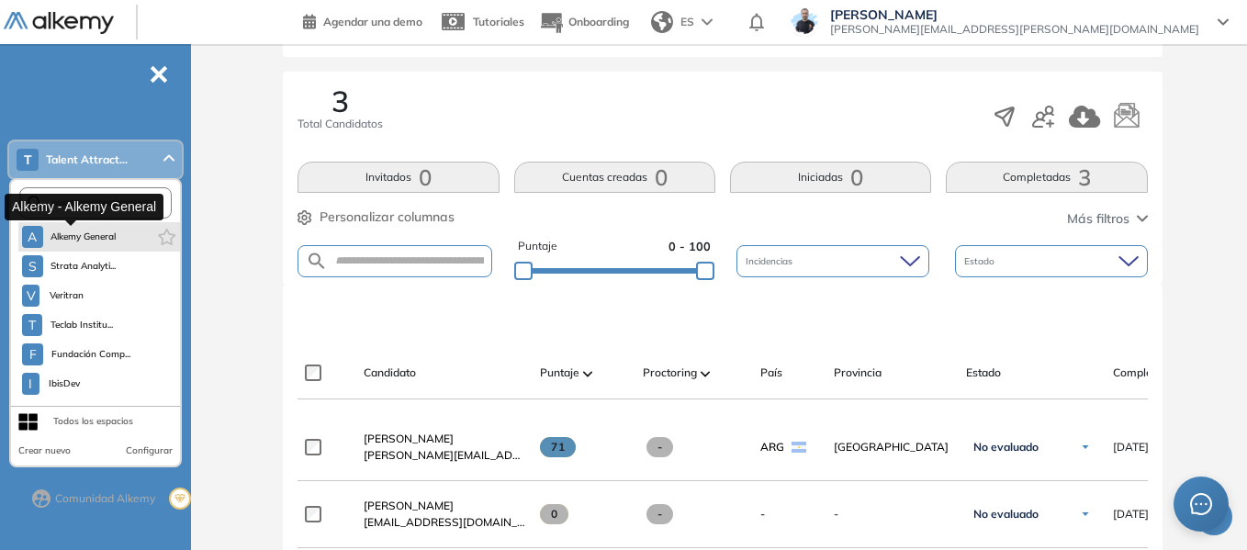
click at [84, 240] on span "Alkemy General" at bounding box center [83, 237] width 66 height 15
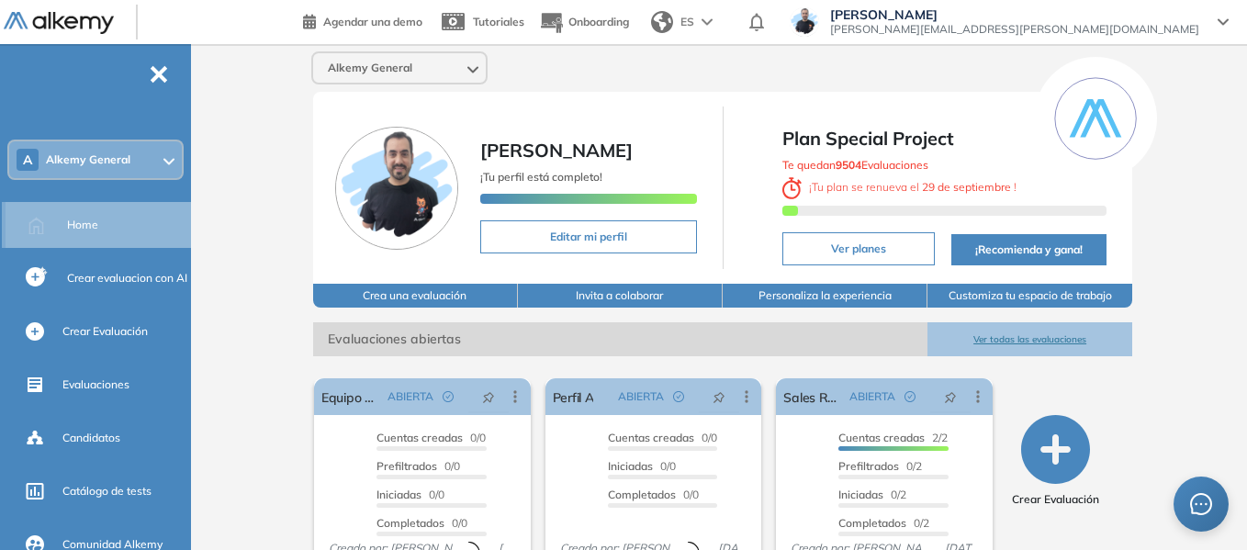
click at [119, 212] on div "Home" at bounding box center [127, 224] width 120 height 31
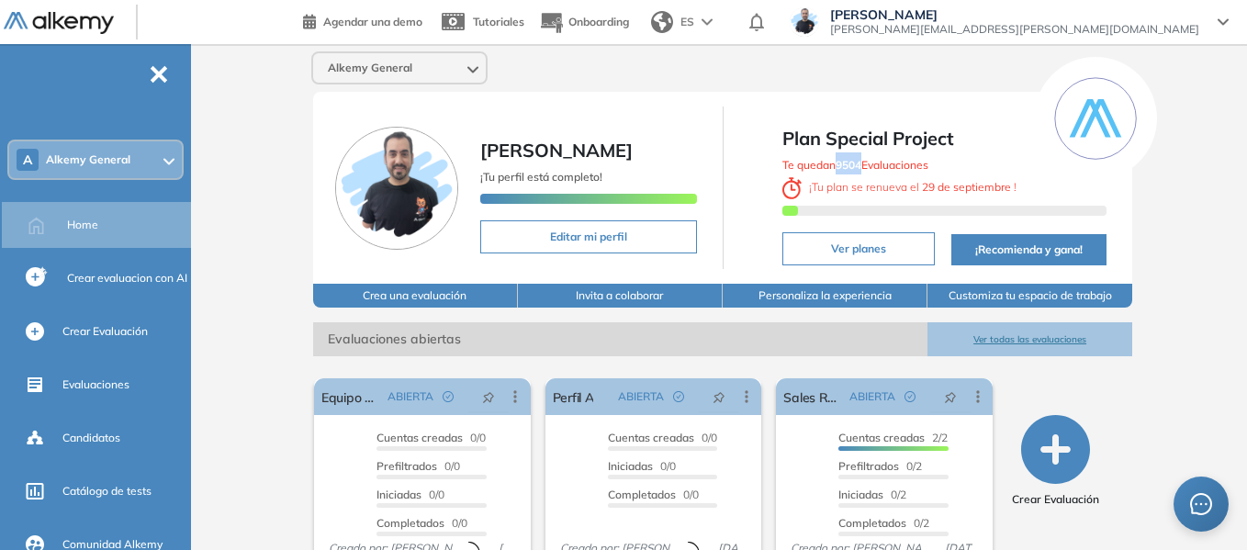
drag, startPoint x: 840, startPoint y: 166, endPoint x: 861, endPoint y: 167, distance: 21.1
click at [861, 167] on b "9504" at bounding box center [848, 165] width 26 height 14
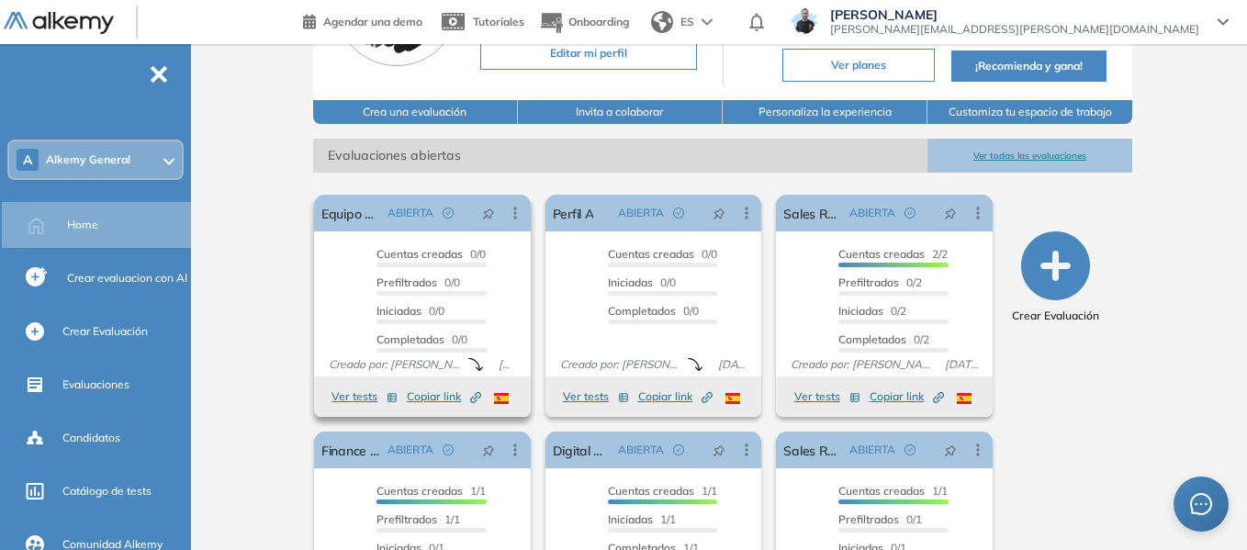
click at [362, 402] on button "Ver tests" at bounding box center [364, 397] width 66 height 22
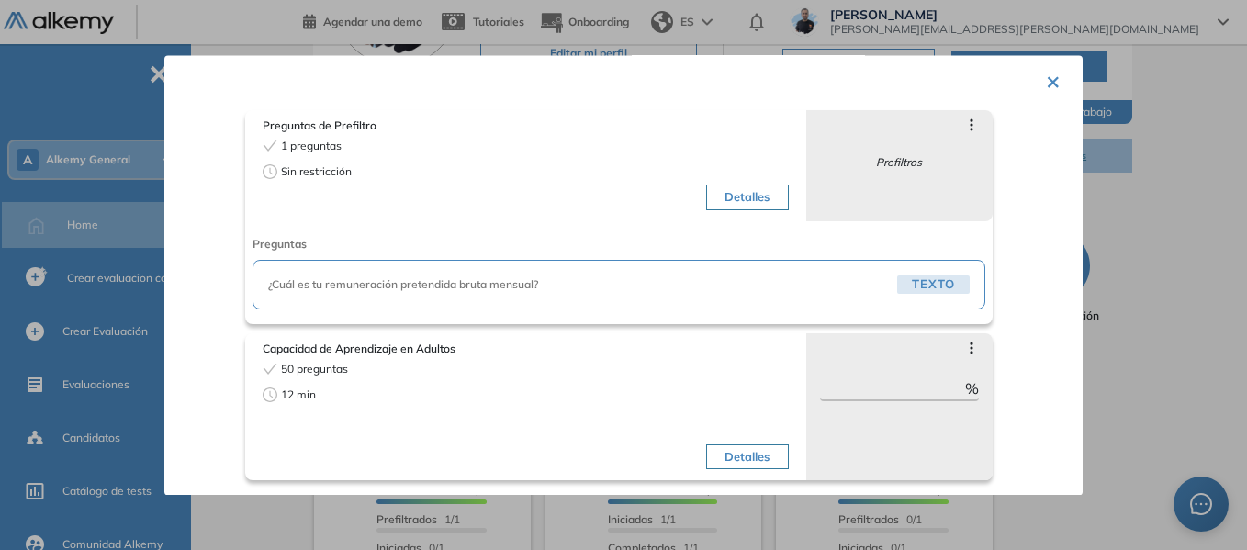
scroll to position [0, 0]
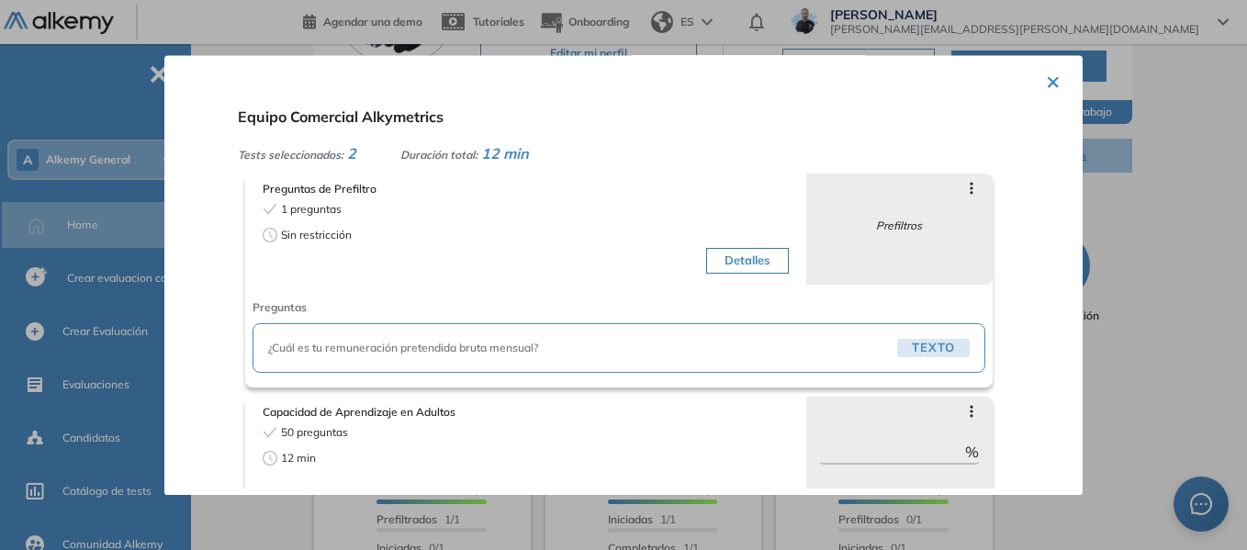
click at [1052, 79] on button "×" at bounding box center [1053, 80] width 15 height 36
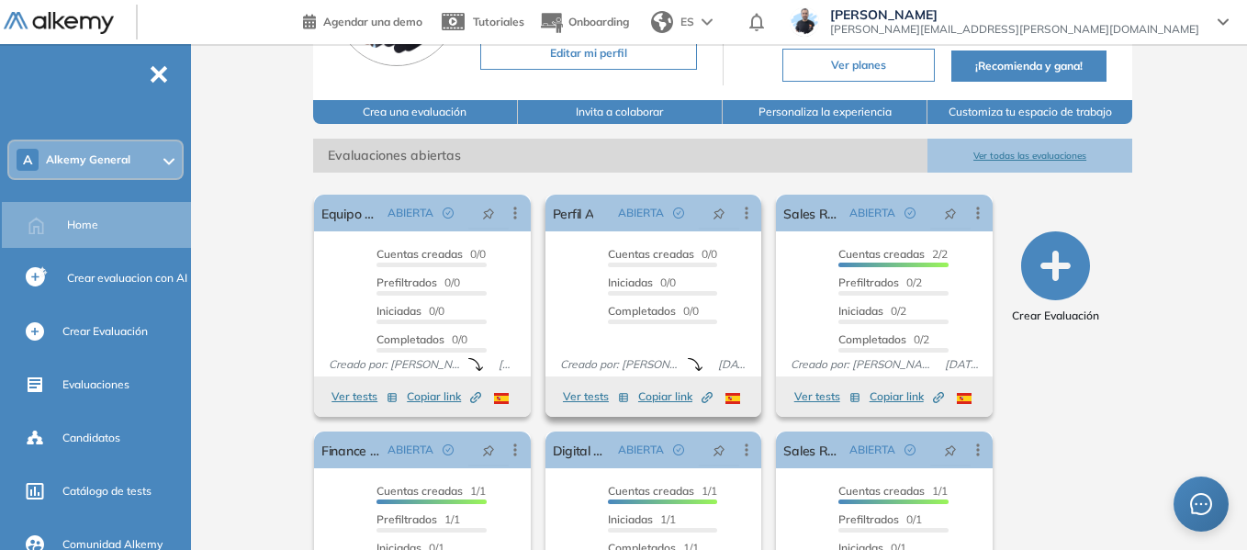
click at [590, 393] on button "Ver tests" at bounding box center [596, 397] width 66 height 22
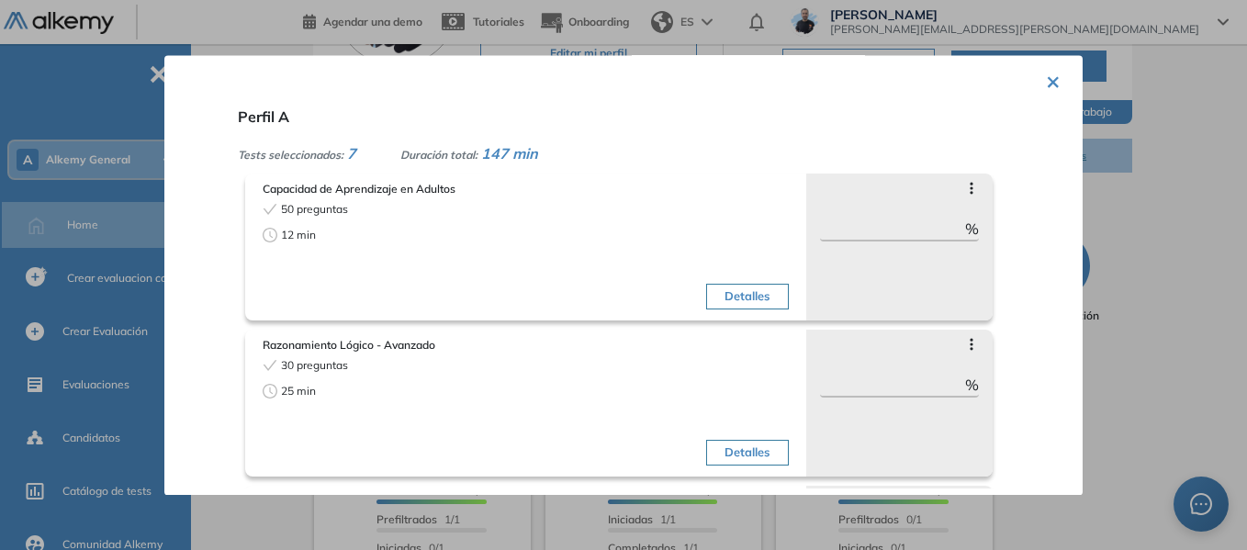
click at [1050, 80] on button "×" at bounding box center [1053, 80] width 15 height 36
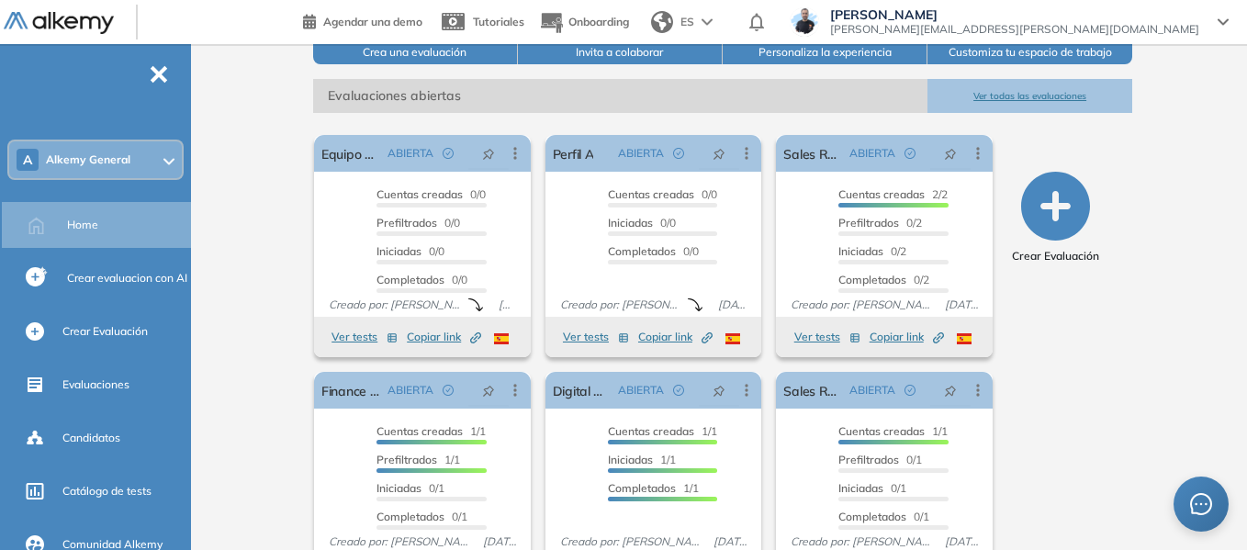
scroll to position [275, 0]
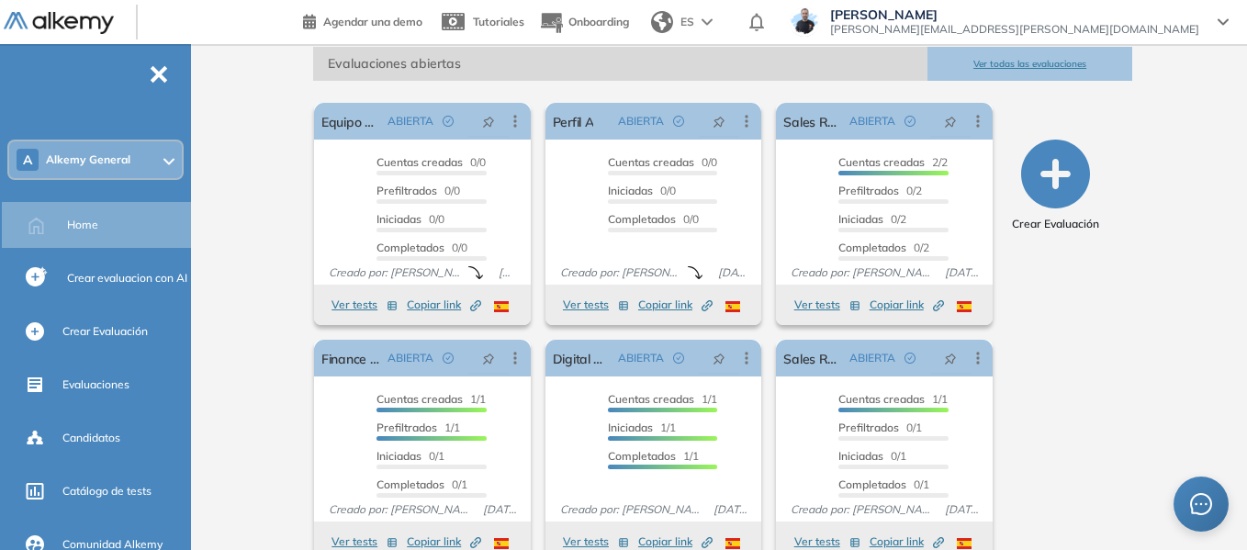
click at [80, 158] on span "Alkemy General" at bounding box center [88, 159] width 84 height 15
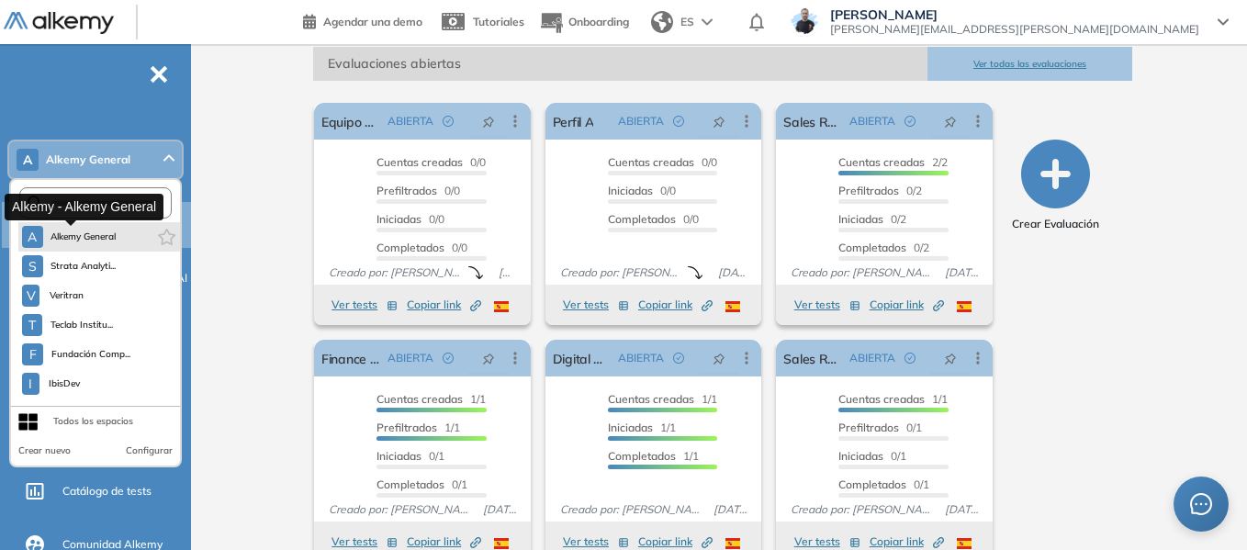
click at [94, 244] on button "A Alkemy General" at bounding box center [69, 237] width 95 height 22
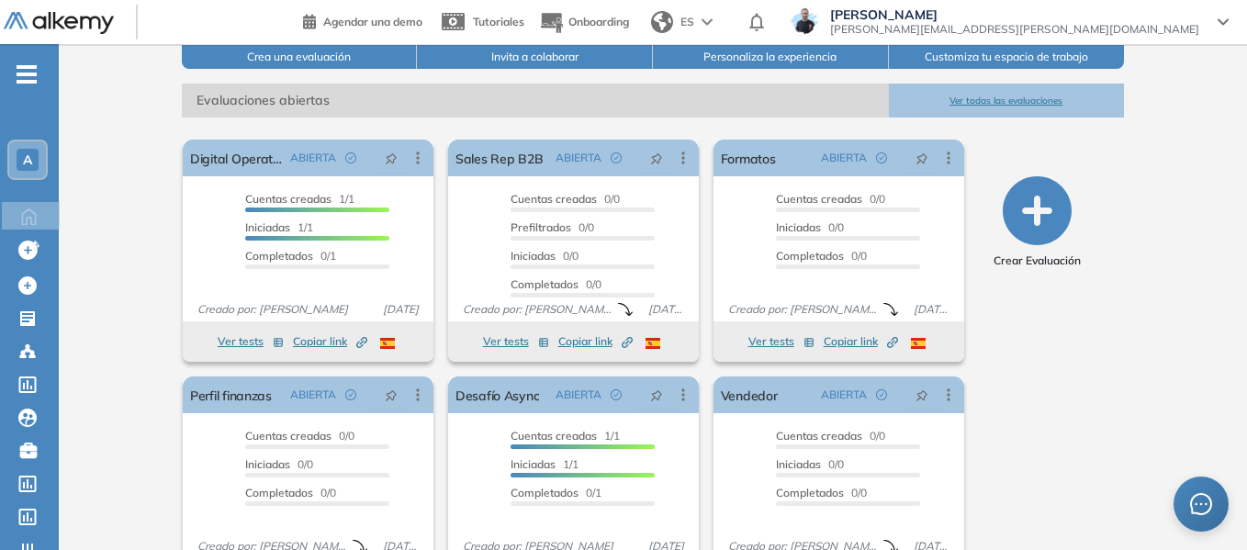
scroll to position [218, 0]
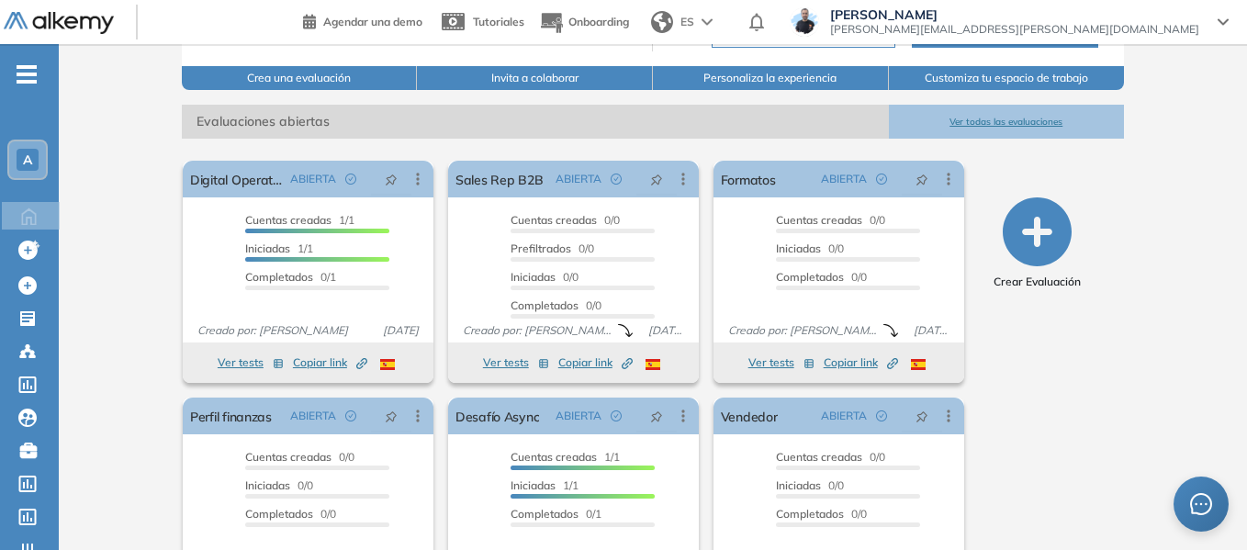
click at [34, 164] on div "A" at bounding box center [28, 160] width 22 height 22
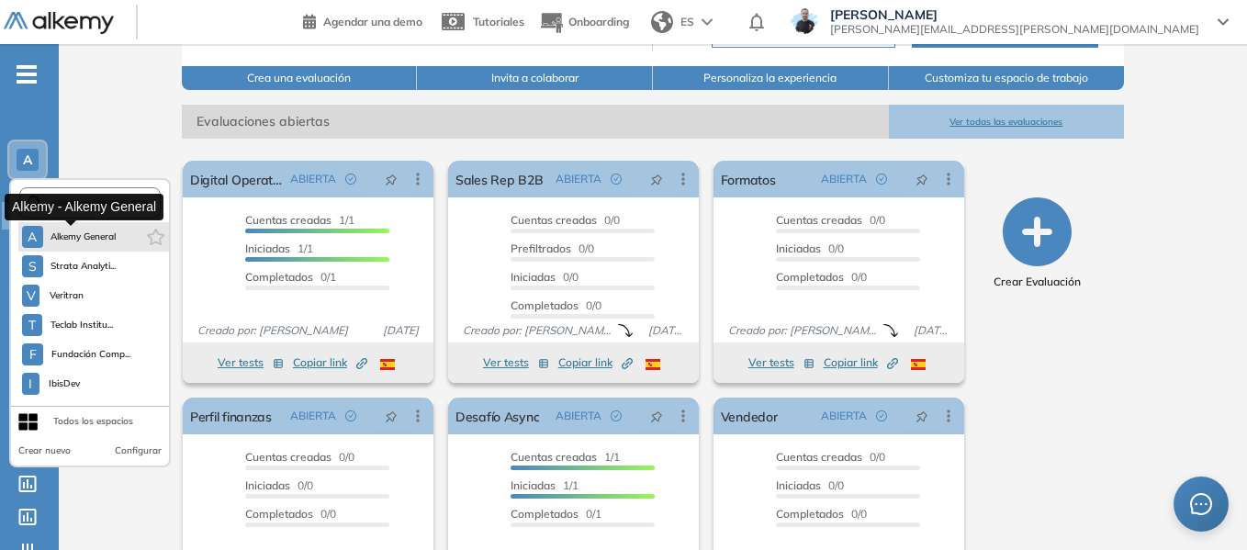
click at [97, 241] on span "Alkemy General" at bounding box center [83, 237] width 66 height 15
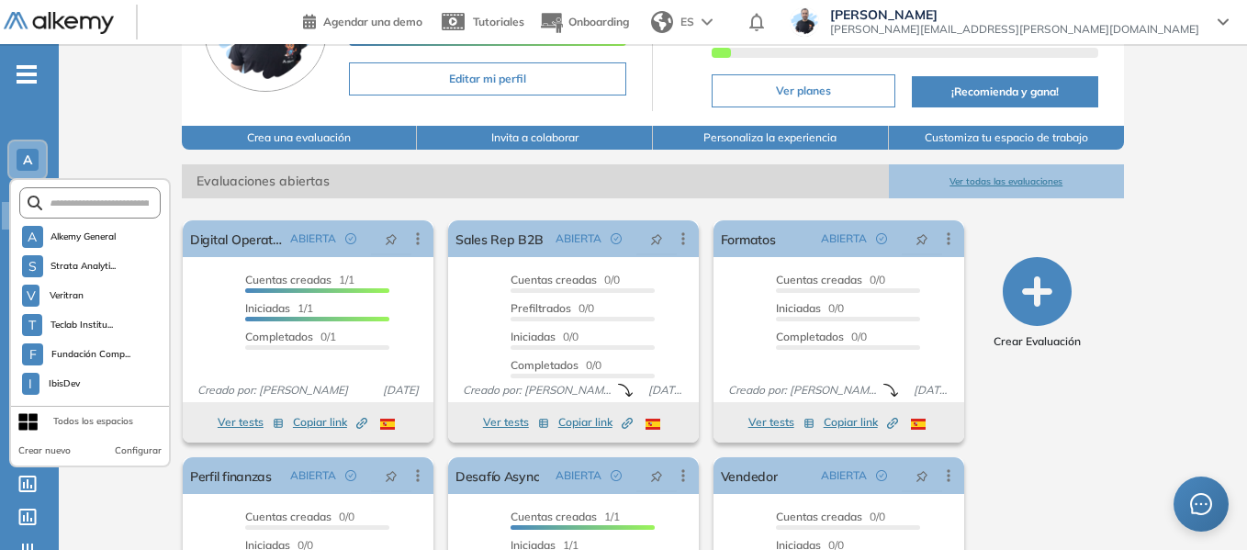
scroll to position [126, 0]
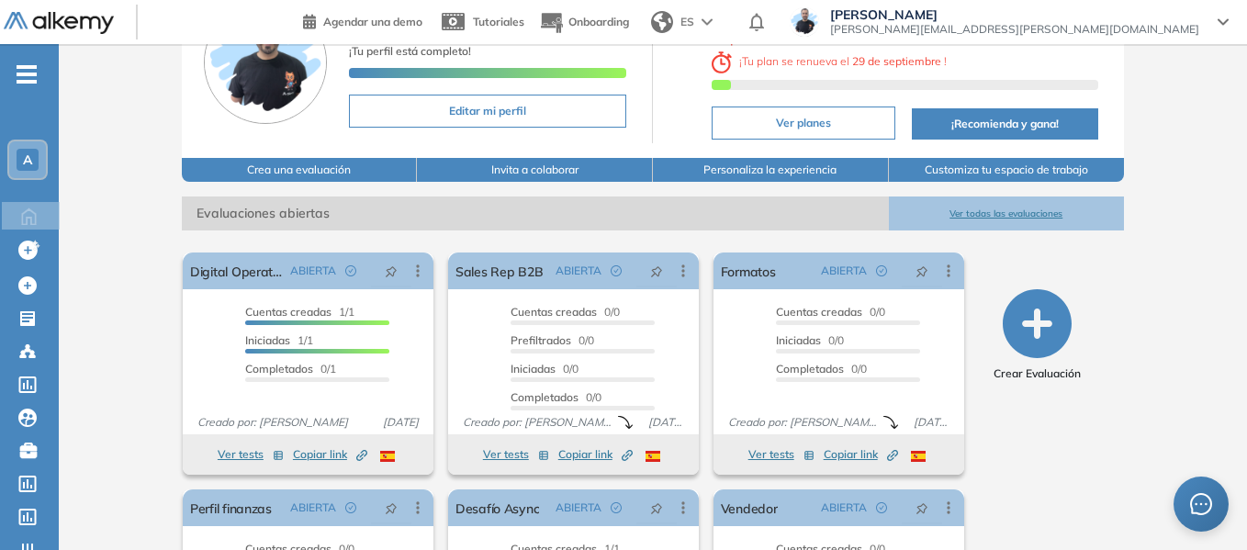
click at [151, 144] on div "Alkemy General Miguel Gomez ¡Tu perfil está completo! Editar mi perfil Plan Spe…" at bounding box center [653, 325] width 1188 height 815
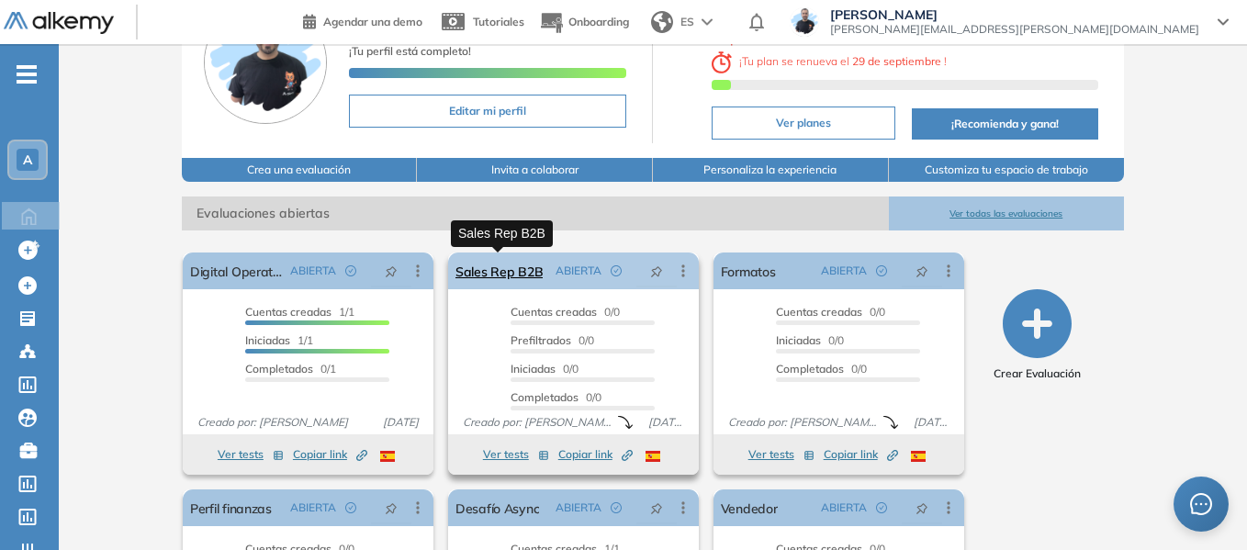
click at [496, 272] on link "Sales Rep B2B" at bounding box center [499, 270] width 88 height 37
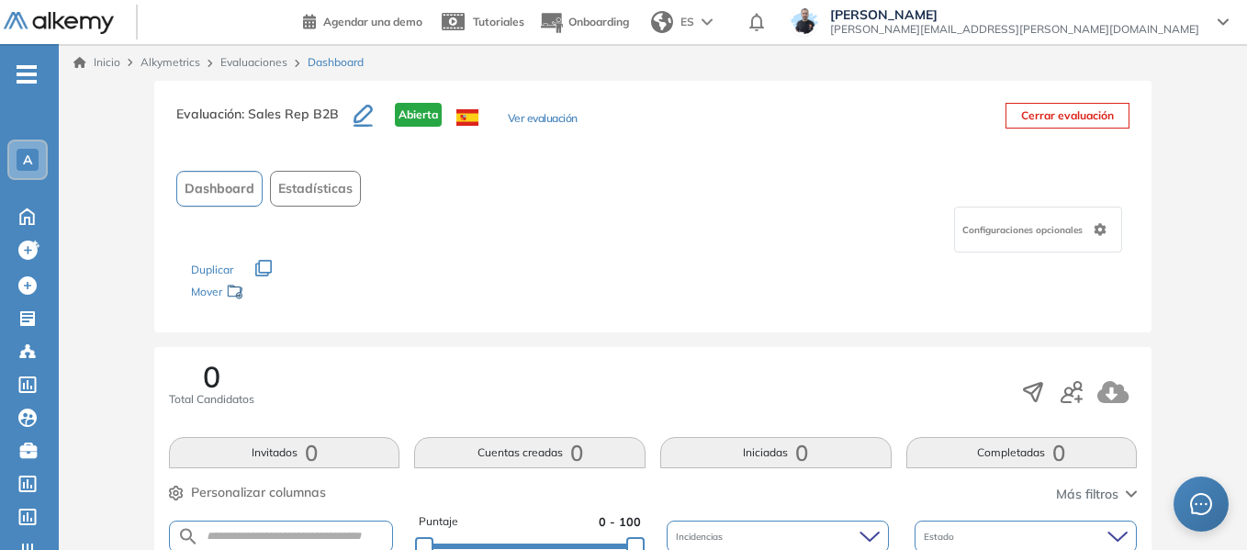
click at [286, 64] on div "Evaluaciones" at bounding box center [256, 62] width 87 height 17
click at [265, 61] on link "Evaluaciones" at bounding box center [253, 62] width 67 height 14
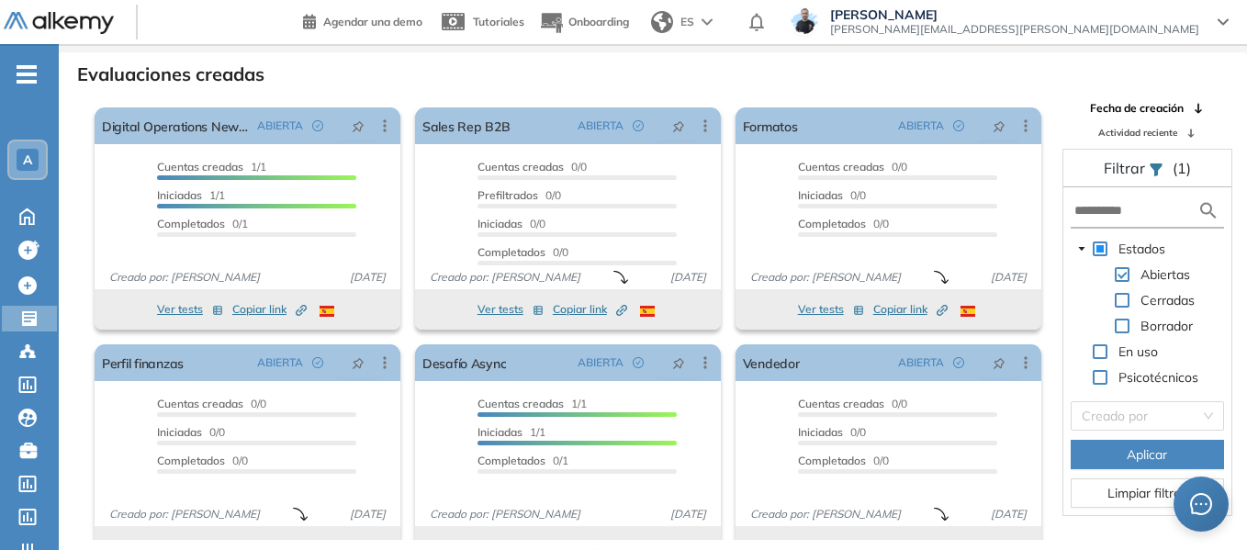
scroll to position [44, 0]
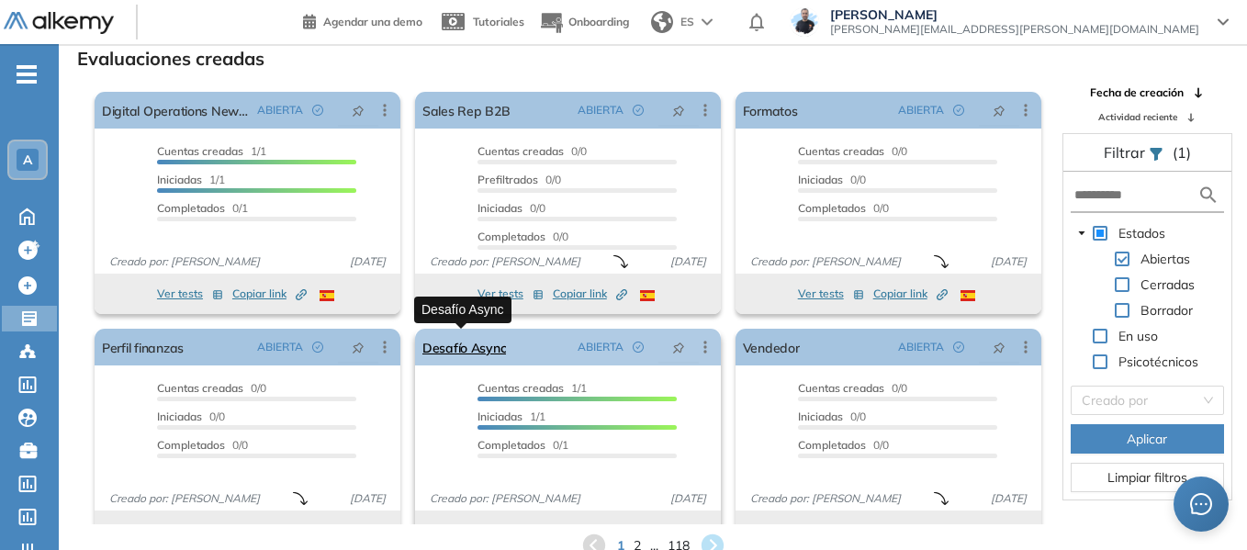
click at [470, 343] on link "Desafío Async" at bounding box center [464, 347] width 84 height 37
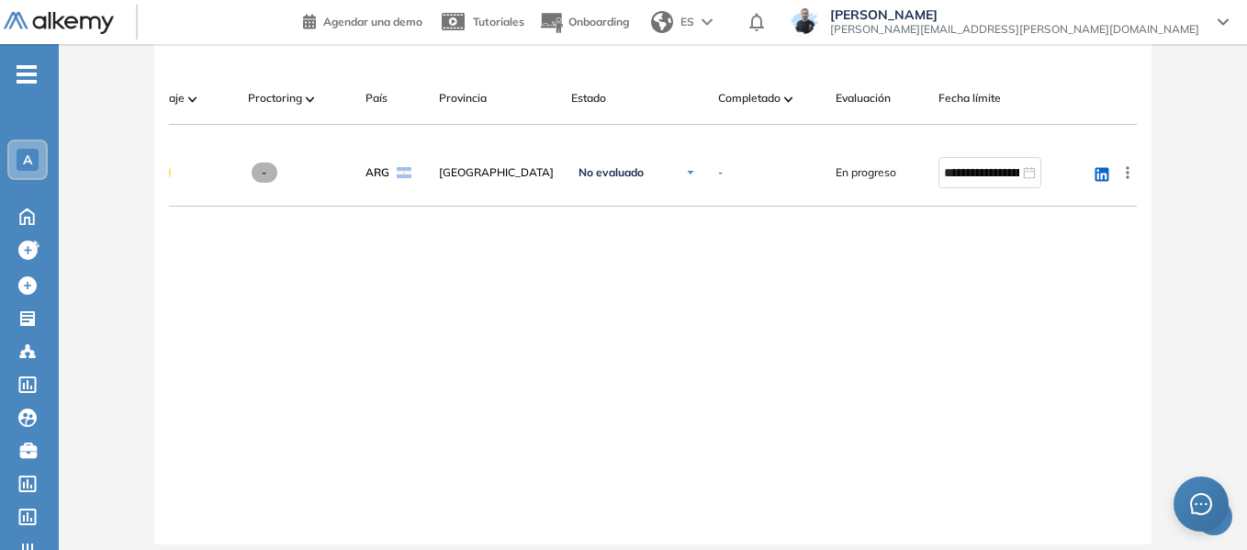
scroll to position [551, 0]
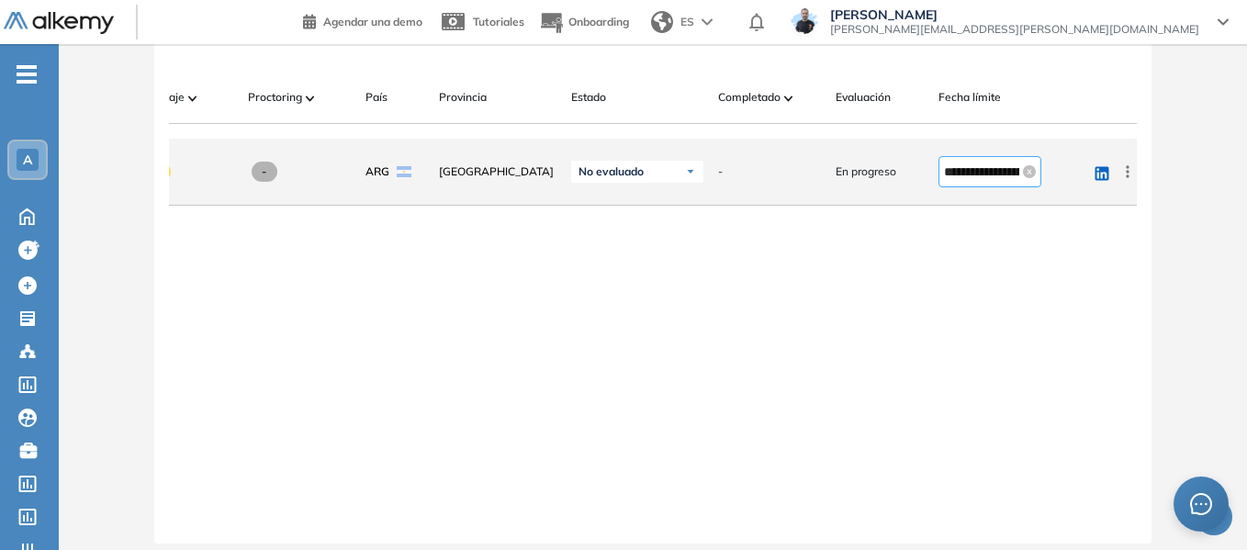
click at [944, 178] on input "**********" at bounding box center [981, 172] width 75 height 20
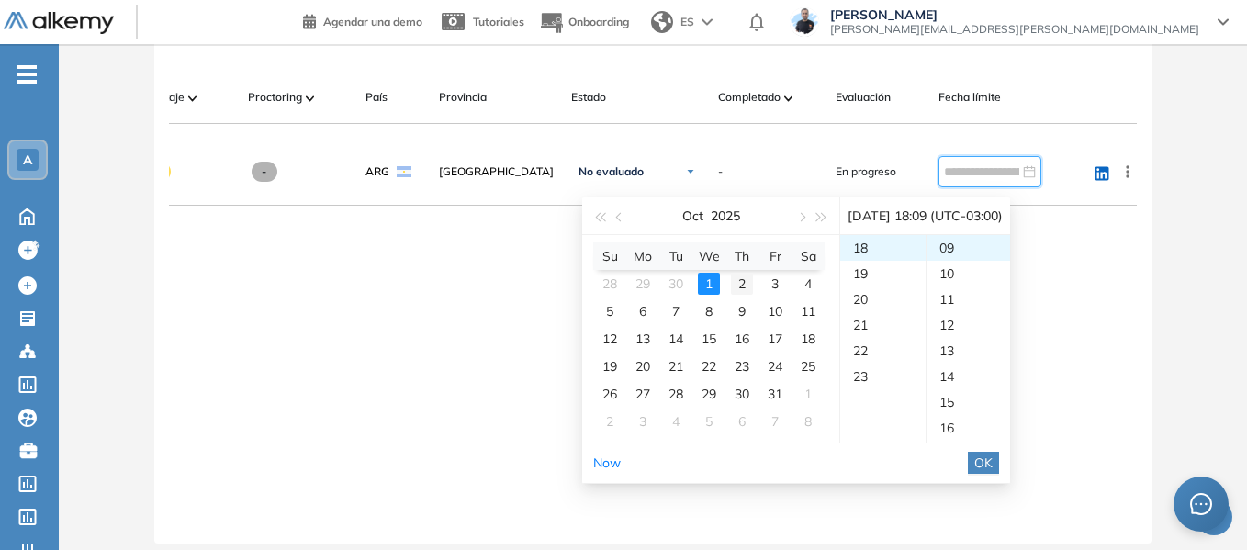
click at [743, 286] on div "2" at bounding box center [742, 284] width 22 height 22
click at [865, 294] on div "20" at bounding box center [882, 299] width 85 height 26
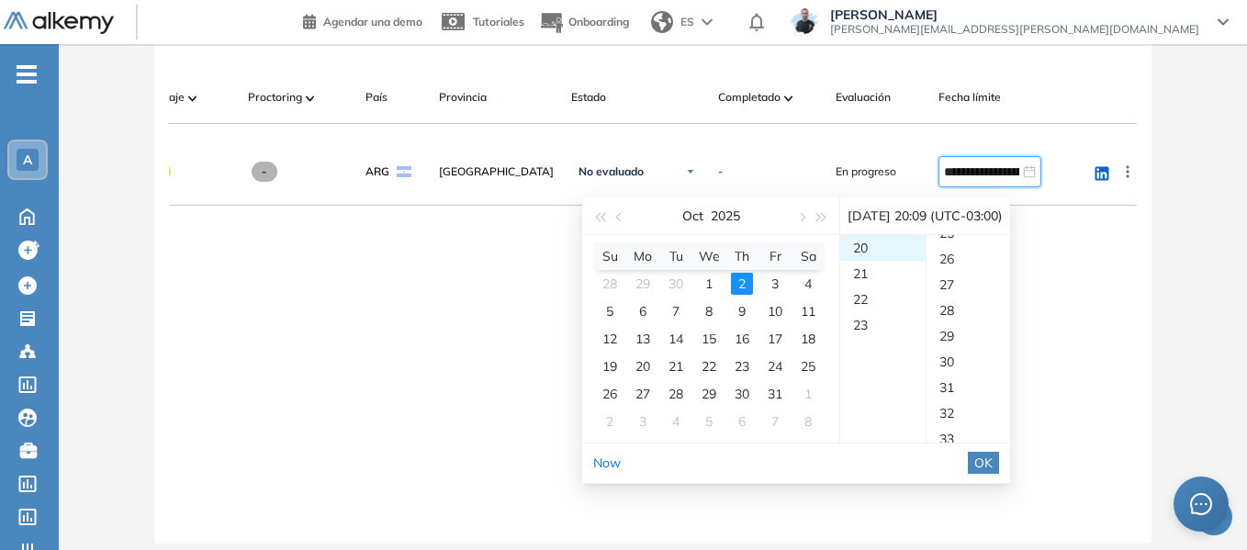
scroll to position [690, 0]
click at [962, 324] on div "30" at bounding box center [968, 329] width 84 height 26
click at [992, 463] on span "OK" at bounding box center [983, 463] width 18 height 20
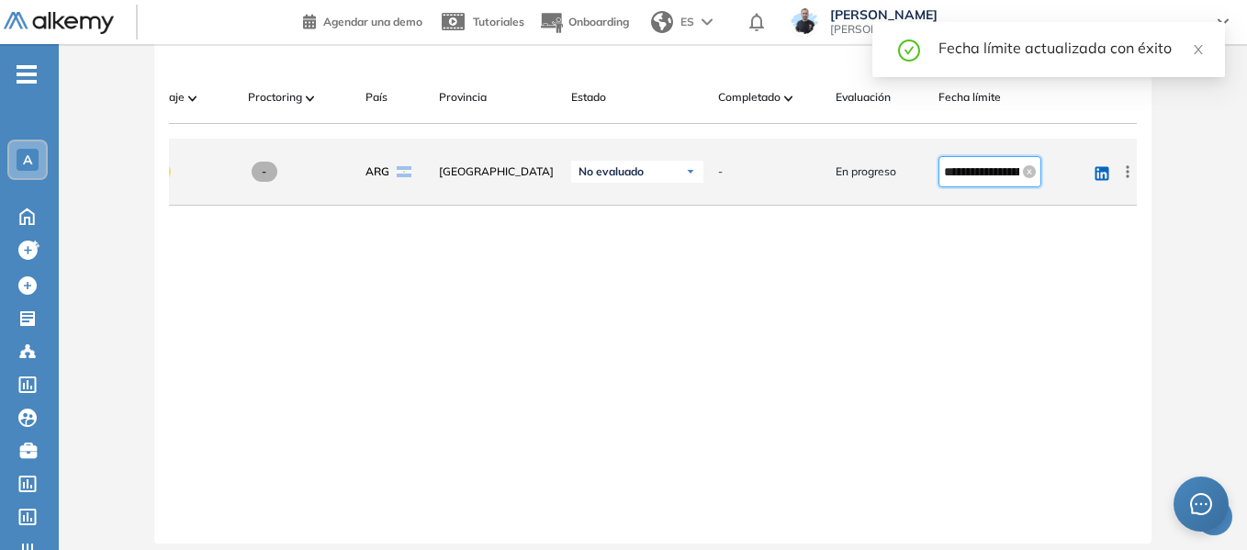
click at [956, 180] on input "**********" at bounding box center [981, 172] width 75 height 20
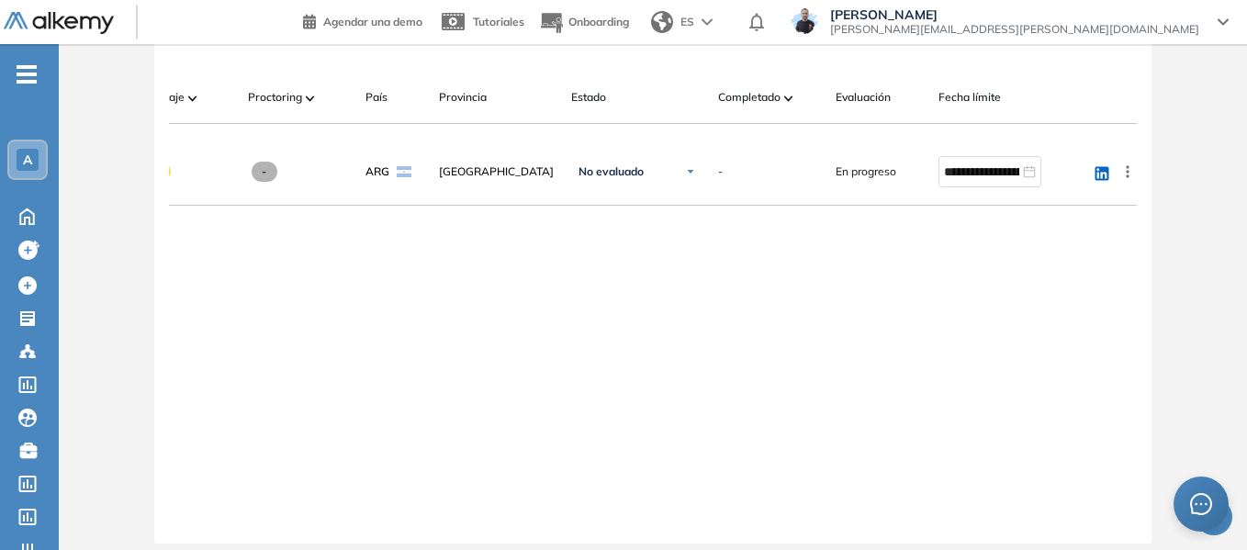
click at [1148, 282] on div "**********" at bounding box center [652, 276] width 997 height 534
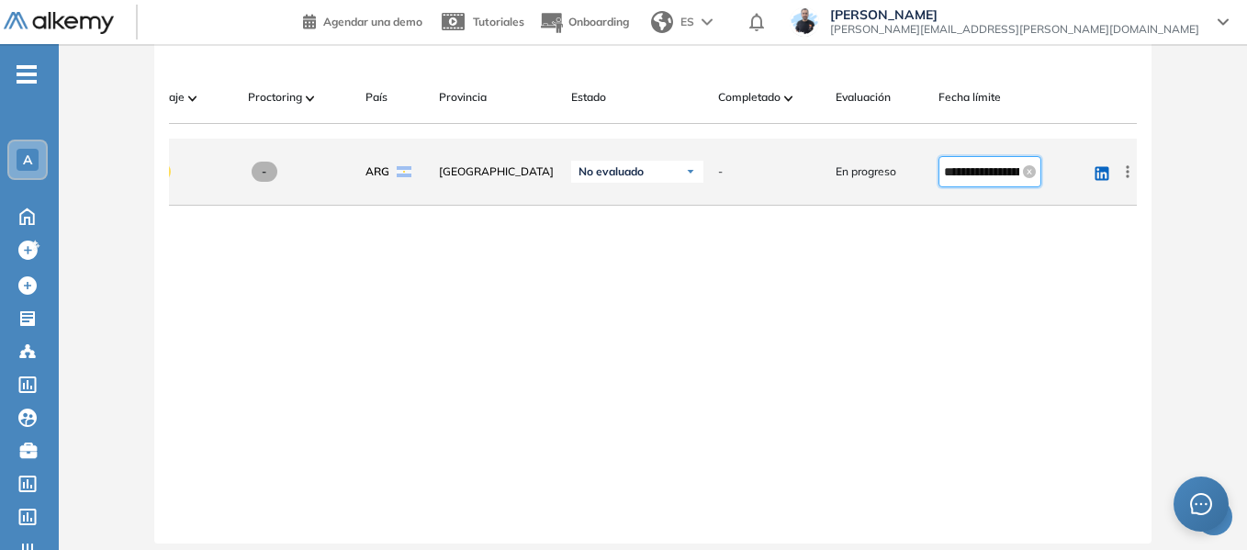
click at [946, 174] on input "**********" at bounding box center [981, 172] width 75 height 20
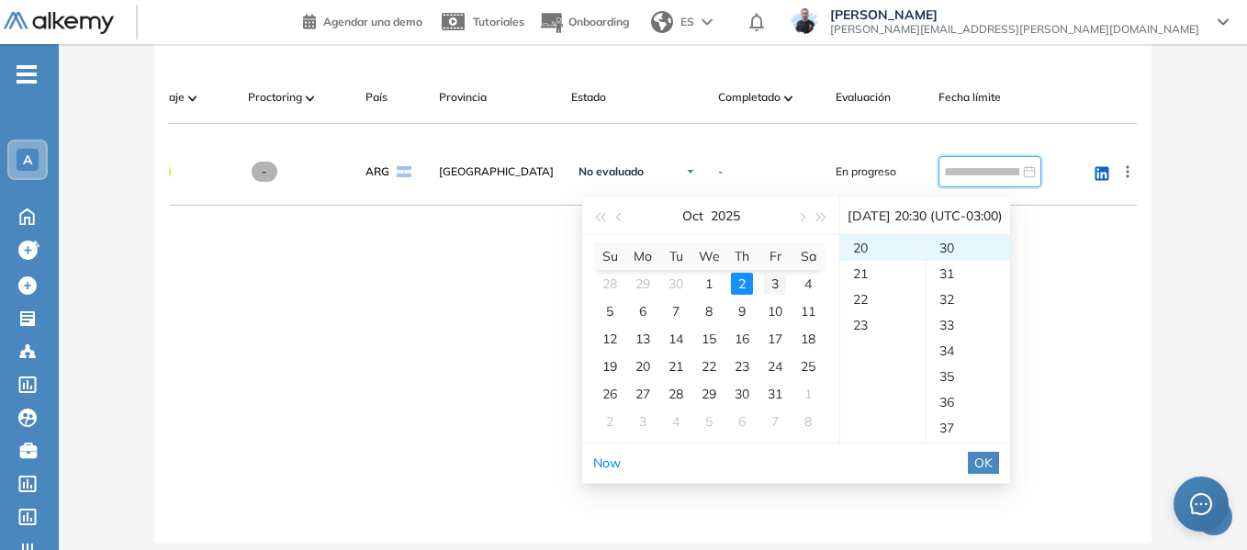
click at [776, 285] on div "3" at bounding box center [775, 284] width 22 height 22
click at [862, 324] on div "23" at bounding box center [882, 325] width 85 height 26
click at [971, 246] on div "30" at bounding box center [968, 248] width 84 height 26
click at [992, 461] on span "OK" at bounding box center [983, 463] width 18 height 20
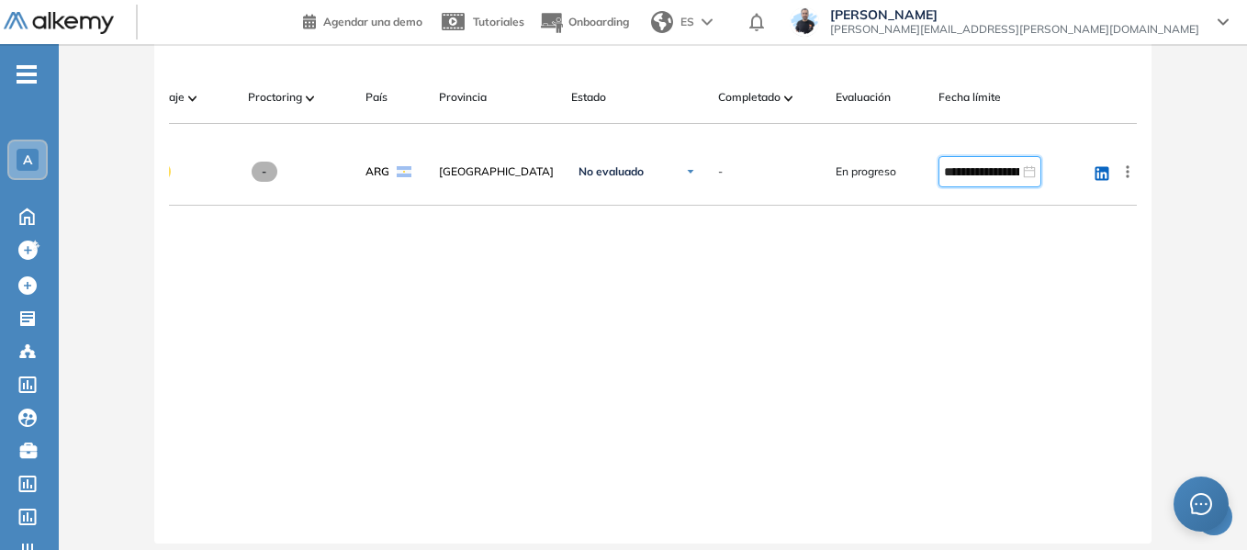
type input "**********"
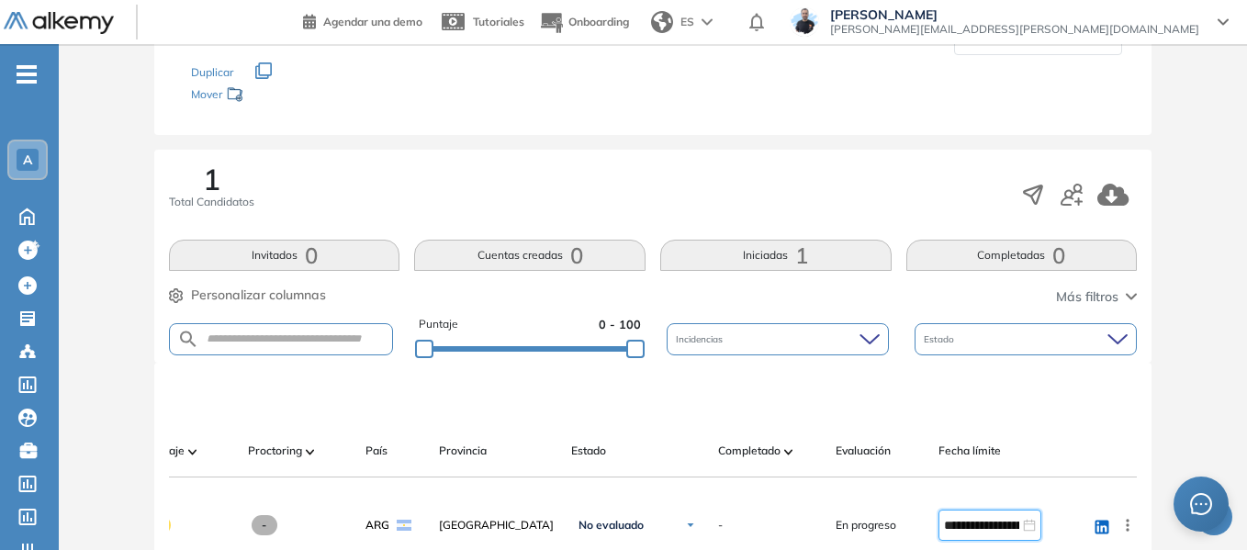
scroll to position [184, 0]
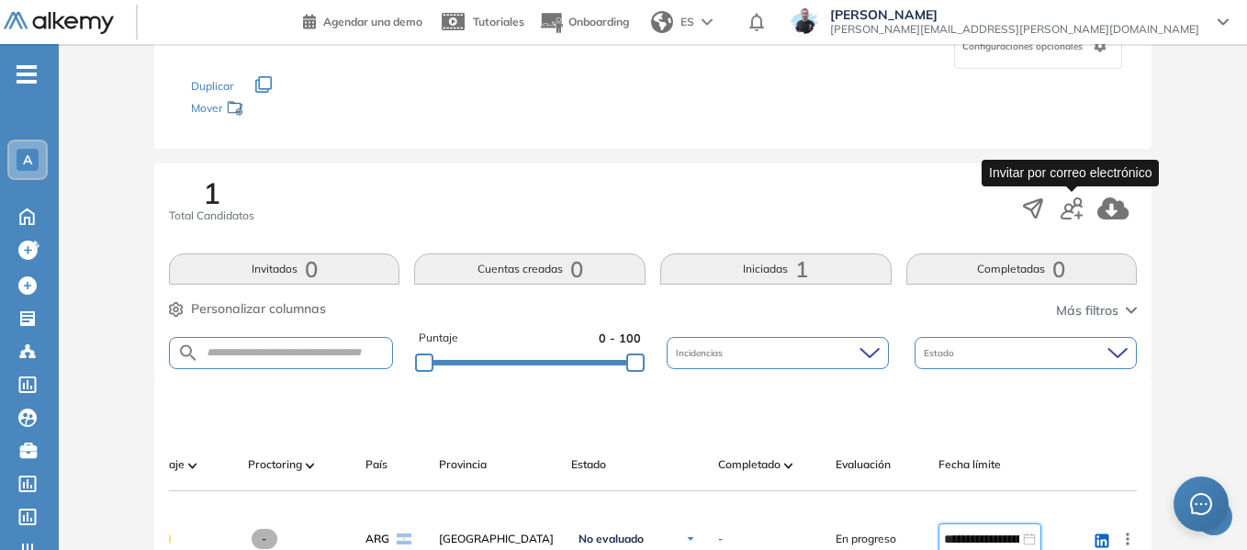
click at [1072, 215] on icon "button" at bounding box center [1071, 208] width 22 height 22
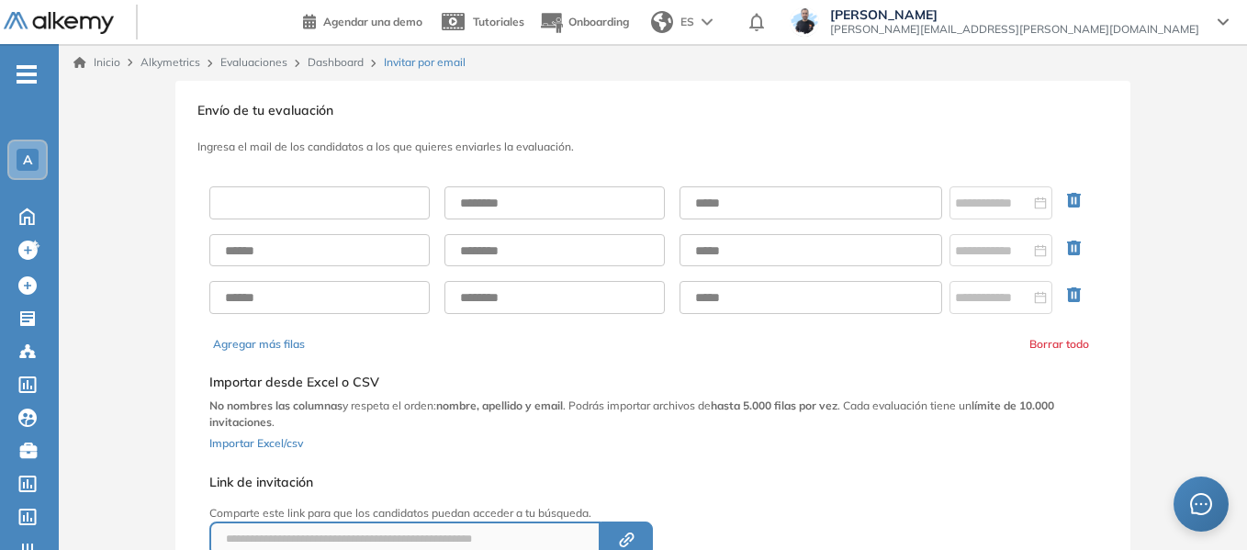
drag, startPoint x: 348, startPoint y: 195, endPoint x: 345, endPoint y: 206, distance: 11.4
click at [348, 195] on input "text" at bounding box center [319, 202] width 220 height 33
type input "******"
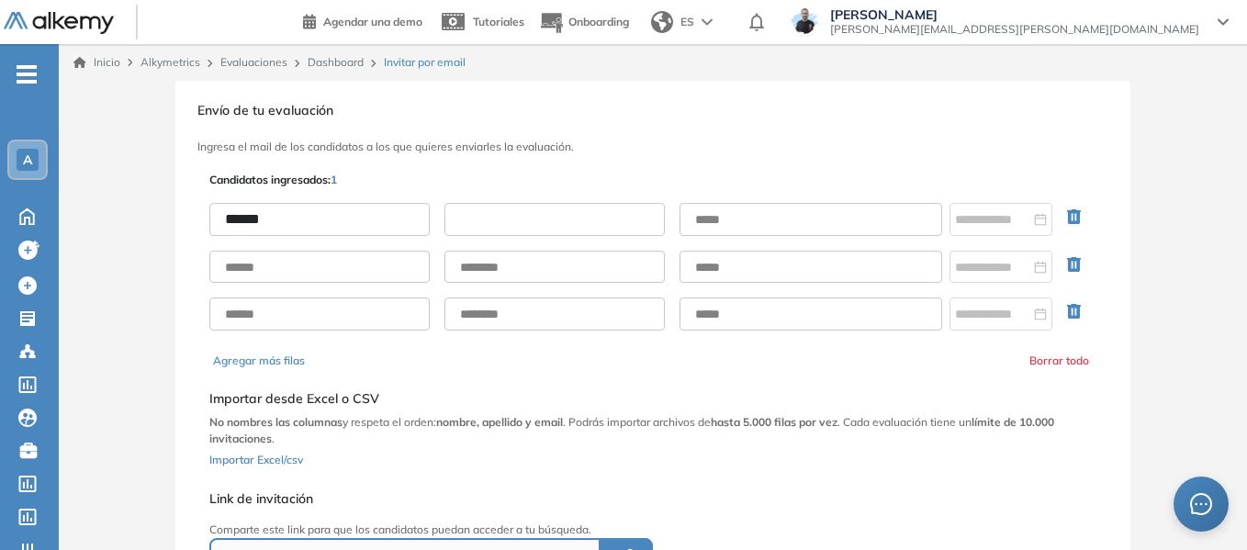
click at [515, 229] on input "text" at bounding box center [554, 219] width 220 height 33
type input "*****"
click at [758, 219] on input "text" at bounding box center [810, 219] width 263 height 33
type input "**********"
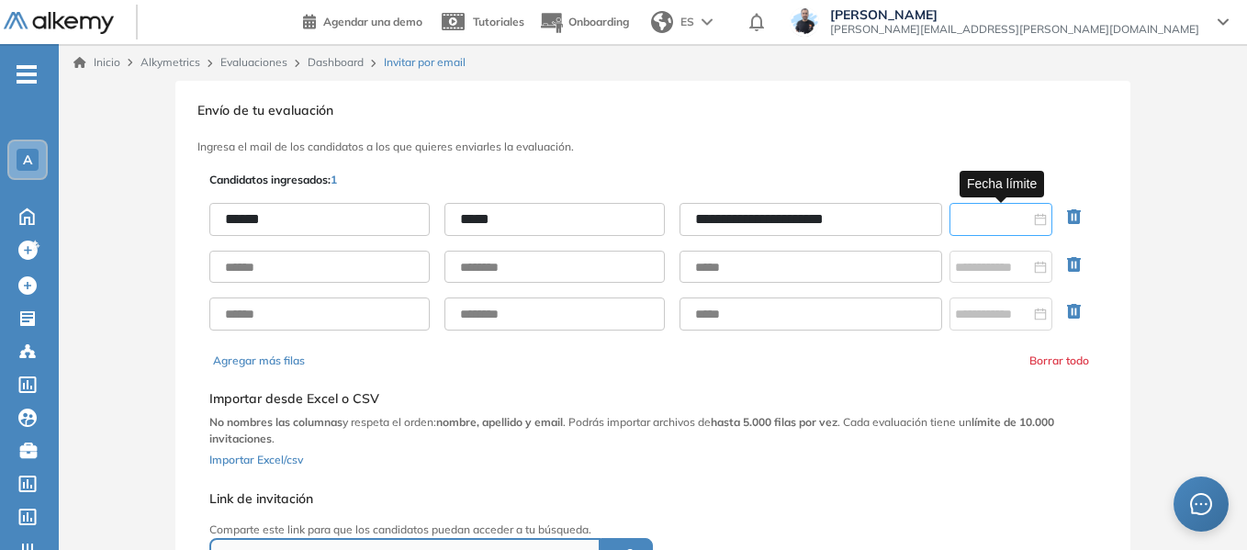
click at [976, 220] on input at bounding box center [992, 219] width 75 height 20
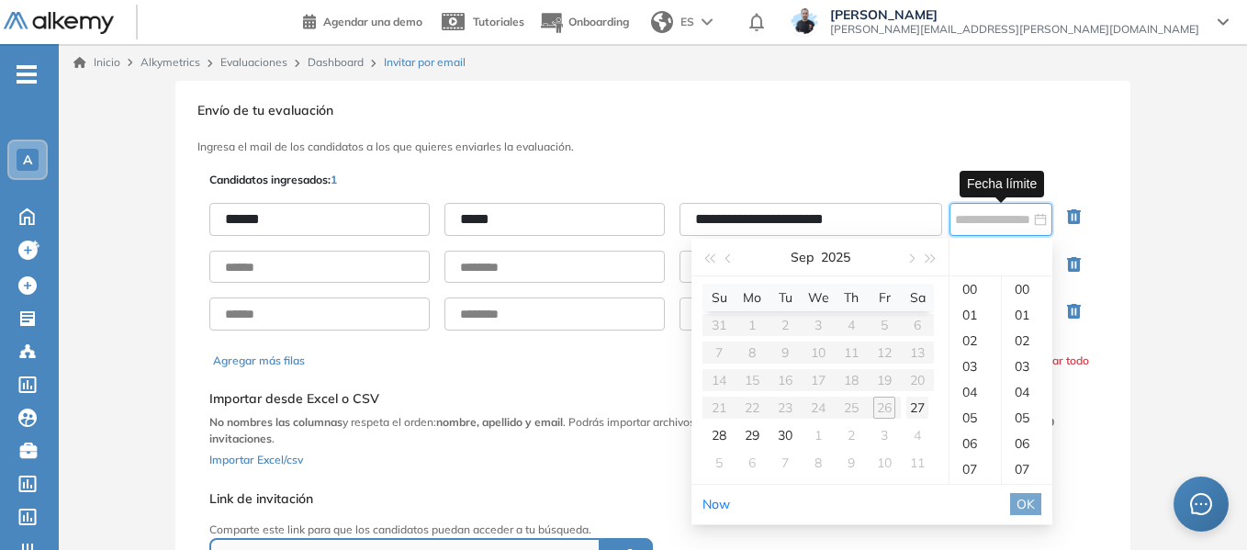
click at [919, 405] on div "27" at bounding box center [917, 408] width 22 height 22
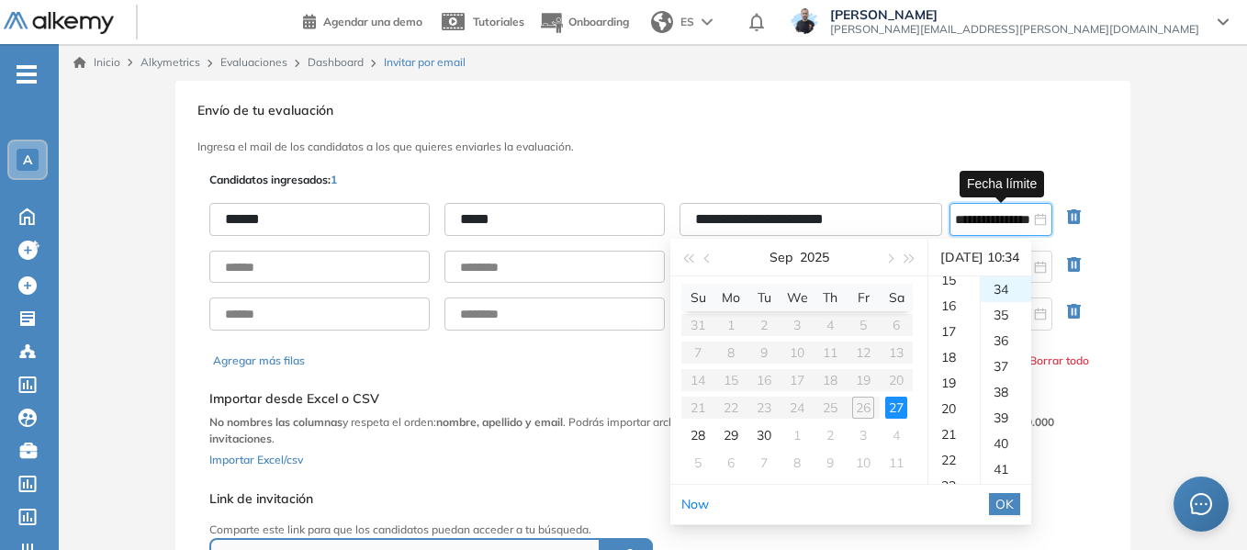
scroll to position [441, 0]
click at [956, 356] on div "20" at bounding box center [953, 363] width 51 height 26
click at [1016, 284] on div "30" at bounding box center [1006, 278] width 50 height 26
type input "**********"
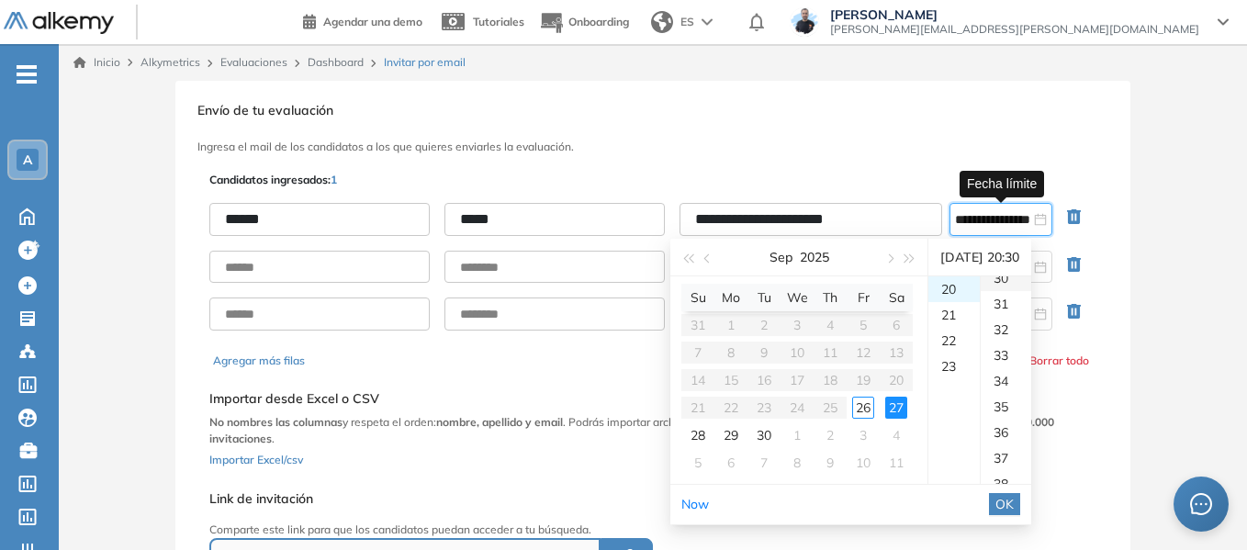
scroll to position [771, 0]
click at [1020, 289] on div "30" at bounding box center [1006, 289] width 50 height 26
click at [1014, 506] on span "OK" at bounding box center [1004, 504] width 18 height 20
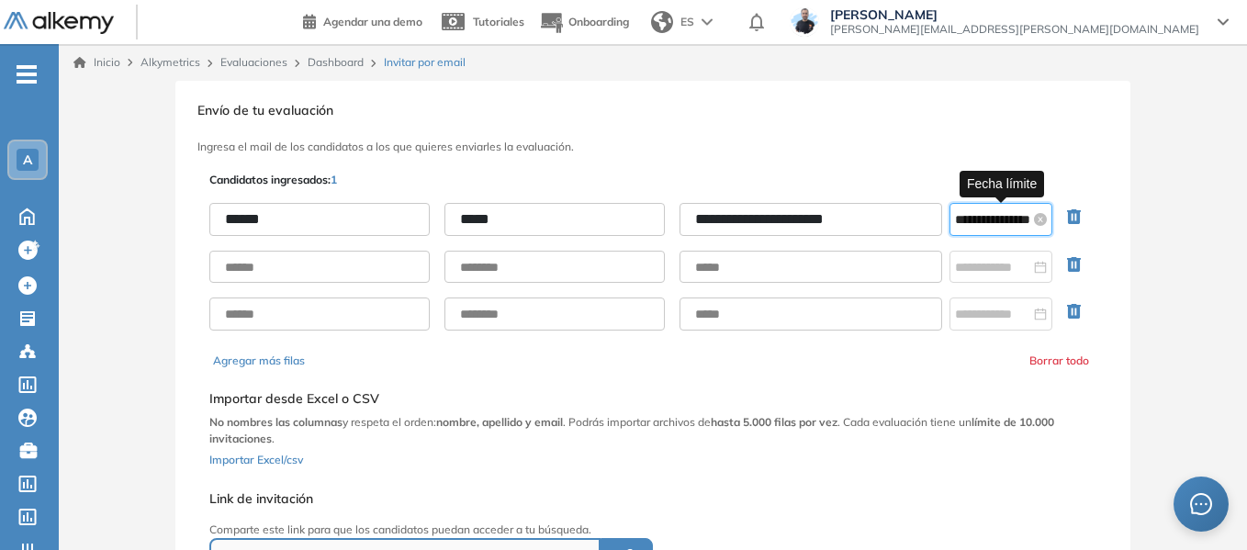
click at [967, 216] on input "**********" at bounding box center [992, 219] width 75 height 20
click at [1147, 250] on div "**********" at bounding box center [653, 382] width 1188 height 602
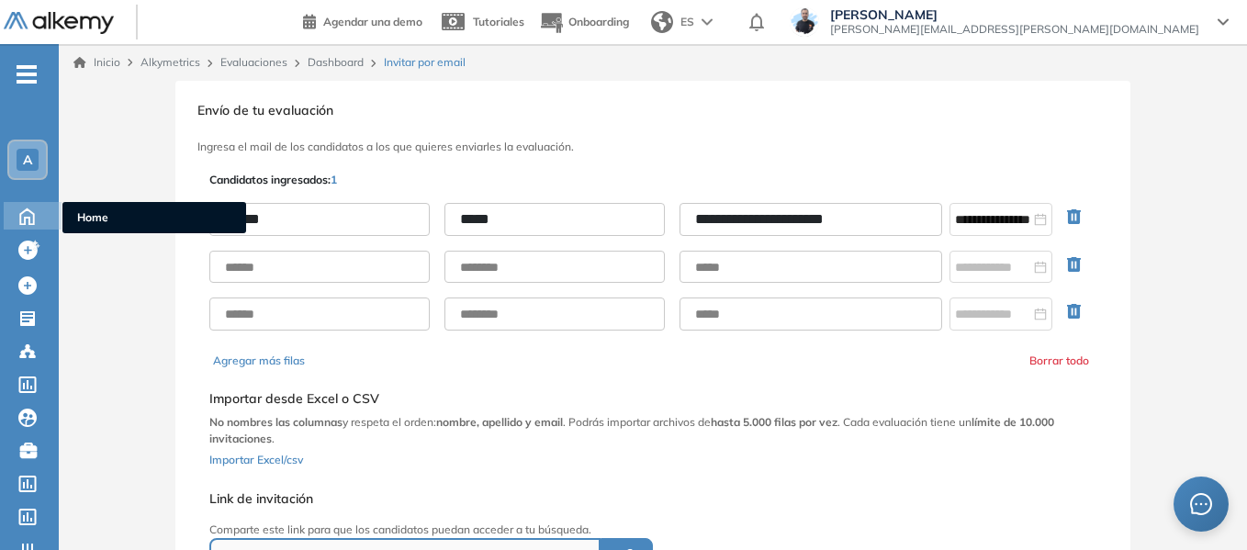
click at [82, 217] on span "Home" at bounding box center [154, 217] width 154 height 17
